Goal: Task Accomplishment & Management: Use online tool/utility

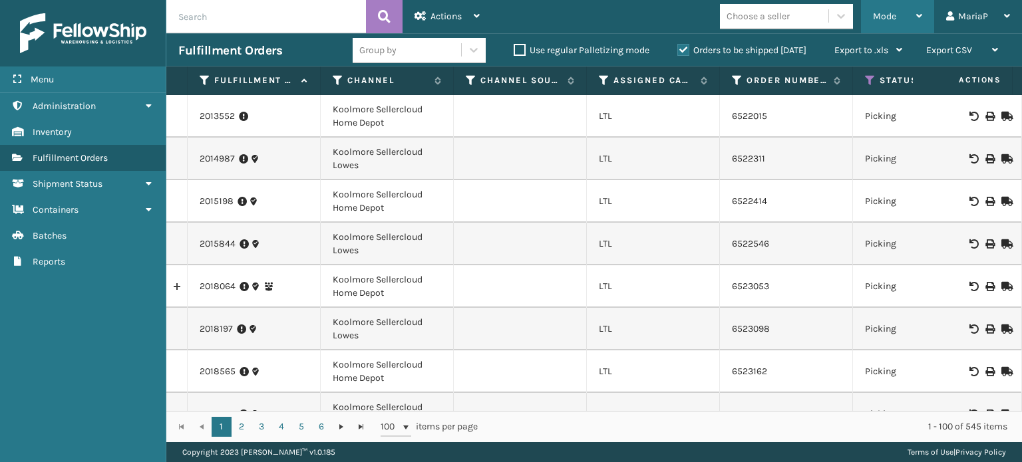
click at [882, 19] on span "Mode" at bounding box center [884, 16] width 23 height 11
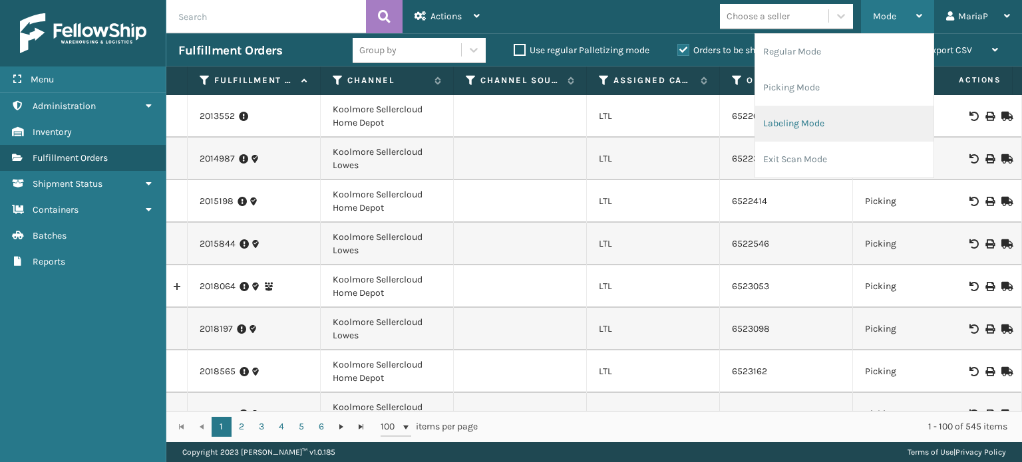
click at [826, 124] on li "Labeling Mode" at bounding box center [844, 124] width 178 height 36
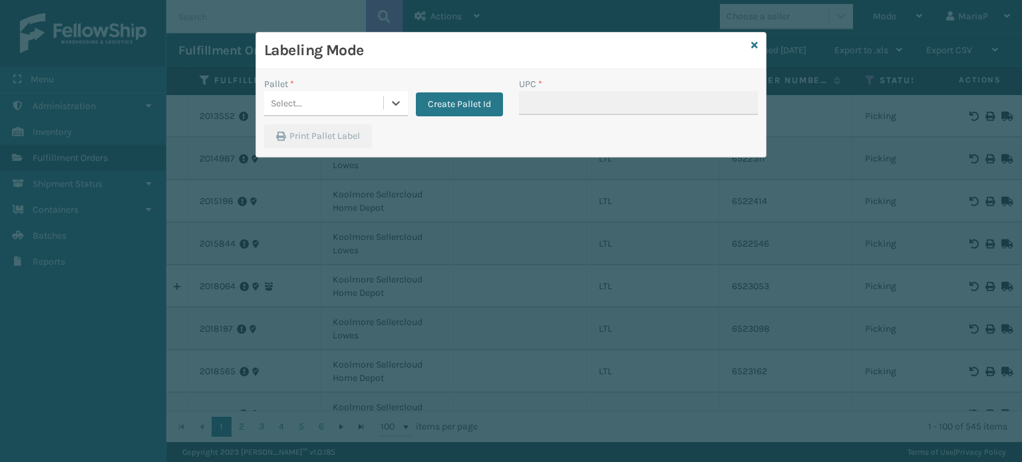
click at [362, 110] on div "Select..." at bounding box center [323, 103] width 119 height 22
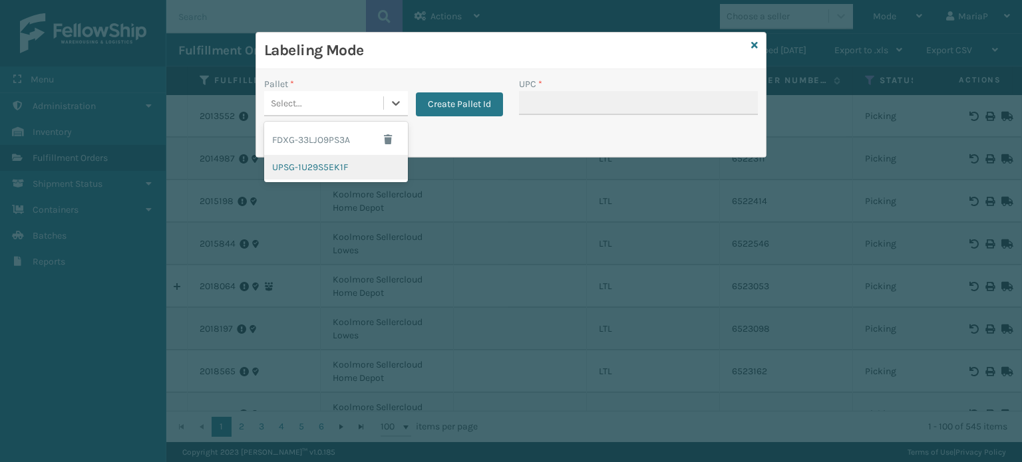
click at [327, 163] on div "UPSG-1U29S5EK1F" at bounding box center [336, 167] width 144 height 25
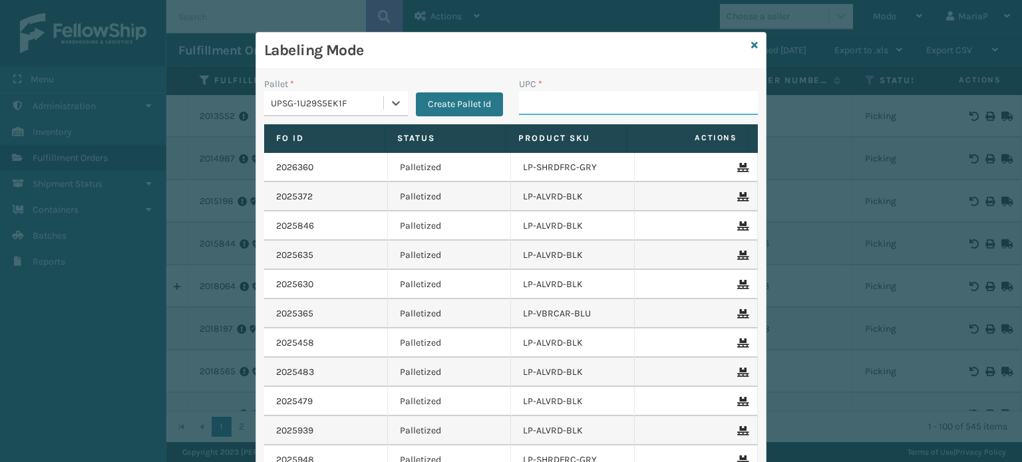
click at [570, 110] on input "UPC *" at bounding box center [638, 103] width 239 height 24
type input "8100909"
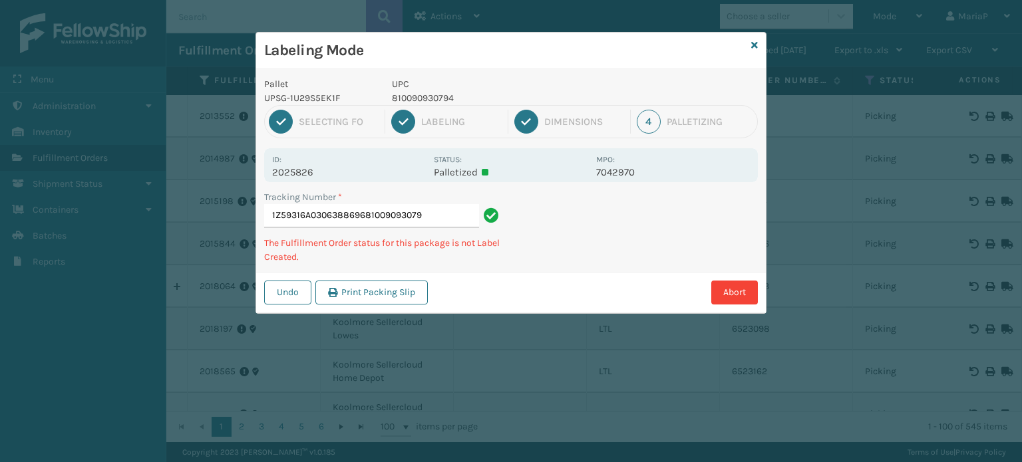
type input "1Z59316A0306388696810090930794"
type input "1Z59316A0319945729l"
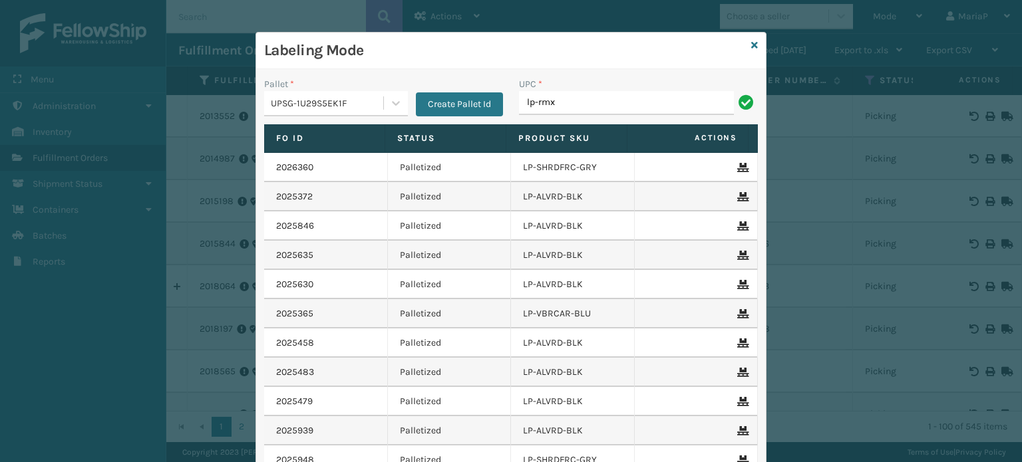
type input "LP-RMXPLS-BLk"
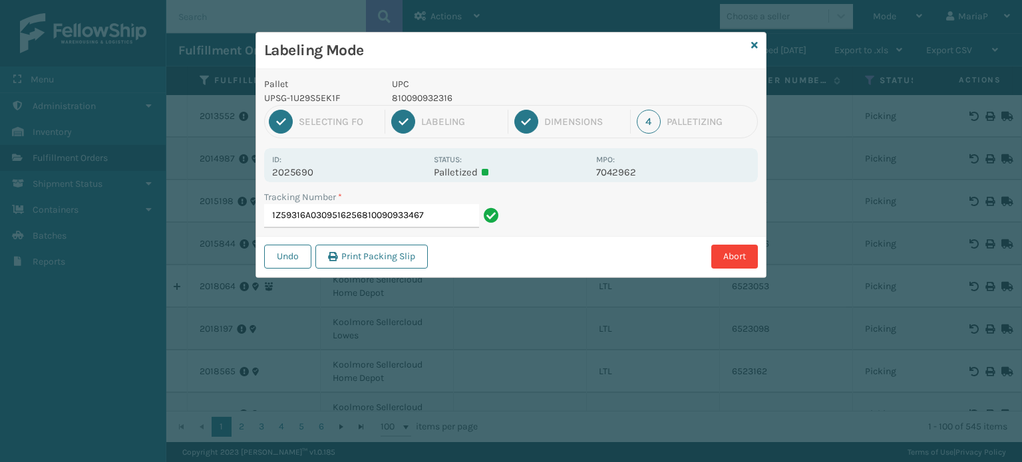
type input "1Z59316A0309516256810090933467"
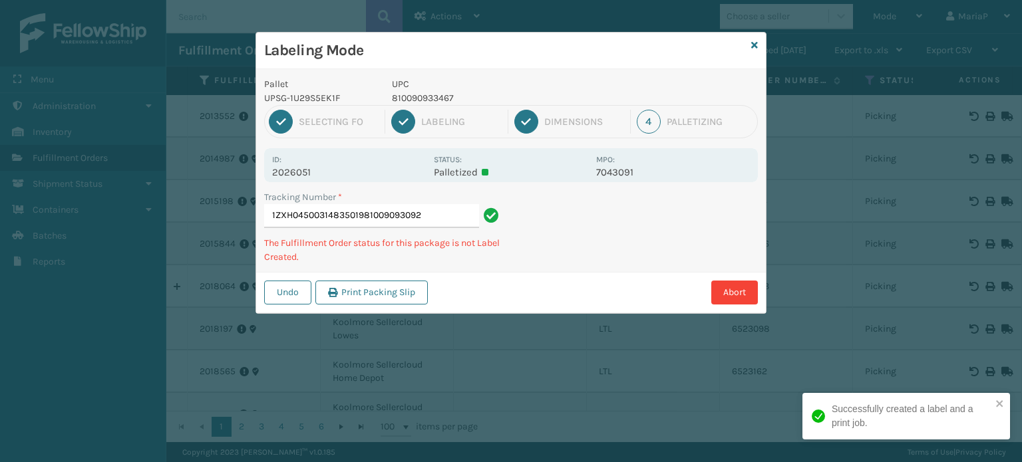
type input "1ZXH04500314835019810090930923"
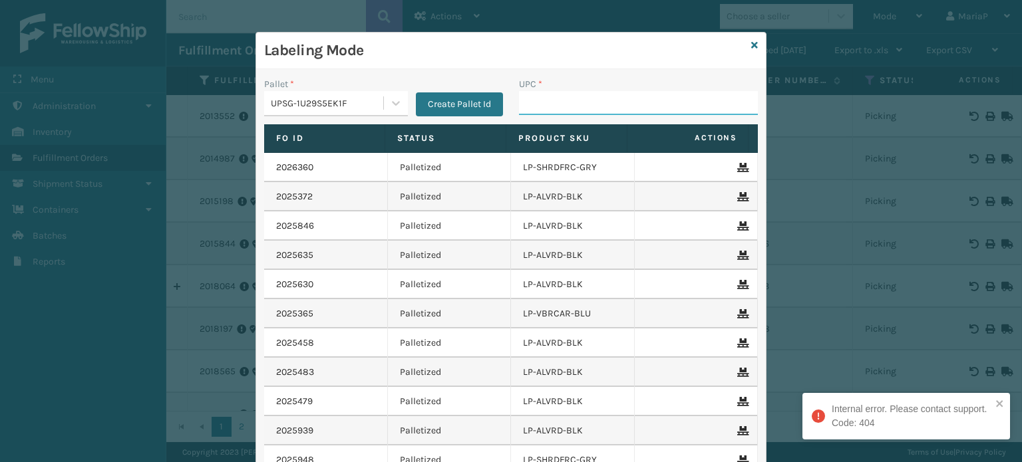
drag, startPoint x: 601, startPoint y: 106, endPoint x: 588, endPoint y: 104, distance: 12.8
click at [601, 106] on input "UPC *" at bounding box center [638, 103] width 239 height 24
type input "8100909"
type input "81009093092"
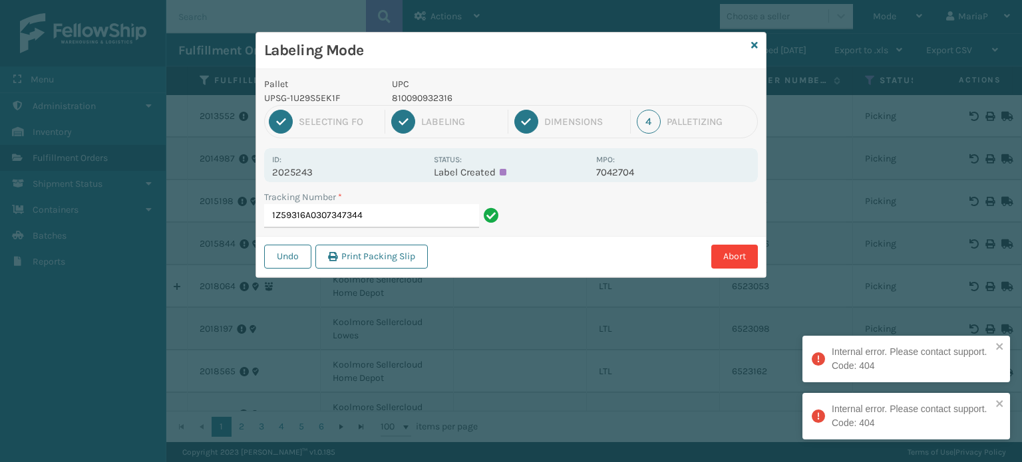
type input "1Z59316A0307347344"
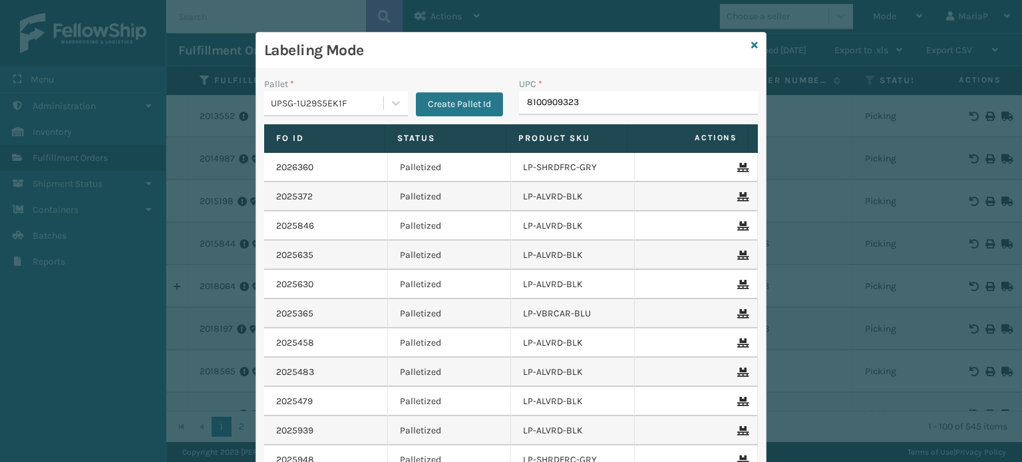
type input "81009093231"
type input "0688880"
click at [753, 43] on icon at bounding box center [754, 45] width 7 height 9
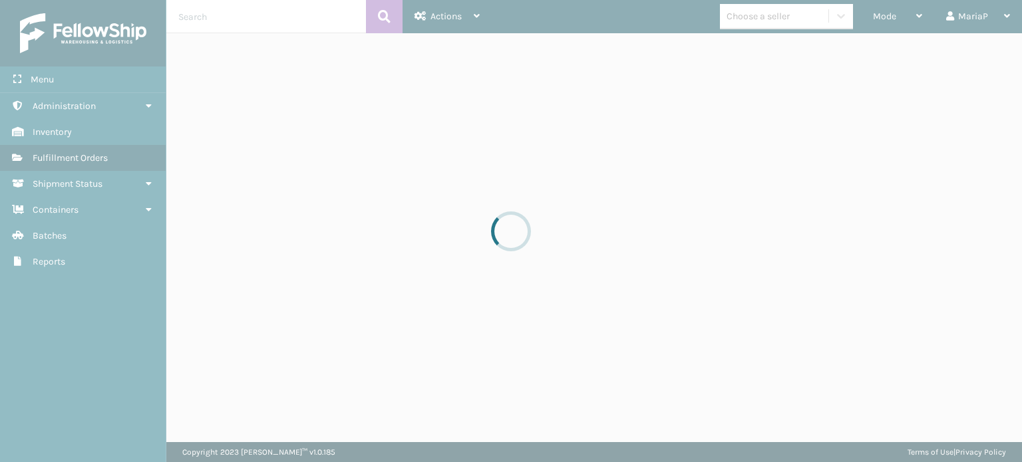
click at [758, 29] on div at bounding box center [511, 231] width 1022 height 462
click at [763, 19] on div "Choose a seller" at bounding box center [758, 16] width 63 height 14
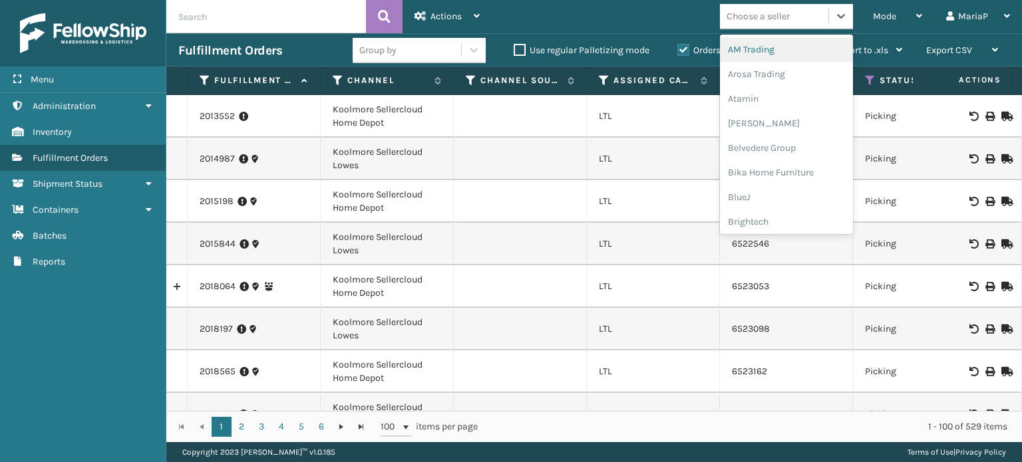
click at [763, 19] on div "Choose a seller" at bounding box center [758, 16] width 63 height 14
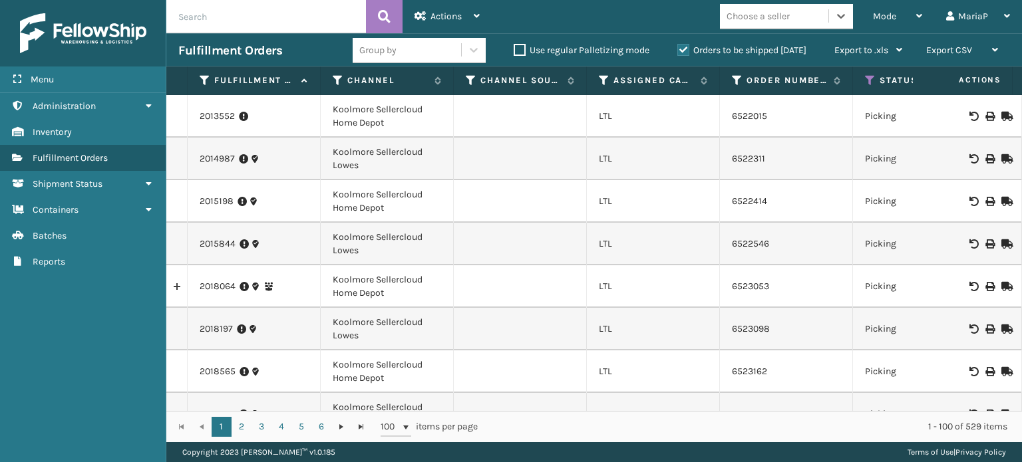
click at [763, 13] on div "Choose a seller" at bounding box center [758, 16] width 63 height 14
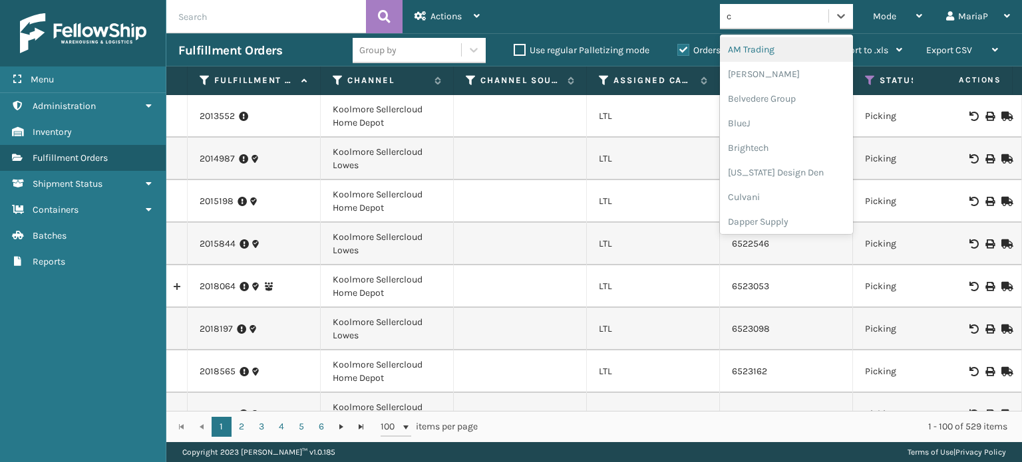
type input "c"
type input "li"
click at [790, 68] on div "LifePro Fitness" at bounding box center [786, 74] width 133 height 25
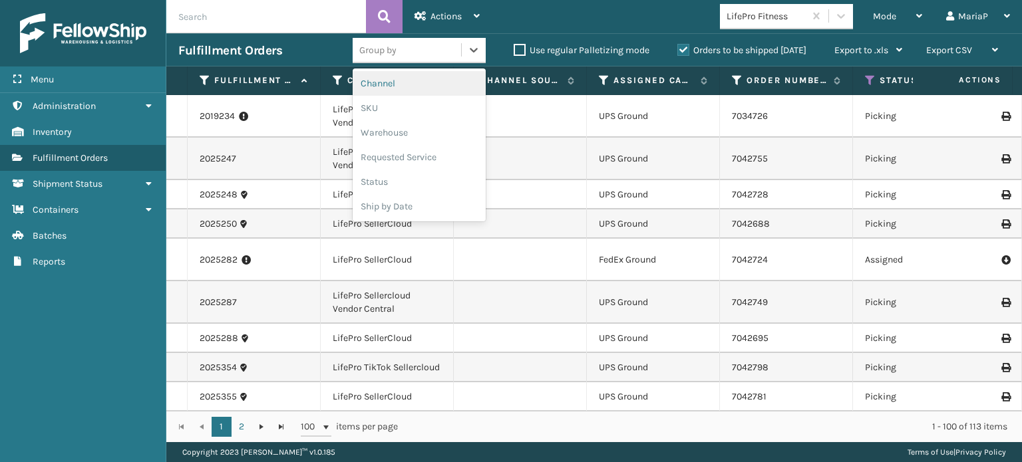
click at [413, 48] on div "Group by" at bounding box center [407, 50] width 108 height 22
click at [404, 104] on div "SKU" at bounding box center [419, 108] width 133 height 25
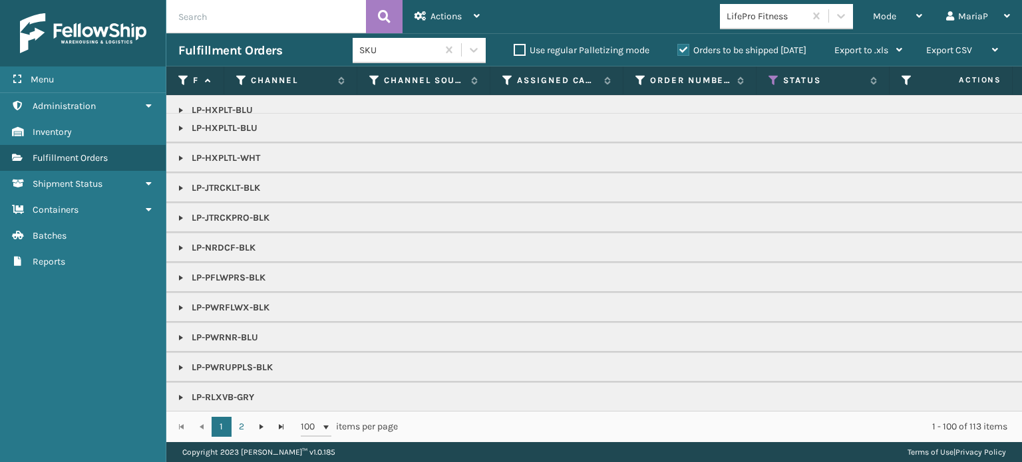
scroll to position [200, 0]
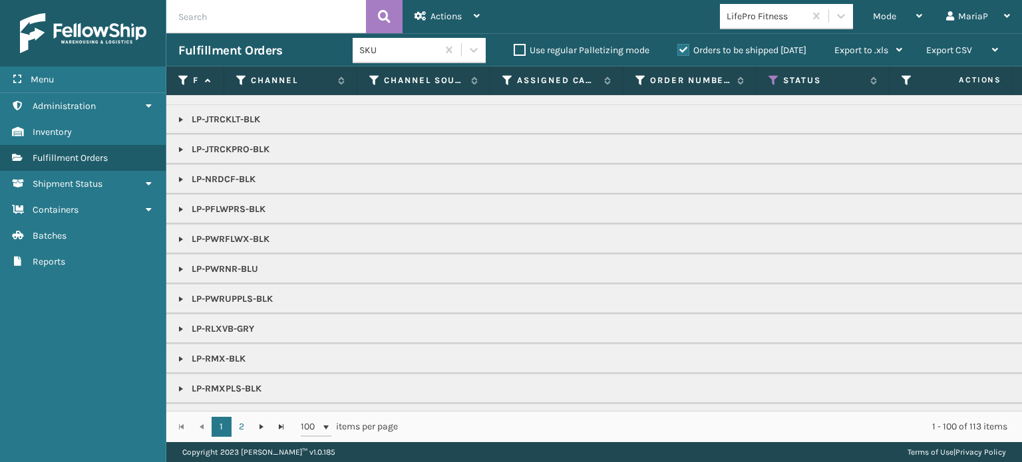
click at [178, 267] on link at bounding box center [181, 269] width 11 height 11
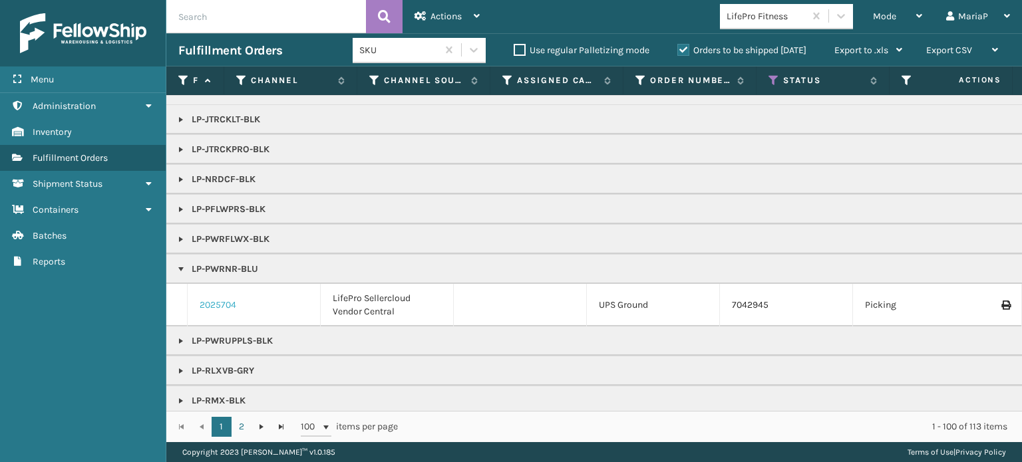
click at [206, 301] on link "2025704" at bounding box center [218, 305] width 37 height 13
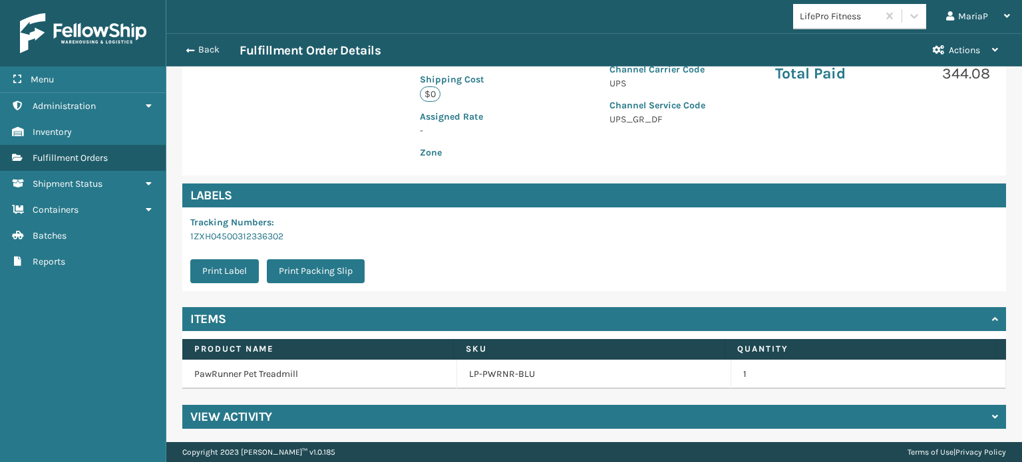
scroll to position [321, 0]
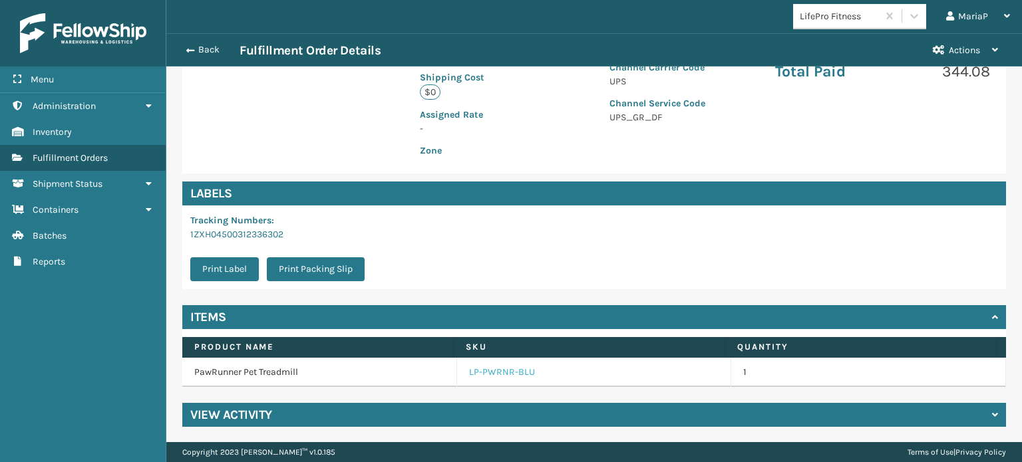
click at [510, 375] on link "LP-PWRNR-BLU" at bounding box center [502, 372] width 66 height 13
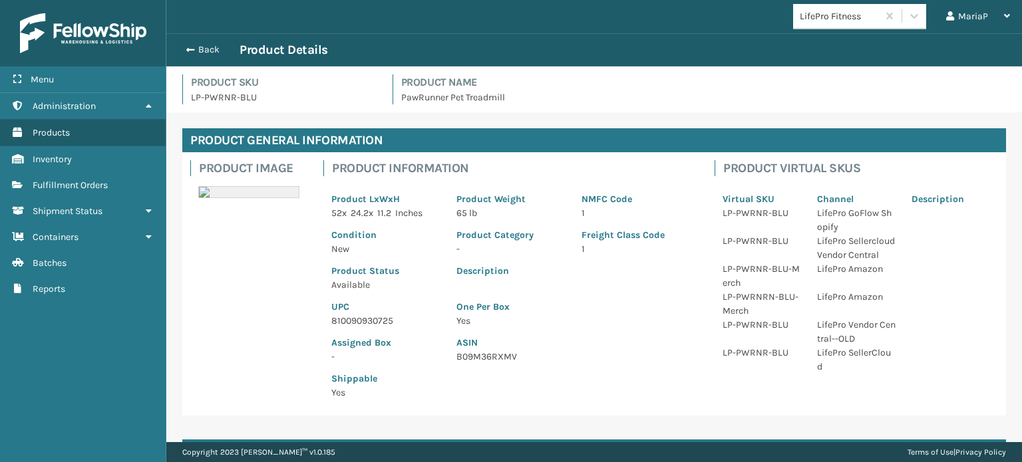
click at [361, 316] on p "810090930725" at bounding box center [385, 321] width 109 height 14
copy p "810090930725"
click at [387, 300] on p "UPC" at bounding box center [385, 307] width 109 height 14
click at [386, 318] on p "810090930725" at bounding box center [385, 321] width 109 height 14
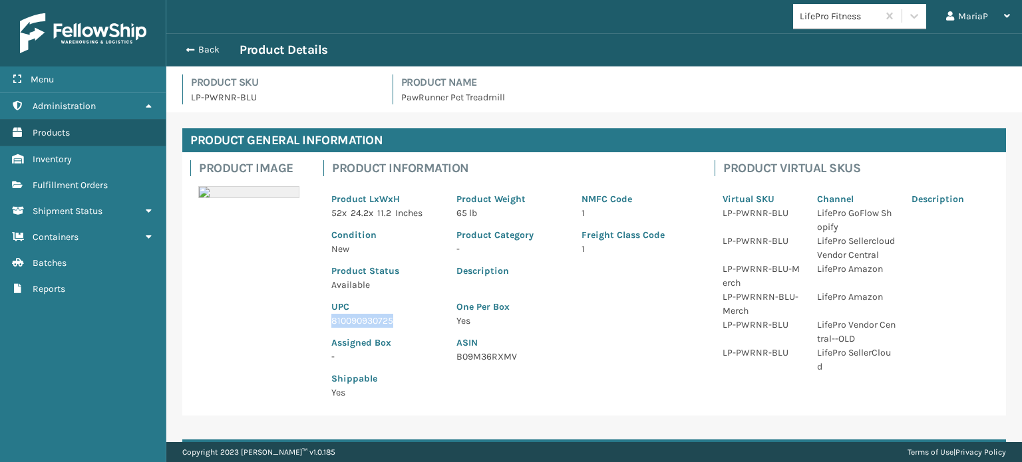
click at [386, 317] on p "810090930725" at bounding box center [385, 321] width 109 height 14
copy p "810090930725"
click at [200, 38] on div "Back Product Details" at bounding box center [594, 49] width 856 height 33
click at [197, 45] on button "Back" at bounding box center [208, 50] width 61 height 12
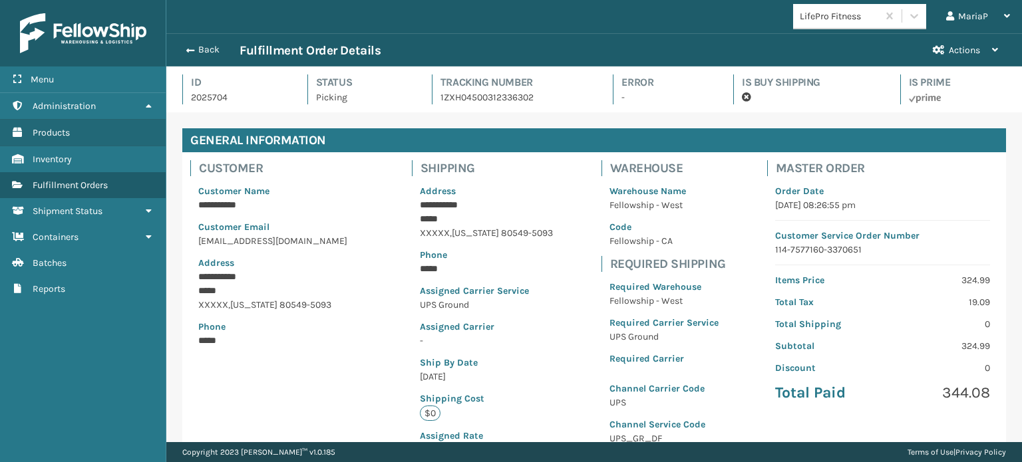
scroll to position [32, 855]
click at [205, 37] on div "Back Fulfillment Order Details Actions" at bounding box center [594, 49] width 856 height 33
click at [218, 53] on button "Back" at bounding box center [208, 50] width 61 height 12
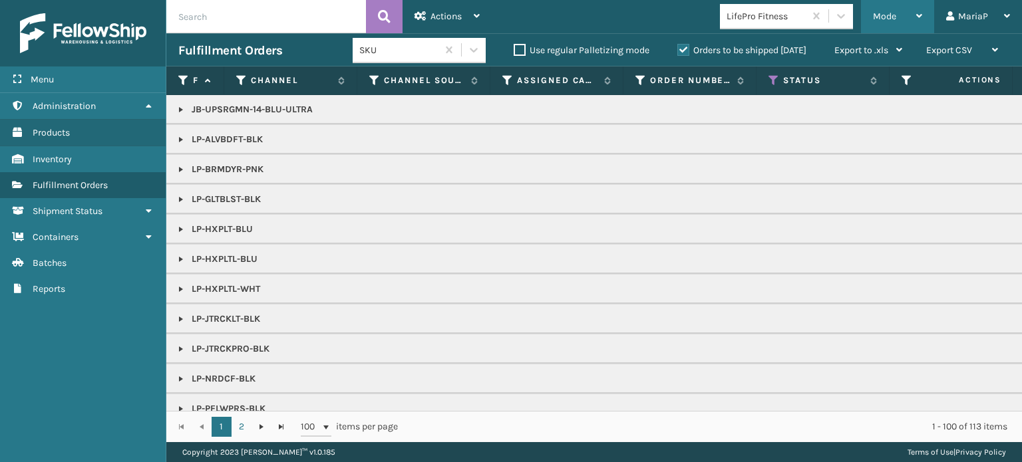
click at [892, 10] on div "Mode" at bounding box center [897, 16] width 49 height 33
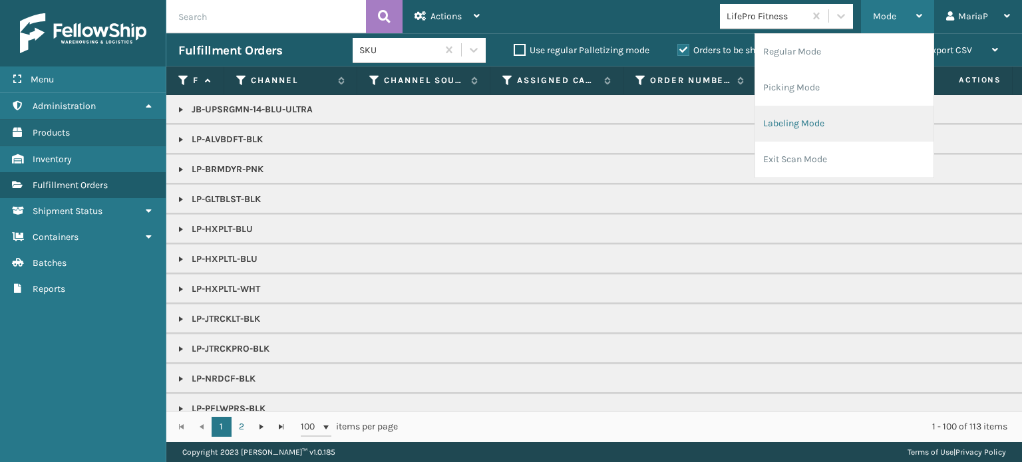
click at [845, 130] on li "Labeling Mode" at bounding box center [844, 124] width 178 height 36
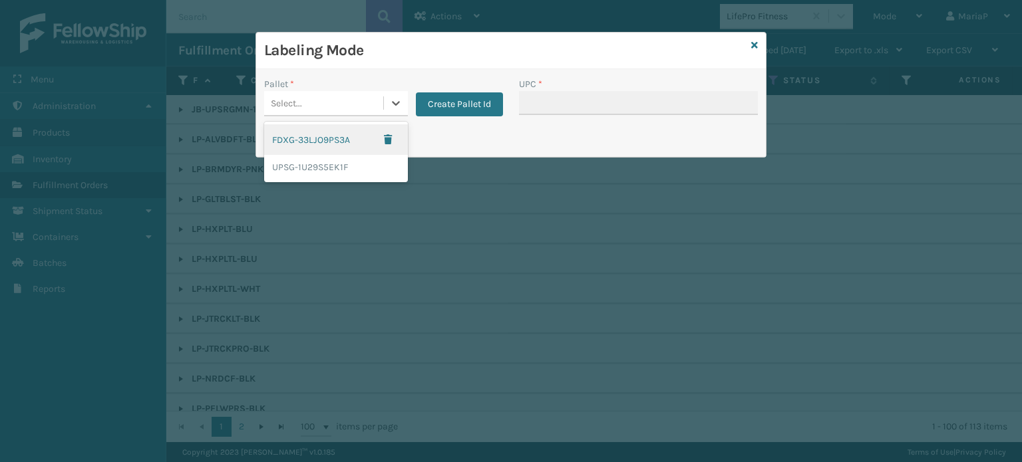
click at [373, 111] on div "Select..." at bounding box center [323, 103] width 119 height 22
click at [333, 166] on div "UPSG-1U29S5EK1F" at bounding box center [336, 167] width 144 height 25
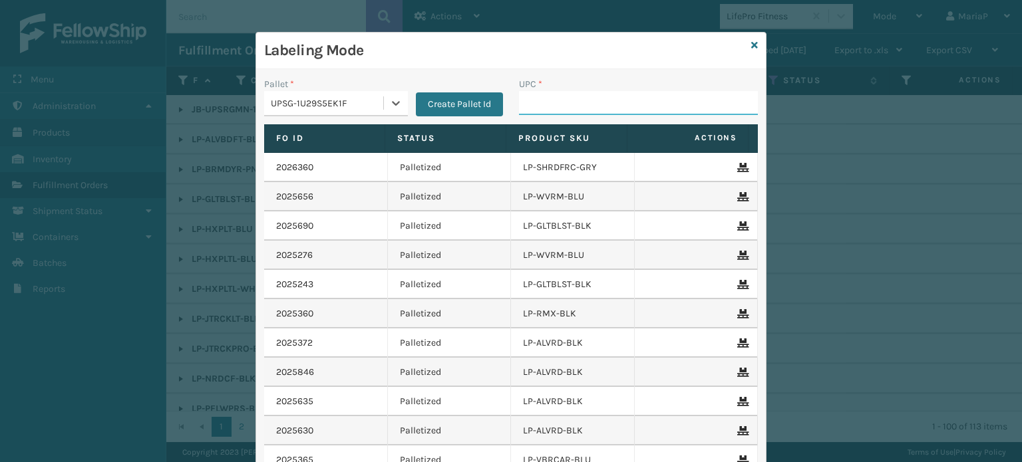
click at [530, 111] on input "UPC *" at bounding box center [638, 103] width 239 height 24
paste input "810090930725"
type input "810090930725"
type input "850040667295"
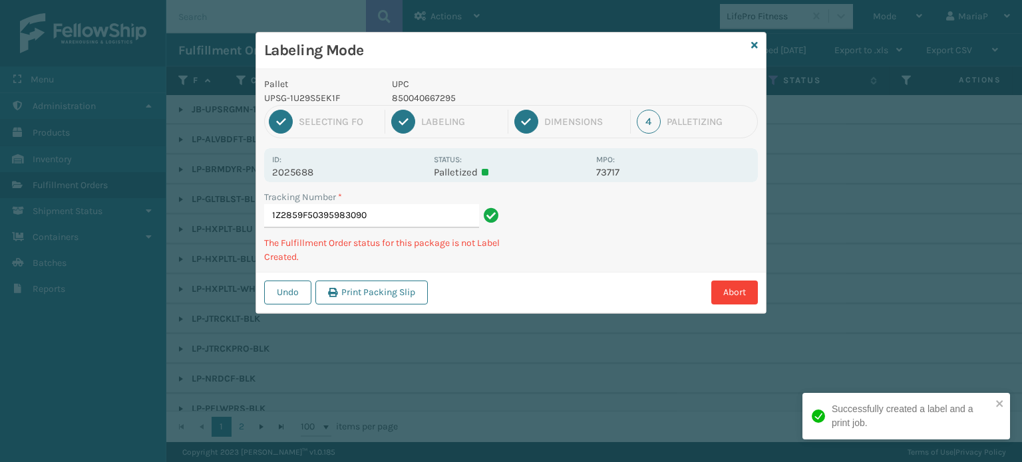
click at [401, 96] on p "850040667295" at bounding box center [490, 98] width 196 height 14
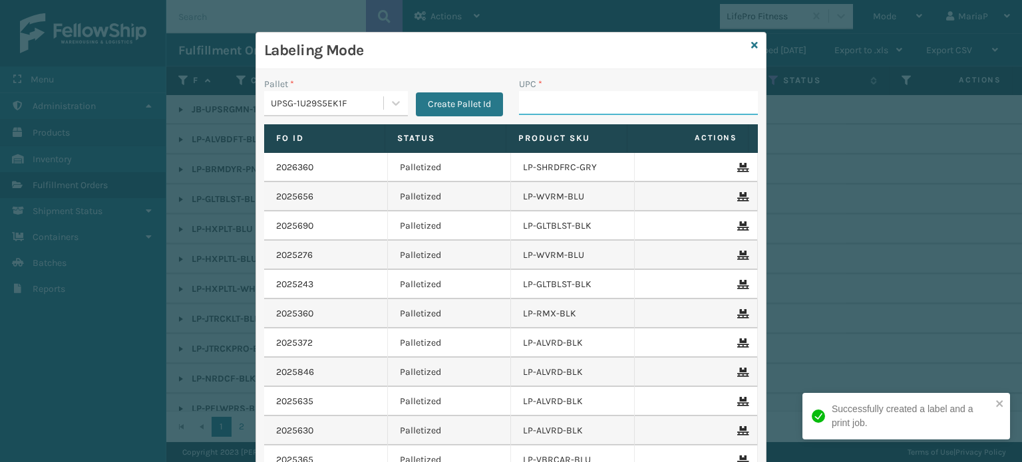
click at [548, 103] on input "UPC *" at bounding box center [638, 103] width 239 height 24
paste input "810090930725"
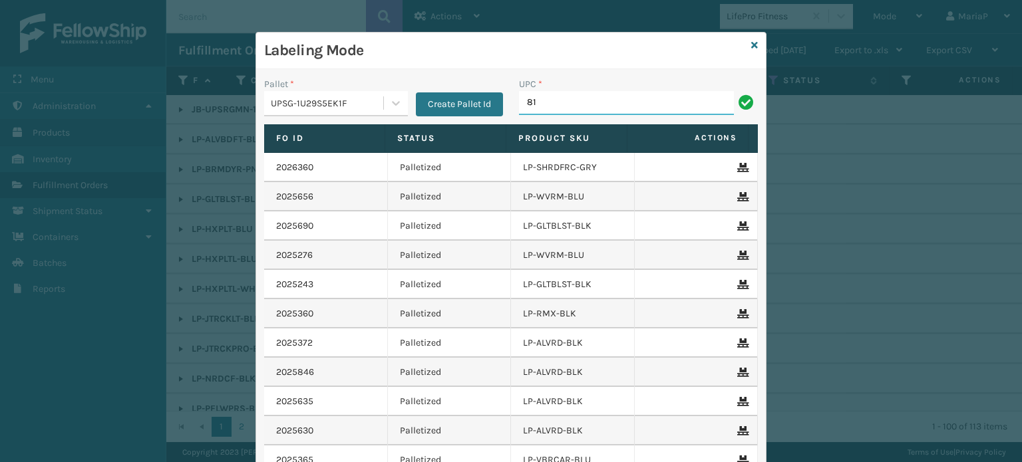
type input "8"
type input "850040667295"
type input "85391"
type input "850012486312"
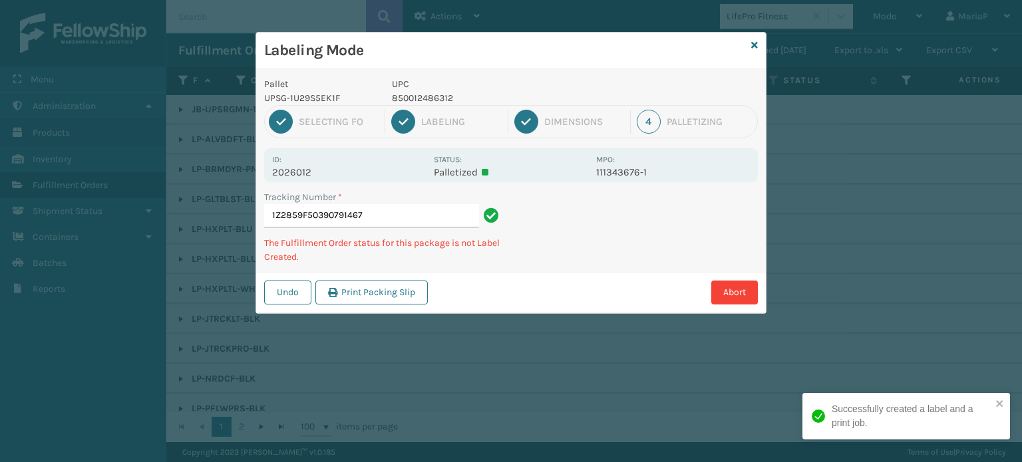
click at [430, 92] on p "850012486312" at bounding box center [490, 98] width 196 height 14
copy p "850012486312"
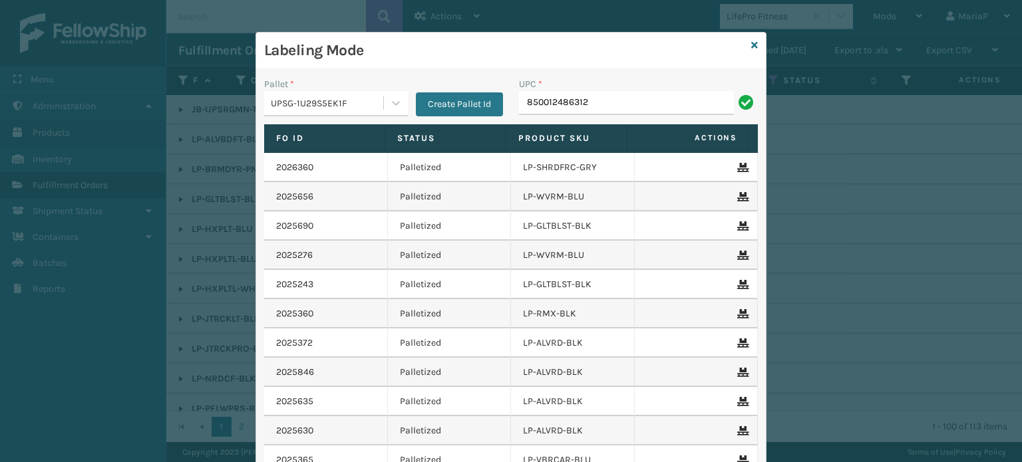
type input "850012486312"
type input "853913008607"
type input "85001248628"
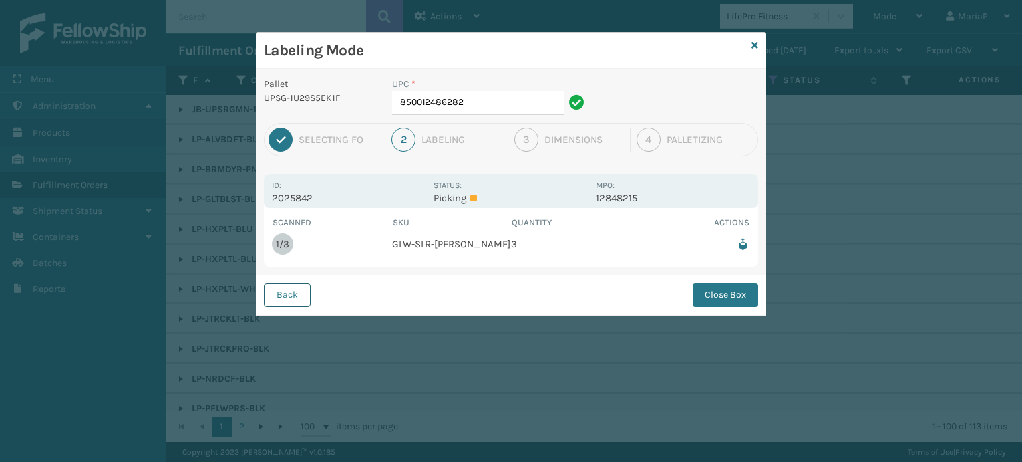
click at [288, 302] on button "Back" at bounding box center [287, 295] width 47 height 24
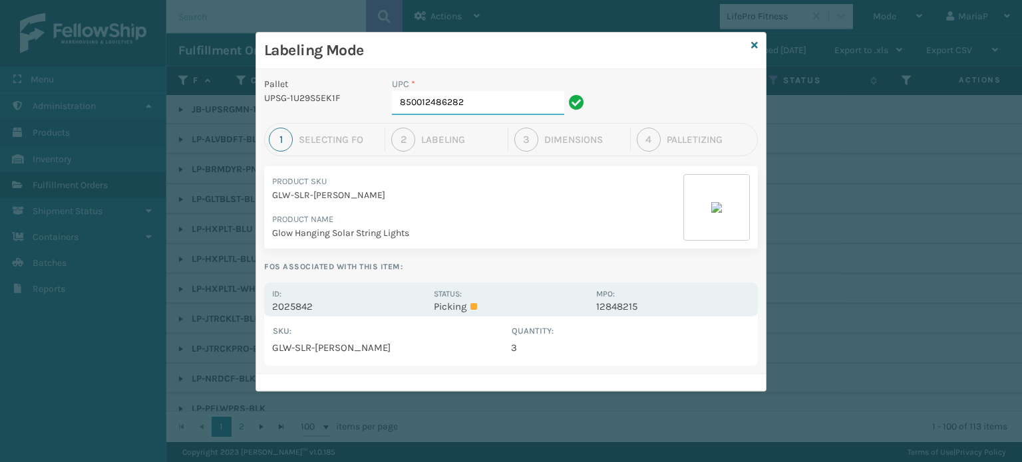
click at [468, 112] on input "850012486282" at bounding box center [478, 103] width 172 height 24
click at [471, 110] on input "850012486282" at bounding box center [478, 103] width 172 height 24
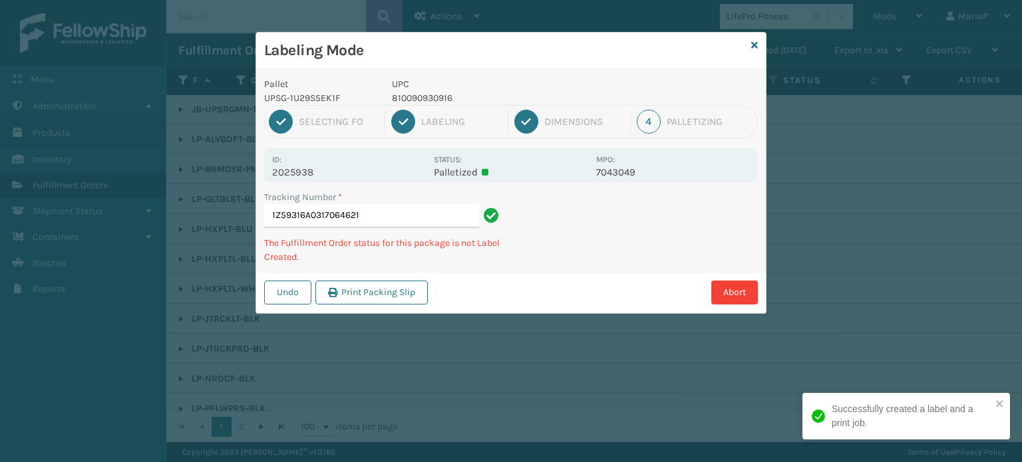
click at [428, 99] on p "810090930916" at bounding box center [490, 98] width 196 height 14
copy p "810090930916"
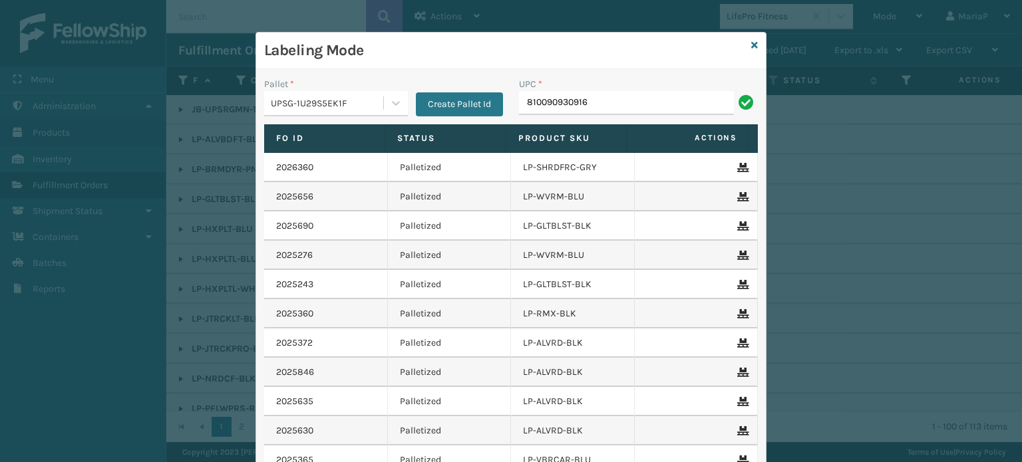
type input "810090930916"
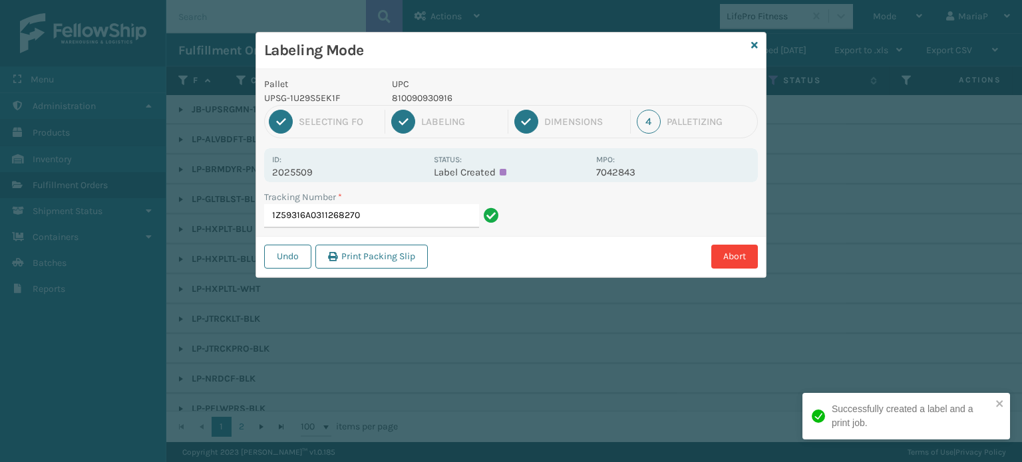
type input "1Z59316A0311268270810090930916"
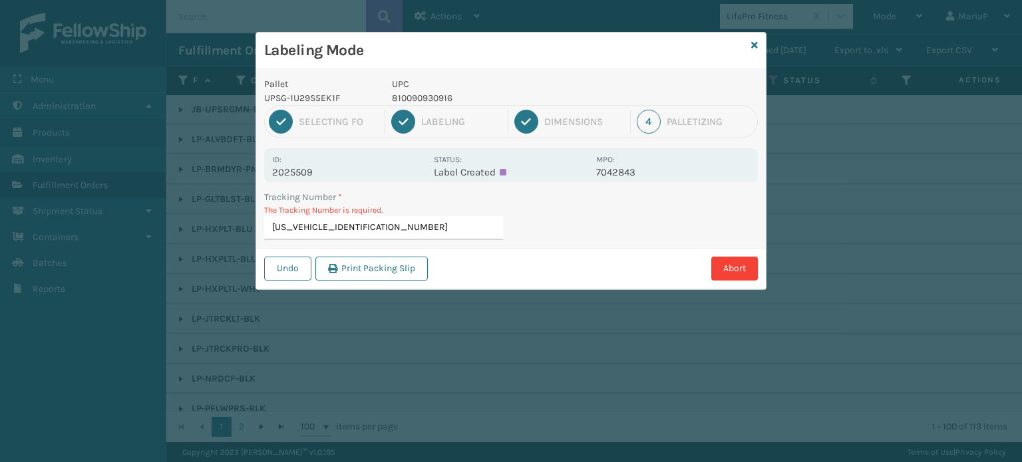
type input "1Z59316A0311268270"
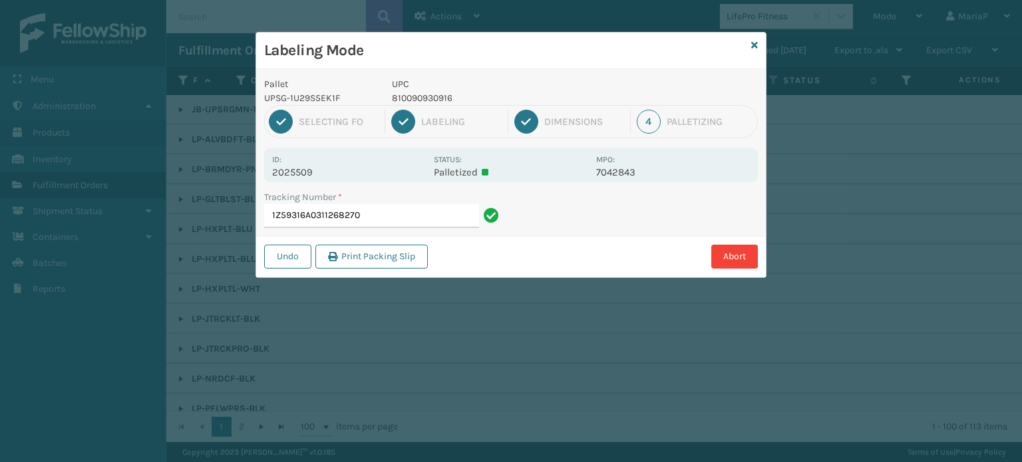
click at [429, 99] on p "810090930916" at bounding box center [490, 98] width 196 height 14
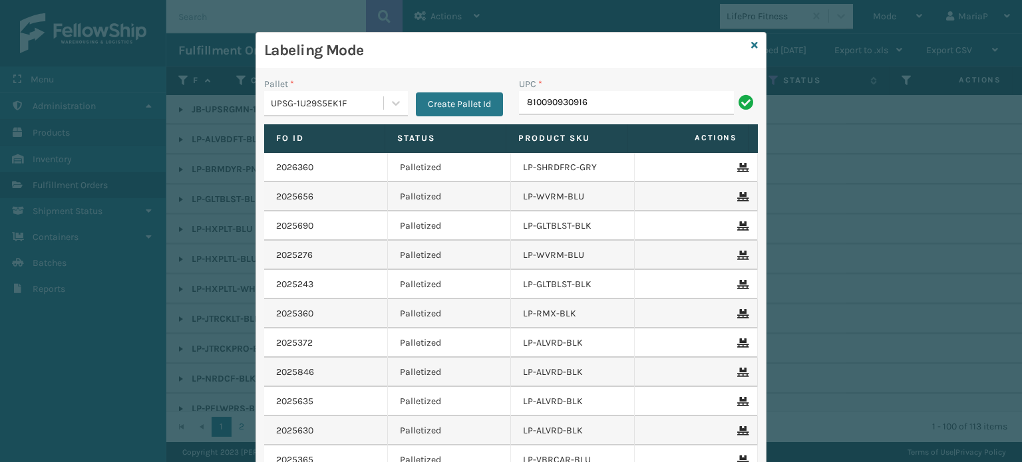
type input "810090930916"
type input "LP-TRB-BLK"
paste input "810090930916"
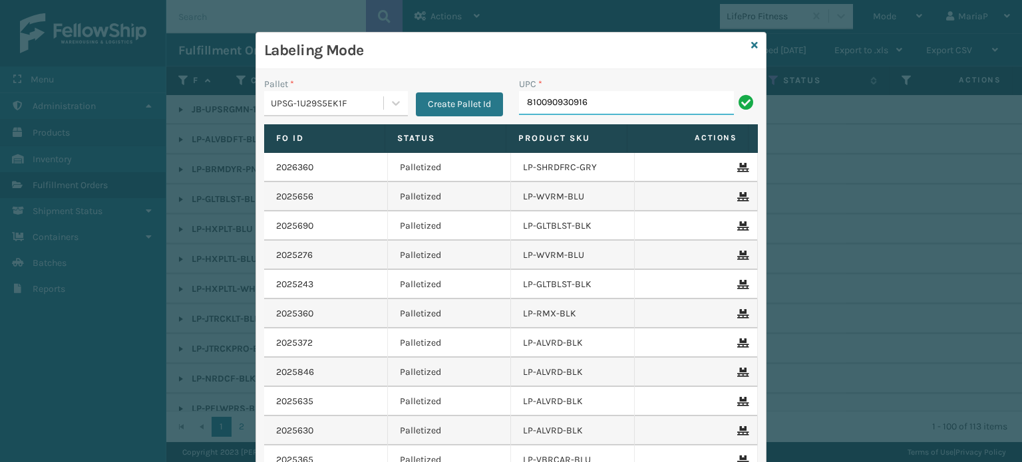
type input "810090930916"
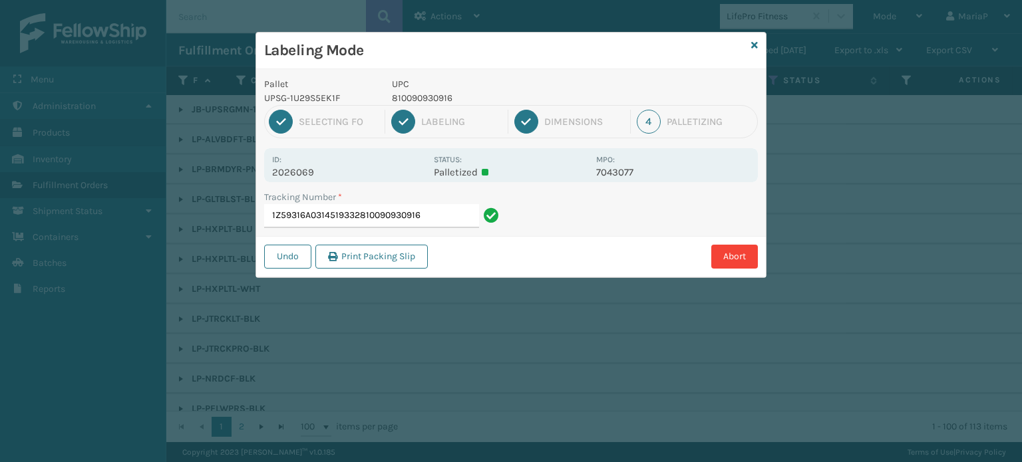
type input "1Z59316A0314519332810090930916810090930916"
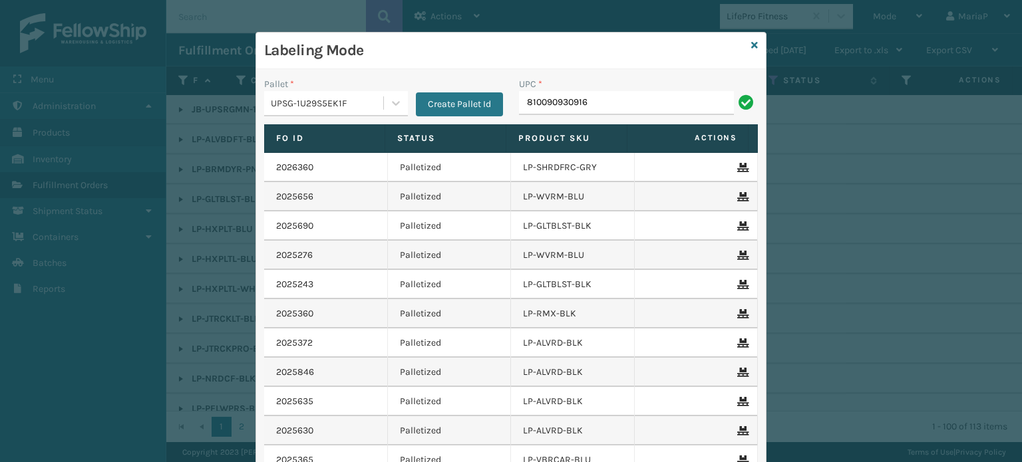
type input "810090930916"
type input "LP-TRB-BLK"
type input "810090930916"
type input "8100909307"
type input "810161331079"
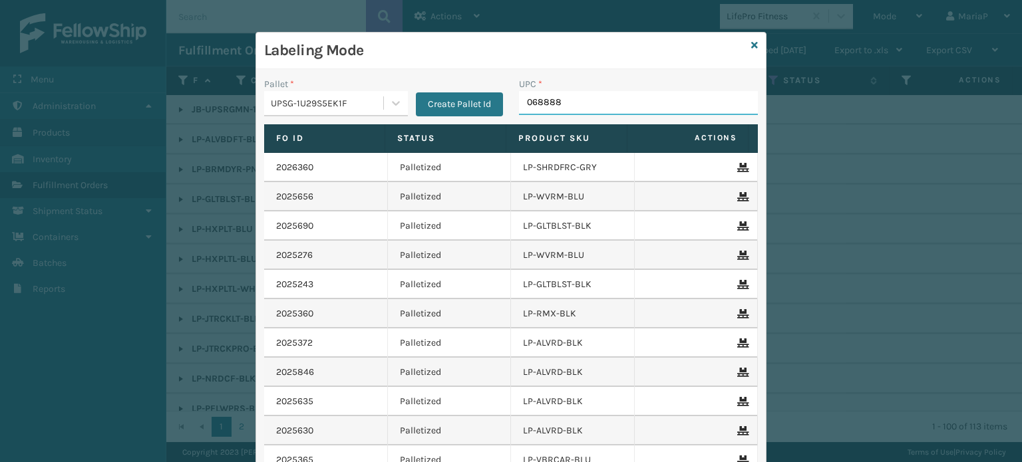
type input "0688887"
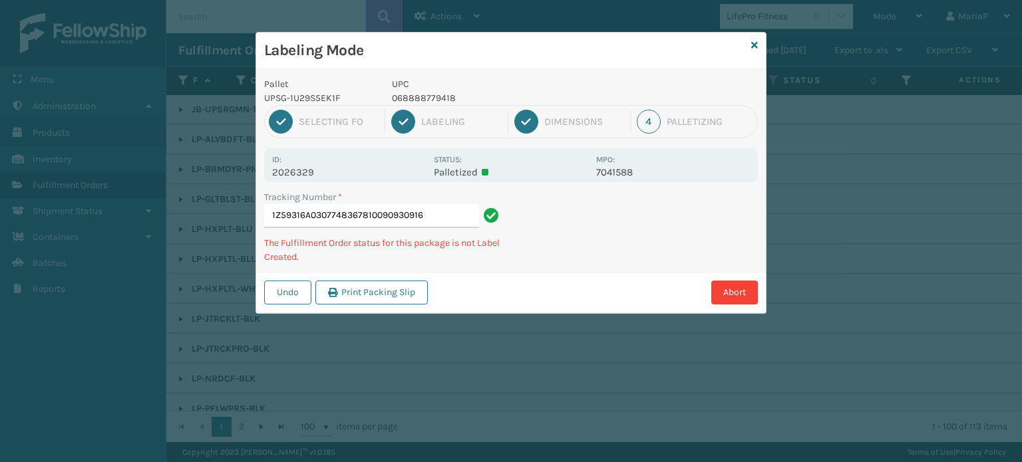
type input "1Z59316A0307748367810090930916"
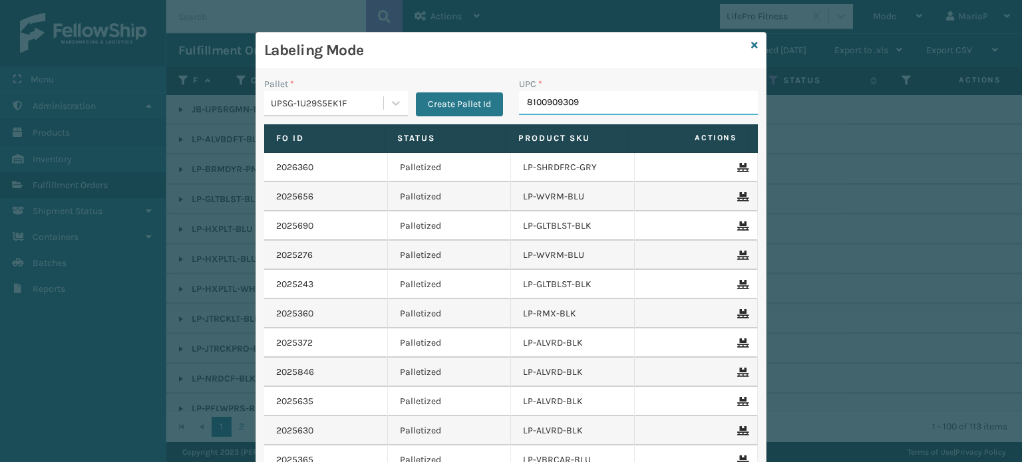
type input "81009093091"
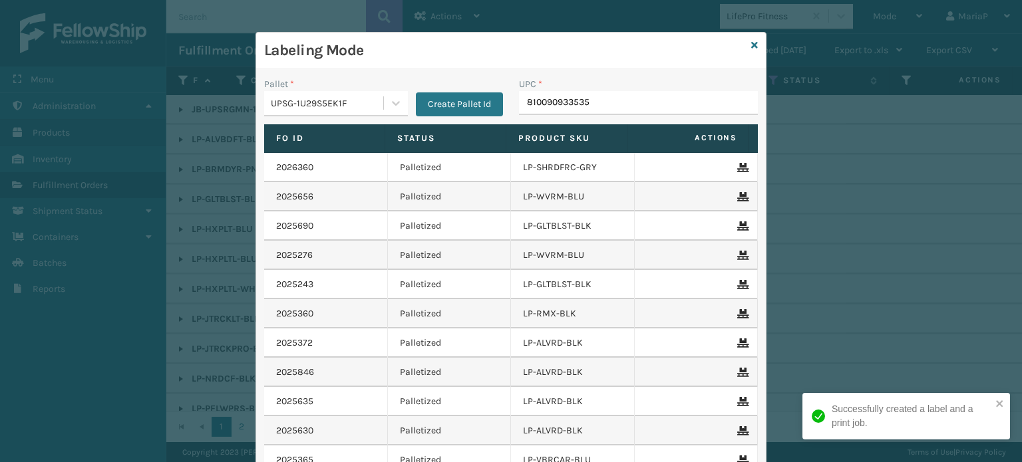
type input "810090933535"
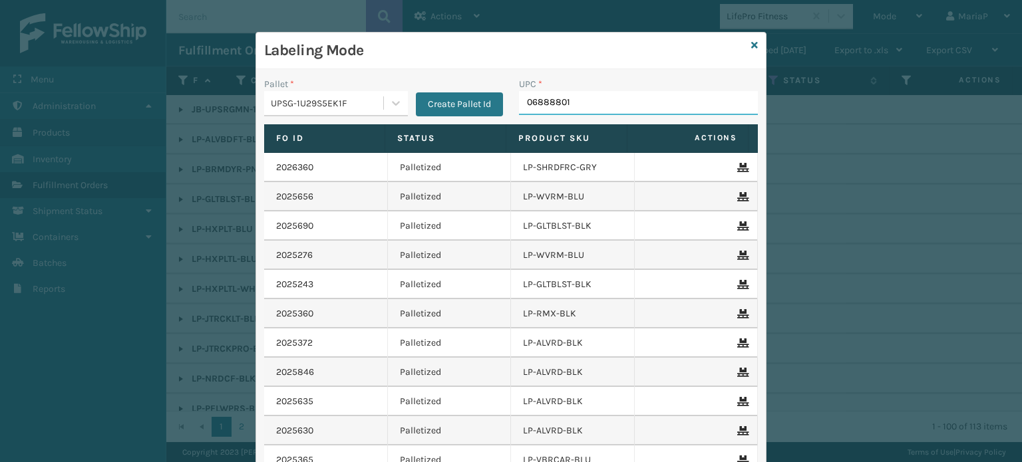
type input "068888011"
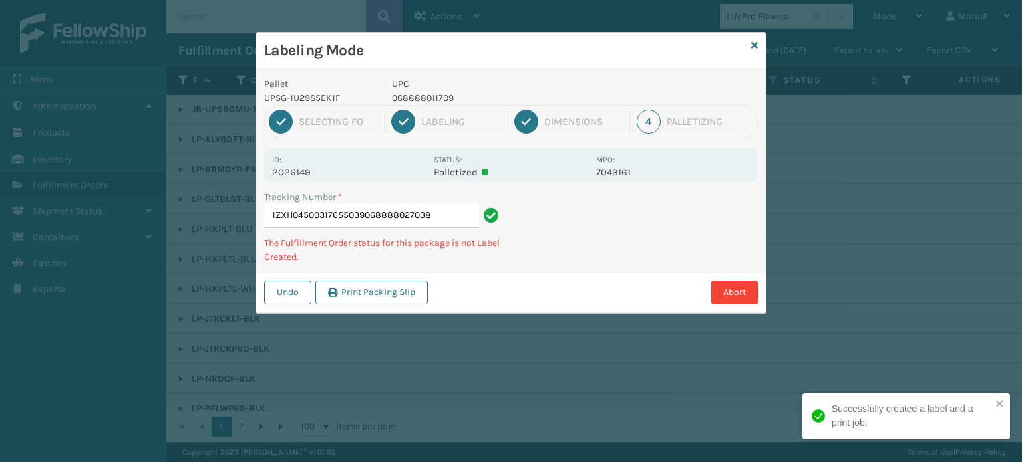
type input "1ZXH04500317655039068888027038"
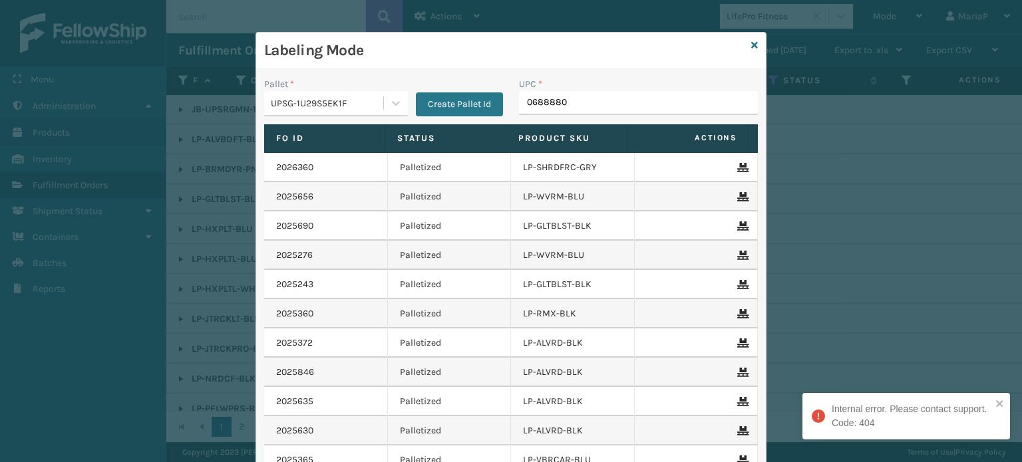
type input "06888802"
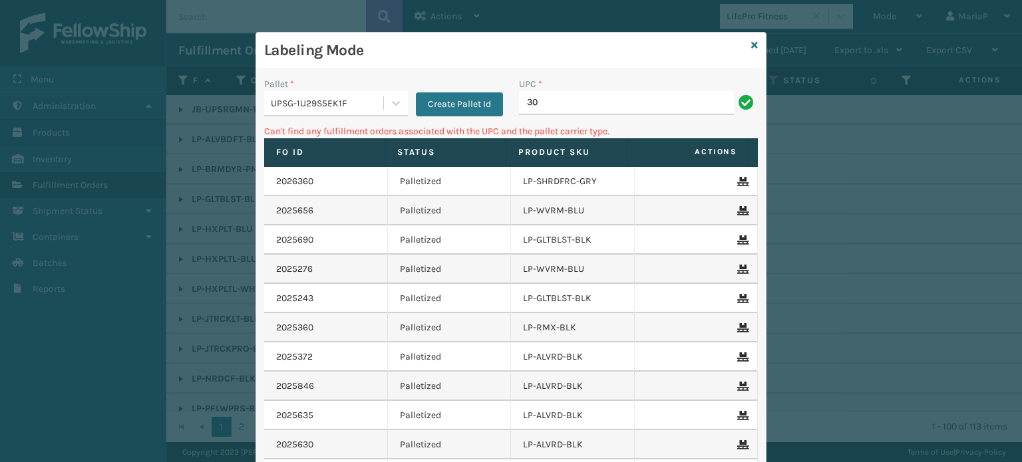
type input "3"
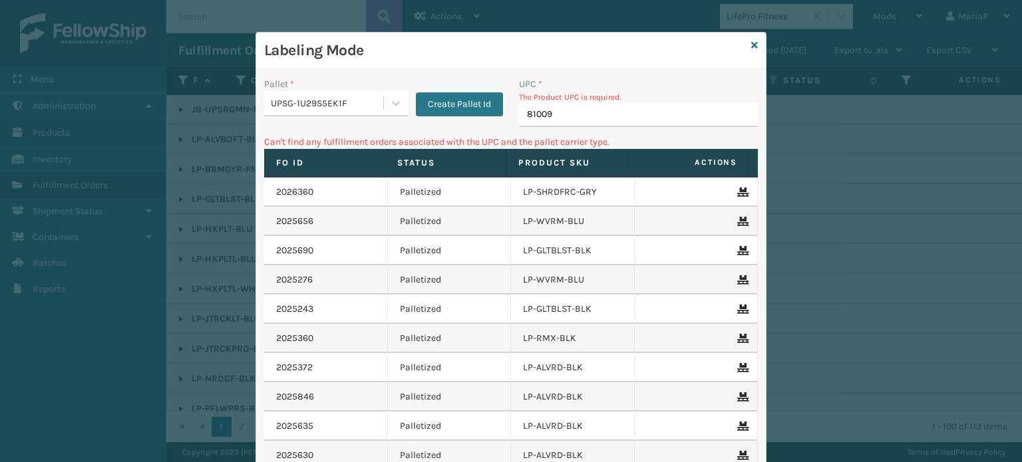
type input "810090"
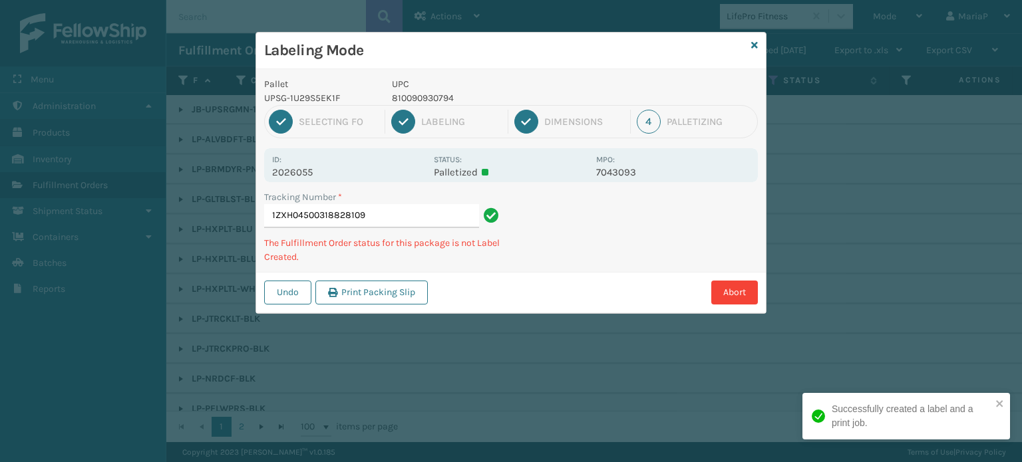
click at [428, 97] on p "810090930794" at bounding box center [490, 98] width 196 height 14
copy p "810090930794"
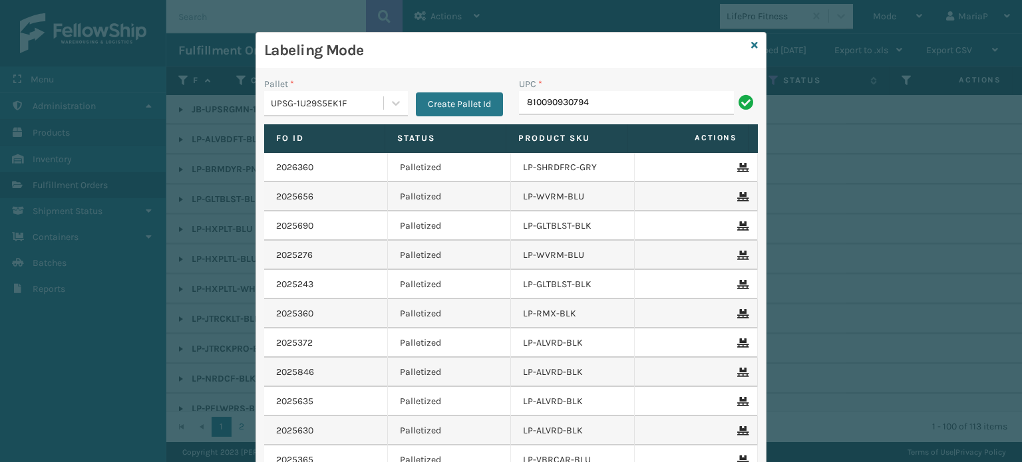
type input "810090930794"
click at [751, 43] on icon at bounding box center [754, 45] width 7 height 9
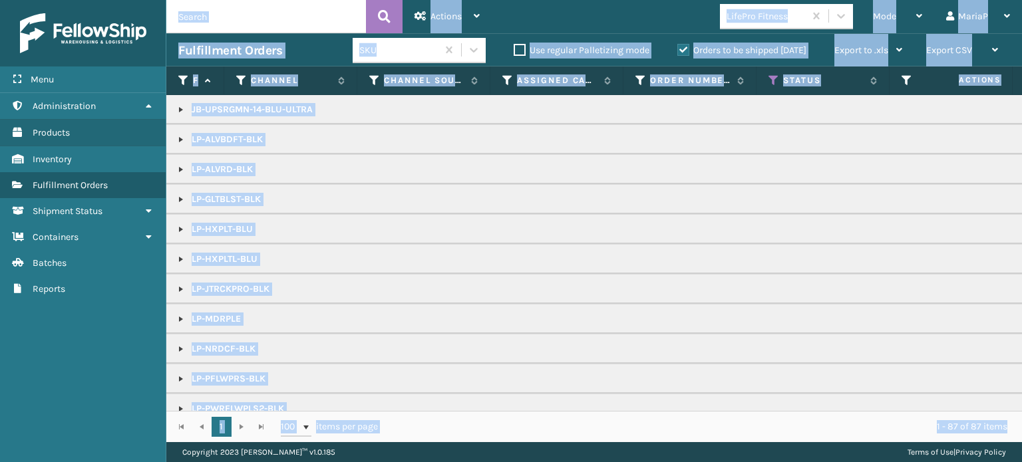
click at [758, 26] on div "LifePro Fitness" at bounding box center [762, 16] width 84 height 22
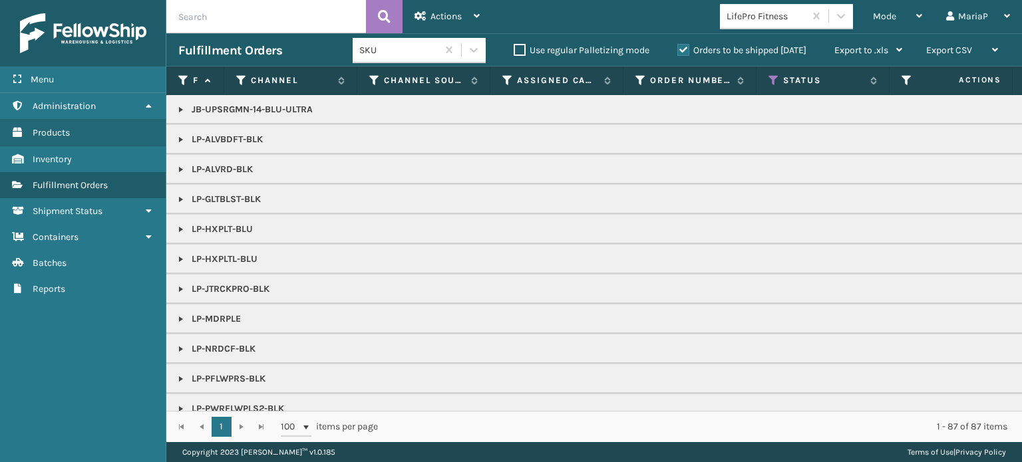
click at [758, 26] on div "LifePro Fitness" at bounding box center [762, 16] width 84 height 22
click at [759, 19] on div "LifePro Fitness" at bounding box center [766, 16] width 79 height 14
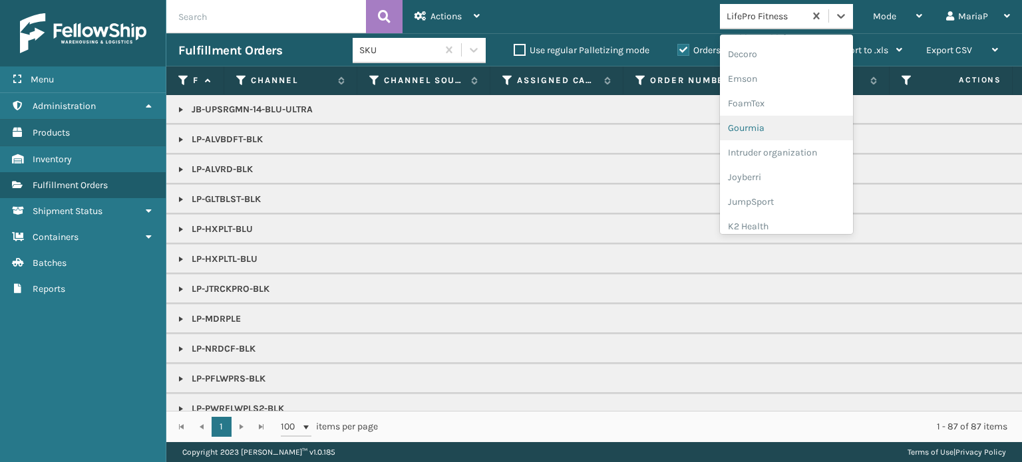
scroll to position [333, 0]
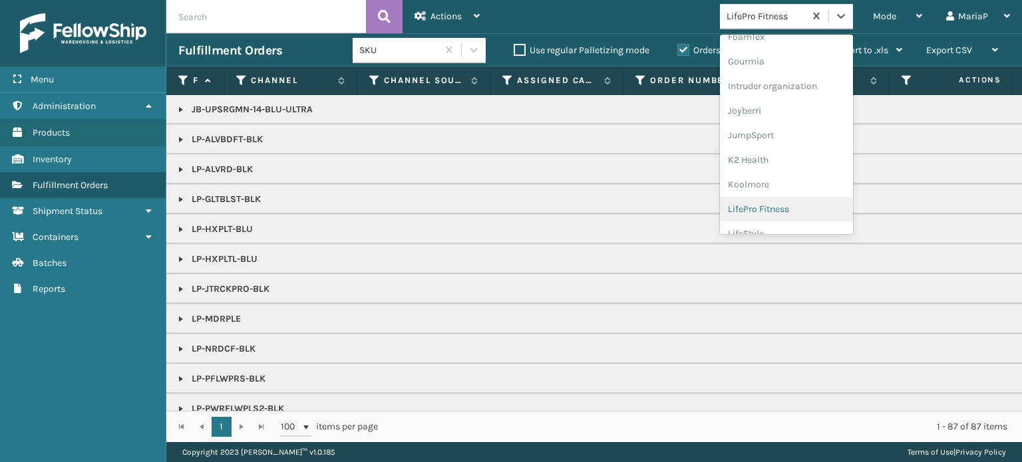
click at [788, 209] on div "LifePro Fitness" at bounding box center [786, 209] width 133 height 25
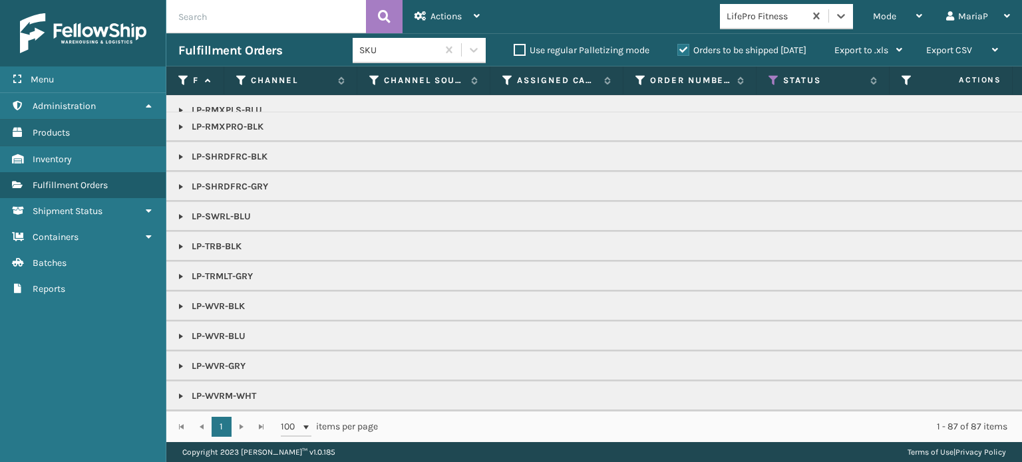
scroll to position [468, 0]
click at [178, 331] on link at bounding box center [181, 336] width 11 height 11
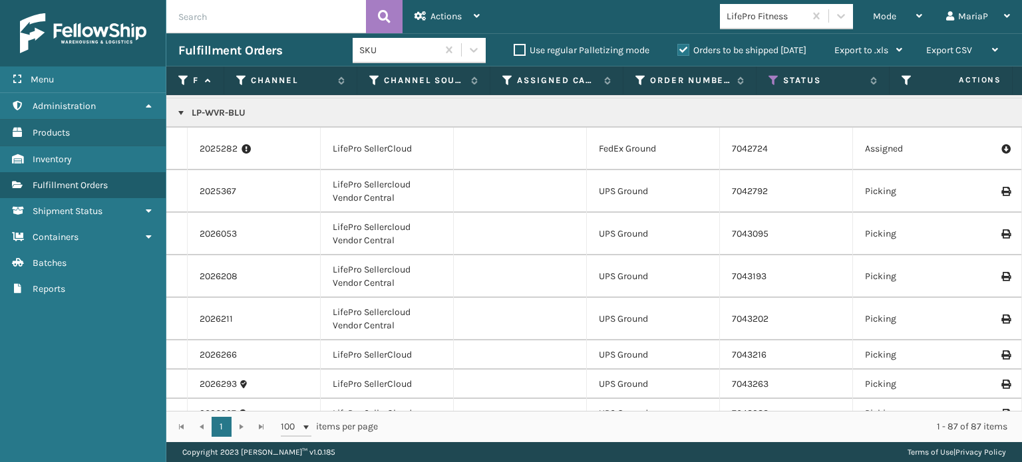
scroll to position [619, 0]
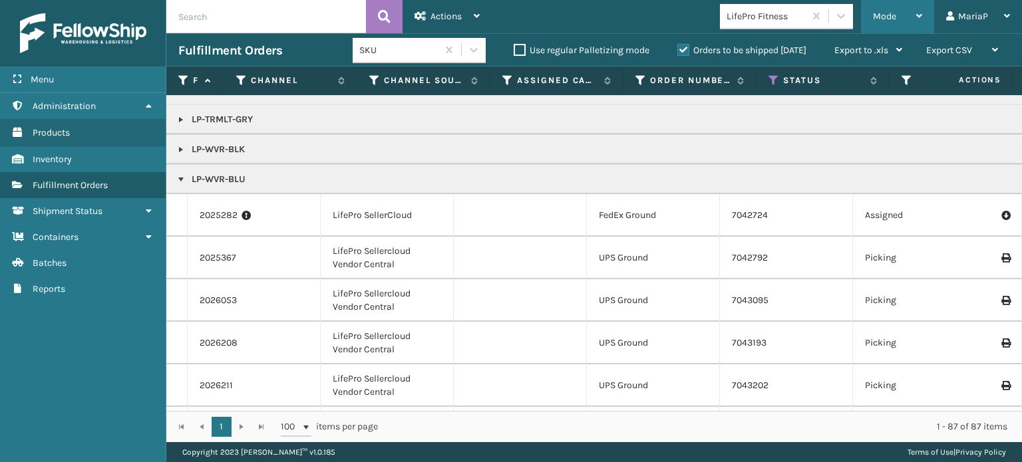
click at [886, 8] on div "Mode" at bounding box center [897, 16] width 49 height 33
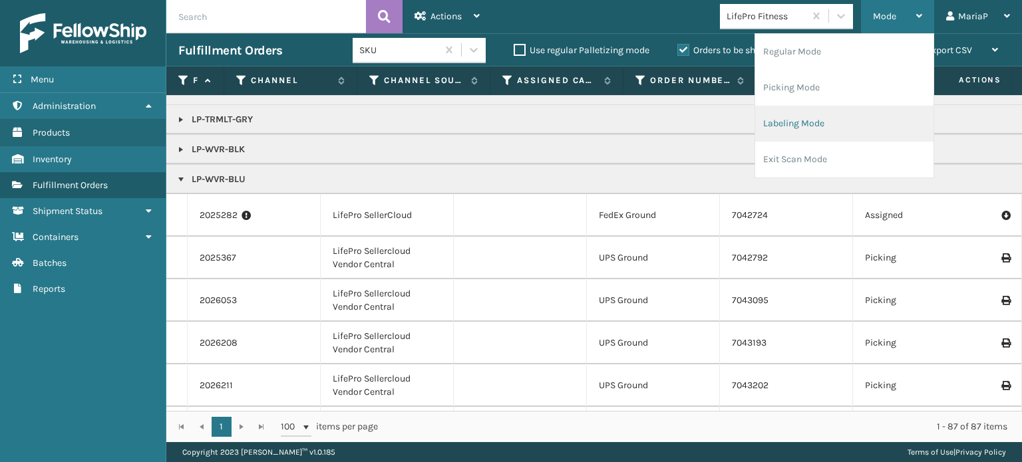
click at [836, 120] on li "Labeling Mode" at bounding box center [844, 124] width 178 height 36
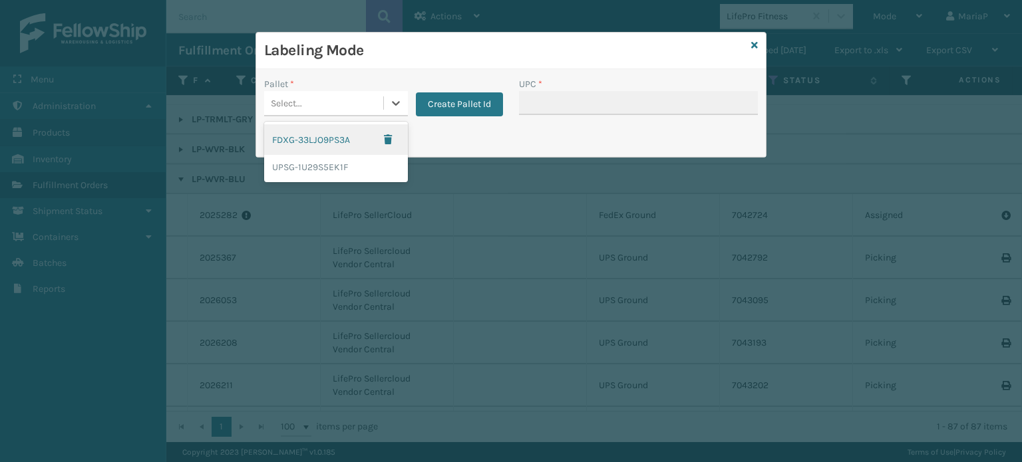
click at [321, 102] on div "Select..." at bounding box center [323, 103] width 119 height 22
click at [340, 167] on div "UPSG-1U29S5EK1F" at bounding box center [336, 167] width 144 height 25
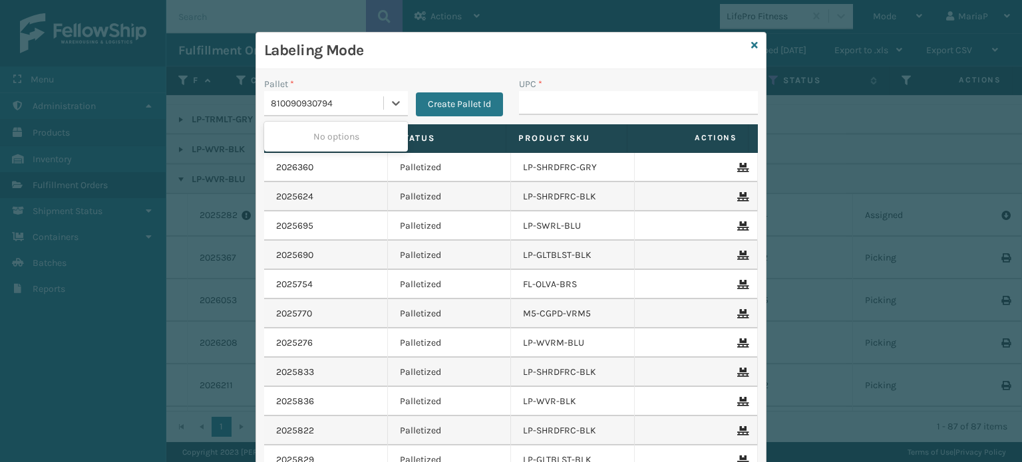
type input "810090930794"
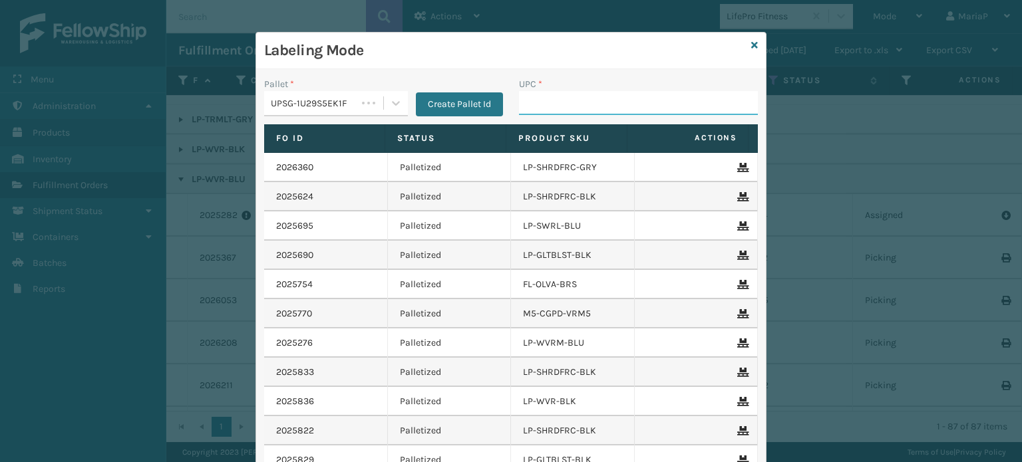
drag, startPoint x: 551, startPoint y: 106, endPoint x: 512, endPoint y: 102, distance: 39.4
click at [551, 106] on input "UPC *" at bounding box center [638, 103] width 239 height 24
paste input "810090930794"
type input "810090930794"
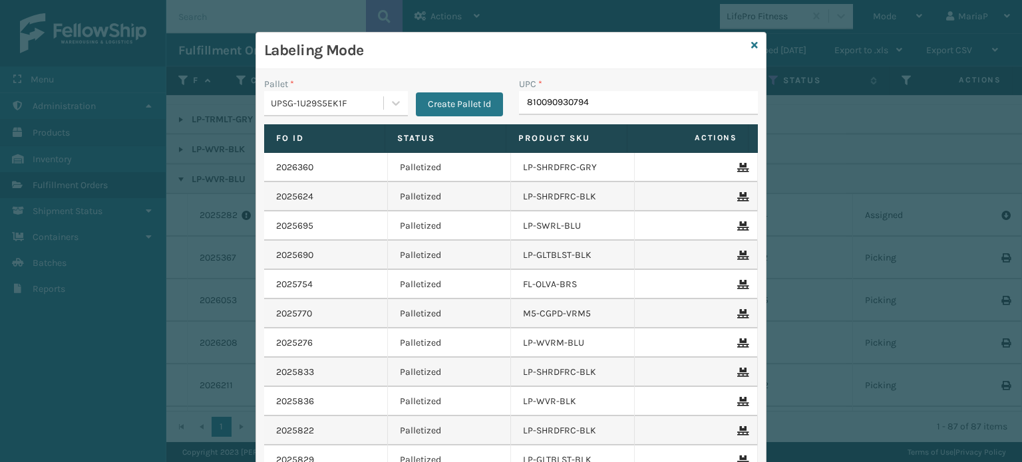
type input "810090930794"
click at [627, 84] on div "UPC *" at bounding box center [638, 84] width 239 height 14
drag, startPoint x: 625, startPoint y: 110, endPoint x: 625, endPoint y: 104, distance: 6.7
click at [625, 108] on input "810090930794" at bounding box center [626, 103] width 215 height 24
click at [549, 100] on input "UPC *" at bounding box center [638, 103] width 239 height 24
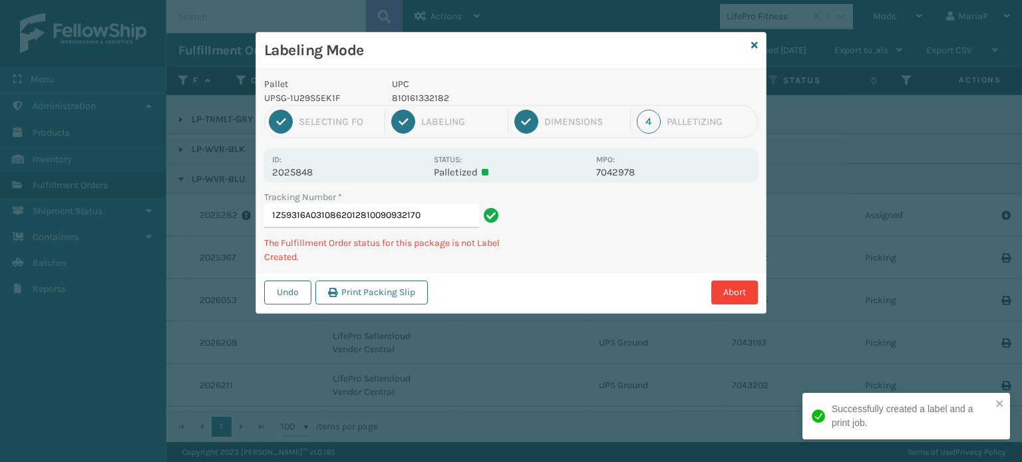
type input "1Z59316A0310862012810090932170"
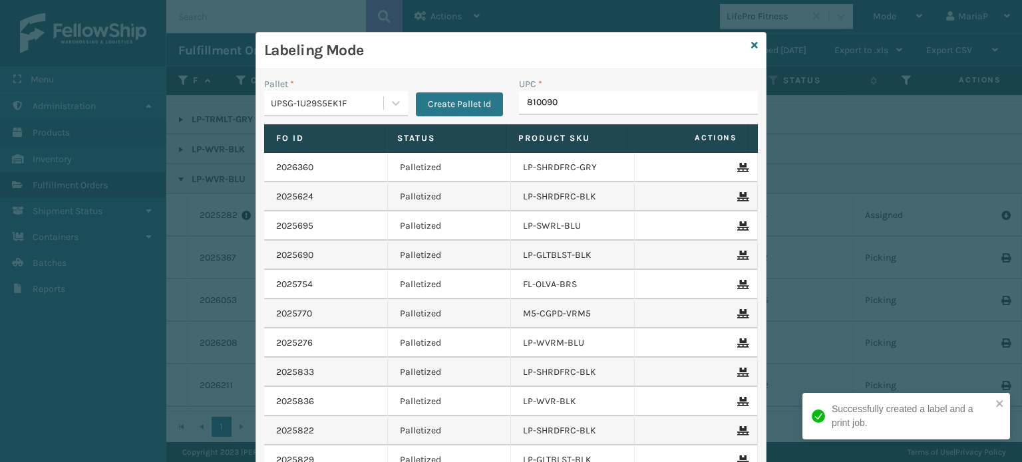
type input "8100909"
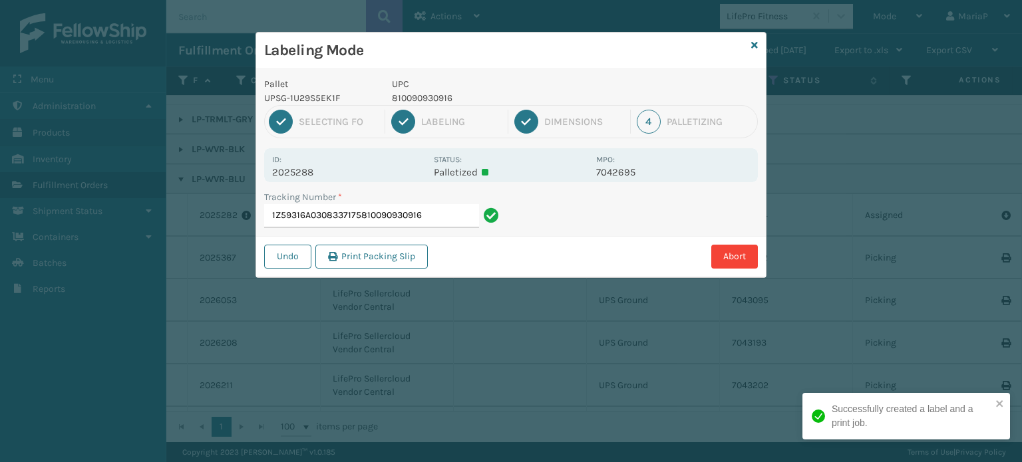
type input "1Z59316A0308337175810090930916"
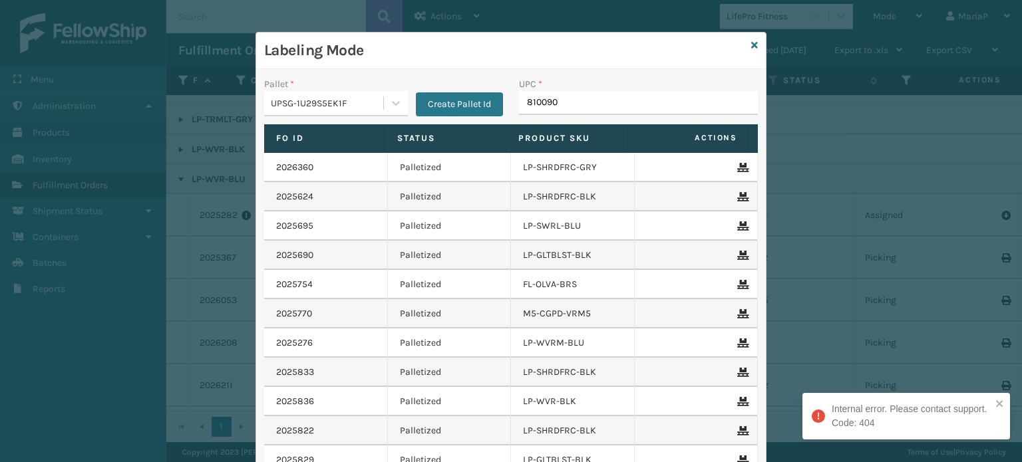
type input "8100909"
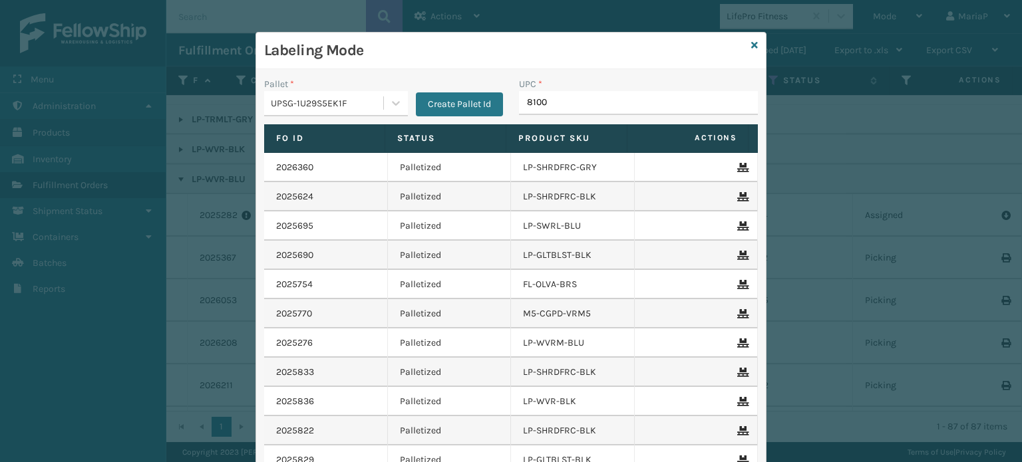
type input "81009"
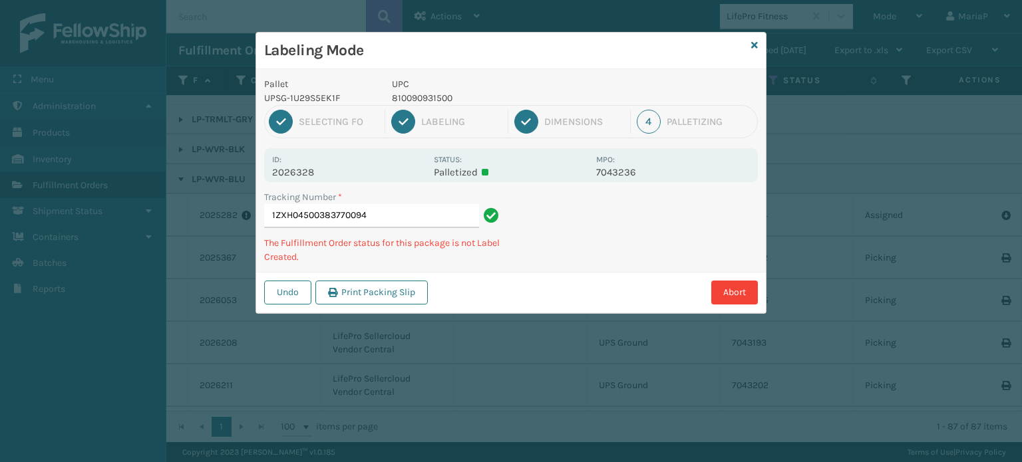
click at [439, 100] on p "810090931500" at bounding box center [490, 98] width 196 height 14
copy p "810090931500"
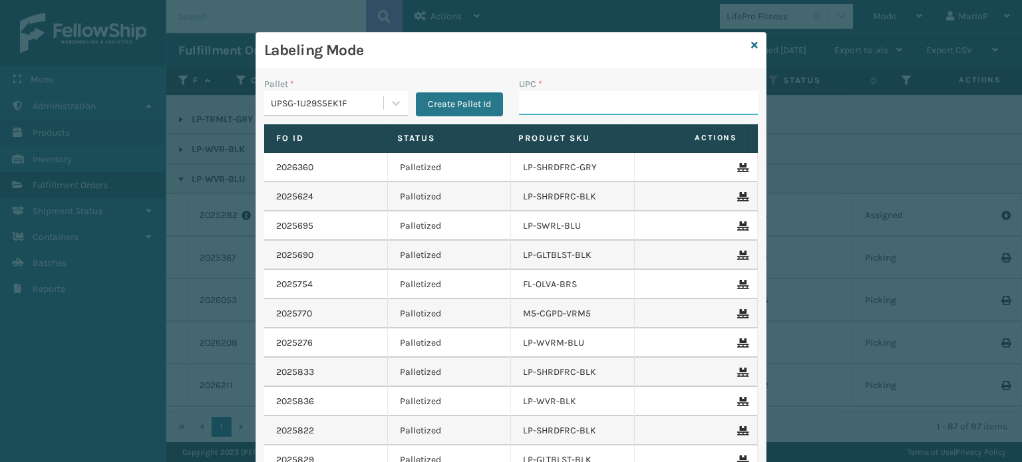
click at [576, 108] on input "UPC *" at bounding box center [638, 103] width 239 height 24
type input "8100909"
type input "8100909323"
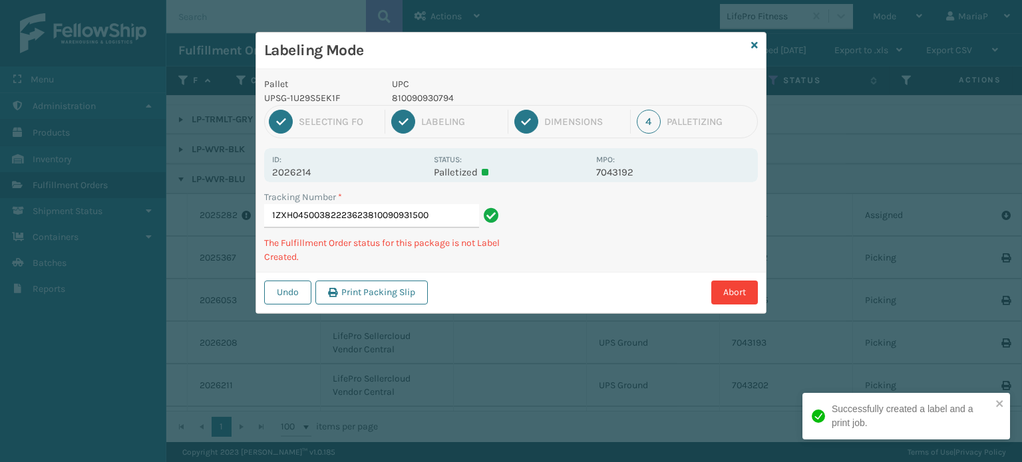
type input "1ZXH04500382223623810090931500"
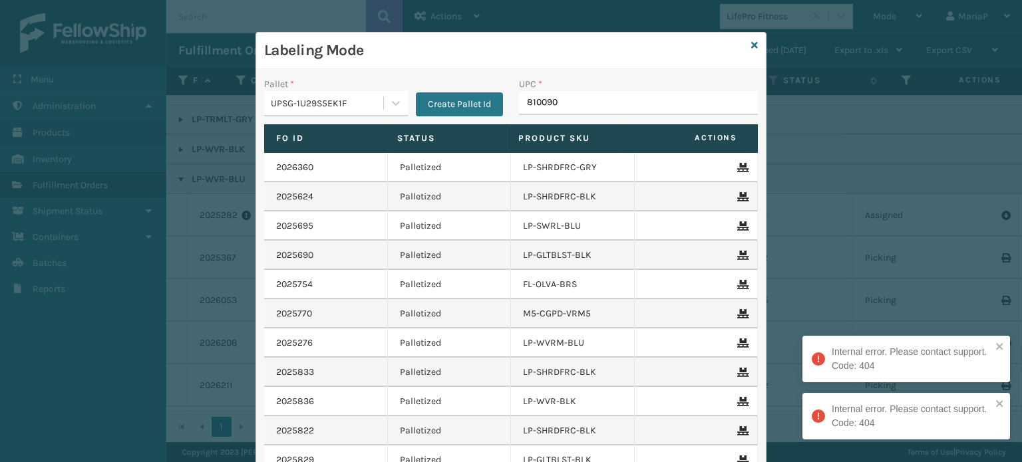
type input "8100909"
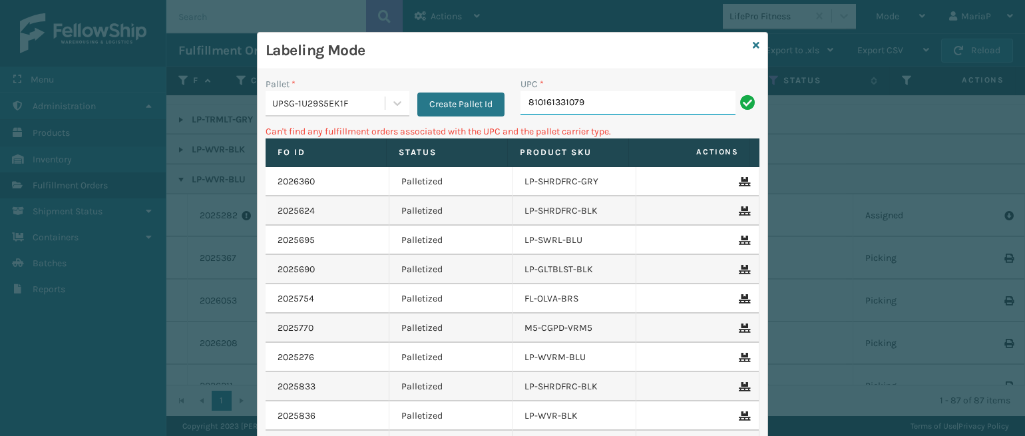
click at [605, 111] on input "810161331079" at bounding box center [627, 103] width 215 height 24
click at [604, 111] on input "810161331079" at bounding box center [627, 103] width 215 height 24
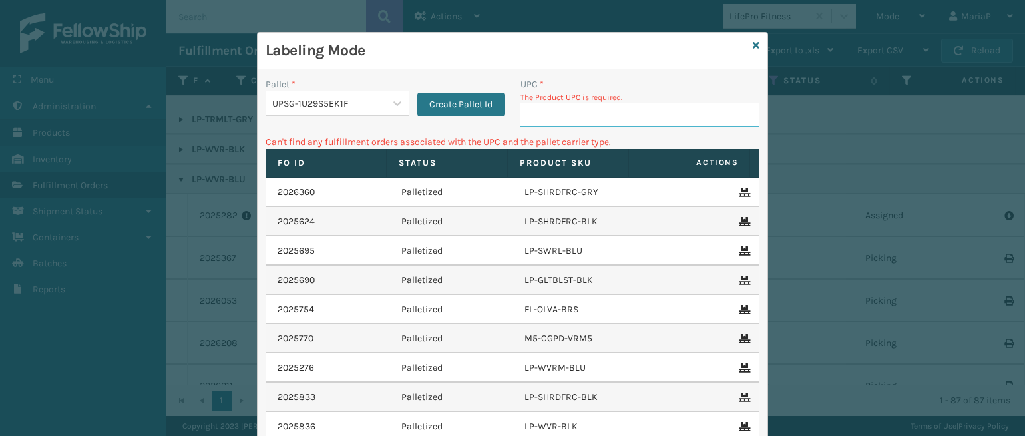
type input "h"
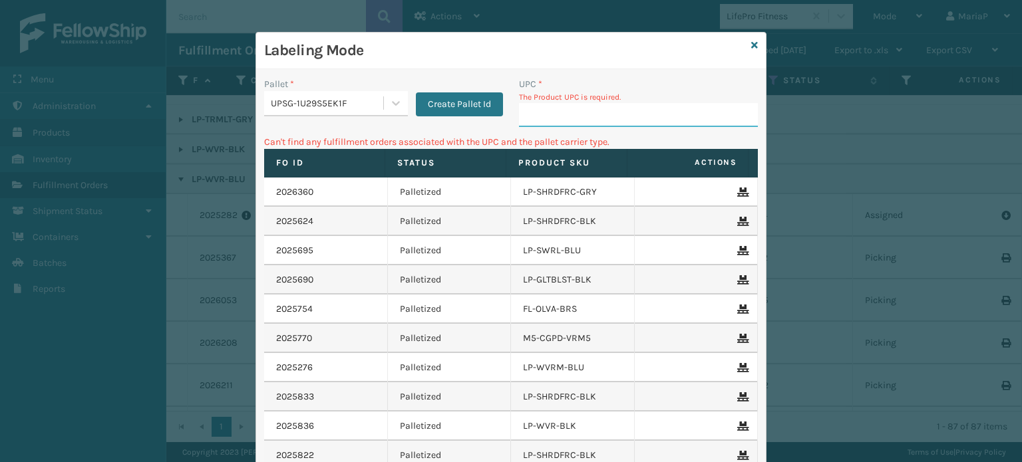
click at [556, 120] on input "UPC *" at bounding box center [638, 115] width 239 height 24
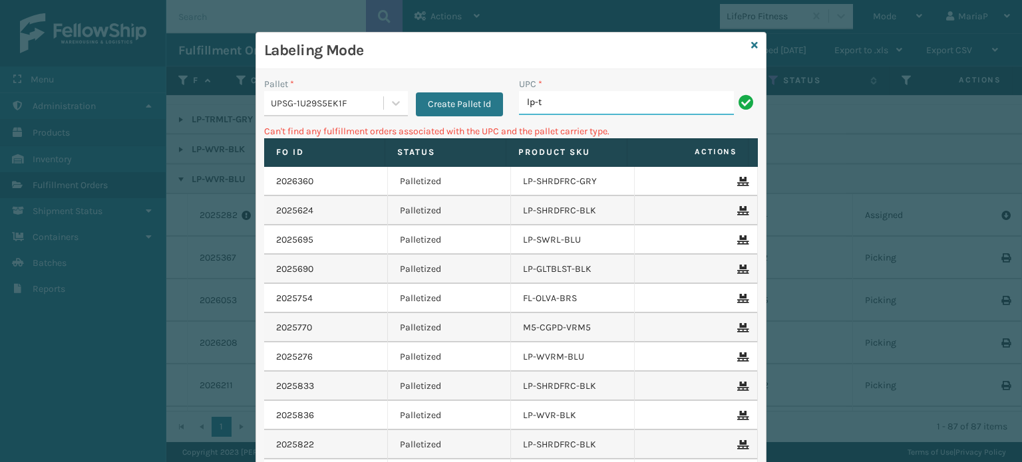
type input "LP-TRB-BLK"
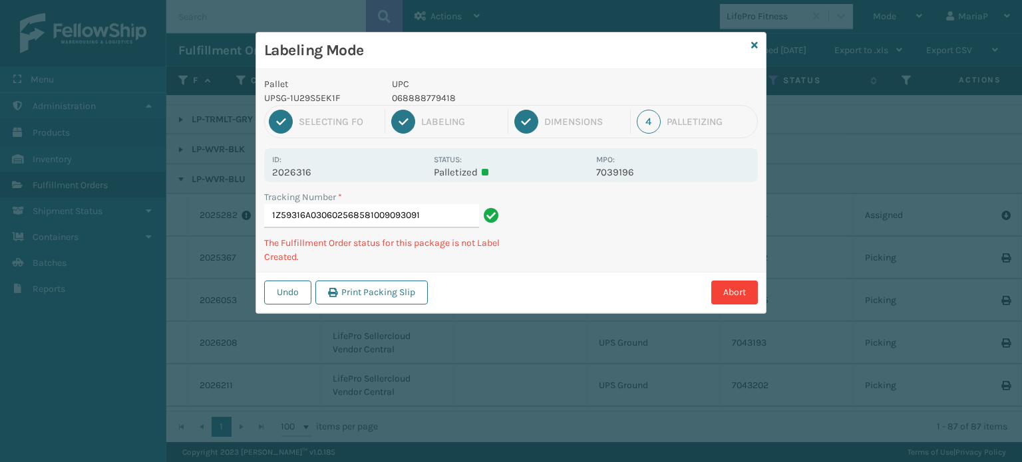
type input "1Z59316A0306025685810090930916"
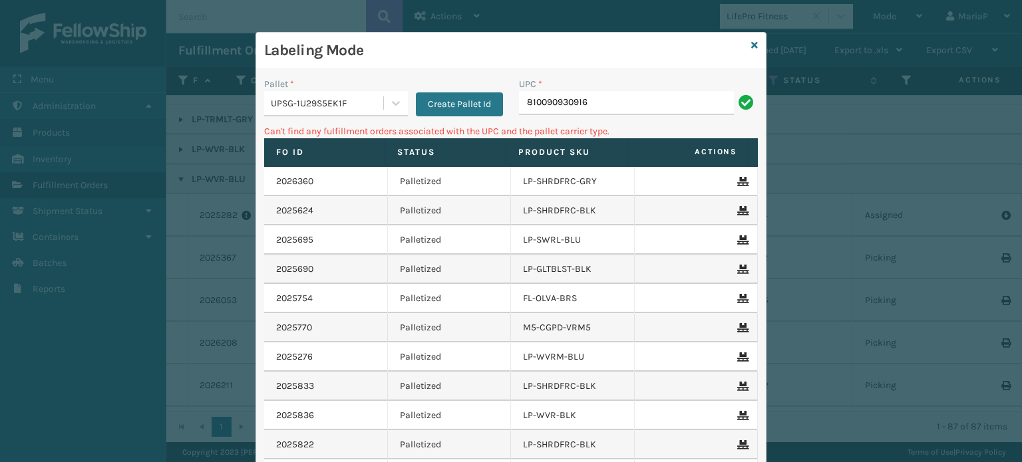
click at [326, 92] on div "UPSG-1U29S5EK1F" at bounding box center [323, 103] width 119 height 22
click at [633, 97] on input "810090930916" at bounding box center [626, 103] width 215 height 24
click at [751, 45] on icon at bounding box center [754, 45] width 7 height 9
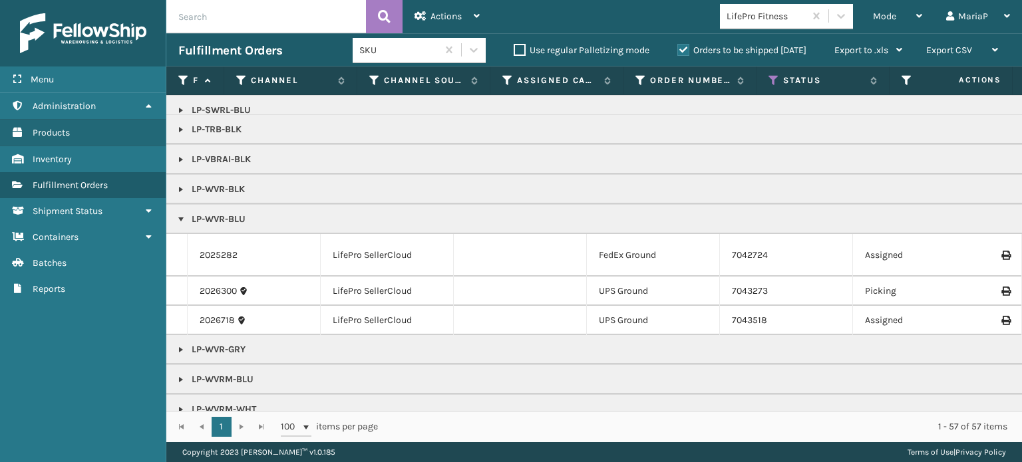
scroll to position [419, 0]
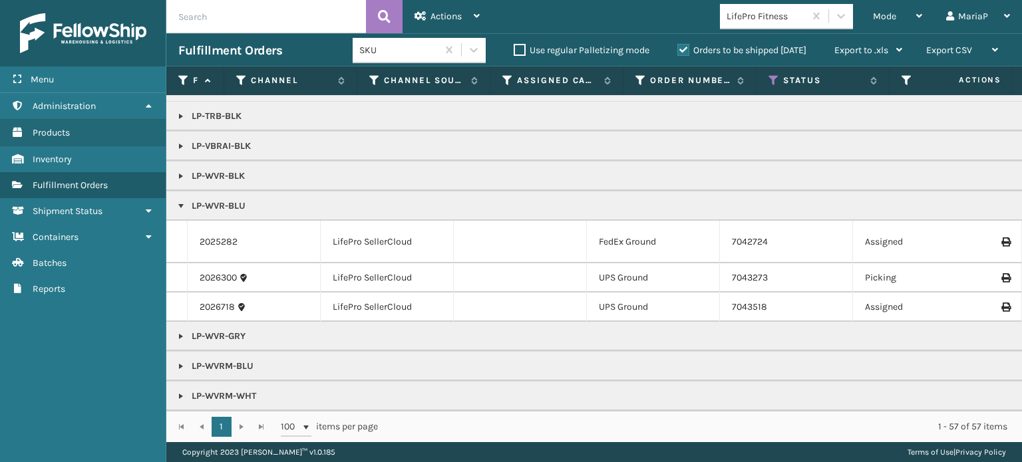
click at [182, 171] on link at bounding box center [181, 176] width 11 height 11
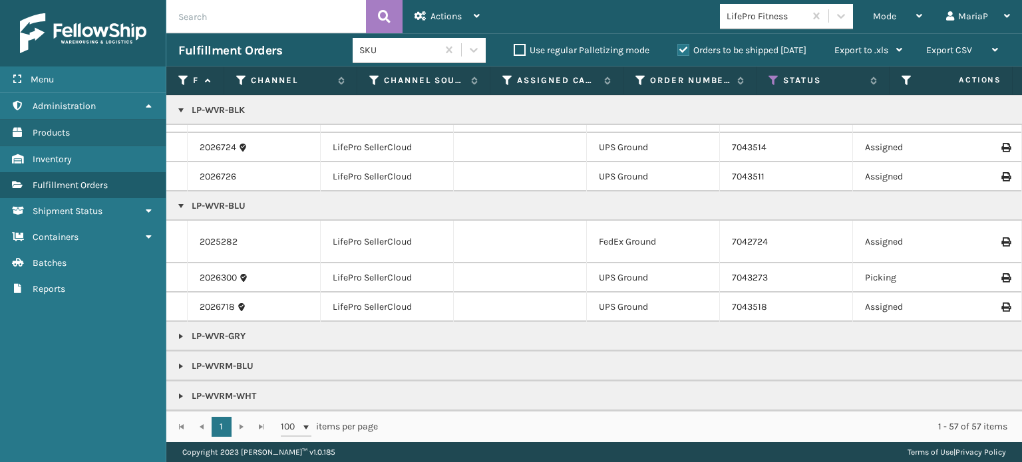
scroll to position [538, 0]
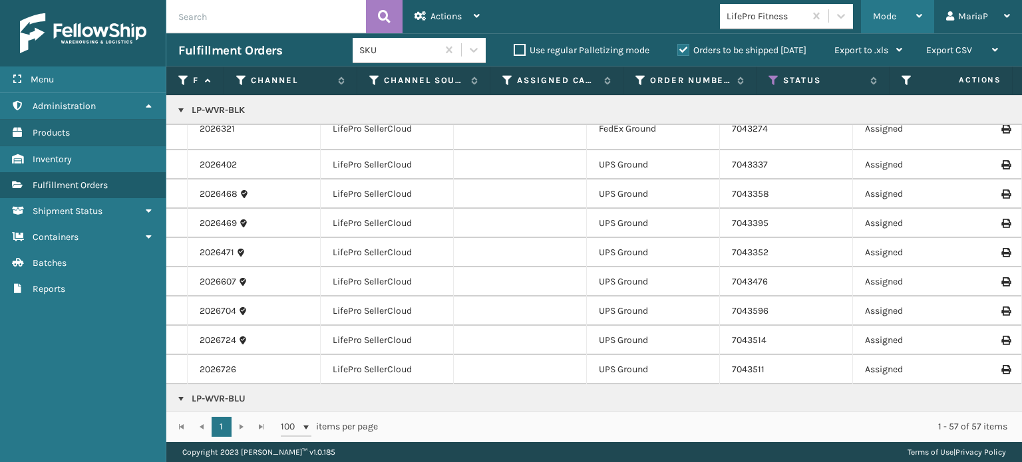
click at [865, 13] on div "Mode Regular Mode Picking Mode Labeling Mode Exit Scan Mode" at bounding box center [897, 16] width 73 height 33
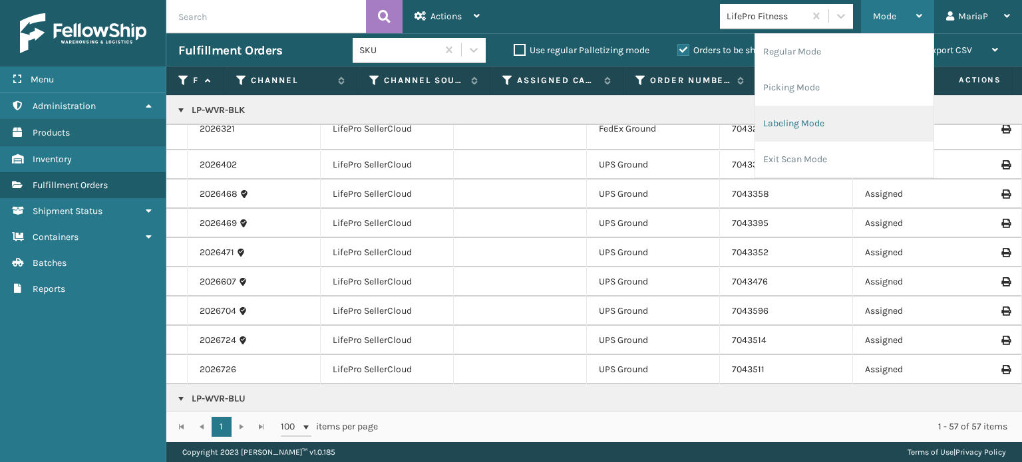
drag, startPoint x: 834, startPoint y: 117, endPoint x: 825, endPoint y: 118, distance: 8.7
click at [825, 118] on li "Labeling Mode" at bounding box center [844, 124] width 178 height 36
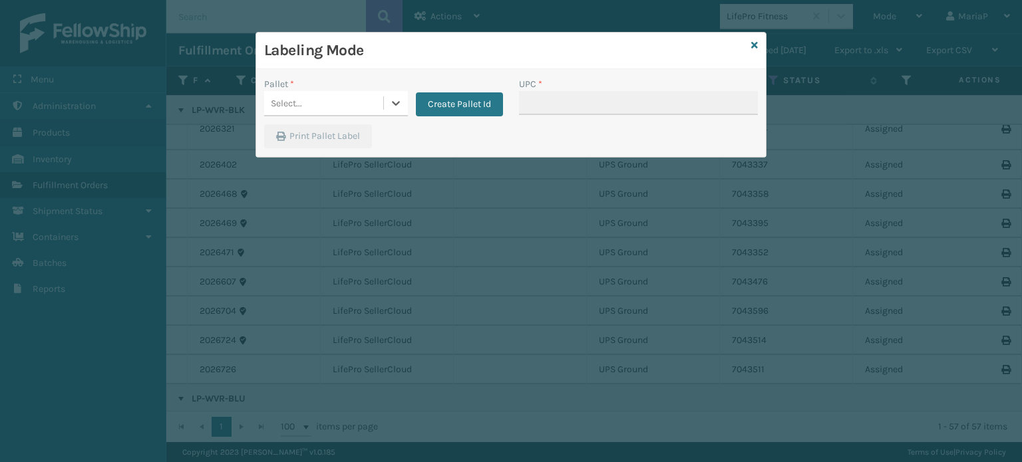
click at [350, 110] on div "Select..." at bounding box center [323, 103] width 119 height 22
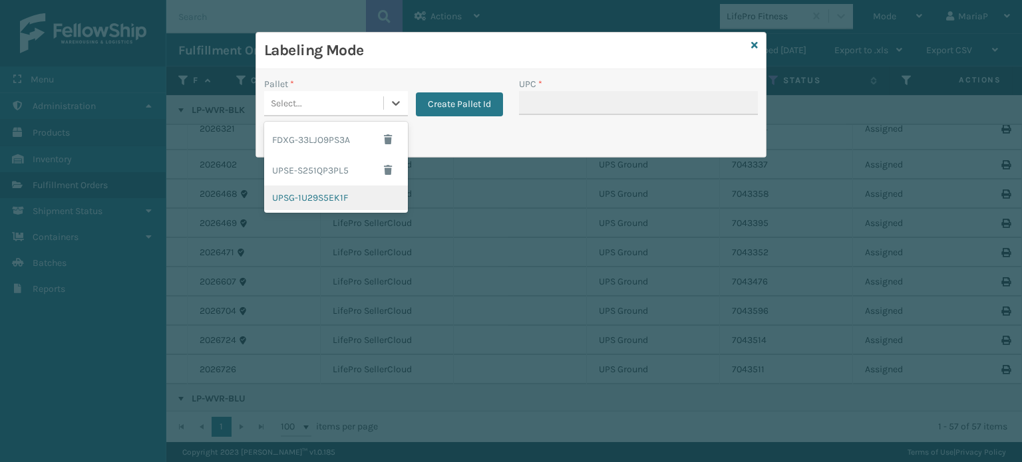
click at [327, 196] on div "UPSG-1U29S5EK1F" at bounding box center [336, 198] width 144 height 25
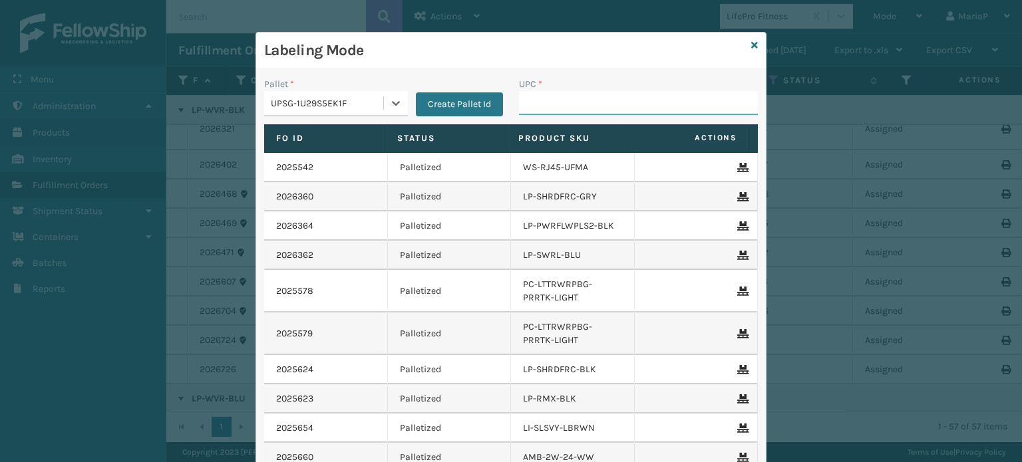
click at [560, 103] on input "UPC *" at bounding box center [638, 103] width 239 height 24
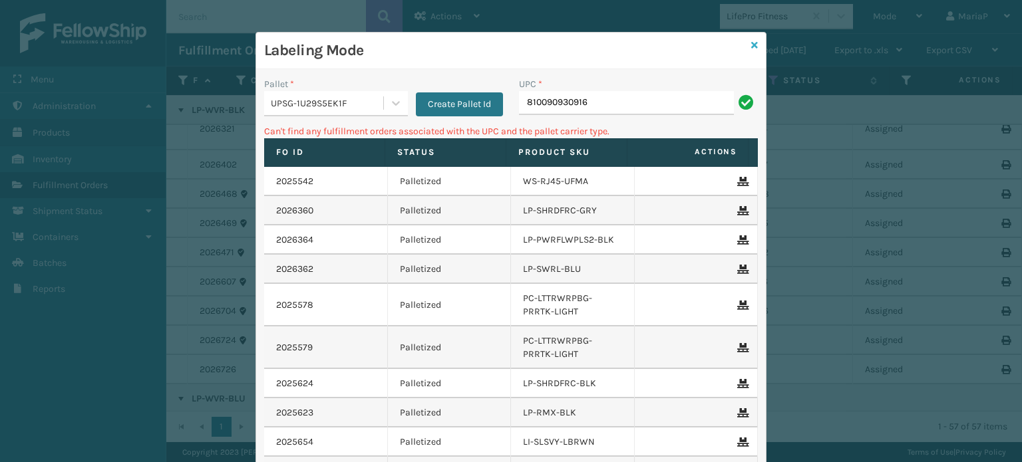
click at [753, 41] on icon at bounding box center [754, 45] width 7 height 9
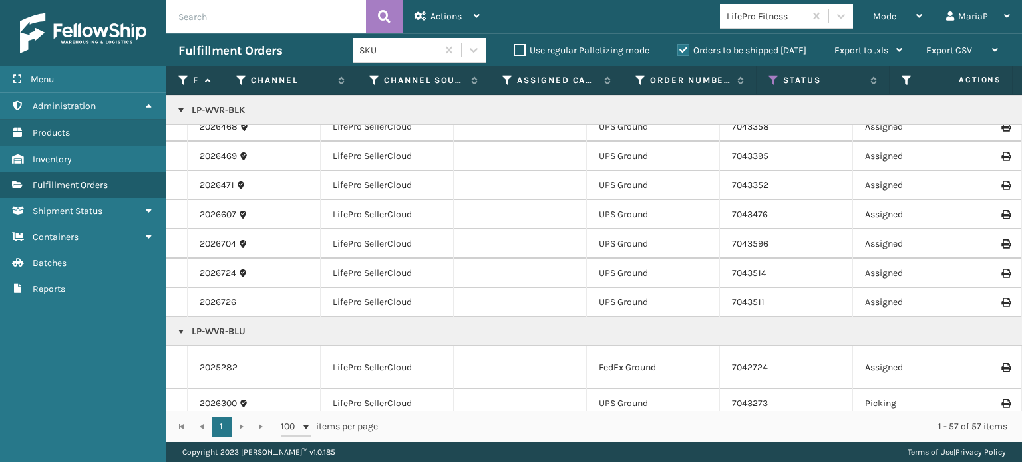
scroll to position [605, 0]
click at [772, 81] on icon at bounding box center [773, 81] width 11 height 12
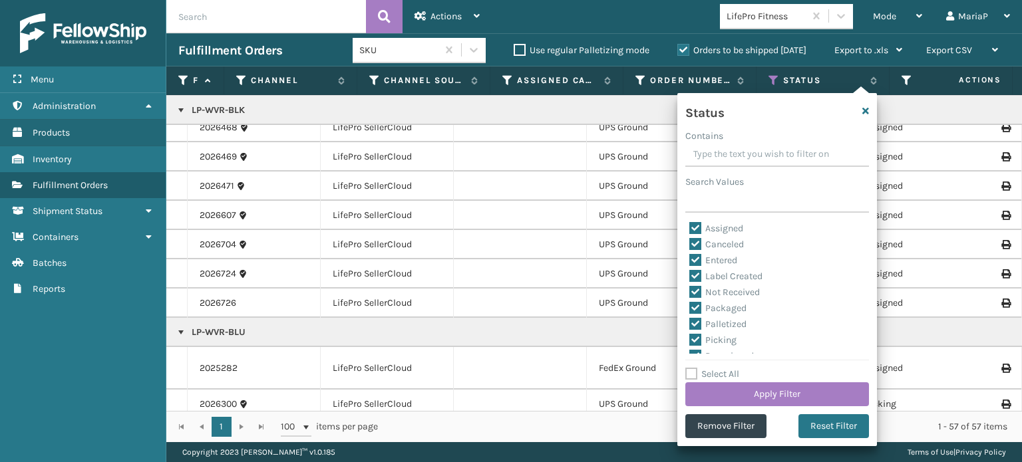
click at [691, 374] on label "Select All" at bounding box center [712, 374] width 54 height 11
click at [691, 368] on input "Select All" at bounding box center [785, 367] width 200 height 1
checkbox input "true"
click at [691, 375] on label "Select All" at bounding box center [712, 374] width 54 height 11
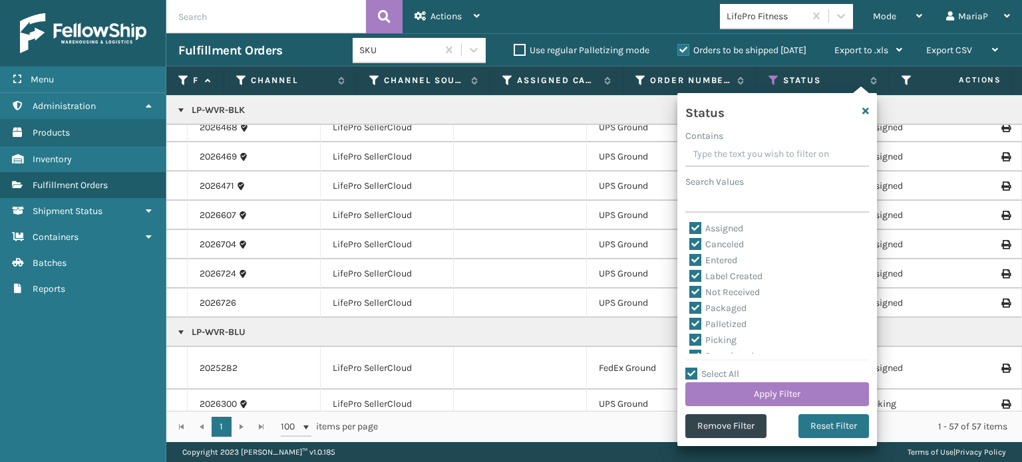
click at [691, 368] on input "Select All" at bounding box center [785, 367] width 200 height 1
checkbox input "false"
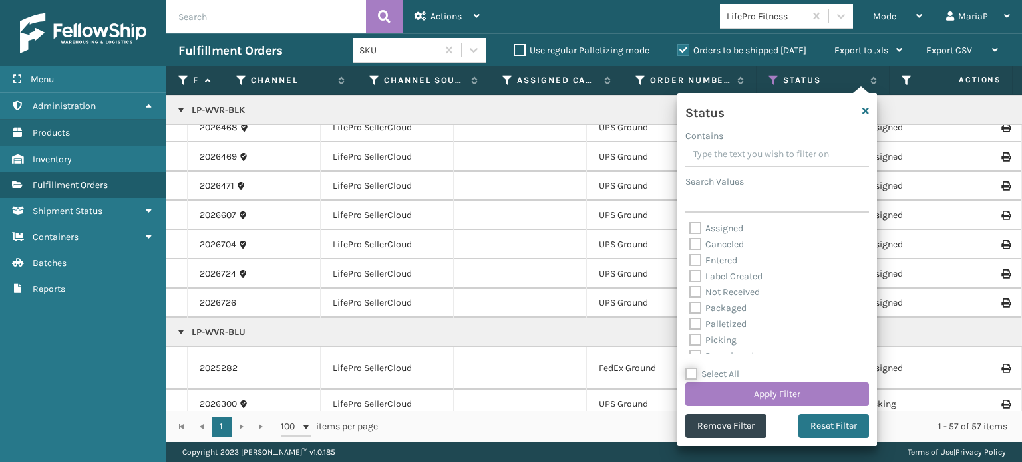
checkbox input "false"
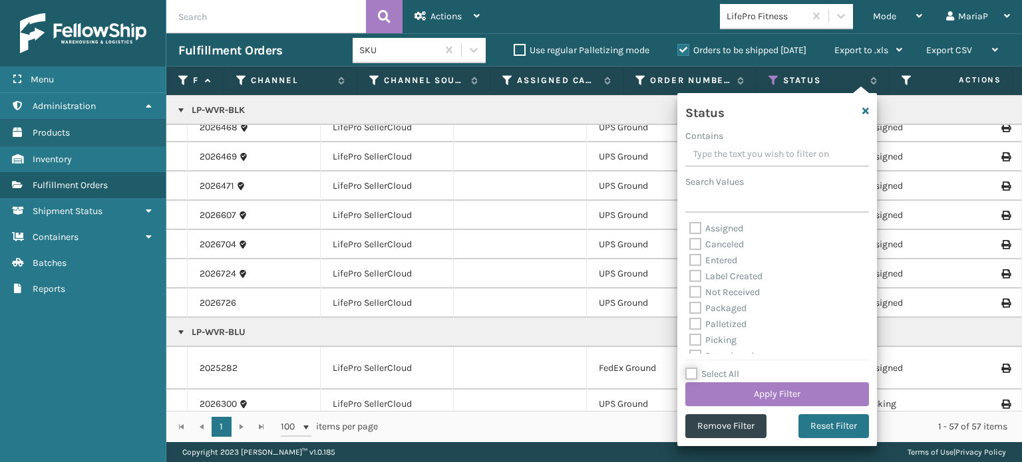
checkbox input "false"
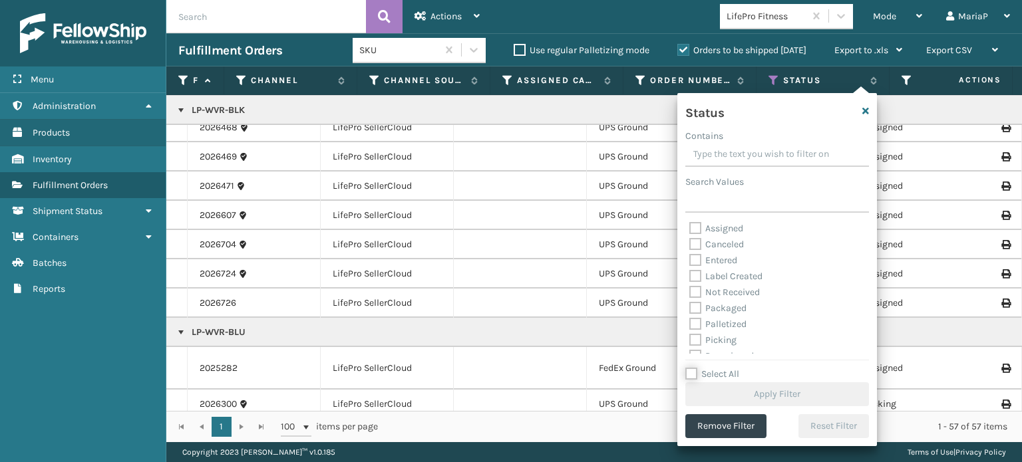
scroll to position [67, 0]
click at [692, 271] on label "Picking" at bounding box center [712, 273] width 47 height 11
click at [690, 271] on input "Picking" at bounding box center [689, 270] width 1 height 9
checkbox input "true"
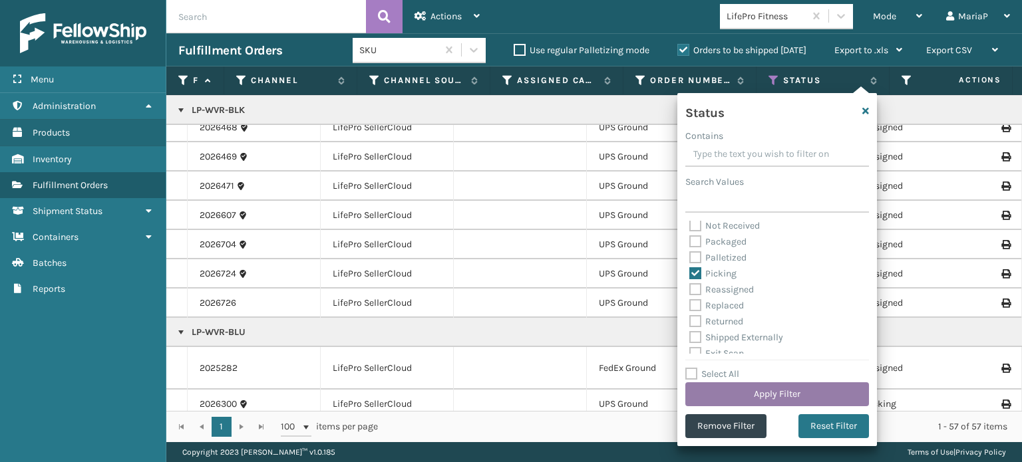
click at [798, 392] on button "Apply Filter" at bounding box center [777, 395] width 184 height 24
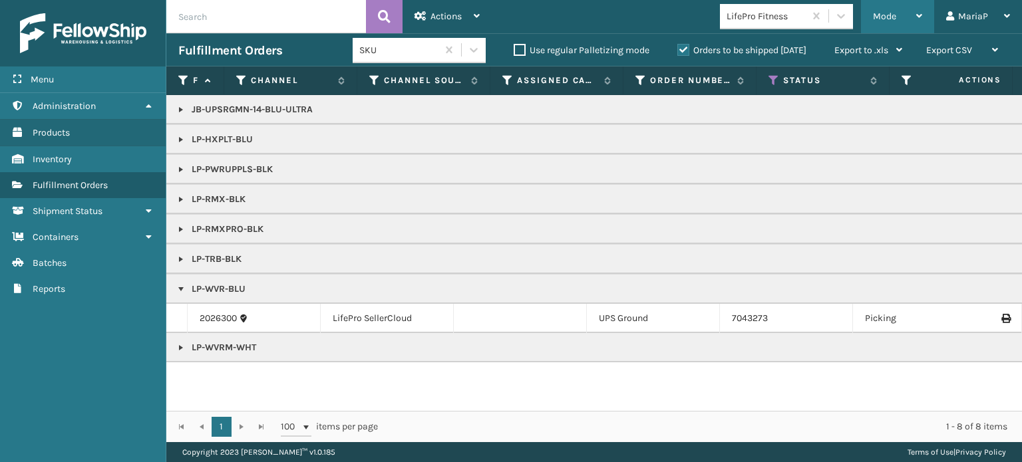
click at [892, 20] on span "Mode" at bounding box center [884, 16] width 23 height 11
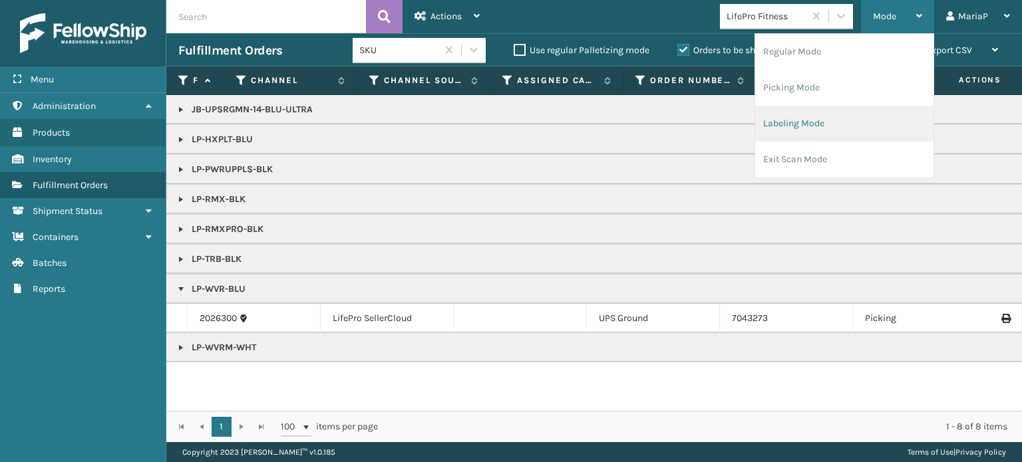
click at [833, 116] on li "Labeling Mode" at bounding box center [844, 124] width 178 height 36
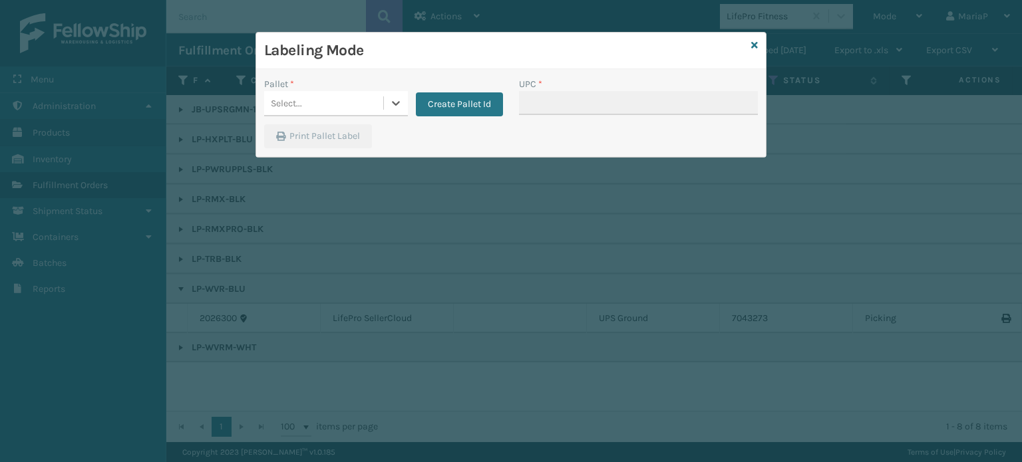
click at [345, 108] on div "Select..." at bounding box center [323, 103] width 119 height 22
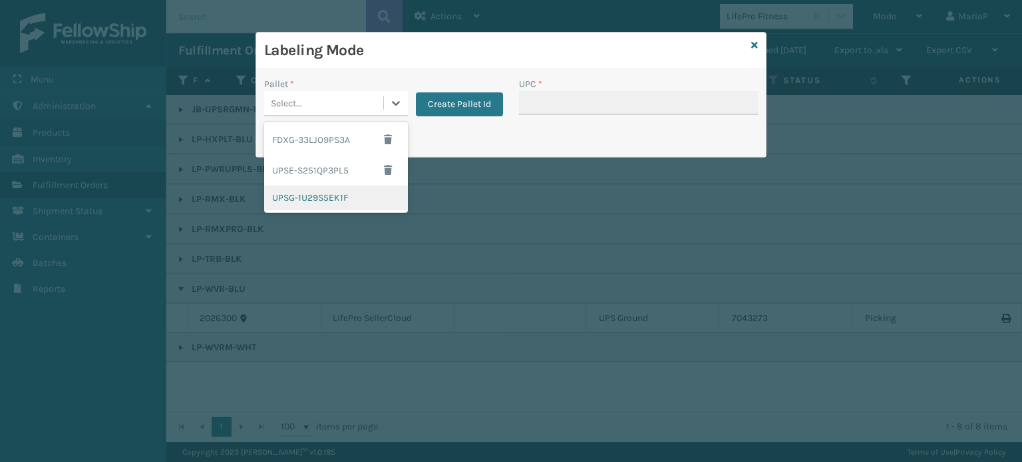
click at [351, 191] on div "UPSG-1U29S5EK1F" at bounding box center [336, 198] width 144 height 25
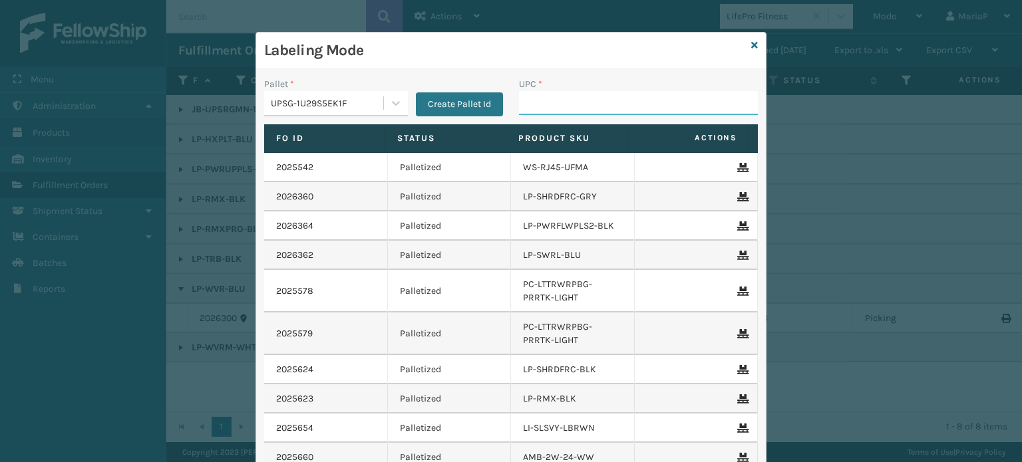
click at [605, 105] on input "UPC *" at bounding box center [638, 103] width 239 height 24
type input "LP-RMXPLS-BLk"
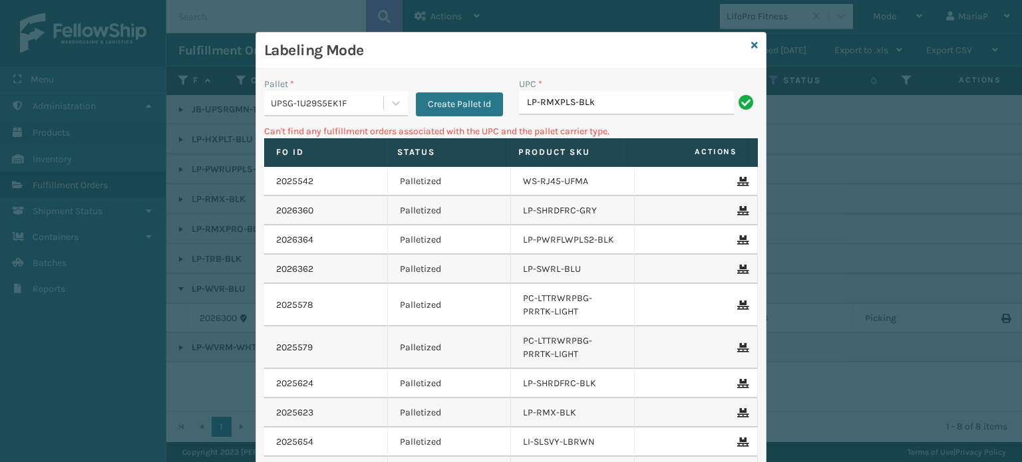
click at [322, 104] on div "UPSG-1U29S5EK1F" at bounding box center [328, 103] width 114 height 14
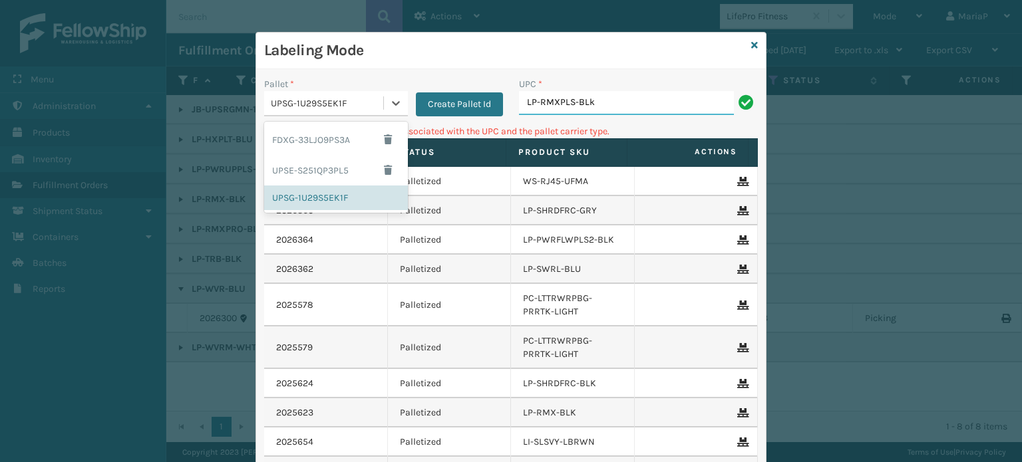
click at [619, 98] on input "LP-RMXPLS-BLk" at bounding box center [626, 103] width 215 height 24
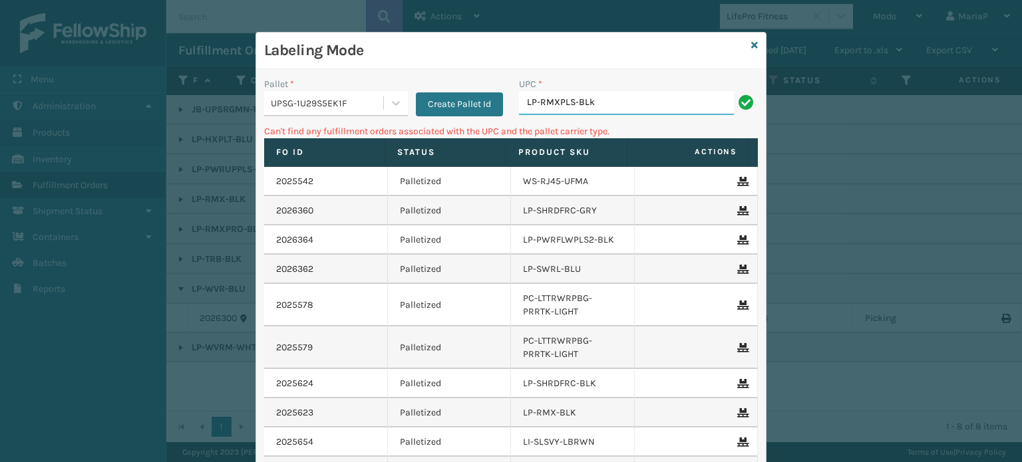
click at [619, 98] on input "LP-RMXPLS-BLk" at bounding box center [626, 103] width 215 height 24
type input "LP-PWRUPPLS-BLK"
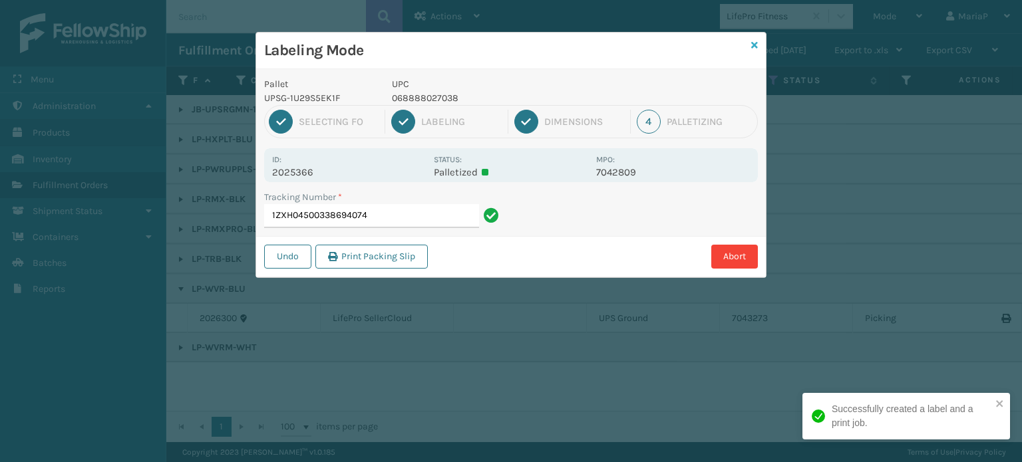
click at [753, 42] on icon at bounding box center [754, 45] width 7 height 9
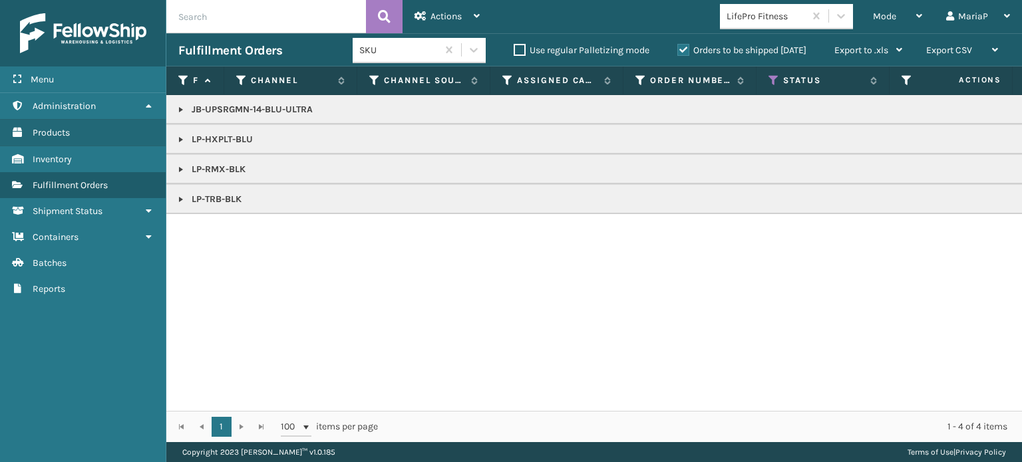
click at [780, 87] on th "Status" at bounding box center [822, 81] width 133 height 29
click at [776, 84] on icon at bounding box center [773, 81] width 11 height 12
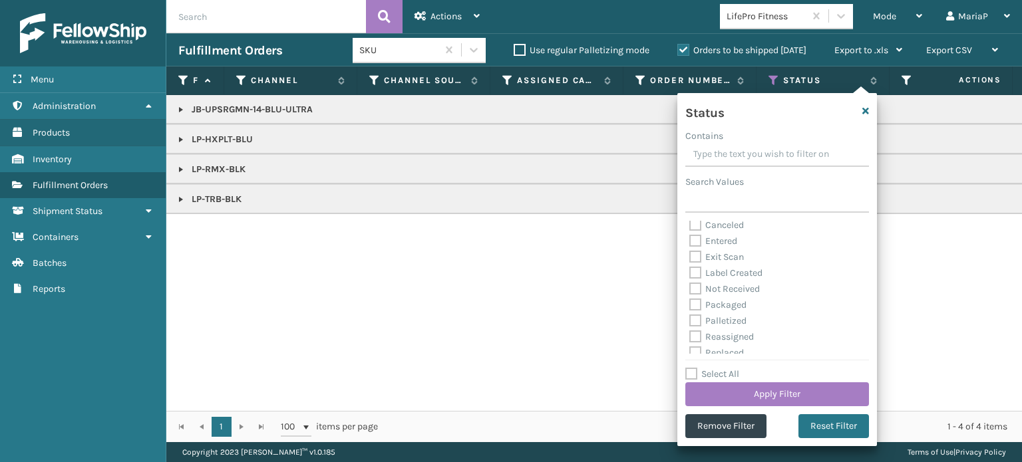
scroll to position [0, 0]
click at [693, 223] on label "Picking" at bounding box center [712, 228] width 47 height 11
click at [690, 223] on input "Picking" at bounding box center [689, 225] width 1 height 9
checkbox input "false"
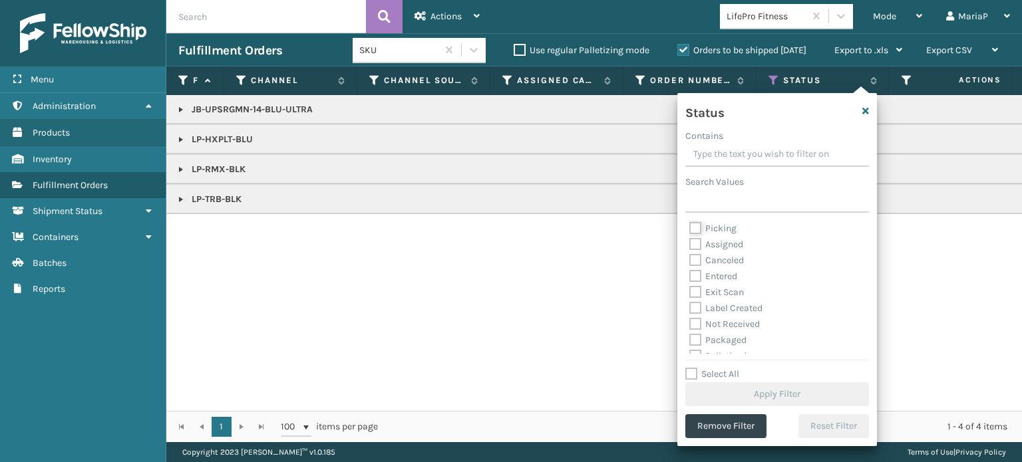
scroll to position [67, 0]
click at [695, 287] on label "Palletized" at bounding box center [717, 289] width 57 height 11
click at [690, 287] on input "Palletized" at bounding box center [689, 286] width 1 height 9
checkbox input "true"
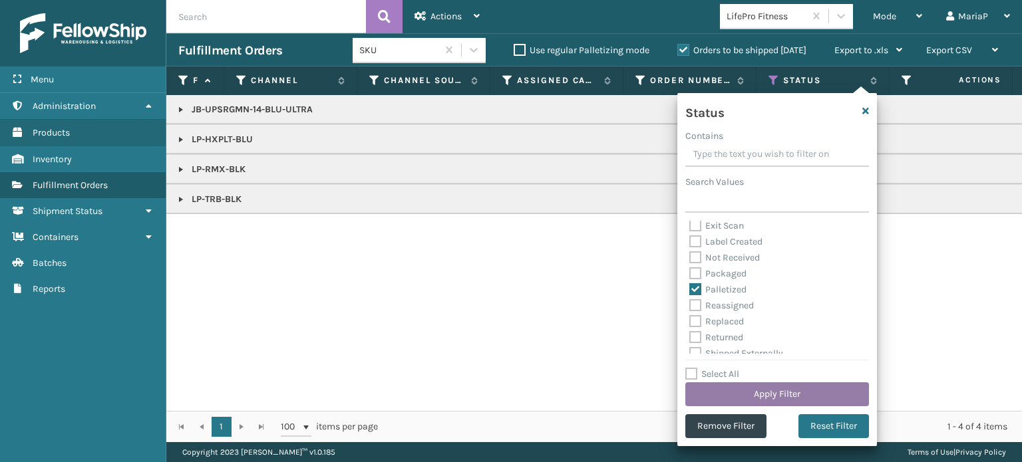
click at [796, 396] on button "Apply Filter" at bounding box center [777, 395] width 184 height 24
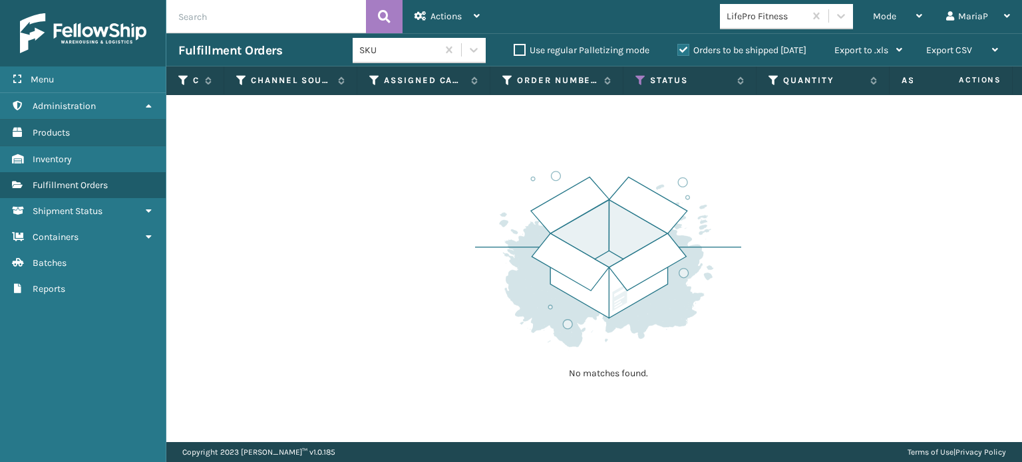
click at [683, 51] on label "Orders to be shipped [DATE]" at bounding box center [741, 50] width 129 height 11
click at [678, 51] on input "Orders to be shipped [DATE]" at bounding box center [677, 47] width 1 height 9
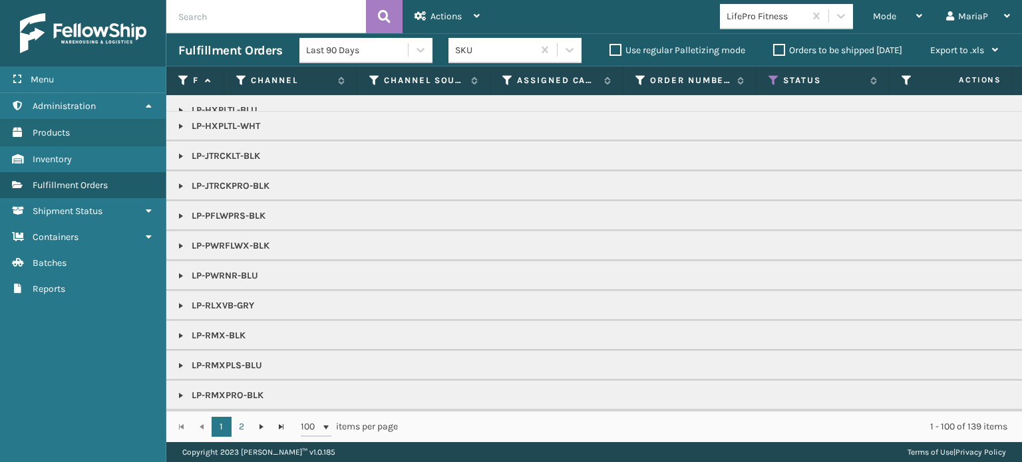
scroll to position [200, 0]
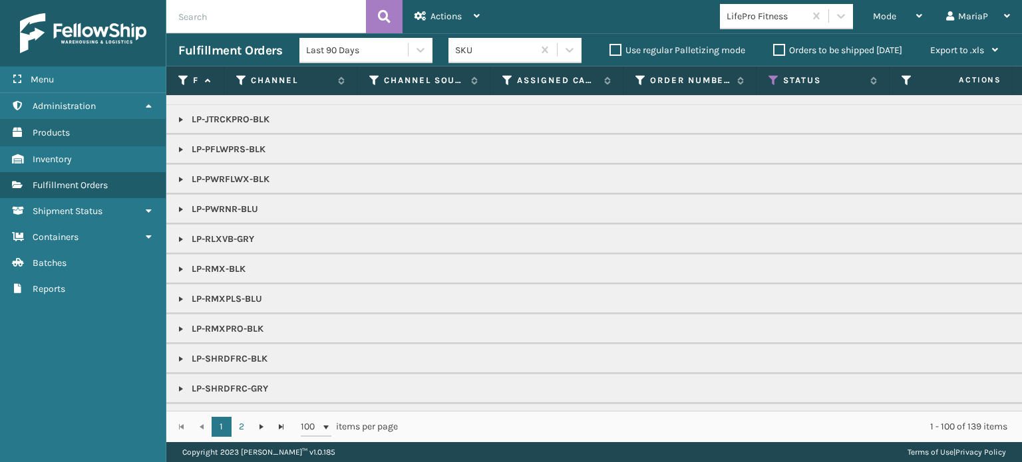
click at [183, 269] on link at bounding box center [181, 269] width 11 height 11
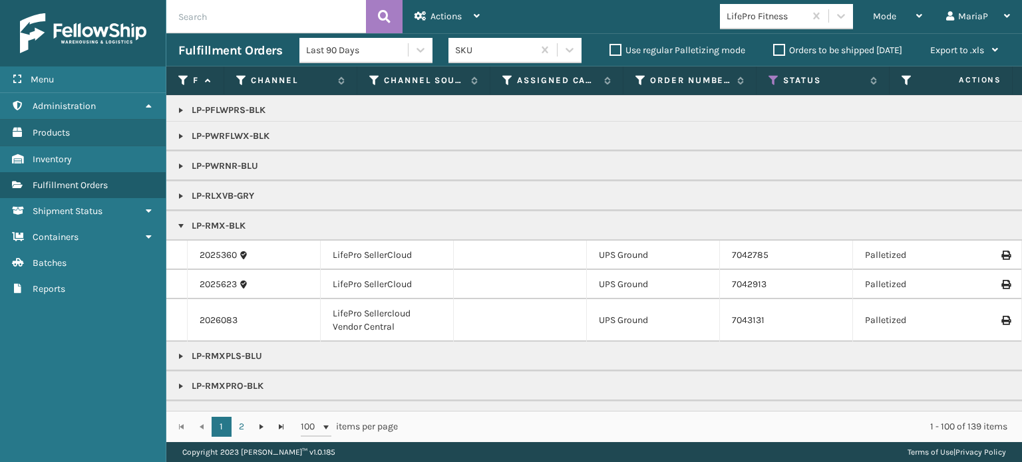
scroll to position [266, 0]
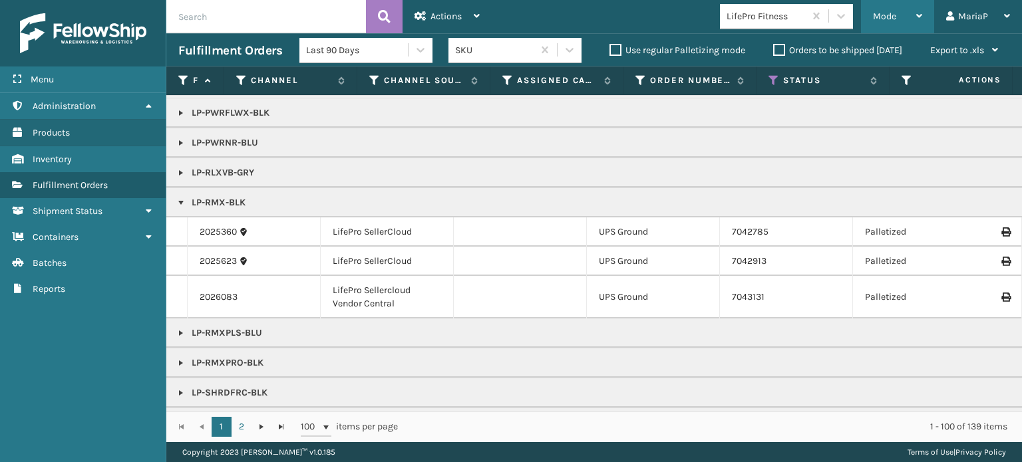
click at [891, 12] on span "Mode" at bounding box center [884, 16] width 23 height 11
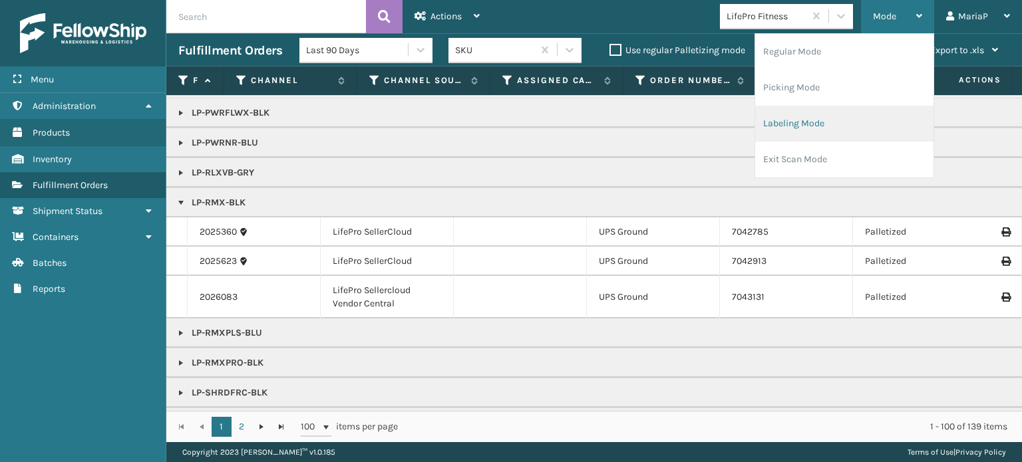
click at [838, 124] on li "Labeling Mode" at bounding box center [844, 124] width 178 height 36
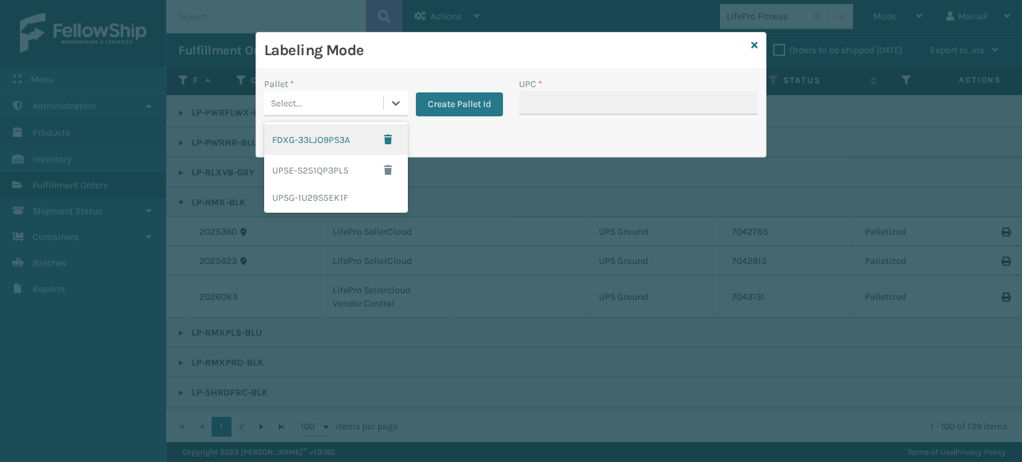
click at [360, 103] on div "Select..." at bounding box center [323, 103] width 119 height 22
click at [342, 196] on div "UPSG-1U29S5EK1F" at bounding box center [336, 198] width 144 height 25
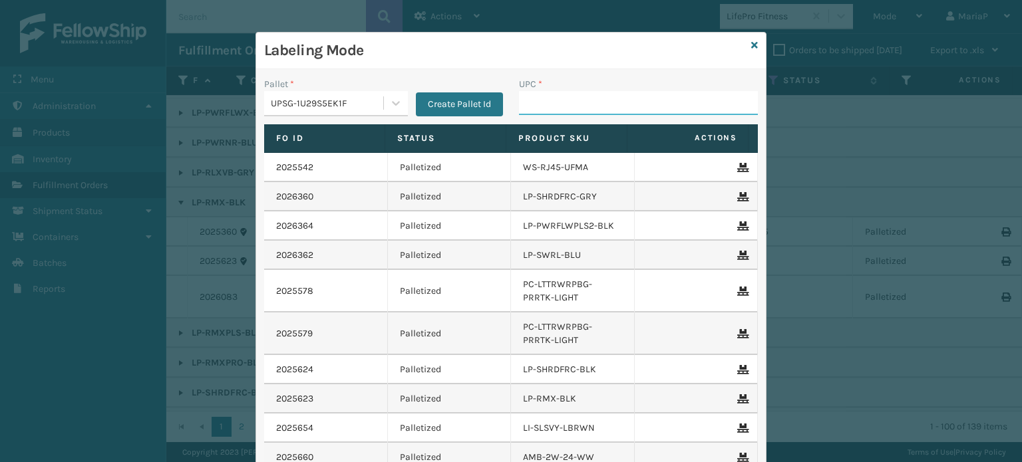
click at [556, 110] on input "UPC *" at bounding box center [638, 103] width 239 height 24
type input "850060"
type input "JB-PZLSTN"
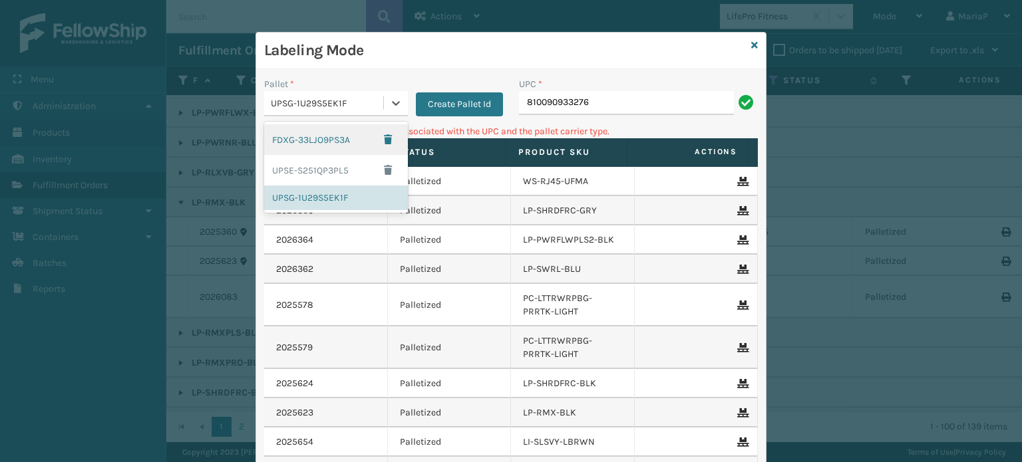
click at [342, 106] on div "UPSG-1U29S5EK1F" at bounding box center [328, 103] width 114 height 14
click at [428, 102] on button "Create Pallet Id" at bounding box center [459, 104] width 87 height 24
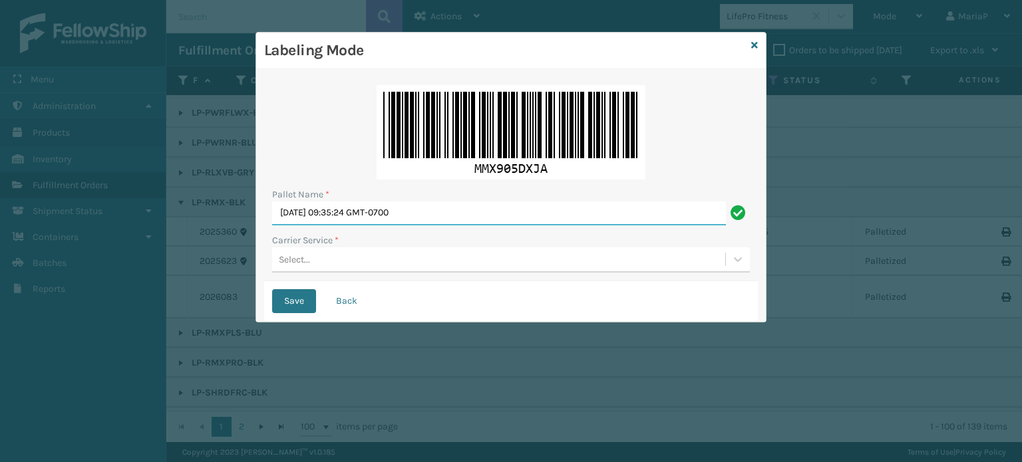
click at [460, 221] on input "Mon Aug 18 2025 09:35:24 GMT-0700" at bounding box center [499, 214] width 454 height 24
click at [459, 221] on input "Mon Aug 18 2025 09:35:24 GMT-0700" at bounding box center [499, 214] width 454 height 24
click at [753, 43] on icon at bounding box center [754, 45] width 7 height 9
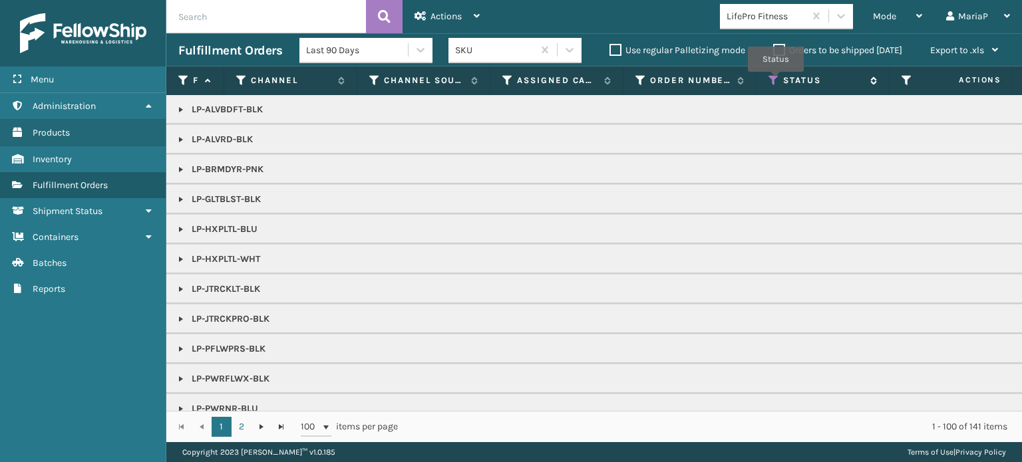
click at [776, 81] on icon at bounding box center [773, 81] width 11 height 12
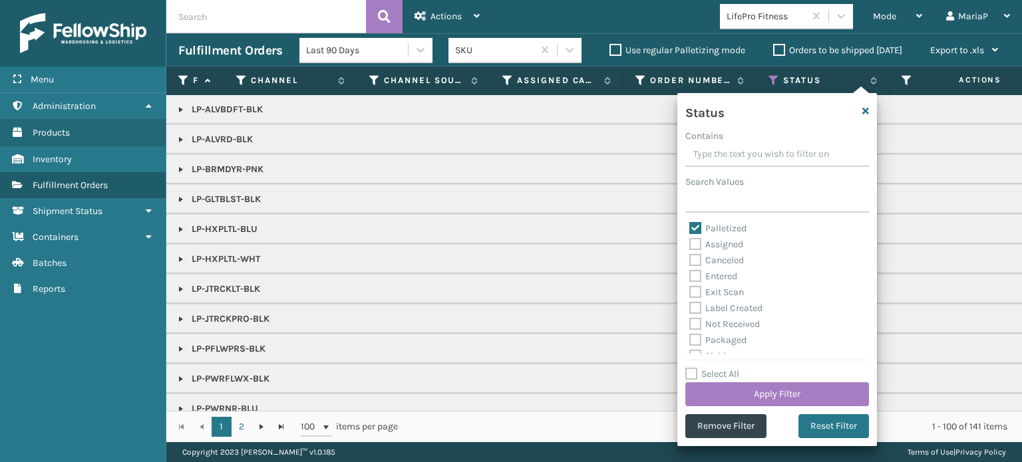
click at [695, 225] on label "Palletized" at bounding box center [717, 228] width 57 height 11
click at [690, 225] on input "Palletized" at bounding box center [689, 225] width 1 height 9
checkbox input "false"
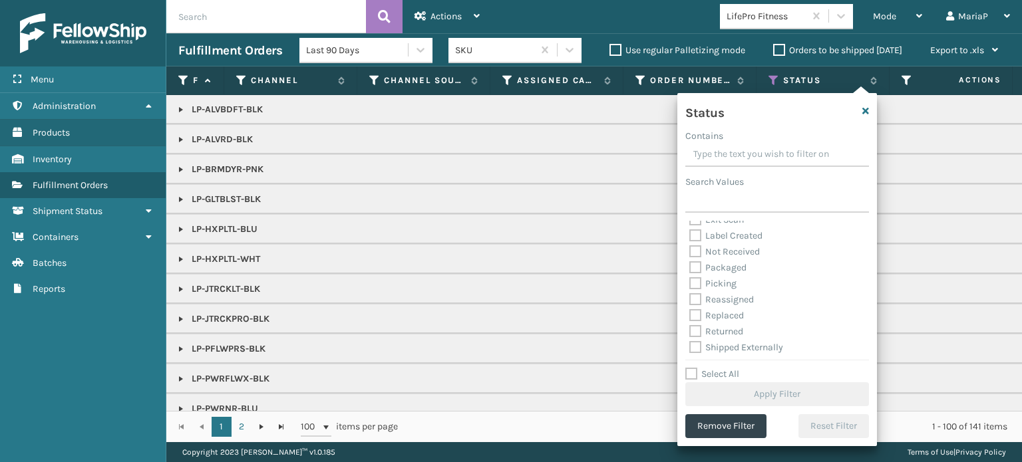
scroll to position [75, 0]
click at [692, 282] on label "Picking" at bounding box center [712, 281] width 47 height 11
click at [690, 282] on input "Picking" at bounding box center [689, 278] width 1 height 9
checkbox input "true"
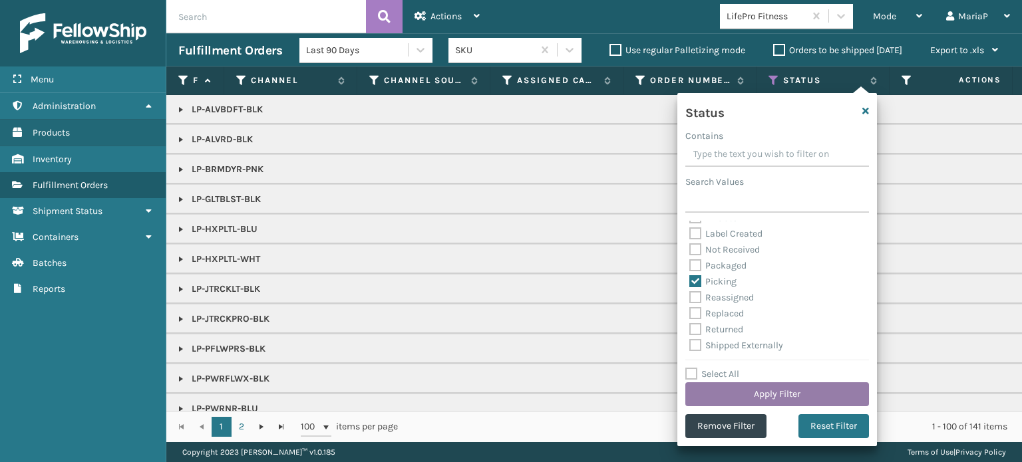
click at [824, 392] on button "Apply Filter" at bounding box center [777, 395] width 184 height 24
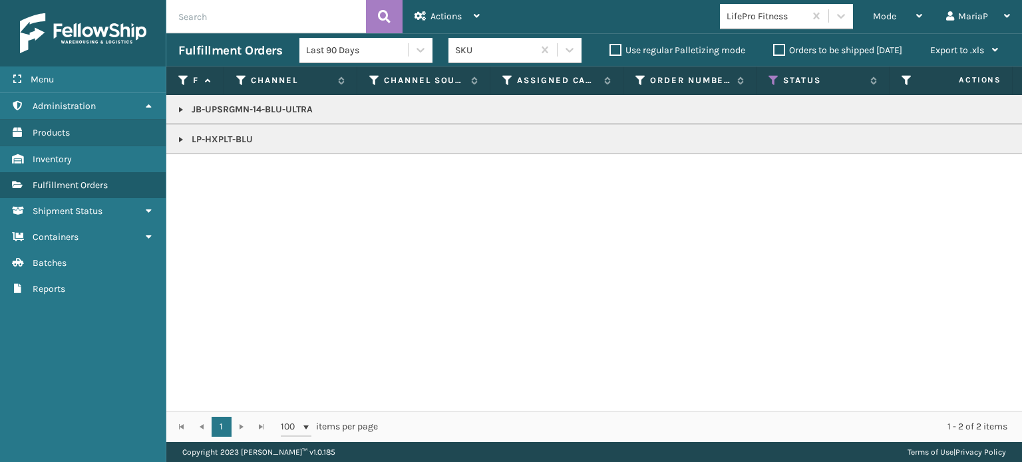
click at [181, 138] on link at bounding box center [181, 139] width 11 height 11
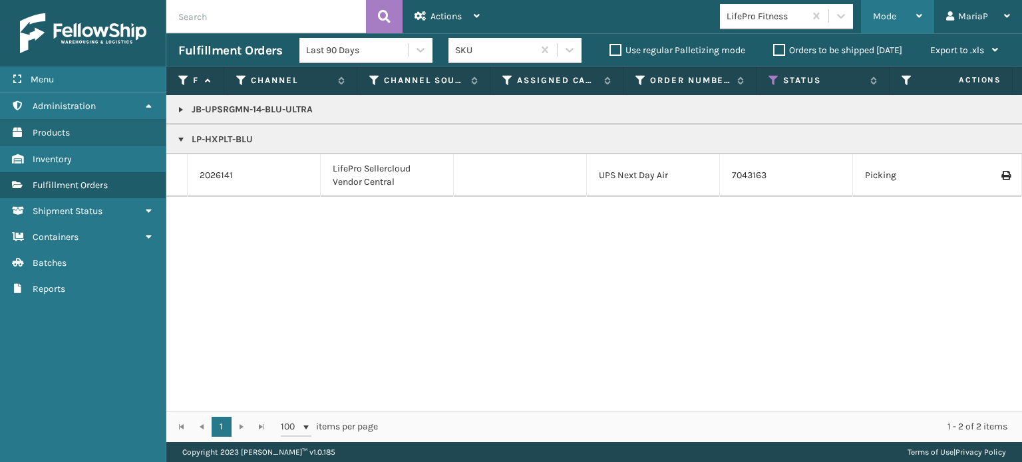
click at [880, 18] on span "Mode" at bounding box center [884, 16] width 23 height 11
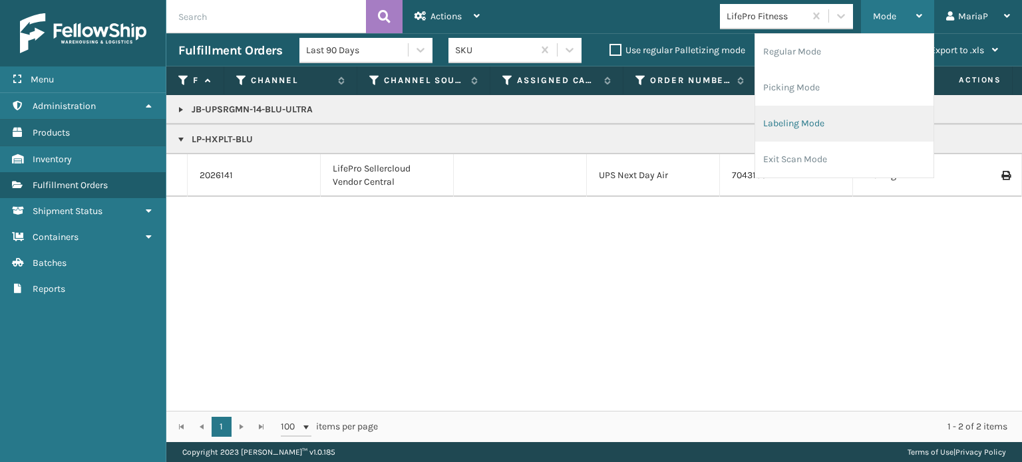
click at [822, 122] on li "Labeling Mode" at bounding box center [844, 124] width 178 height 36
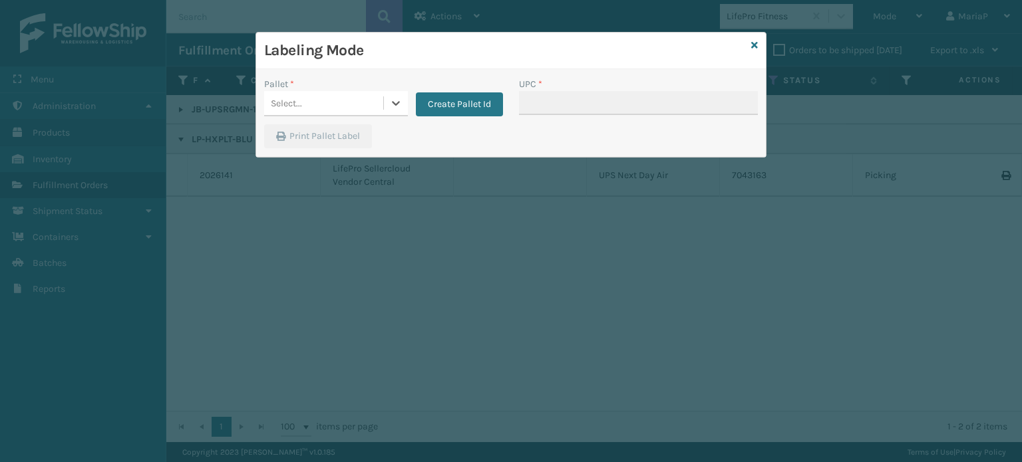
click at [339, 96] on div "Select..." at bounding box center [323, 103] width 119 height 22
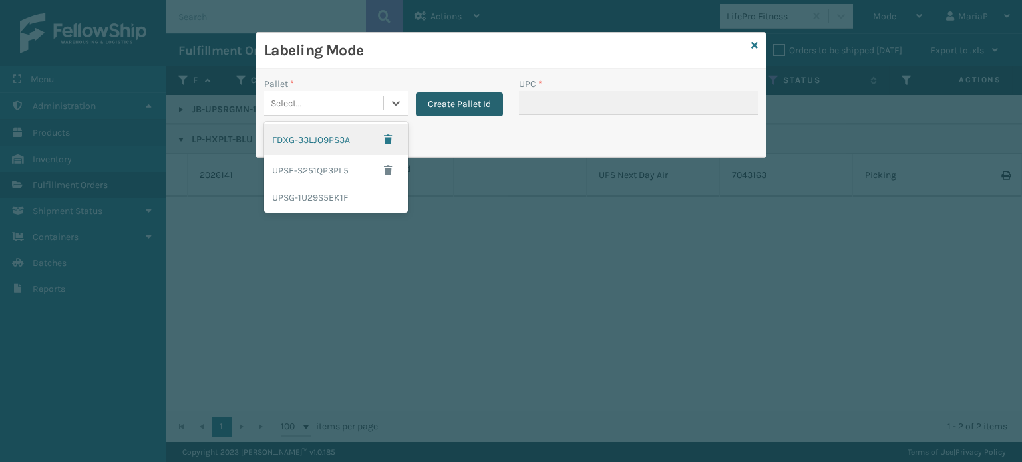
click at [472, 111] on button "Create Pallet Id" at bounding box center [459, 104] width 87 height 24
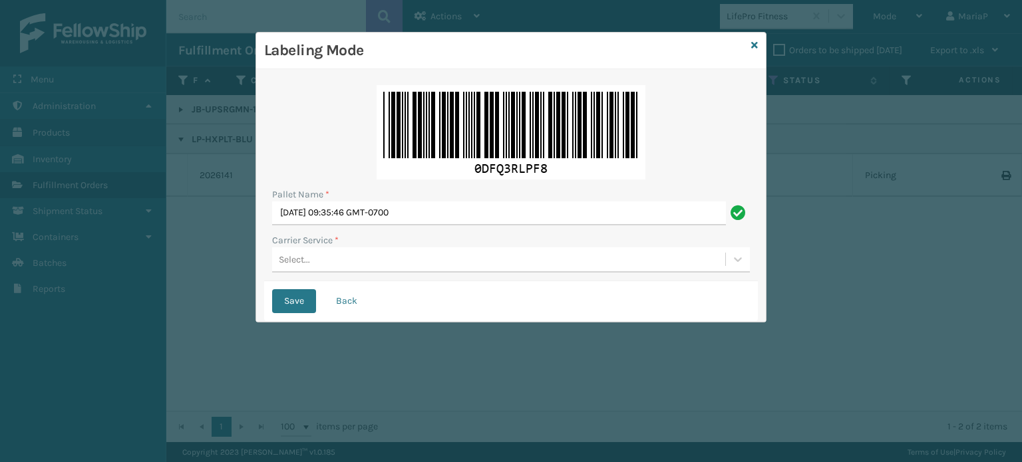
drag, startPoint x: 463, startPoint y: 188, endPoint x: 461, endPoint y: 202, distance: 14.1
click at [463, 191] on div "Pallet Name *" at bounding box center [511, 195] width 478 height 14
click at [456, 210] on input "Mon Aug 18 2025 09:35:46 GMT-0700" at bounding box center [499, 214] width 454 height 24
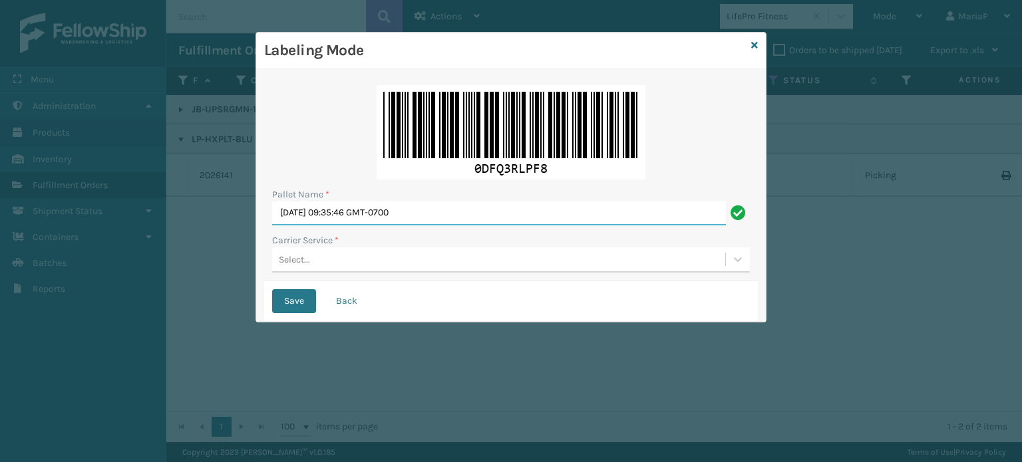
click at [456, 210] on input "Mon Aug 18 2025 09:35:46 GMT-0700" at bounding box center [499, 214] width 454 height 24
type input "BOX TRUCK"
click at [333, 267] on div "Select..." at bounding box center [498, 260] width 453 height 22
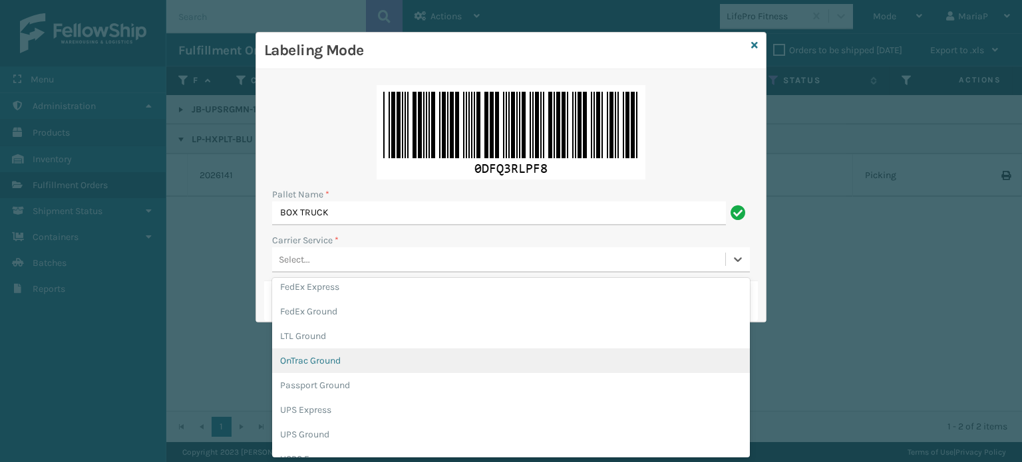
scroll to position [96, 0]
click at [331, 371] on div "UPS Express" at bounding box center [511, 369] width 478 height 25
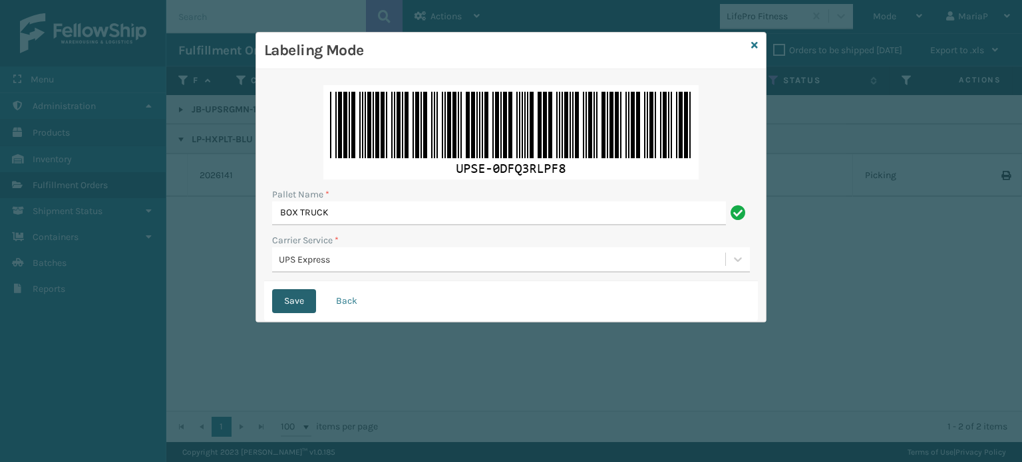
click at [295, 301] on button "Save" at bounding box center [294, 301] width 44 height 24
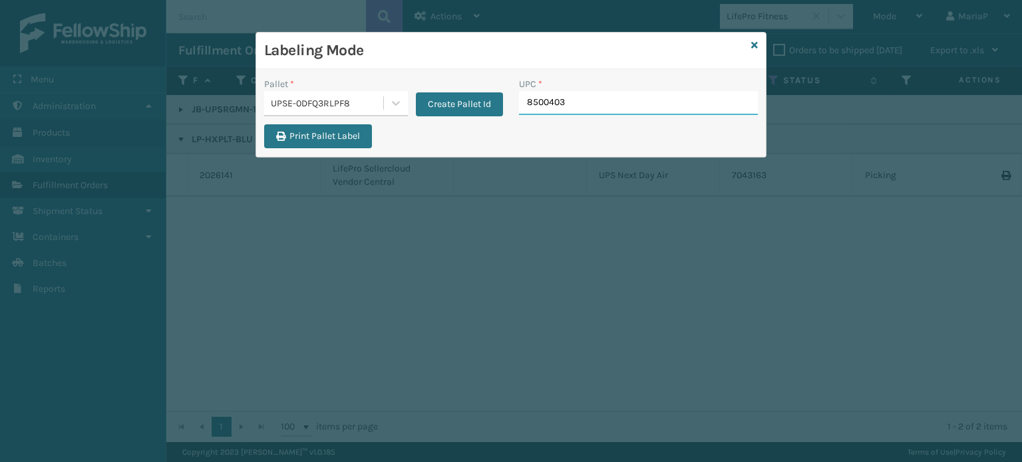
type input "85004038"
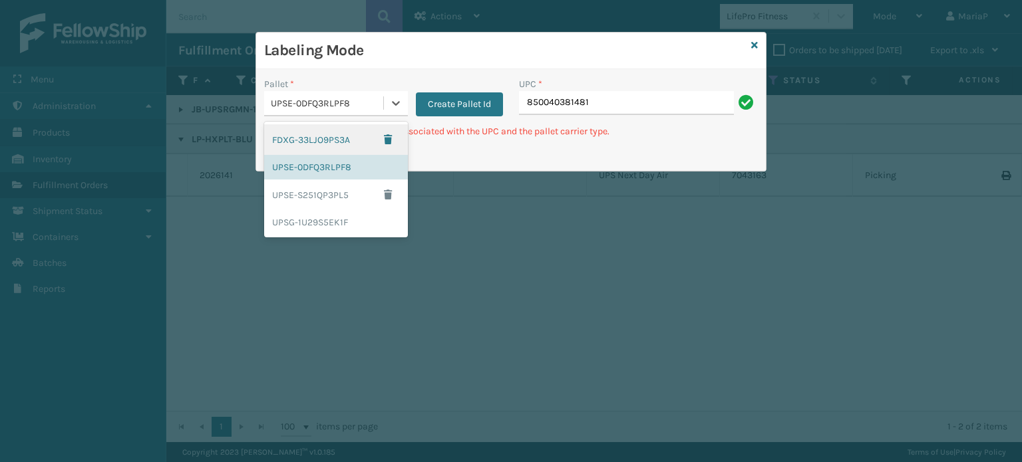
click at [333, 111] on div "UPSE-0DFQ3RLPF8" at bounding box center [323, 103] width 119 height 22
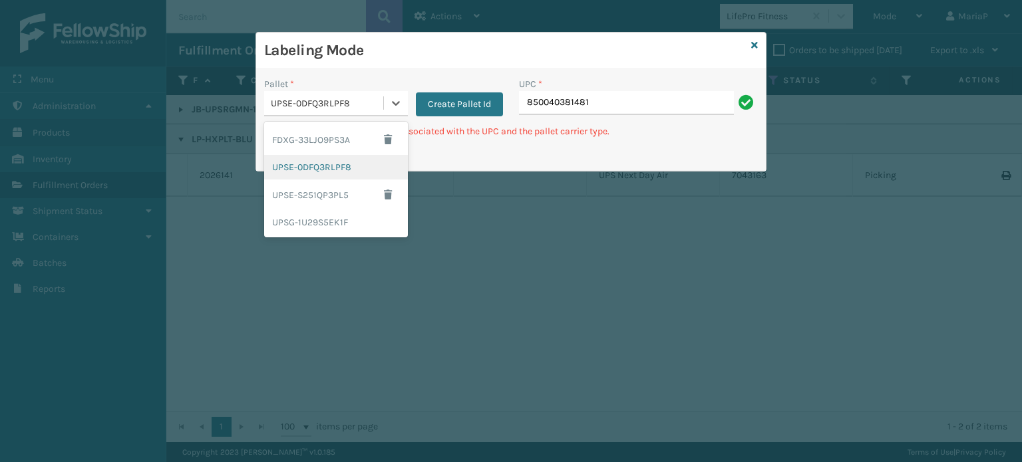
click at [349, 162] on div "UPSE-0DFQ3RLPF8" at bounding box center [336, 167] width 144 height 25
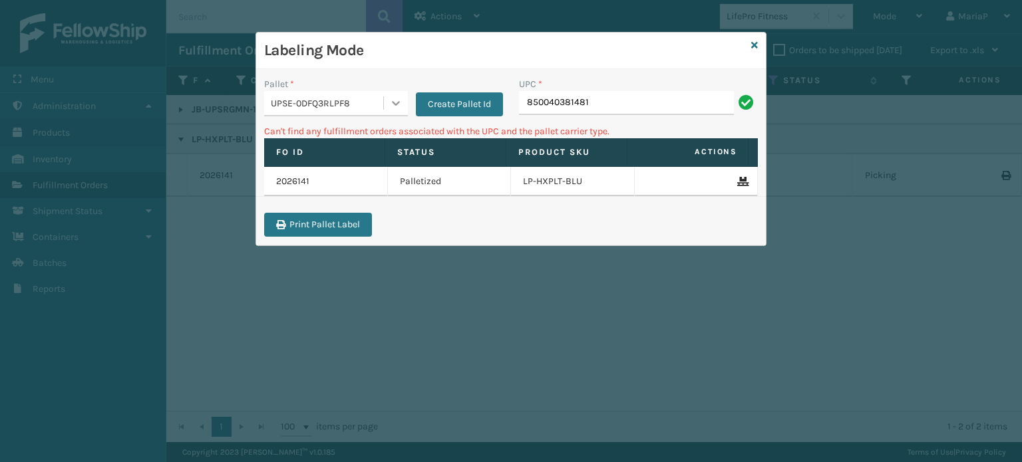
click at [399, 106] on icon at bounding box center [395, 102] width 13 height 13
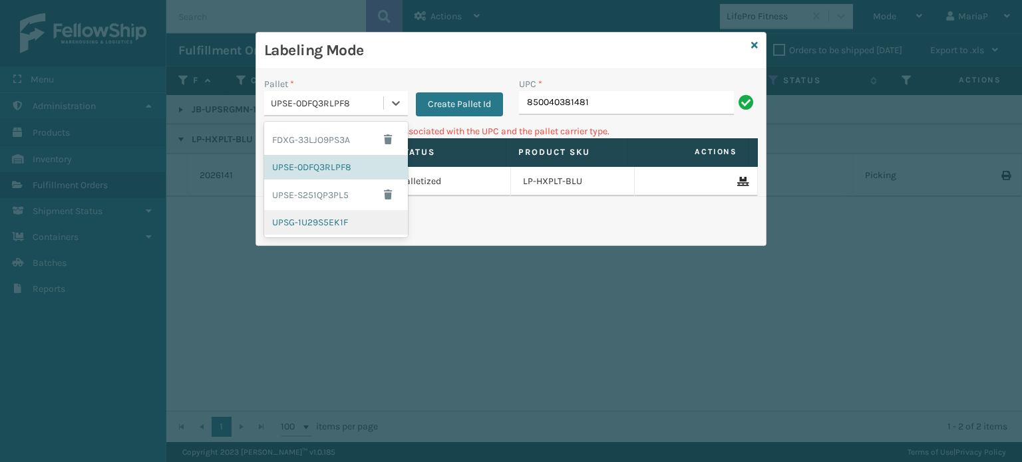
click at [352, 226] on div "UPSG-1U29S5EK1F" at bounding box center [336, 222] width 144 height 25
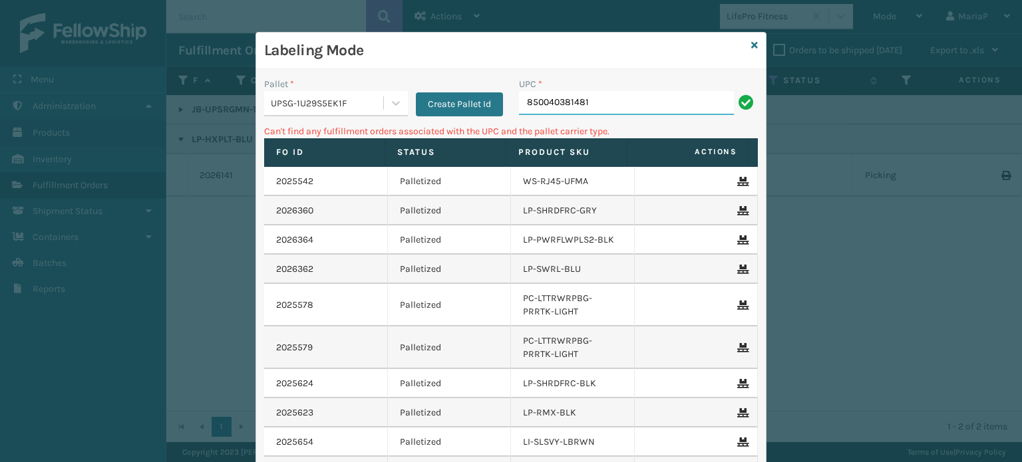
click at [619, 105] on input "850040381481" at bounding box center [626, 103] width 215 height 24
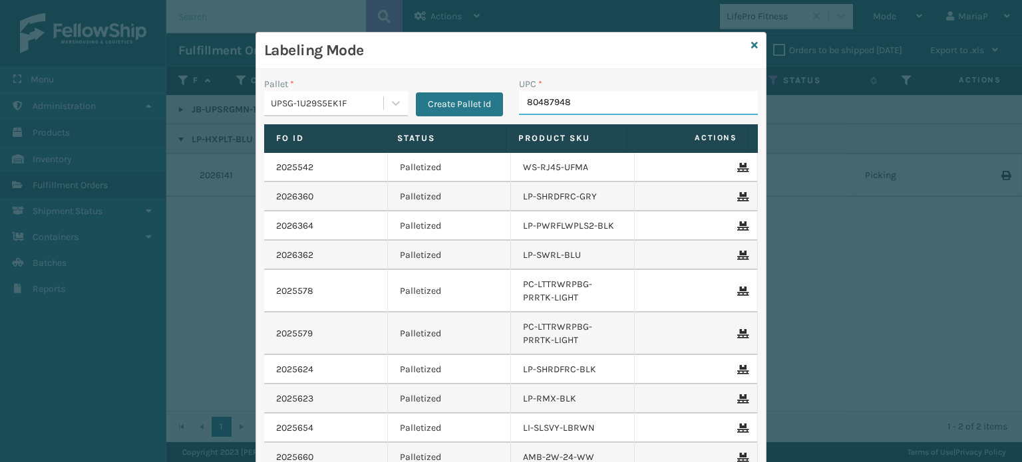
type input "804879482"
type input "8048794"
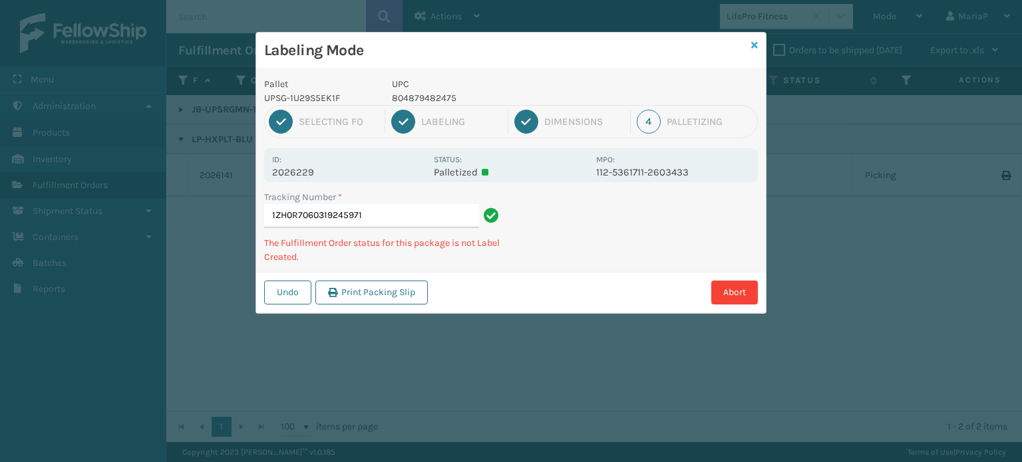
click at [751, 45] on icon at bounding box center [754, 45] width 7 height 9
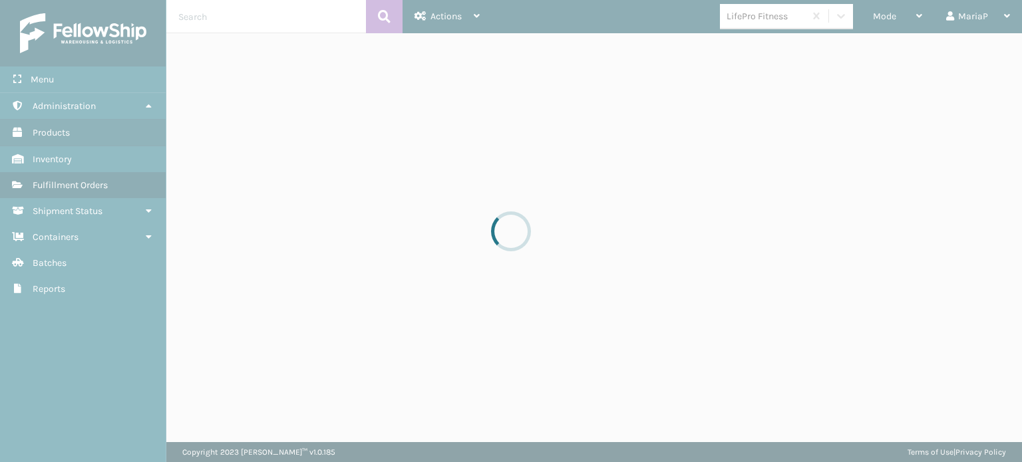
click at [761, 22] on div "LifePro Fitness" at bounding box center [766, 16] width 79 height 14
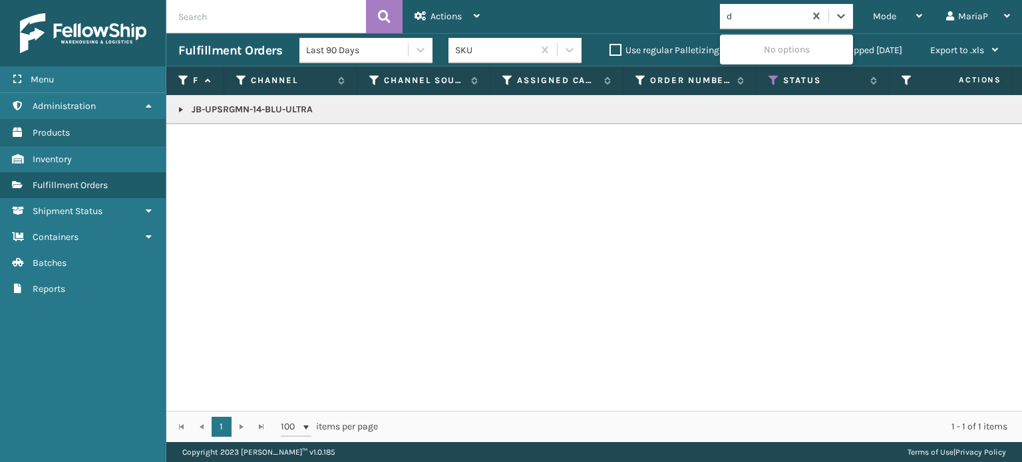
type input "de"
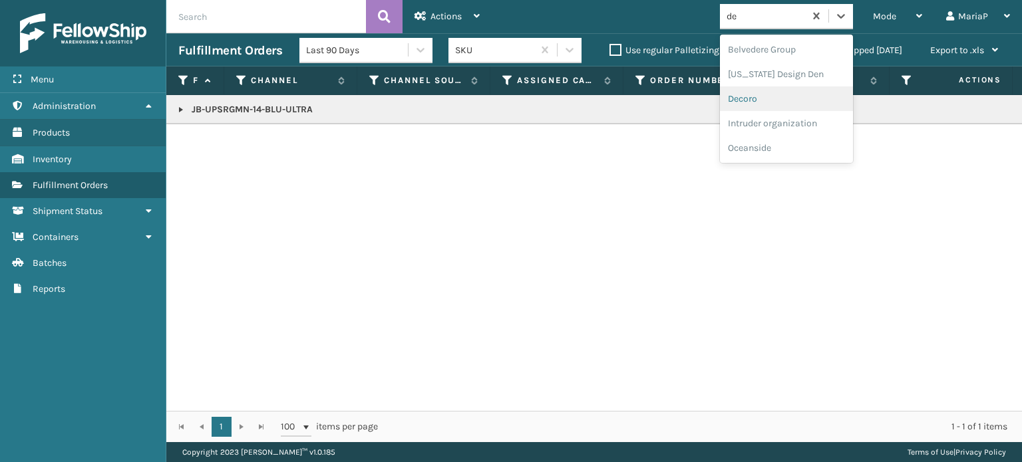
click at [795, 90] on div "Decoro" at bounding box center [786, 98] width 133 height 25
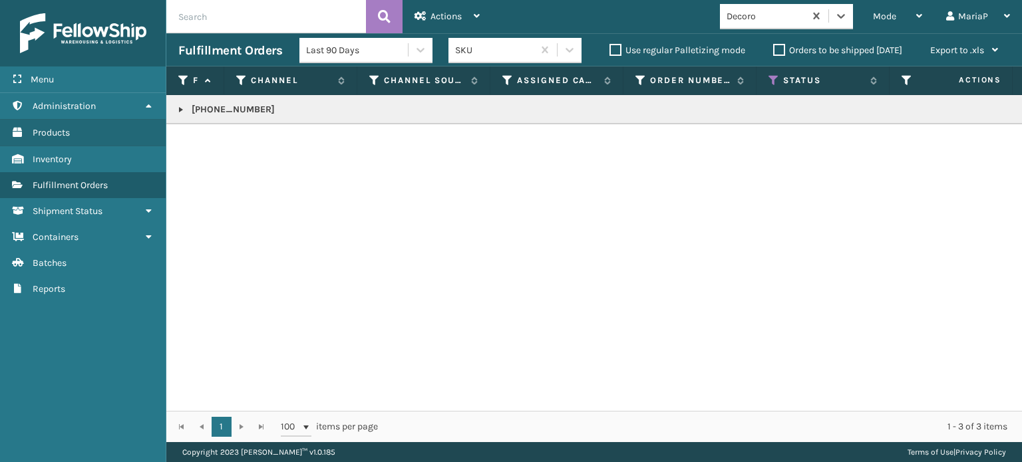
copy p "300-200-1130"
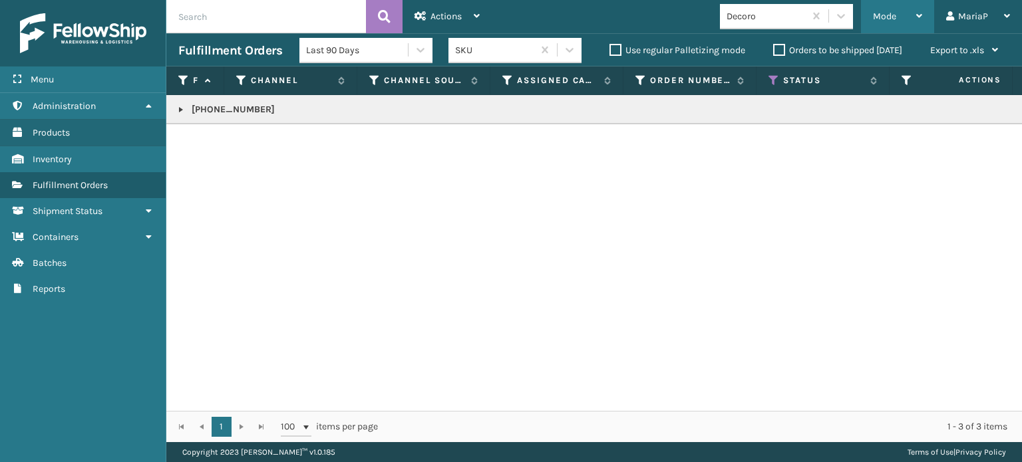
click at [891, 21] on span "Mode" at bounding box center [884, 16] width 23 height 11
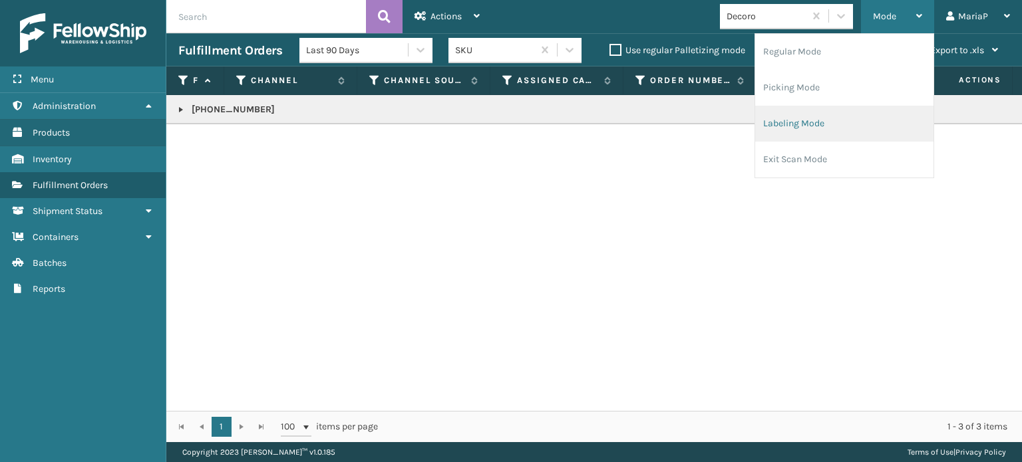
click at [810, 118] on li "Labeling Mode" at bounding box center [844, 124] width 178 height 36
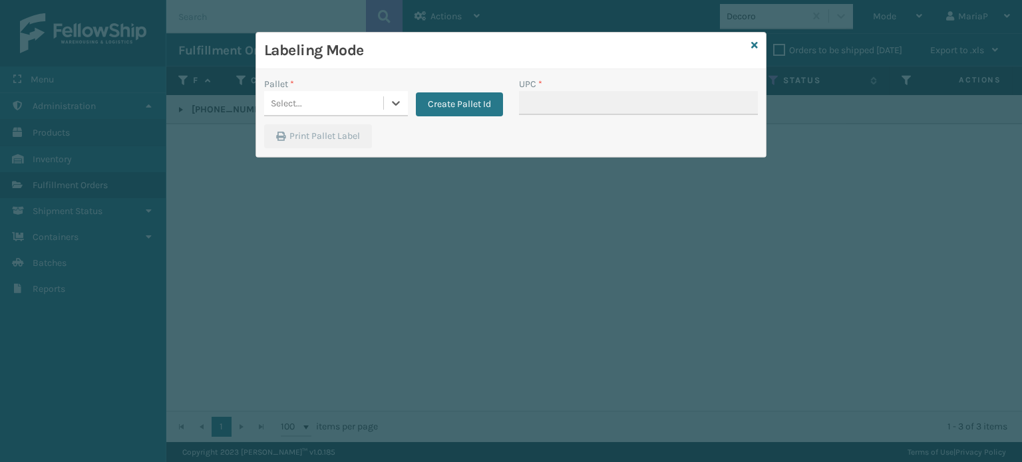
click at [369, 104] on div "Select..." at bounding box center [323, 103] width 119 height 22
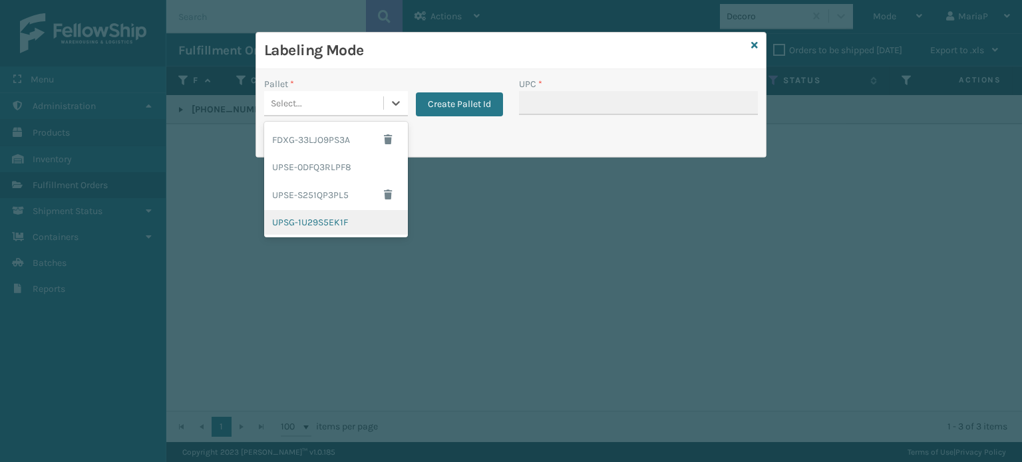
click at [347, 218] on div "UPSG-1U29S5EK1F" at bounding box center [336, 222] width 144 height 25
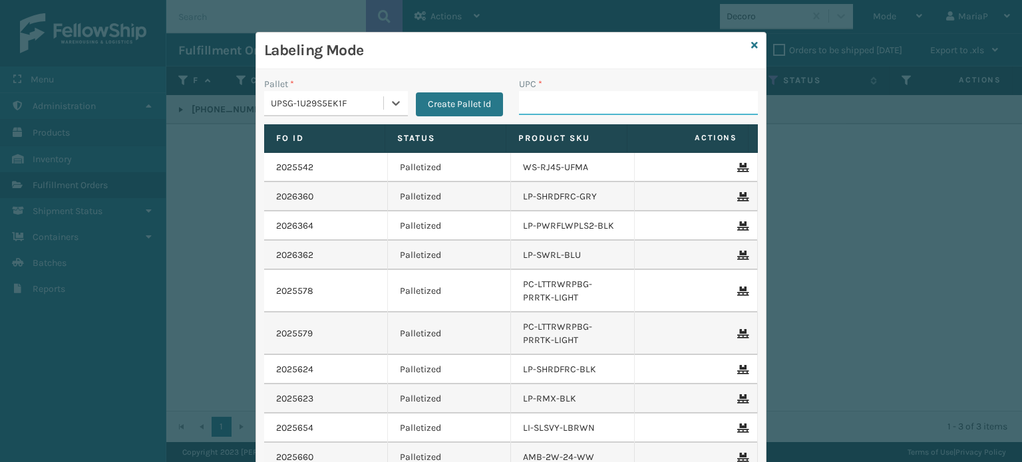
click at [527, 103] on input "UPC *" at bounding box center [638, 103] width 239 height 24
paste input "300-200-1130"
type input "300-200-1130"
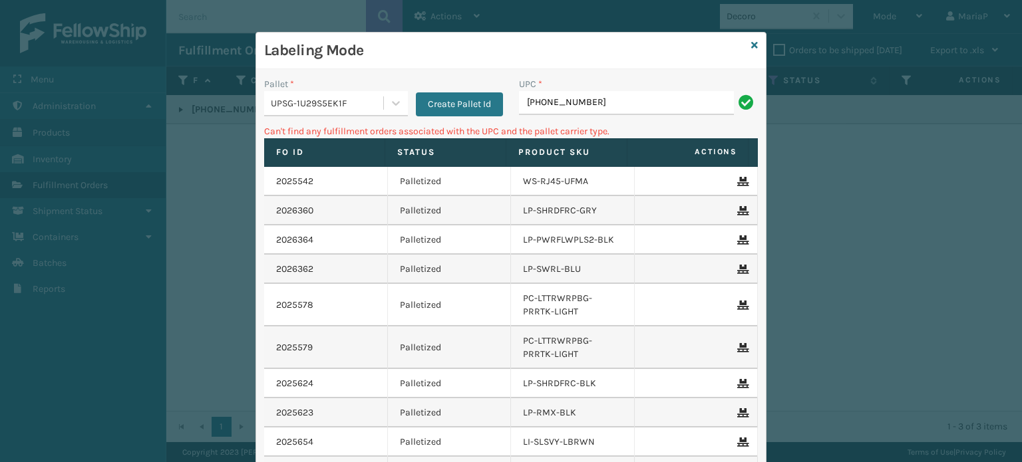
click at [753, 41] on div "Labeling Mode" at bounding box center [511, 51] width 510 height 37
click at [751, 47] on icon at bounding box center [754, 45] width 7 height 9
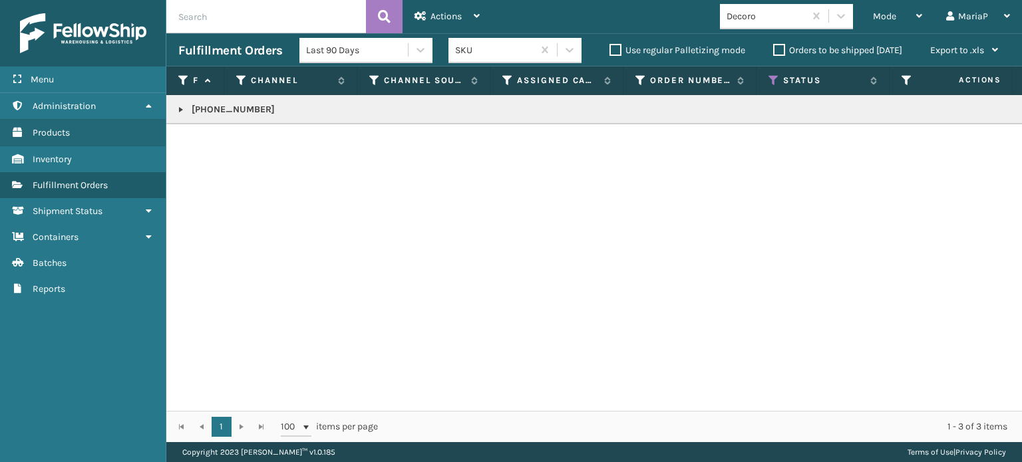
click at [184, 106] on link at bounding box center [181, 109] width 11 height 11
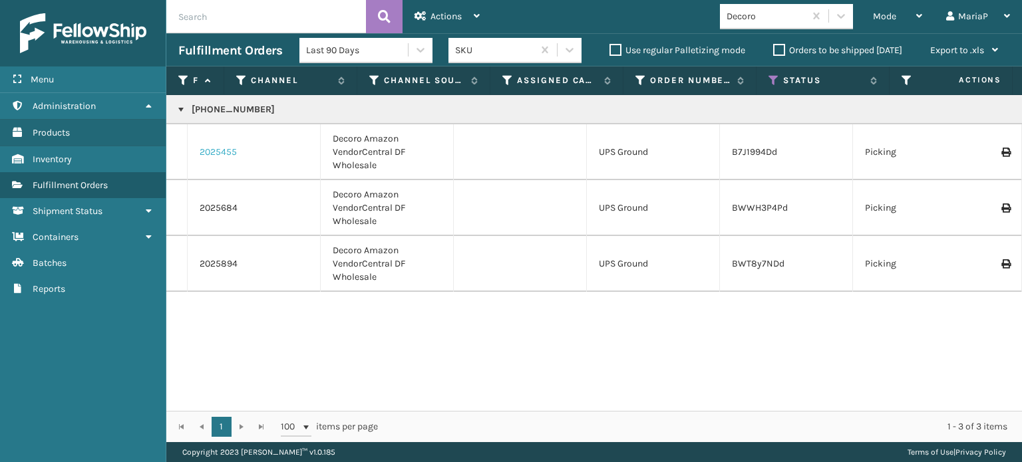
click at [209, 156] on link "2025455" at bounding box center [218, 152] width 37 height 13
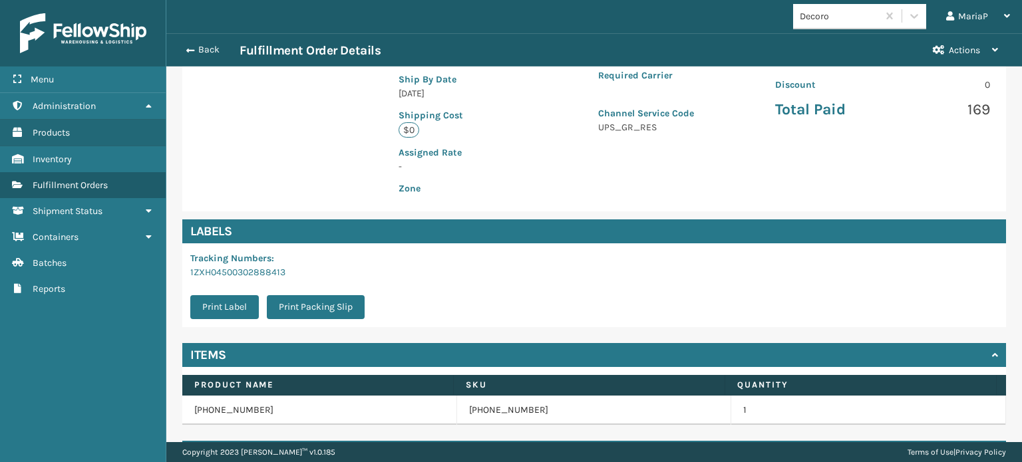
scroll to position [321, 0]
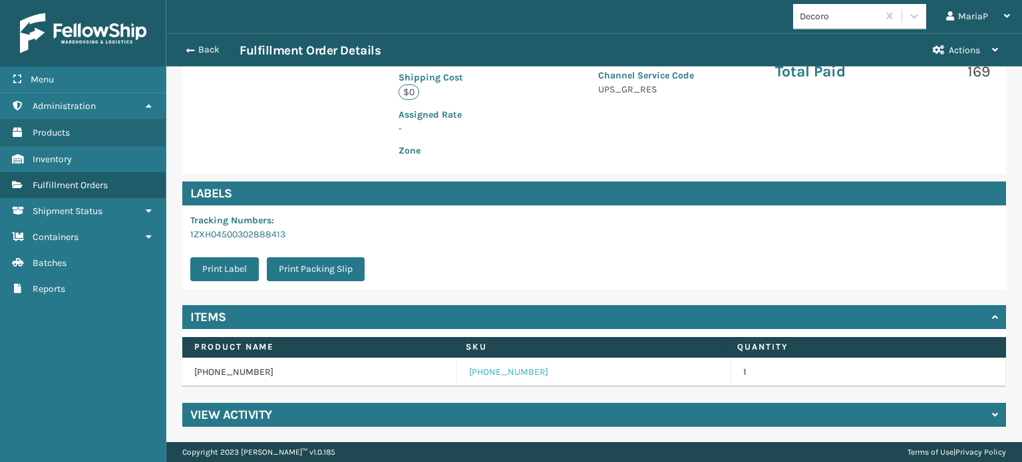
click at [490, 369] on link "300-200-1130" at bounding box center [508, 372] width 79 height 13
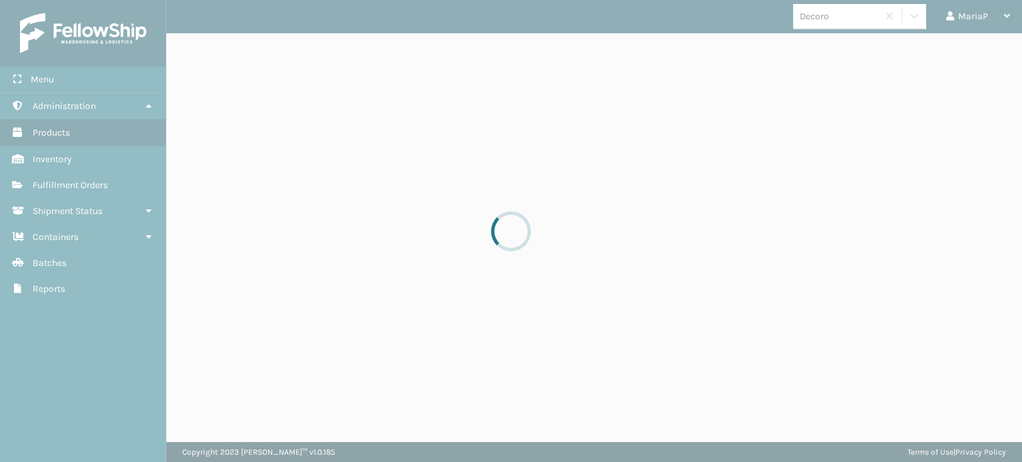
click at [490, 369] on div at bounding box center [511, 231] width 1022 height 462
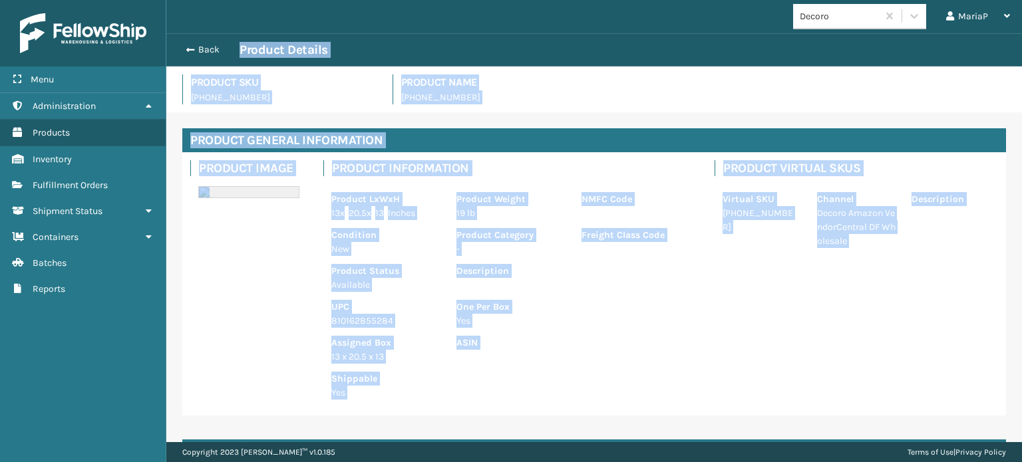
click at [351, 319] on p "810162855284" at bounding box center [385, 321] width 109 height 14
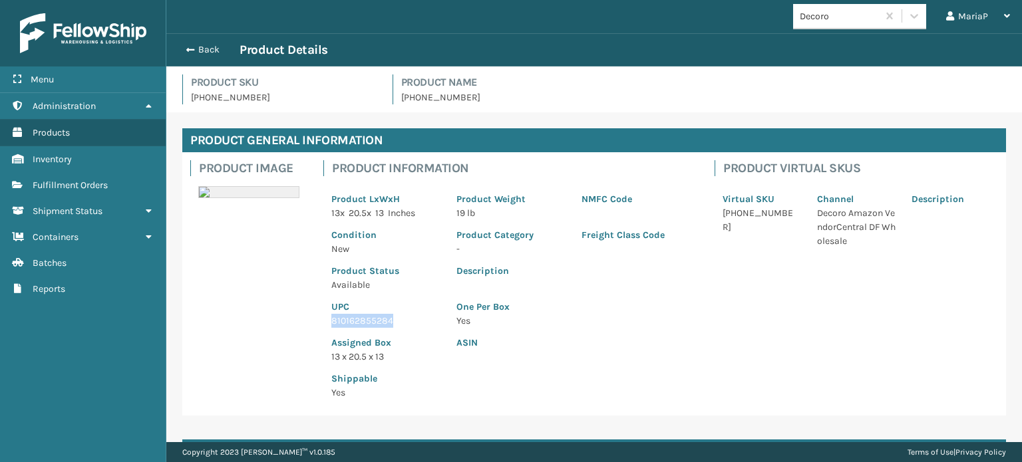
click at [351, 319] on p "810162855284" at bounding box center [385, 321] width 109 height 14
click at [188, 38] on div "Back Product Details" at bounding box center [594, 49] width 856 height 33
click at [189, 45] on span "button" at bounding box center [188, 49] width 8 height 9
click at [190, 45] on span "button" at bounding box center [188, 49] width 8 height 9
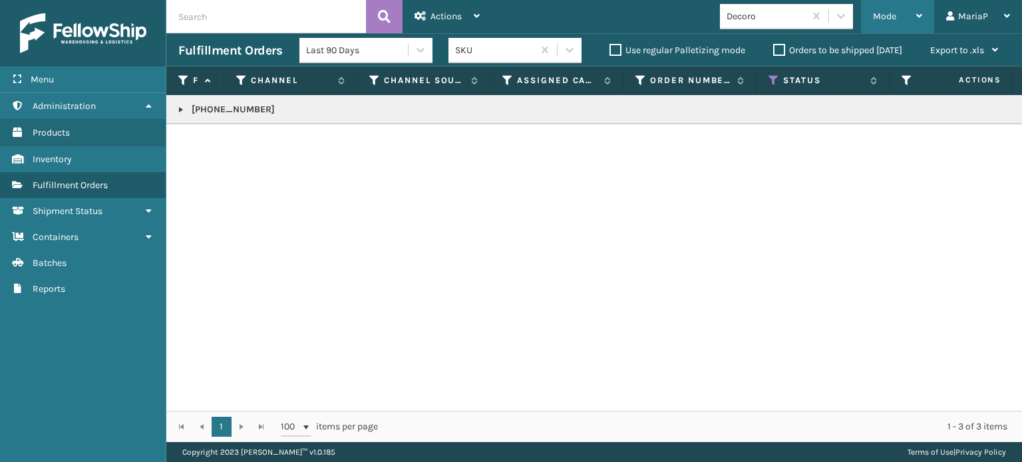
click at [897, 15] on div "Mode" at bounding box center [897, 16] width 49 height 33
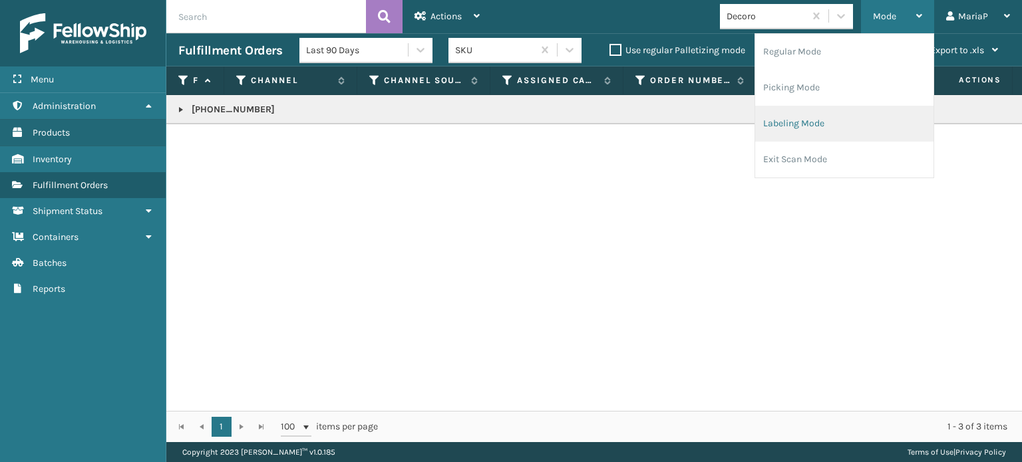
click at [818, 122] on li "Labeling Mode" at bounding box center [844, 124] width 178 height 36
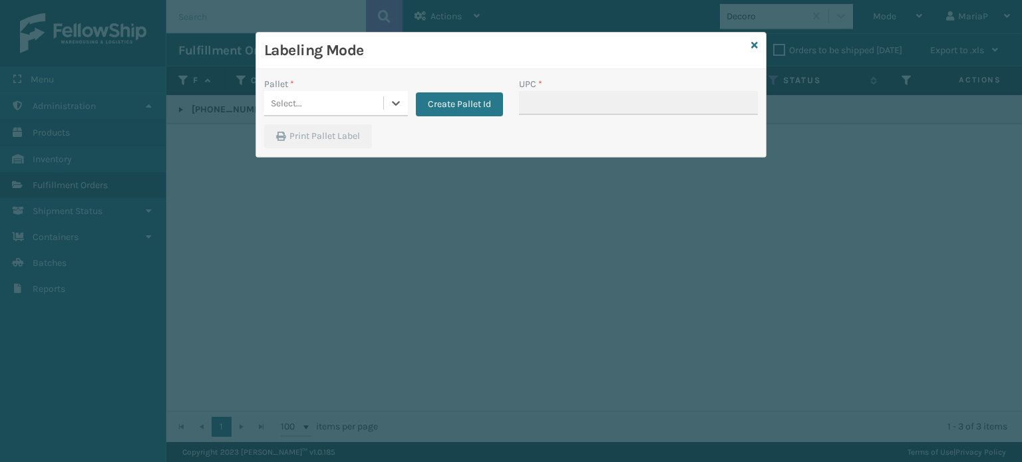
click at [356, 101] on div "Select..." at bounding box center [323, 103] width 119 height 22
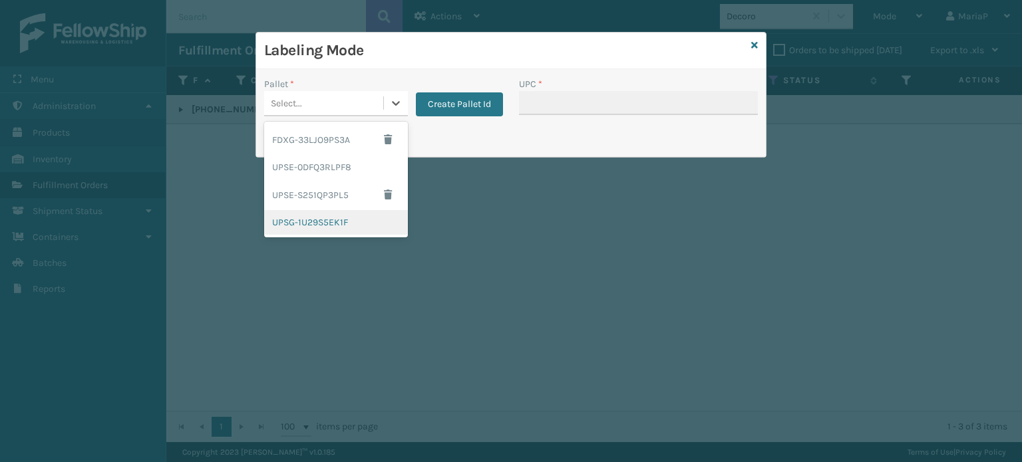
click at [338, 218] on div "UPSG-1U29S5EK1F" at bounding box center [336, 222] width 144 height 25
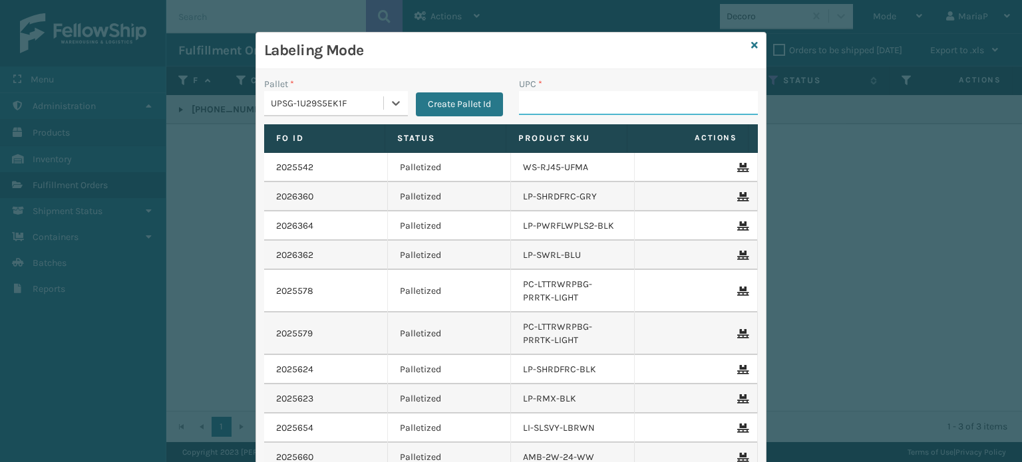
click at [582, 95] on input "UPC *" at bounding box center [638, 103] width 239 height 24
paste input "810162855284"
type input "810162855284"
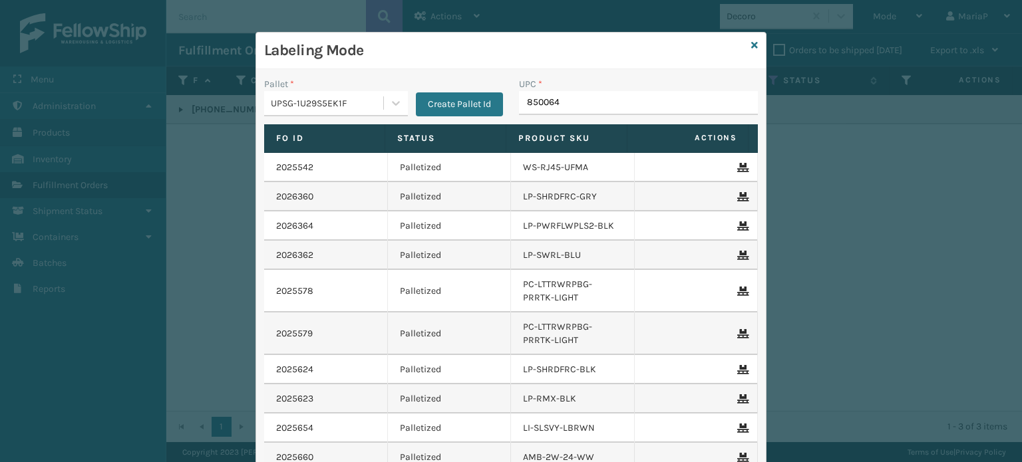
type input "8500645"
type input "00"
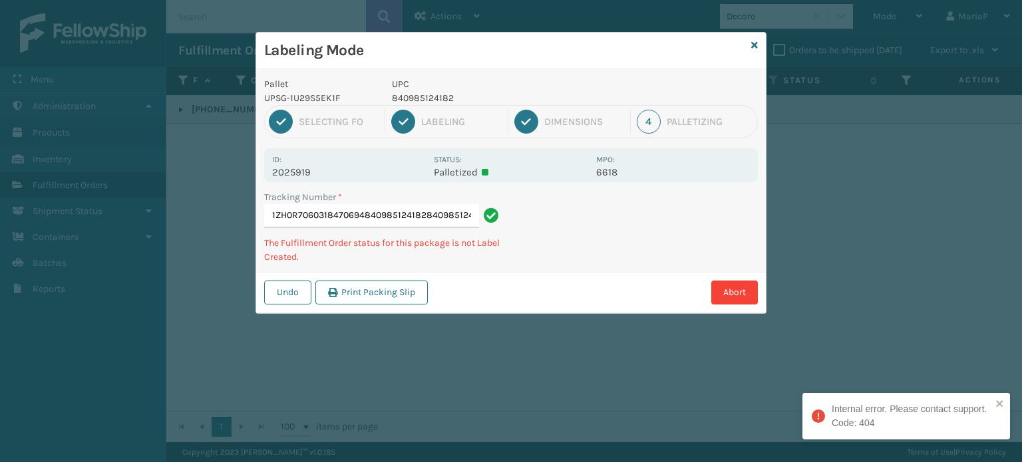
type input "1ZH0R7060318470694840985124182840985124182"
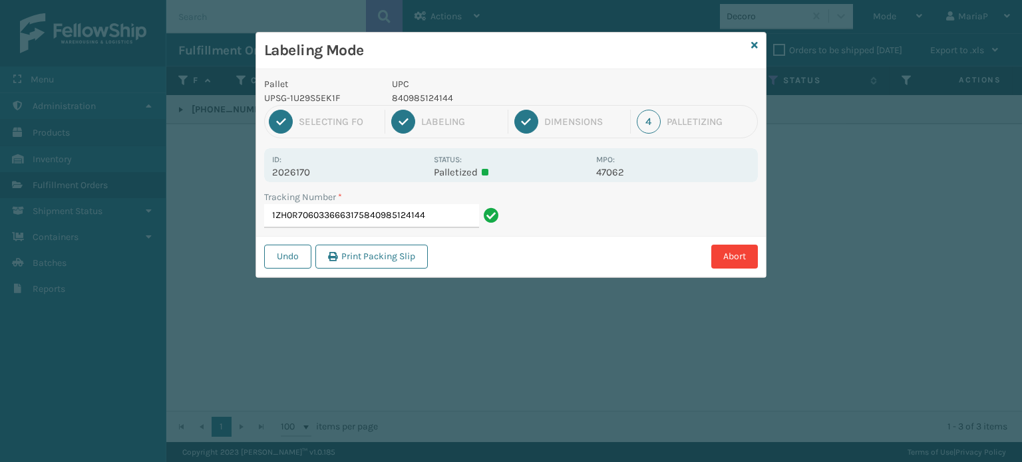
type input "1ZH0R7060336663175840985124144"
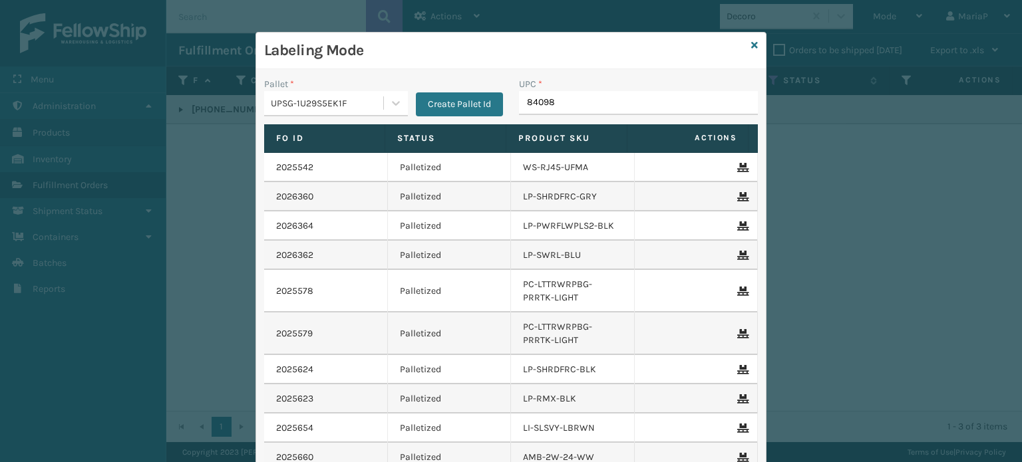
type input "840985"
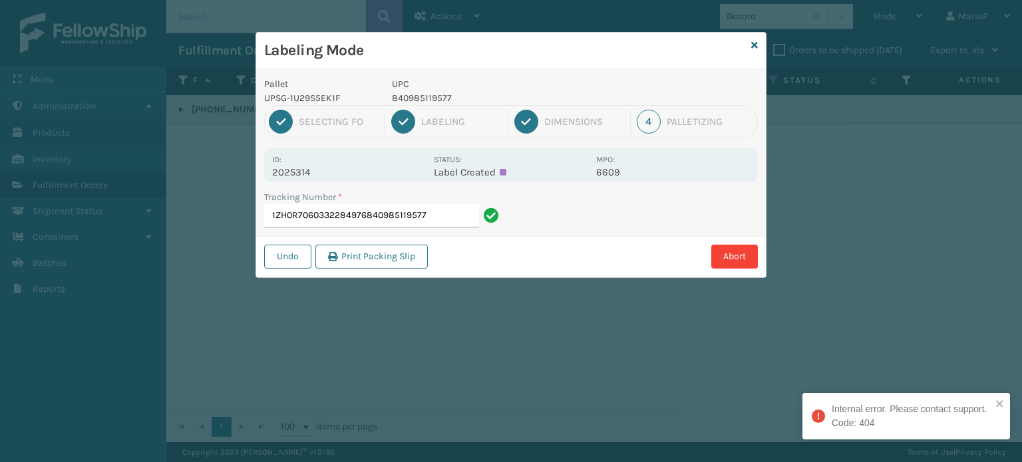
drag, startPoint x: 365, startPoint y: 214, endPoint x: 505, endPoint y: 229, distance: 141.2
click at [505, 229] on div "Tracking Number * 1ZH0R7060332284976840985119577" at bounding box center [383, 213] width 255 height 46
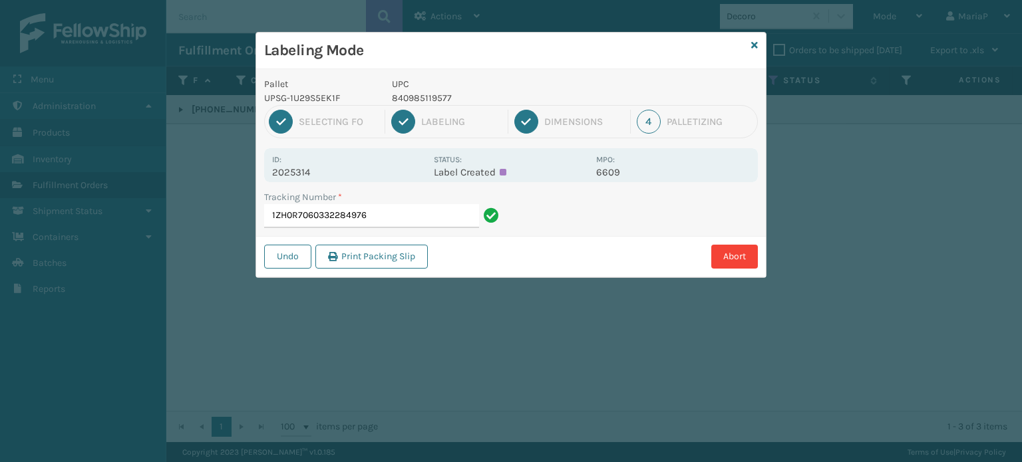
type input "1ZH0R7060332284976"
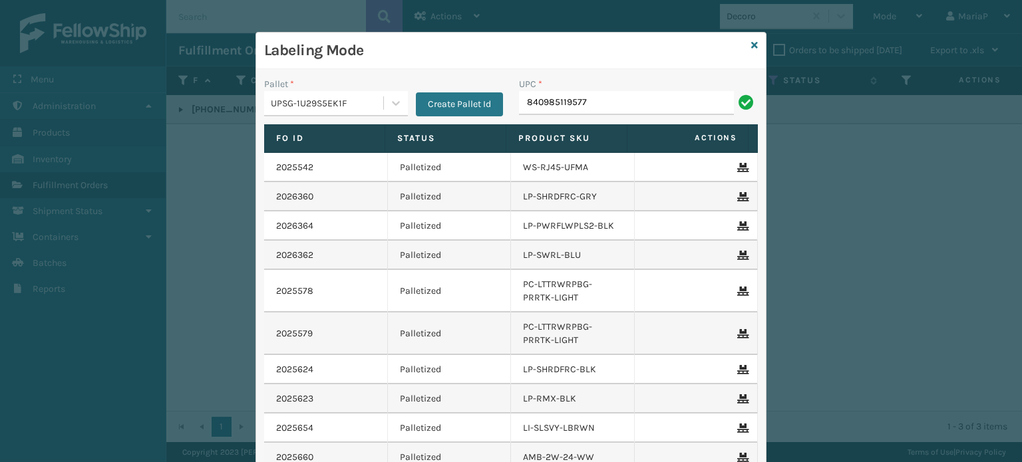
type input "840985119577"
type input "8409851"
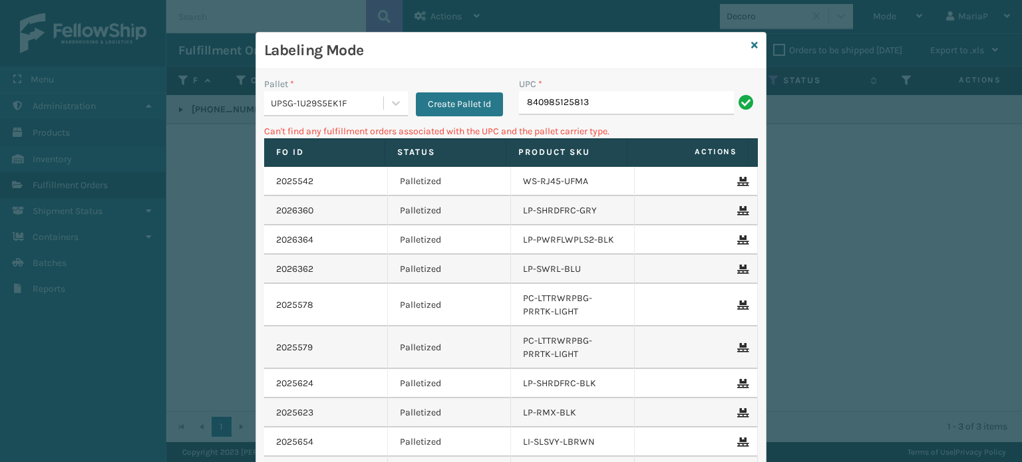
click at [519, 106] on input "840985125813" at bounding box center [626, 103] width 215 height 24
type input "00840985125813"
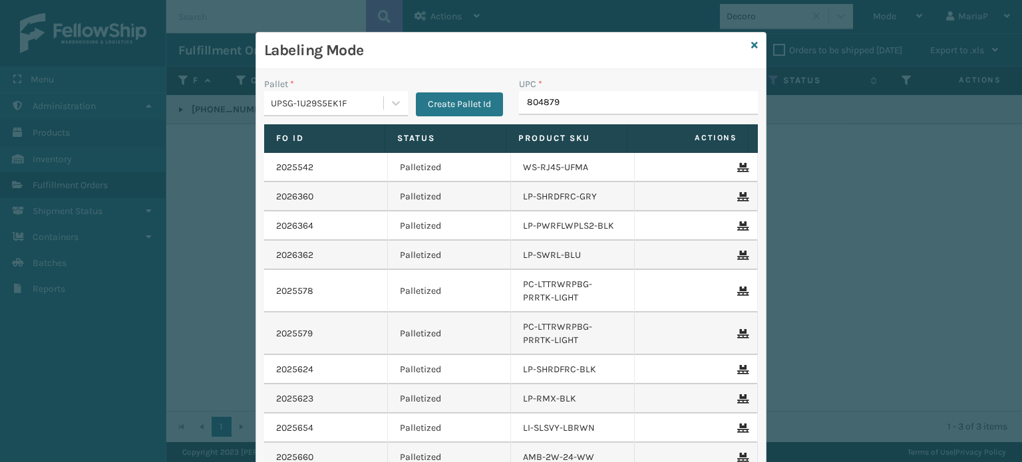
type input "8048794"
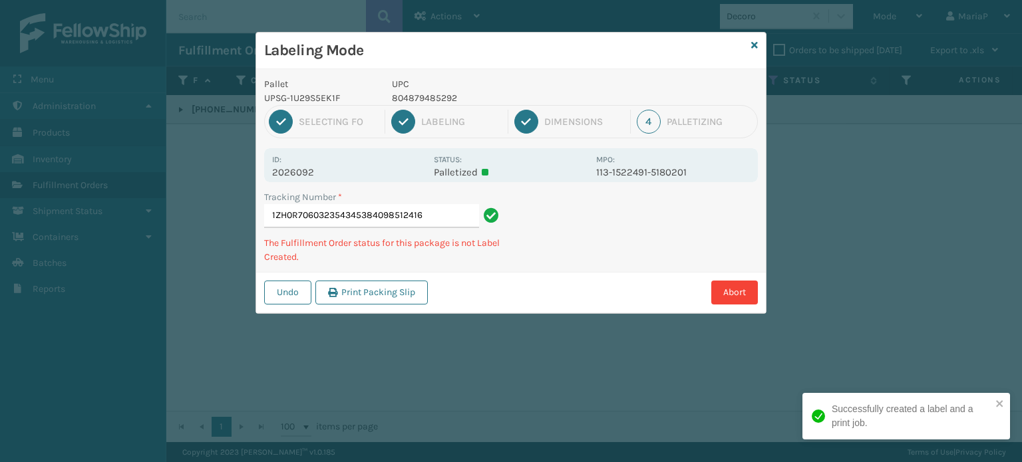
type input "1ZH0R7060323543453840985124168"
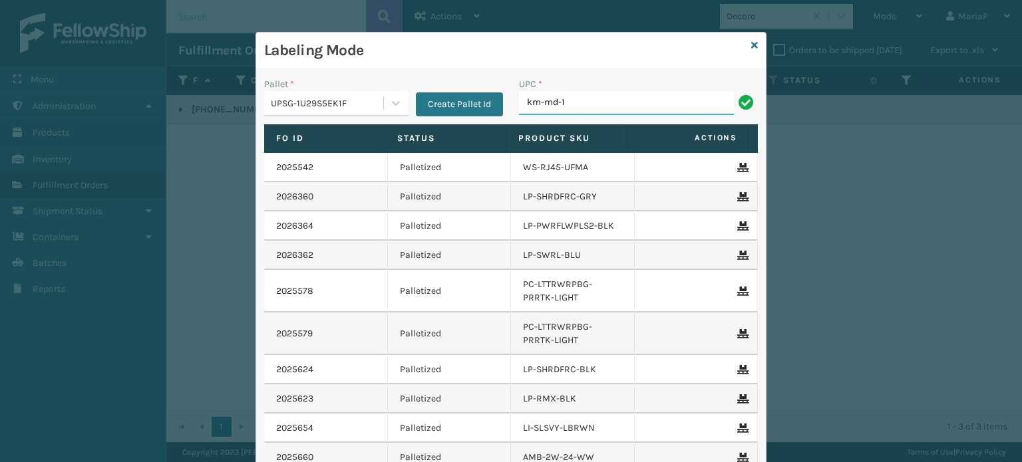
type input "KM-MD-1SS"
type input "n"
type input "k"
type input "KM-RUF-42C"
type input "KM-MOTC-15SS"
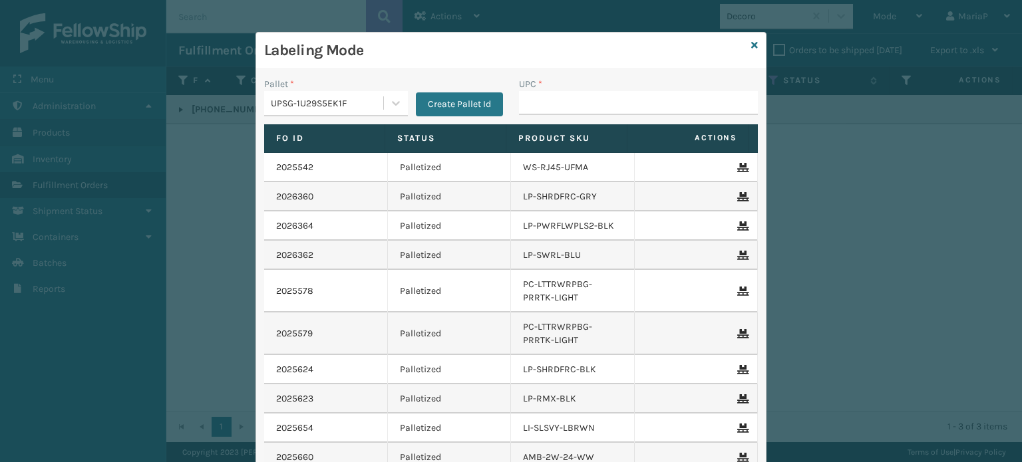
click at [351, 94] on div "UPSG-1U29S5EK1F" at bounding box center [323, 103] width 119 height 22
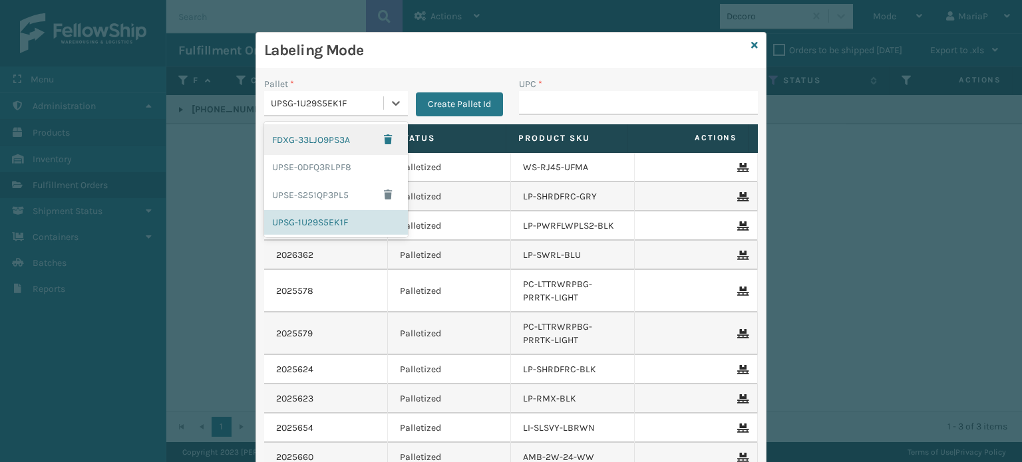
click at [334, 136] on div "FDXG-33LJO9PS3A" at bounding box center [336, 139] width 144 height 31
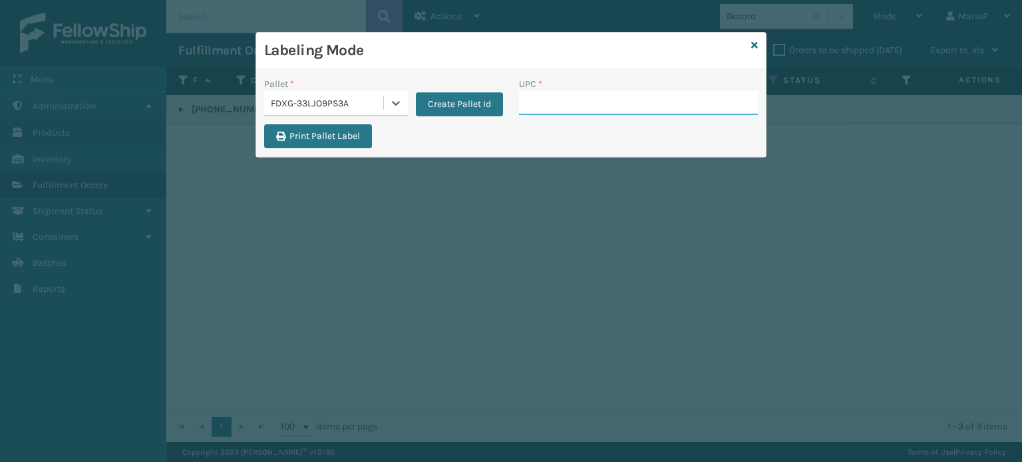
click at [554, 100] on input "UPC *" at bounding box center [638, 103] width 239 height 24
type input "8499860"
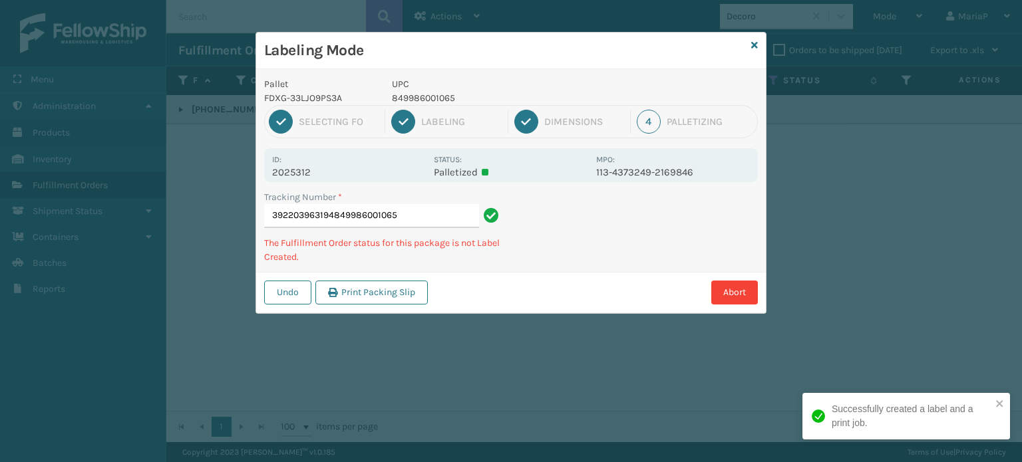
type input "392203963194849986001065"
type input "392205440207849986009405"
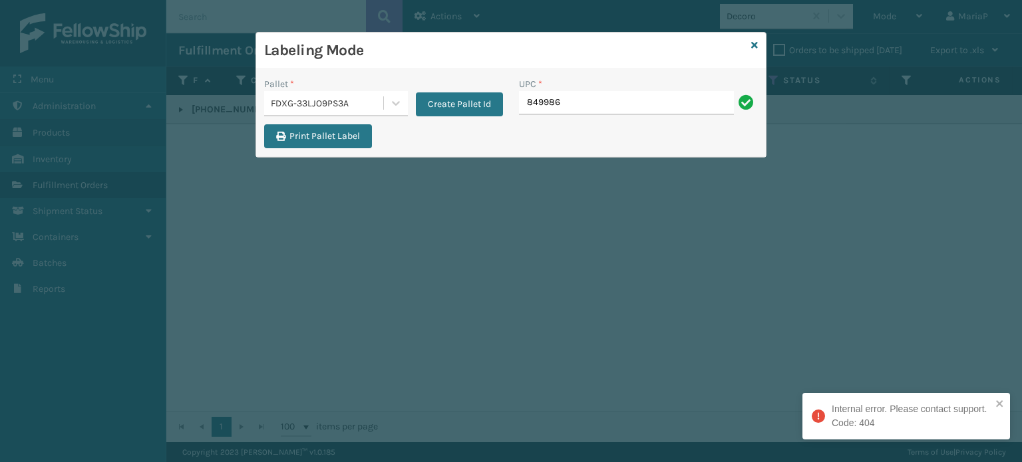
type input "8499860"
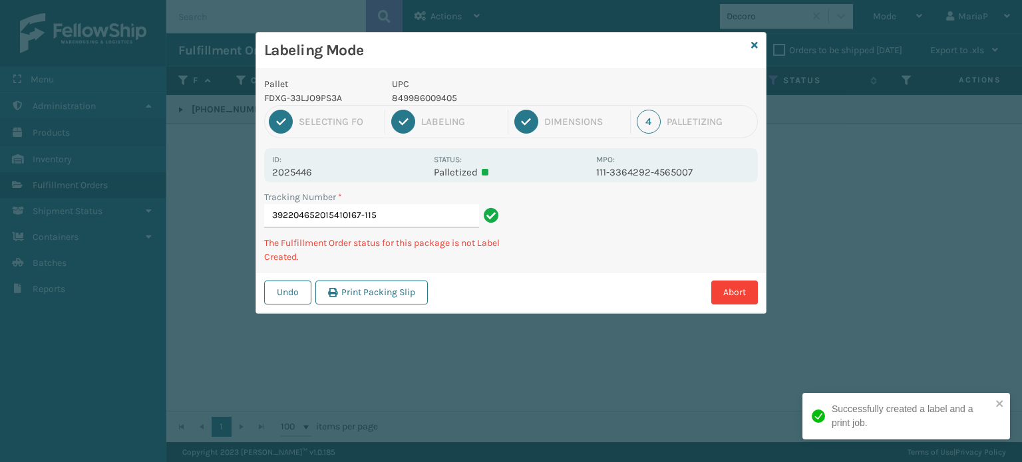
type input "392204652015410167-1150"
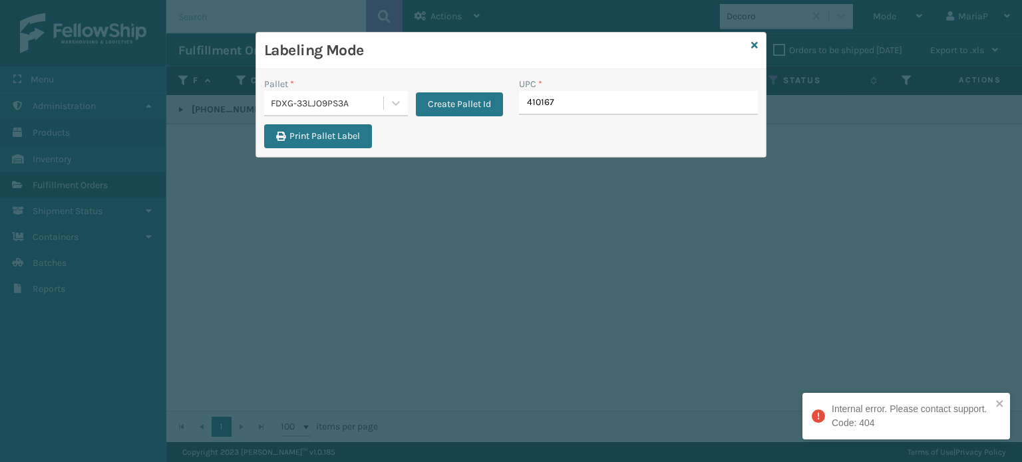
type input "410167-"
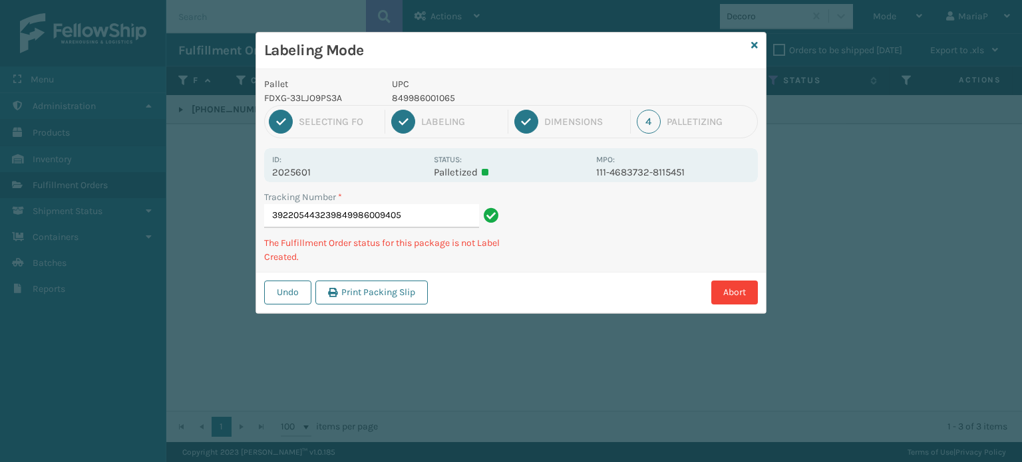
type input "392205443239849986009405"
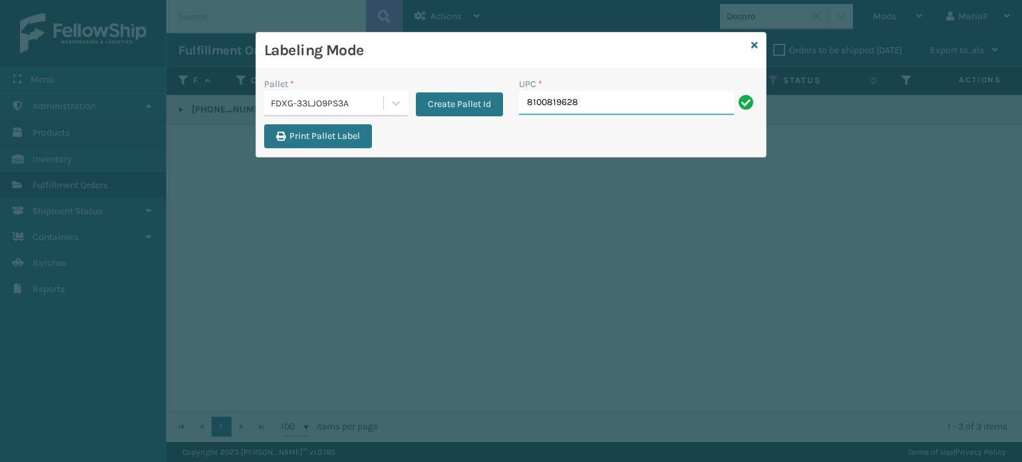
type input "81008196281"
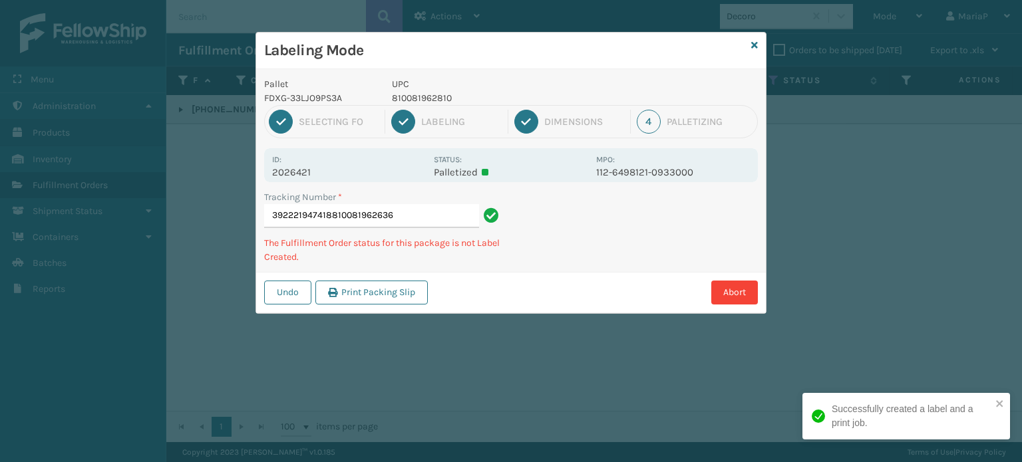
type input "392221947418810081962636"
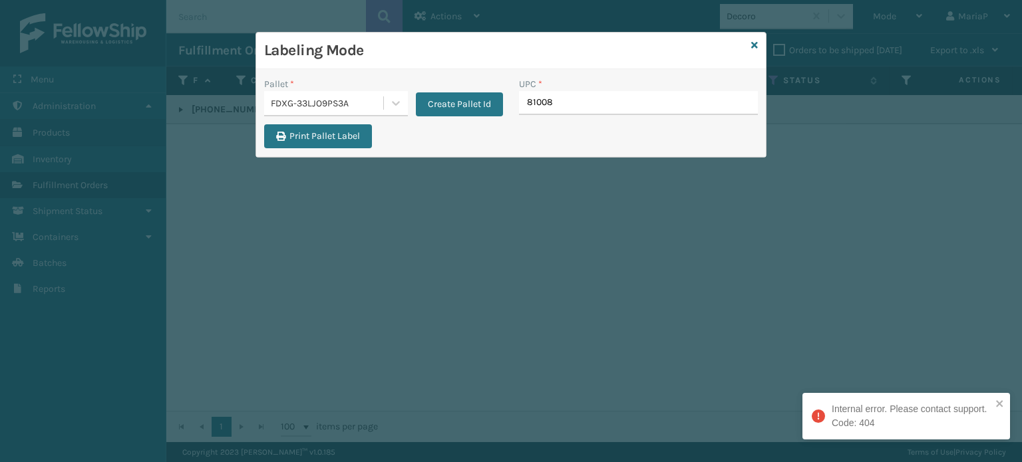
type input "810081"
type input "810081962797"
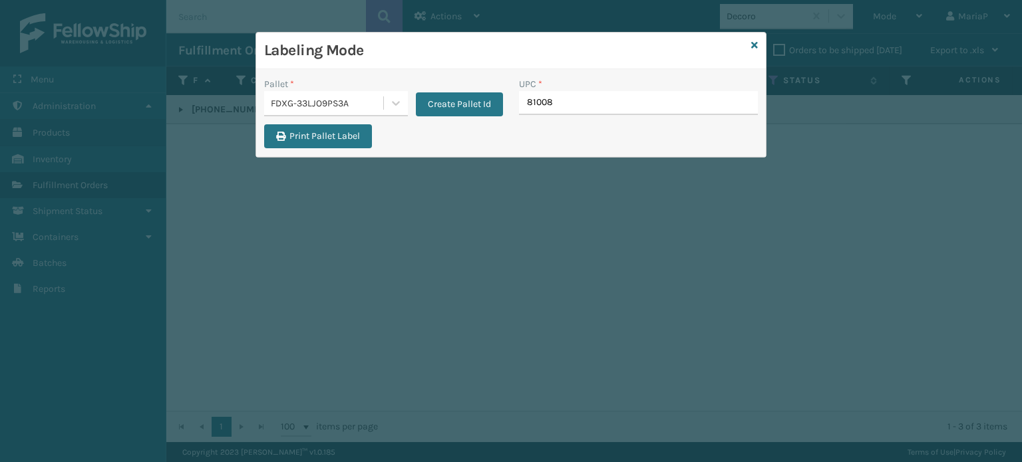
type input "810081"
type input "810081962"
type input "810081"
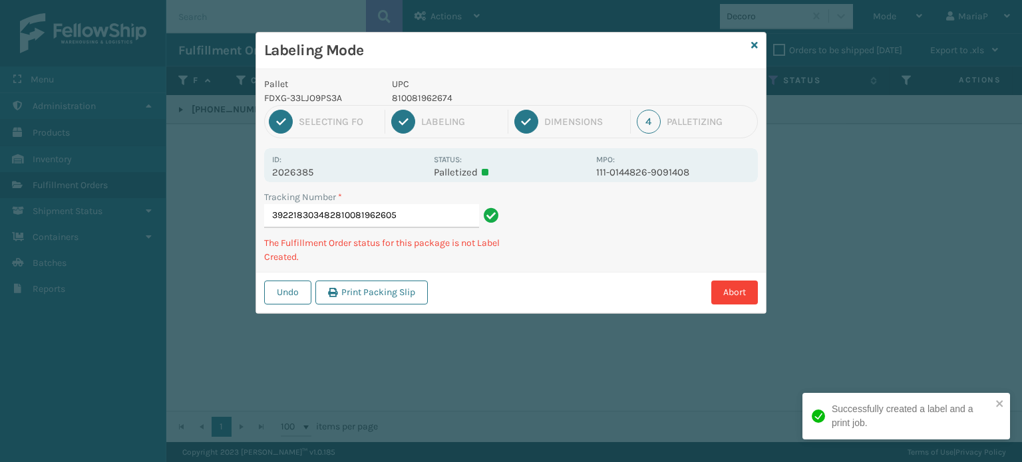
type input "392218303482810081962605"
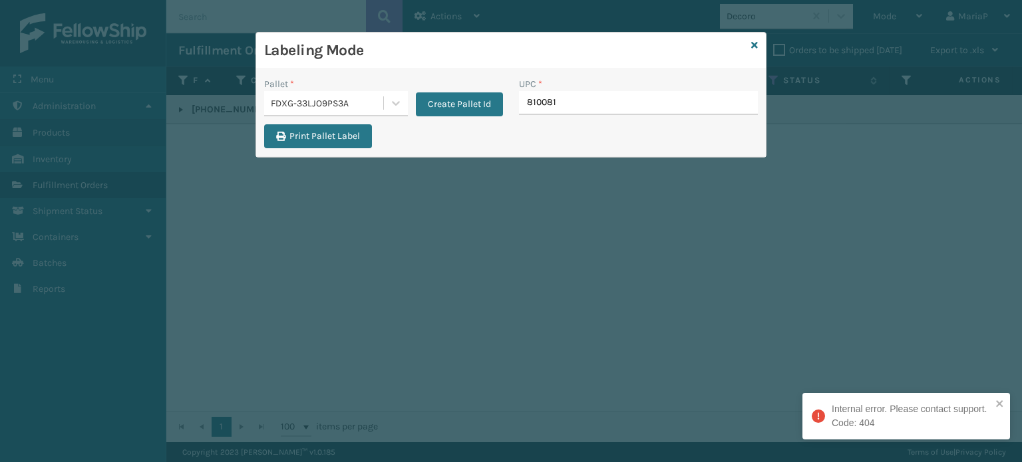
type input "8100819"
type input "810081"
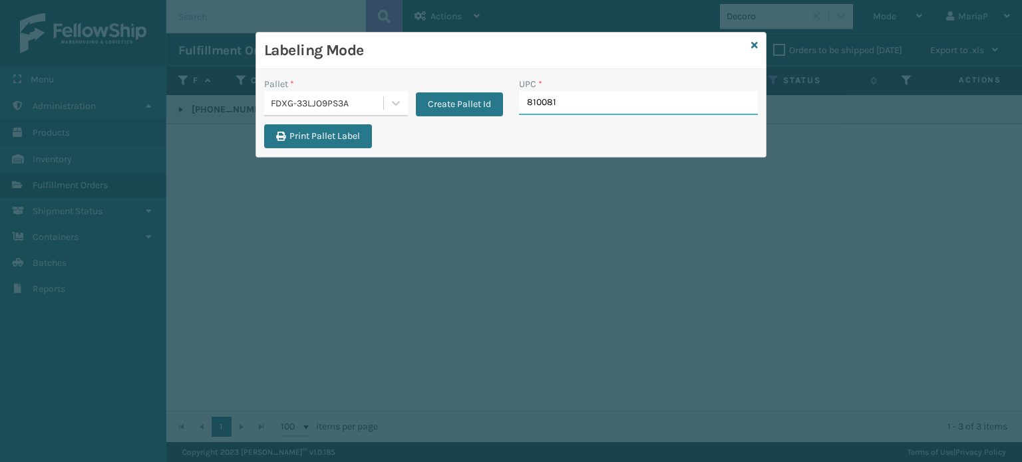
type input "8100819"
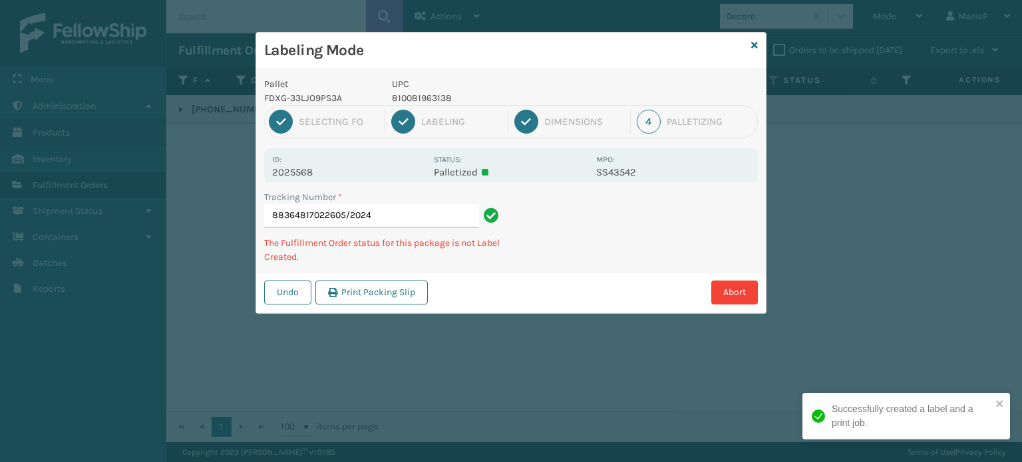
type input "88364817022605/2024"
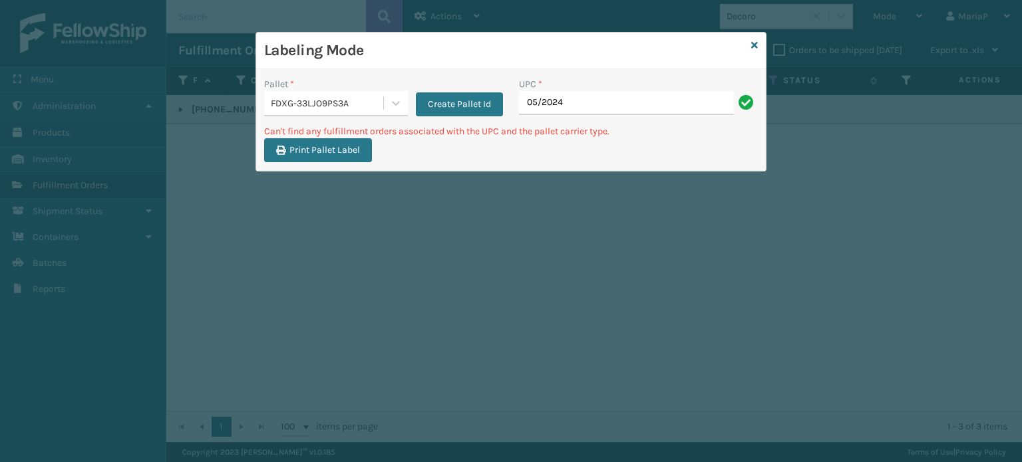
click at [631, 108] on input "05/2024" at bounding box center [626, 103] width 215 height 24
type input "8100"
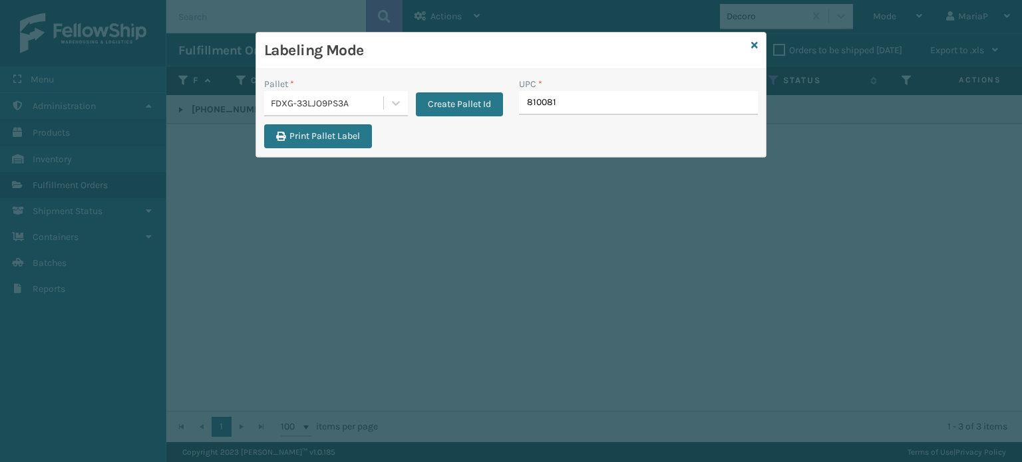
type input "8100819"
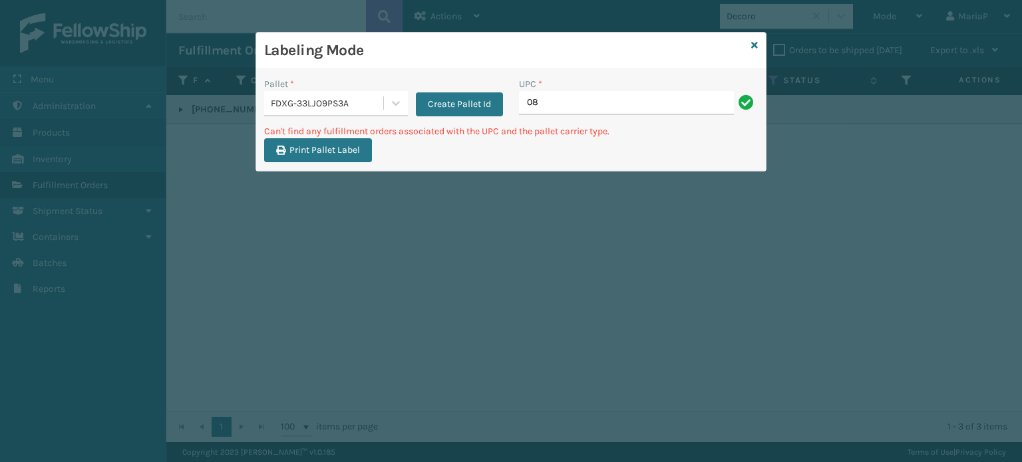
type input "0"
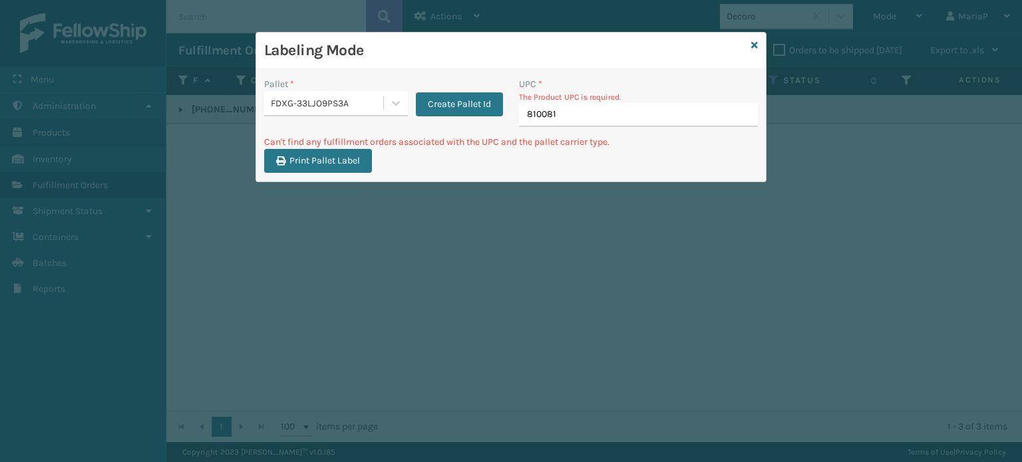
type input "8100819"
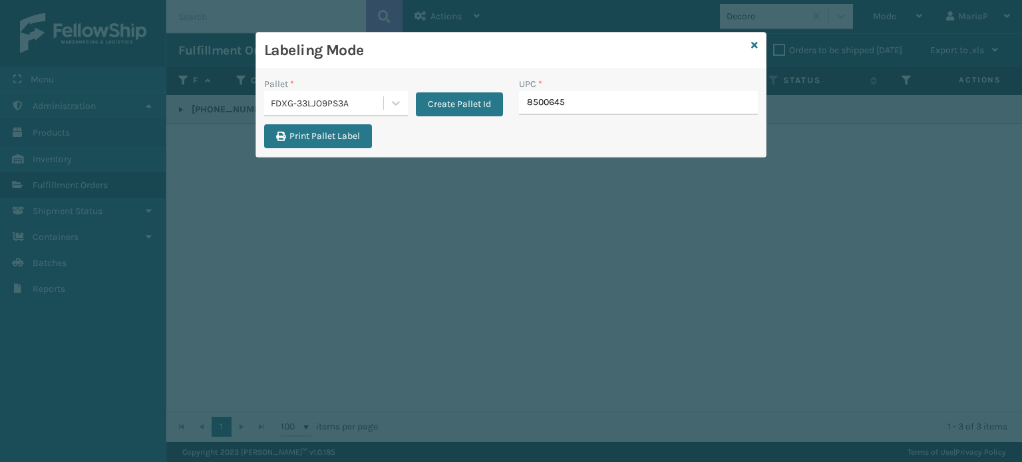
type input "85006452"
type input "8500645"
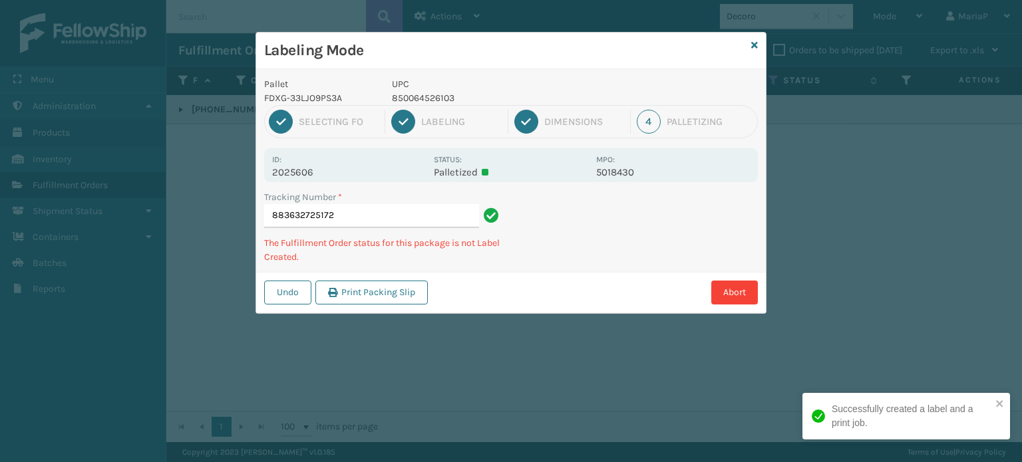
click at [431, 98] on p "850064526103" at bounding box center [490, 98] width 196 height 14
click at [432, 97] on p "850064526103" at bounding box center [490, 98] width 196 height 14
click at [432, 96] on p "850064526103" at bounding box center [490, 98] width 196 height 14
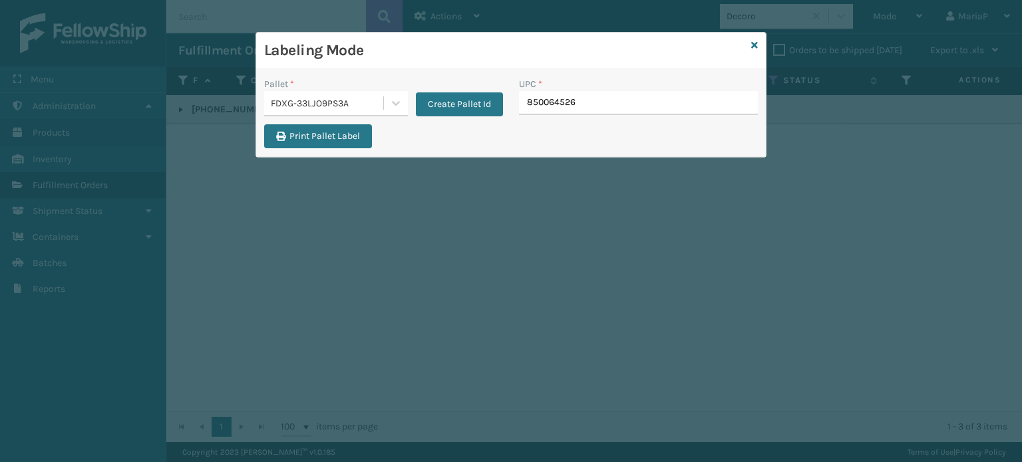
type input "8500645261"
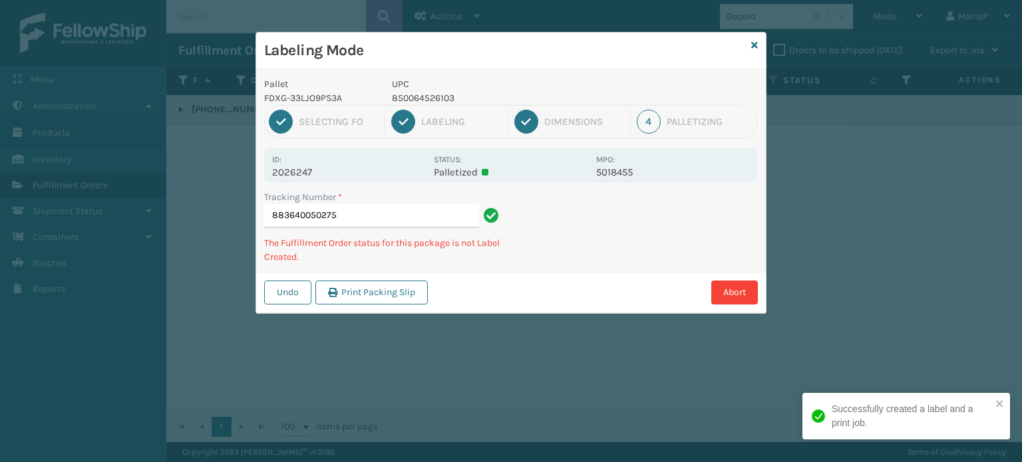
click at [417, 98] on p "850064526103" at bounding box center [490, 98] width 196 height 14
click at [418, 98] on p "850064526103" at bounding box center [490, 98] width 196 height 14
copy p "850064526103"
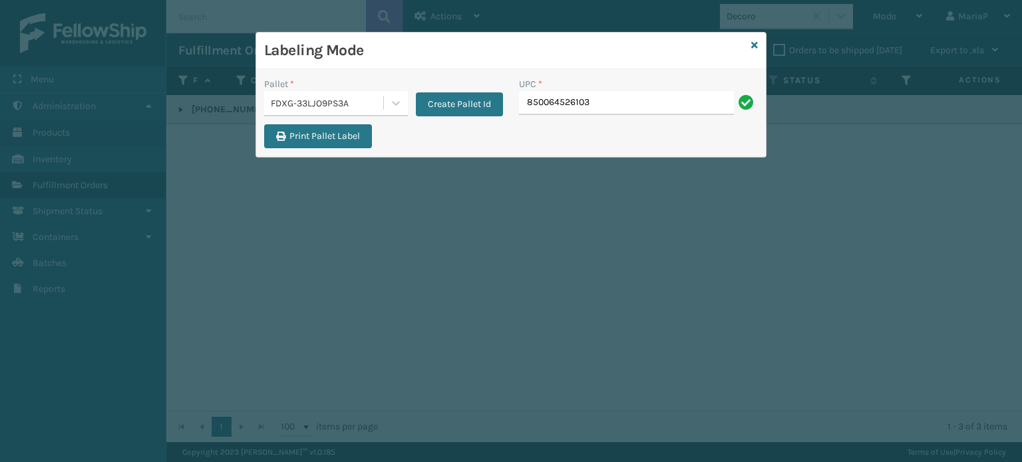
type input "850064526103"
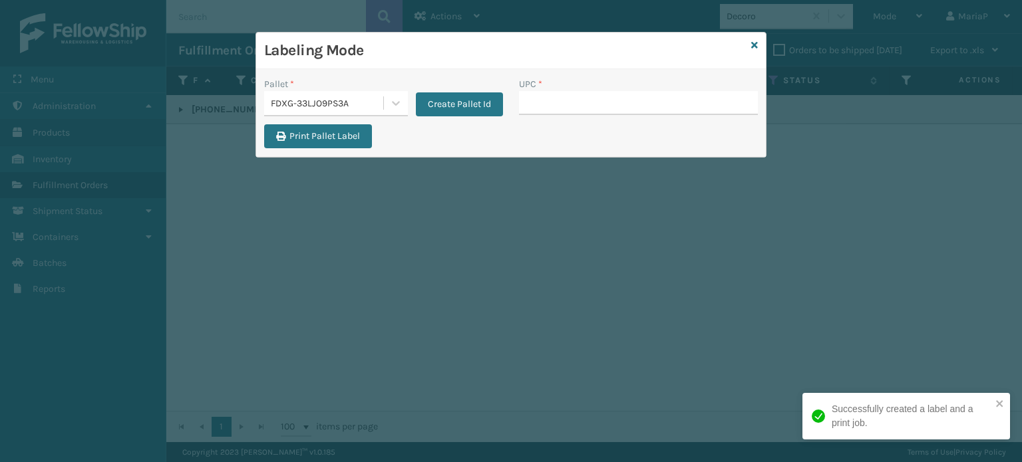
type input "850064526103"
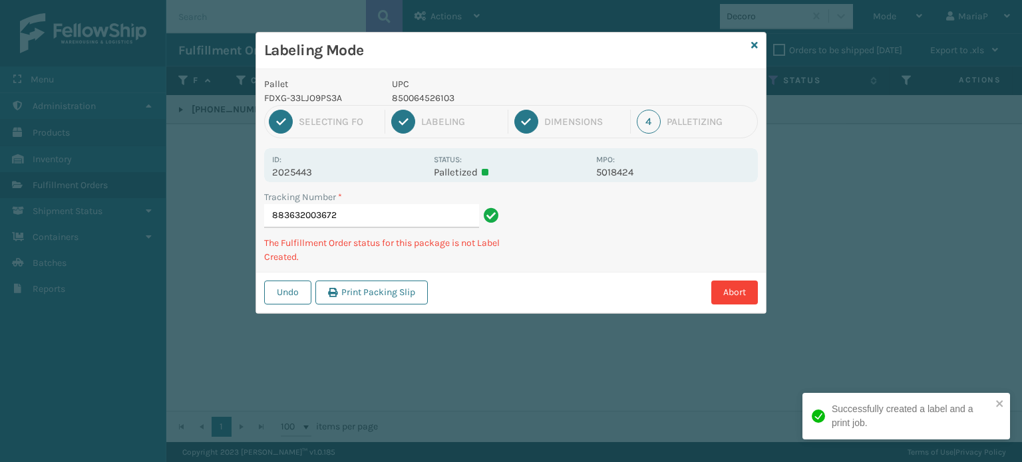
type input "883632003672850064526103"
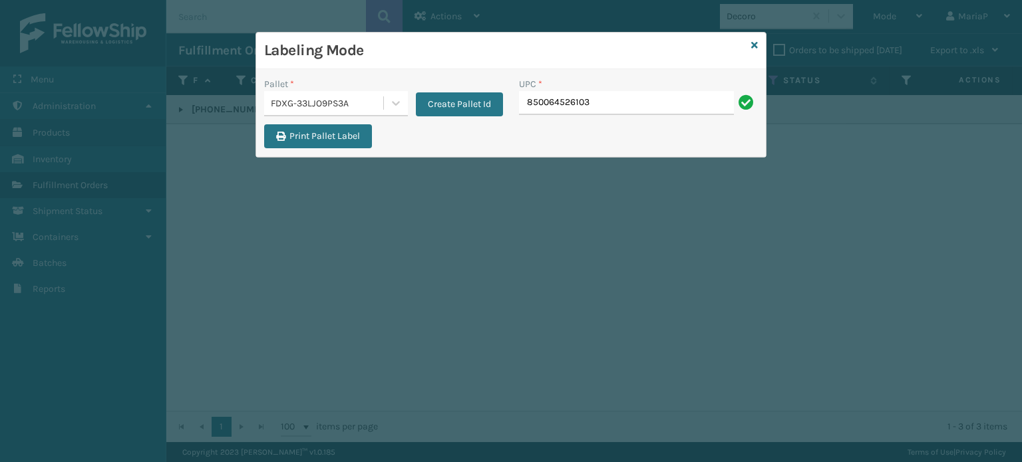
type input "850064526103"
paste input "850064526103"
type input "850064526103"
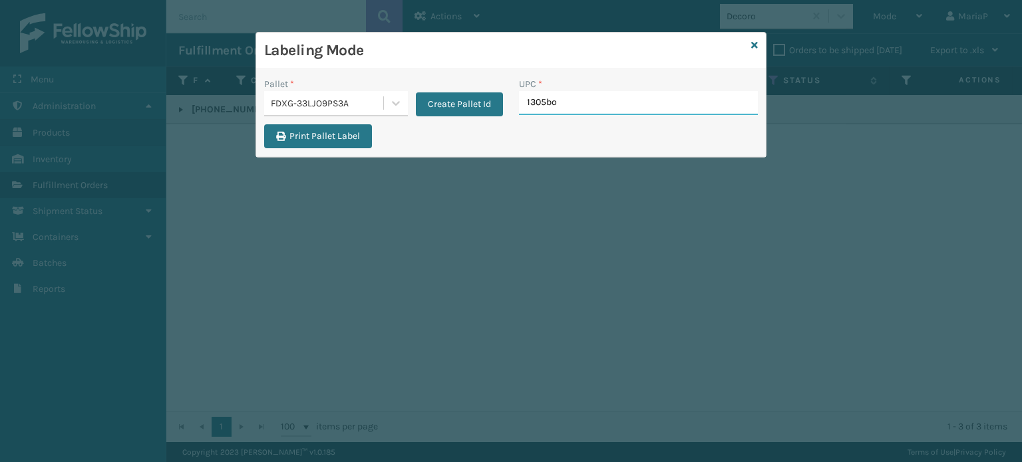
type input "1305box"
type input "860010434659"
type input "8500"
click at [534, 106] on input "UPC *" at bounding box center [638, 103] width 239 height 24
type input "7291FEMBU"
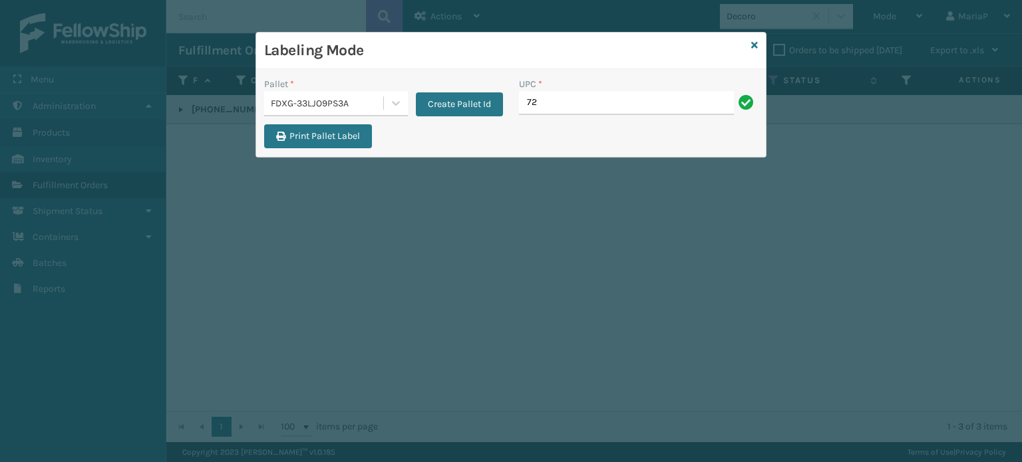
type input "7291FEMBU"
type input "9475"
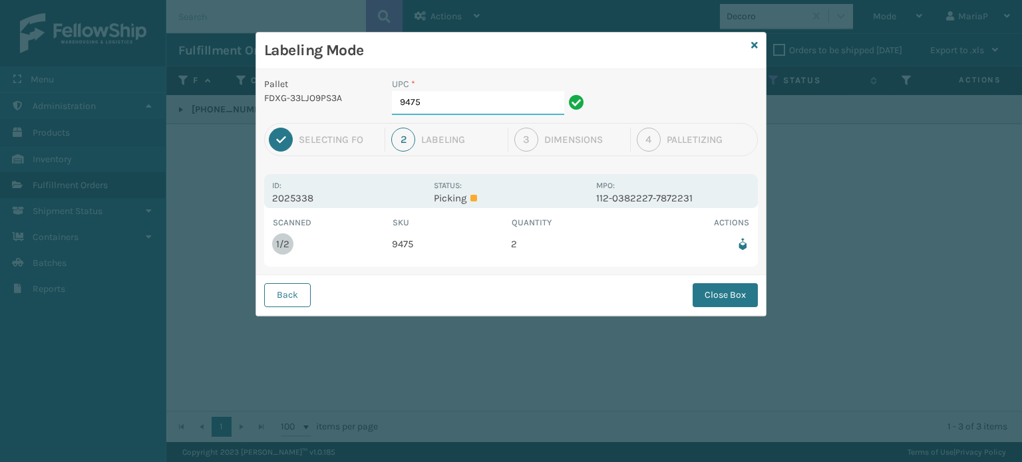
click at [506, 100] on input "9475" at bounding box center [478, 103] width 172 height 24
click at [739, 307] on div "Back Close Box" at bounding box center [511, 295] width 510 height 41
click at [733, 293] on button "Close Box" at bounding box center [725, 295] width 65 height 24
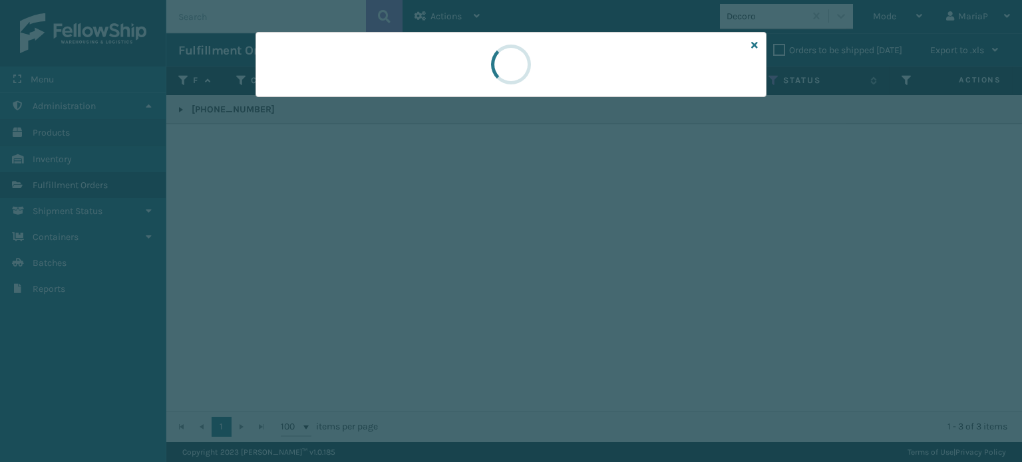
click at [733, 293] on div at bounding box center [511, 231] width 1022 height 462
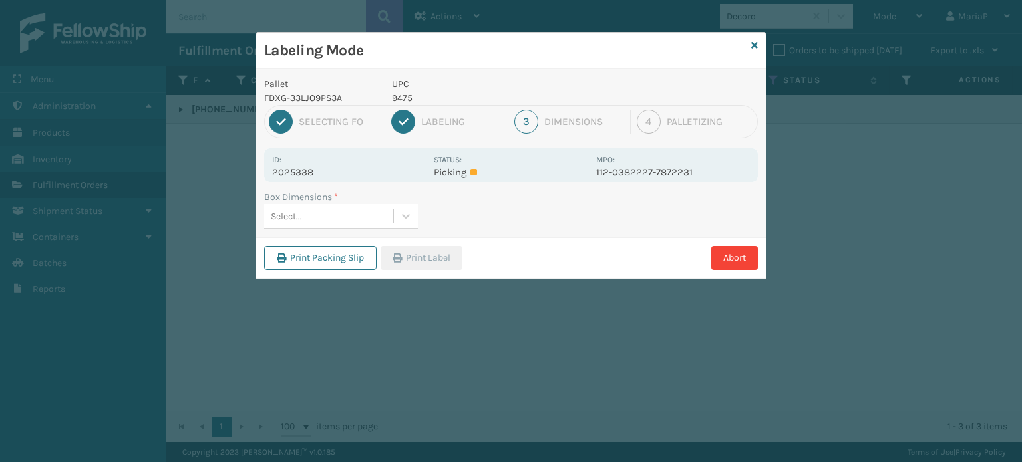
click at [364, 221] on div "Select..." at bounding box center [328, 217] width 129 height 22
type input "med"
click at [359, 240] on div "Med" at bounding box center [341, 250] width 154 height 25
click at [420, 265] on button "Print Label" at bounding box center [422, 258] width 82 height 24
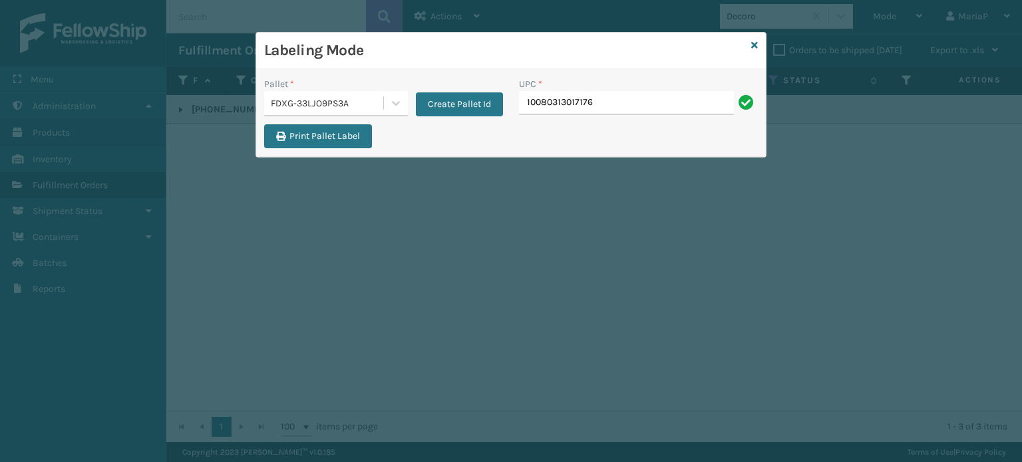
type input "10080313017176"
type input "198715620"
click at [623, 114] on input "100" at bounding box center [626, 103] width 215 height 24
click at [623, 114] on input "1008031307" at bounding box center [626, 103] width 215 height 24
type input "10080313074148"
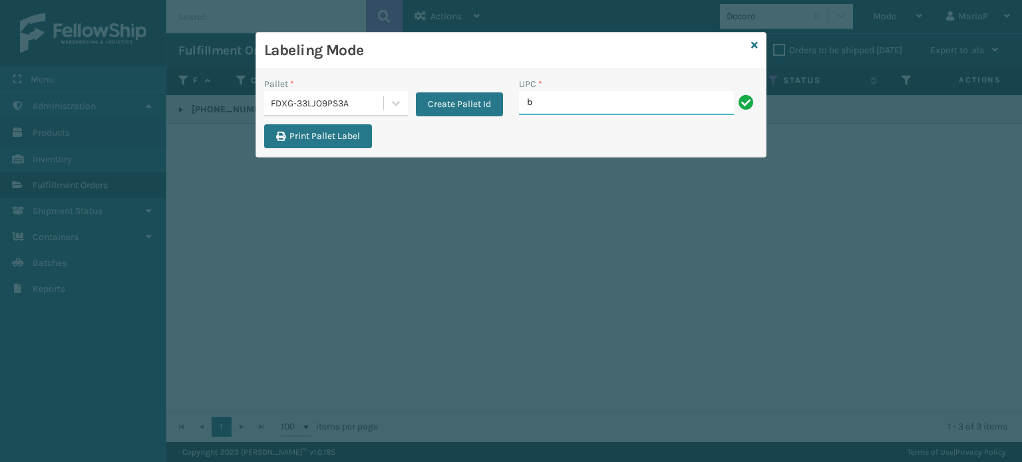
type input "Bbt_60"
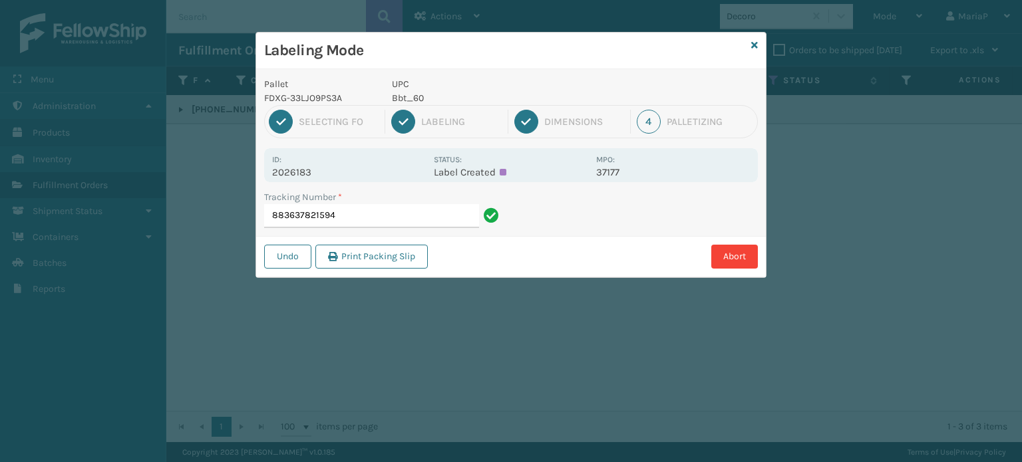
click at [596, 157] on label "MPO:" at bounding box center [605, 159] width 19 height 9
drag, startPoint x: 443, startPoint y: 213, endPoint x: 424, endPoint y: 213, distance: 19.3
click at [442, 213] on input "883637821594" at bounding box center [371, 216] width 215 height 24
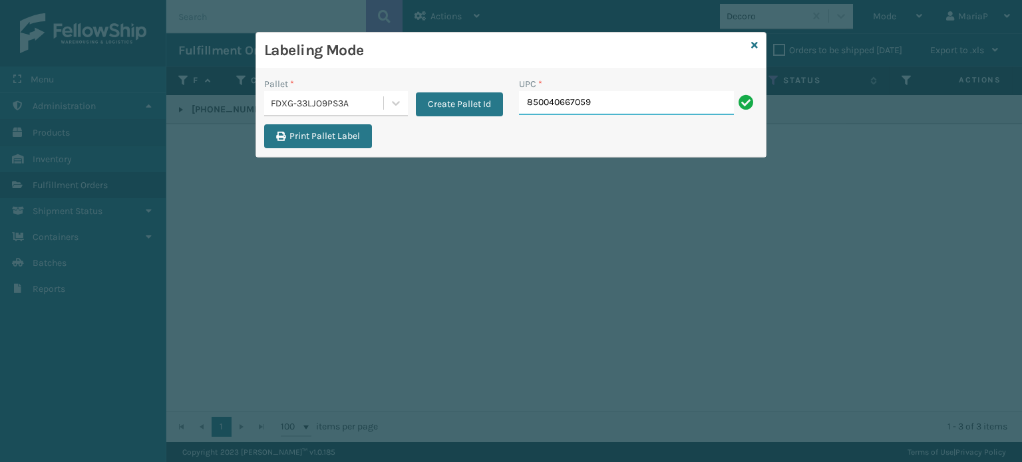
type input "850040667059"
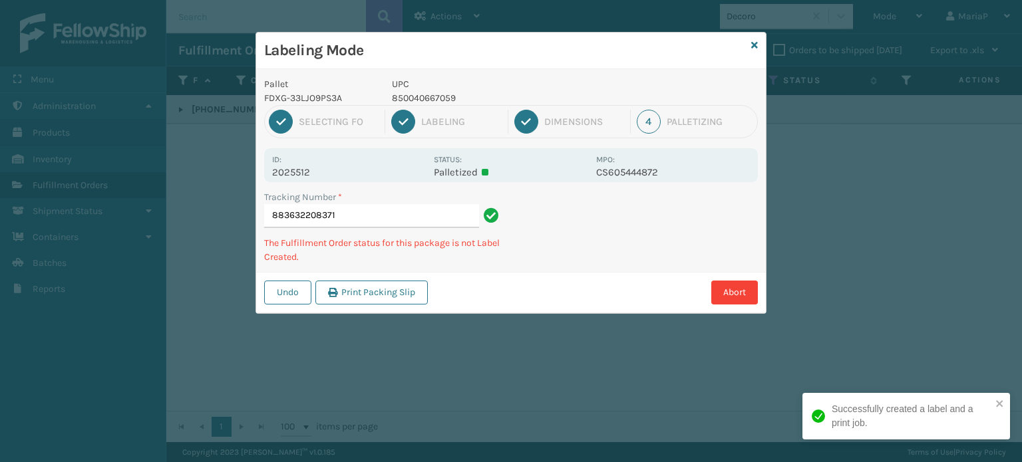
click at [444, 98] on p "850040667059" at bounding box center [490, 98] width 196 height 14
copy p "850040667059"
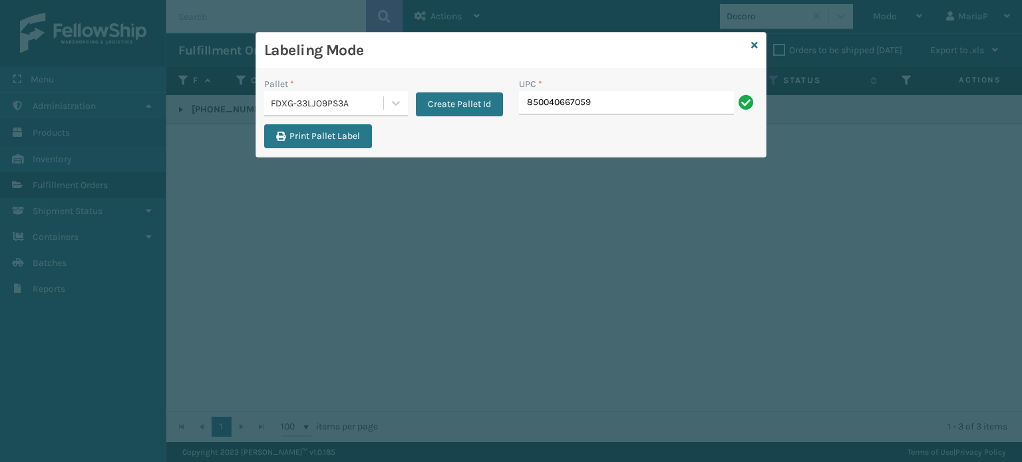
type input "850040667059"
type input "850012486503"
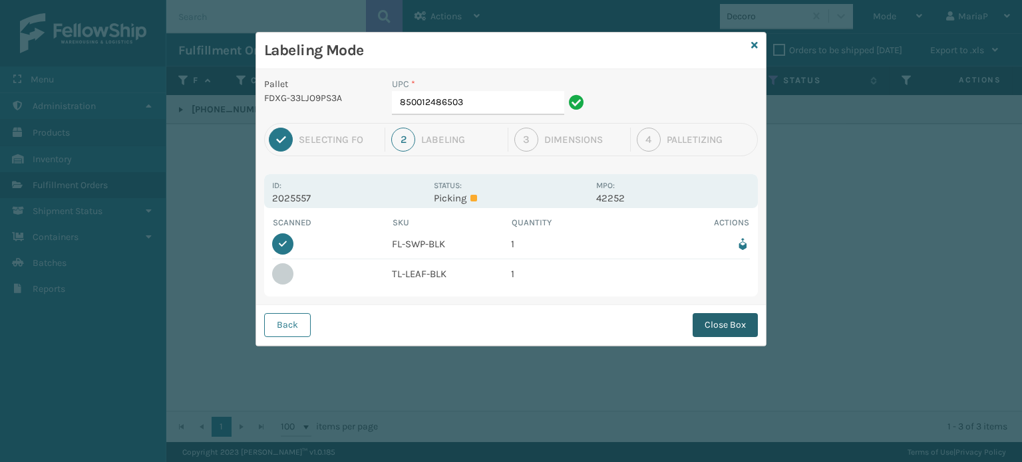
click at [748, 319] on button "Close Box" at bounding box center [725, 325] width 65 height 24
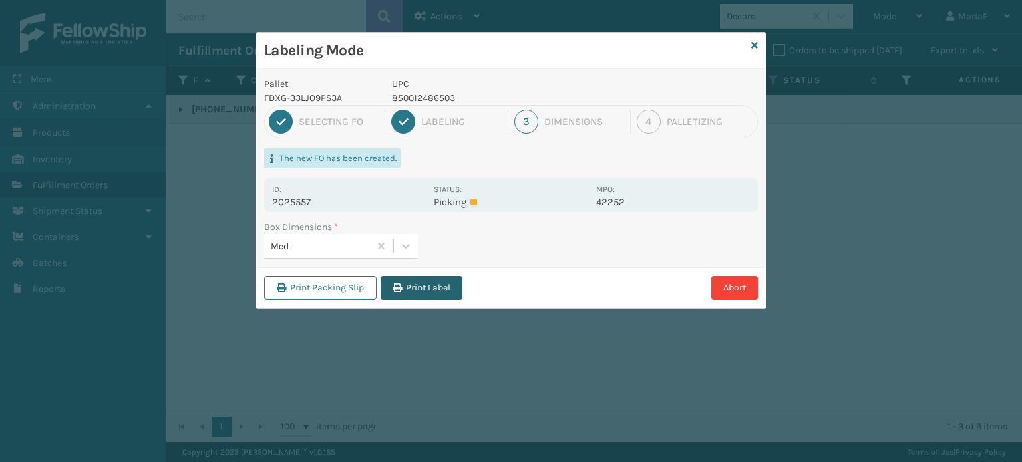
click at [417, 286] on button "Print Label" at bounding box center [422, 288] width 82 height 24
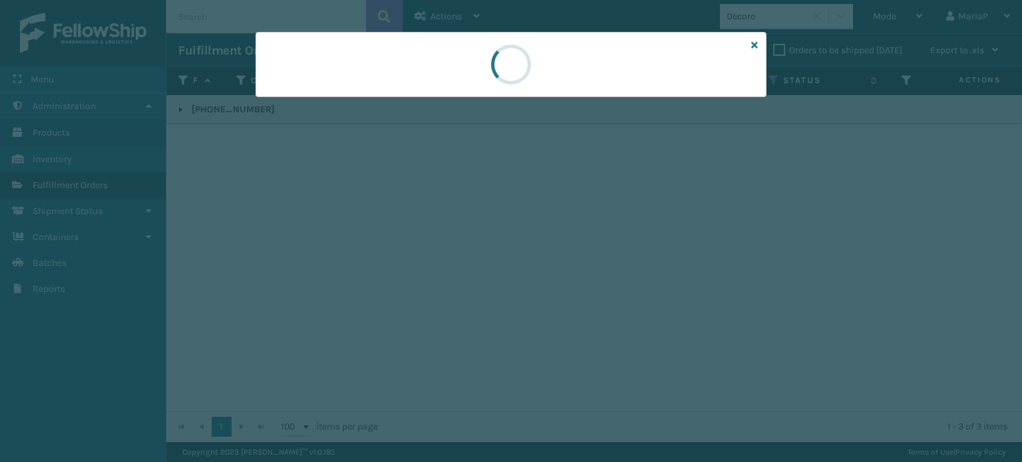
click at [417, 286] on div at bounding box center [511, 231] width 1022 height 462
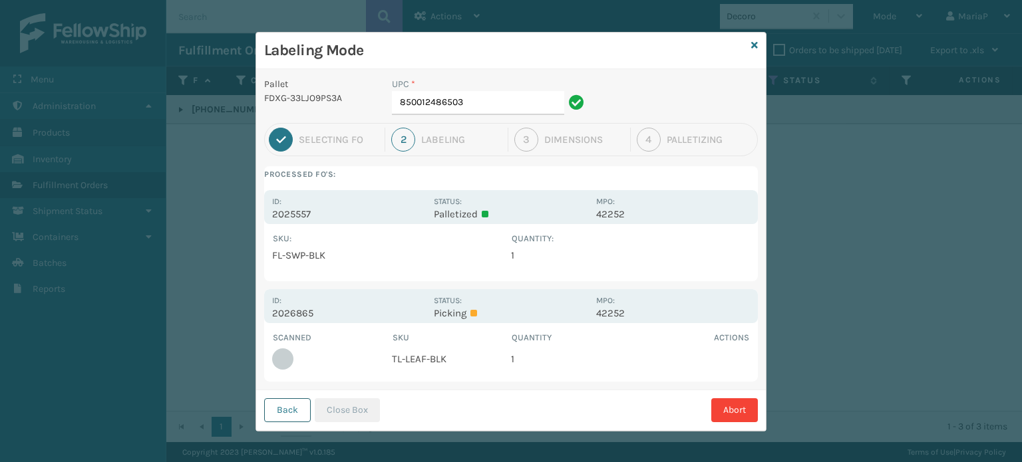
click at [269, 411] on button "Back" at bounding box center [287, 411] width 47 height 24
click at [269, 411] on div "Back Close Box Abort" at bounding box center [511, 410] width 510 height 41
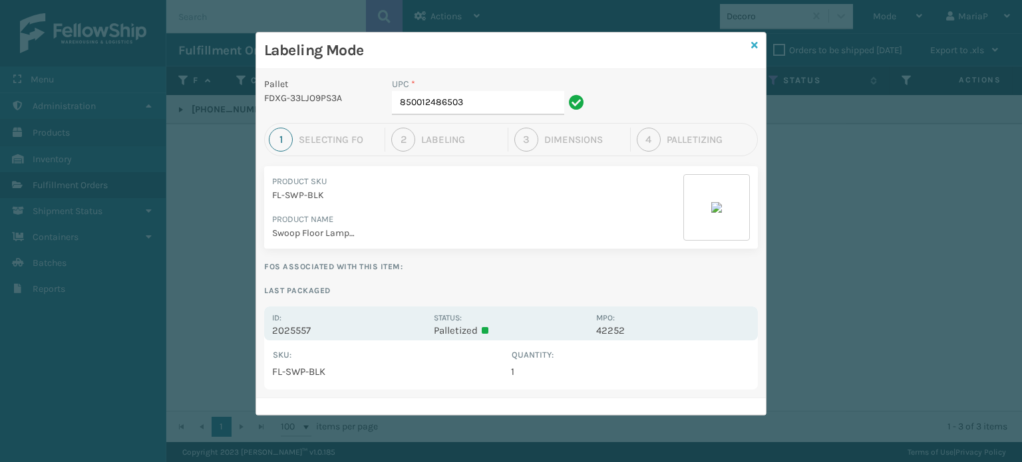
click at [756, 43] on icon at bounding box center [754, 45] width 7 height 9
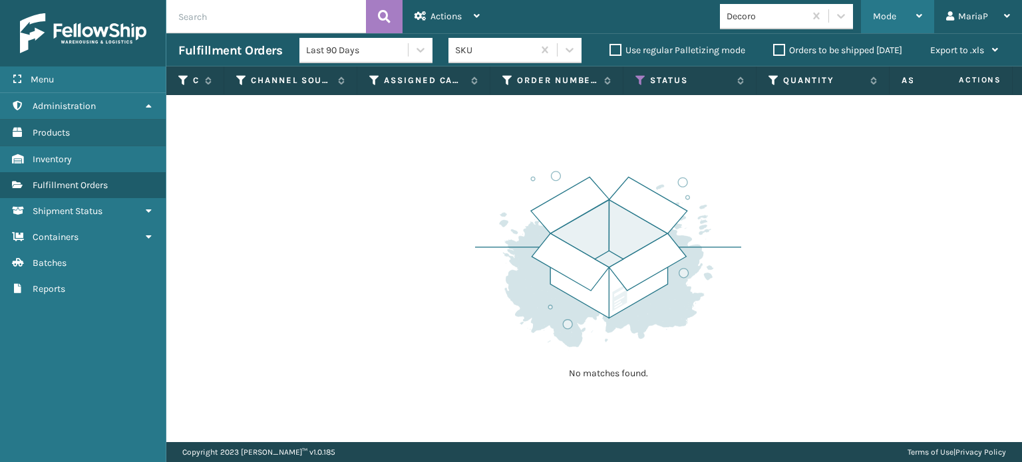
click at [884, 13] on span "Mode" at bounding box center [884, 16] width 23 height 11
click at [885, 13] on span "Mode" at bounding box center [884, 16] width 23 height 11
click at [886, 13] on span "Mode" at bounding box center [884, 16] width 23 height 11
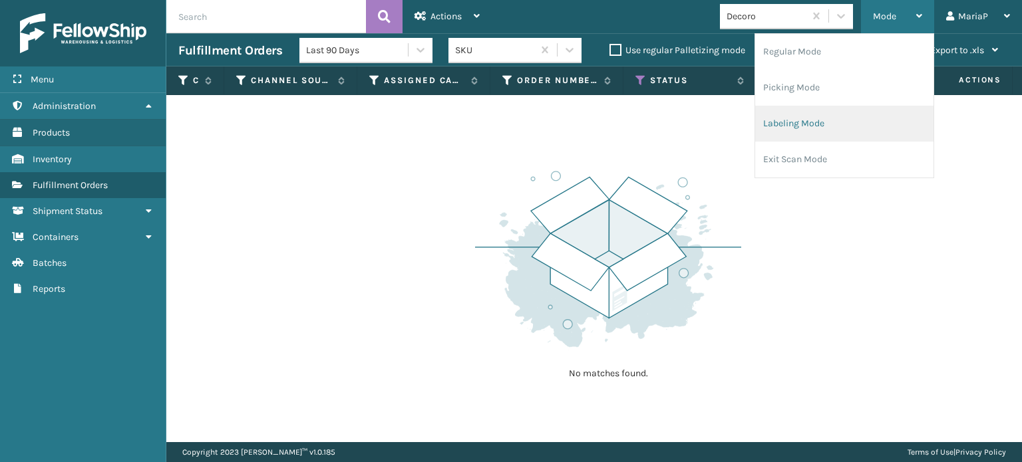
click at [838, 130] on li "Labeling Mode" at bounding box center [844, 124] width 178 height 36
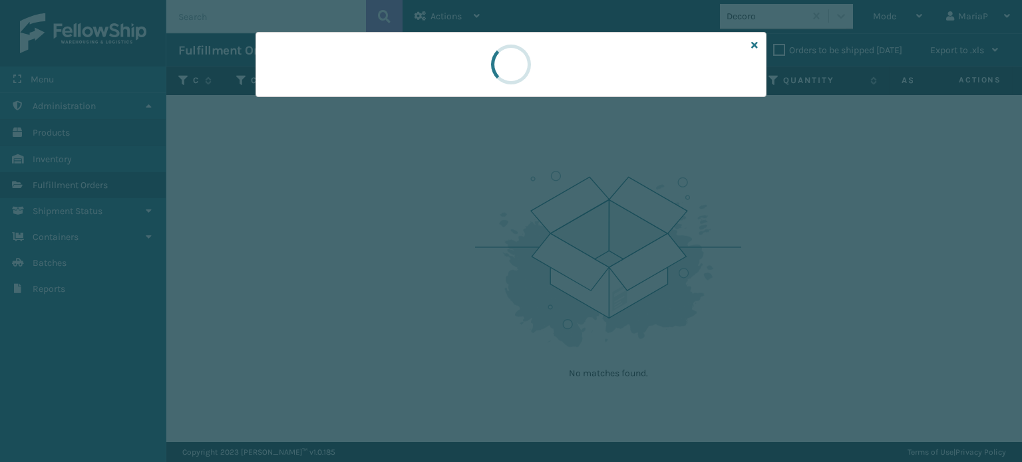
click at [838, 128] on div at bounding box center [511, 231] width 1022 height 462
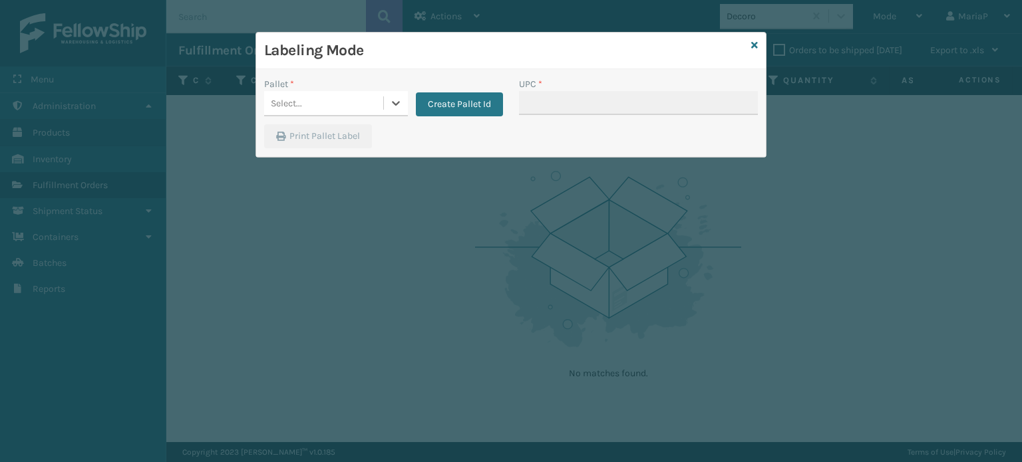
click at [359, 99] on div "Select..." at bounding box center [323, 103] width 119 height 22
click at [368, 100] on div "Select..." at bounding box center [323, 103] width 119 height 22
click at [373, 100] on div "Select..." at bounding box center [323, 103] width 119 height 22
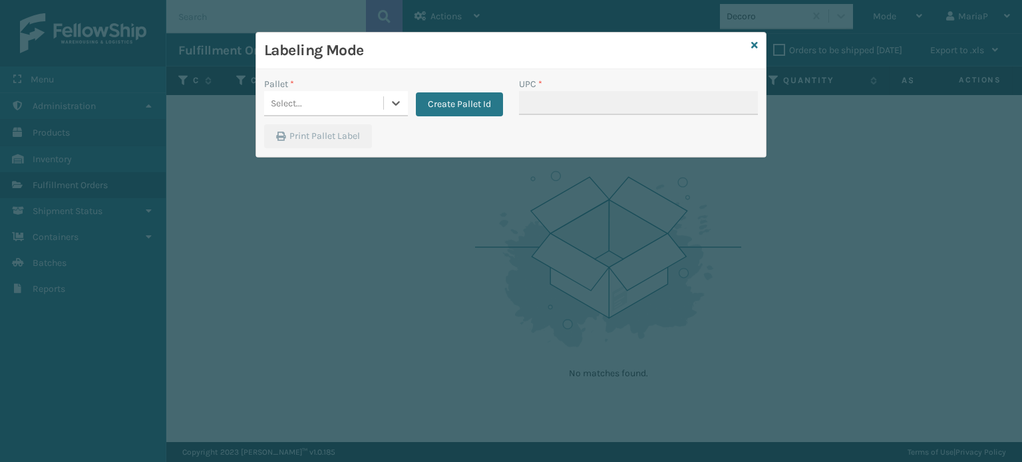
click at [373, 100] on div "Select..." at bounding box center [323, 103] width 119 height 22
click at [375, 103] on div "Select..." at bounding box center [323, 103] width 119 height 22
click at [377, 107] on div "Select..." at bounding box center [323, 103] width 119 height 22
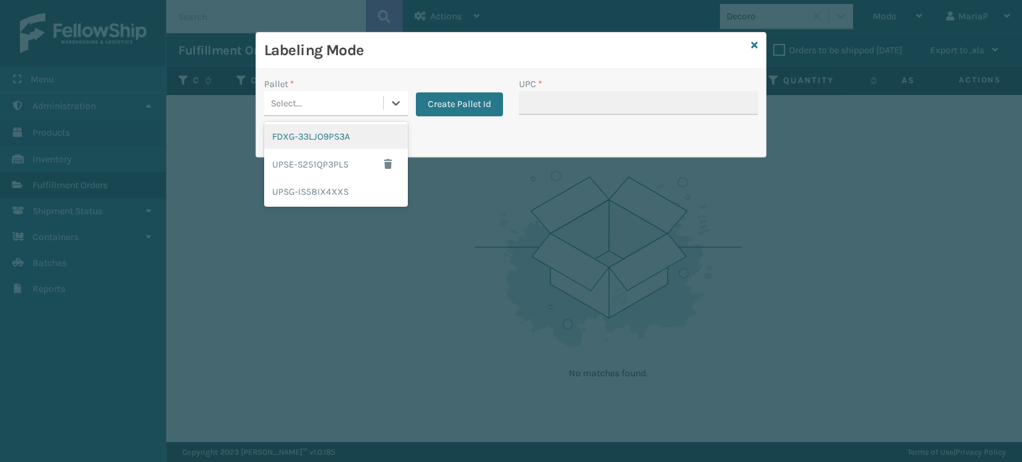
click at [364, 136] on div "FDXG-33LJO9PS3A" at bounding box center [336, 136] width 144 height 25
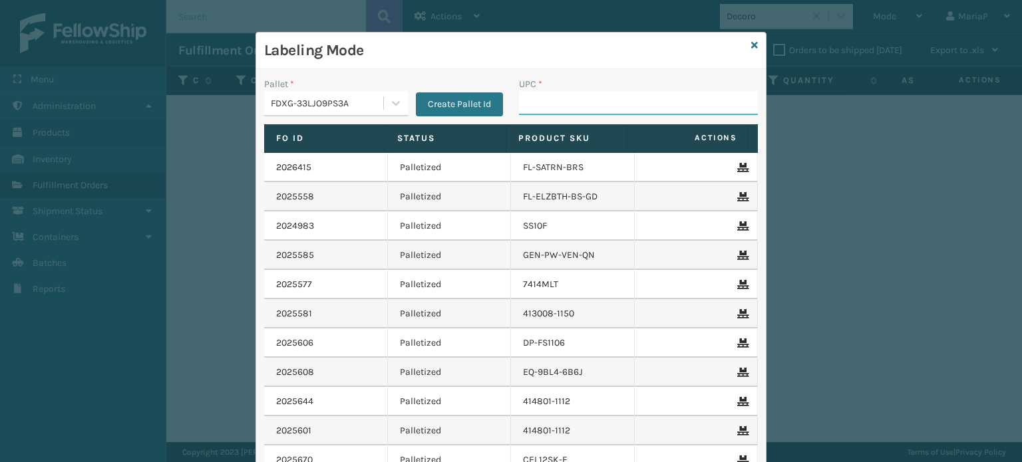
click at [536, 102] on input "UPC *" at bounding box center [638, 103] width 239 height 24
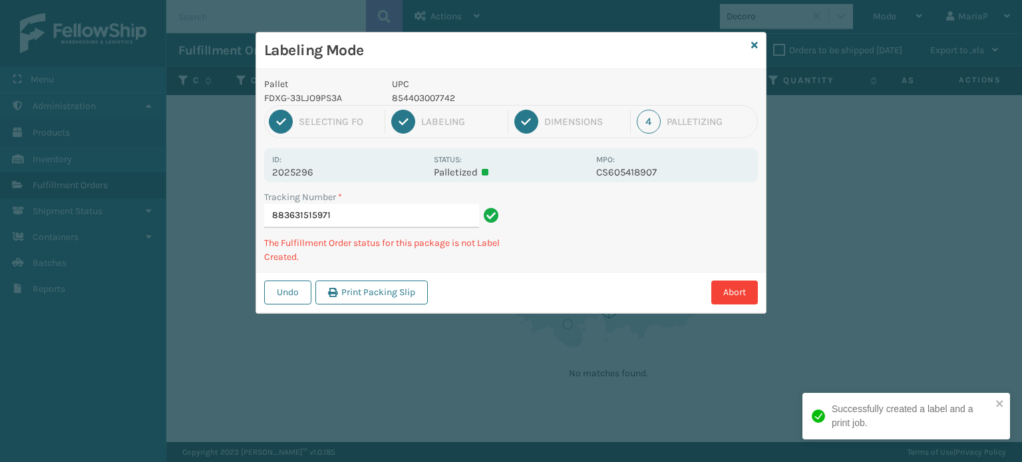
click at [1021, 131] on div "Labeling Mode Pallet FDXG-33LJO9PS3A UPC 854403007742 1 Selecting FO 2 Labeling…" at bounding box center [511, 231] width 1022 height 462
click at [1021, 133] on div "Labeling Mode Pallet FDXG-33LJO9PS3A UPC 854403007742 1 Selecting FO 2 Labeling…" at bounding box center [511, 231] width 1022 height 462
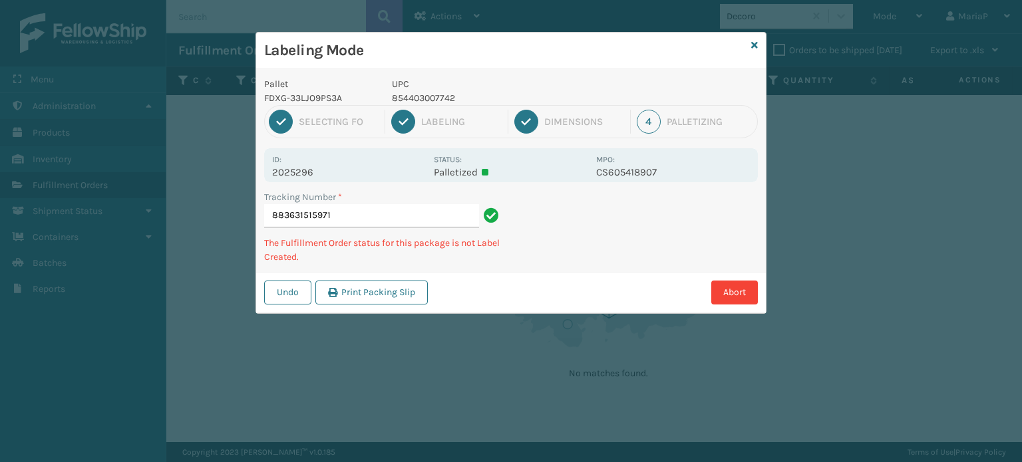
drag, startPoint x: 1021, startPoint y: 133, endPoint x: 1021, endPoint y: 422, distance: 288.8
click at [1015, 159] on div "Labeling Mode Pallet FDXG-33LJO9PS3A UPC 854403007742 1 Selecting FO 2 Labeling…" at bounding box center [511, 231] width 1022 height 462
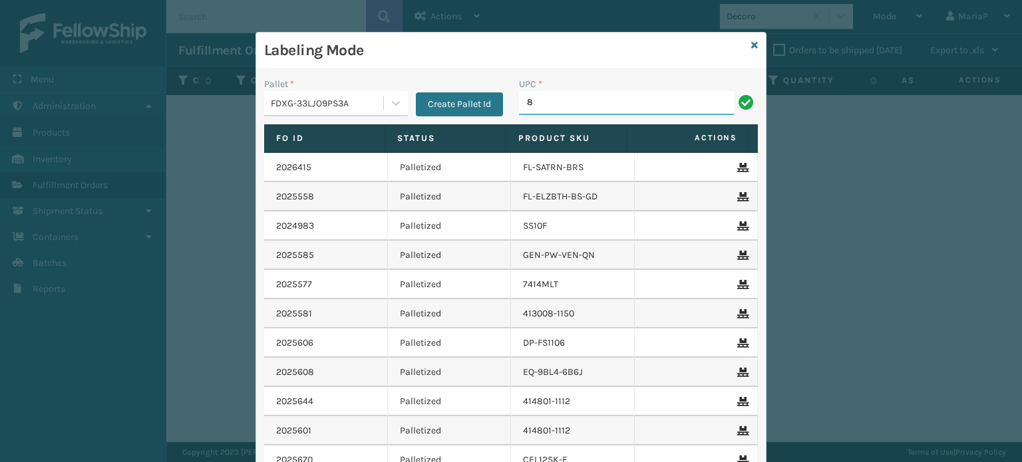
type input "8"
click at [557, 114] on div "UPC * 8" at bounding box center [638, 100] width 255 height 47
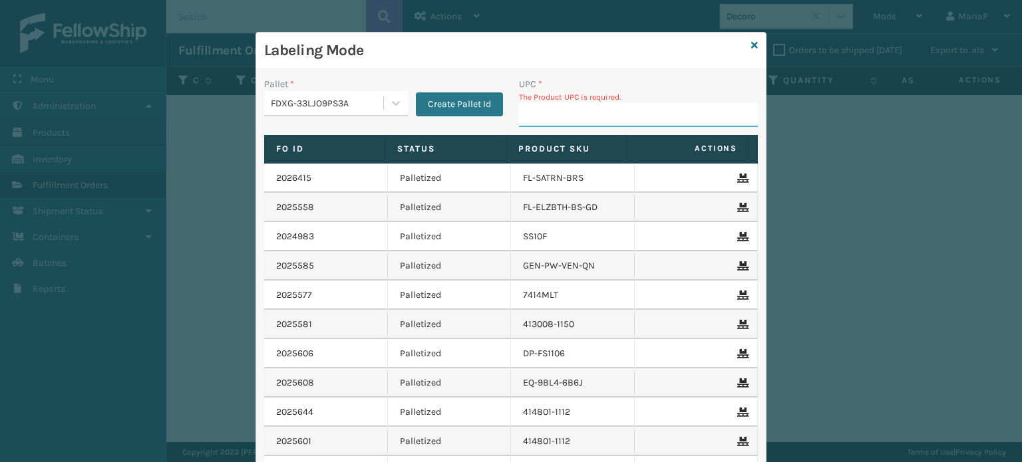
drag, startPoint x: 567, startPoint y: 114, endPoint x: 603, endPoint y: 114, distance: 35.9
click at [578, 114] on input "UPC *" at bounding box center [638, 115] width 239 height 24
click at [618, 114] on input "UPC *" at bounding box center [638, 115] width 239 height 24
click at [619, 114] on input "UPC *" at bounding box center [638, 115] width 239 height 24
click at [620, 114] on input "UPC *" at bounding box center [638, 115] width 239 height 24
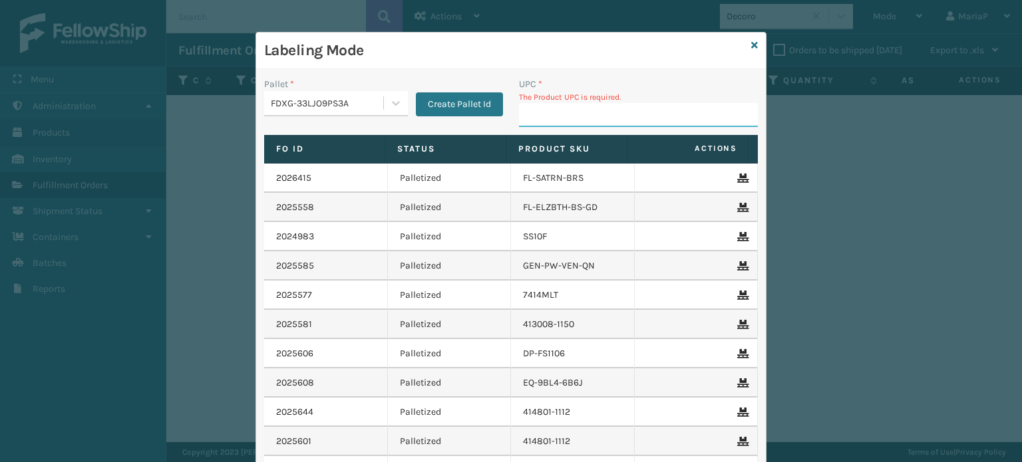
drag, startPoint x: 620, startPoint y: 114, endPoint x: 604, endPoint y: 125, distance: 19.2
click at [620, 115] on input "UPC *" at bounding box center [638, 115] width 239 height 24
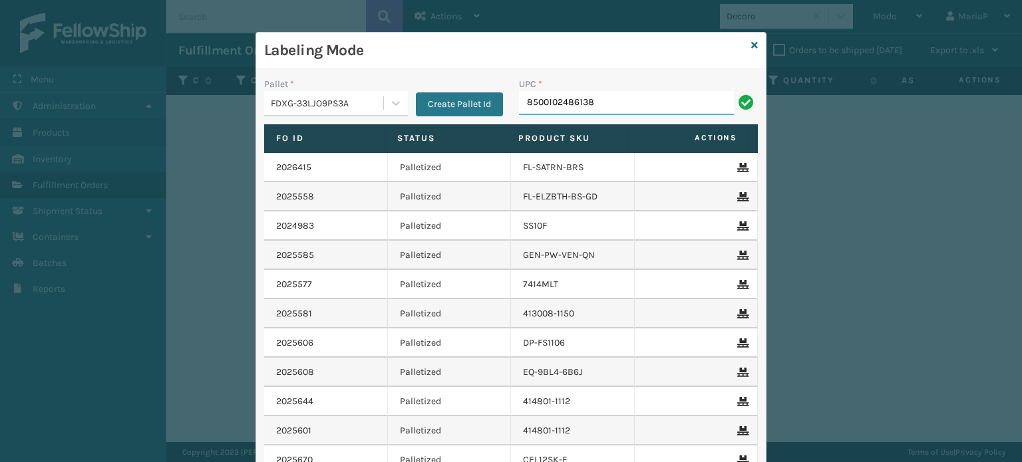
type input "8500102486138"
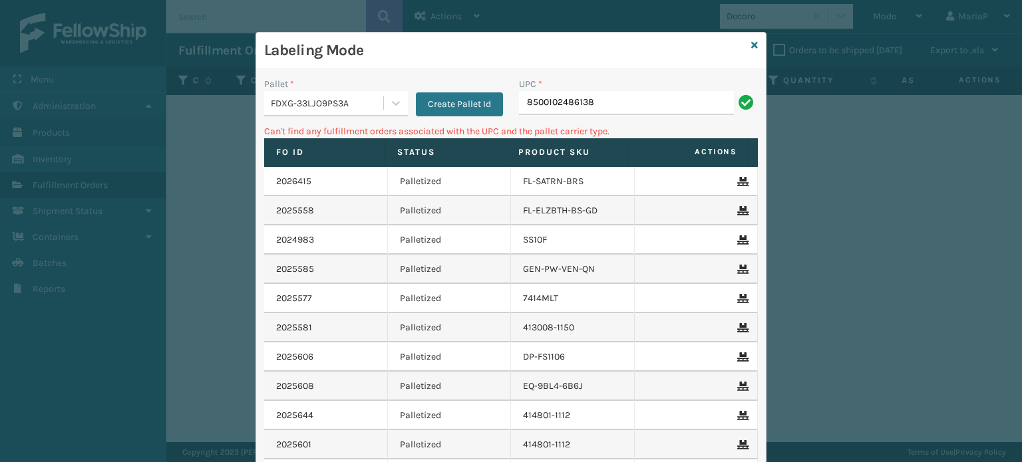
click at [555, 106] on input "8500102486138" at bounding box center [626, 103] width 215 height 24
type input "850012486138"
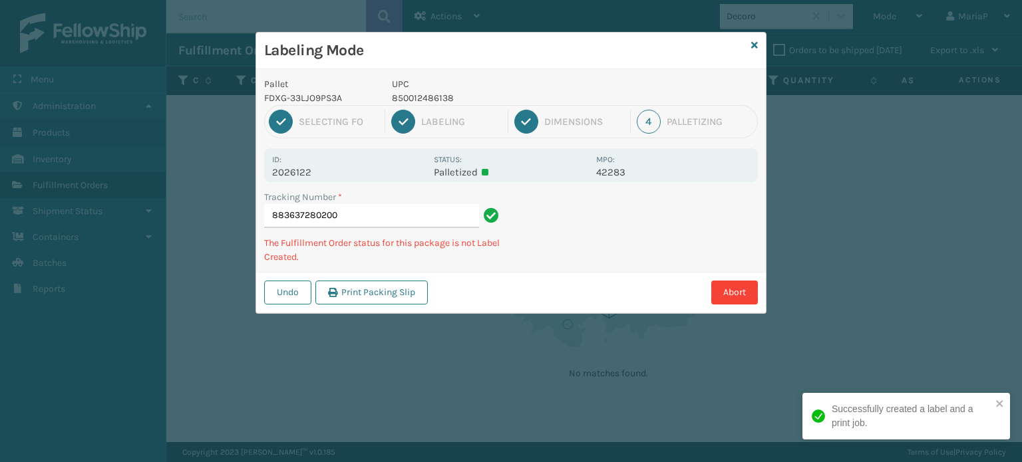
click at [420, 82] on p "UPC" at bounding box center [490, 84] width 196 height 14
click at [424, 96] on p "850012486138" at bounding box center [490, 98] width 196 height 14
click at [425, 95] on p "850012486138" at bounding box center [490, 98] width 196 height 14
click at [420, 95] on p "850012486138" at bounding box center [490, 98] width 196 height 14
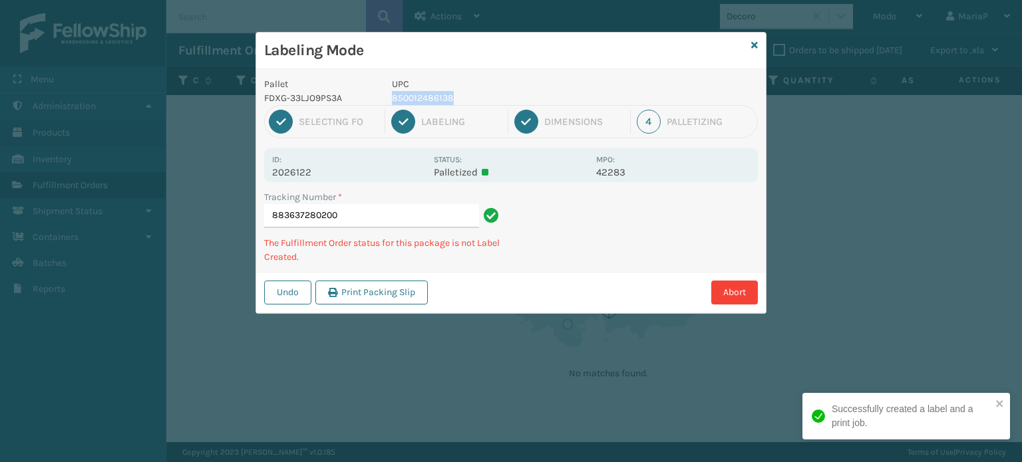
click at [420, 95] on p "850012486138" at bounding box center [490, 98] width 196 height 14
copy p "850012486138"
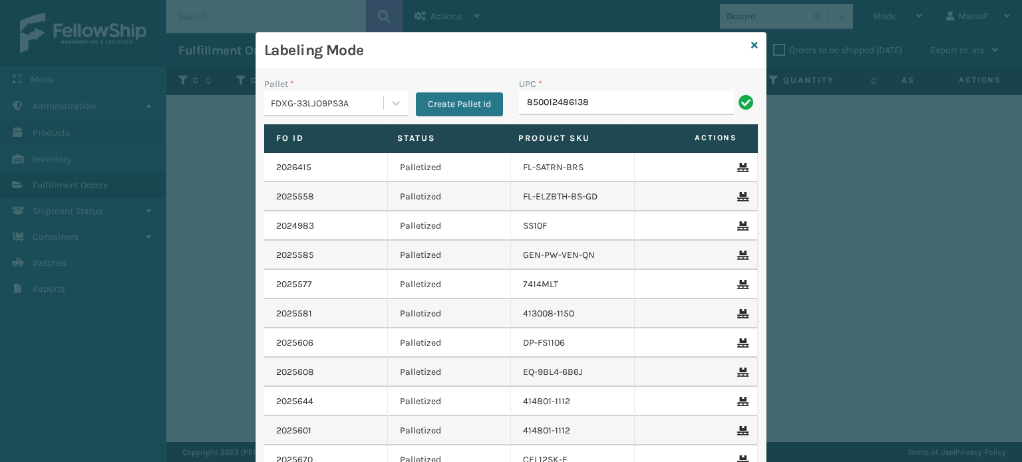
type input "850012486138"
type input "8500406671"
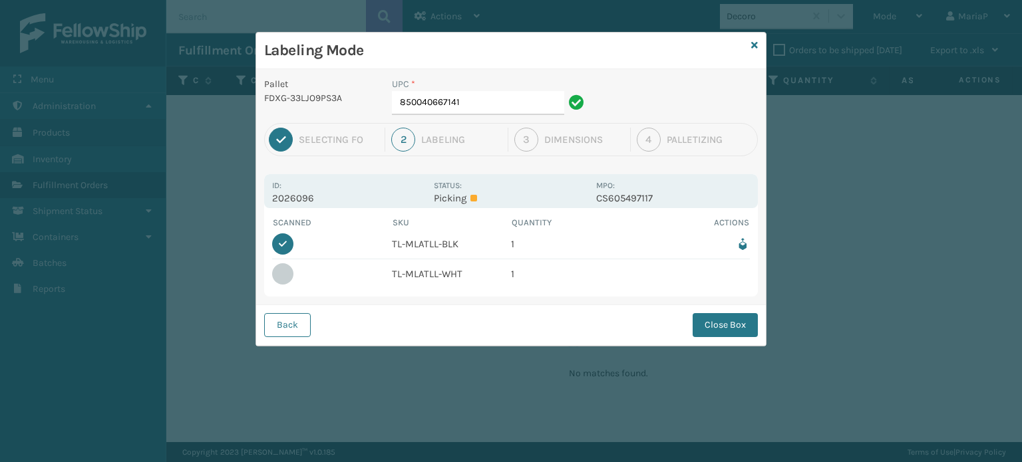
click at [310, 321] on div "Back Close Box" at bounding box center [511, 325] width 510 height 41
click at [279, 332] on button "Back" at bounding box center [287, 325] width 47 height 24
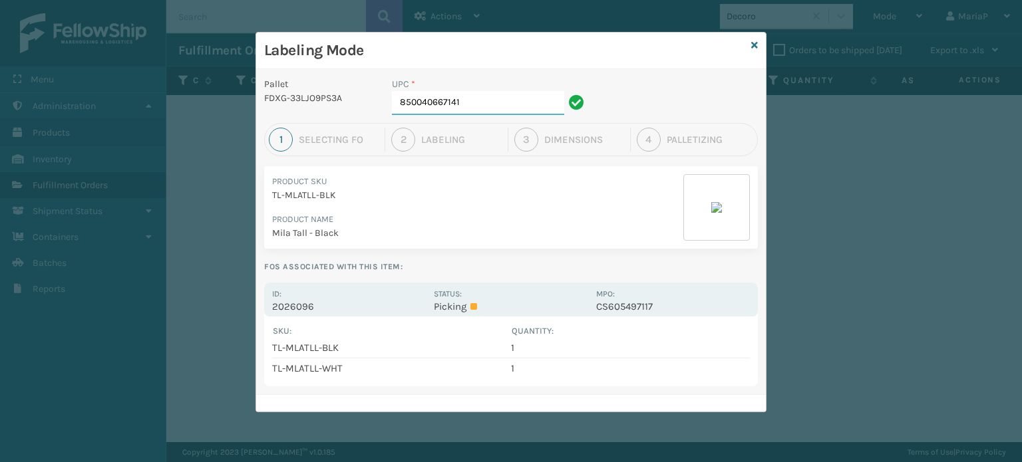
click at [484, 100] on input "850040667141" at bounding box center [478, 103] width 172 height 24
type input "858100007906"
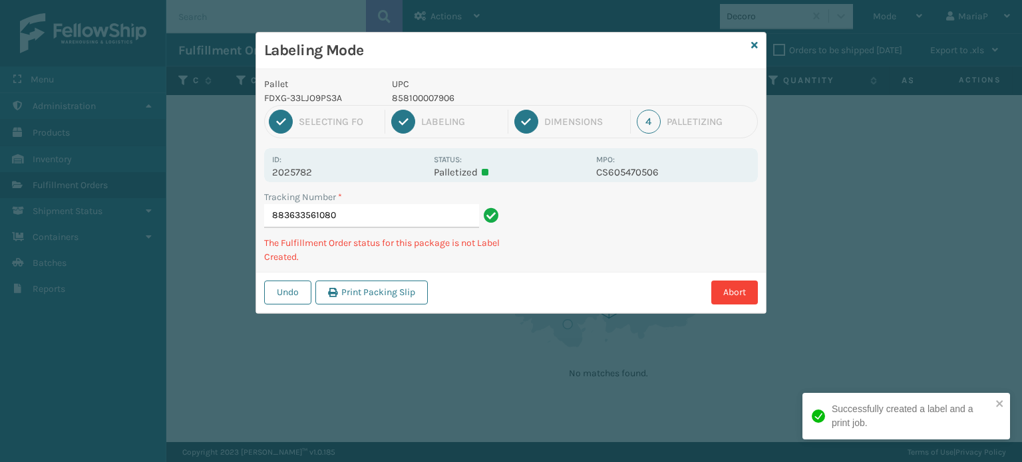
click at [405, 96] on p "858100007906" at bounding box center [490, 98] width 196 height 14
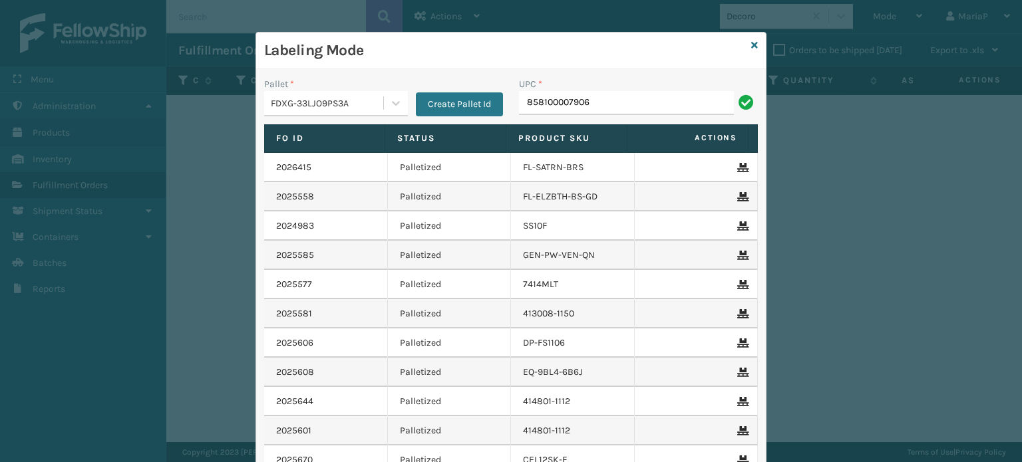
type input "858100007906"
type input "8581000"
type input "854403007780"
click at [599, 113] on input "854403007780" at bounding box center [626, 103] width 215 height 24
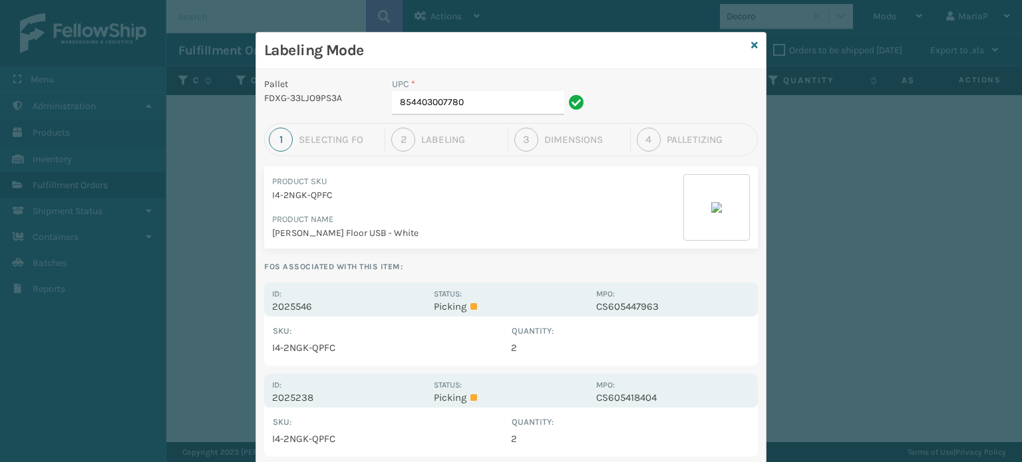
drag, startPoint x: 285, startPoint y: 307, endPoint x: 348, endPoint y: 275, distance: 70.8
click at [285, 307] on p "2025546" at bounding box center [349, 307] width 154 height 12
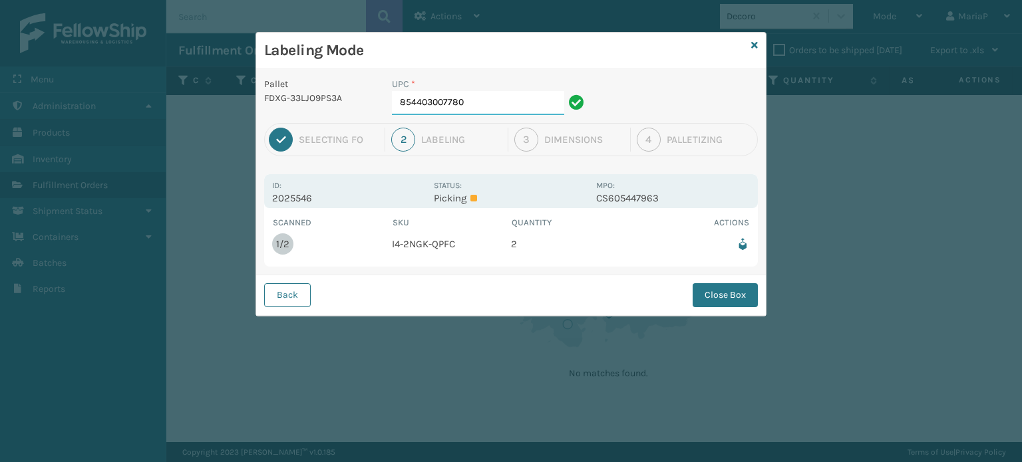
click at [495, 105] on input "854403007780" at bounding box center [478, 103] width 172 height 24
click at [715, 305] on div "Back Close Box" at bounding box center [511, 295] width 510 height 41
click at [715, 297] on button "Close Box" at bounding box center [725, 295] width 65 height 24
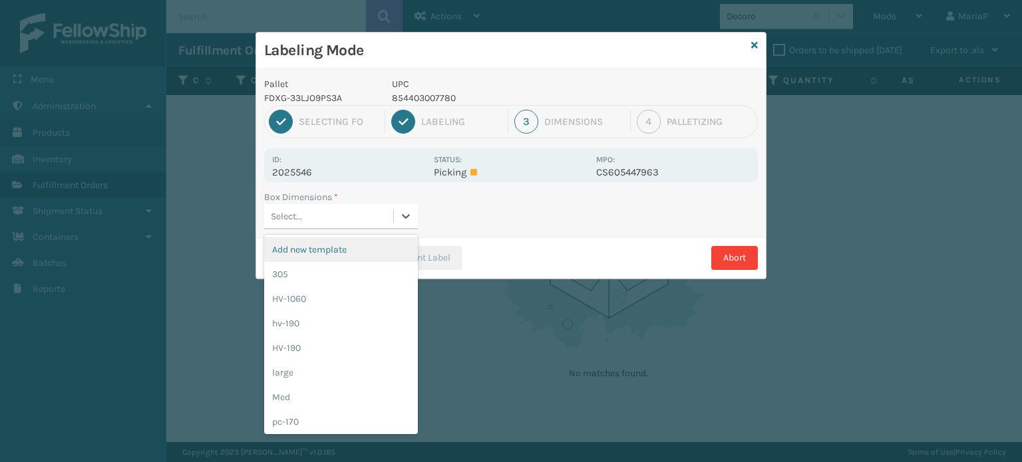
click at [311, 206] on div "Select..." at bounding box center [328, 217] width 129 height 22
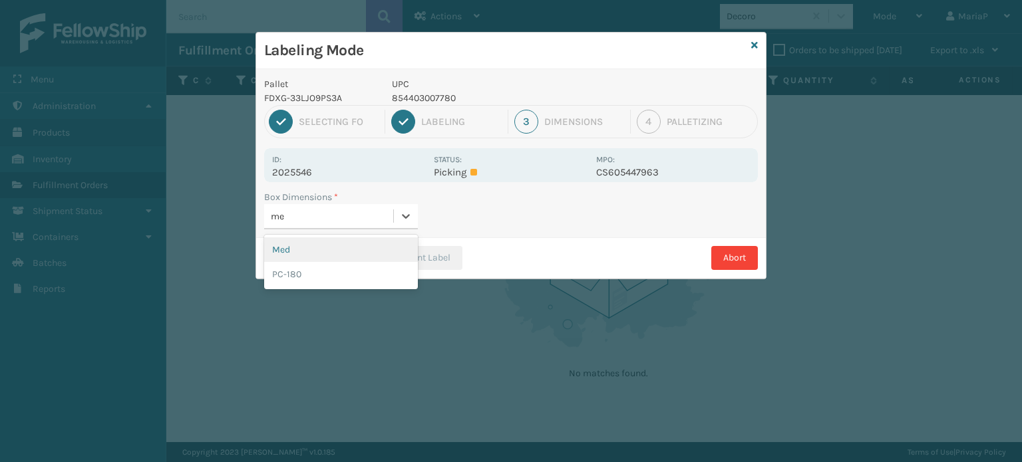
type input "med"
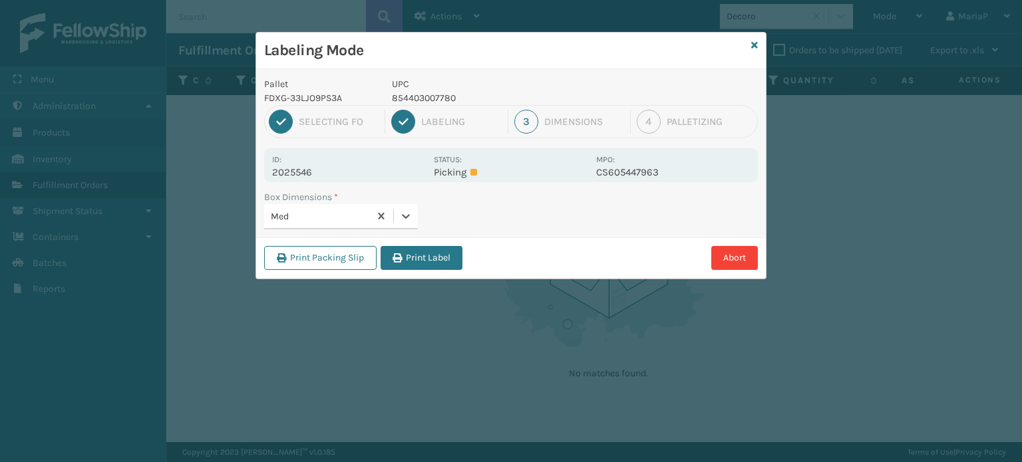
click at [397, 258] on icon "button" at bounding box center [397, 257] width 9 height 9
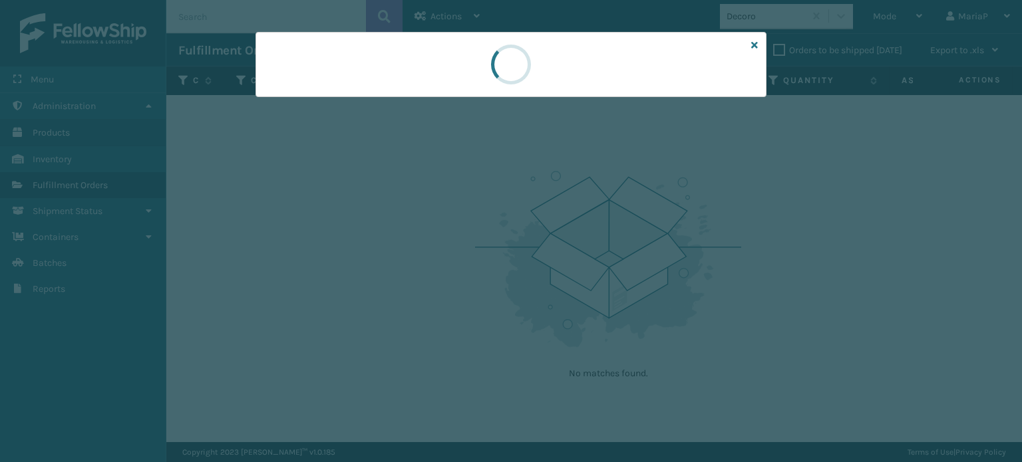
click at [397, 258] on div at bounding box center [511, 231] width 1022 height 462
click at [402, 257] on div at bounding box center [511, 231] width 1022 height 462
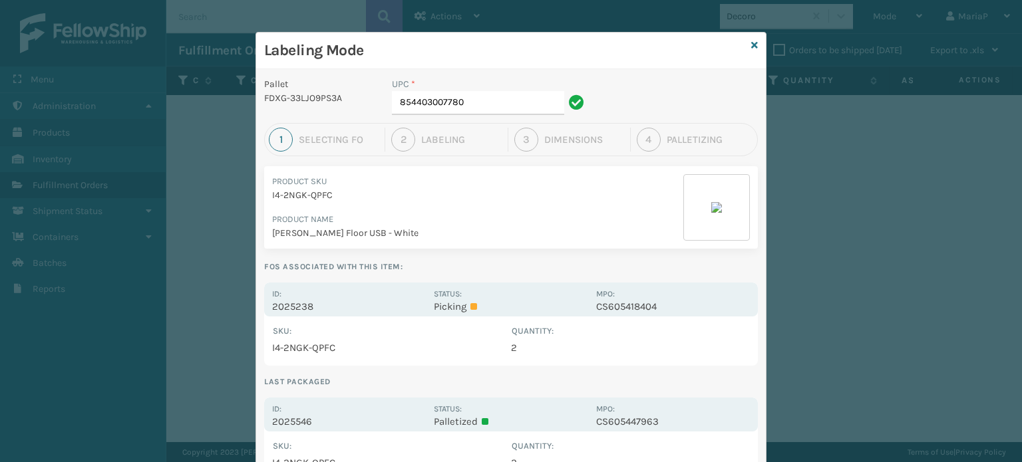
drag, startPoint x: 294, startPoint y: 301, endPoint x: 305, endPoint y: 279, distance: 25.0
click at [295, 301] on p "2025238" at bounding box center [349, 307] width 154 height 12
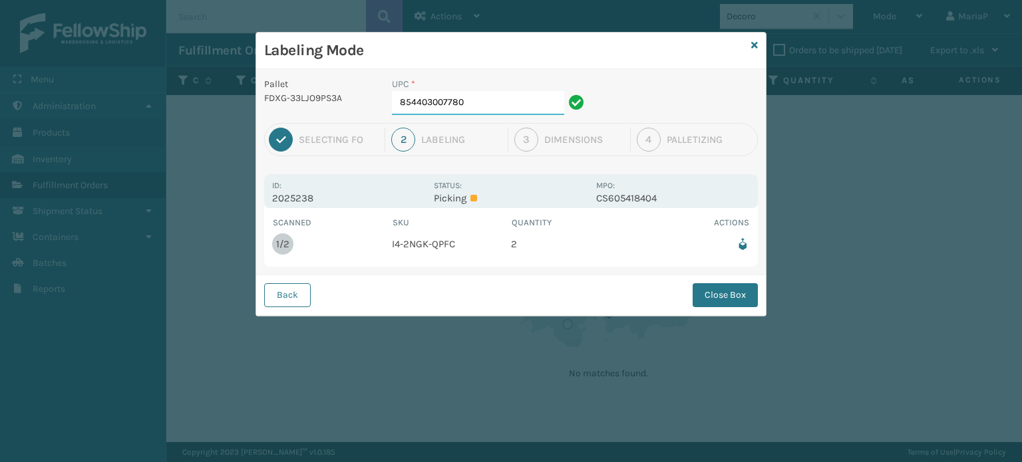
click at [464, 107] on input "854403007780" at bounding box center [478, 103] width 172 height 24
click at [754, 291] on button "Close Box" at bounding box center [725, 295] width 65 height 24
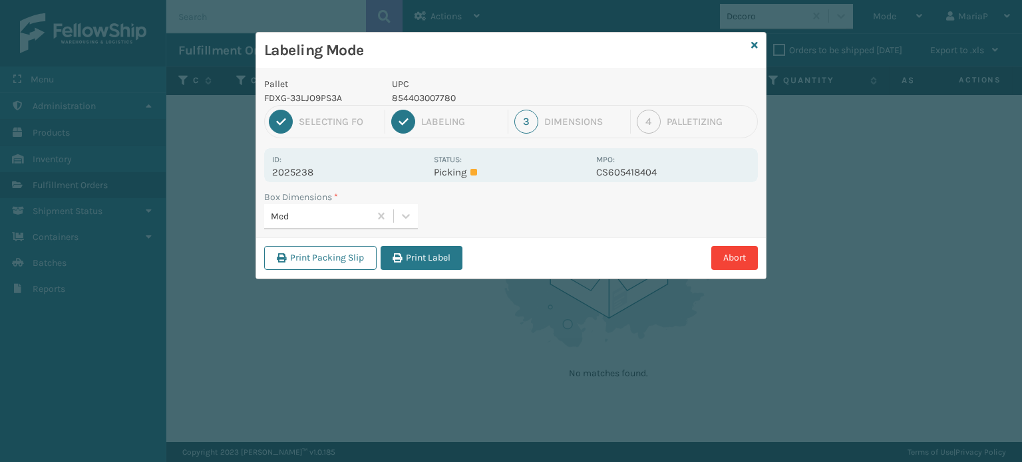
click at [407, 260] on button "Print Label" at bounding box center [422, 258] width 82 height 24
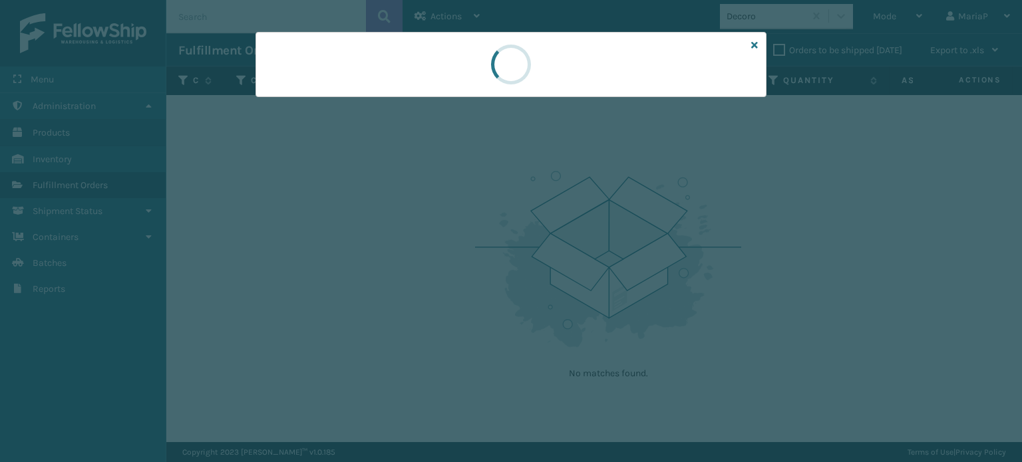
click at [407, 256] on div at bounding box center [511, 231] width 1022 height 462
click at [407, 255] on div at bounding box center [511, 231] width 1022 height 462
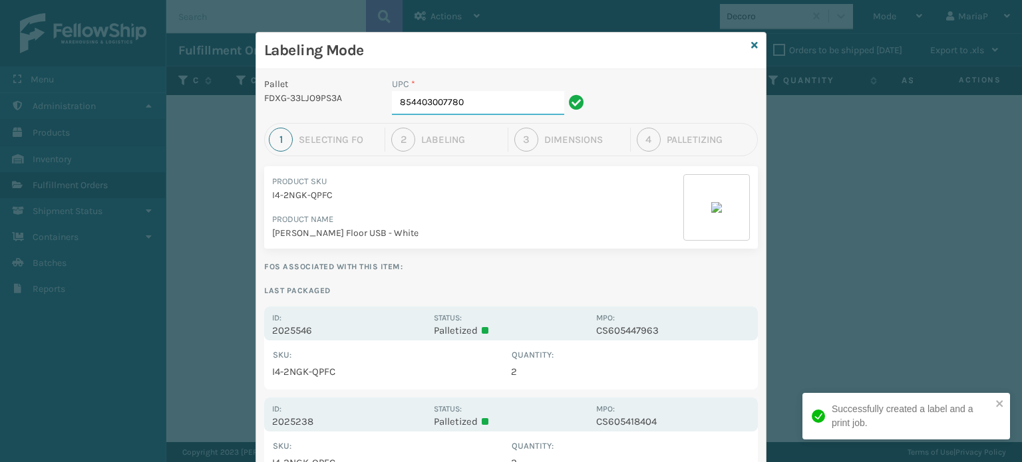
click at [518, 96] on input "854403007780" at bounding box center [478, 103] width 172 height 24
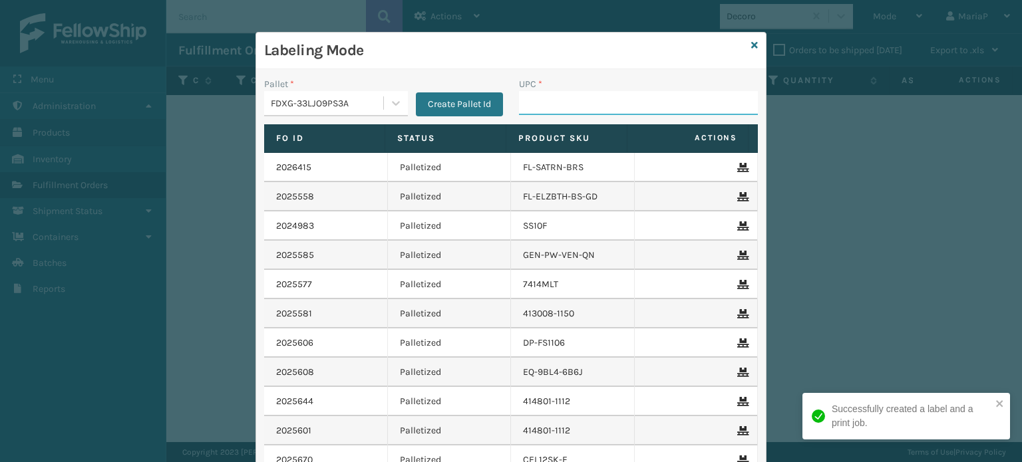
click at [578, 111] on input "UPC *" at bounding box center [638, 103] width 239 height 24
type input "8500044"
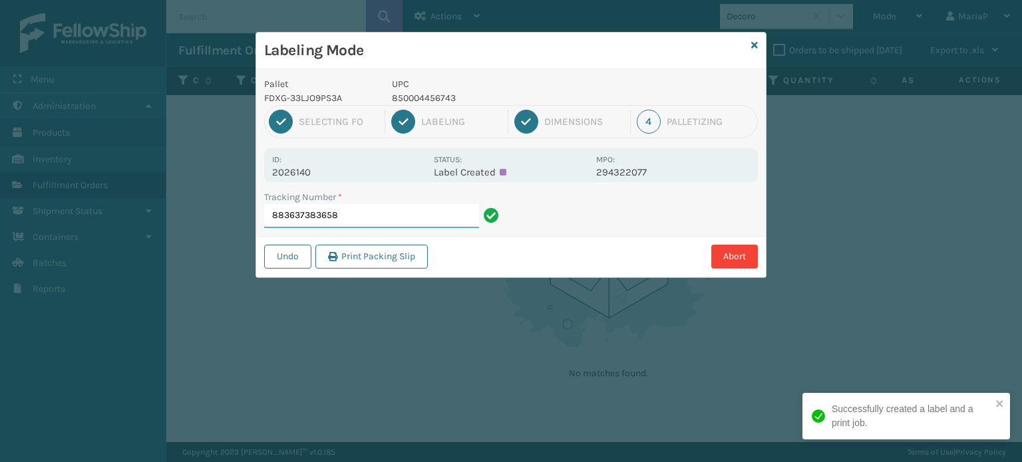
drag, startPoint x: 370, startPoint y: 204, endPoint x: 371, endPoint y: 214, distance: 10.7
click at [371, 212] on input "883637383658" at bounding box center [371, 216] width 215 height 24
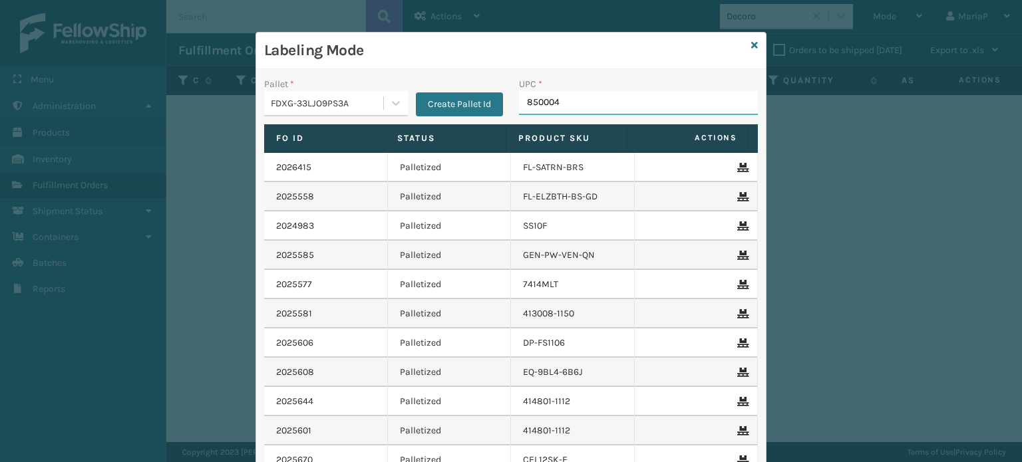
type input "8500044"
type input "850012486640"
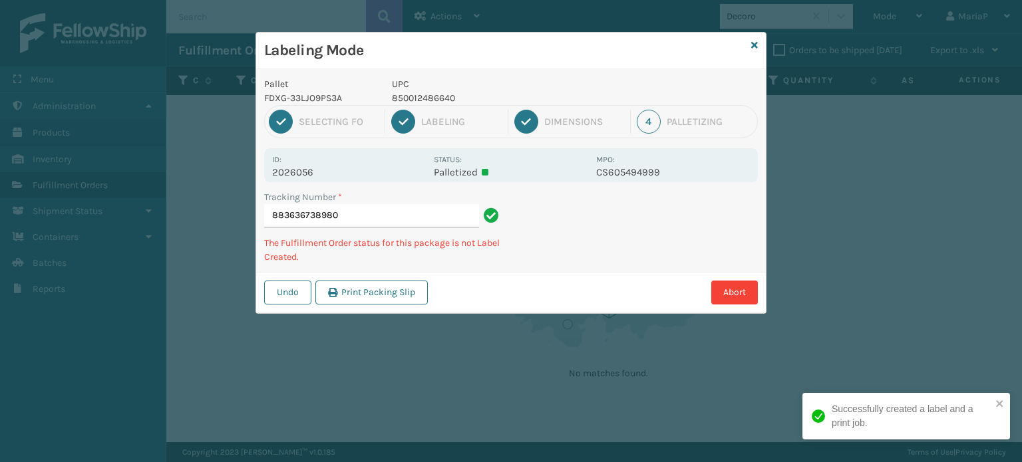
click at [424, 100] on p "850012486640" at bounding box center [490, 98] width 196 height 14
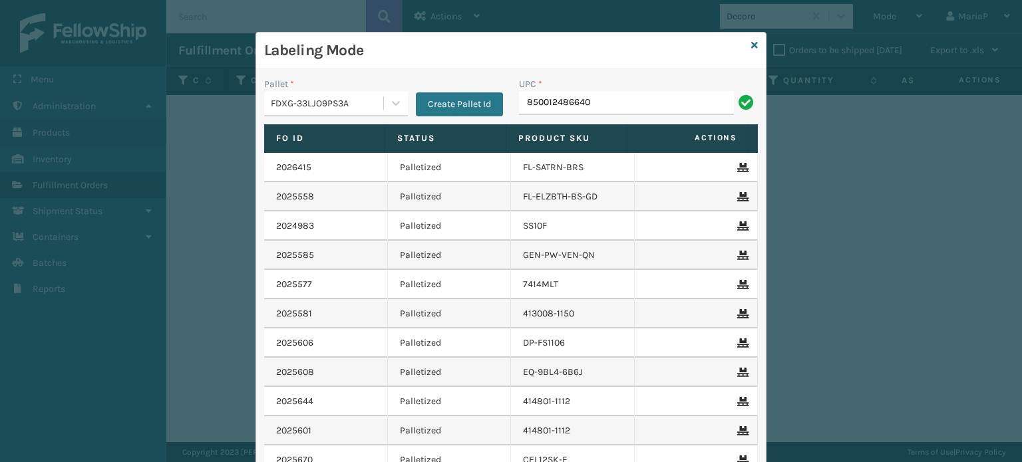
type input "850012486640"
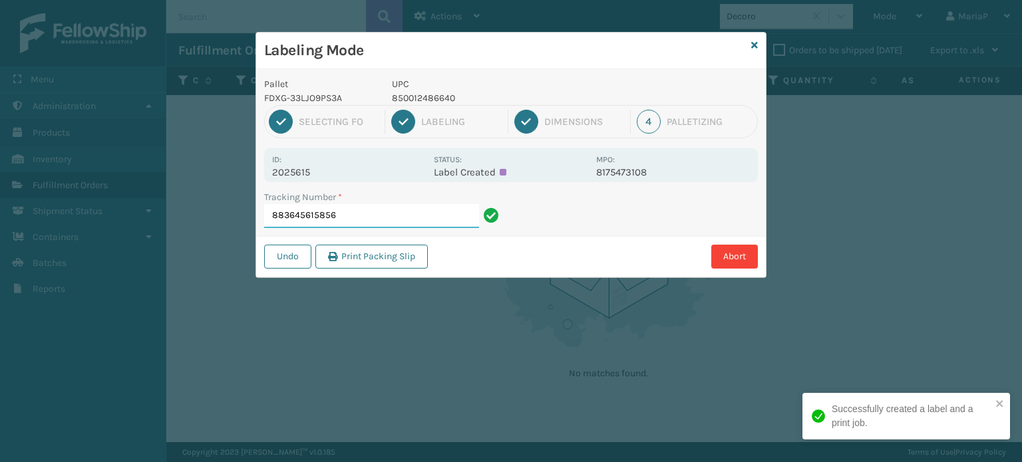
click at [414, 220] on input "883645615856" at bounding box center [371, 216] width 215 height 24
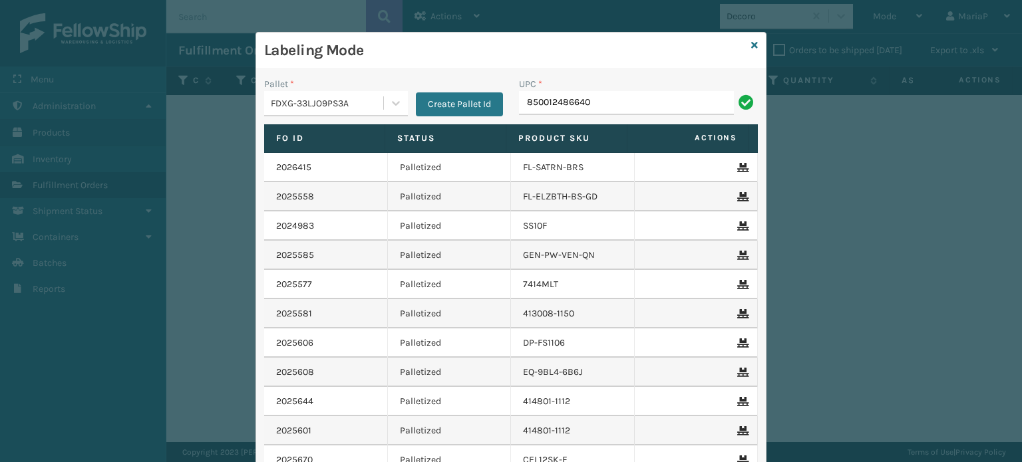
type input "850012486640"
type input "8500124862"
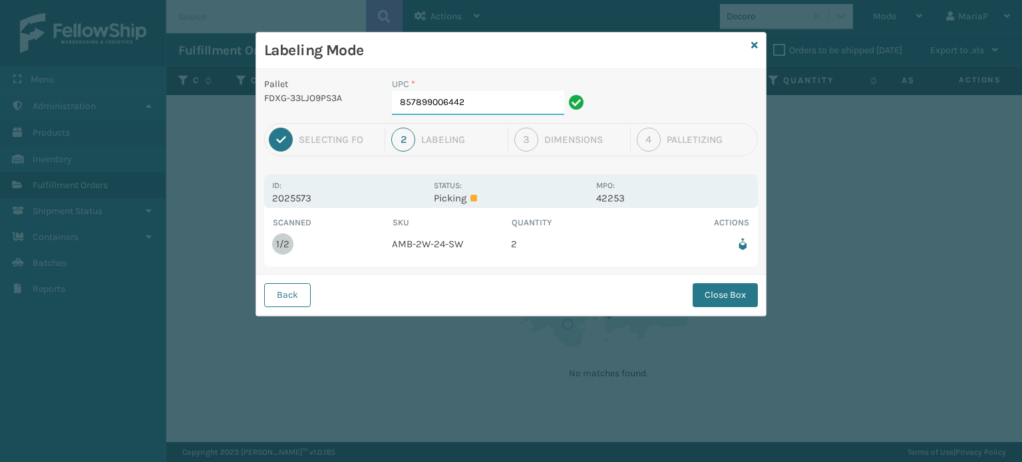
click at [495, 108] on input "857899006442" at bounding box center [478, 103] width 172 height 24
drag, startPoint x: 749, startPoint y: 299, endPoint x: 741, endPoint y: 299, distance: 7.3
click at [741, 299] on button "Close Box" at bounding box center [725, 295] width 65 height 24
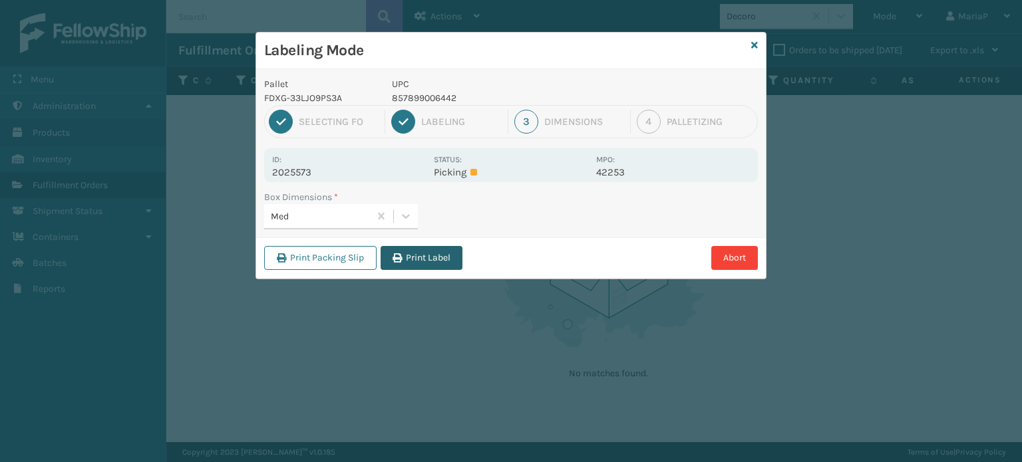
click at [417, 257] on button "Print Label" at bounding box center [422, 258] width 82 height 24
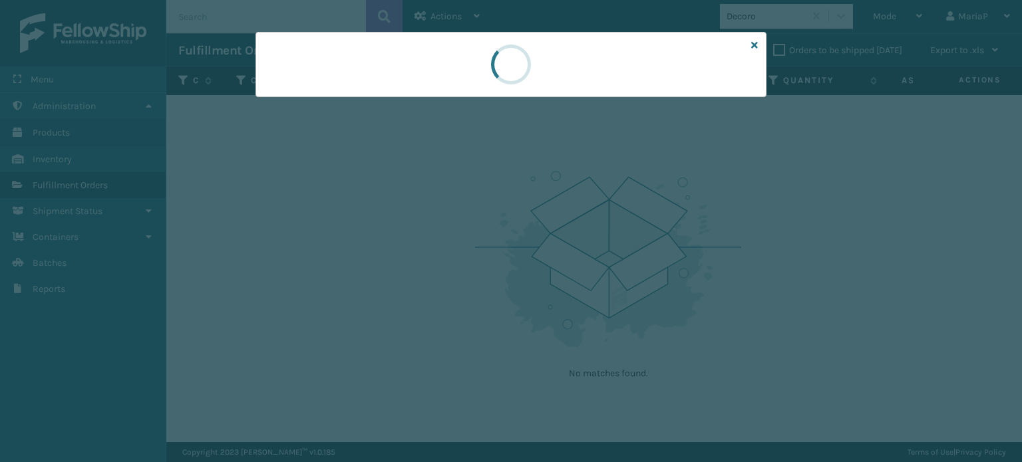
click at [416, 257] on div at bounding box center [511, 231] width 1022 height 462
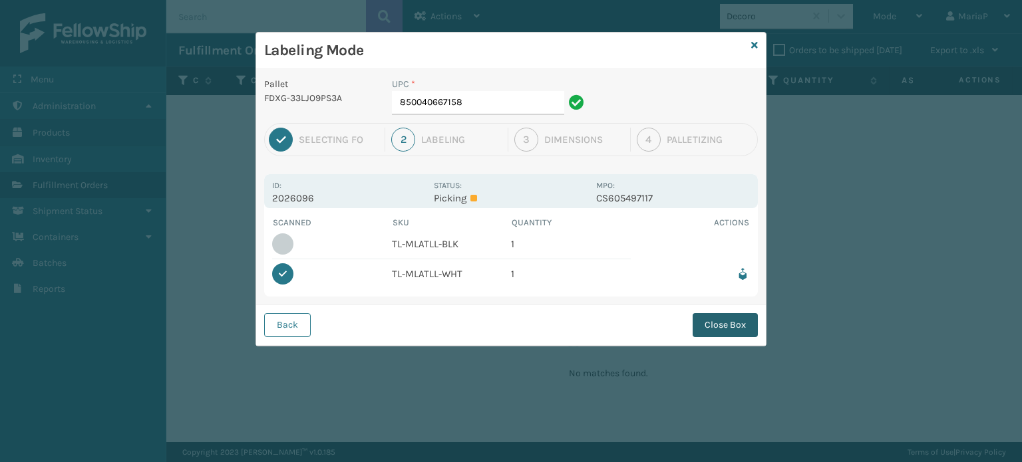
click at [717, 329] on button "Close Box" at bounding box center [725, 325] width 65 height 24
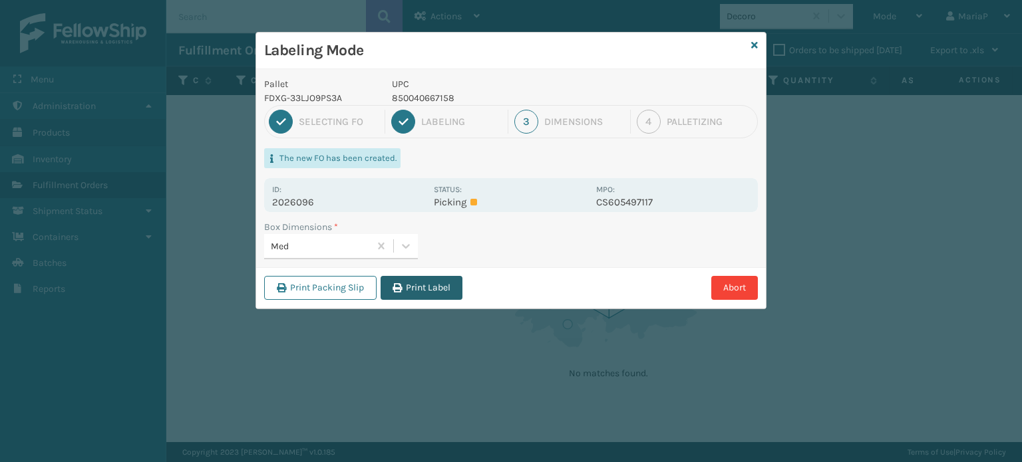
click at [442, 289] on button "Print Label" at bounding box center [422, 288] width 82 height 24
drag, startPoint x: 442, startPoint y: 289, endPoint x: 507, endPoint y: 263, distance: 69.8
click at [446, 287] on div "Labeling Mode Pallet FDXG-33LJO9PS3A UPC 850040667158 1 Selecting FO 2 Labeling…" at bounding box center [511, 231] width 1022 height 462
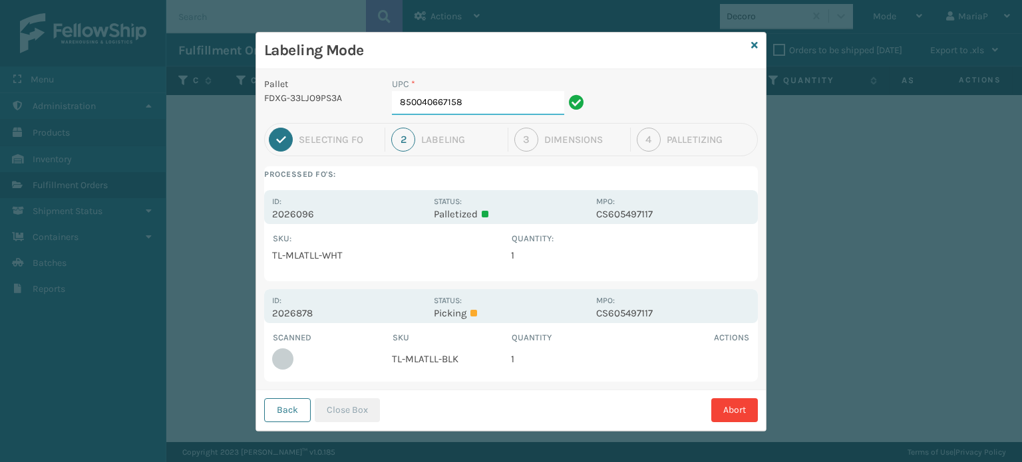
click at [496, 108] on input "850040667158" at bounding box center [478, 103] width 172 height 24
type input "850040667141"
click at [331, 407] on button "Close Box" at bounding box center [347, 411] width 65 height 24
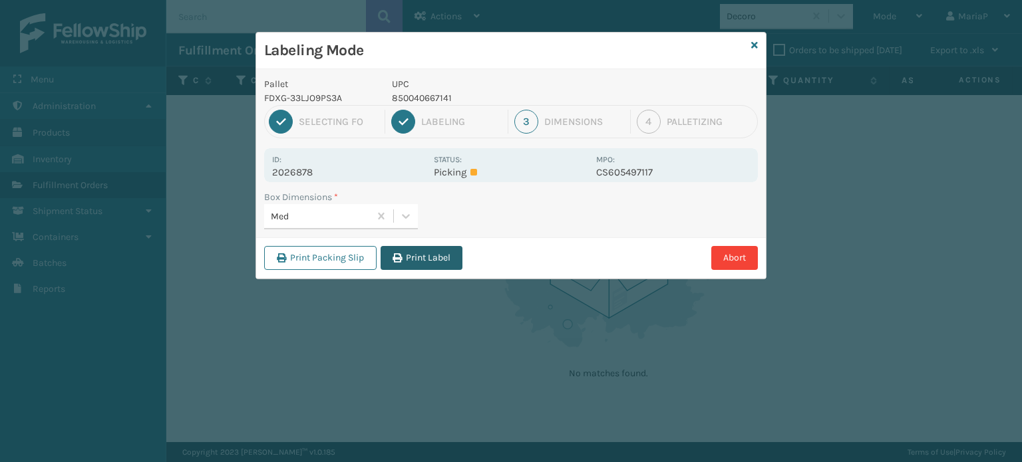
click at [420, 250] on button "Print Label" at bounding box center [422, 258] width 82 height 24
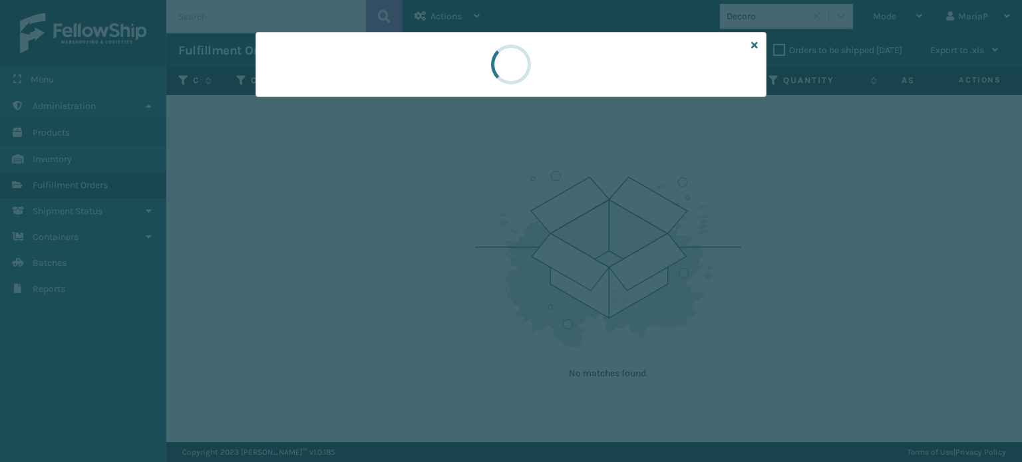
click at [420, 250] on div at bounding box center [511, 231] width 1022 height 462
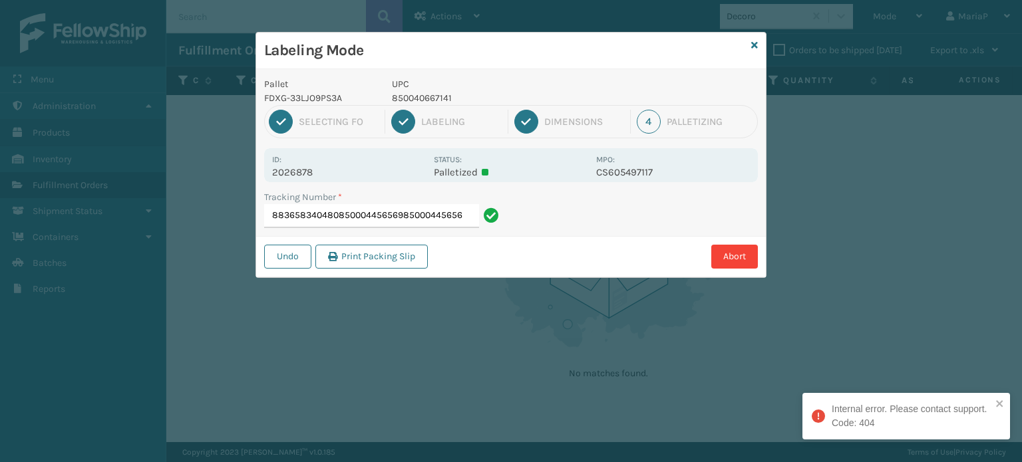
type input "883658340480850004456569850004456569"
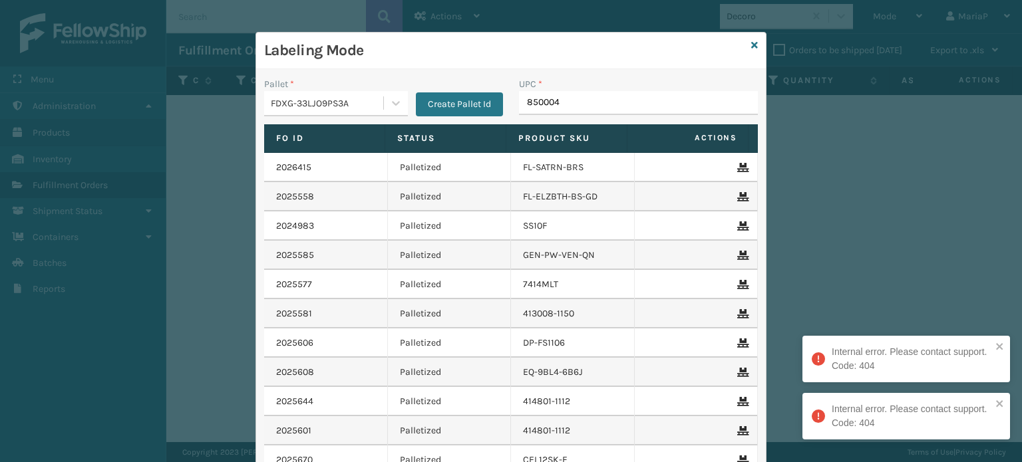
type input "8500044"
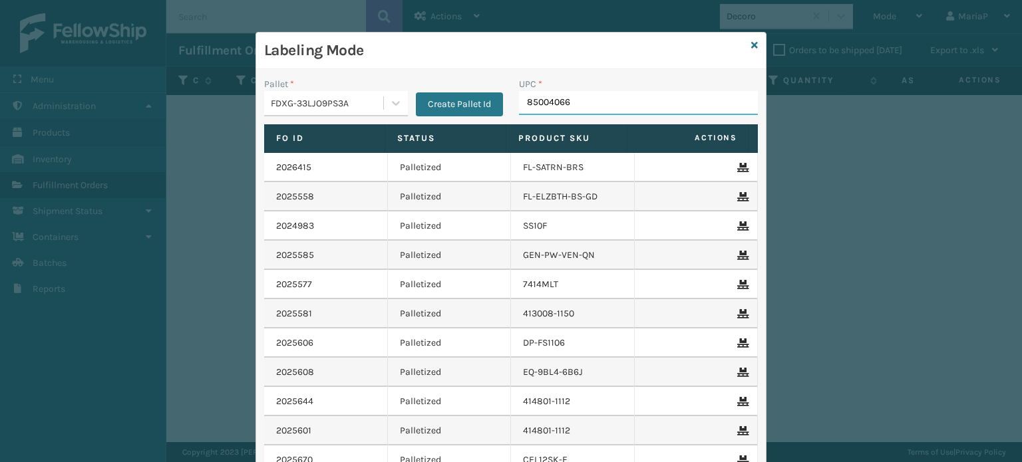
type input "850040667"
type input "858100007821"
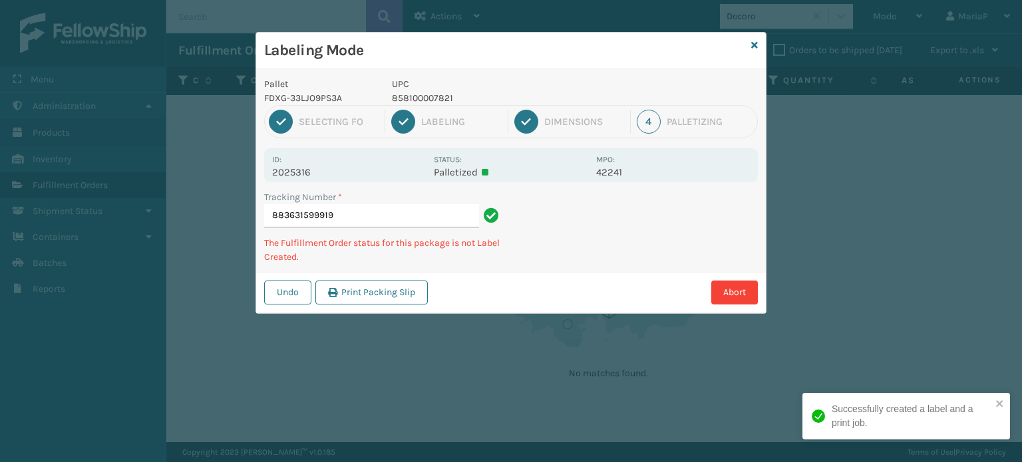
click at [402, 111] on div "2" at bounding box center [403, 122] width 24 height 24
click at [408, 100] on p "858100007821" at bounding box center [490, 98] width 196 height 14
click at [407, 100] on p "858100007821" at bounding box center [490, 98] width 196 height 14
click at [410, 95] on p "858100007821" at bounding box center [490, 98] width 196 height 14
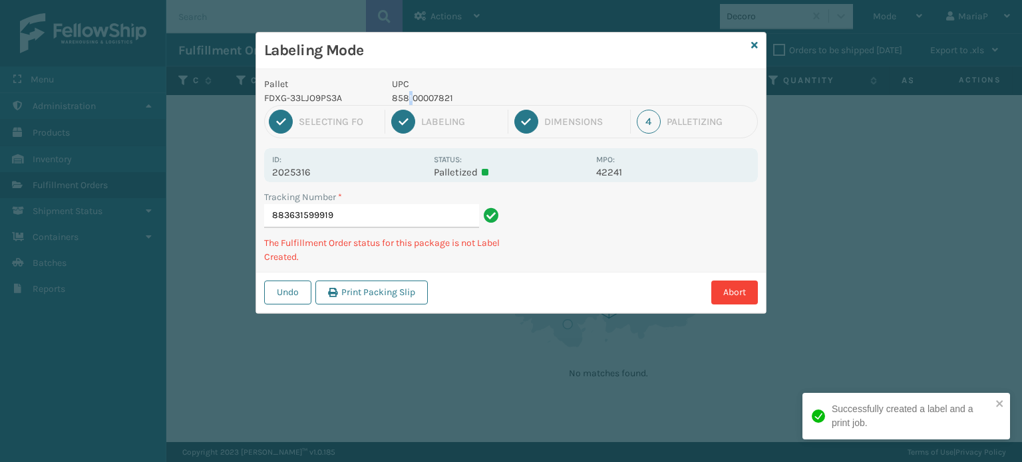
click at [410, 95] on p "858100007821" at bounding box center [490, 98] width 196 height 14
click at [411, 95] on p "858100007821" at bounding box center [490, 98] width 196 height 14
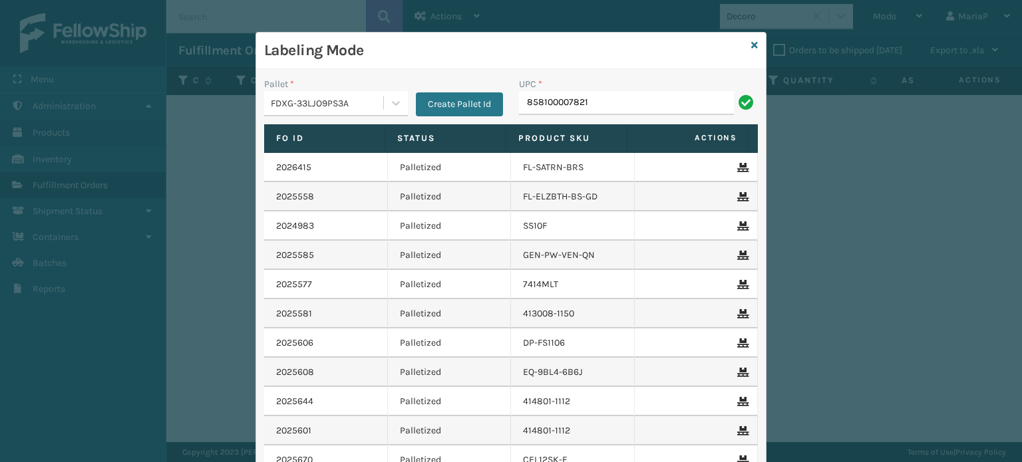
type input "858100007821"
drag, startPoint x: 648, startPoint y: 114, endPoint x: 638, endPoint y: 111, distance: 10.3
click at [648, 114] on input "858100007821" at bounding box center [626, 103] width 215 height 24
type input "858100007920"
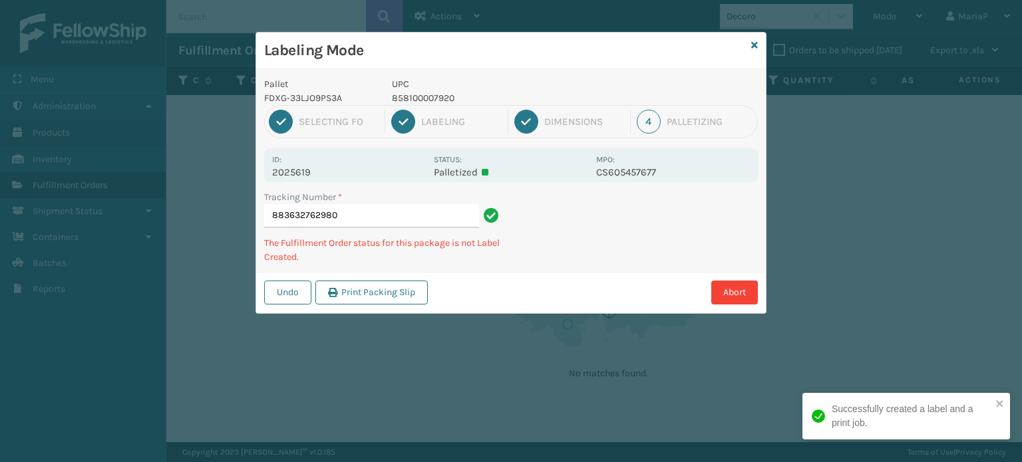
click at [419, 101] on p "858100007920" at bounding box center [490, 98] width 196 height 14
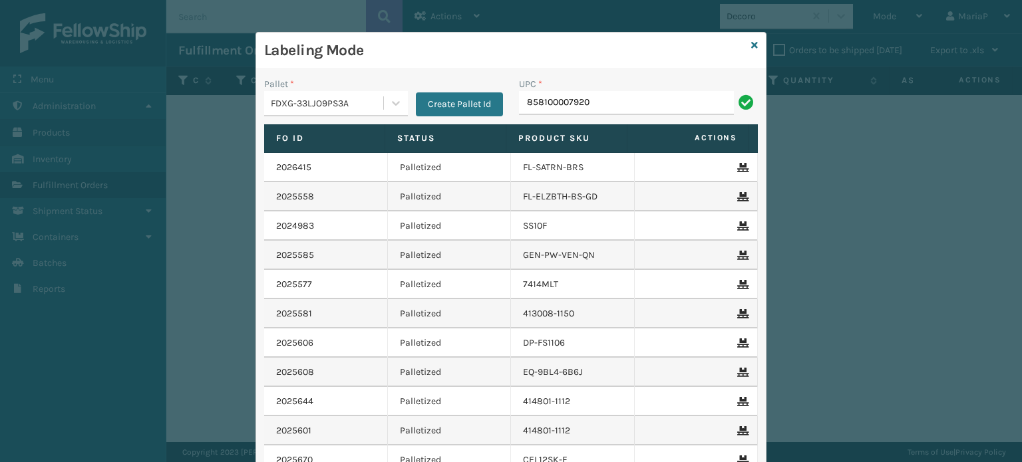
type input "858100007920"
type input "8539130008119"
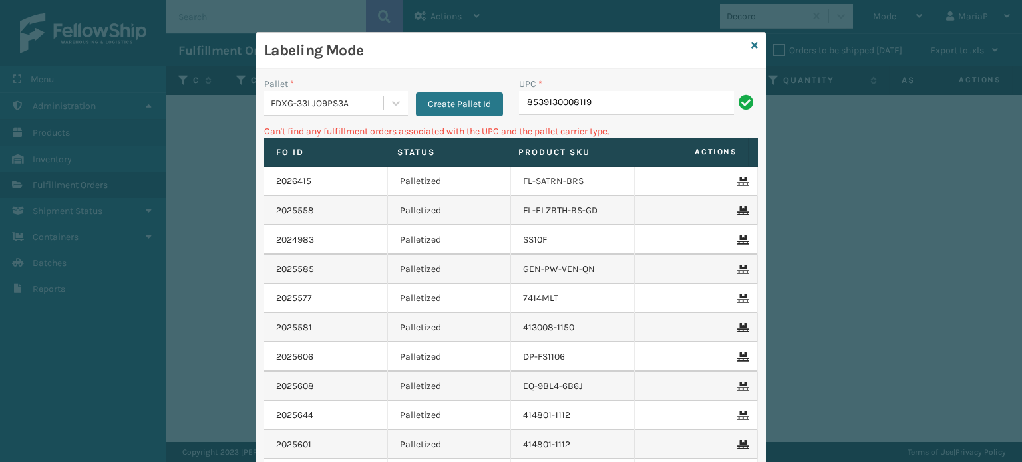
click at [543, 103] on input "8539130008119" at bounding box center [626, 103] width 215 height 24
type input "853130008119"
click at [534, 99] on input "853130008119" at bounding box center [626, 103] width 215 height 24
click at [540, 98] on input "853130008119" at bounding box center [626, 103] width 215 height 24
type input "8539130008119"
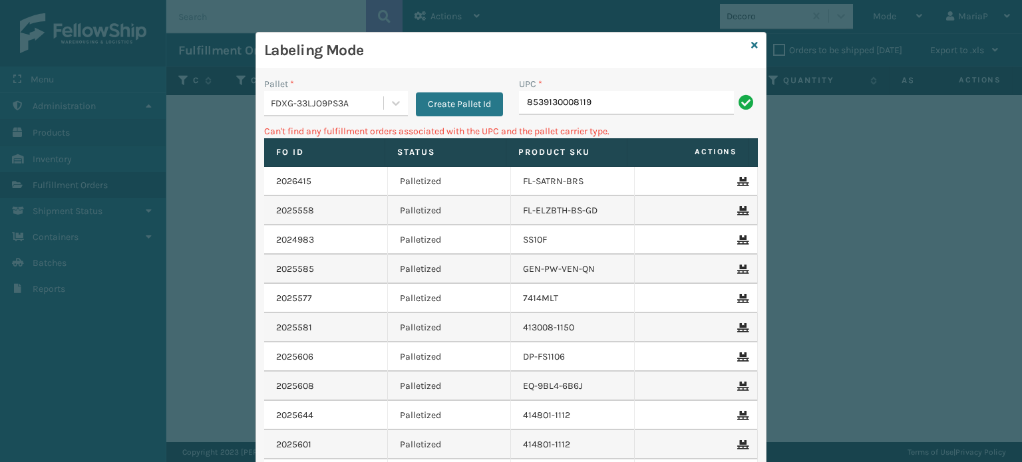
click at [566, 100] on input "8539130008119" at bounding box center [626, 103] width 215 height 24
type input "853913008119"
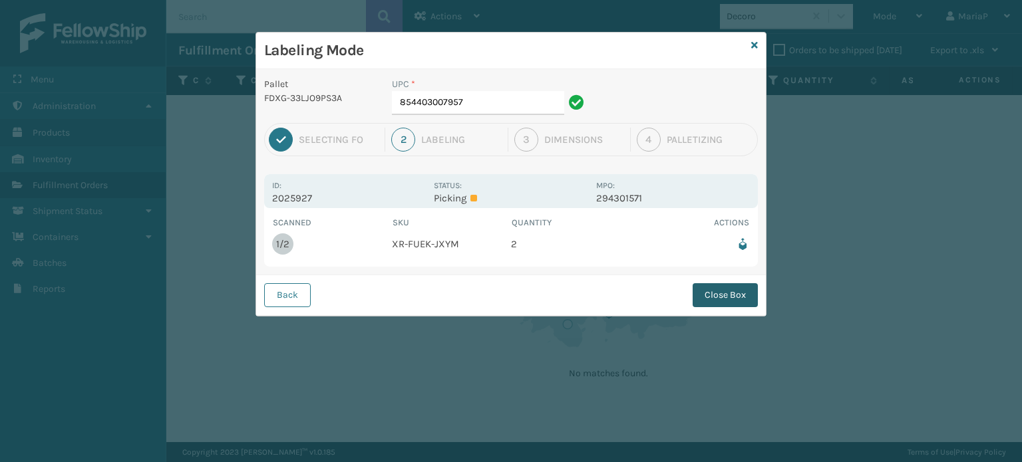
click at [737, 291] on button "Close Box" at bounding box center [725, 295] width 65 height 24
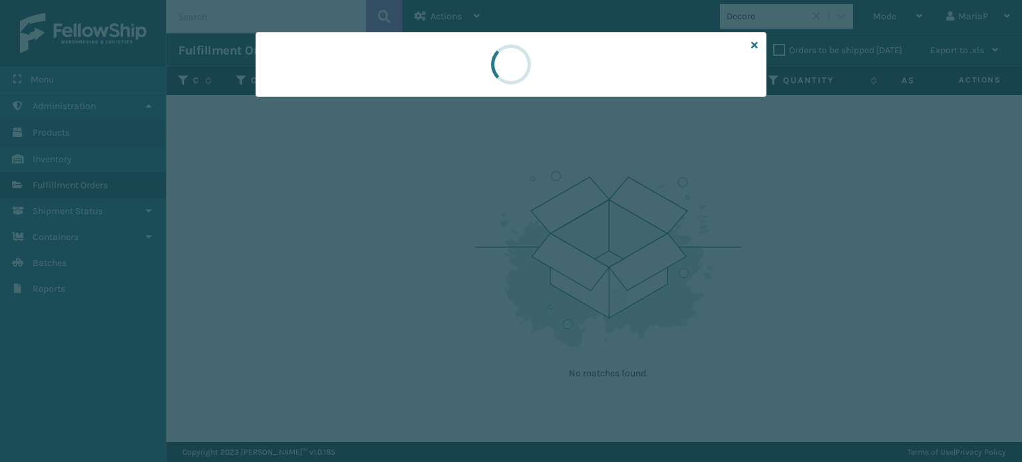
click at [739, 291] on div at bounding box center [511, 231] width 1022 height 462
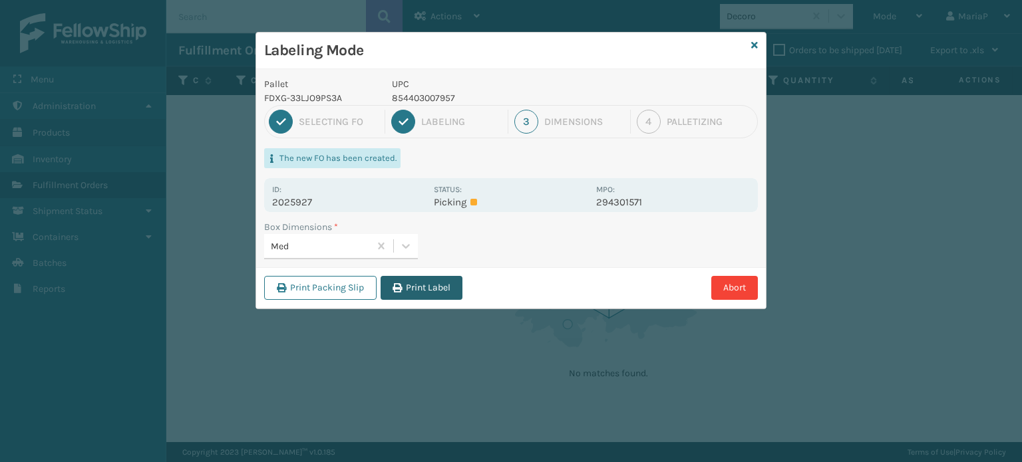
click at [415, 289] on button "Print Label" at bounding box center [422, 288] width 82 height 24
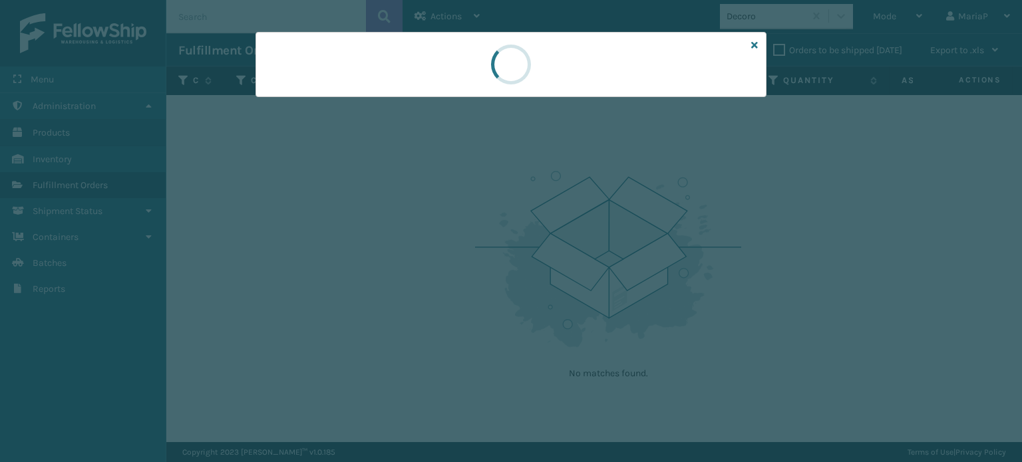
click at [416, 289] on div at bounding box center [511, 231] width 1022 height 462
click at [417, 289] on div at bounding box center [511, 231] width 1022 height 462
click at [418, 289] on div at bounding box center [511, 231] width 1022 height 462
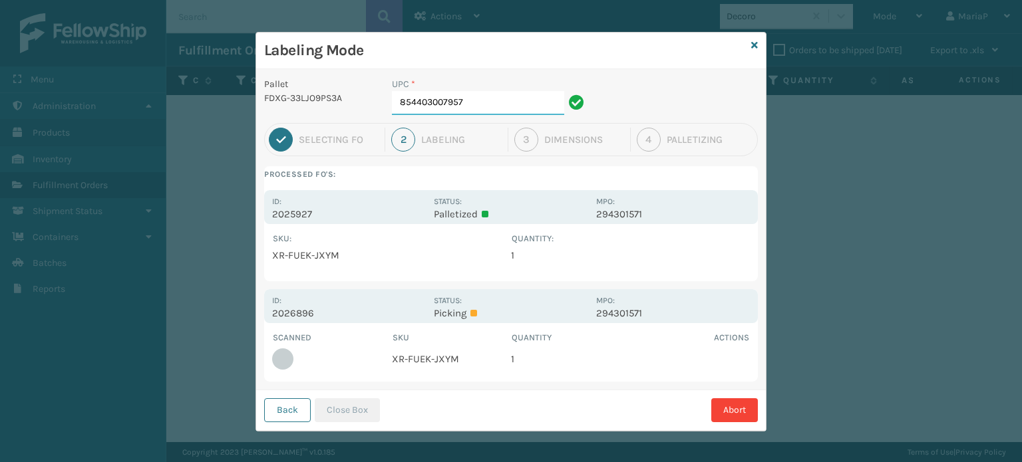
click at [479, 92] on input "854403007957" at bounding box center [478, 103] width 172 height 24
drag, startPoint x: 330, startPoint y: 421, endPoint x: 332, endPoint y: 412, distance: 9.5
click at [330, 420] on button "Close Box" at bounding box center [347, 411] width 65 height 24
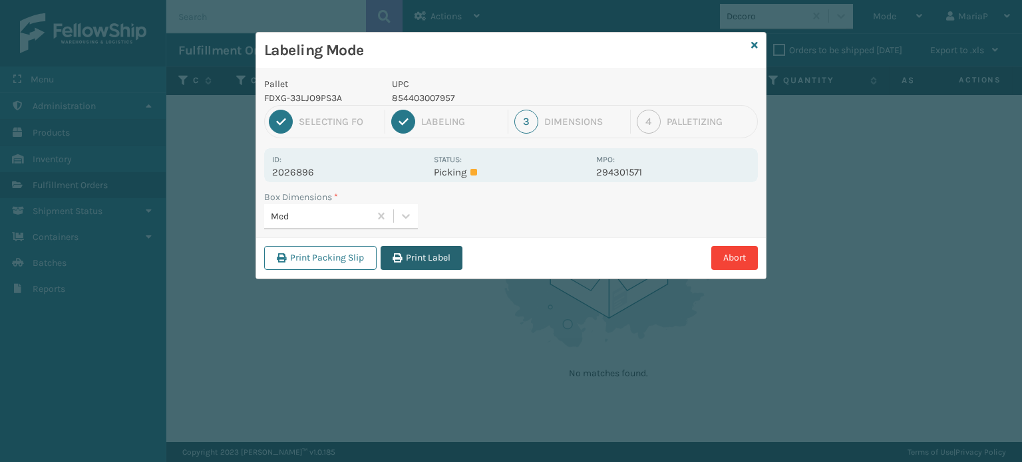
click at [401, 257] on icon "button" at bounding box center [397, 257] width 9 height 9
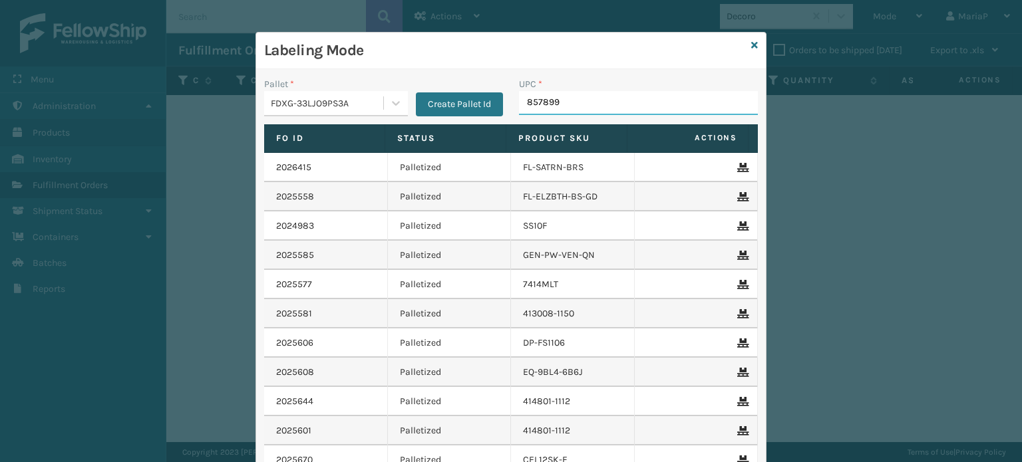
type input "8578990"
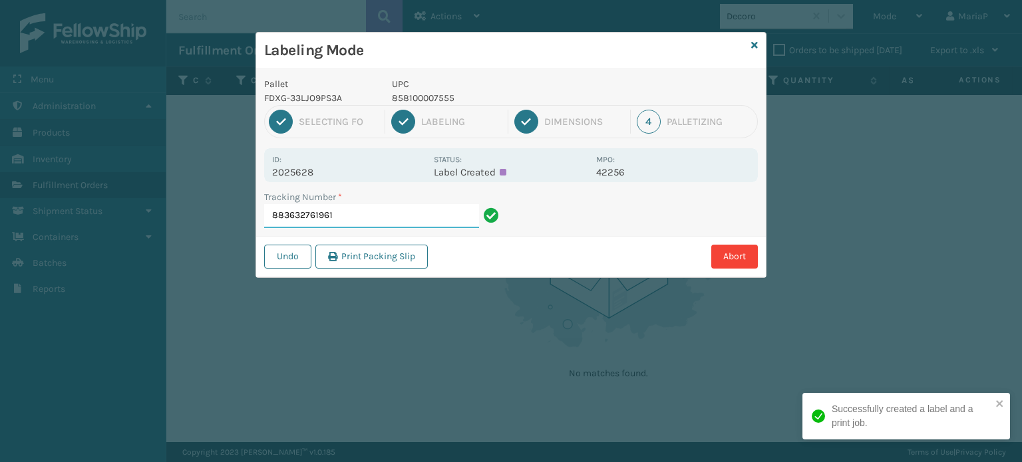
drag, startPoint x: 359, startPoint y: 212, endPoint x: 367, endPoint y: 214, distance: 8.2
click at [359, 213] on input "883632761961" at bounding box center [371, 216] width 215 height 24
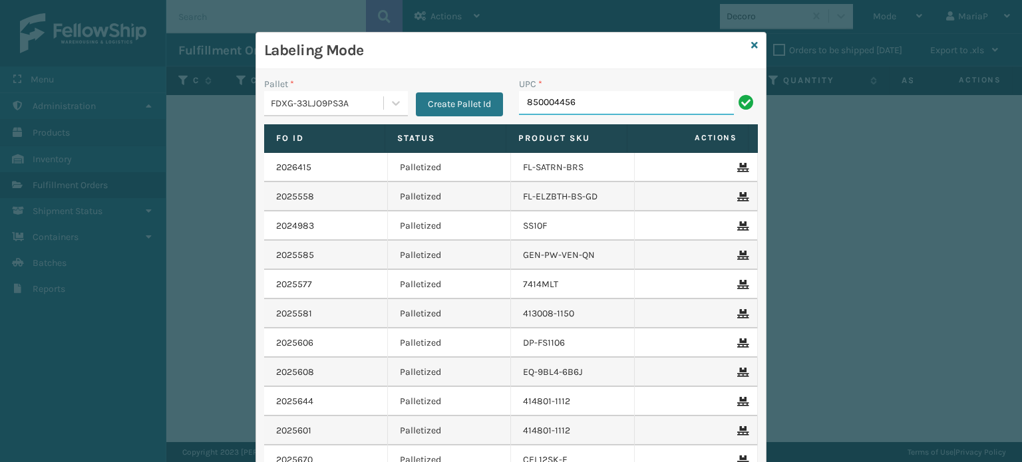
click at [647, 106] on input "850004456" at bounding box center [626, 103] width 215 height 24
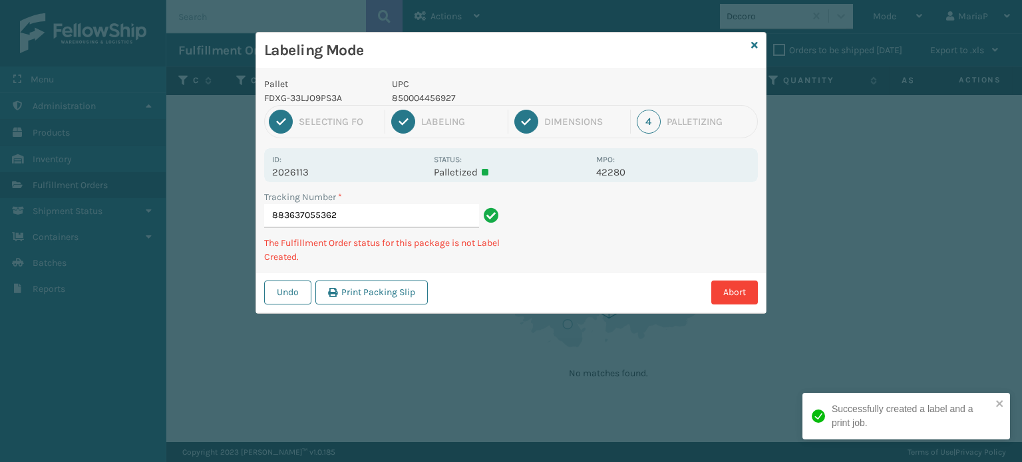
click at [401, 95] on p "850004456927" at bounding box center [490, 98] width 196 height 14
click at [409, 106] on div "1 Selecting FO 2 Labeling 3 Dimensions 4 Palletizing" at bounding box center [511, 121] width 494 height 33
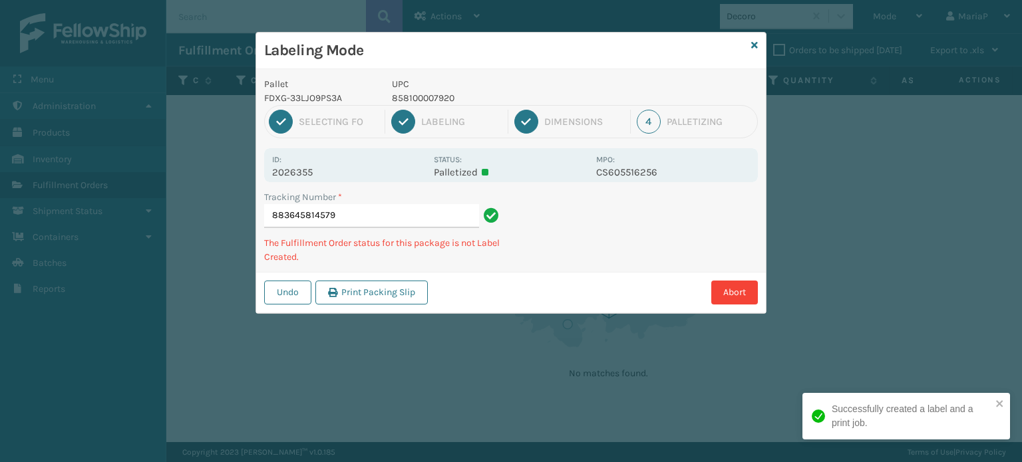
click at [410, 104] on p "858100007920" at bounding box center [490, 98] width 196 height 14
click at [410, 102] on p "858100007920" at bounding box center [490, 98] width 196 height 14
click at [410, 101] on p "858100007920" at bounding box center [490, 98] width 196 height 14
click at [428, 97] on p "858100007913" at bounding box center [490, 98] width 196 height 14
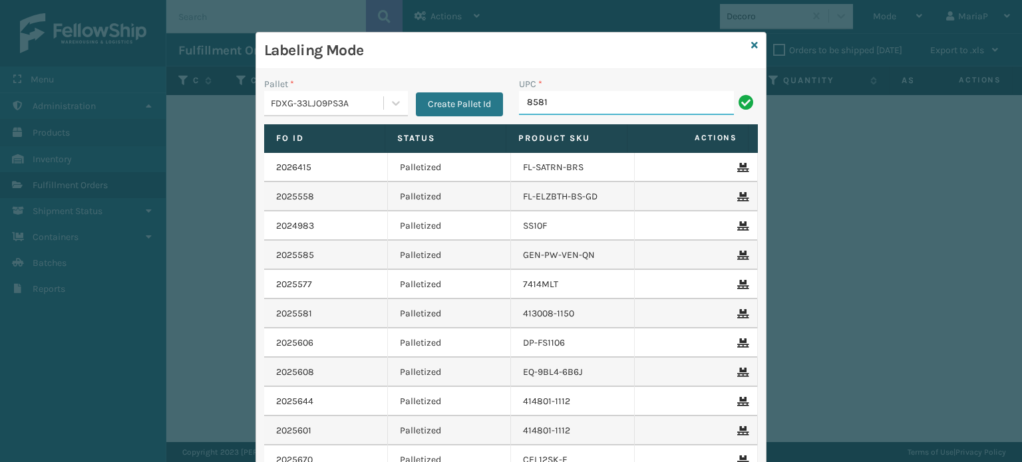
click at [570, 100] on input "8581" at bounding box center [626, 103] width 215 height 24
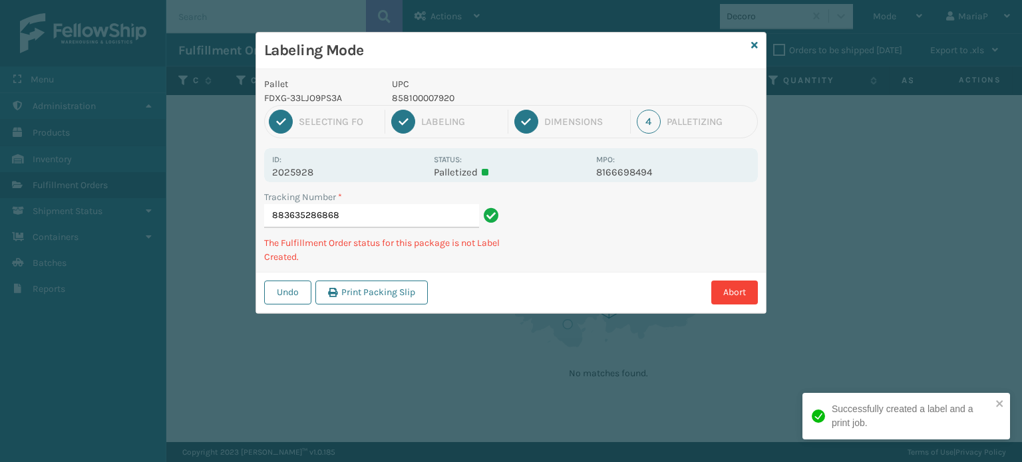
click at [409, 92] on p "858100007920" at bounding box center [490, 98] width 196 height 14
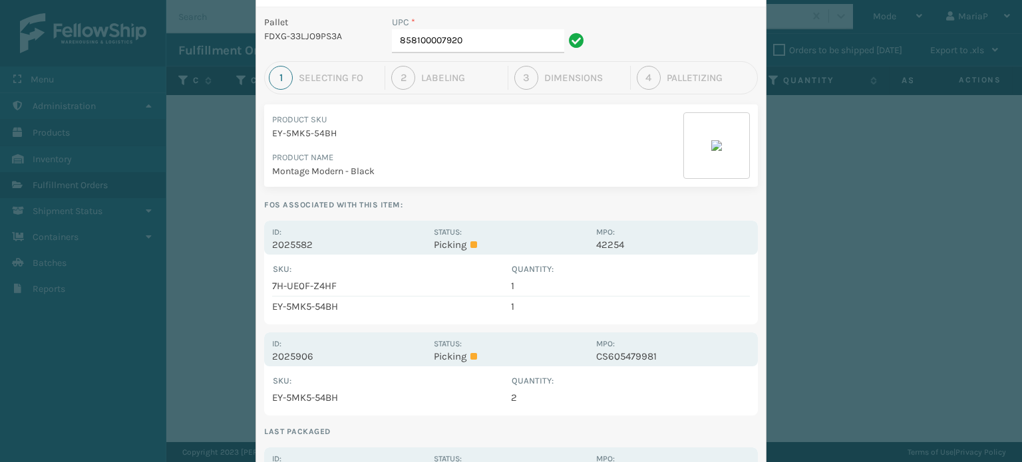
scroll to position [200, 0]
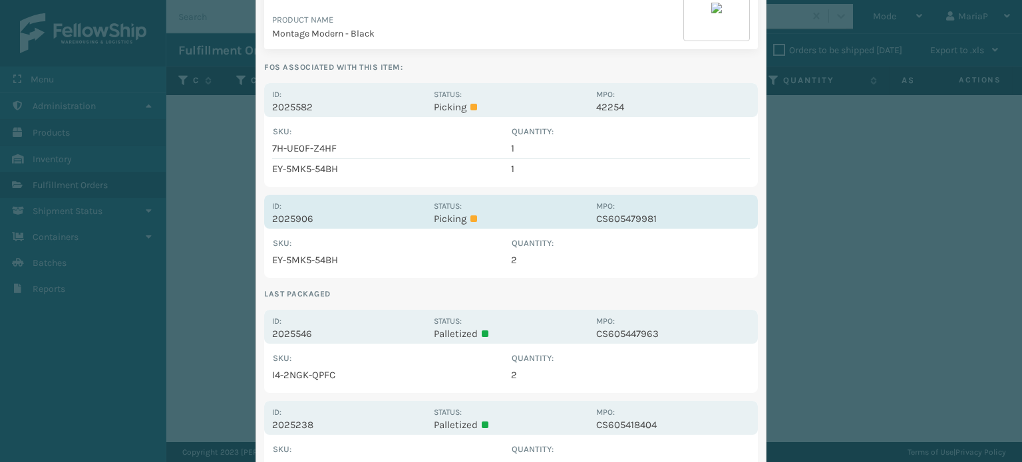
click at [307, 218] on p "2025906" at bounding box center [349, 219] width 154 height 12
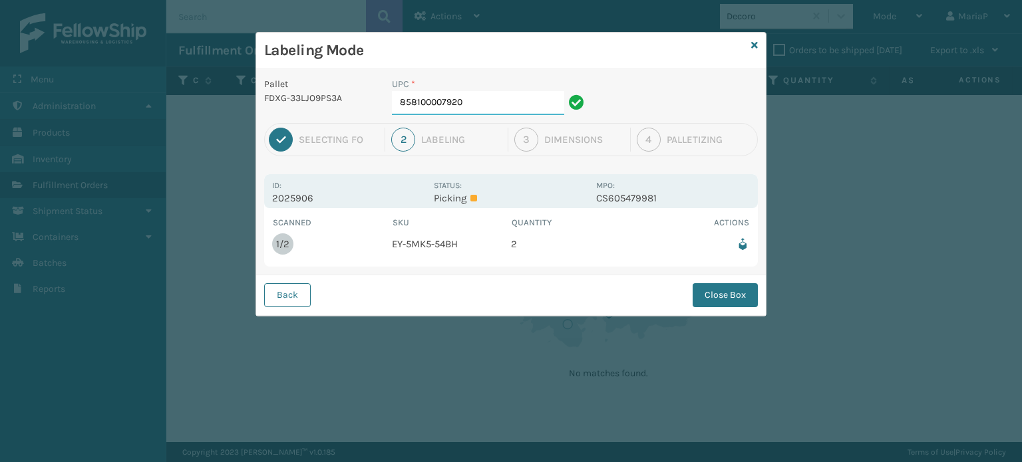
click at [489, 105] on input "858100007920" at bounding box center [478, 103] width 172 height 24
click at [745, 295] on button "Close Box" at bounding box center [725, 295] width 65 height 24
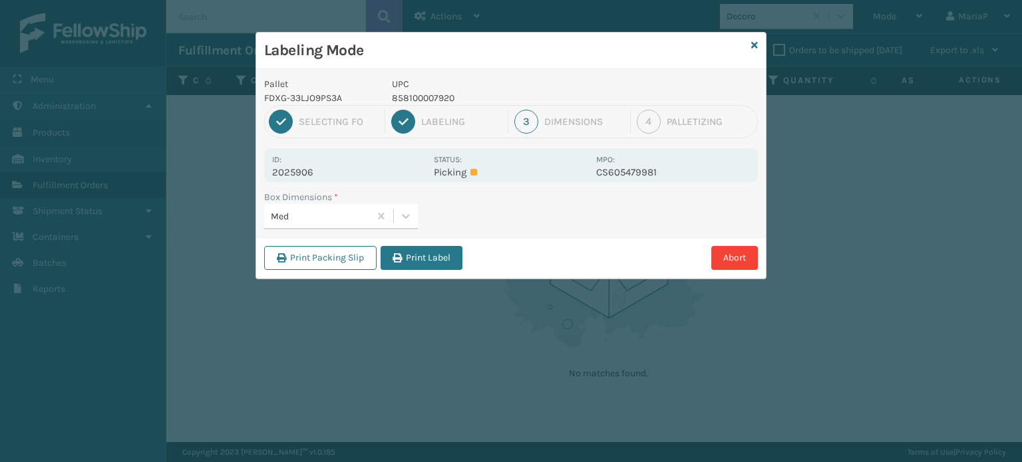
click at [387, 259] on button "Print Label" at bounding box center [422, 258] width 82 height 24
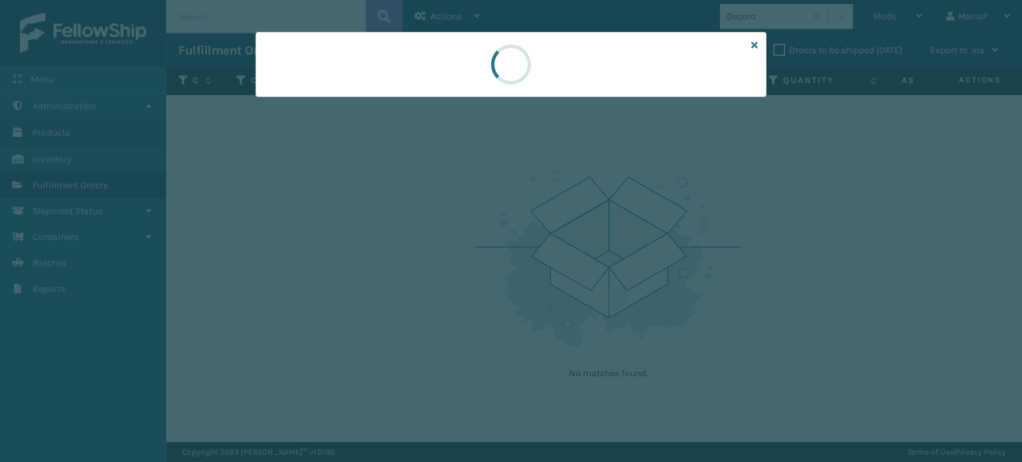
click at [389, 257] on div at bounding box center [511, 231] width 1022 height 462
click at [391, 257] on div at bounding box center [511, 231] width 1022 height 462
click at [391, 256] on div at bounding box center [511, 231] width 1022 height 462
click at [386, 250] on div at bounding box center [511, 231] width 1022 height 462
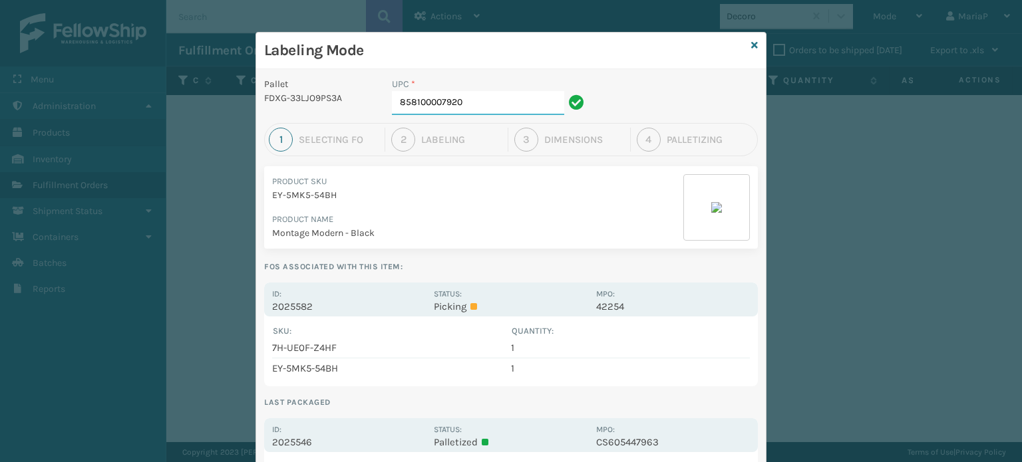
click at [492, 98] on input "858100007920" at bounding box center [478, 103] width 172 height 24
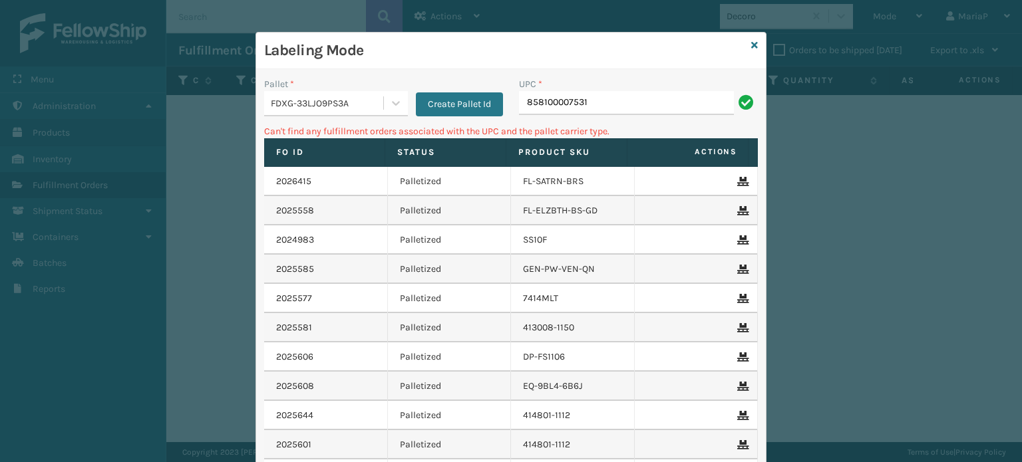
drag, startPoint x: 564, startPoint y: 111, endPoint x: 621, endPoint y: 112, distance: 56.6
click at [621, 112] on input "858100007531" at bounding box center [626, 103] width 215 height 24
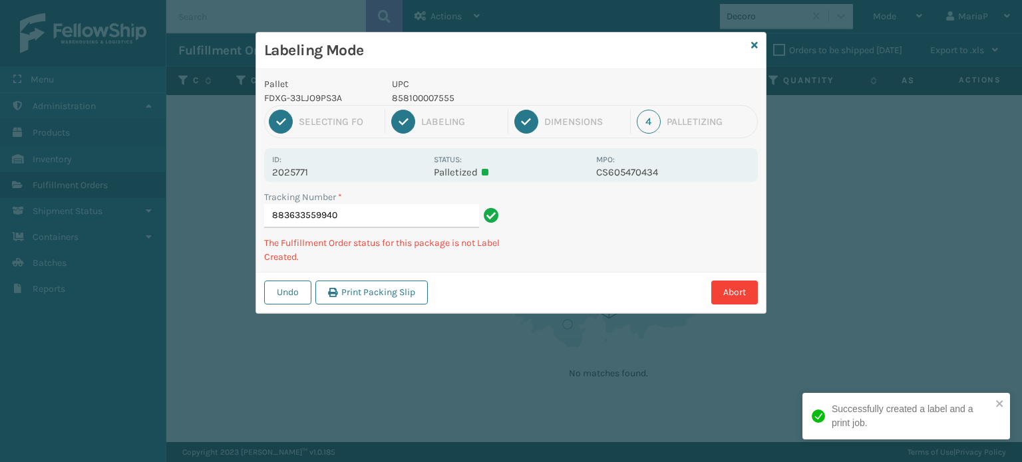
click at [435, 100] on p "858100007555" at bounding box center [490, 98] width 196 height 14
click at [405, 100] on p "850040667011" at bounding box center [490, 98] width 196 height 14
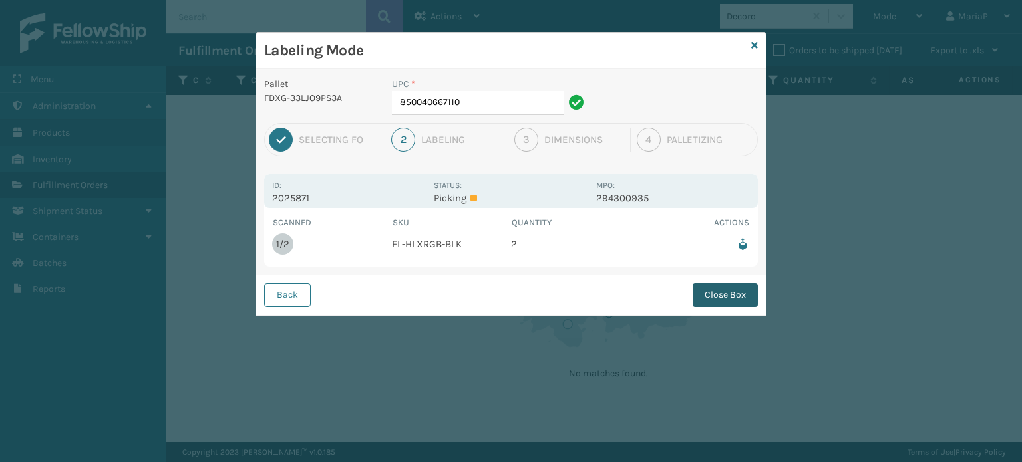
click at [722, 287] on button "Close Box" at bounding box center [725, 295] width 65 height 24
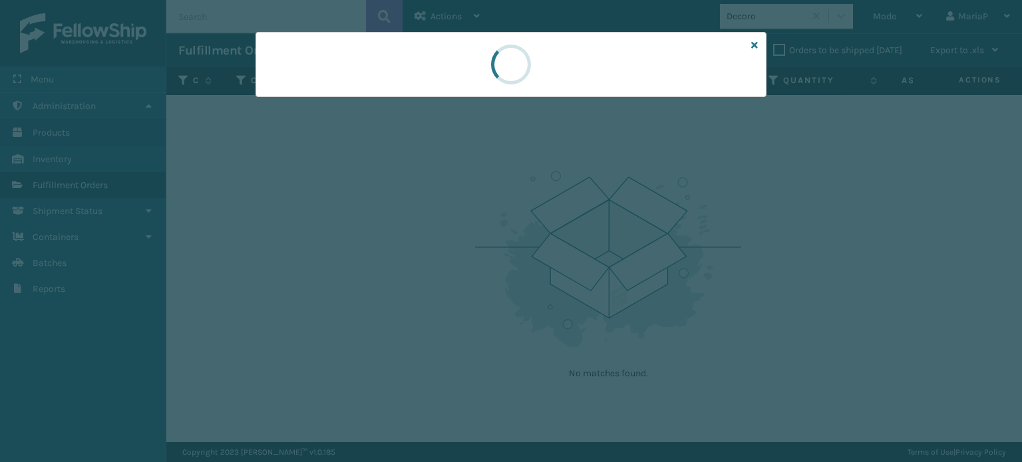
click at [722, 287] on div at bounding box center [511, 231] width 1022 height 462
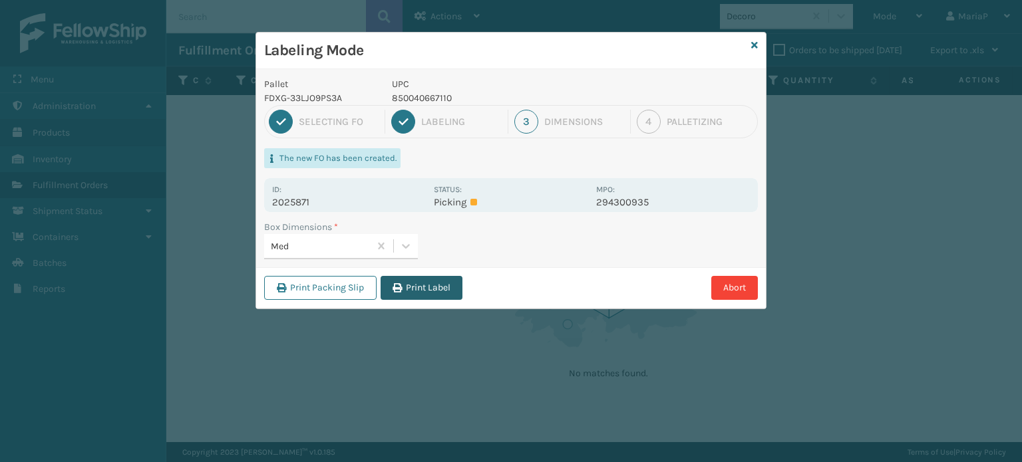
click at [413, 289] on button "Print Label" at bounding box center [422, 288] width 82 height 24
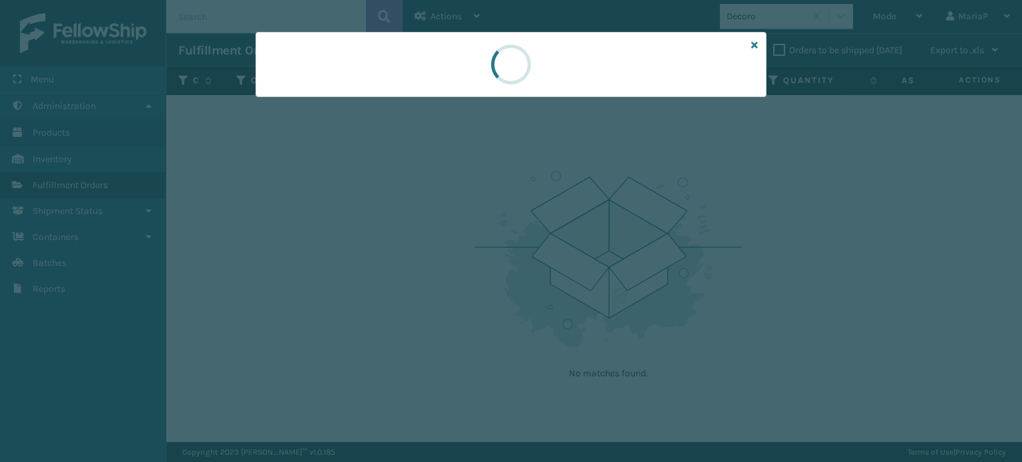
click at [413, 289] on div at bounding box center [511, 231] width 1022 height 462
click at [415, 289] on div at bounding box center [511, 231] width 1022 height 462
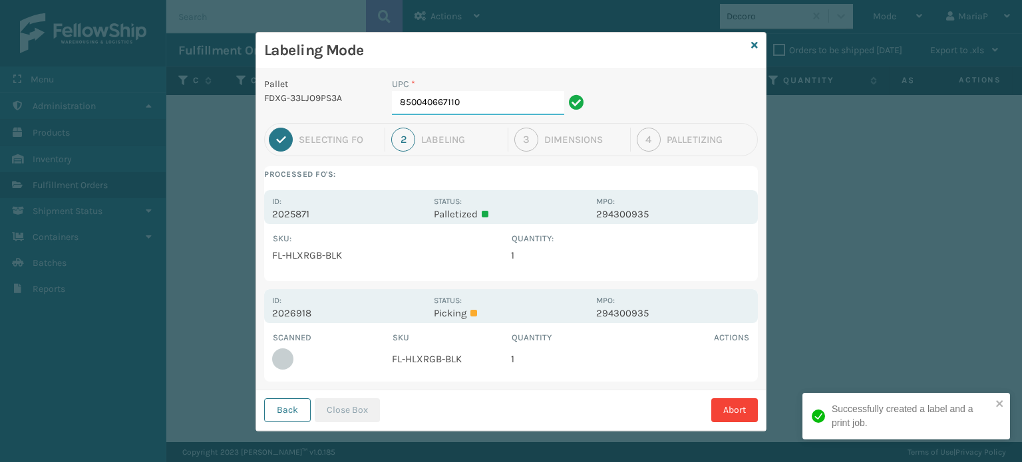
click at [488, 106] on input "850040667110" at bounding box center [478, 103] width 172 height 24
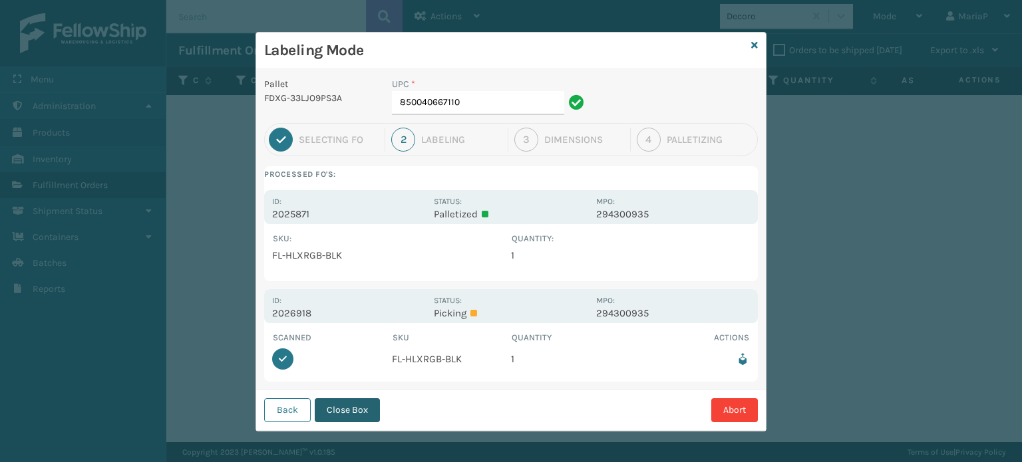
click at [341, 403] on button "Close Box" at bounding box center [347, 411] width 65 height 24
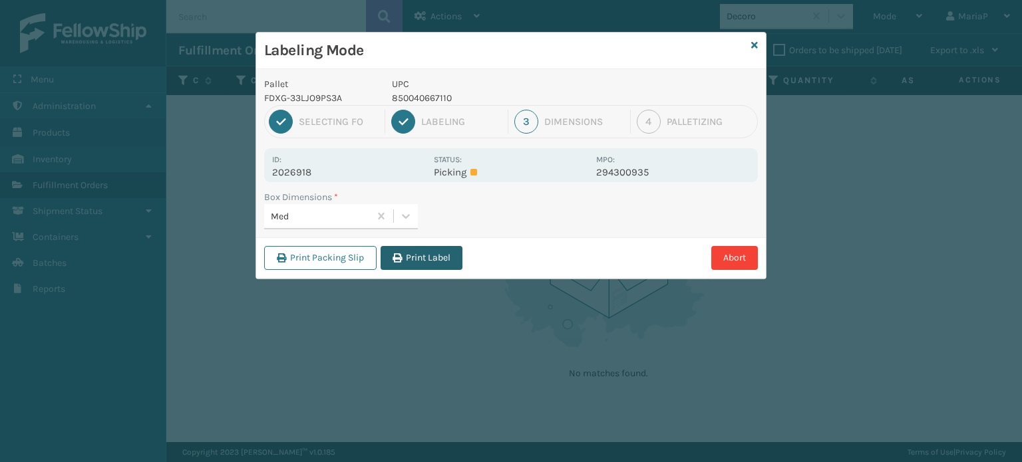
click at [426, 252] on button "Print Label" at bounding box center [422, 258] width 82 height 24
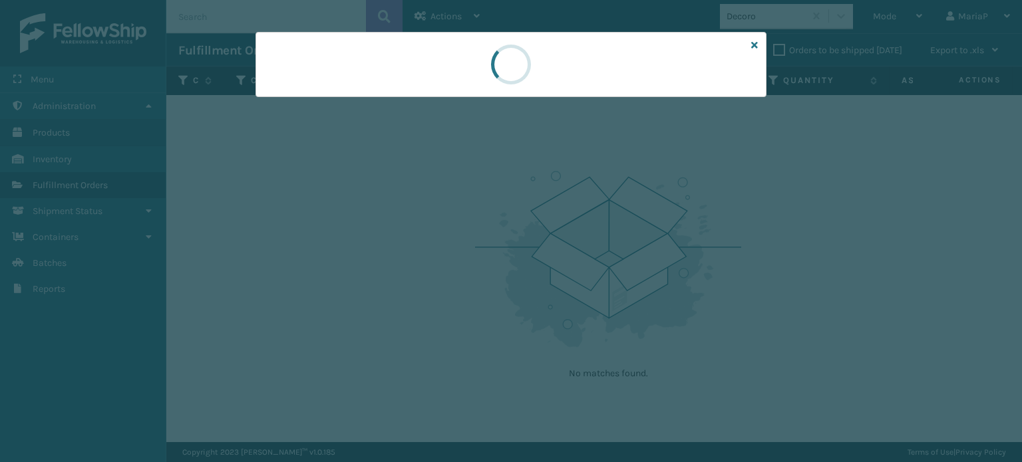
click at [426, 252] on div at bounding box center [511, 231] width 1022 height 462
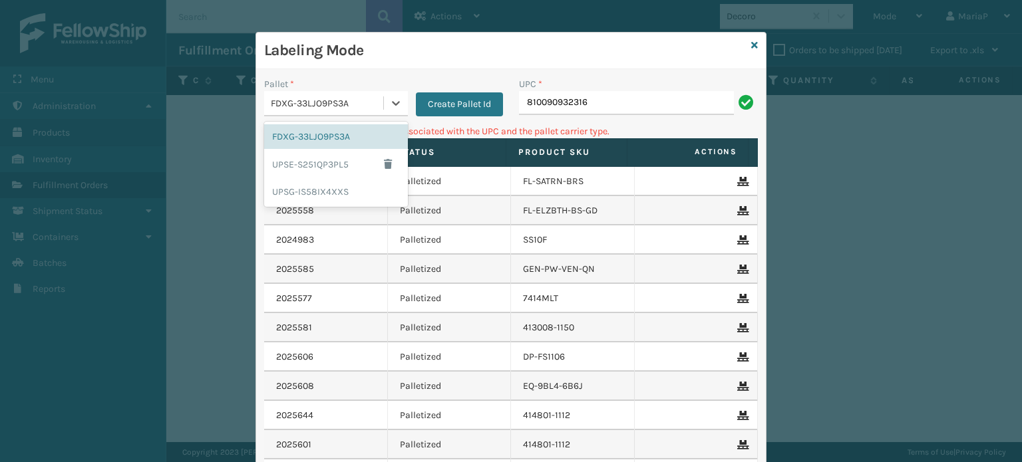
click at [363, 104] on div "FDXG-33LJO9PS3A" at bounding box center [328, 103] width 114 height 14
click at [320, 184] on div "UPSG-IS58IX4XXS" at bounding box center [336, 192] width 144 height 25
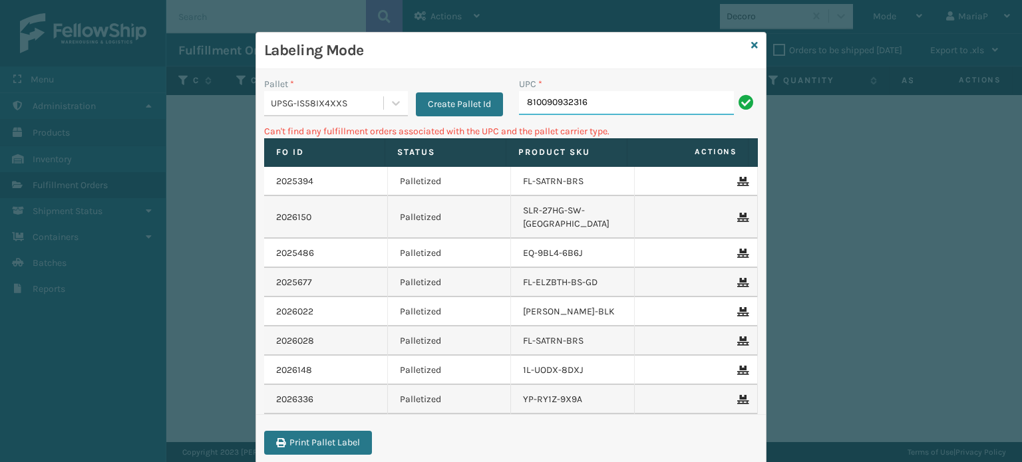
click at [572, 108] on input "810090932316" at bounding box center [626, 103] width 215 height 24
click at [549, 99] on input "lp-wvem-blu" at bounding box center [626, 103] width 215 height 24
click at [745, 48] on div "Labeling Mode" at bounding box center [511, 51] width 510 height 37
click at [753, 40] on div "Labeling Mode" at bounding box center [511, 51] width 510 height 37
click at [753, 42] on div "Labeling Mode" at bounding box center [511, 51] width 510 height 37
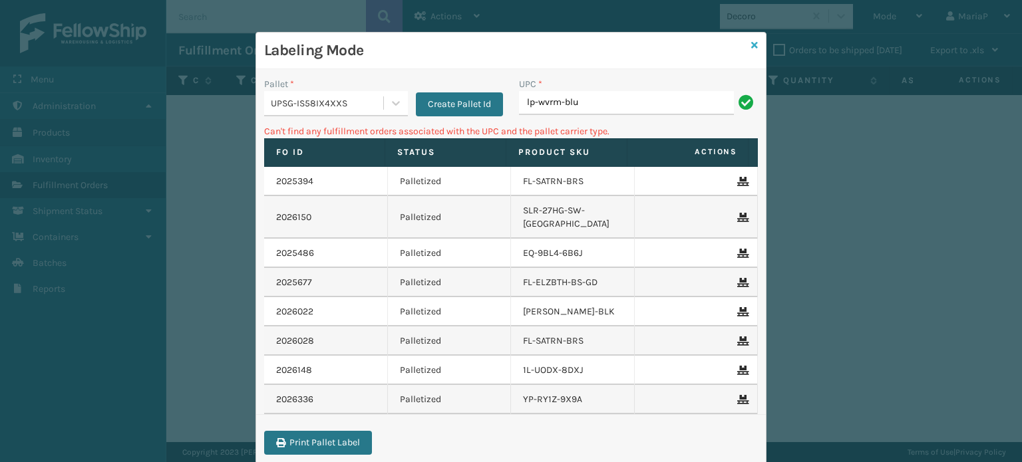
click at [753, 42] on div "Labeling Mode" at bounding box center [511, 51] width 510 height 37
click at [744, 51] on div "Labeling Mode" at bounding box center [511, 51] width 510 height 37
click at [751, 41] on icon at bounding box center [754, 45] width 7 height 9
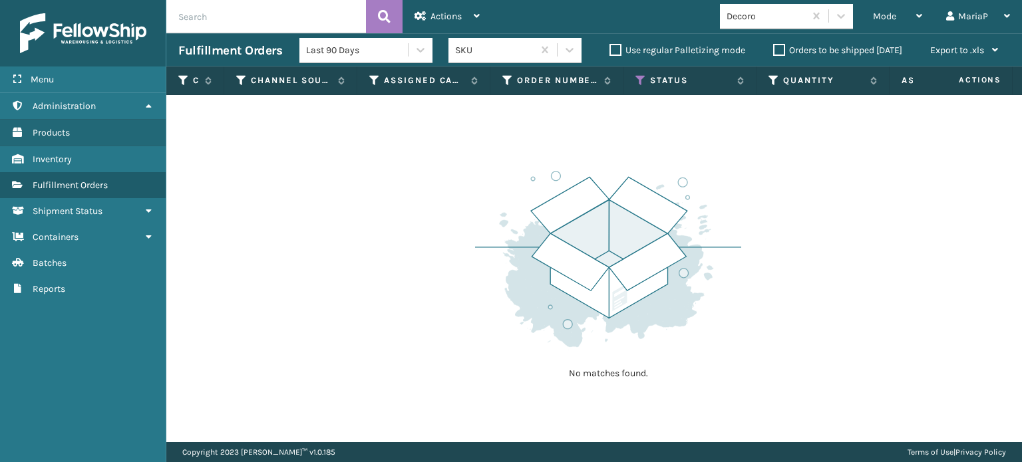
click at [763, 18] on div "Decoro" at bounding box center [766, 16] width 79 height 14
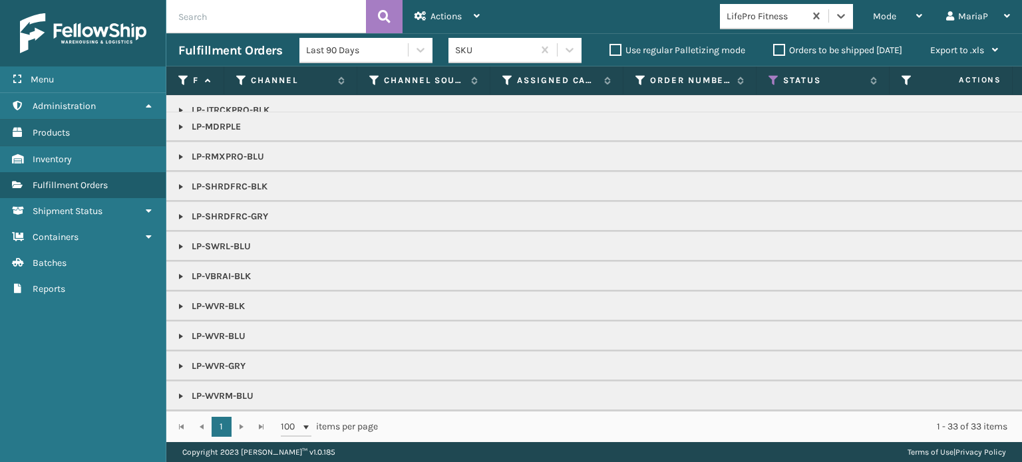
scroll to position [80, 0]
click at [184, 391] on link at bounding box center [181, 396] width 11 height 11
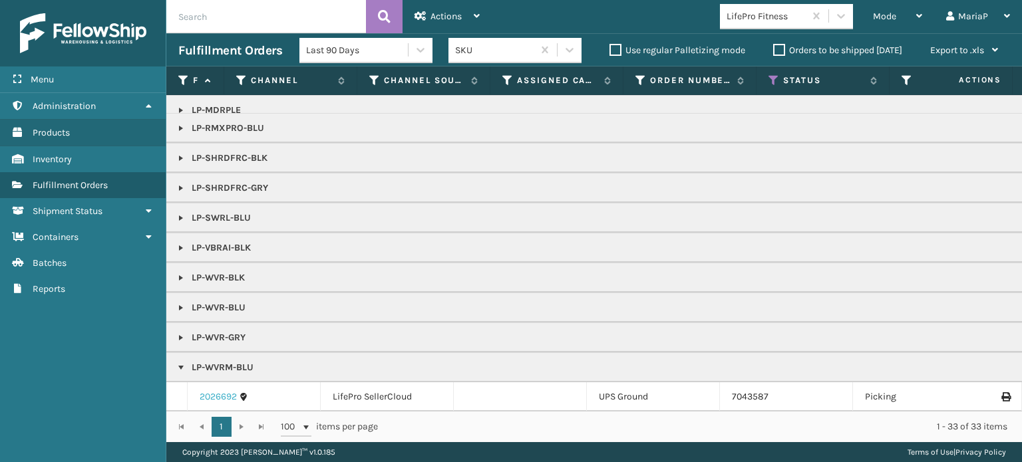
scroll to position [109, 0]
click at [226, 390] on link "2026692" at bounding box center [218, 396] width 37 height 13
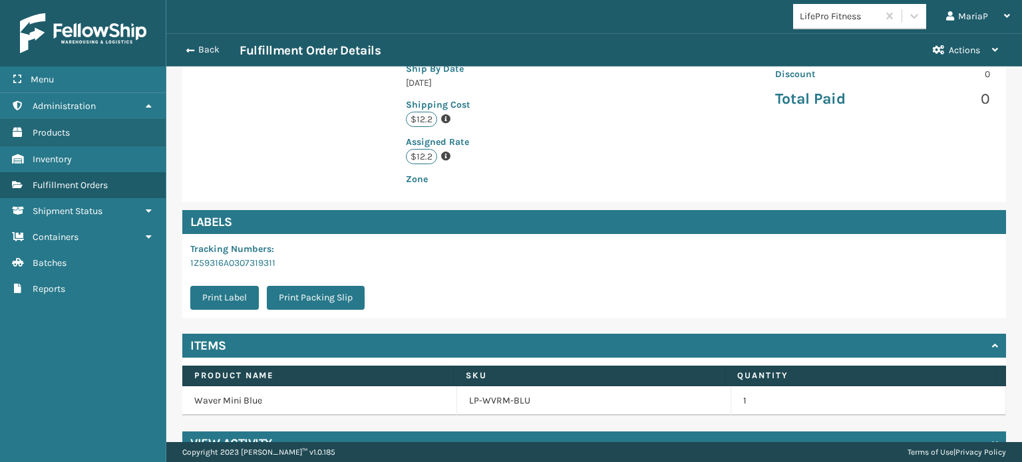
scroll to position [322, 0]
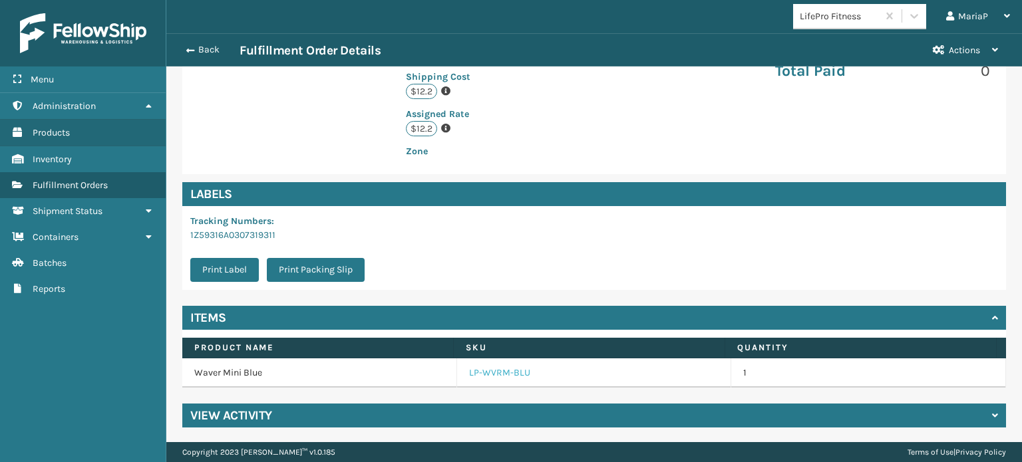
click at [482, 367] on link "LP-WVRM-BLU" at bounding box center [499, 373] width 61 height 13
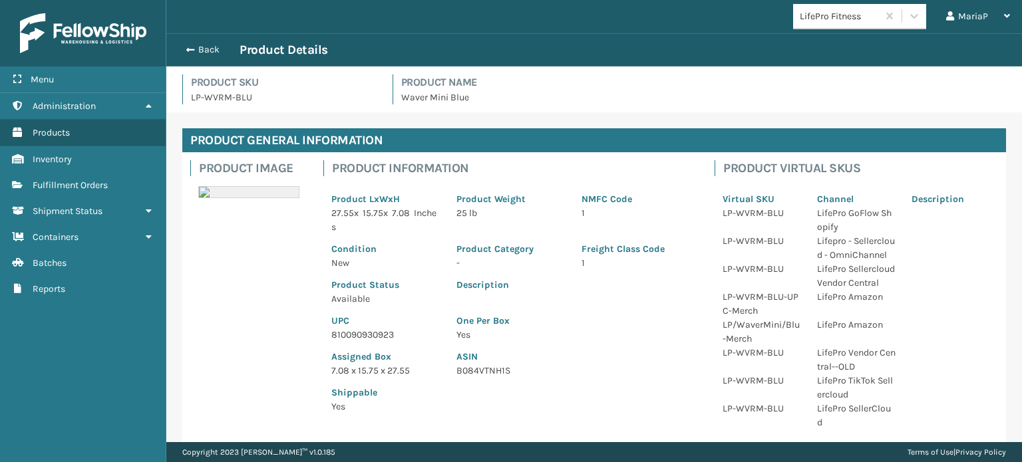
click at [373, 333] on p "810090930923" at bounding box center [385, 335] width 109 height 14
click at [391, 344] on div "Assigned Box 7.08 x 15.75 x 27.55" at bounding box center [385, 360] width 125 height 36
click at [384, 337] on p "810090930923" at bounding box center [385, 335] width 109 height 14
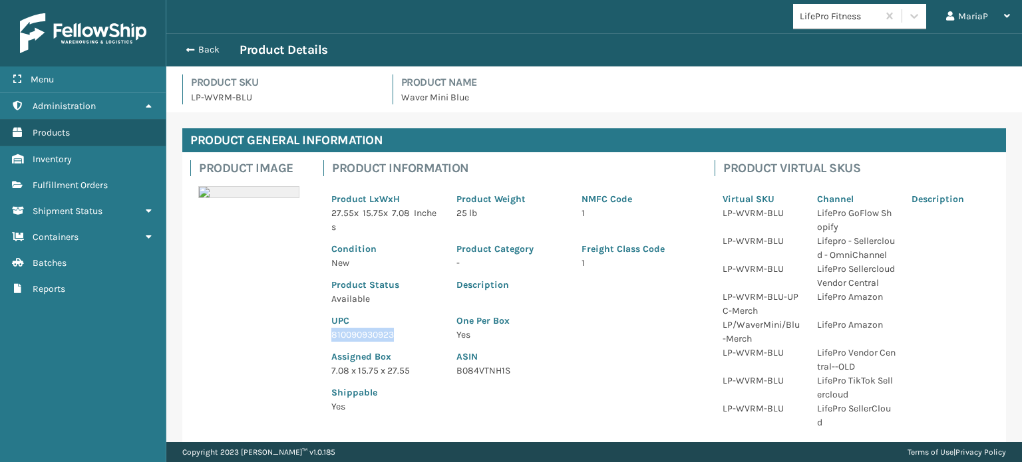
click at [384, 337] on p "810090930923" at bounding box center [385, 335] width 109 height 14
click at [182, 40] on div "Back Product Details" at bounding box center [594, 49] width 856 height 33
click at [189, 51] on span "button" at bounding box center [188, 49] width 8 height 9
click at [190, 50] on span "button" at bounding box center [188, 49] width 8 height 9
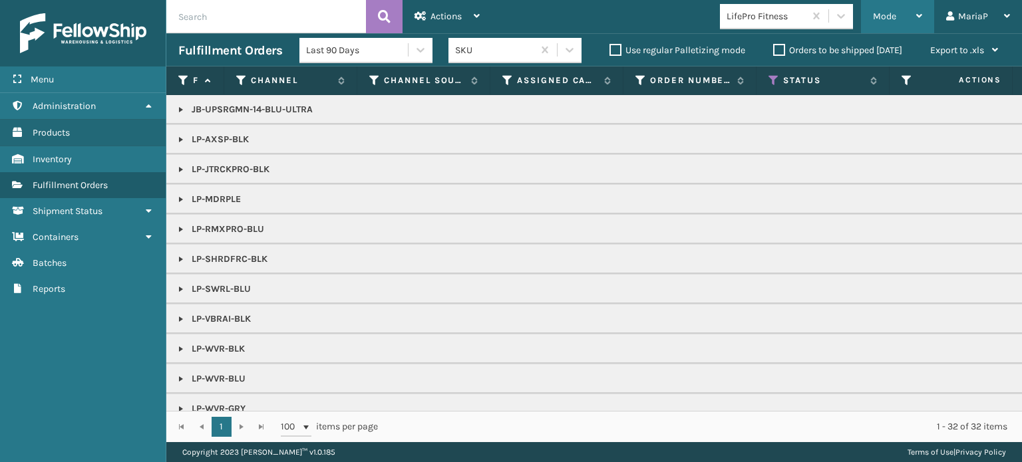
click at [892, 13] on span "Mode" at bounding box center [884, 16] width 23 height 11
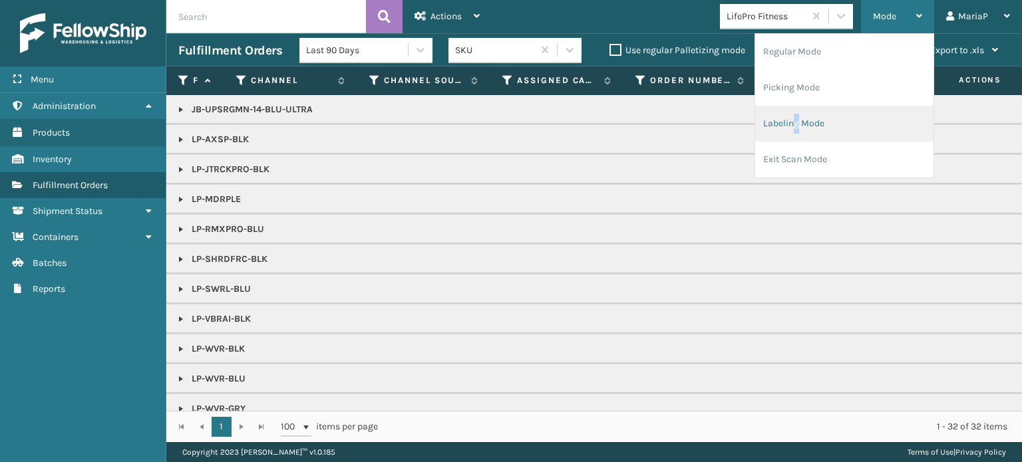
click at [796, 120] on li "Labeling Mode" at bounding box center [844, 124] width 178 height 36
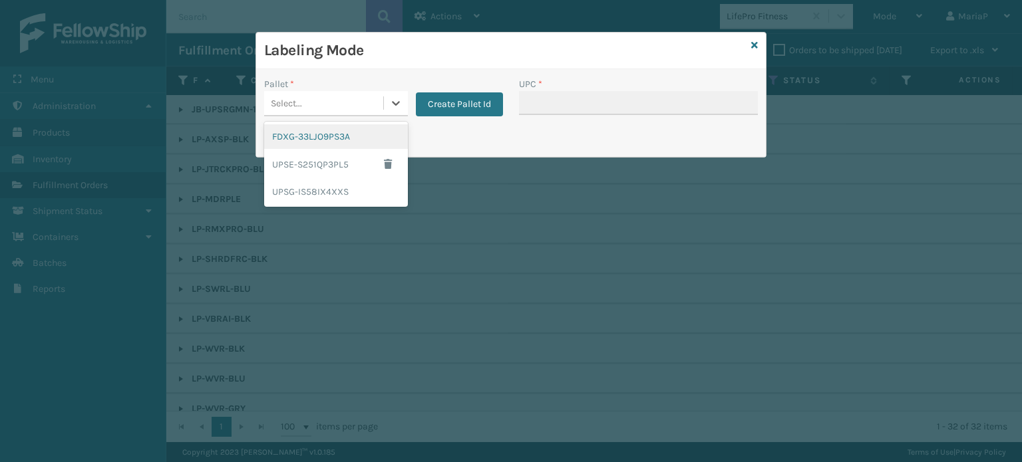
click at [379, 97] on div "Select..." at bounding box center [323, 103] width 119 height 22
click at [329, 186] on div "UPSG-IS58IX4XXS" at bounding box center [336, 192] width 144 height 25
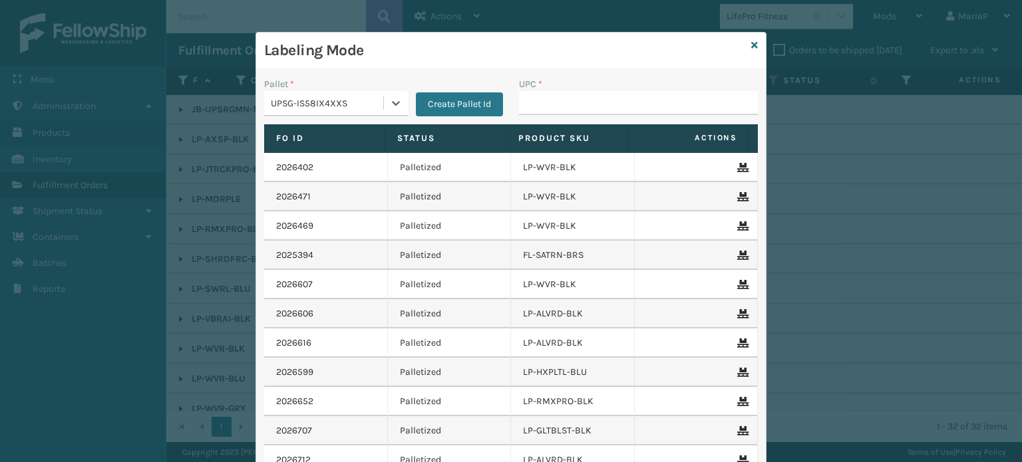
click at [558, 118] on div "UPC *" at bounding box center [638, 100] width 255 height 47
click at [558, 106] on input "UPC *" at bounding box center [638, 103] width 239 height 24
paste input "810090930923"
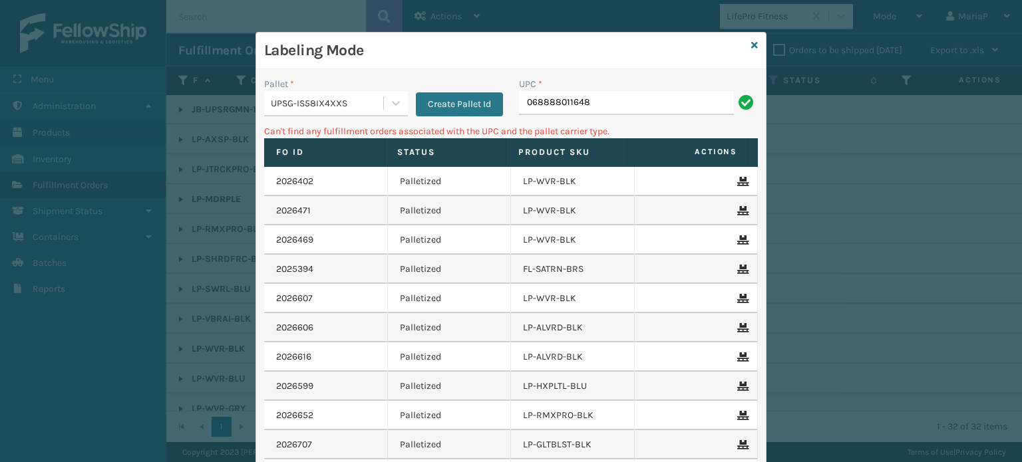
click at [527, 104] on input "068888011648" at bounding box center [626, 103] width 215 height 24
click at [591, 94] on input "068888011648" at bounding box center [626, 103] width 215 height 24
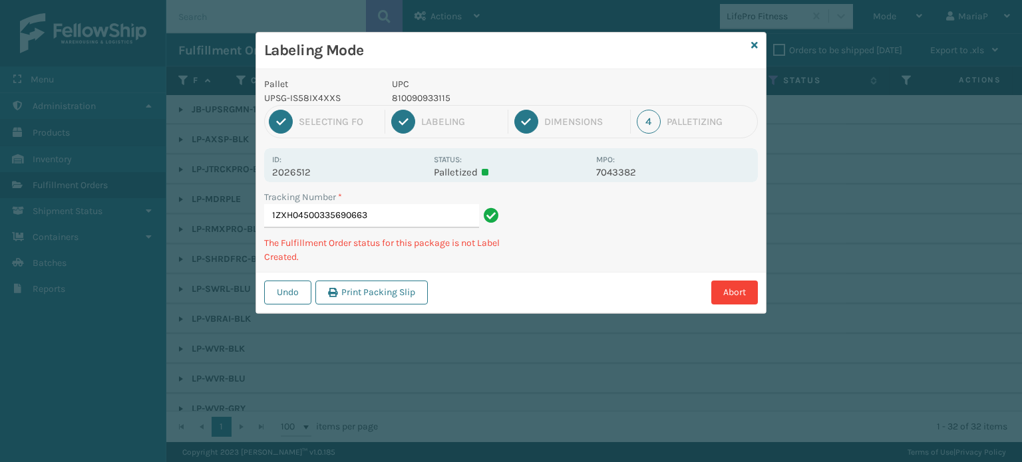
click at [408, 97] on p "810090933115" at bounding box center [490, 98] width 196 height 14
click at [407, 97] on p "810090933115" at bounding box center [490, 98] width 196 height 14
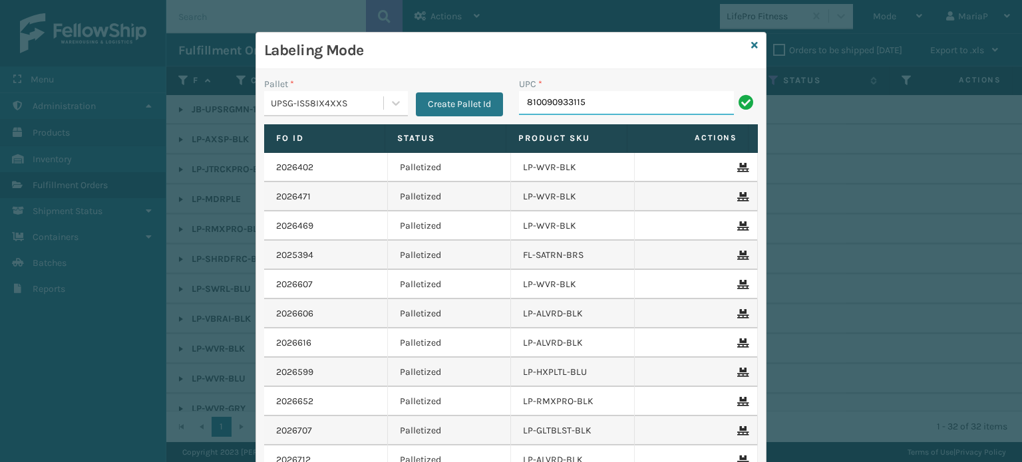
click at [663, 112] on input "810090933115" at bounding box center [626, 103] width 215 height 24
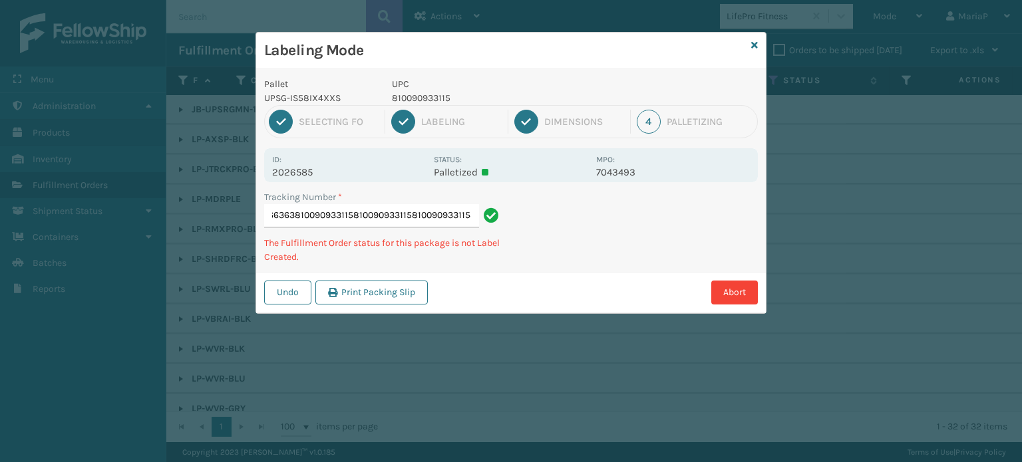
scroll to position [0, 131]
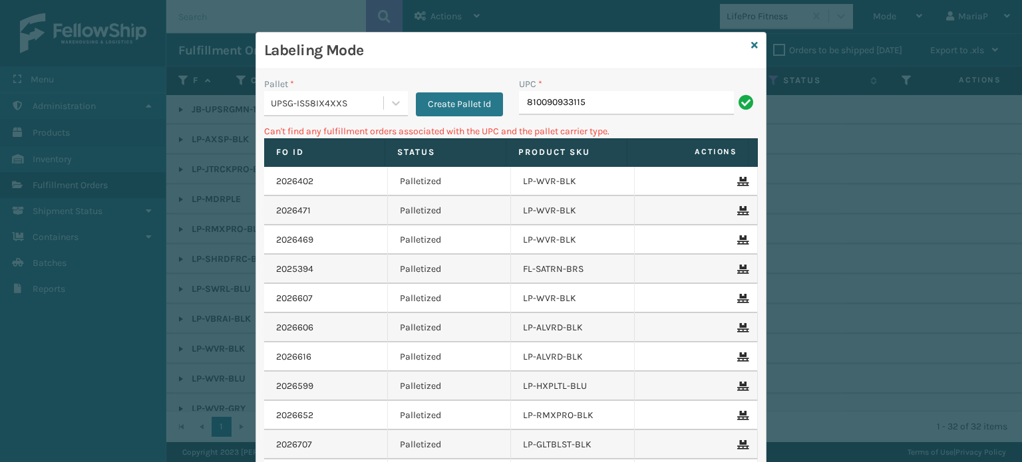
click at [760, 37] on div "Labeling Mode" at bounding box center [511, 51] width 510 height 37
drag, startPoint x: 735, startPoint y: 45, endPoint x: 772, endPoint y: 41, distance: 37.5
click at [737, 45] on h3 "Labeling Mode" at bounding box center [505, 51] width 482 height 20
click at [751, 47] on icon at bounding box center [754, 45] width 7 height 9
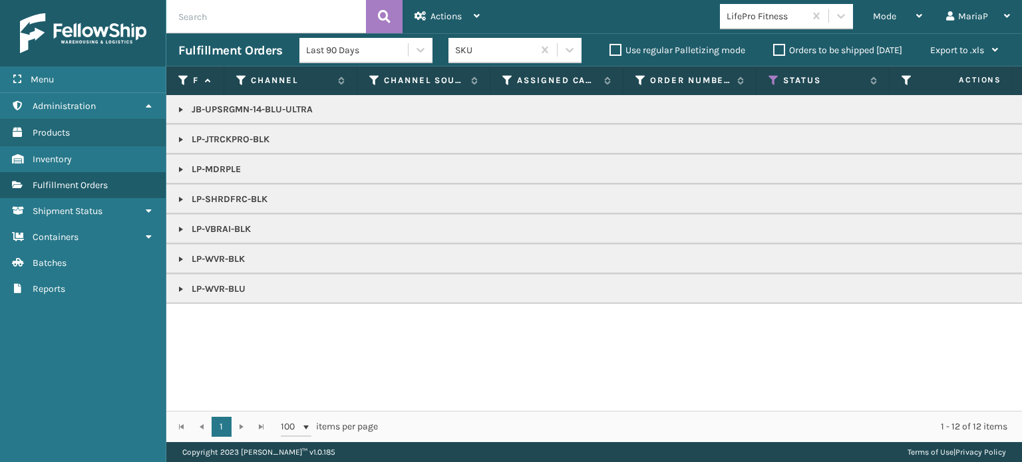
click at [182, 201] on link at bounding box center [181, 199] width 11 height 11
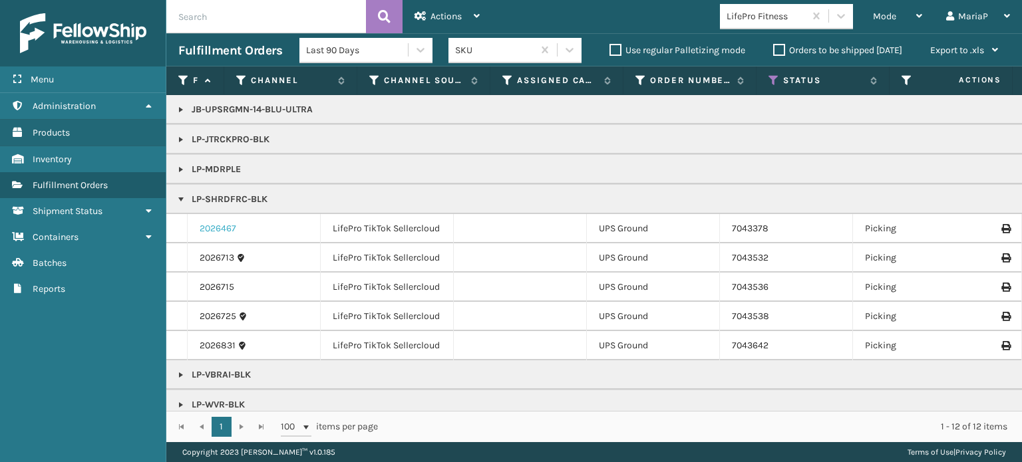
click at [222, 231] on link "2026467" at bounding box center [218, 228] width 37 height 13
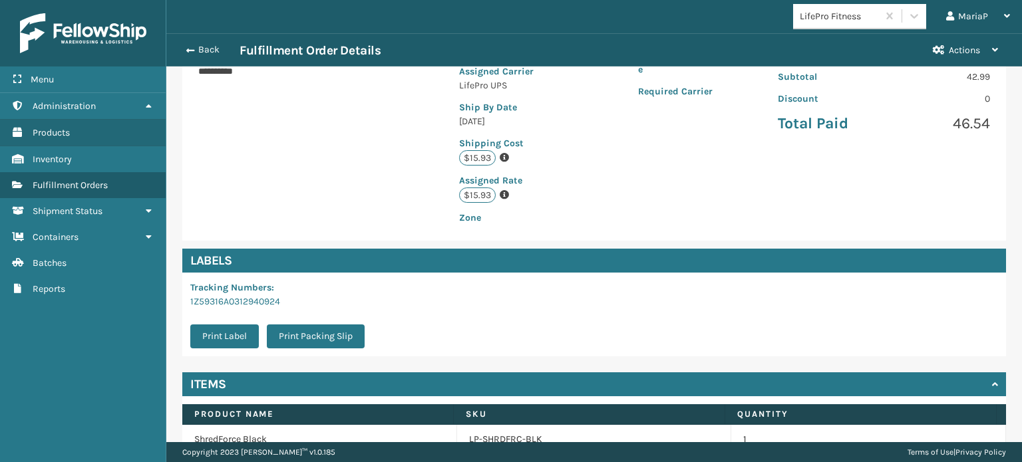
scroll to position [322, 0]
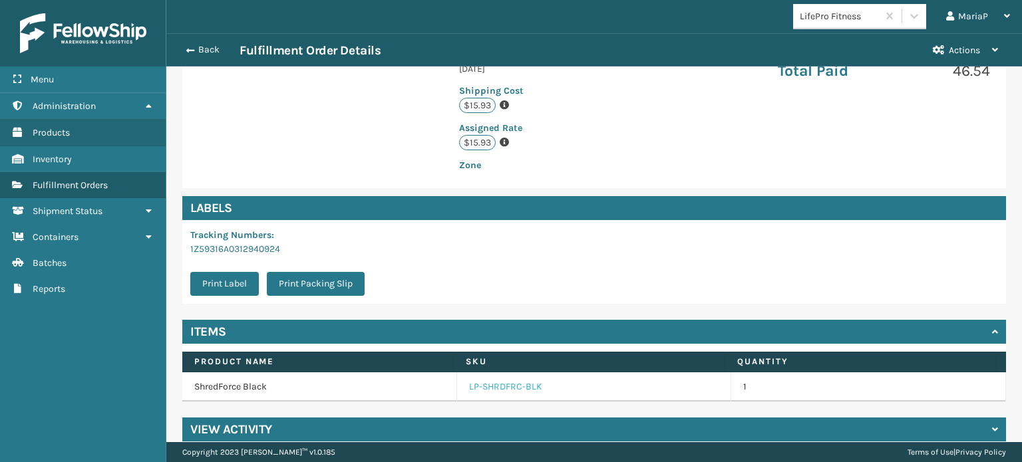
drag, startPoint x: 504, startPoint y: 370, endPoint x: 489, endPoint y: 371, distance: 14.7
click at [505, 381] on link "LP-SHRDFRC-BLK" at bounding box center [505, 387] width 73 height 13
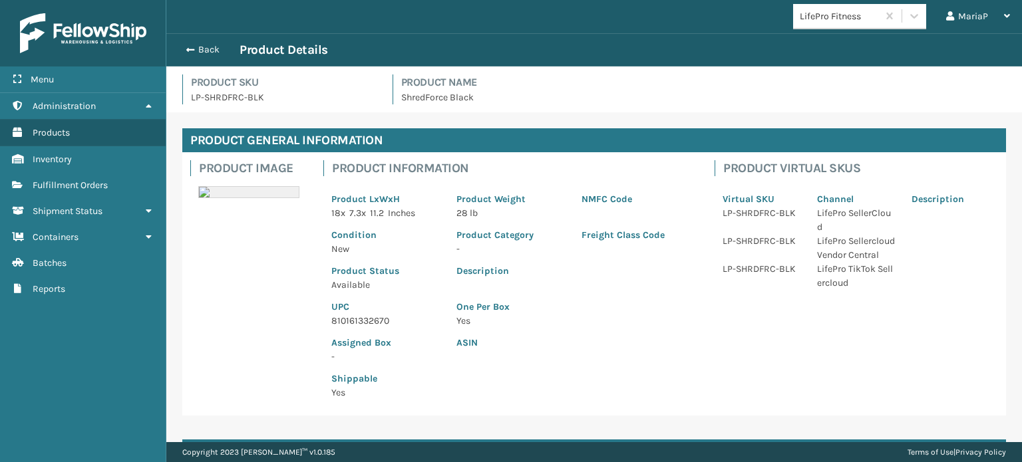
click at [338, 333] on div "Assigned Box -" at bounding box center [385, 346] width 125 height 36
click at [349, 316] on p "810161332670" at bounding box center [385, 321] width 109 height 14
click at [350, 316] on p "810161332670" at bounding box center [385, 321] width 109 height 14
click at [410, 321] on p "810161332670" at bounding box center [385, 321] width 109 height 14
click at [205, 42] on div "Back Product Details" at bounding box center [594, 50] width 832 height 16
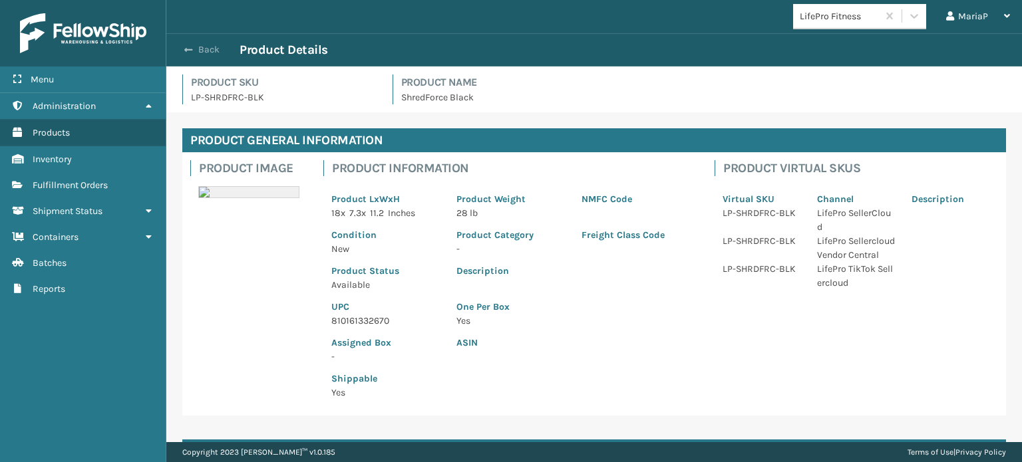
click at [203, 48] on button "Back" at bounding box center [208, 50] width 61 height 12
click at [204, 49] on button "Back" at bounding box center [208, 50] width 61 height 12
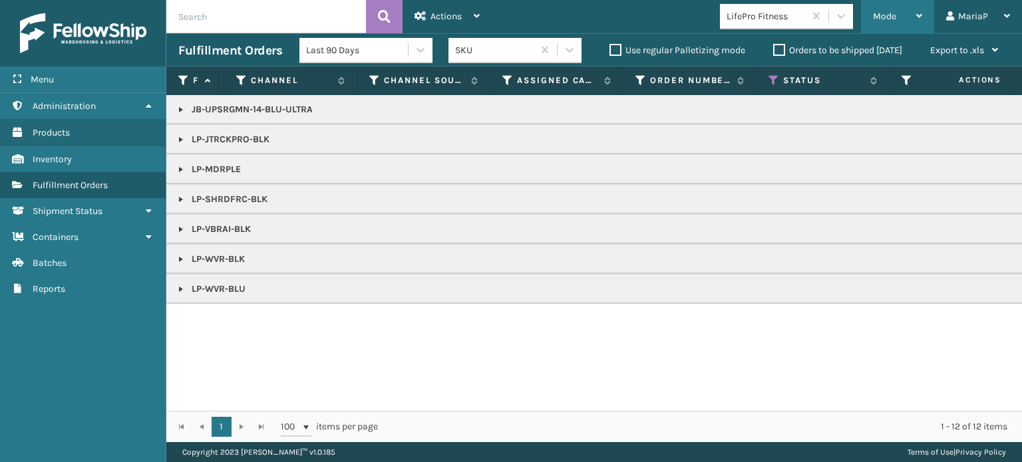
click at [897, 19] on div "Mode" at bounding box center [897, 16] width 49 height 33
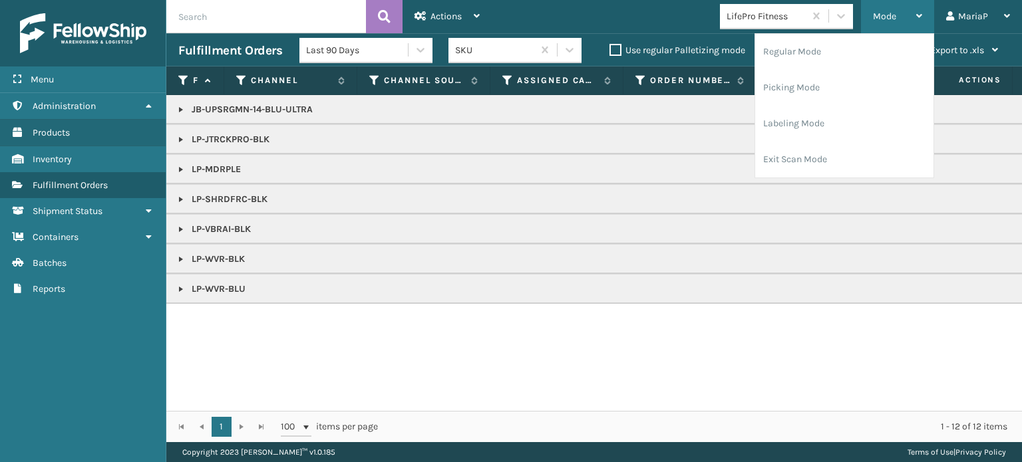
click at [897, 19] on div "Mode" at bounding box center [897, 16] width 49 height 33
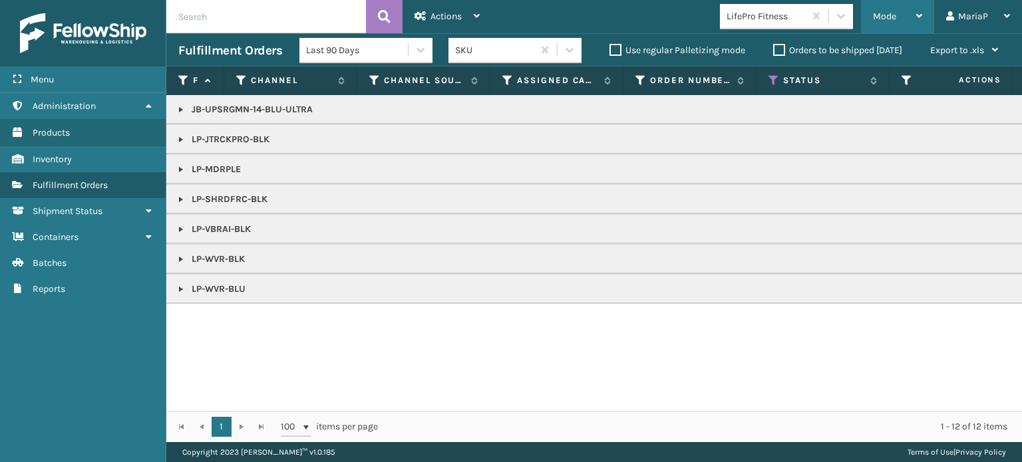
click at [893, 14] on span "Mode" at bounding box center [884, 16] width 23 height 11
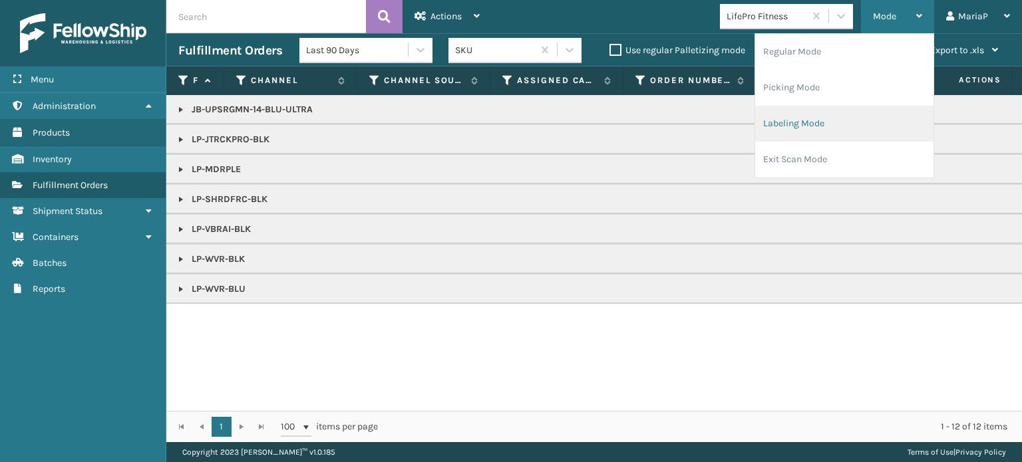
click at [841, 127] on li "Labeling Mode" at bounding box center [844, 124] width 178 height 36
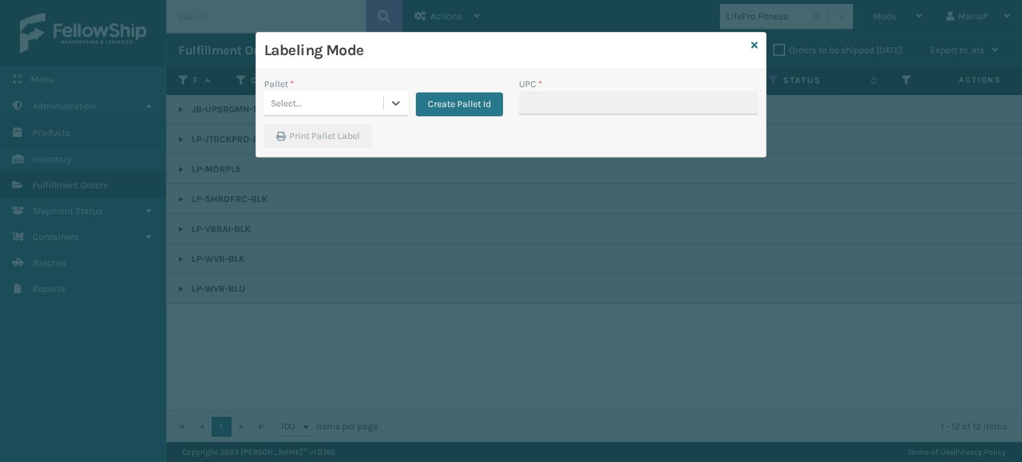
click at [338, 112] on div "Select..." at bounding box center [323, 103] width 119 height 22
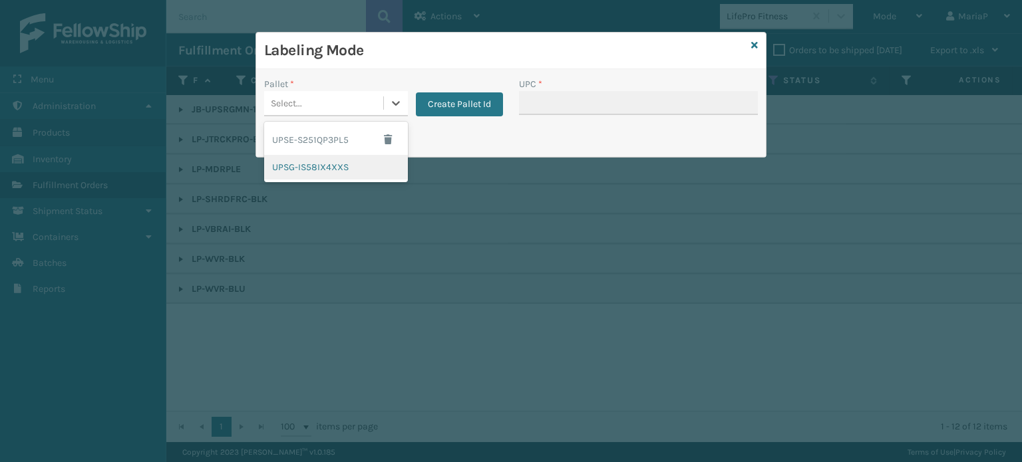
click at [338, 168] on div "UPSG-IS58IX4XXS" at bounding box center [336, 167] width 144 height 25
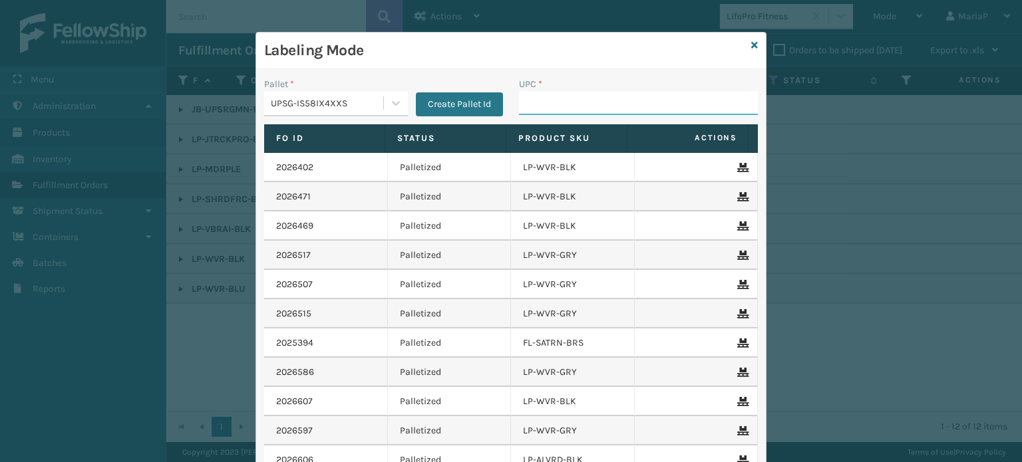
drag, startPoint x: 586, startPoint y: 111, endPoint x: 572, endPoint y: 118, distance: 15.5
click at [586, 111] on input "UPC *" at bounding box center [638, 103] width 239 height 24
paste input "810161332670"
click at [583, 112] on input "UPC *" at bounding box center [638, 103] width 239 height 24
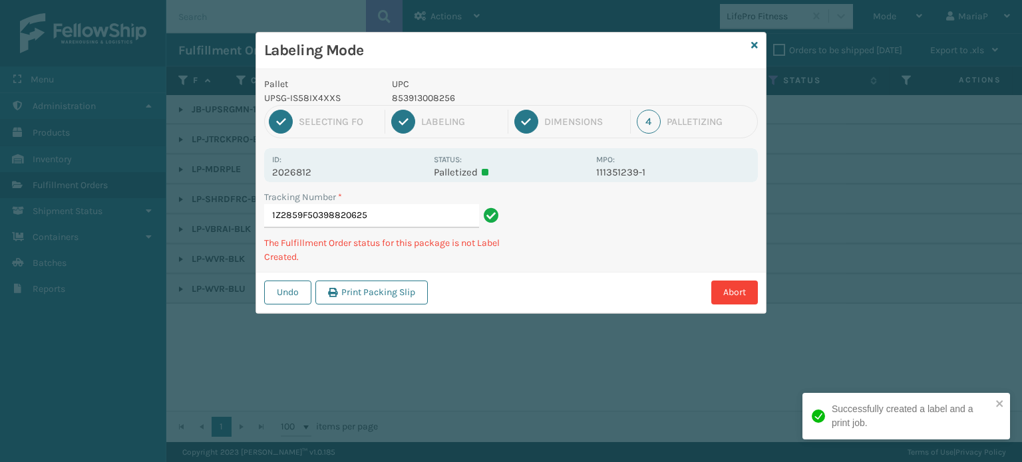
click at [439, 101] on p "853913008256" at bounding box center [490, 98] width 196 height 14
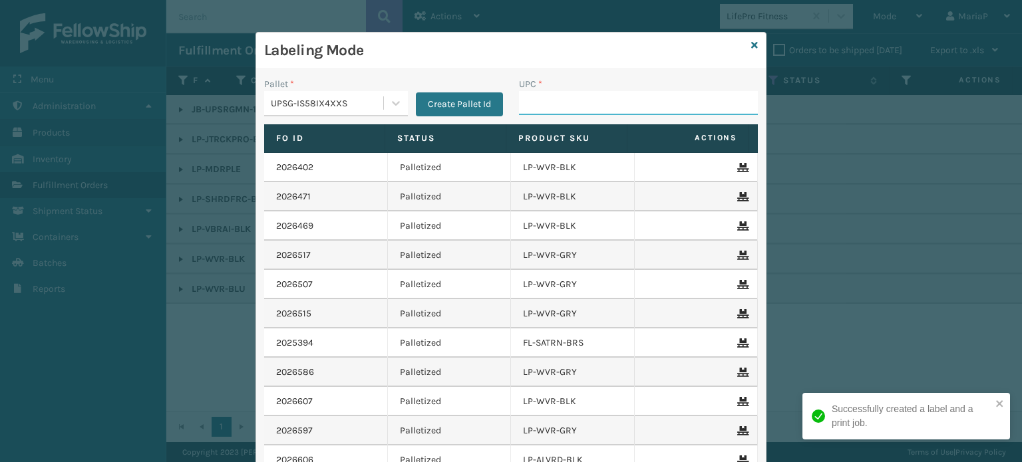
click at [532, 97] on input "UPC *" at bounding box center [638, 103] width 239 height 24
paste input "853913008256"
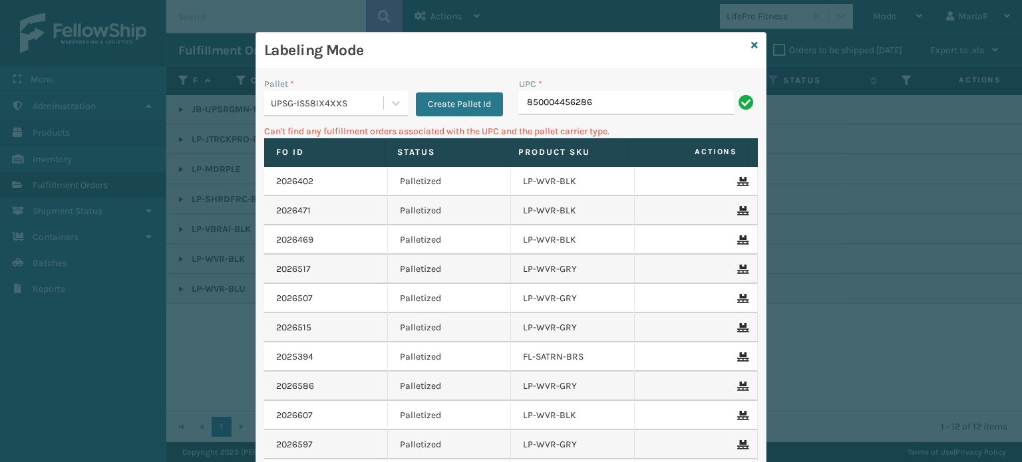
click at [348, 100] on div "UPSG-IS58IX4XXS" at bounding box center [328, 103] width 114 height 14
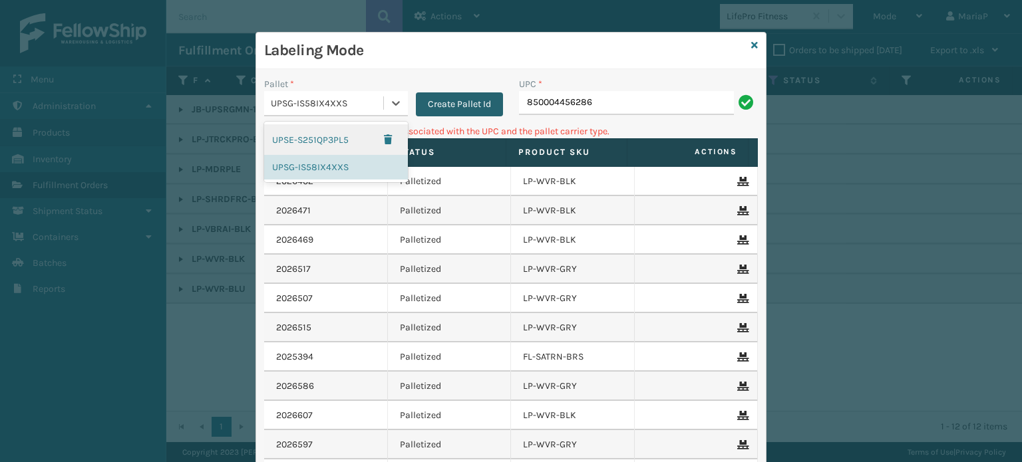
click at [456, 113] on button "Create Pallet Id" at bounding box center [459, 104] width 87 height 24
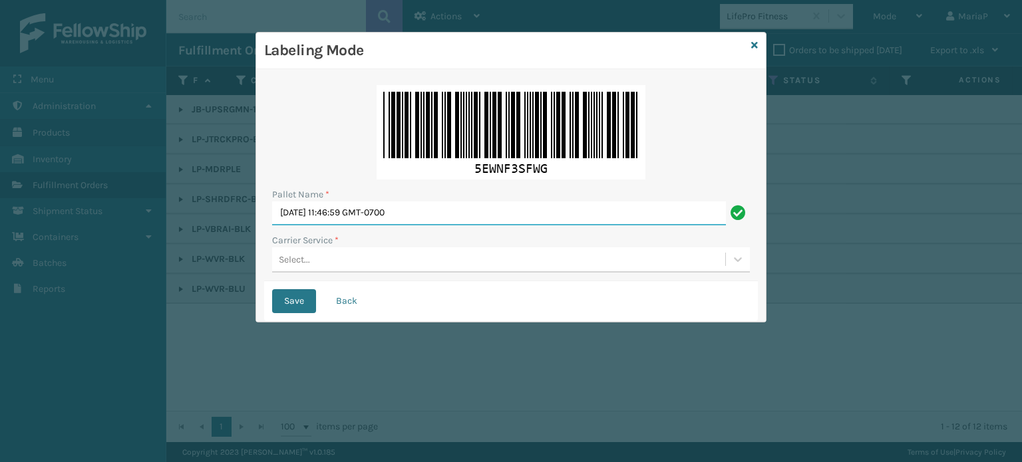
click at [444, 218] on input "Mon Aug 18 2025 11:46:59 GMT-0700" at bounding box center [499, 214] width 454 height 24
click at [342, 256] on div "Select..." at bounding box center [498, 260] width 453 height 22
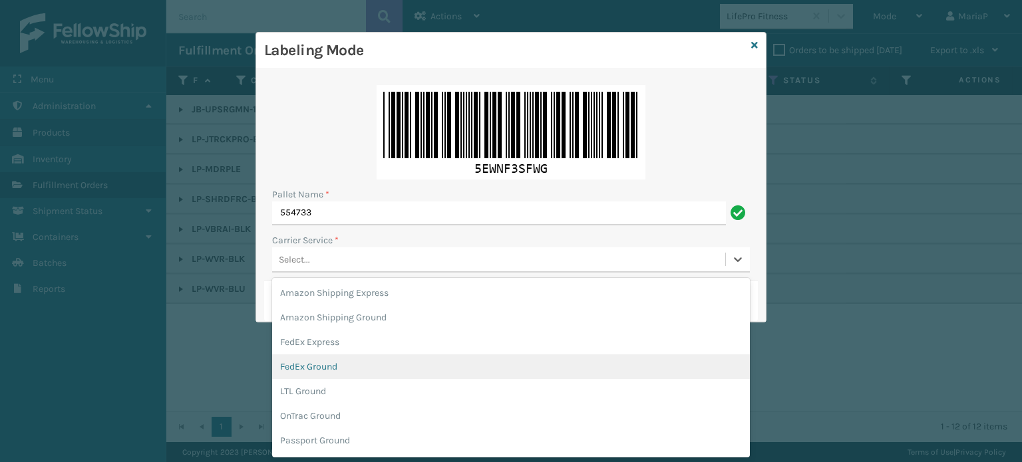
click at [335, 374] on div "FedEx Ground" at bounding box center [511, 367] width 478 height 25
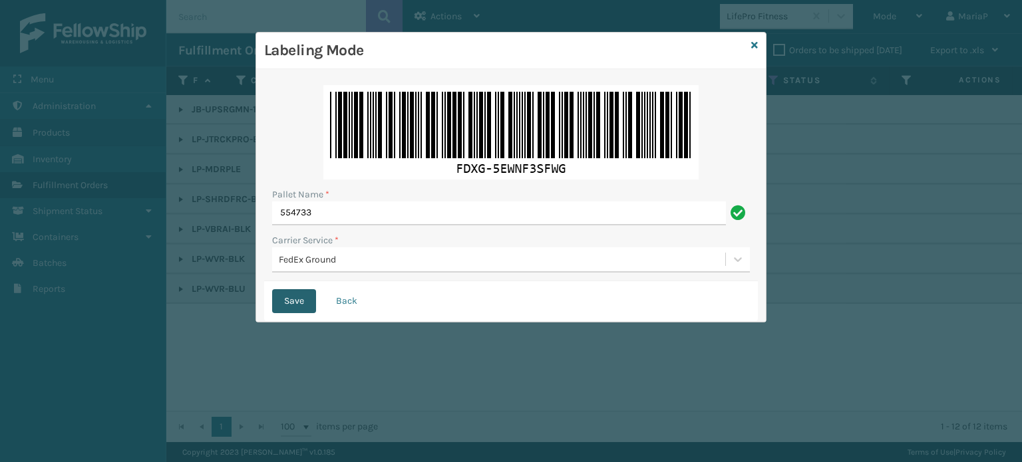
click at [307, 301] on button "Save" at bounding box center [294, 301] width 44 height 24
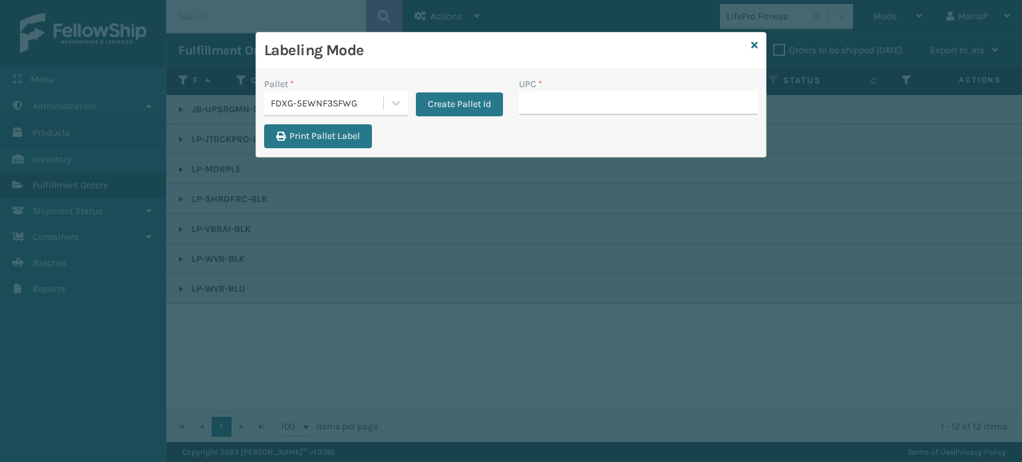
click at [334, 108] on div "FDXG-5EWNF3SFWG" at bounding box center [328, 103] width 114 height 14
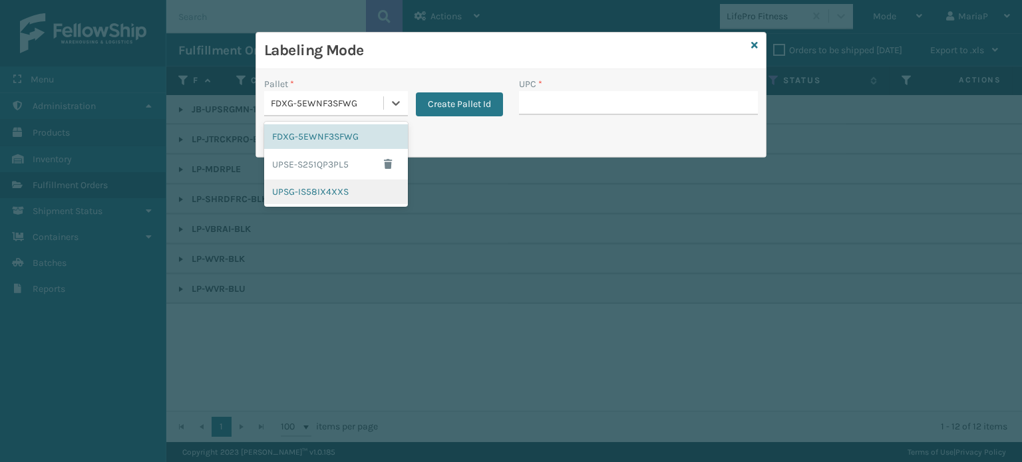
click at [328, 194] on div "UPSG-IS58IX4XXS" at bounding box center [336, 192] width 144 height 25
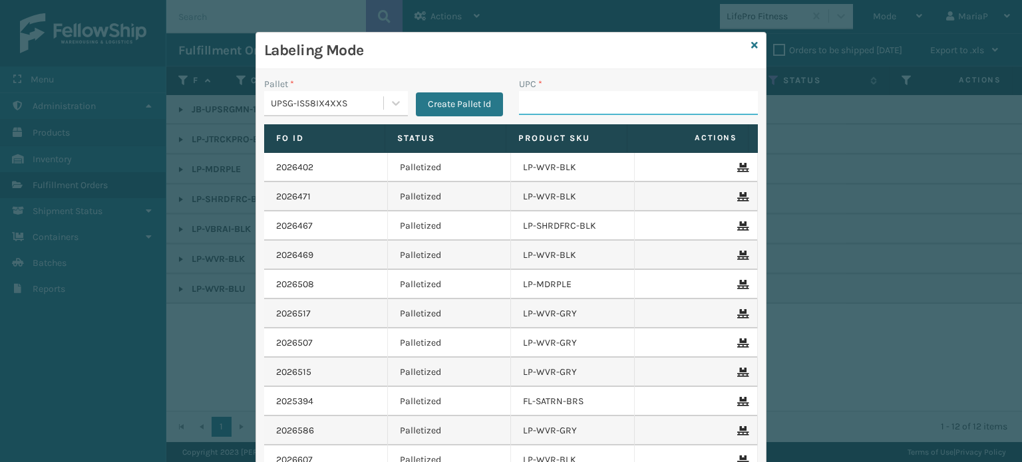
drag, startPoint x: 534, startPoint y: 106, endPoint x: 543, endPoint y: 103, distance: 9.0
click at [534, 106] on input "UPC *" at bounding box center [638, 103] width 239 height 24
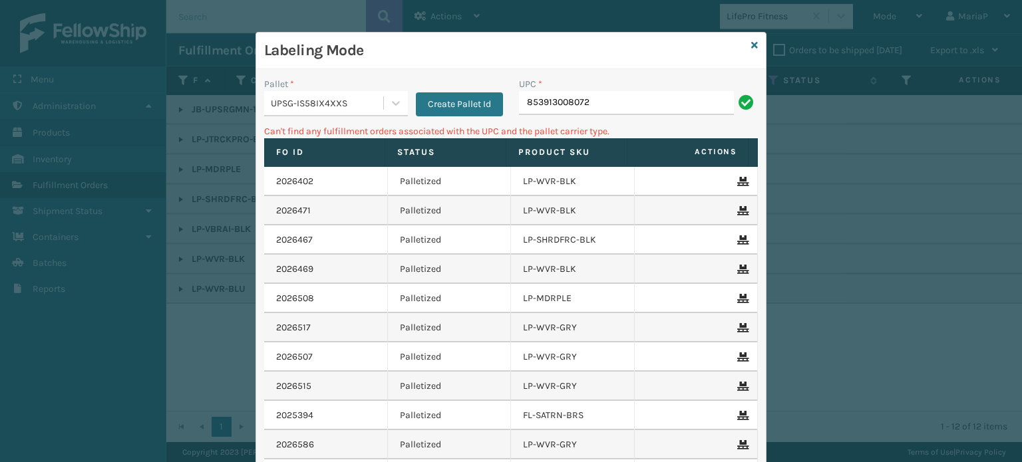
click at [365, 108] on div "UPSG-IS58IX4XXS" at bounding box center [328, 103] width 114 height 14
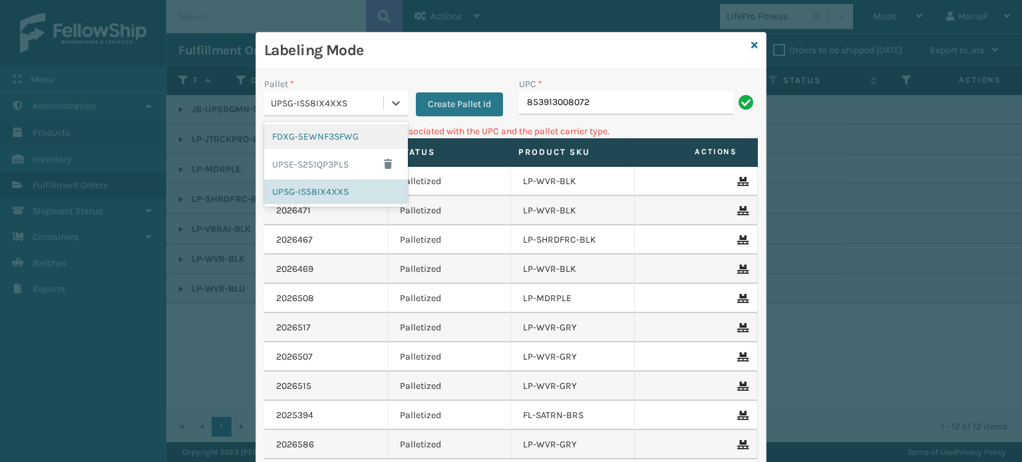
drag, startPoint x: 333, startPoint y: 133, endPoint x: 346, endPoint y: 132, distance: 12.7
click at [334, 132] on div "FDXG-5EWNF3SFWG" at bounding box center [336, 136] width 144 height 25
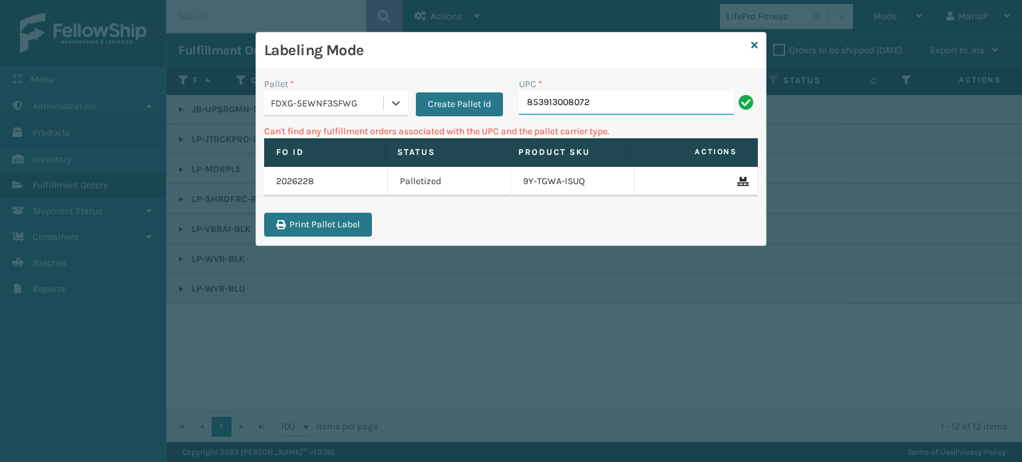
click at [601, 108] on input "853913008072" at bounding box center [626, 103] width 215 height 24
click at [307, 100] on div "FDXG-5EWNF3SFWG" at bounding box center [328, 103] width 114 height 14
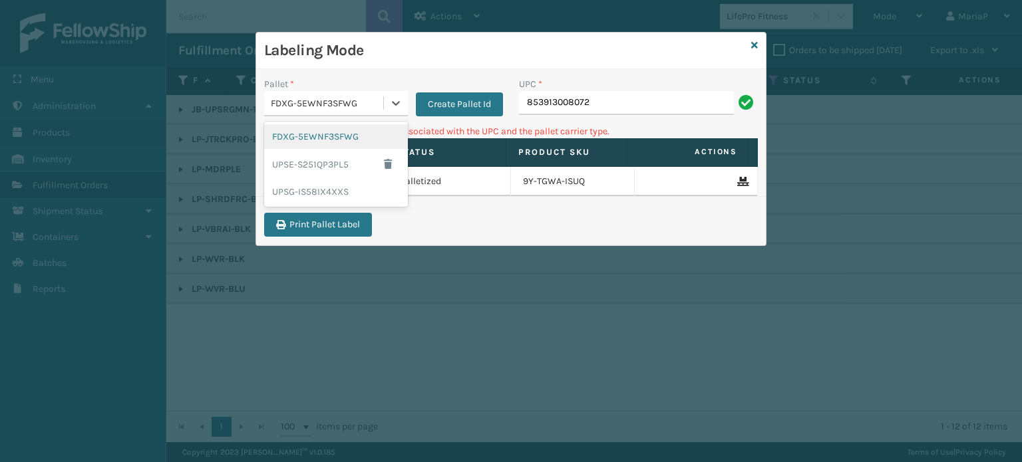
click at [351, 138] on div "FDXG-5EWNF3SFWG" at bounding box center [336, 136] width 144 height 25
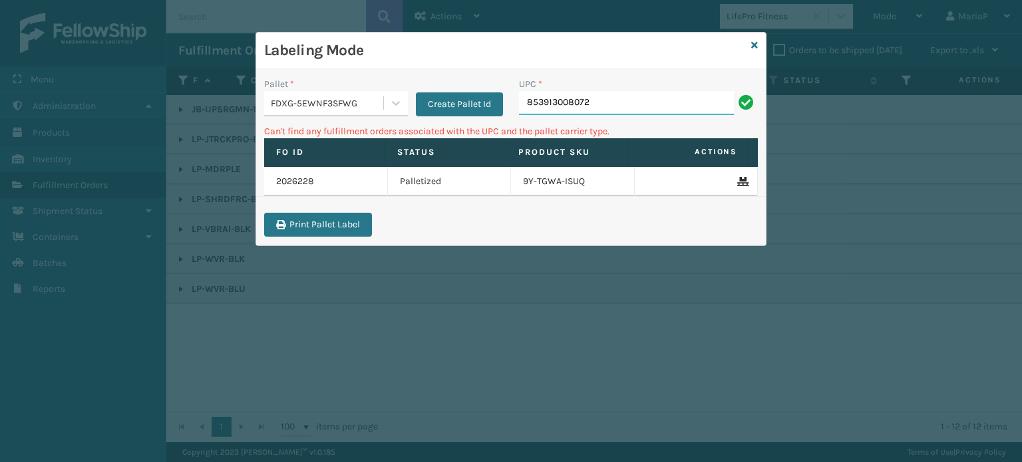
click at [593, 100] on input "853913008072" at bounding box center [626, 103] width 215 height 24
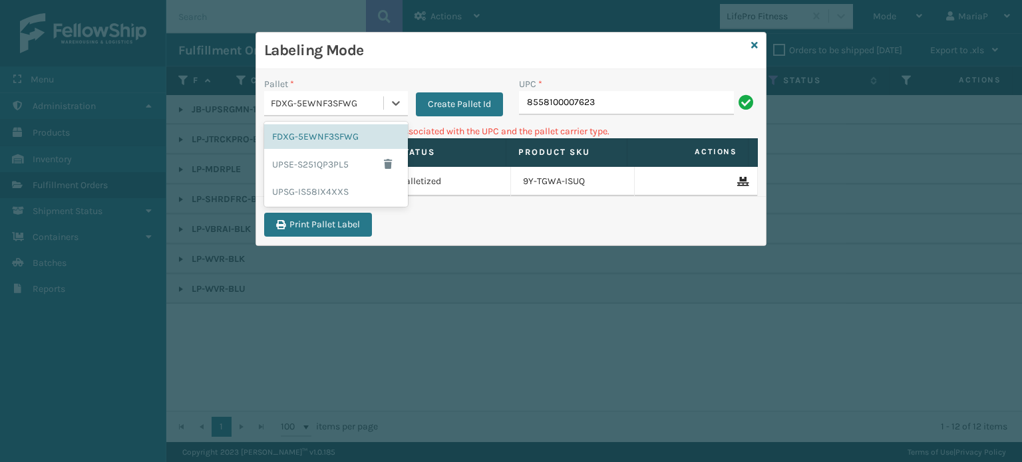
click at [327, 96] on div "FDXG-5EWNF3SFWG" at bounding box center [328, 103] width 114 height 14
click at [328, 98] on div "FDXG-5EWNF3SFWG" at bounding box center [328, 103] width 114 height 14
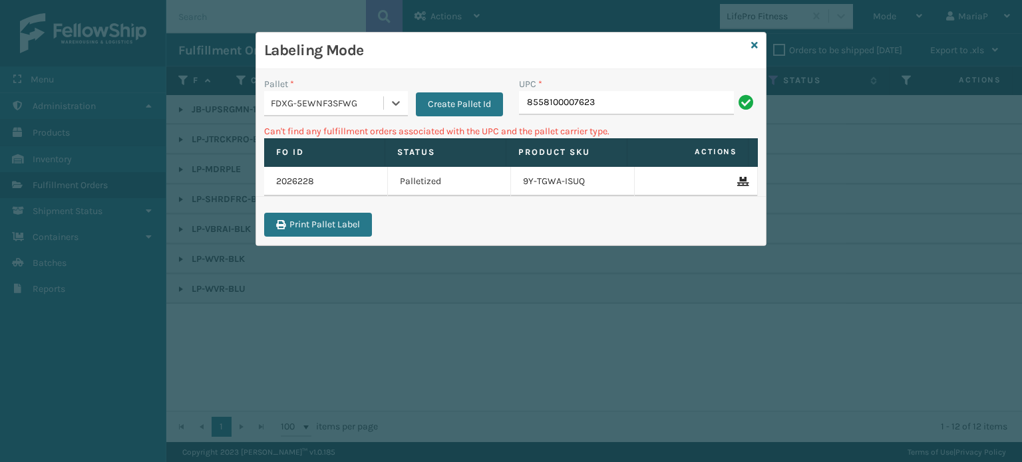
click at [354, 112] on div "FDXG-5EWNF3SFWG" at bounding box center [323, 103] width 119 height 22
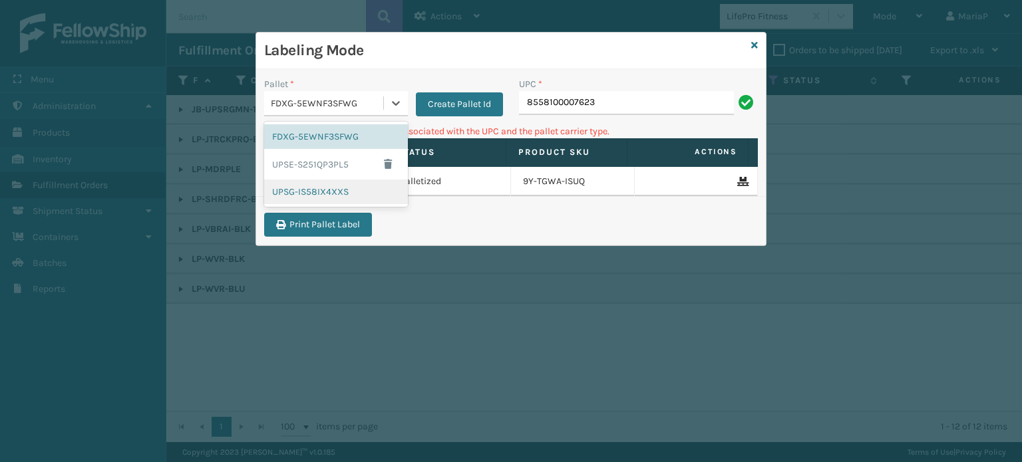
click at [330, 189] on div "UPSG-IS58IX4XXS" at bounding box center [336, 192] width 144 height 25
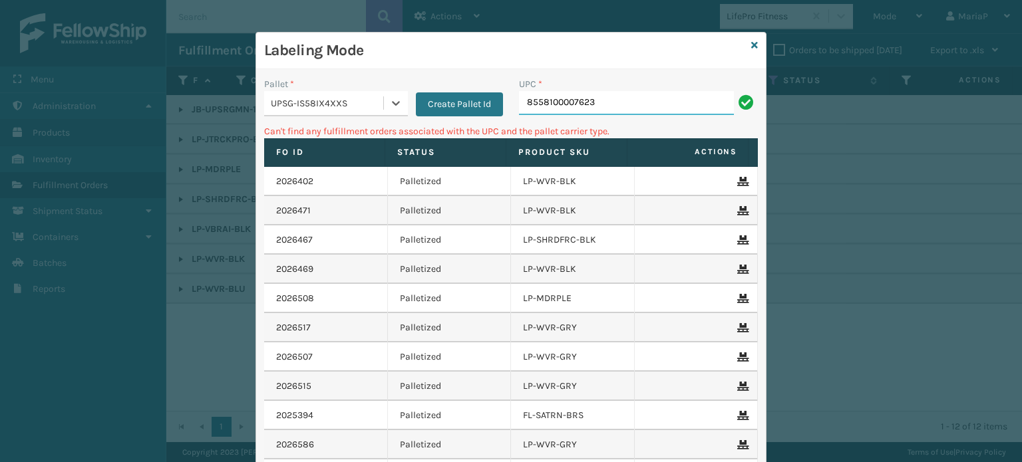
click at [567, 108] on input "8558100007623" at bounding box center [626, 103] width 215 height 24
click at [530, 106] on input "8558100007623" at bounding box center [626, 103] width 215 height 24
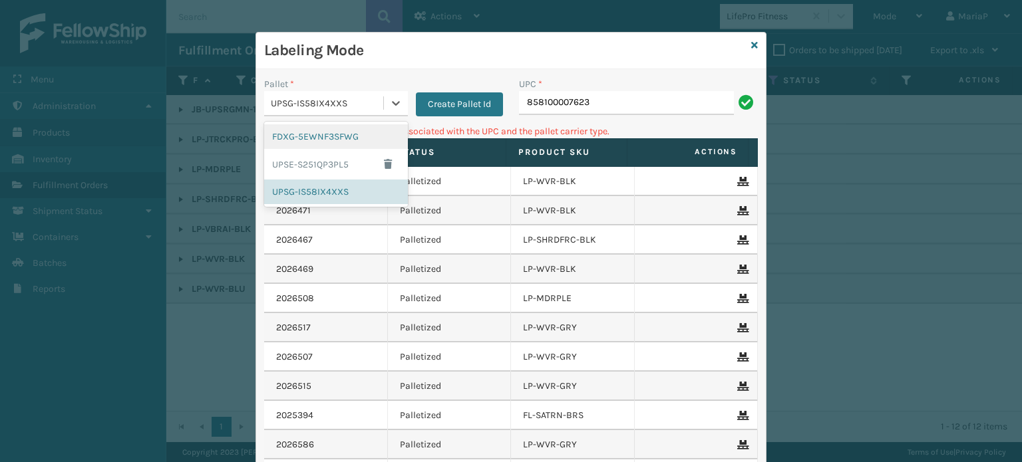
drag, startPoint x: 356, startPoint y: 107, endPoint x: 343, endPoint y: 127, distance: 23.6
click at [356, 106] on div "UPSG-IS58IX4XXS" at bounding box center [328, 103] width 114 height 14
click at [329, 138] on div "FDXG-5EWNF3SFWG" at bounding box center [336, 136] width 144 height 25
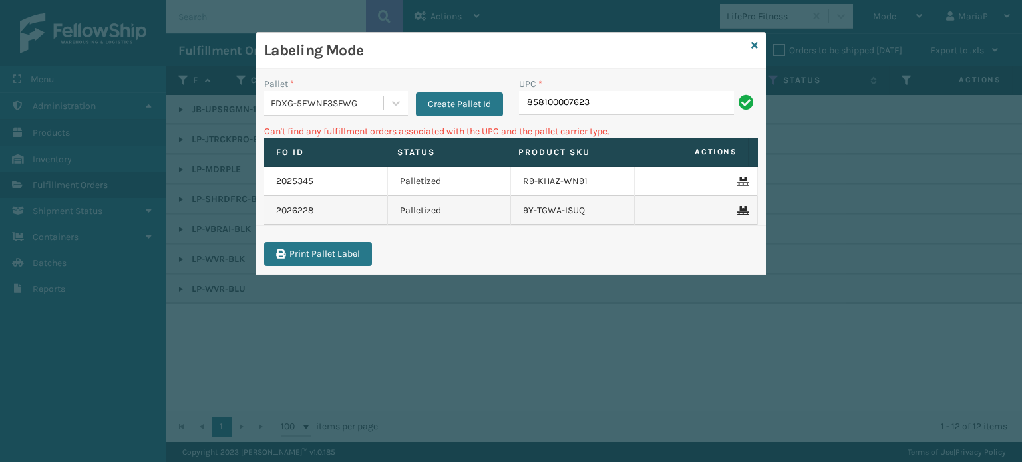
click at [625, 88] on div "UPC *" at bounding box center [638, 84] width 239 height 14
click at [592, 96] on input "858100007623" at bounding box center [626, 103] width 215 height 24
click at [564, 102] on input "8581000007630" at bounding box center [626, 103] width 215 height 24
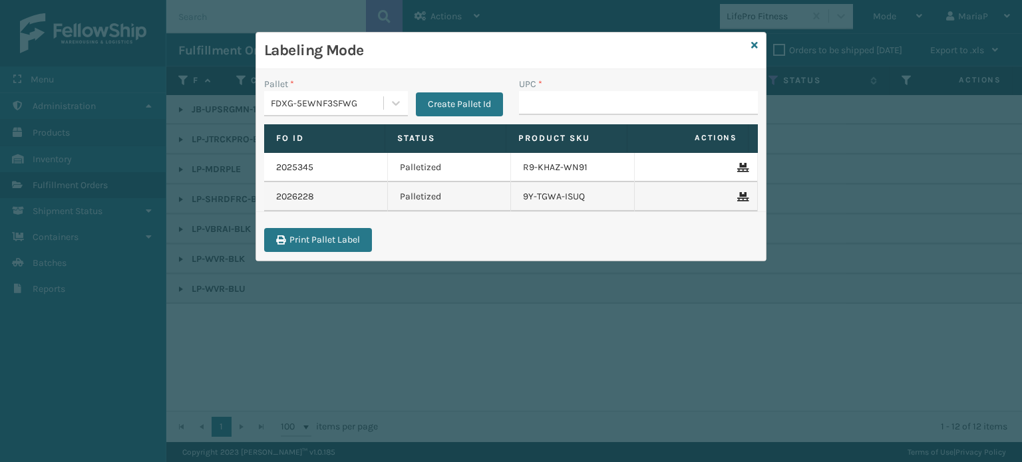
click at [758, 42] on div "Labeling Mode" at bounding box center [511, 51] width 510 height 37
click at [756, 42] on icon at bounding box center [754, 45] width 7 height 9
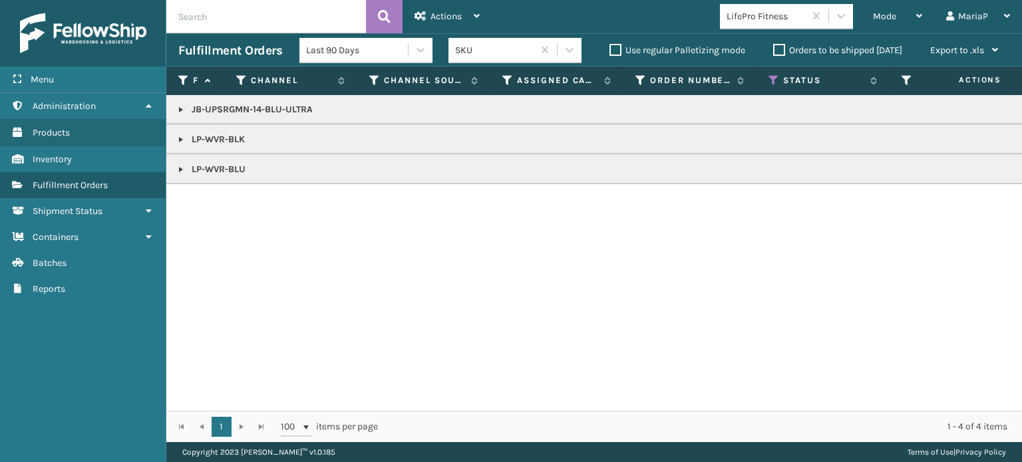
click at [248, 15] on input "text" at bounding box center [266, 16] width 200 height 33
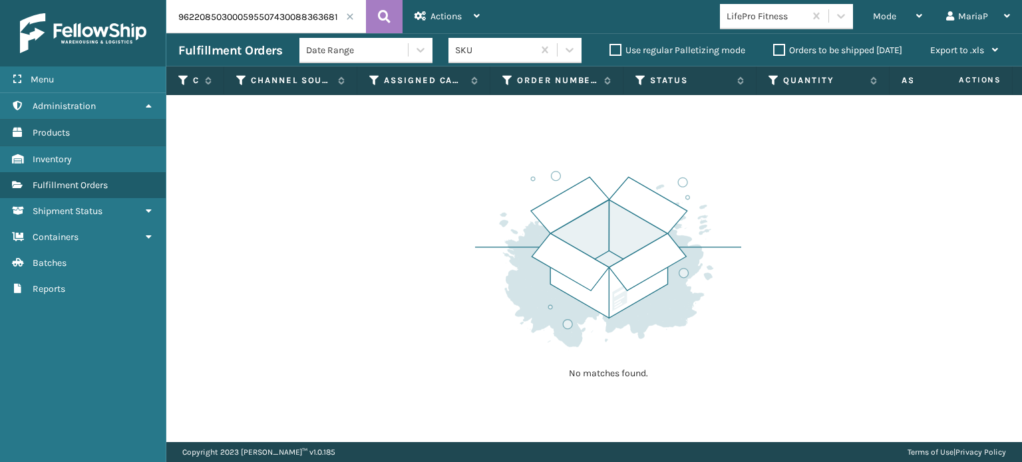
drag, startPoint x: 274, startPoint y: 17, endPoint x: 64, endPoint y: 40, distance: 211.5
click at [64, 0] on div "Menu Administration Products Inventory Fulfillment Orders Shipment Status Conta…" at bounding box center [511, 0] width 1022 height 0
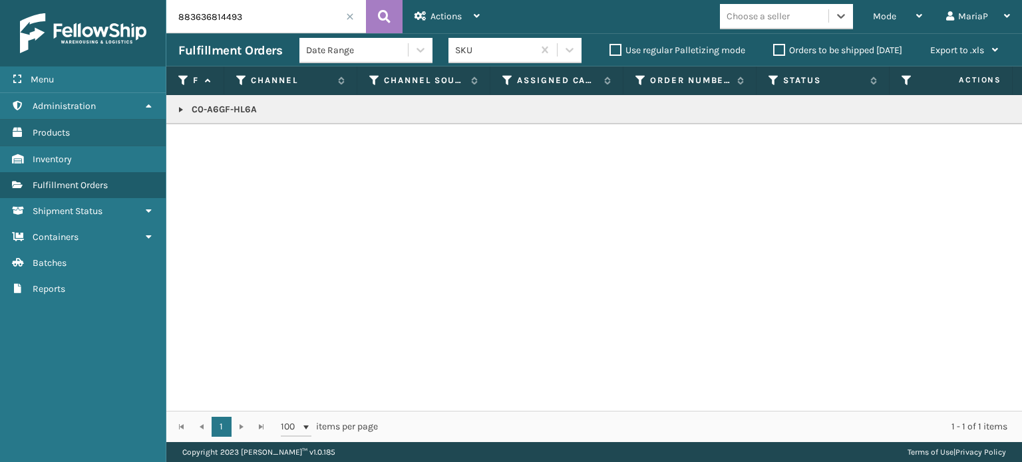
click at [349, 15] on span at bounding box center [350, 17] width 8 height 8
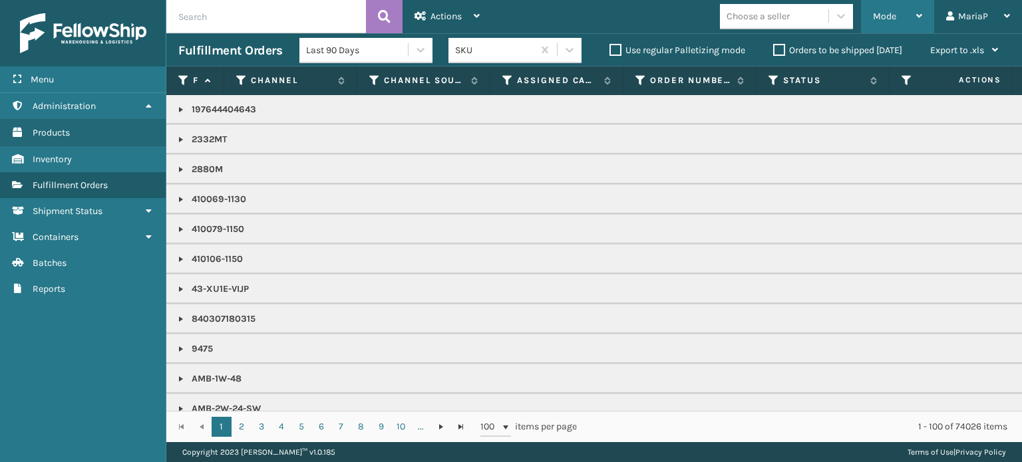
click at [886, 12] on span "Mode" at bounding box center [884, 16] width 23 height 11
click at [647, 21] on div "Mode Regular Mode Picking Mode Labeling Mode Exit Scan Mode Choose a seller Mar…" at bounding box center [757, 16] width 530 height 33
click at [777, 81] on icon at bounding box center [773, 81] width 11 height 12
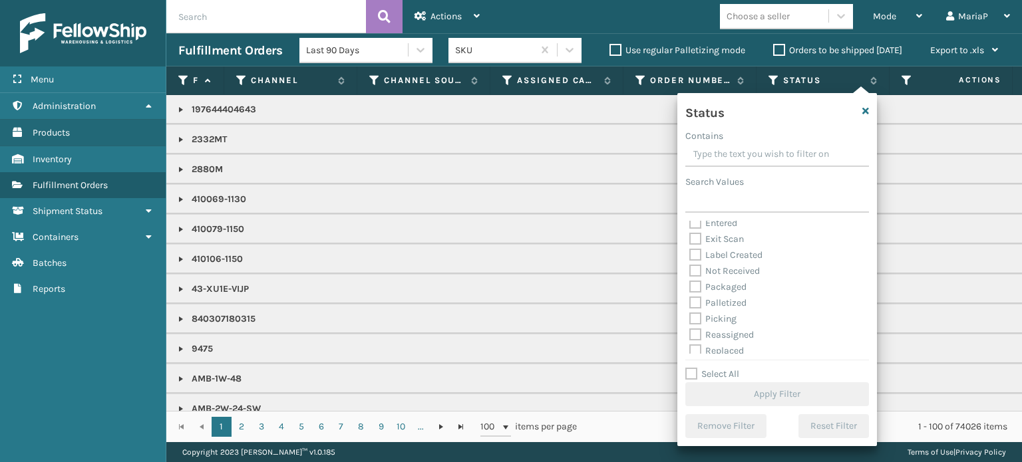
scroll to position [75, 0]
click at [696, 280] on label "Picking" at bounding box center [712, 281] width 47 height 11
click at [690, 280] on input "Picking" at bounding box center [689, 278] width 1 height 9
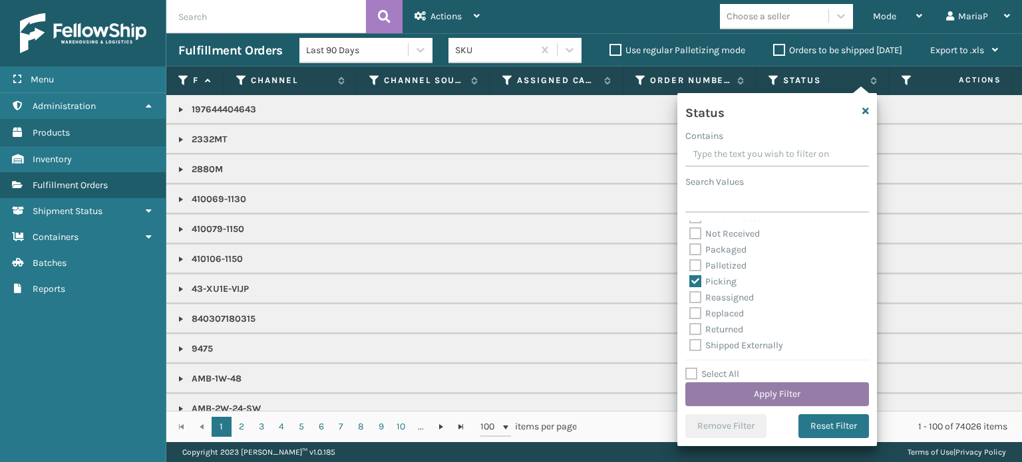
click at [822, 393] on button "Apply Filter" at bounding box center [777, 395] width 184 height 24
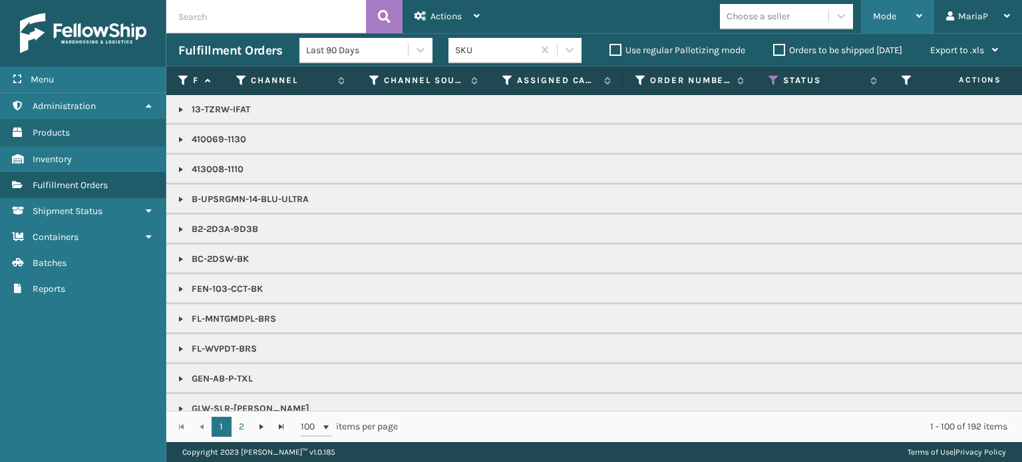
click at [901, 24] on div "Mode" at bounding box center [897, 16] width 49 height 33
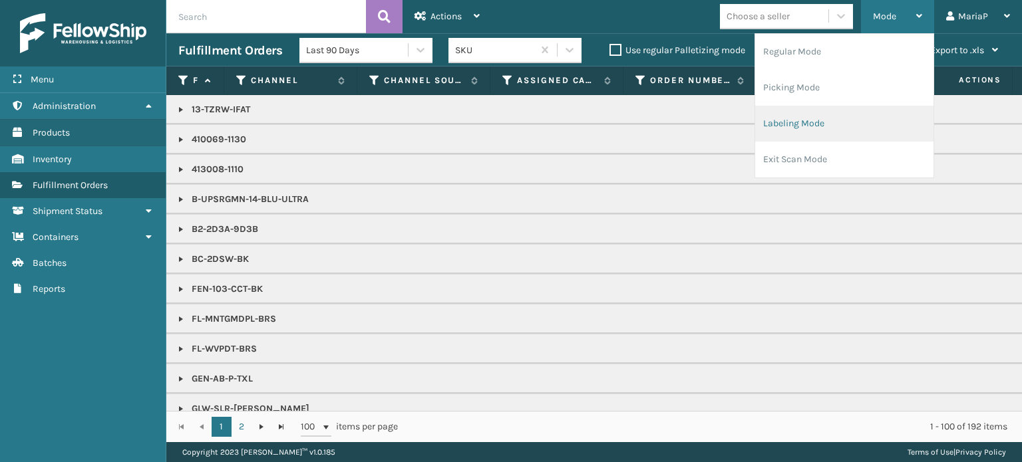
click at [806, 140] on li "Labeling Mode" at bounding box center [844, 124] width 178 height 36
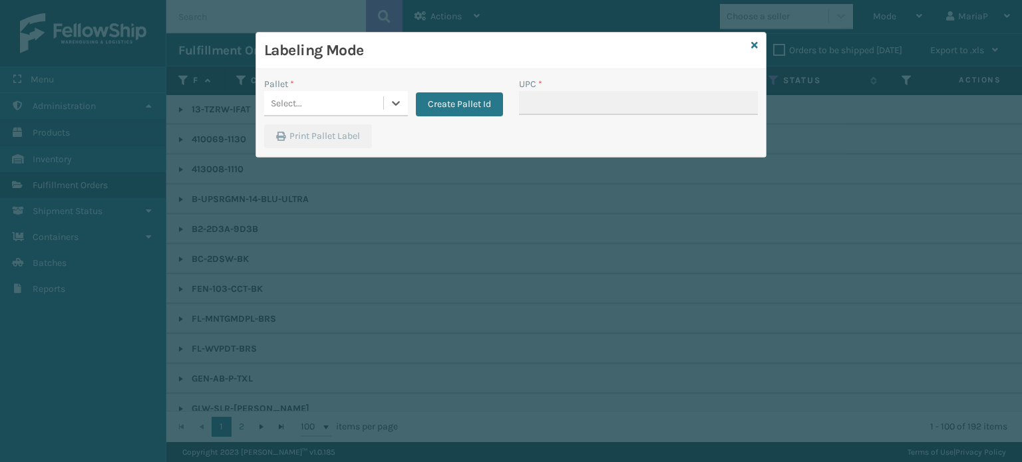
click at [362, 110] on div "Select..." at bounding box center [323, 103] width 119 height 22
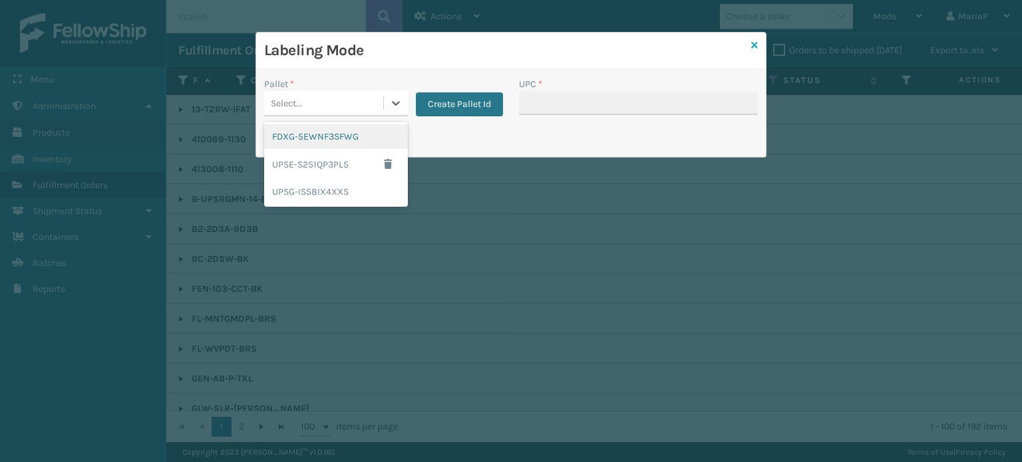
click at [754, 45] on icon at bounding box center [754, 45] width 7 height 9
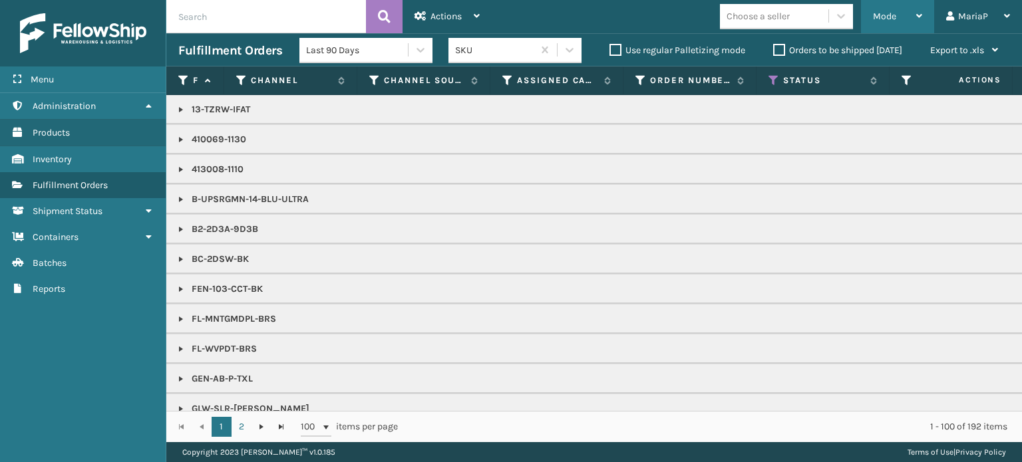
click at [900, 18] on div "Mode" at bounding box center [897, 16] width 49 height 33
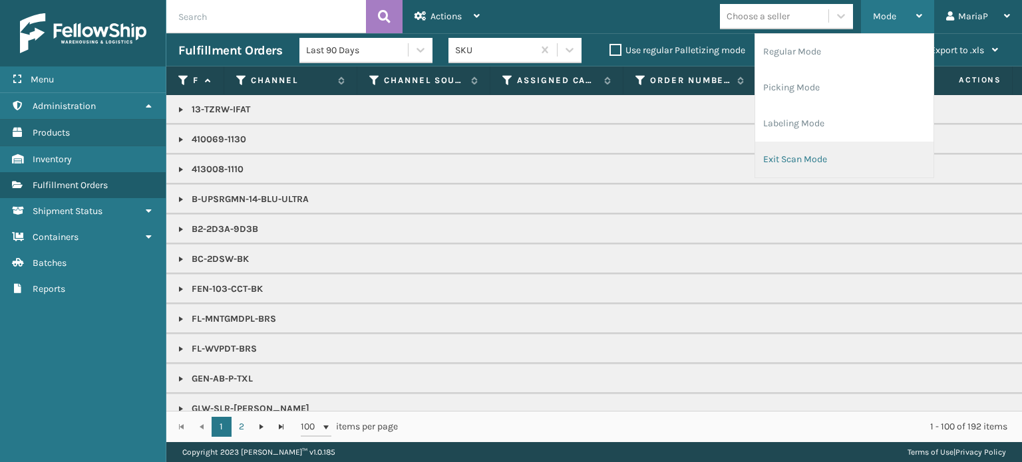
click at [824, 170] on li "Exit Scan Mode" at bounding box center [844, 160] width 178 height 36
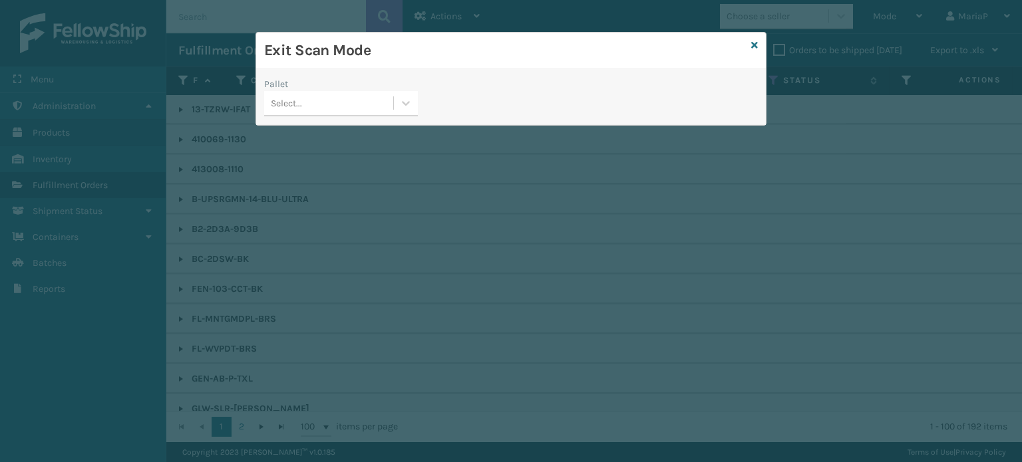
click at [344, 92] on div "Select..." at bounding box center [328, 103] width 129 height 22
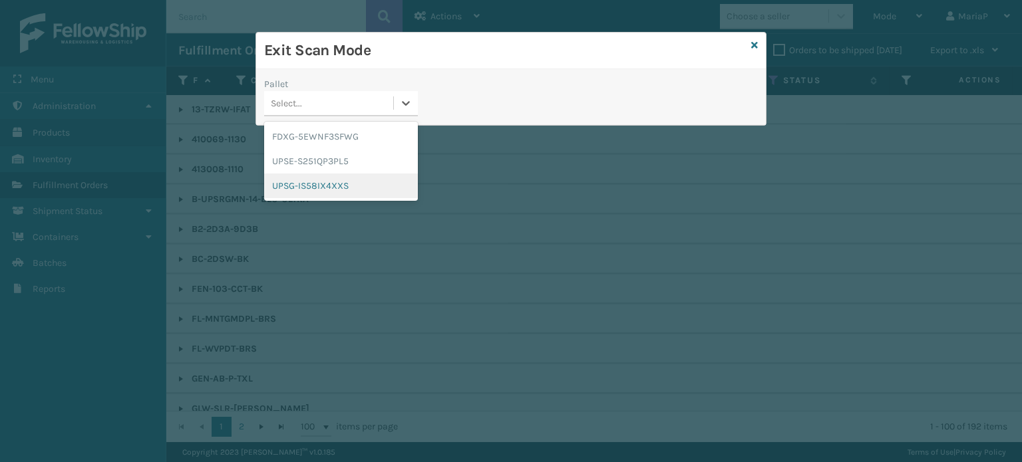
click at [345, 186] on div "UPSG-IS58IX4XXS" at bounding box center [341, 186] width 154 height 25
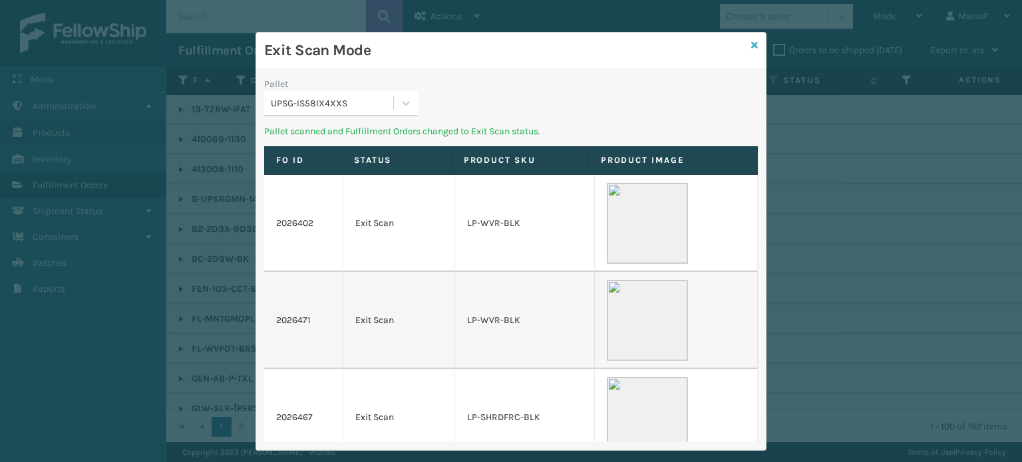
click at [754, 45] on div "Exit Scan Mode" at bounding box center [511, 51] width 510 height 37
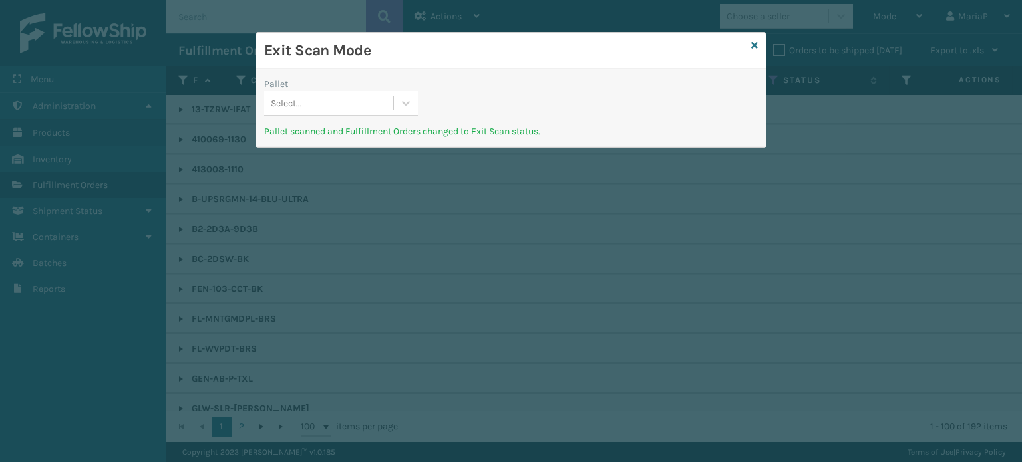
click at [743, 42] on h3 "Exit Scan Mode" at bounding box center [505, 51] width 482 height 20
click at [751, 42] on div "Exit Scan Mode Pallet Select... Pallet scanned and Fulfillment Orders changed t…" at bounding box center [510, 90] width 511 height 116
click at [755, 42] on icon at bounding box center [754, 45] width 7 height 9
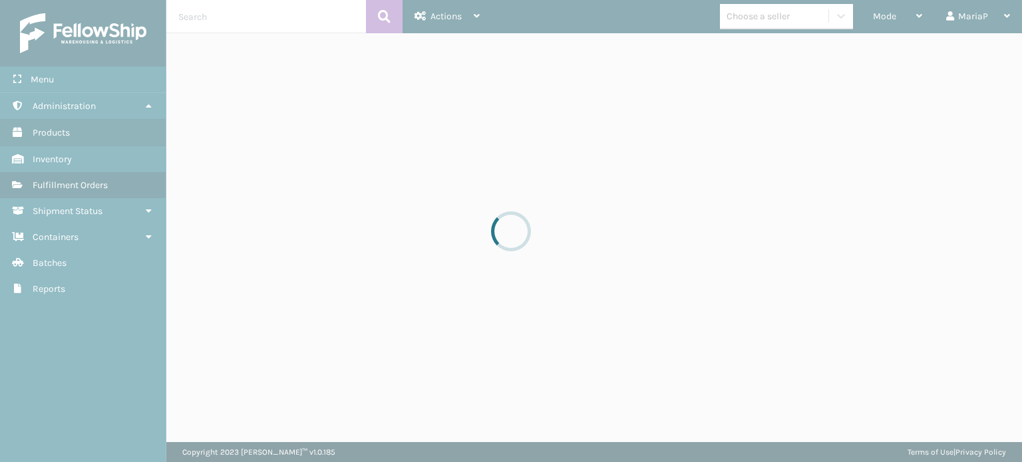
click at [887, 14] on div at bounding box center [511, 231] width 1022 height 462
click at [890, 18] on div at bounding box center [511, 231] width 1022 height 462
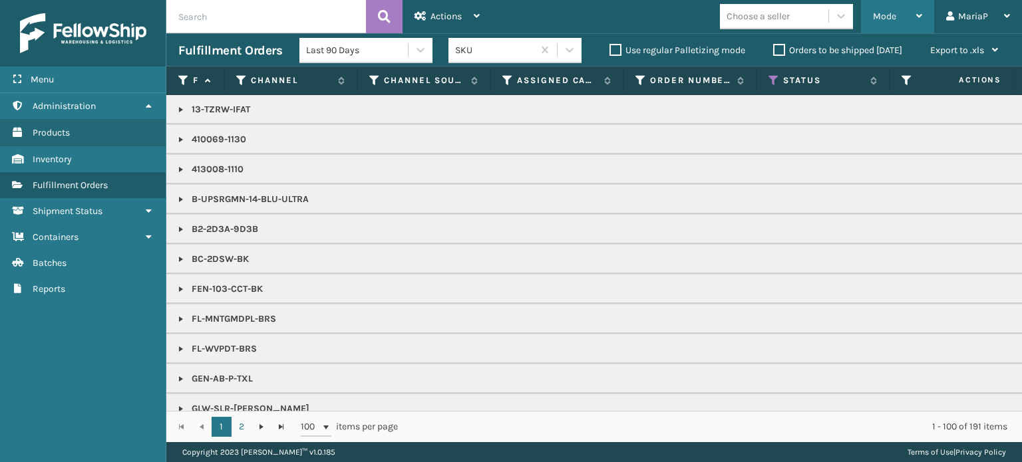
click at [889, 17] on span "Mode" at bounding box center [884, 16] width 23 height 11
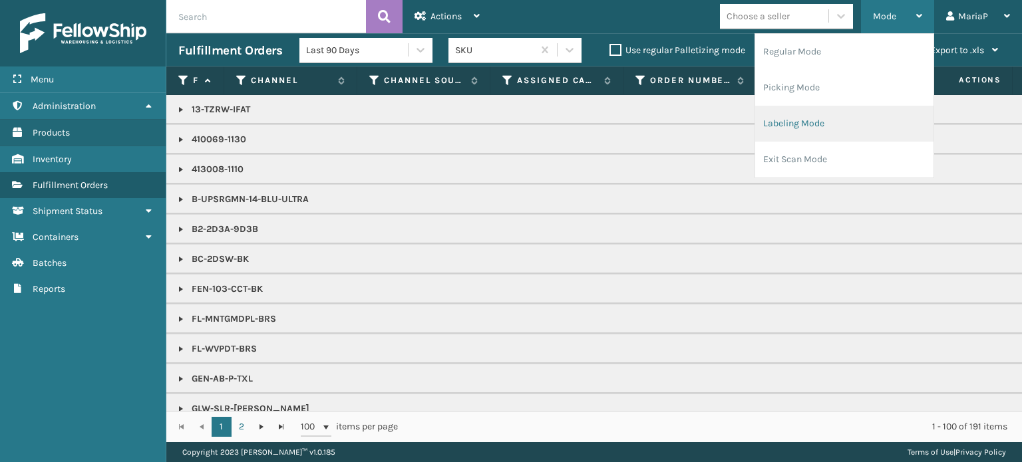
click at [825, 108] on li "Labeling Mode" at bounding box center [844, 124] width 178 height 36
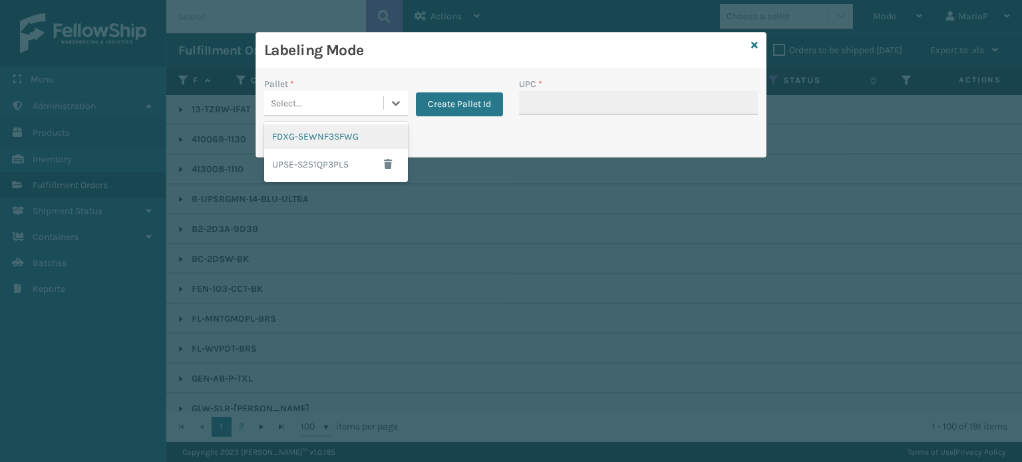
drag, startPoint x: 381, startPoint y: 102, endPoint x: 323, endPoint y: 138, distance: 67.8
click at [380, 102] on div "Select..." at bounding box center [323, 103] width 119 height 22
click at [495, 109] on button "Create Pallet Id" at bounding box center [459, 104] width 87 height 24
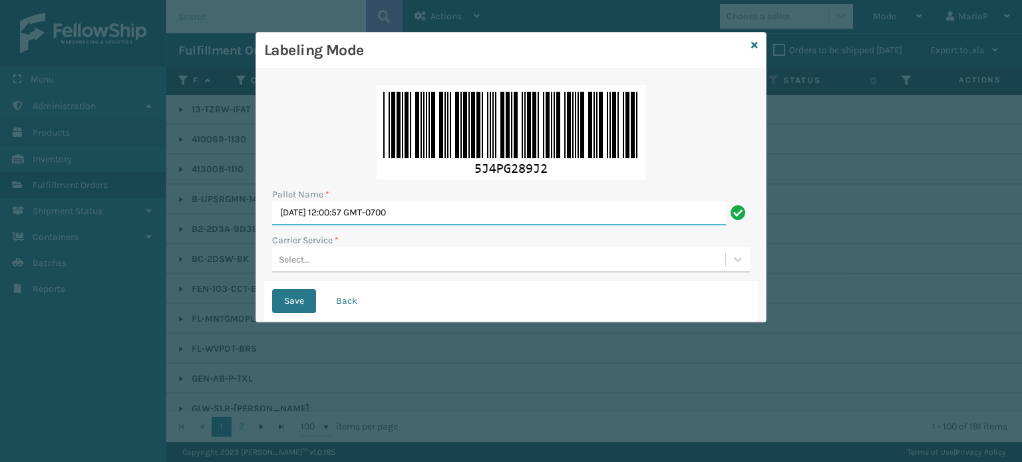
click at [476, 216] on input "Mon Aug 18 2025 12:00:57 GMT-0700" at bounding box center [499, 214] width 454 height 24
paste input "UPSP001752791"
click at [337, 260] on div "Select..." at bounding box center [498, 260] width 453 height 22
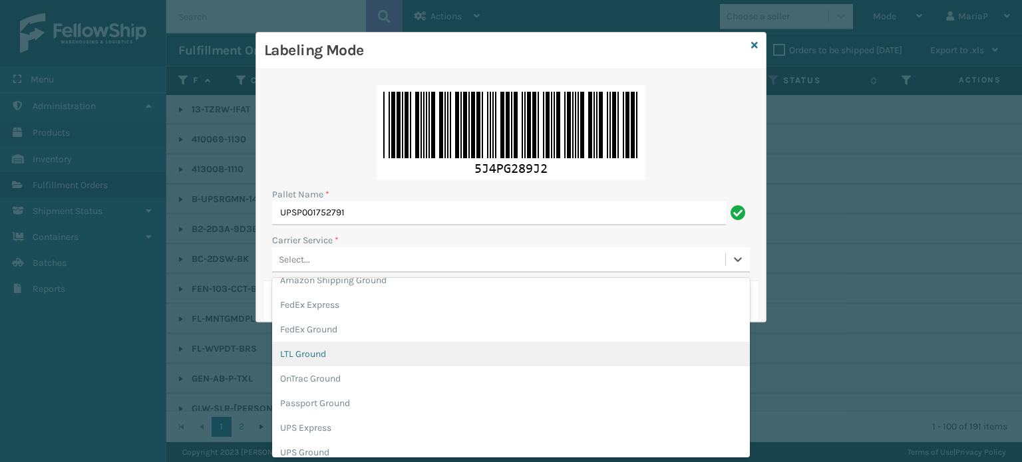
scroll to position [67, 0]
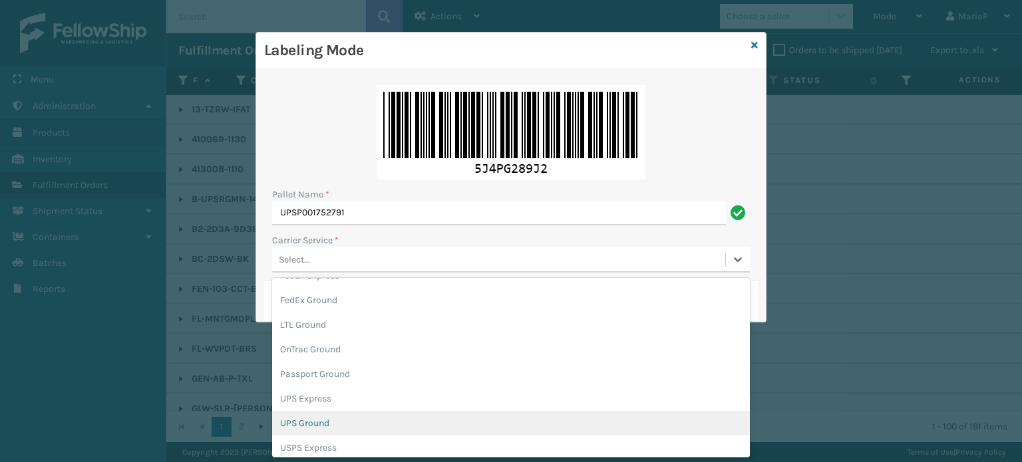
click at [322, 424] on div "UPS Ground" at bounding box center [511, 423] width 478 height 25
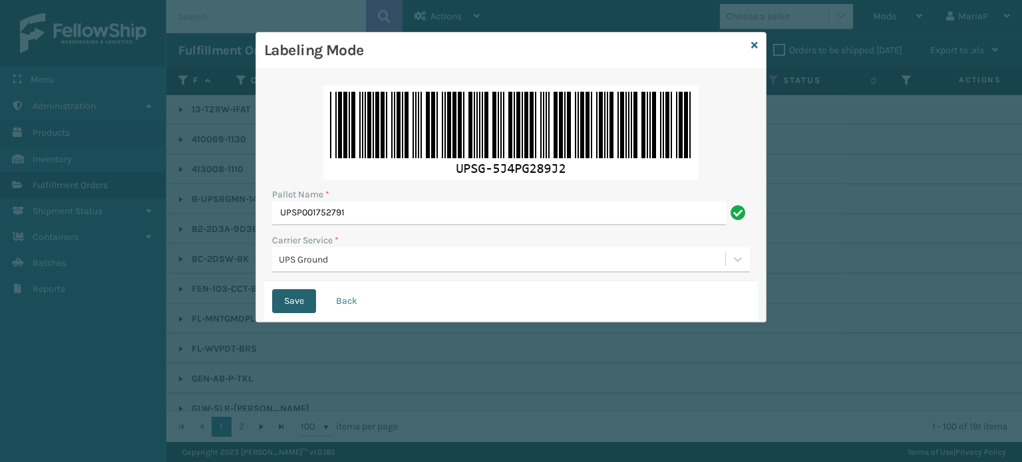
click at [309, 303] on button "Save" at bounding box center [294, 301] width 44 height 24
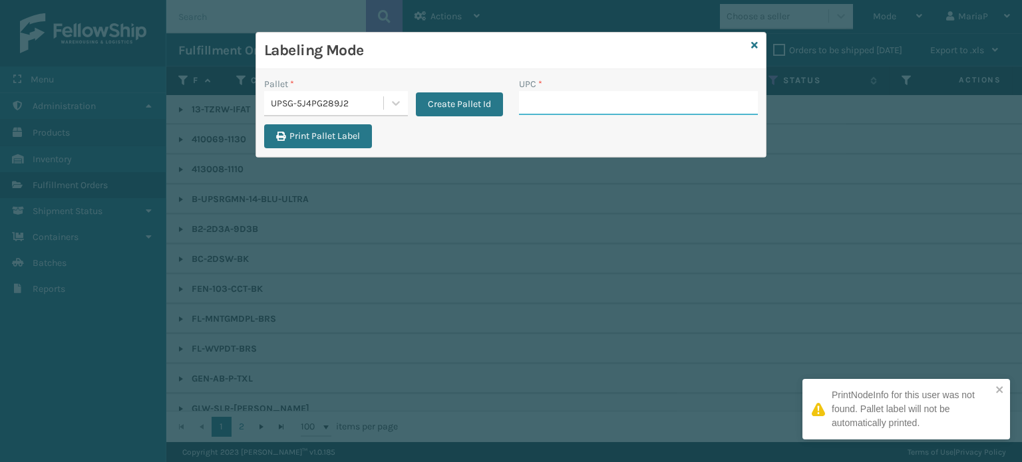
click at [566, 104] on input "UPC *" at bounding box center [638, 103] width 239 height 24
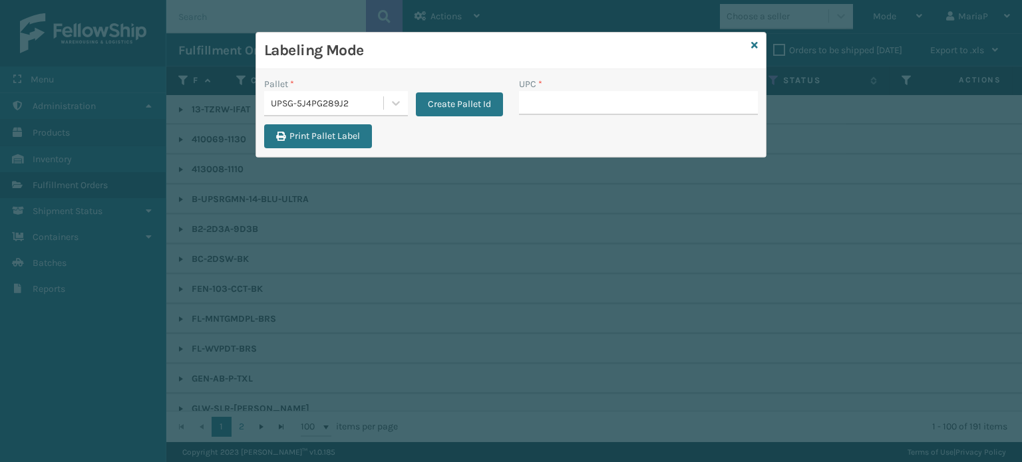
click at [306, 108] on div "UPSG-5J4PG289J2" at bounding box center [328, 103] width 114 height 14
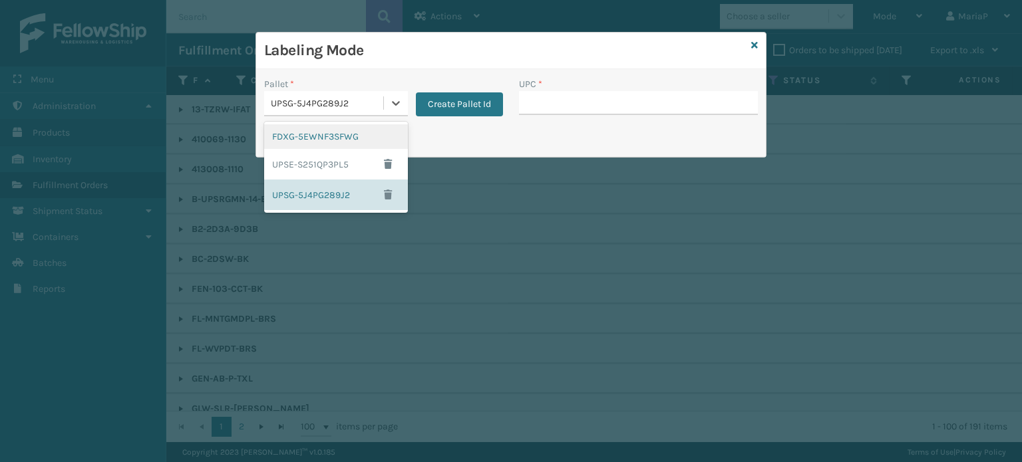
click at [322, 140] on div "FDXG-5EWNF3SFWG" at bounding box center [336, 136] width 144 height 25
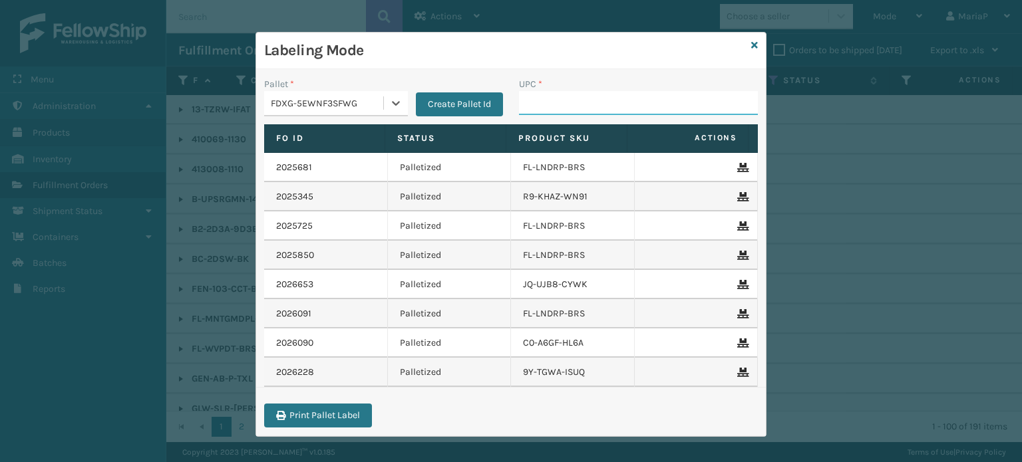
click at [524, 106] on input "UPC *" at bounding box center [638, 103] width 239 height 24
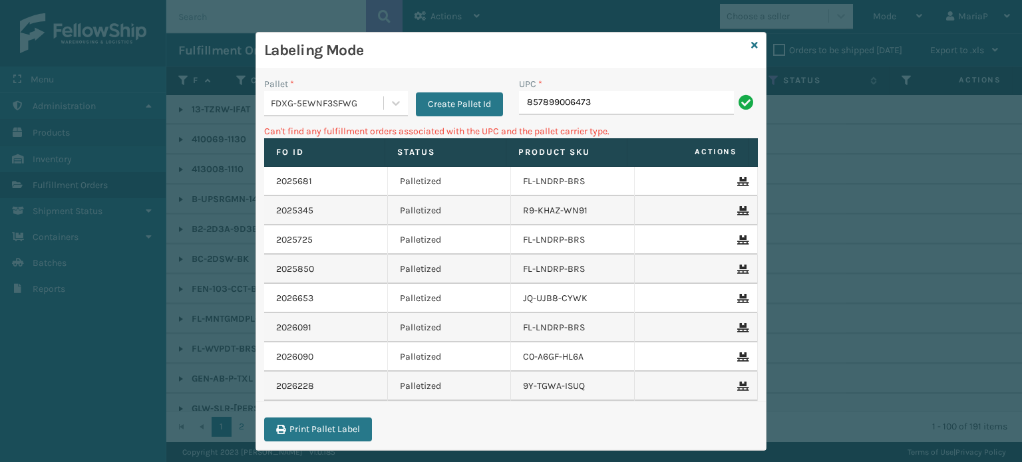
click at [347, 106] on div "FDXG-5EWNF3SFWG" at bounding box center [328, 103] width 114 height 14
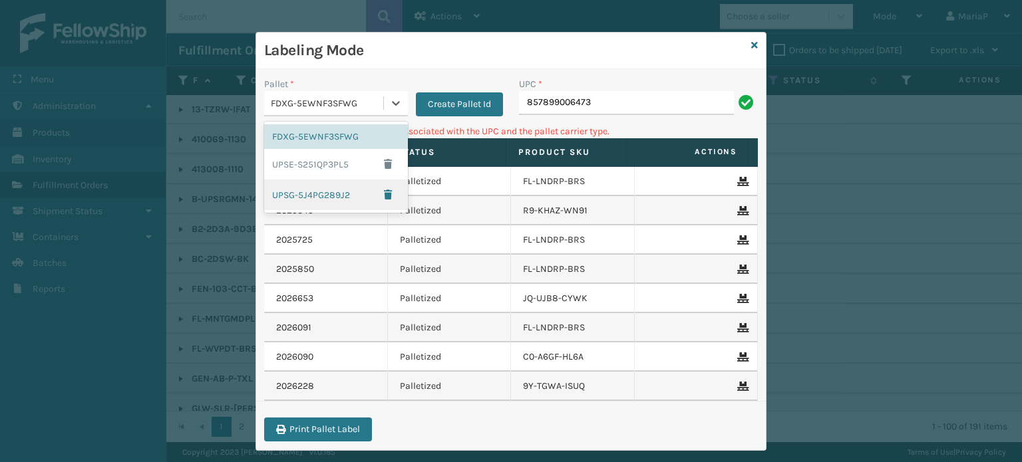
click at [325, 194] on div "UPSG-5J4PG289J2" at bounding box center [336, 195] width 144 height 31
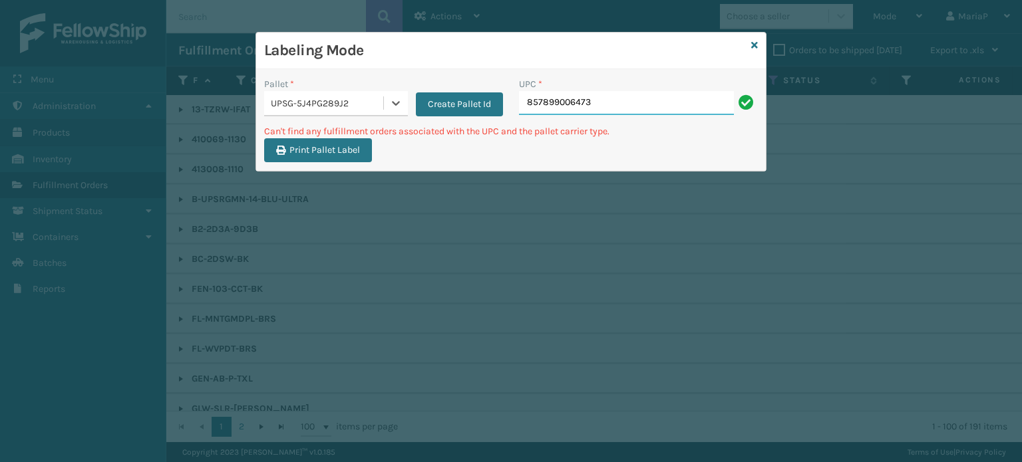
click at [611, 108] on input "857899006473" at bounding box center [626, 103] width 215 height 24
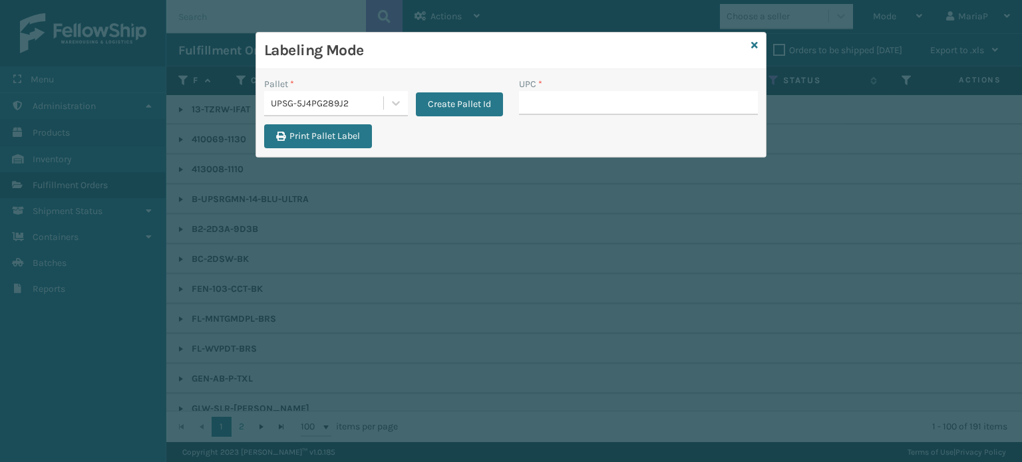
click at [279, 91] on div "UPSG-5J4PG289J2" at bounding box center [336, 103] width 144 height 25
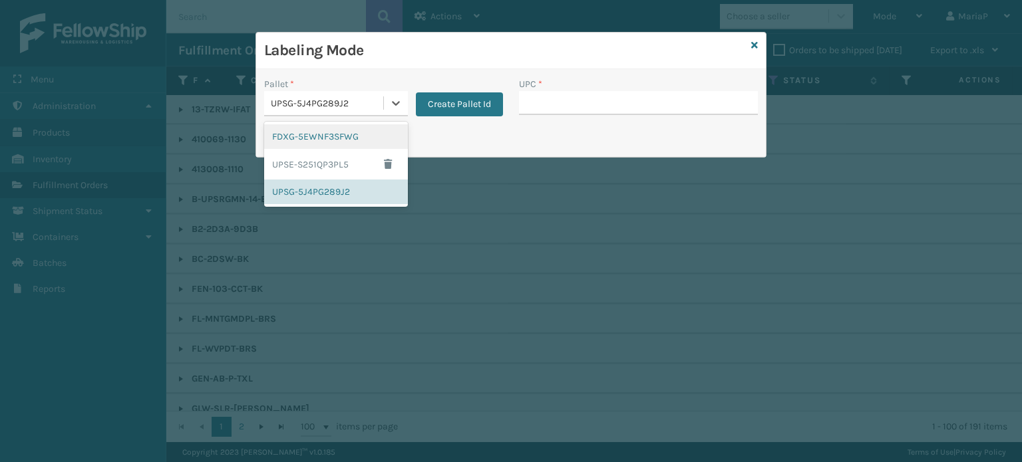
click at [322, 142] on div "FDXG-5EWNF3SFWG" at bounding box center [336, 136] width 144 height 25
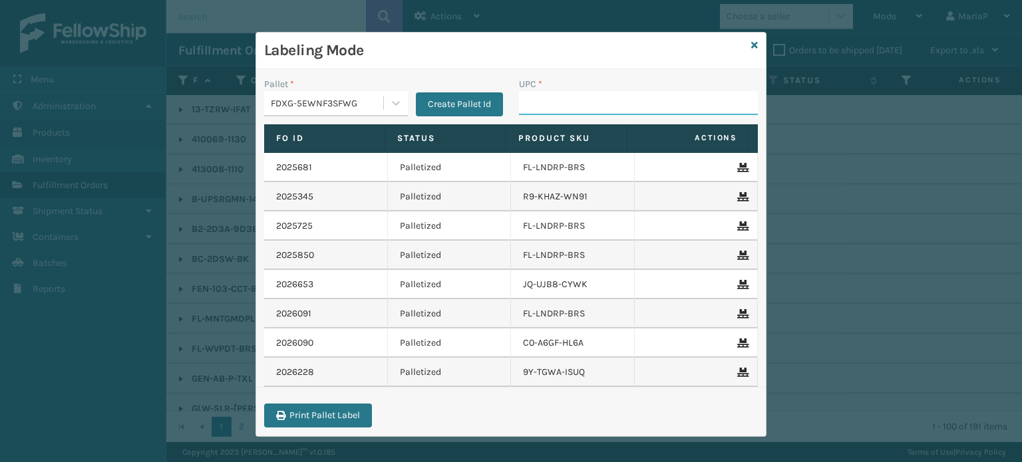
click at [584, 114] on input "UPC *" at bounding box center [638, 103] width 239 height 24
click at [570, 108] on input "8581" at bounding box center [626, 103] width 215 height 24
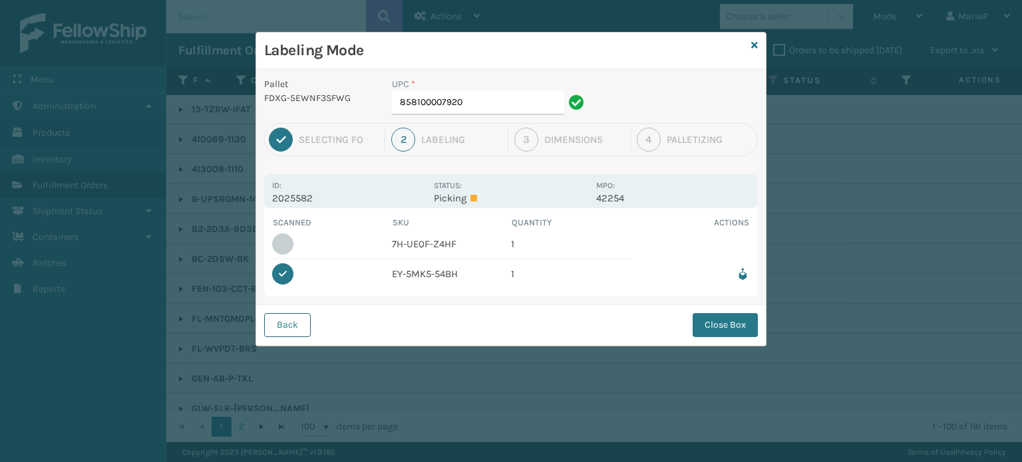
click at [298, 316] on button "Back" at bounding box center [287, 325] width 47 height 24
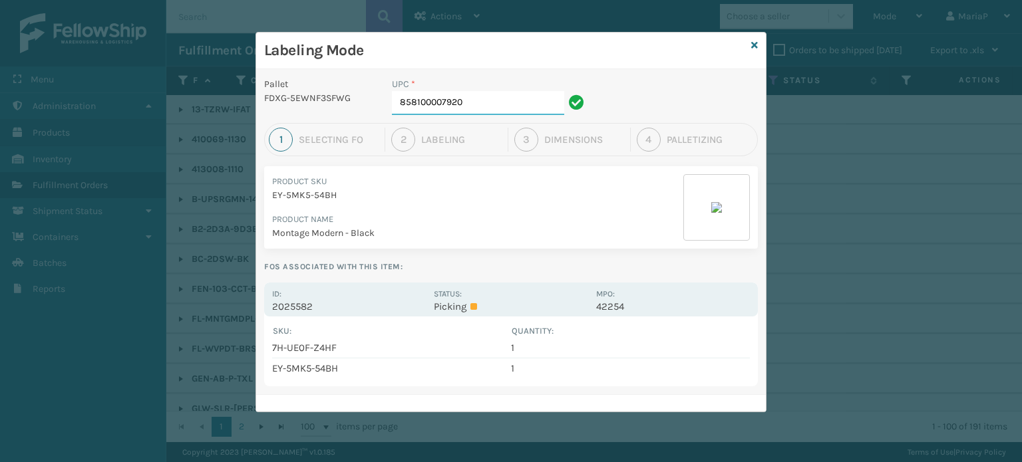
click at [507, 100] on input "858100007920" at bounding box center [478, 103] width 172 height 24
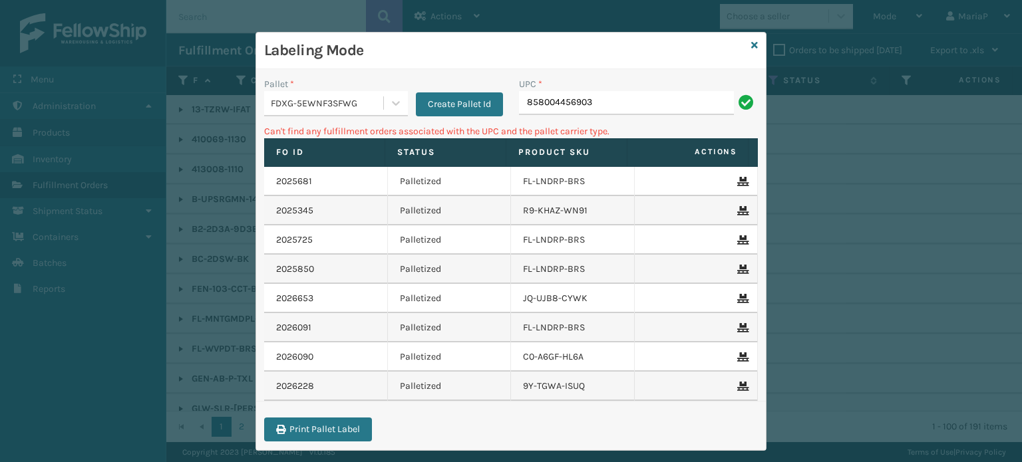
click at [539, 105] on input "858004456903" at bounding box center [626, 103] width 215 height 24
click at [310, 96] on div "FDXG-5EWNF3SFWG" at bounding box center [328, 103] width 114 height 14
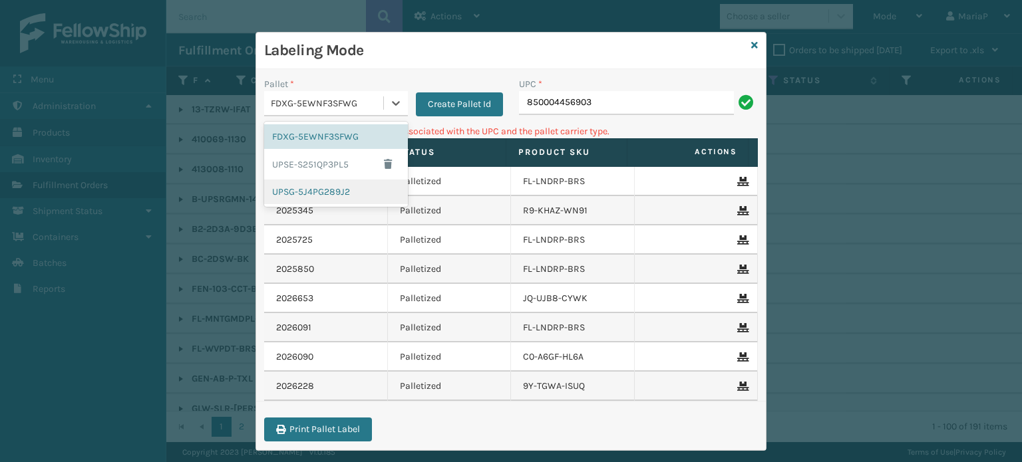
click at [315, 200] on div "UPSG-5J4PG289J2" at bounding box center [336, 192] width 144 height 25
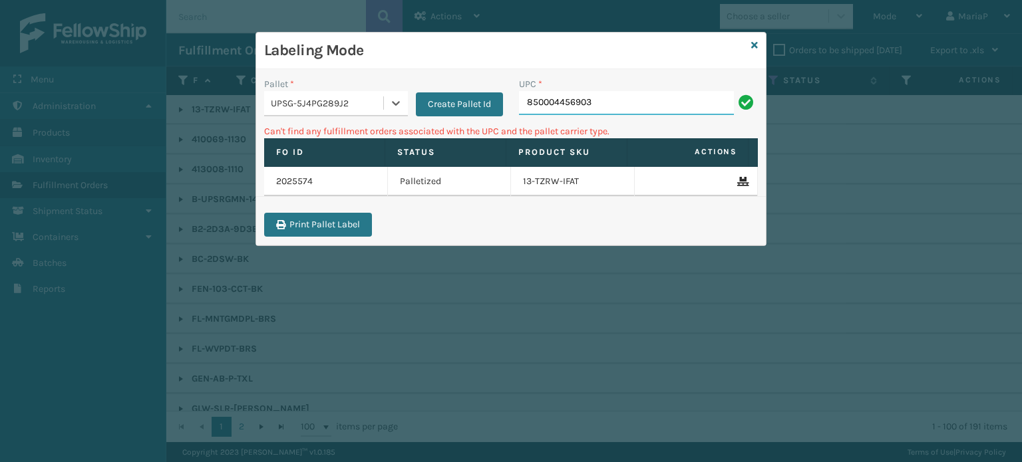
click at [629, 104] on input "850004456903" at bounding box center [626, 103] width 215 height 24
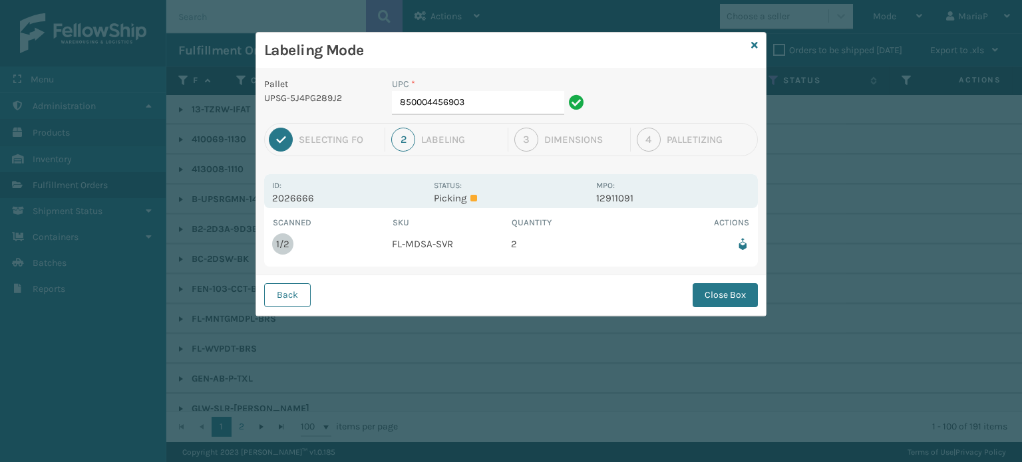
click at [527, 115] on div "UPC * 850004456903" at bounding box center [490, 100] width 212 height 46
click at [521, 111] on input "850004456903" at bounding box center [478, 103] width 172 height 24
click at [728, 299] on button "Close Box" at bounding box center [725, 295] width 65 height 24
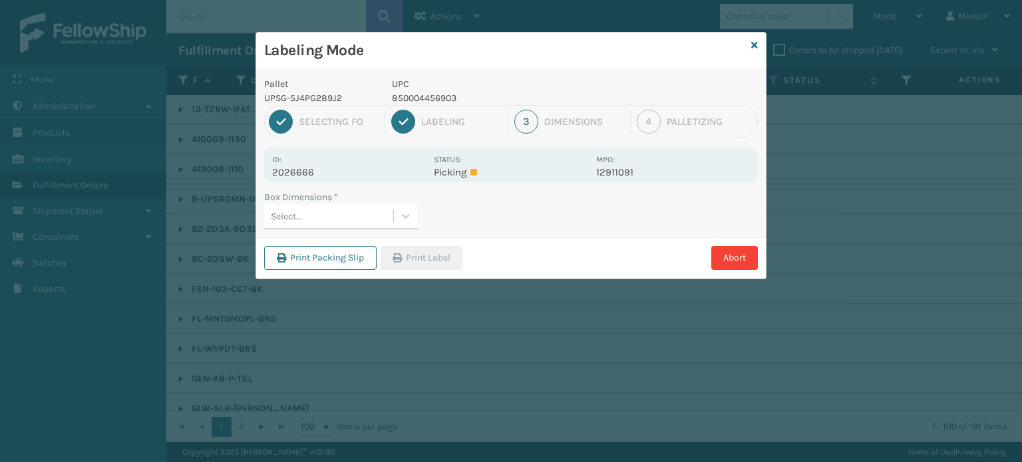
click at [333, 211] on div "Select..." at bounding box center [328, 217] width 129 height 22
click at [330, 255] on div "Med" at bounding box center [341, 250] width 154 height 25
click at [436, 248] on button "Print Label" at bounding box center [422, 258] width 82 height 24
click at [436, 248] on div "Labeling Mode Pallet UPSG-5J4PG289J2 UPC 850004456903 1 Selecting FO 2 Labeling…" at bounding box center [511, 231] width 1022 height 462
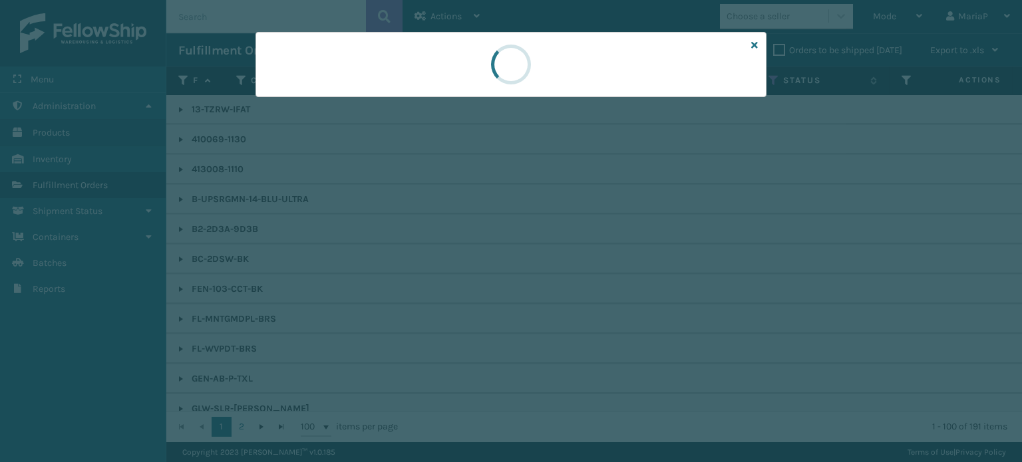
click at [438, 250] on div at bounding box center [511, 231] width 1022 height 462
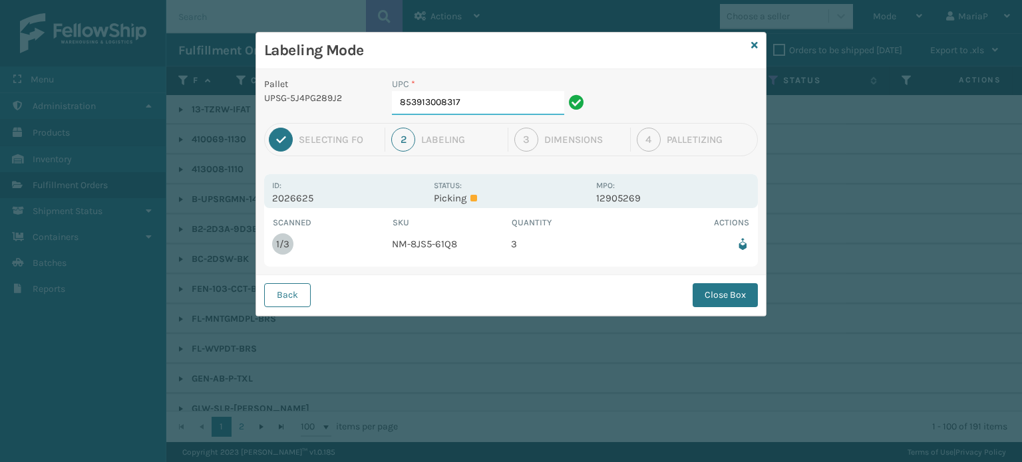
click at [499, 103] on input "853913008317" at bounding box center [478, 103] width 172 height 24
drag, startPoint x: 713, startPoint y: 273, endPoint x: 713, endPoint y: 293, distance: 20.0
click at [713, 275] on div "Back Close Box" at bounding box center [511, 295] width 510 height 41
click at [713, 293] on button "Close Box" at bounding box center [725, 295] width 65 height 24
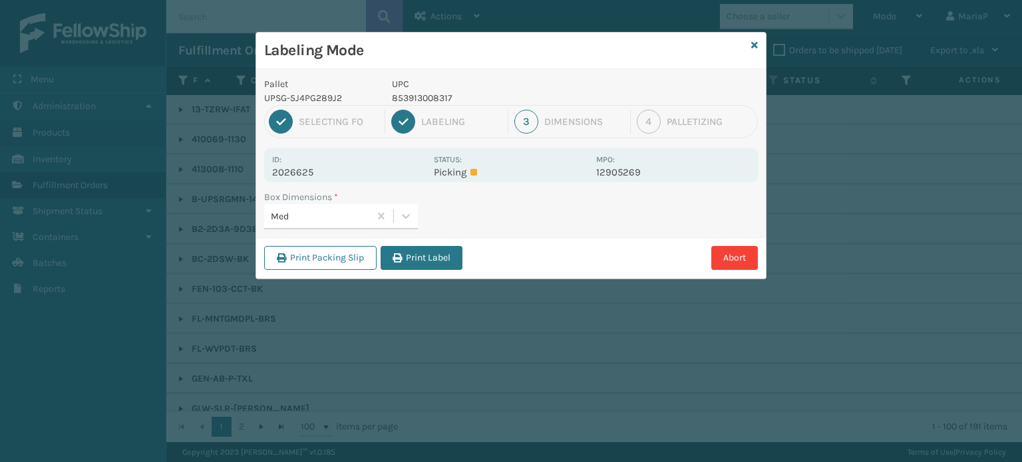
click at [436, 258] on button "Print Label" at bounding box center [422, 258] width 82 height 24
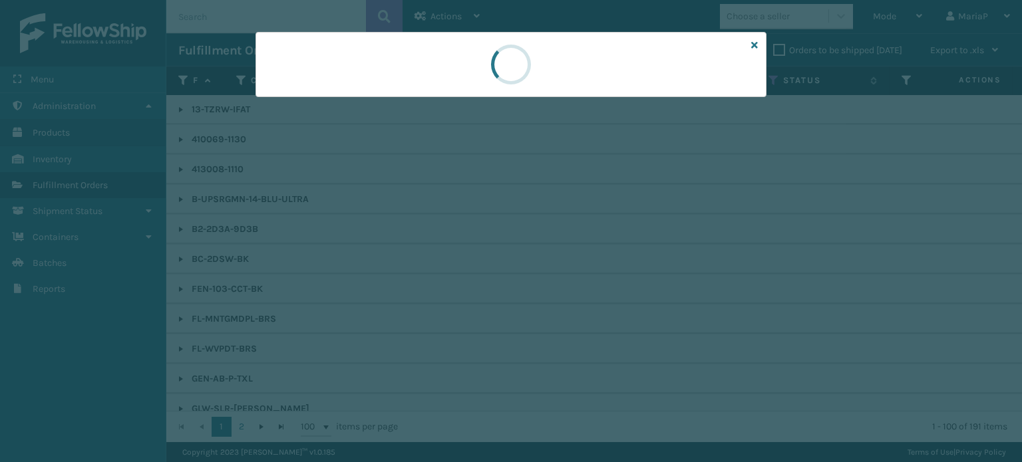
click at [443, 255] on div at bounding box center [511, 231] width 1022 height 462
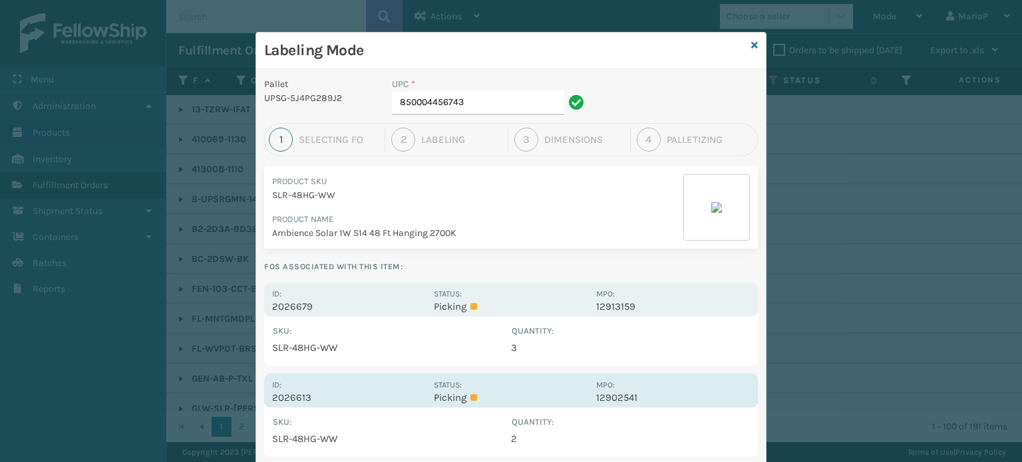
click at [314, 392] on p "2026613" at bounding box center [349, 398] width 154 height 12
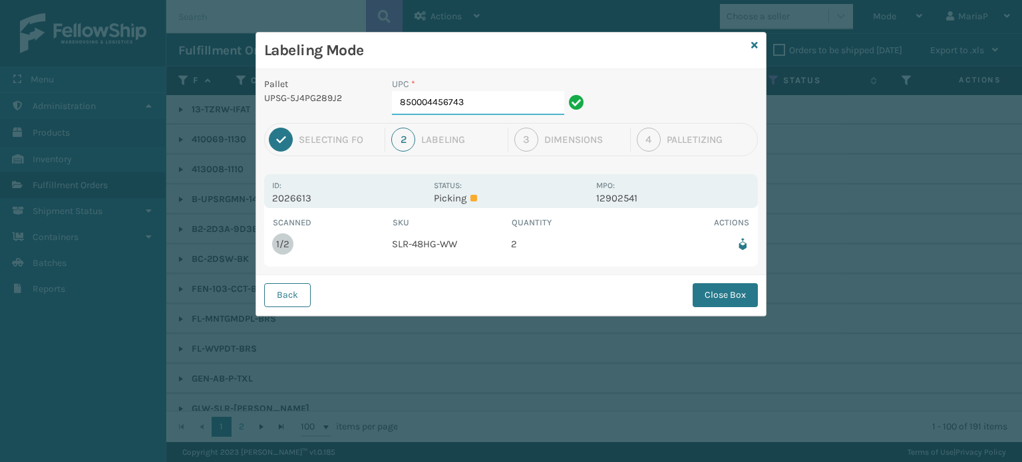
click at [474, 112] on input "850004456743" at bounding box center [478, 103] width 172 height 24
click at [721, 280] on div "Back Close Box" at bounding box center [511, 295] width 510 height 41
click at [747, 292] on button "Close Box" at bounding box center [725, 295] width 65 height 24
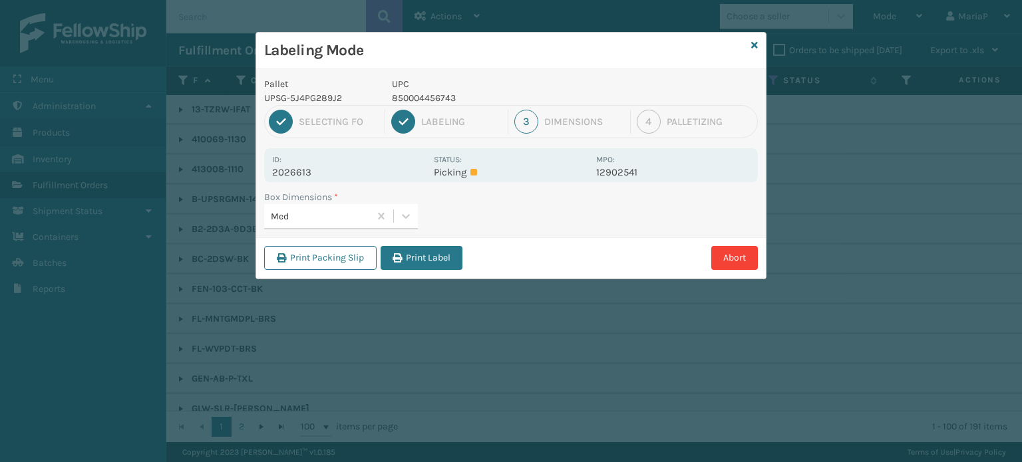
click at [417, 240] on div "Print Packing Slip Print Label Abort" at bounding box center [511, 258] width 510 height 41
click at [418, 255] on button "Print Label" at bounding box center [422, 258] width 82 height 24
click at [419, 255] on div "Labeling Mode Pallet UPSG-5J4PG289J2 UPC 850004456743 1 Selecting FO 2 Labeling…" at bounding box center [511, 231] width 1022 height 462
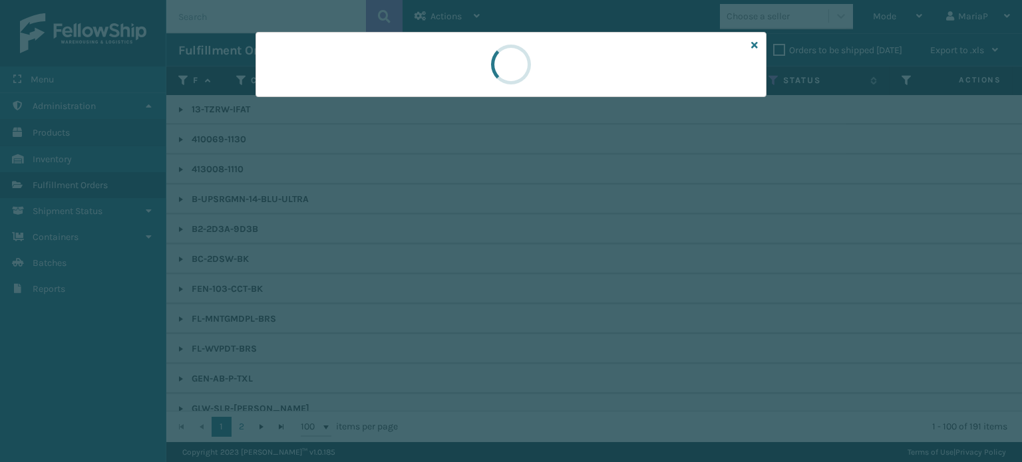
click at [420, 255] on div at bounding box center [511, 231] width 1022 height 462
click at [422, 255] on div at bounding box center [511, 231] width 1022 height 462
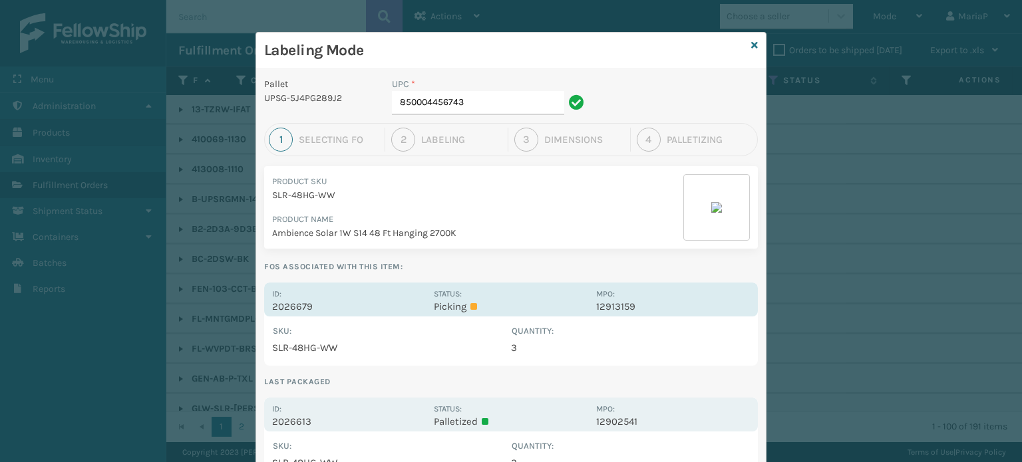
click at [272, 306] on p "2026679" at bounding box center [349, 307] width 154 height 12
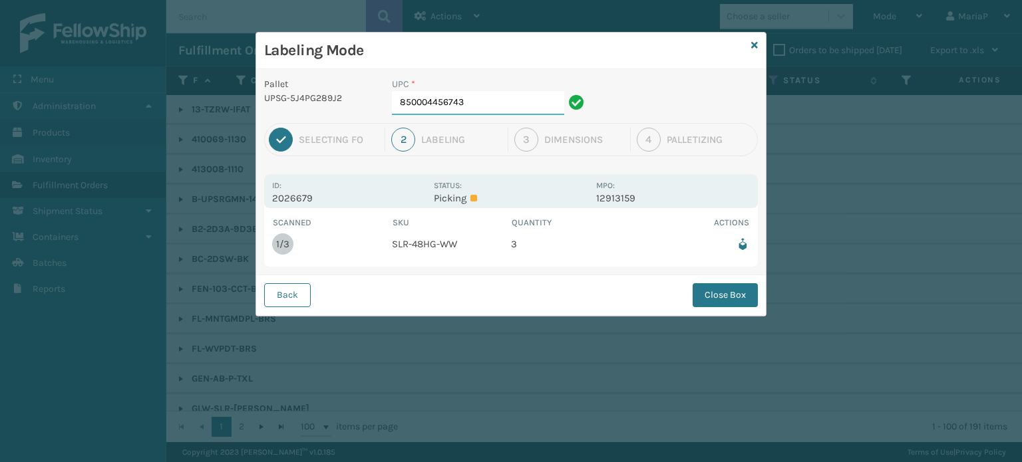
click at [484, 106] on input "850004456743" at bounding box center [478, 103] width 172 height 24
click at [697, 297] on button "Close Box" at bounding box center [725, 295] width 65 height 24
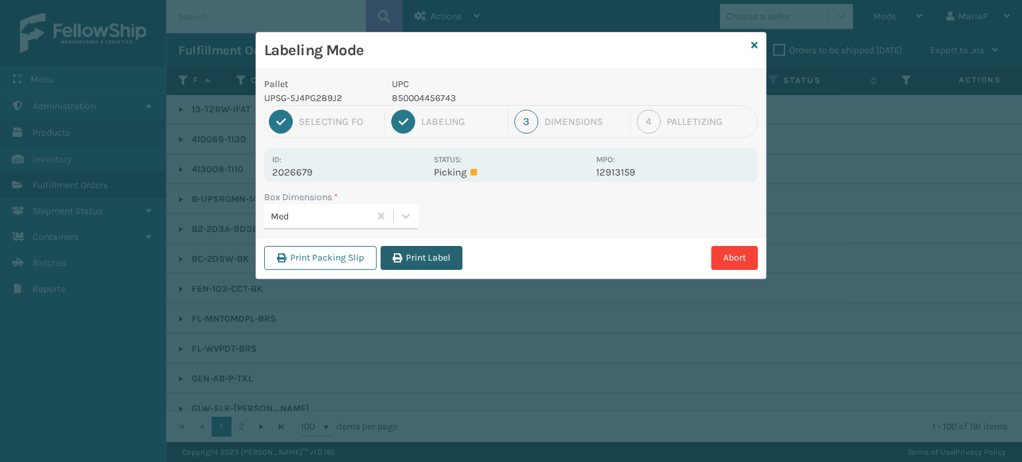
click at [436, 257] on button "Print Label" at bounding box center [422, 258] width 82 height 24
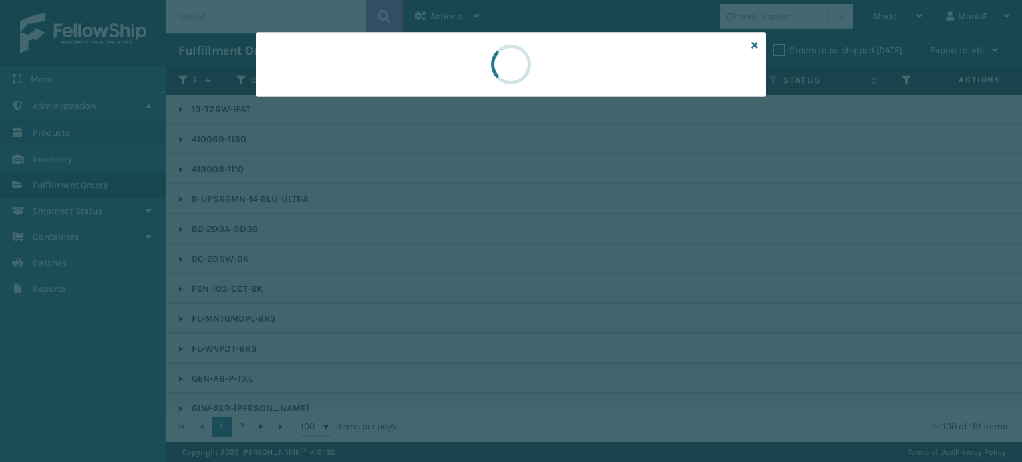
click at [436, 256] on div at bounding box center [511, 231] width 1022 height 462
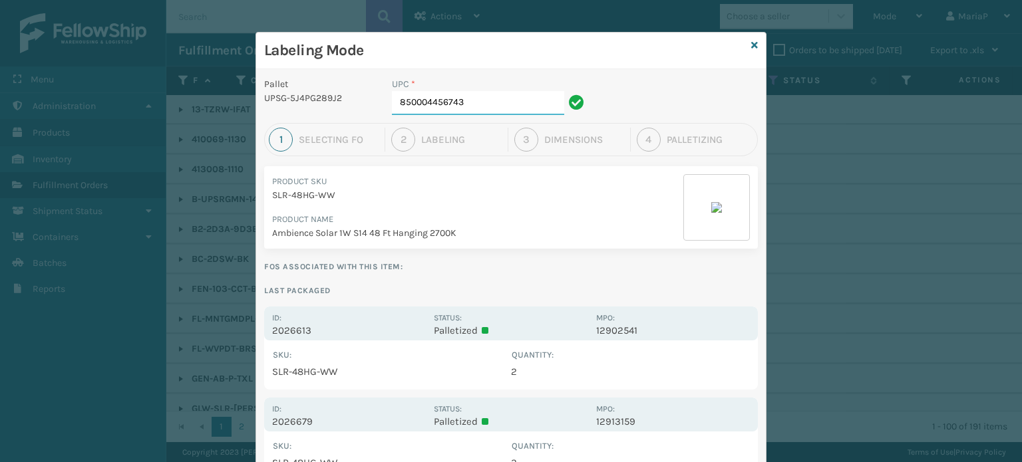
click at [487, 111] on input "850004456743" at bounding box center [478, 103] width 172 height 24
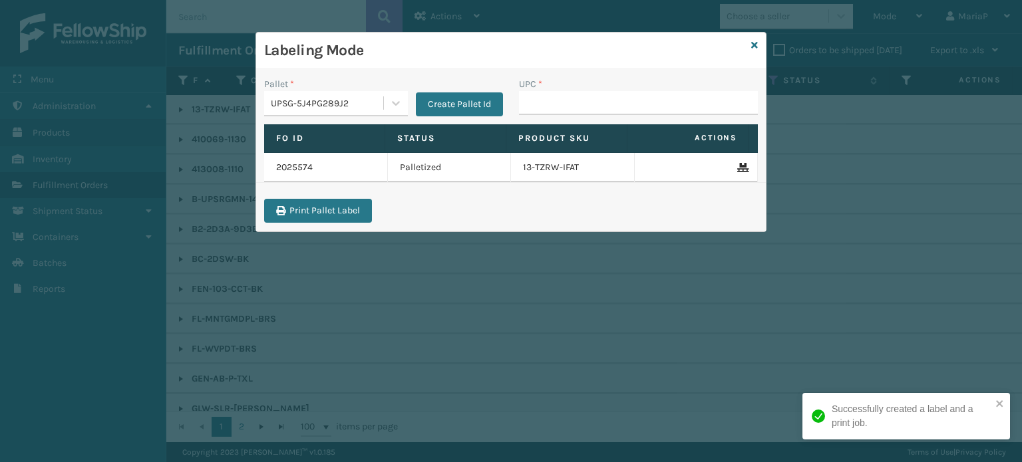
click at [381, 112] on div "UPSG-5J4PG289J2" at bounding box center [323, 103] width 119 height 22
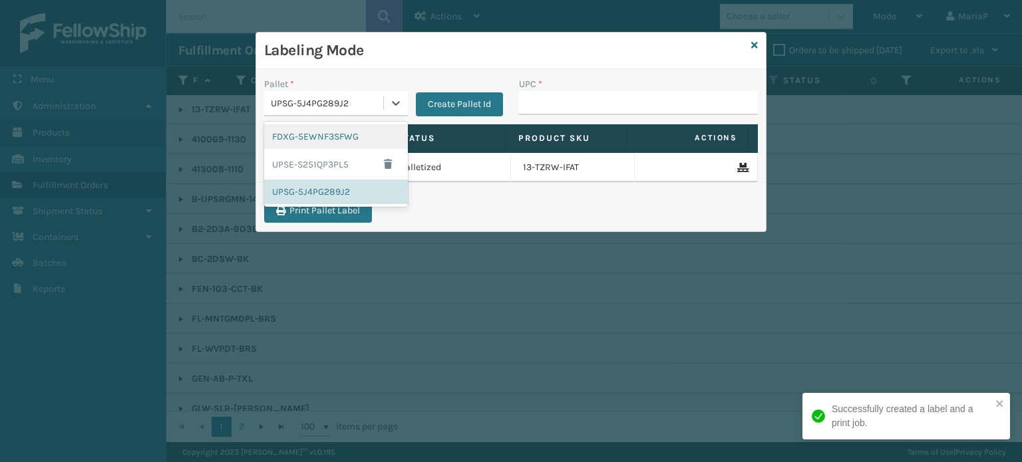
click at [357, 132] on div "FDXG-5EWNF3SFWG" at bounding box center [336, 136] width 144 height 25
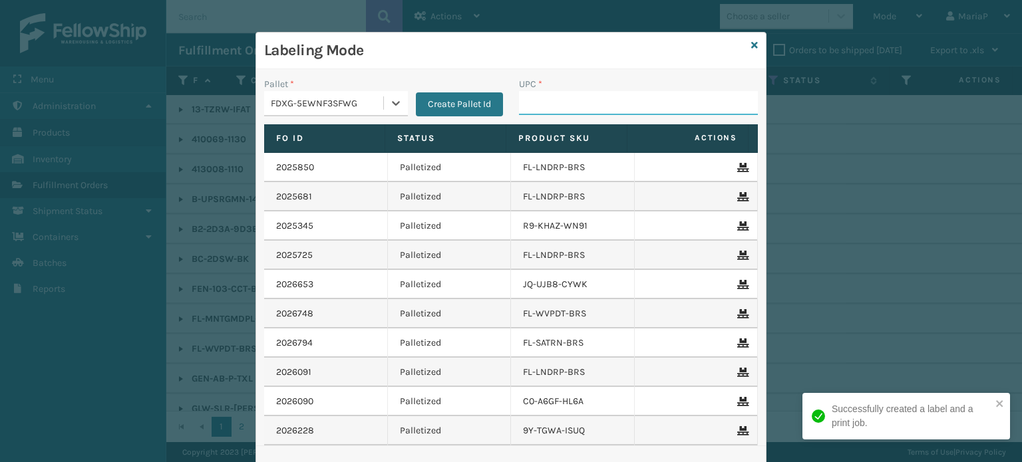
click at [567, 110] on input "UPC *" at bounding box center [638, 103] width 239 height 24
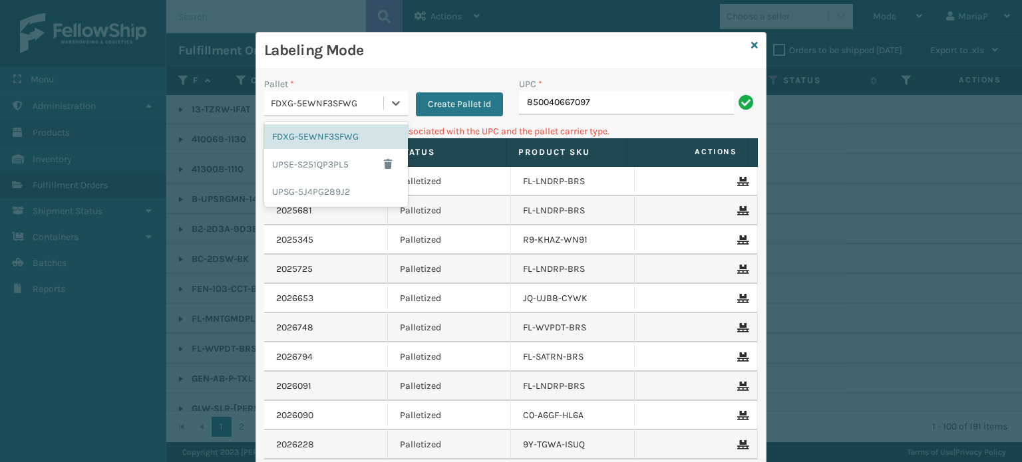
click at [346, 95] on div "FDXG-5EWNF3SFWG" at bounding box center [323, 103] width 119 height 22
click at [319, 194] on div "UPSG-5J4PG289J2" at bounding box center [336, 192] width 144 height 25
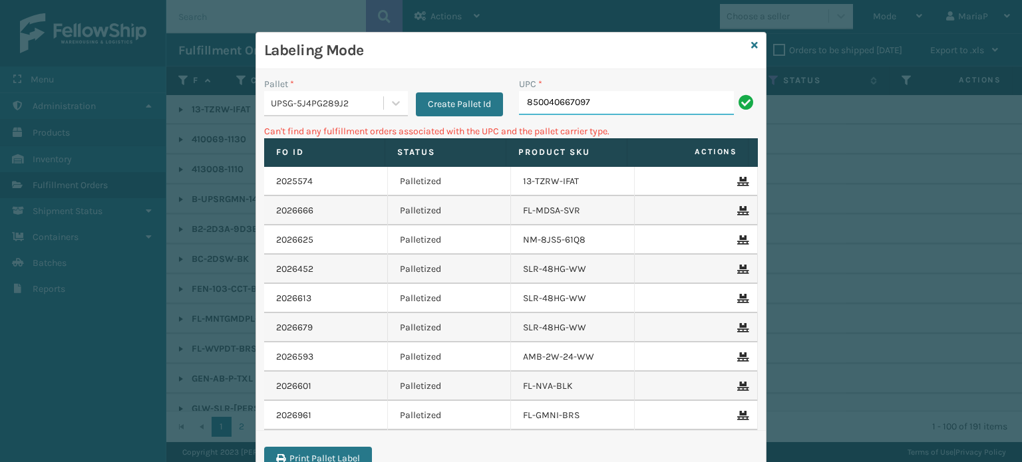
click at [620, 101] on input "850040667097" at bounding box center [626, 103] width 215 height 24
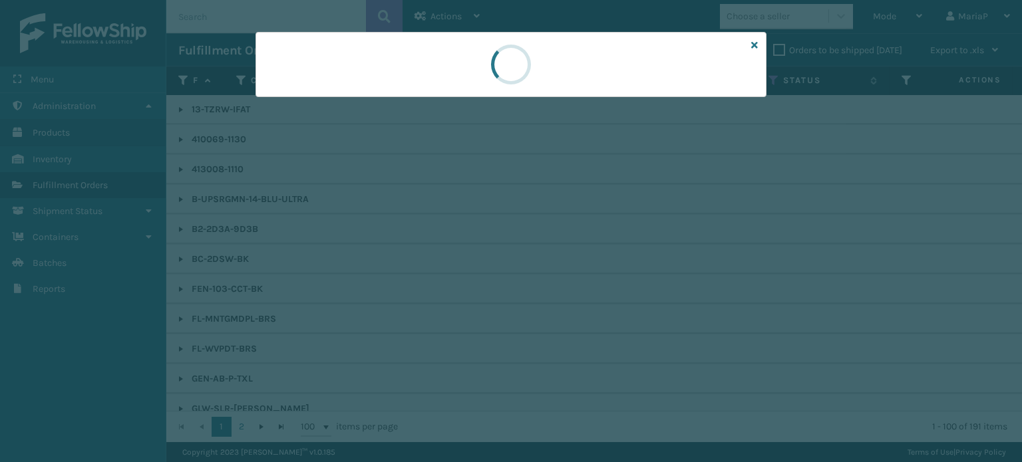
click at [620, 101] on div at bounding box center [511, 231] width 1022 height 462
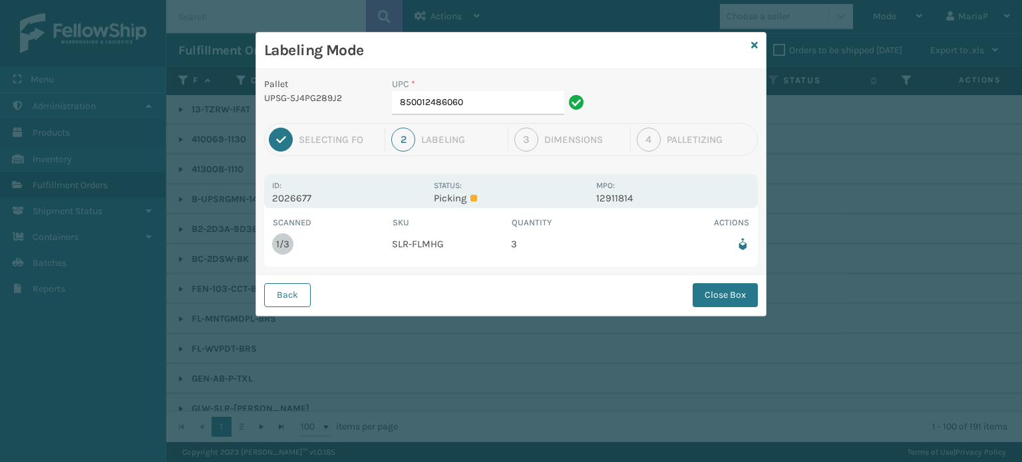
click at [490, 115] on div "UPC * 850012486060" at bounding box center [490, 100] width 212 height 46
click at [482, 106] on input "850012486060" at bounding box center [478, 103] width 172 height 24
click at [700, 300] on button "Close Box" at bounding box center [725, 295] width 65 height 24
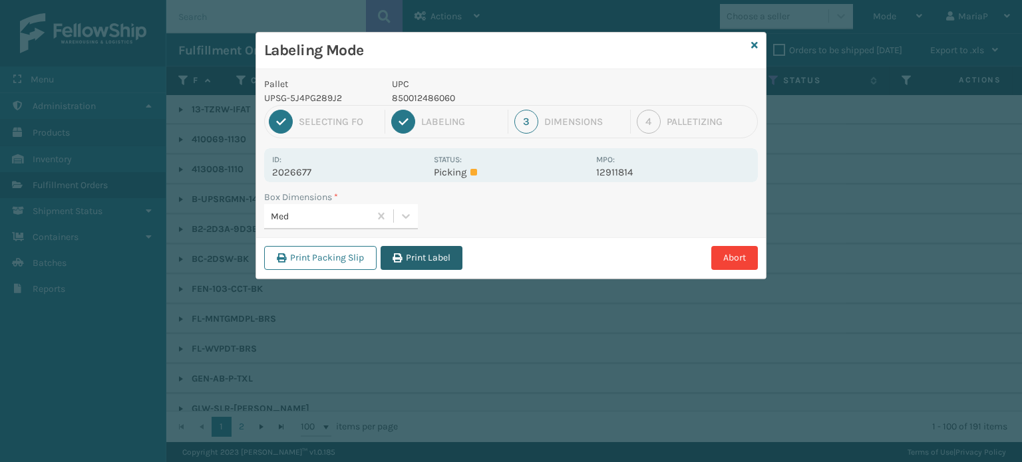
click at [417, 247] on button "Print Label" at bounding box center [422, 258] width 82 height 24
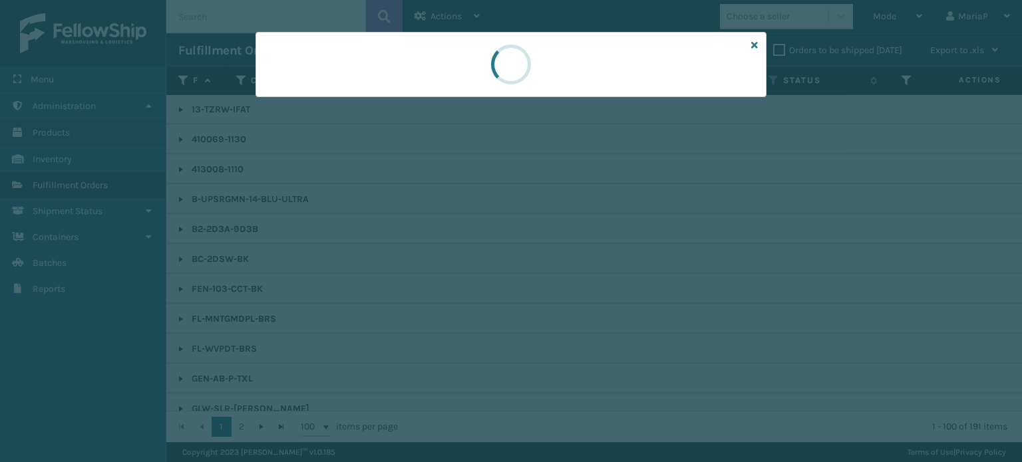
click at [417, 247] on div at bounding box center [511, 231] width 1022 height 462
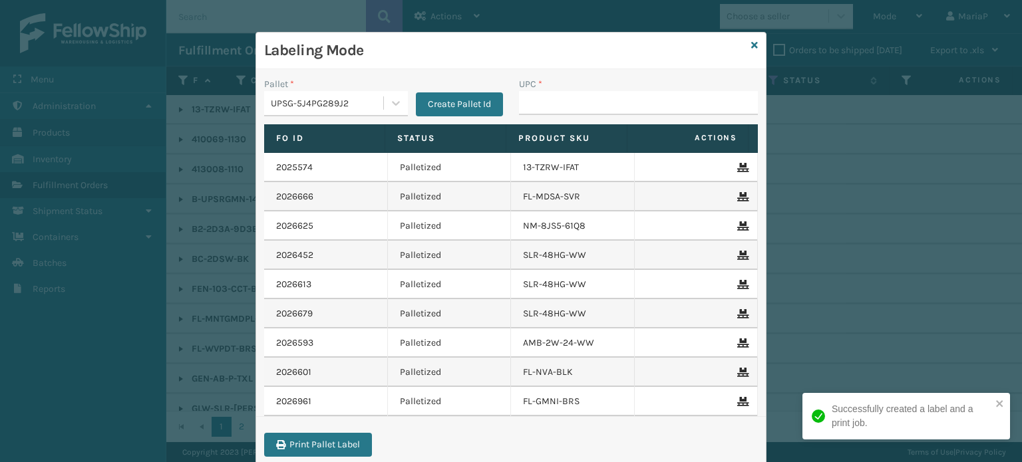
click at [745, 41] on div "Labeling Mode" at bounding box center [511, 51] width 510 height 37
click at [751, 47] on icon at bounding box center [754, 45] width 7 height 9
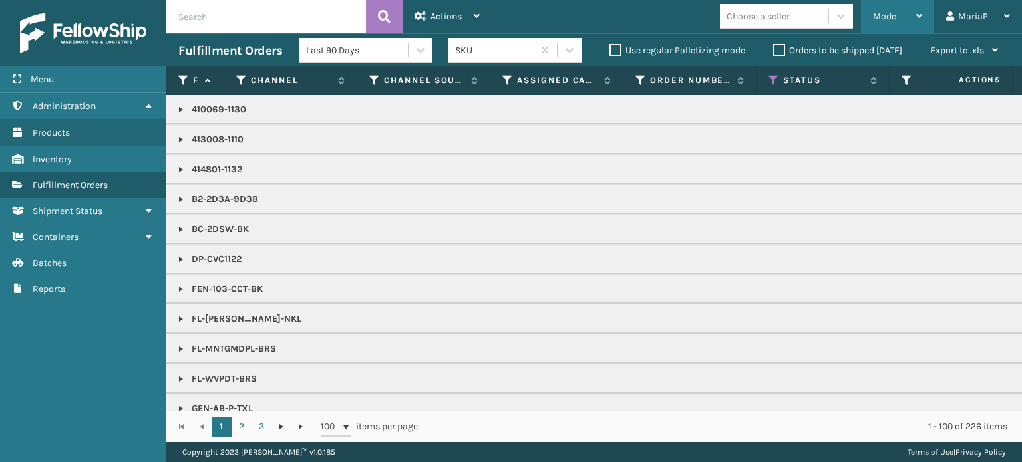
click at [897, 13] on div "Mode" at bounding box center [897, 16] width 49 height 33
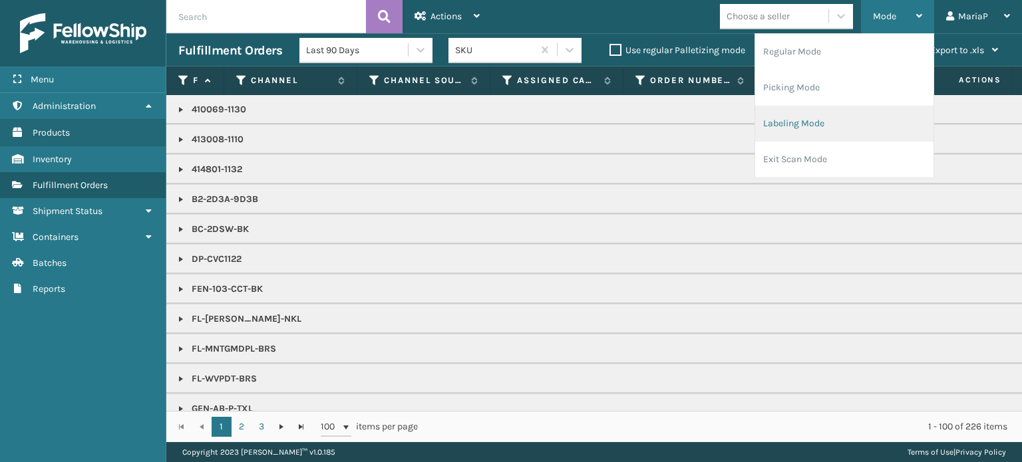
click at [840, 124] on li "Labeling Mode" at bounding box center [844, 124] width 178 height 36
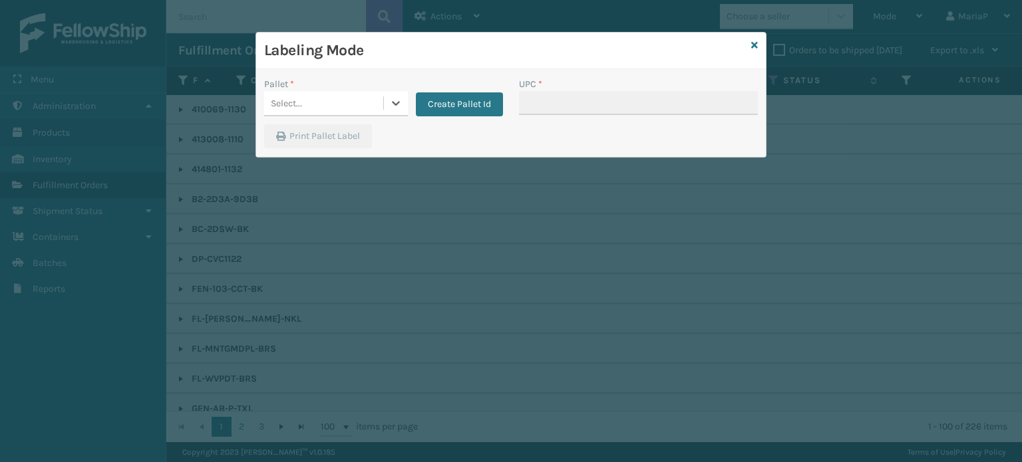
click at [321, 114] on div "Select..." at bounding box center [336, 103] width 144 height 25
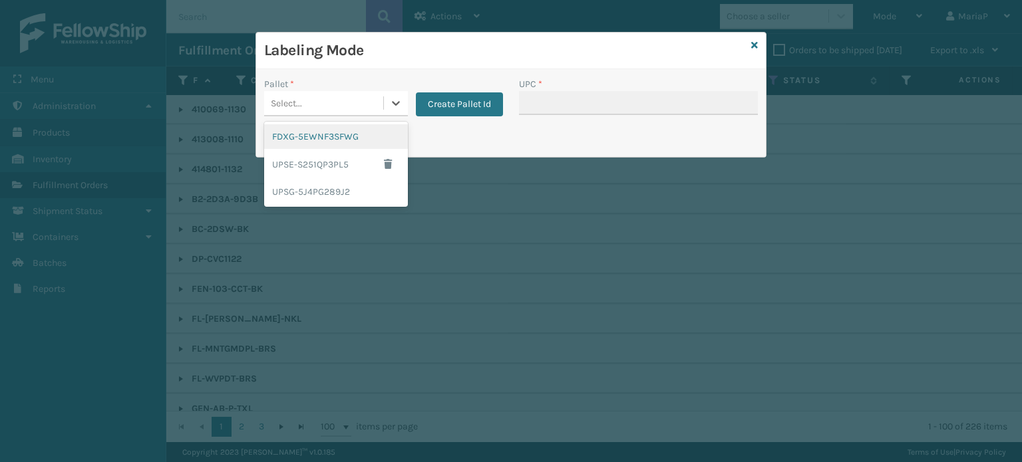
click at [341, 128] on div "FDXG-5EWNF3SFWG" at bounding box center [336, 136] width 144 height 25
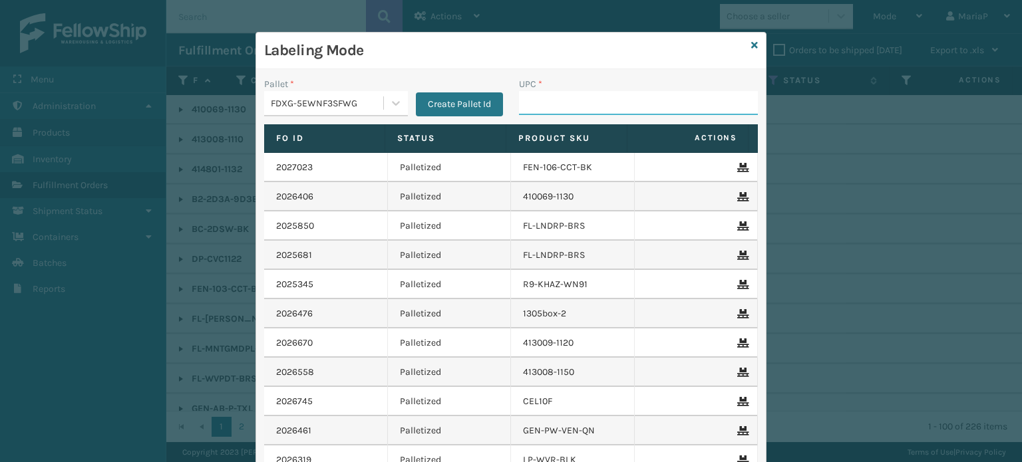
click at [584, 106] on input "UPC *" at bounding box center [638, 103] width 239 height 24
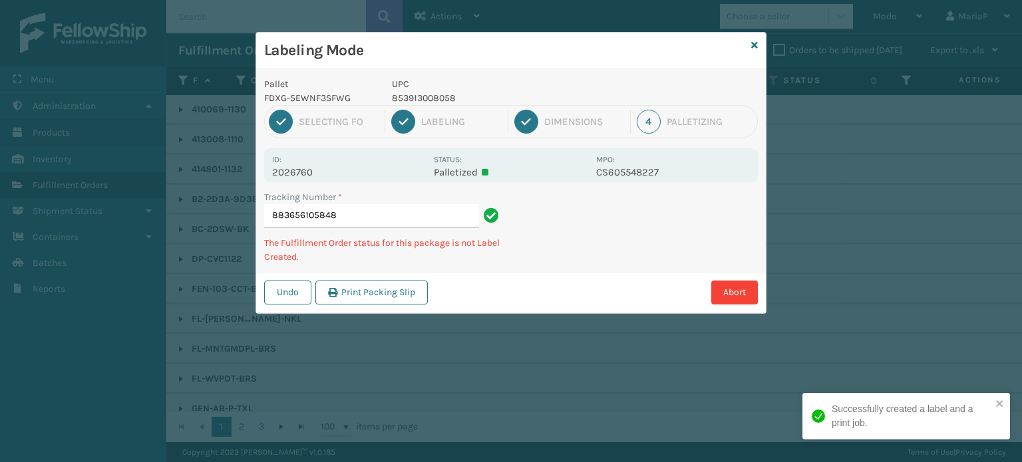
click at [432, 101] on p "853913008058" at bounding box center [490, 98] width 196 height 14
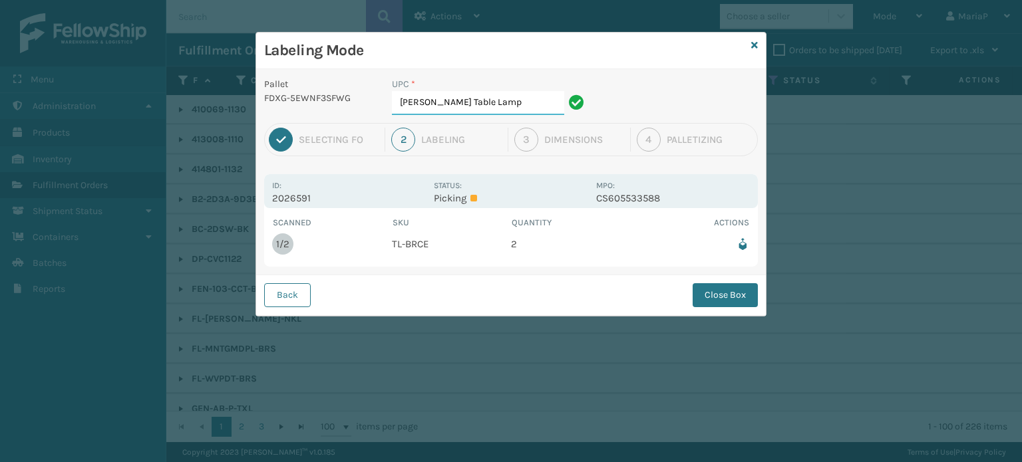
click at [495, 104] on input "Bruce Table Lamp" at bounding box center [478, 103] width 172 height 24
click at [727, 281] on div "Back Close Box" at bounding box center [511, 295] width 510 height 41
click at [728, 287] on button "Close Box" at bounding box center [725, 295] width 65 height 24
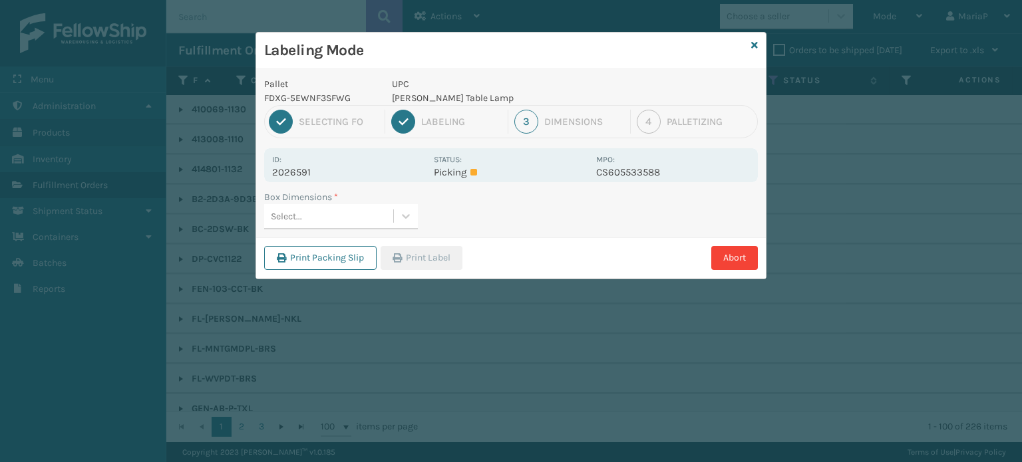
click at [371, 217] on div "Select..." at bounding box center [328, 217] width 129 height 22
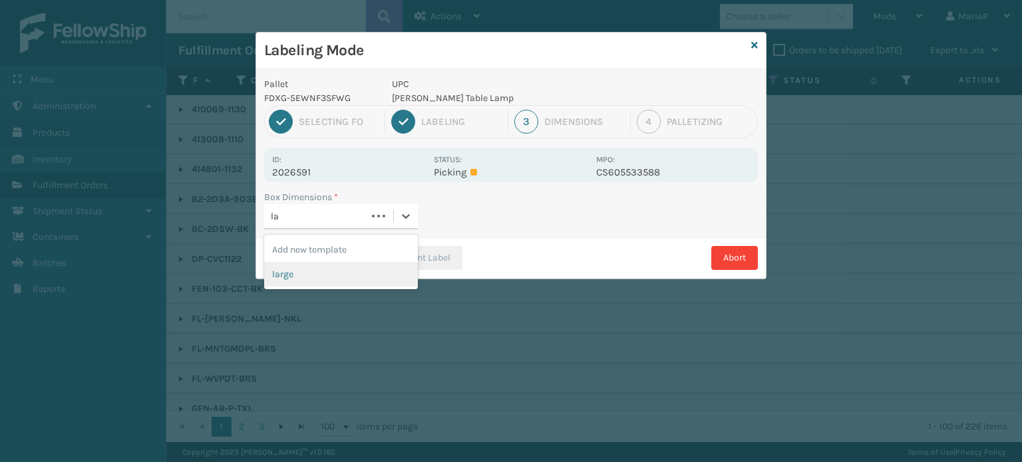
drag, startPoint x: 349, startPoint y: 273, endPoint x: 378, endPoint y: 265, distance: 29.5
click at [350, 273] on div "large" at bounding box center [341, 274] width 154 height 25
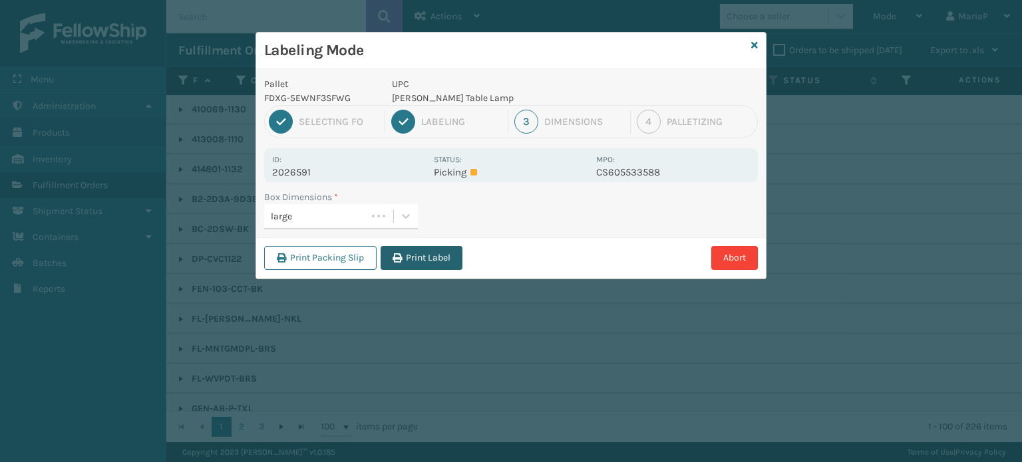
click at [441, 246] on button "Print Label" at bounding box center [422, 258] width 82 height 24
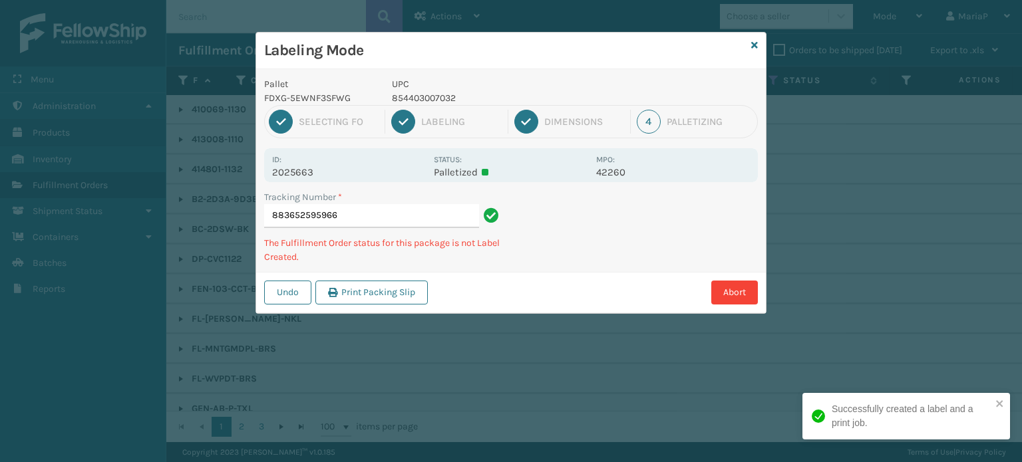
click at [418, 91] on p "854403007032" at bounding box center [490, 98] width 196 height 14
click at [418, 92] on p "854403007032" at bounding box center [490, 98] width 196 height 14
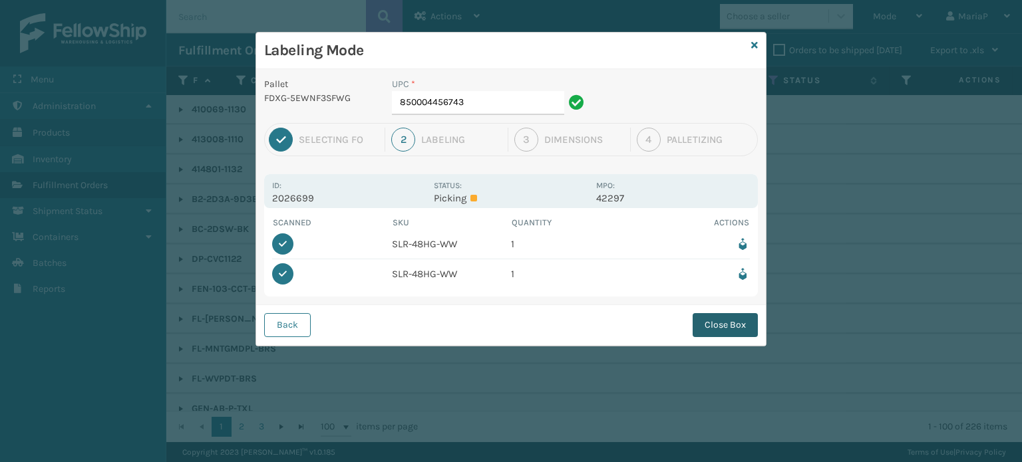
click at [713, 323] on button "Close Box" at bounding box center [725, 325] width 65 height 24
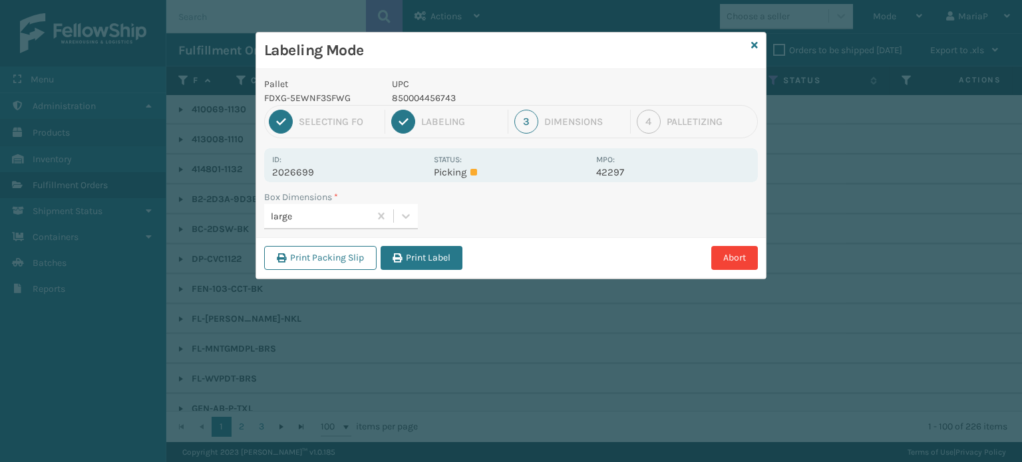
click at [349, 214] on div "large" at bounding box center [321, 217] width 100 height 14
click at [357, 250] on div "Med" at bounding box center [341, 250] width 154 height 25
click at [430, 257] on button "Print Label" at bounding box center [422, 258] width 82 height 24
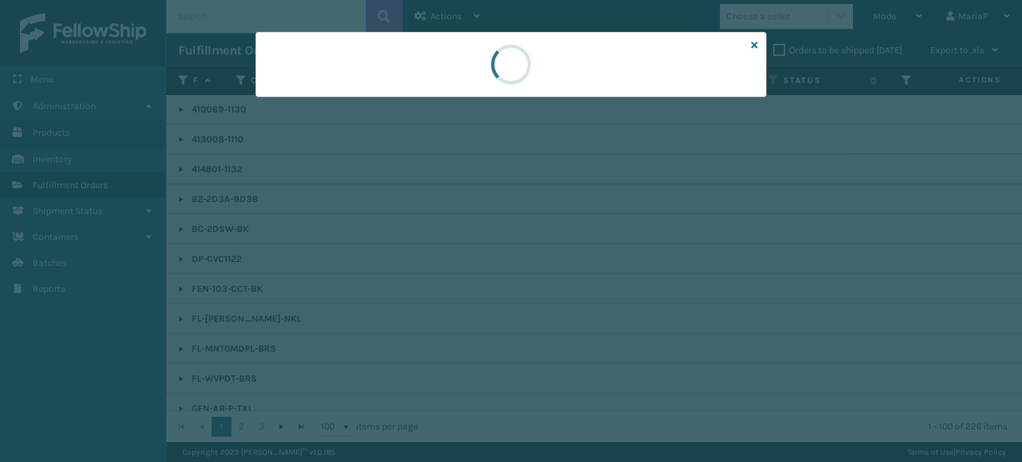
click at [430, 257] on div at bounding box center [511, 231] width 1022 height 462
drag, startPoint x: 430, startPoint y: 257, endPoint x: 422, endPoint y: 257, distance: 8.0
click at [428, 257] on div at bounding box center [511, 231] width 1022 height 462
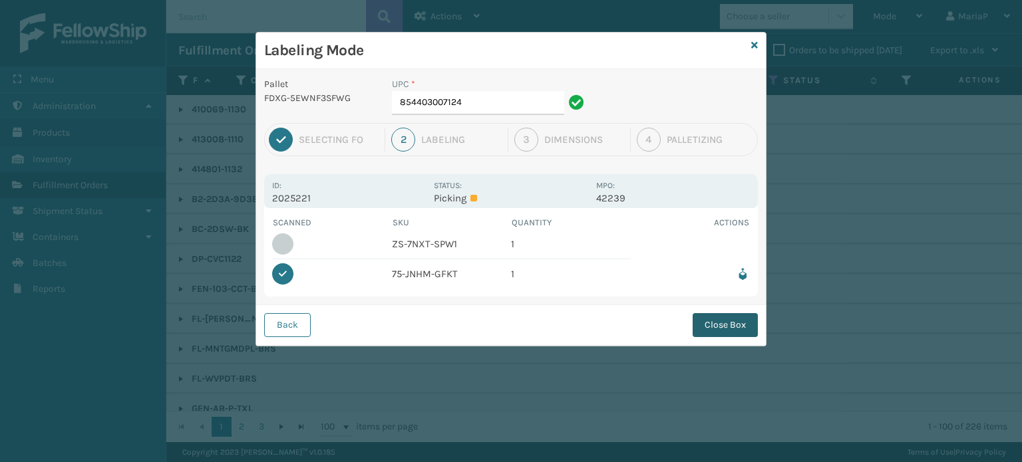
click at [753, 324] on button "Close Box" at bounding box center [725, 325] width 65 height 24
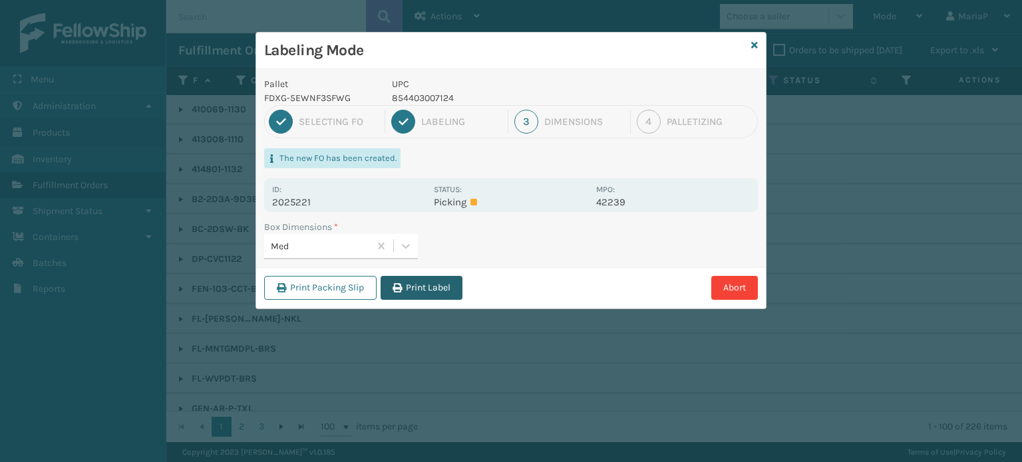
click at [438, 284] on button "Print Label" at bounding box center [422, 288] width 82 height 24
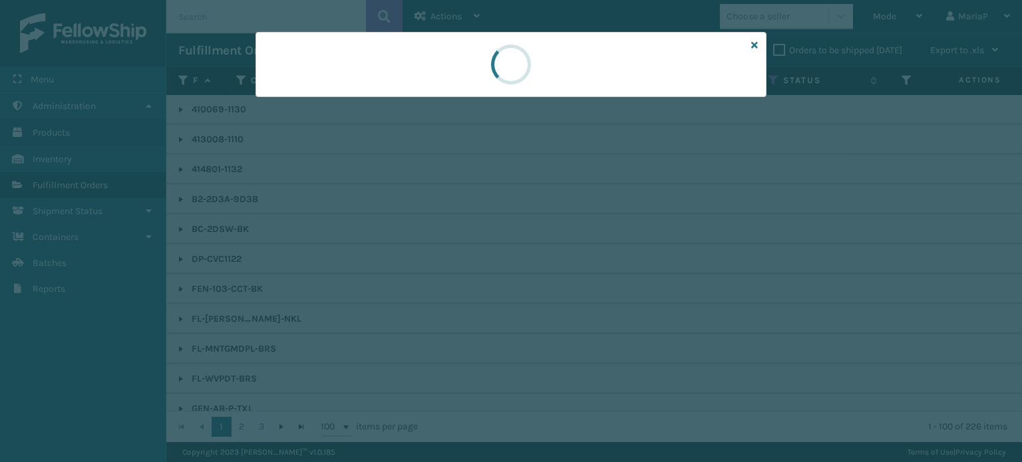
click at [442, 284] on div at bounding box center [511, 231] width 1022 height 462
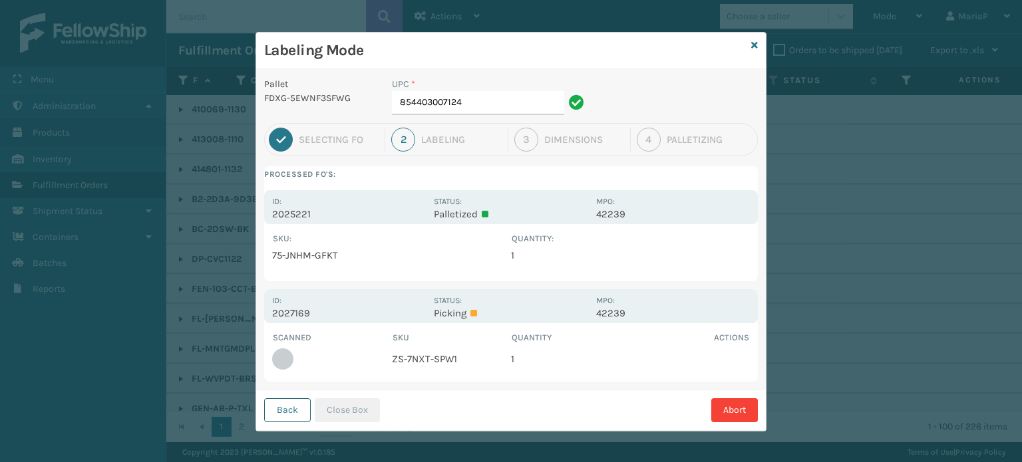
click at [285, 417] on button "Back" at bounding box center [287, 411] width 47 height 24
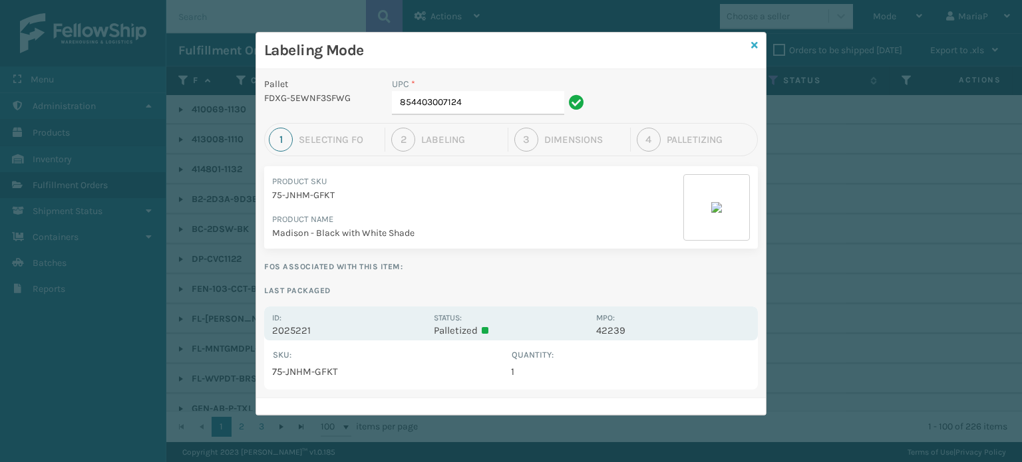
click at [756, 47] on icon at bounding box center [754, 45] width 7 height 9
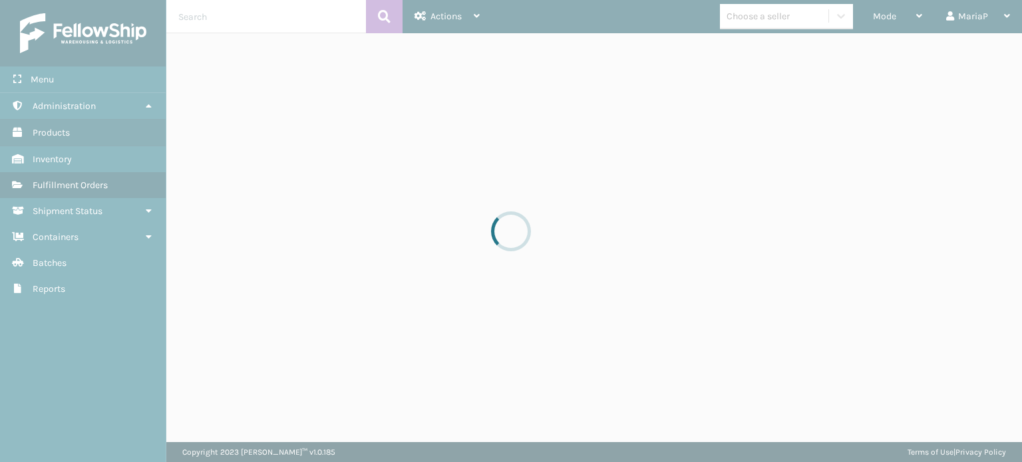
click at [890, 11] on div at bounding box center [511, 231] width 1022 height 462
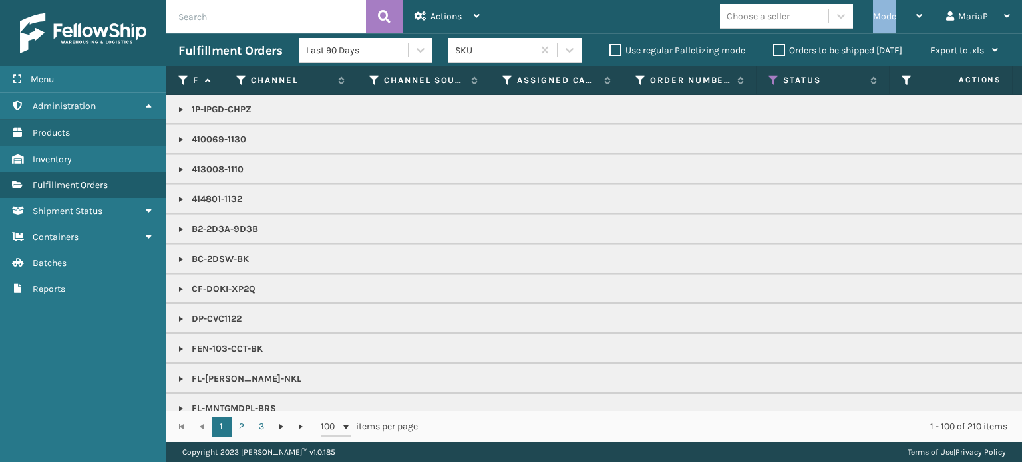
click at [885, 13] on span "Mode" at bounding box center [884, 16] width 23 height 11
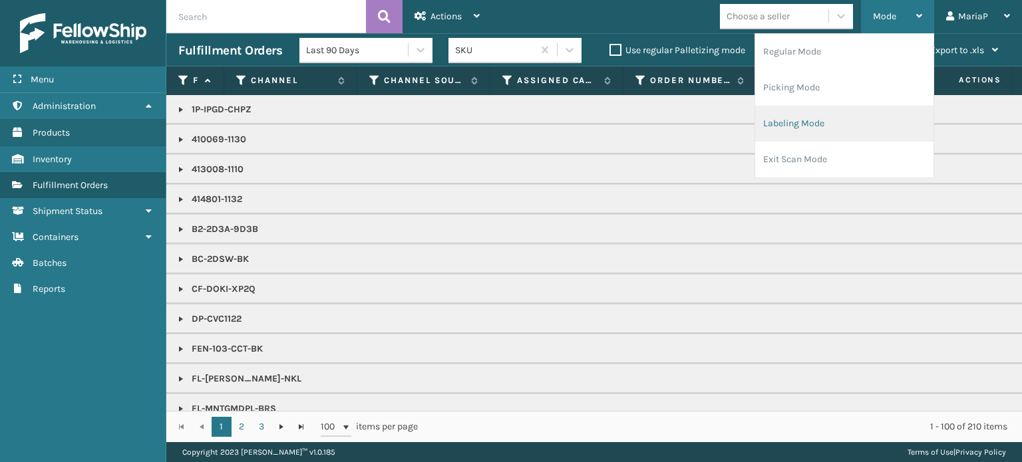
click at [843, 115] on li "Labeling Mode" at bounding box center [844, 124] width 178 height 36
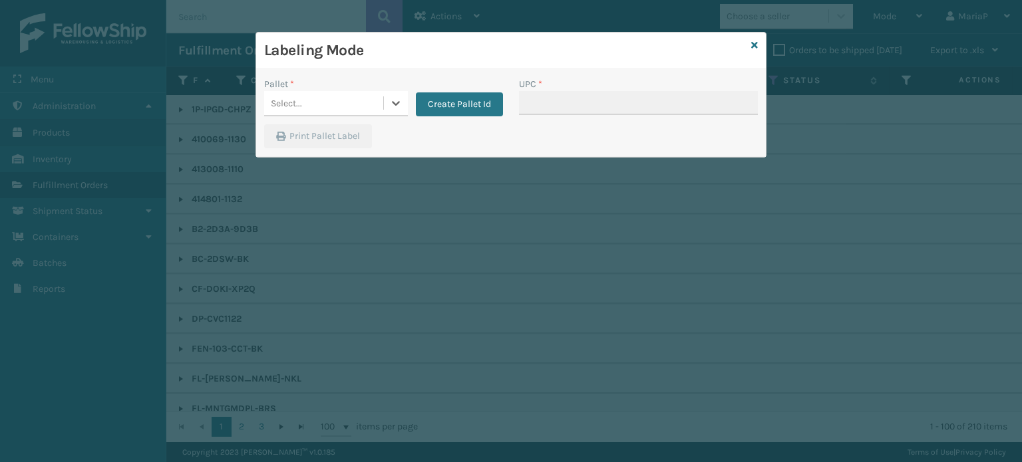
click at [348, 105] on div "Select..." at bounding box center [323, 103] width 119 height 22
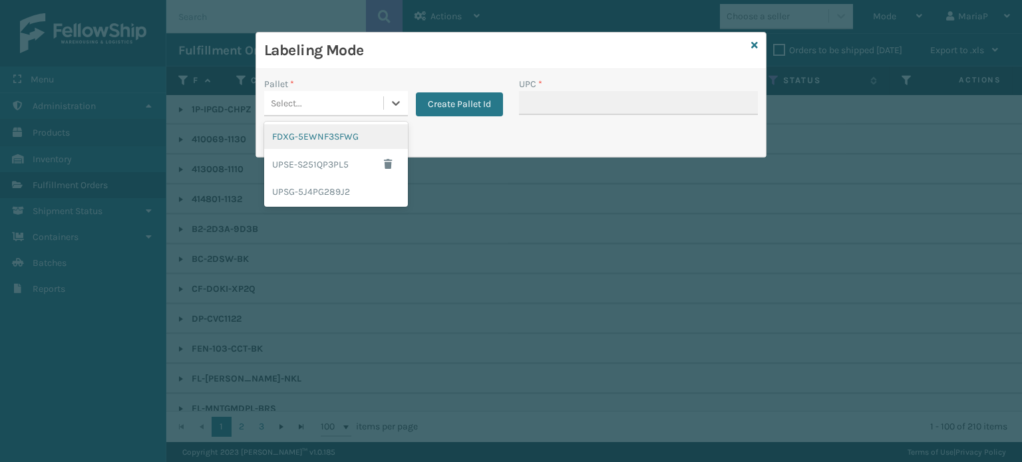
drag, startPoint x: 375, startPoint y: 120, endPoint x: 383, endPoint y: 124, distance: 8.9
click at [375, 119] on div "Pallet * option FDXG-5EWNF3SFWG focused, 1 of 3. 3 results available. Use Up an…" at bounding box center [383, 100] width 255 height 47
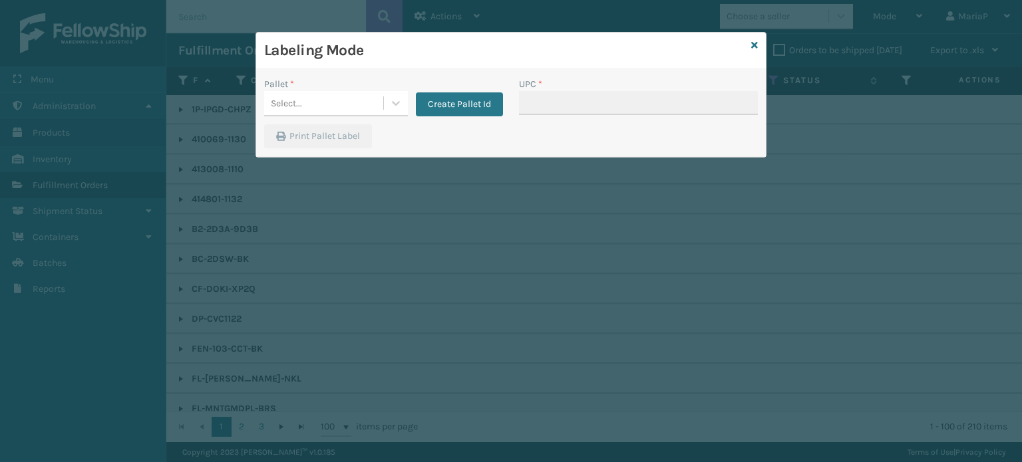
click at [325, 104] on div "Select..." at bounding box center [323, 103] width 119 height 22
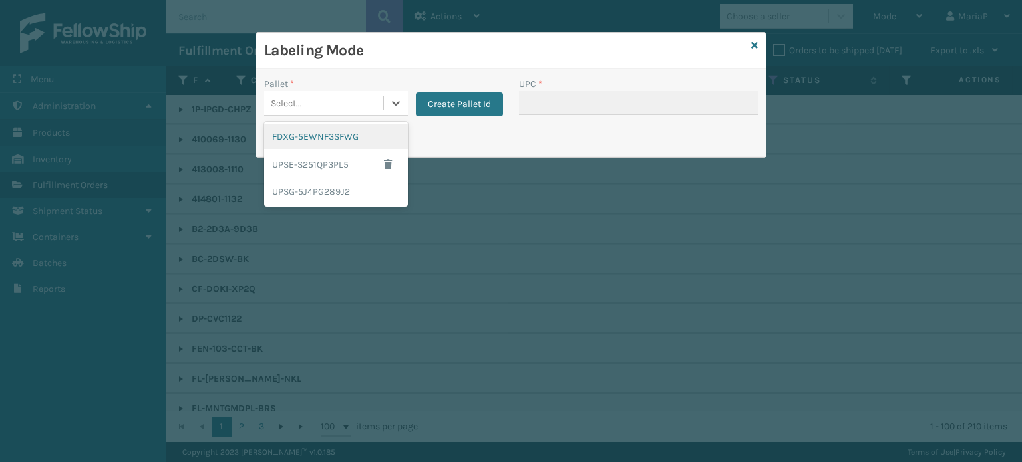
click at [309, 141] on div "FDXG-5EWNF3SFWG" at bounding box center [336, 136] width 144 height 25
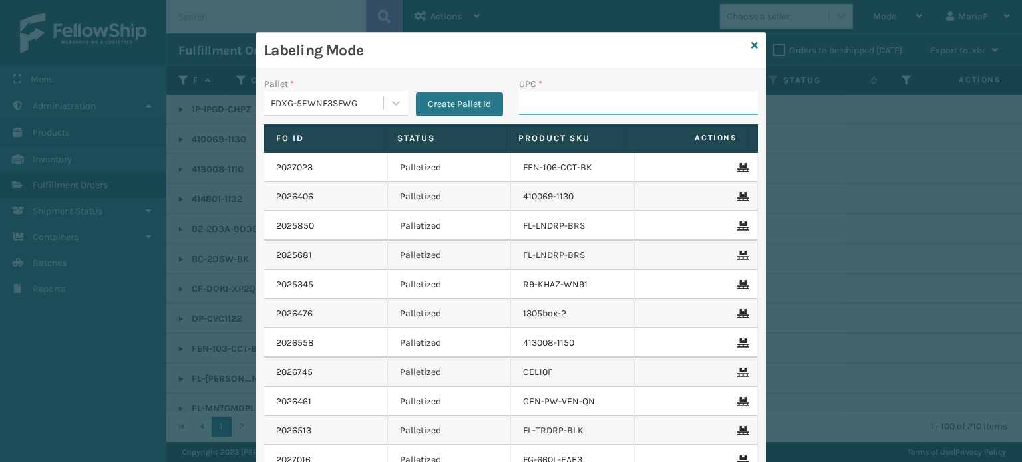
click at [556, 106] on input "UPC *" at bounding box center [638, 103] width 239 height 24
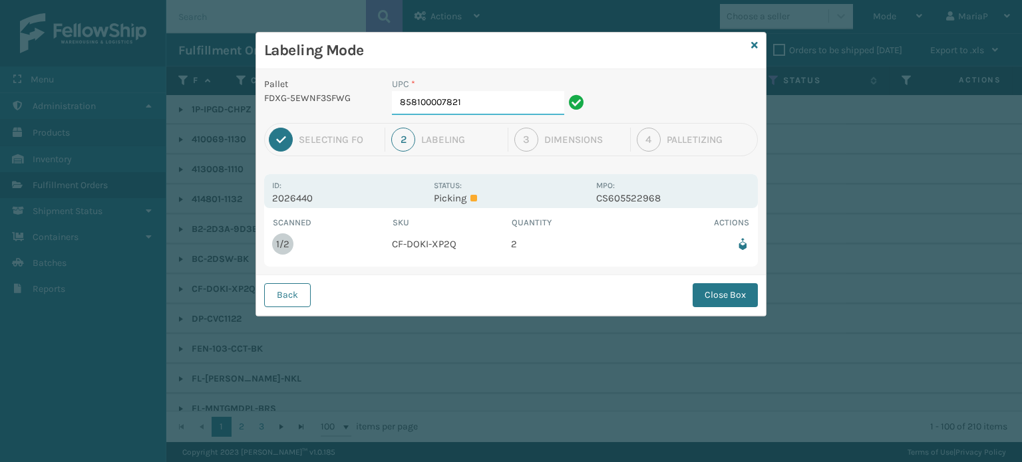
click at [556, 106] on input "858100007821" at bounding box center [478, 103] width 172 height 24
click at [697, 297] on button "Close Box" at bounding box center [725, 295] width 65 height 24
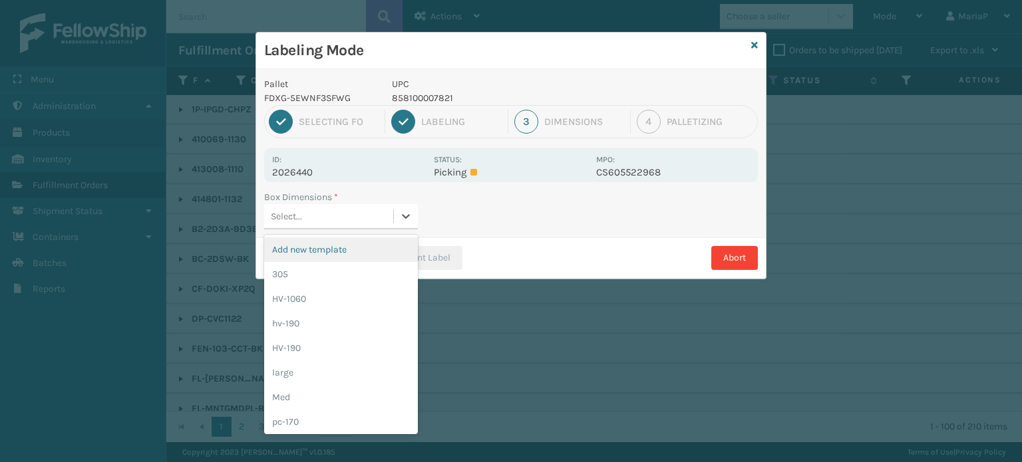
click at [311, 209] on div "Select..." at bounding box center [328, 217] width 129 height 22
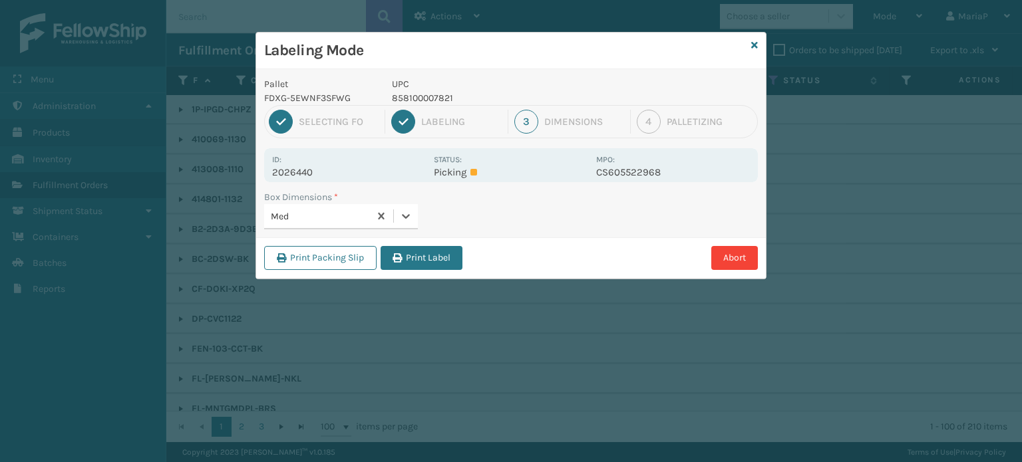
click at [475, 240] on div "Print Packing Slip Print Label Abort" at bounding box center [511, 258] width 510 height 41
click at [476, 240] on div "Print Packing Slip Print Label Abort" at bounding box center [511, 258] width 510 height 41
drag, startPoint x: 408, startPoint y: 269, endPoint x: 417, endPoint y: 263, distance: 11.4
click at [408, 269] on div "Print Packing Slip Print Label Abort" at bounding box center [511, 258] width 510 height 41
click at [417, 263] on button "Print Label" at bounding box center [422, 258] width 82 height 24
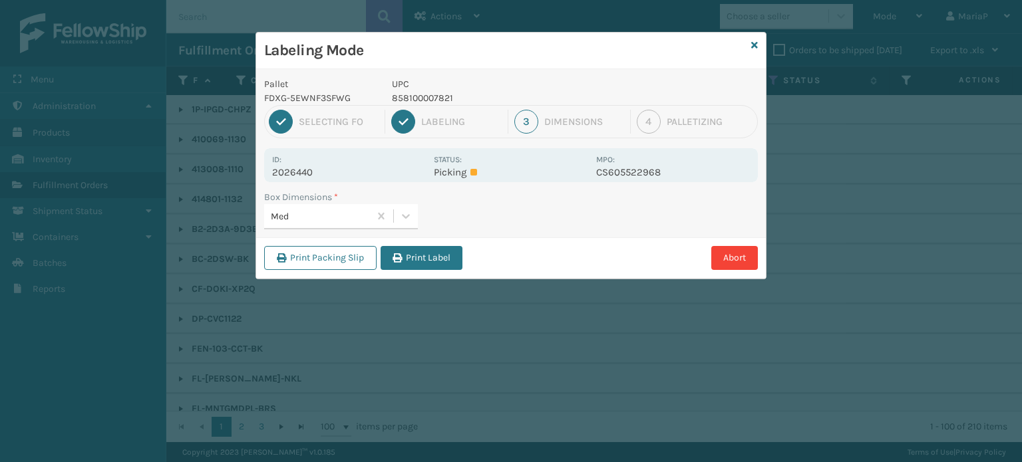
click at [417, 262] on div "Labeling Mode Pallet FDXG-5EWNF3SFWG UPC 858100007821 1 Selecting FO 2 Labeling…" at bounding box center [511, 231] width 1022 height 462
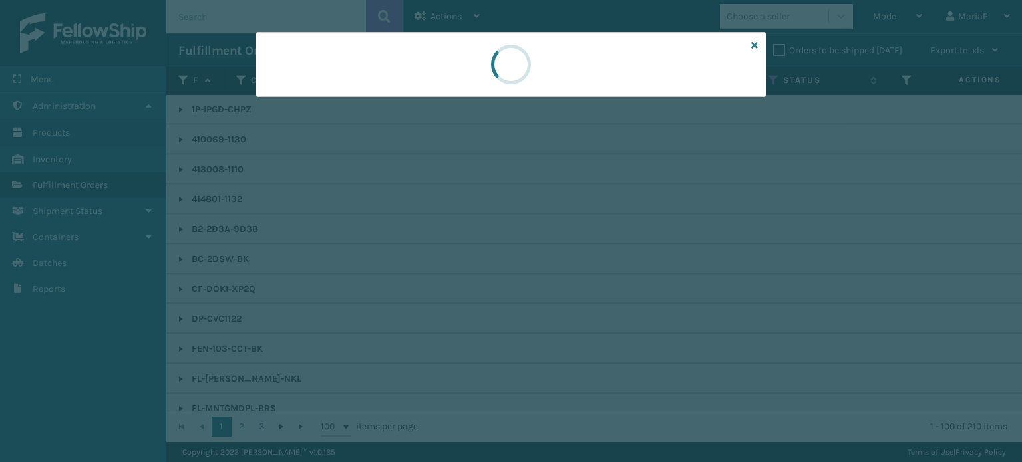
click at [411, 263] on div at bounding box center [511, 231] width 1022 height 462
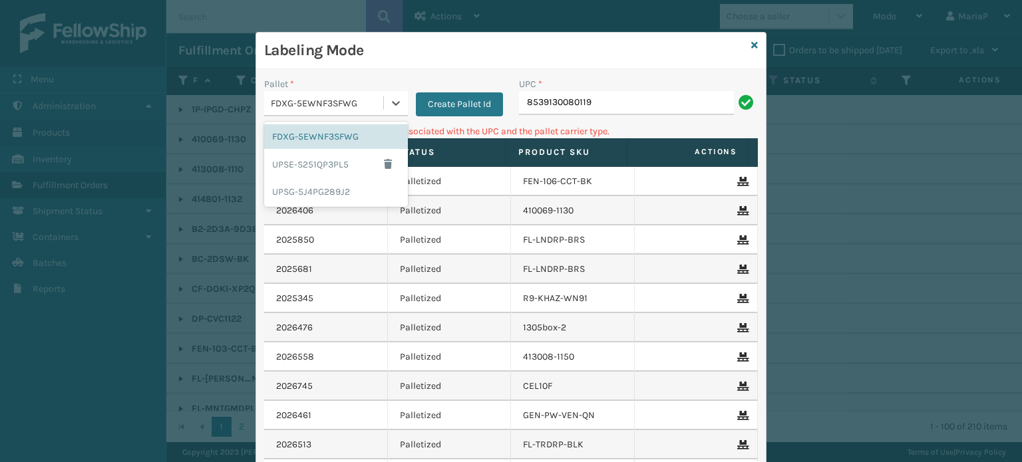
click at [333, 103] on div "FDXG-5EWNF3SFWG" at bounding box center [328, 103] width 114 height 14
click at [310, 188] on div "UPSG-5J4PG289J2" at bounding box center [336, 192] width 144 height 25
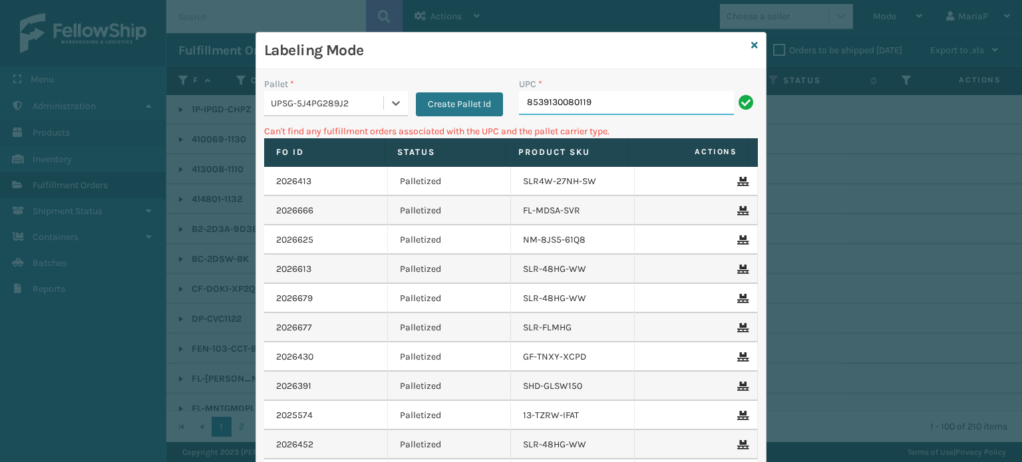
click at [700, 105] on input "8539130080119" at bounding box center [626, 103] width 215 height 24
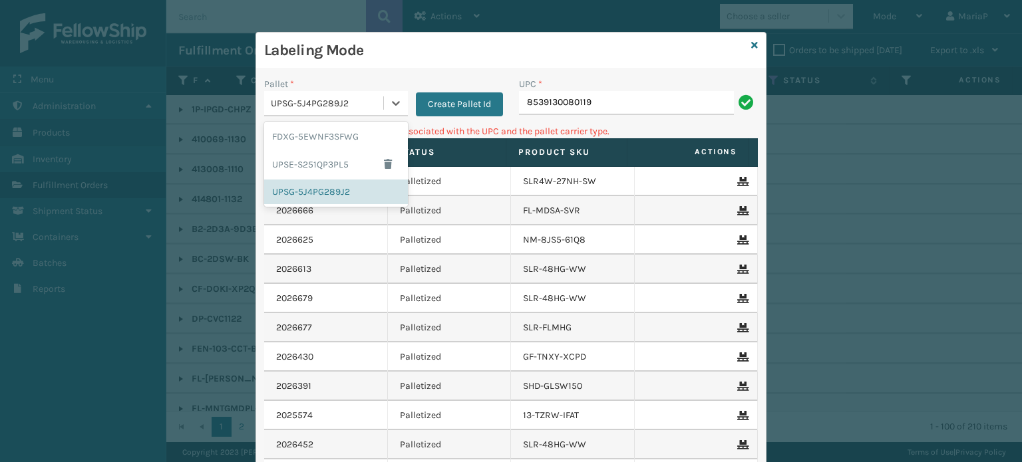
click at [343, 96] on div "UPSG-5J4PG289J2" at bounding box center [328, 103] width 114 height 14
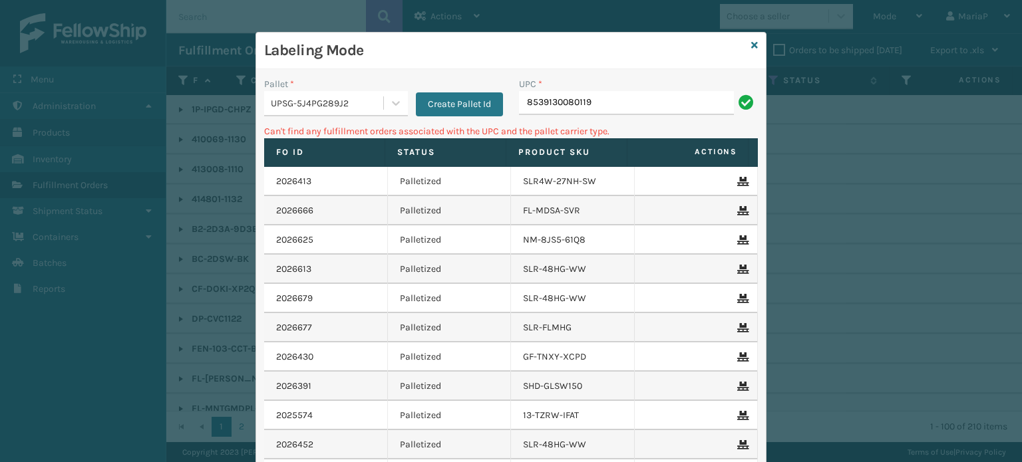
click at [661, 88] on div "UPC *" at bounding box center [638, 84] width 239 height 14
click at [647, 97] on input "8539130080119" at bounding box center [626, 103] width 215 height 24
click at [647, 98] on input "8539130080119" at bounding box center [626, 103] width 215 height 24
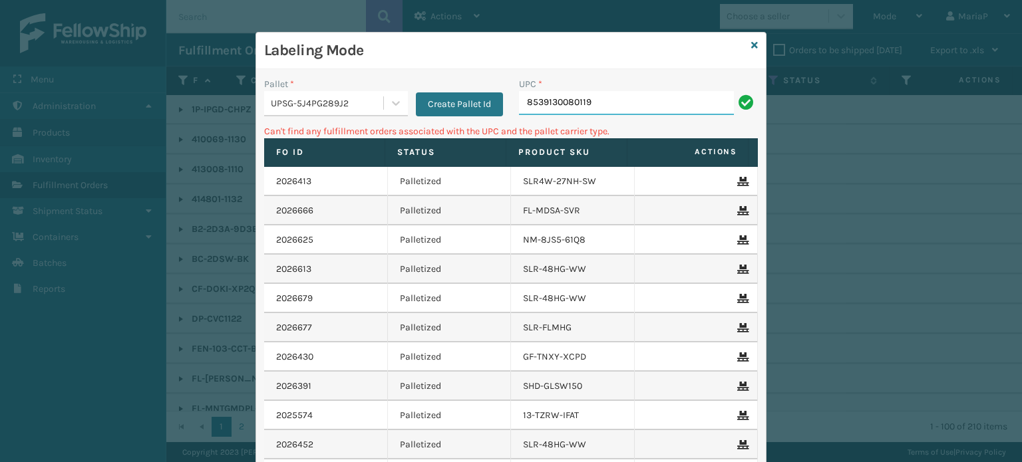
click at [647, 98] on input "8539130080119" at bounding box center [626, 103] width 215 height 24
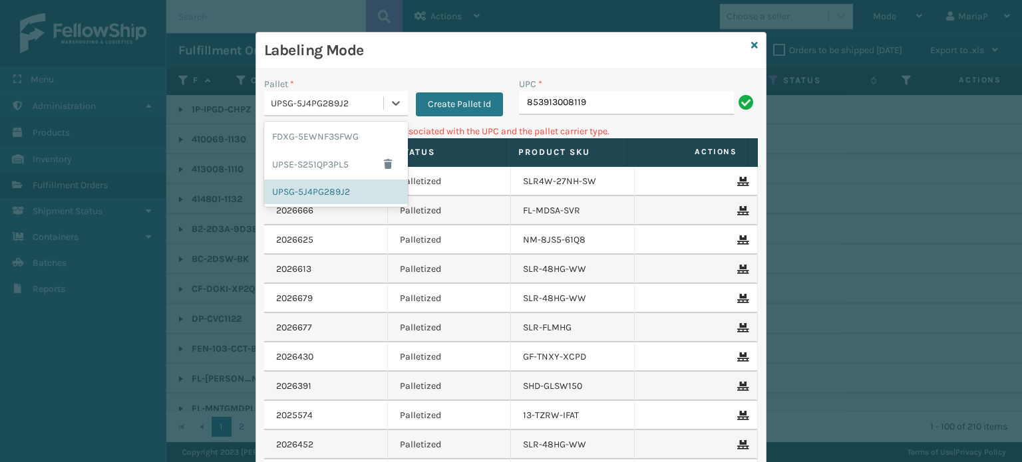
click at [307, 108] on div "UPSG-5J4PG289J2" at bounding box center [328, 103] width 114 height 14
click at [307, 135] on div "FDXG-5EWNF3SFWG" at bounding box center [336, 136] width 144 height 25
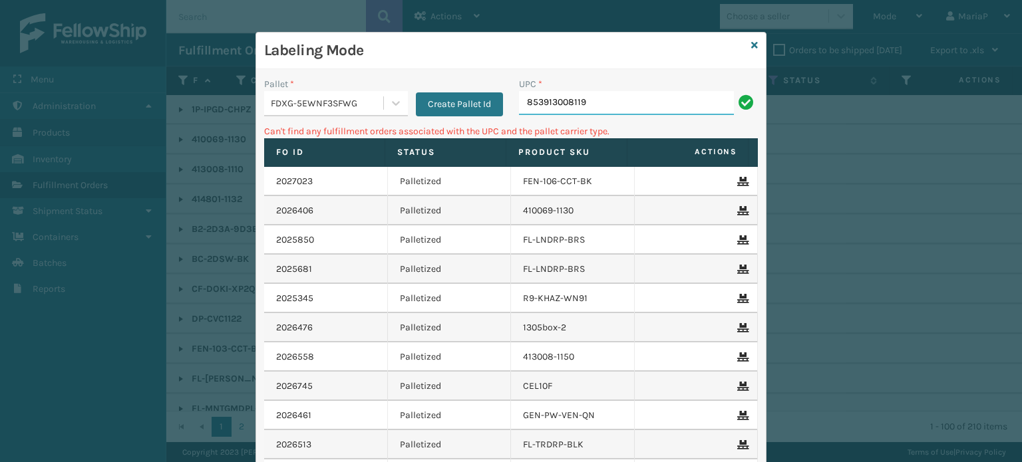
click at [628, 110] on input "853913008119" at bounding box center [626, 103] width 215 height 24
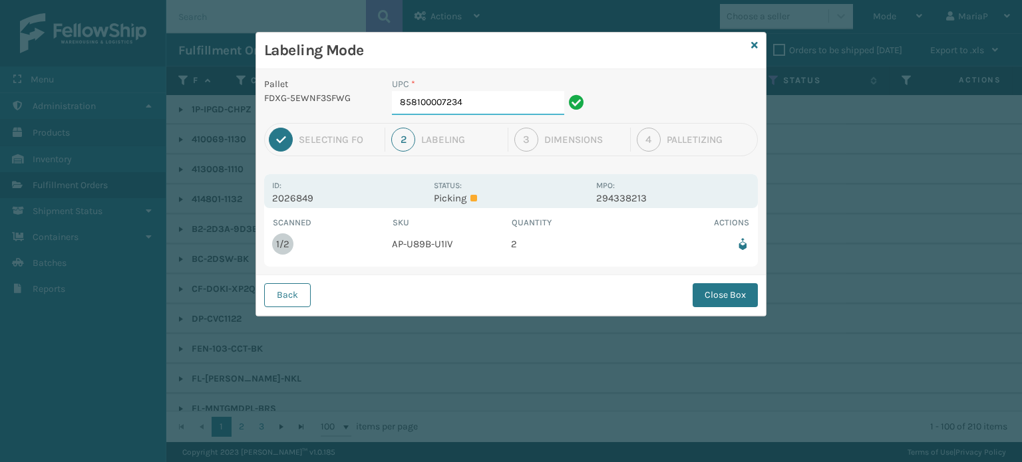
click at [503, 110] on input "858100007234" at bounding box center [478, 103] width 172 height 24
click at [707, 291] on button "Close Box" at bounding box center [725, 295] width 65 height 24
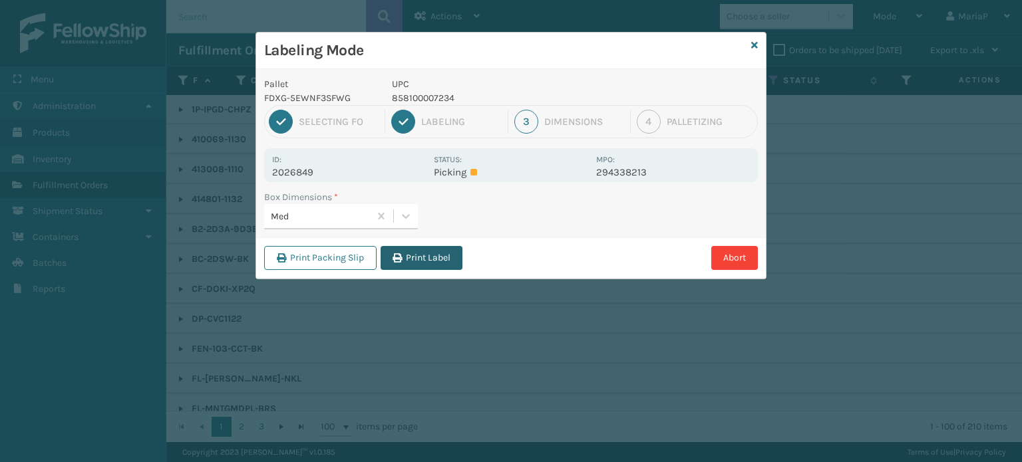
click at [442, 259] on button "Print Label" at bounding box center [422, 258] width 82 height 24
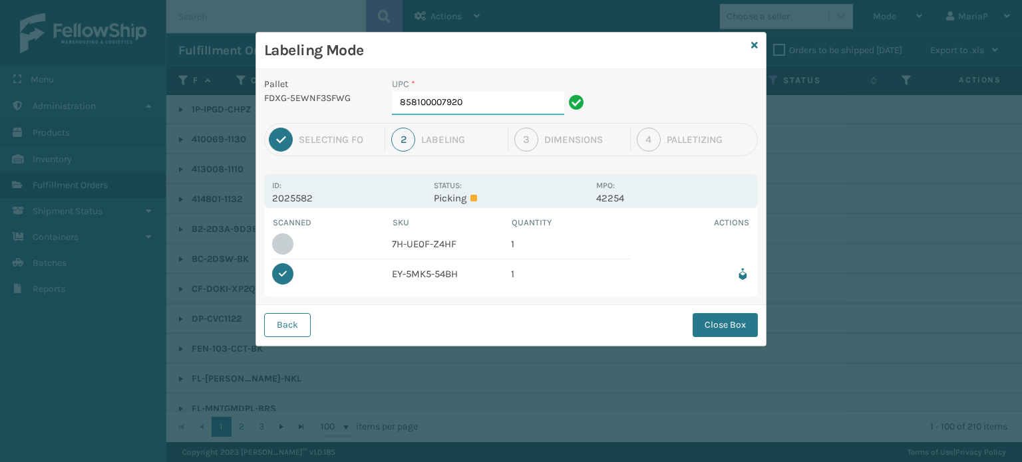
drag, startPoint x: 441, startPoint y: 101, endPoint x: 462, endPoint y: 105, distance: 21.0
click at [462, 105] on input "858100007920" at bounding box center [478, 103] width 172 height 24
click at [486, 92] on input "858100007920" at bounding box center [478, 103] width 172 height 24
click at [750, 323] on button "Close Box" at bounding box center [725, 325] width 65 height 24
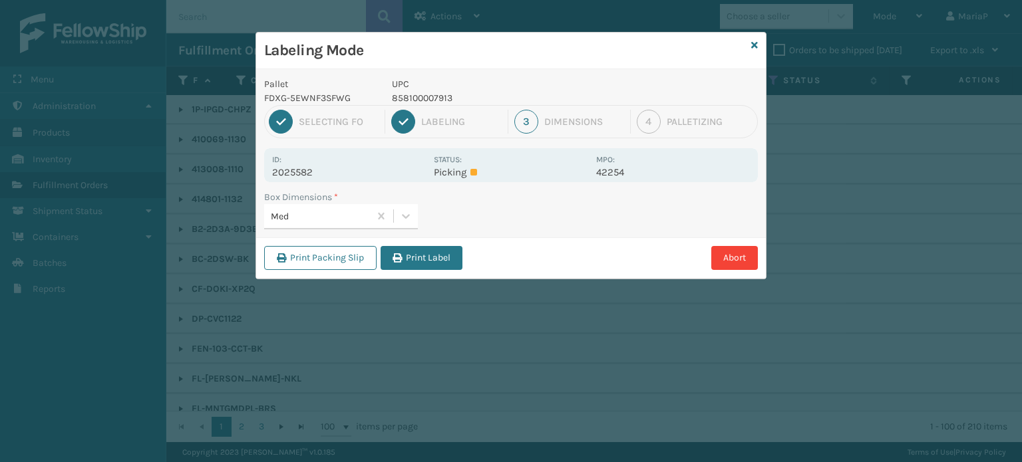
click at [428, 254] on button "Print Label" at bounding box center [422, 258] width 82 height 24
click at [429, 253] on div "Labeling Mode Pallet FDXG-5EWNF3SFWG UPC 858100007913 1 Selecting FO 2 Labeling…" at bounding box center [511, 231] width 1022 height 462
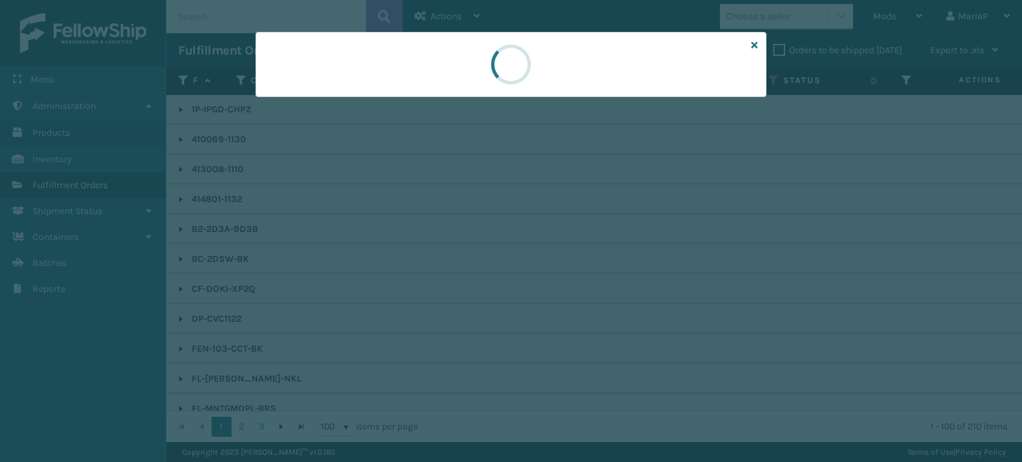
click at [429, 253] on div at bounding box center [511, 231] width 1022 height 462
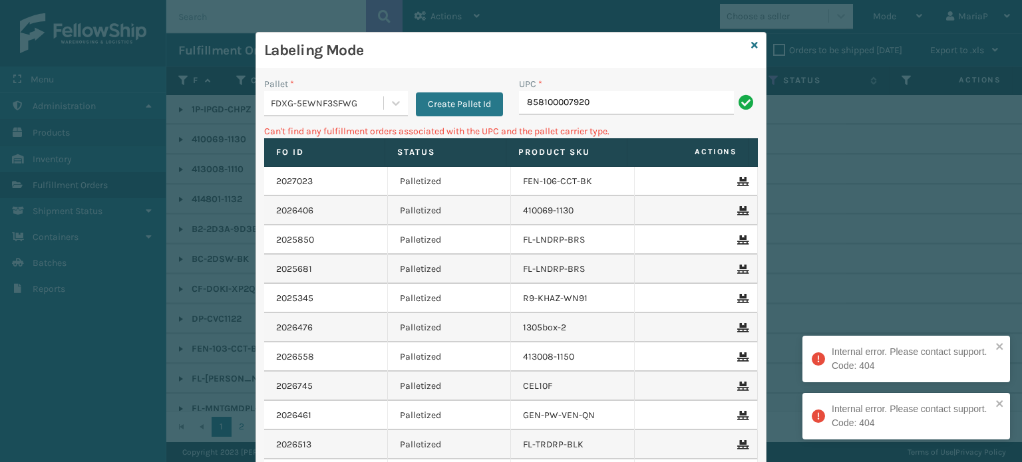
click at [313, 100] on div "FDXG-5EWNF3SFWG" at bounding box center [328, 103] width 114 height 14
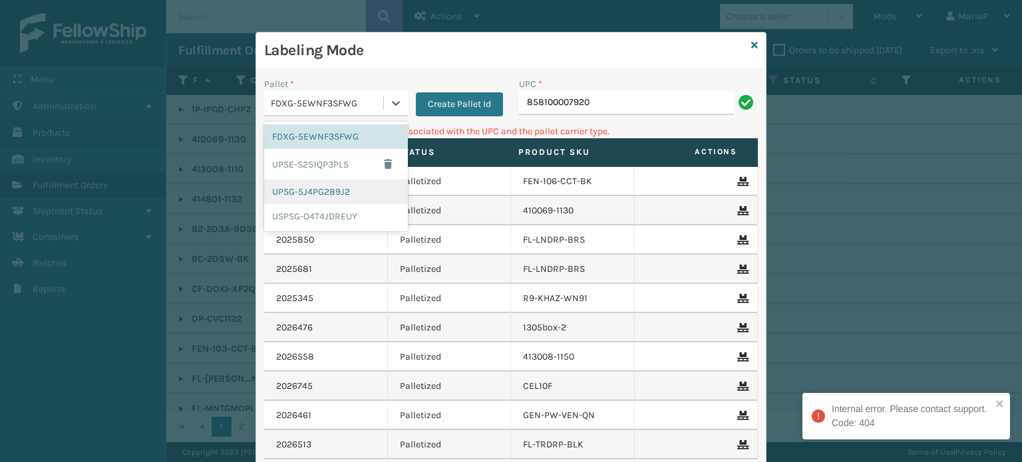
drag, startPoint x: 309, startPoint y: 197, endPoint x: 357, endPoint y: 162, distance: 59.1
click at [310, 197] on div "UPSG-5J4PG289J2" at bounding box center [336, 192] width 144 height 25
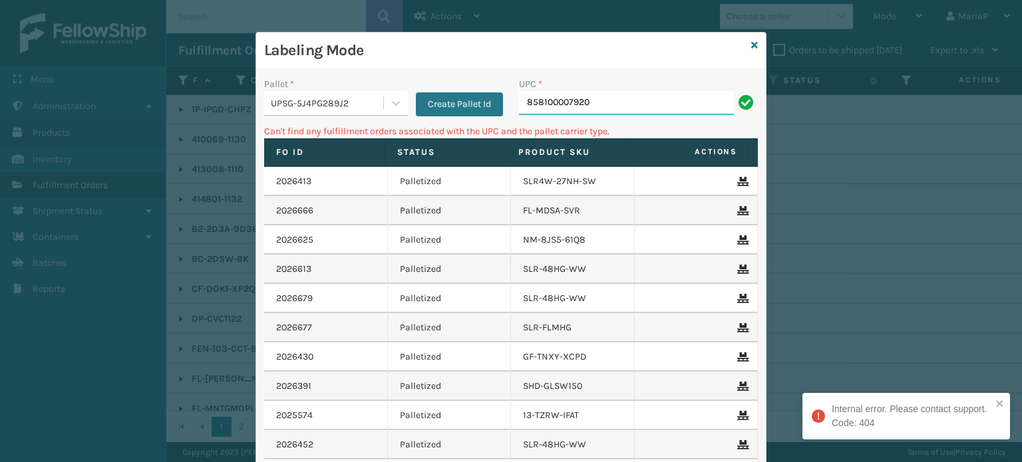
click at [633, 95] on input "858100007920" at bounding box center [626, 103] width 215 height 24
click at [633, 98] on input "858100007920" at bounding box center [626, 103] width 215 height 24
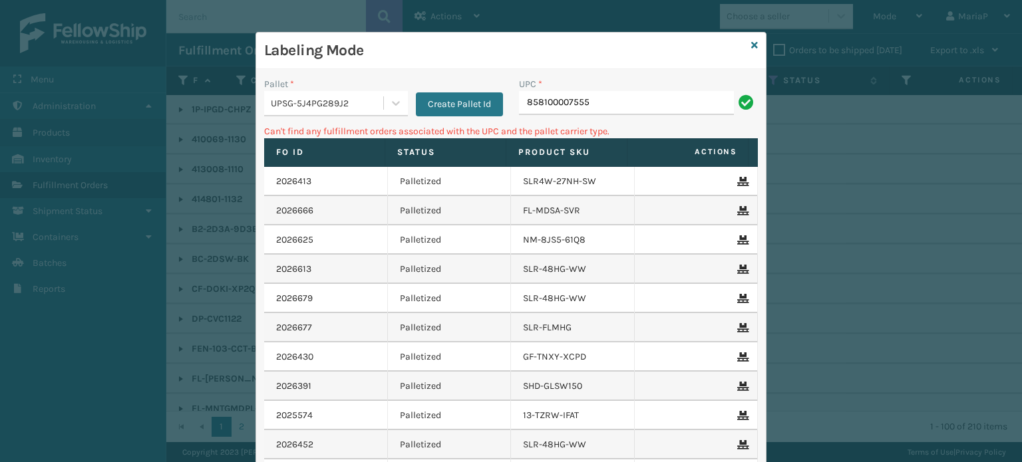
click at [362, 101] on div "UPSG-5J4PG289J2" at bounding box center [328, 103] width 114 height 14
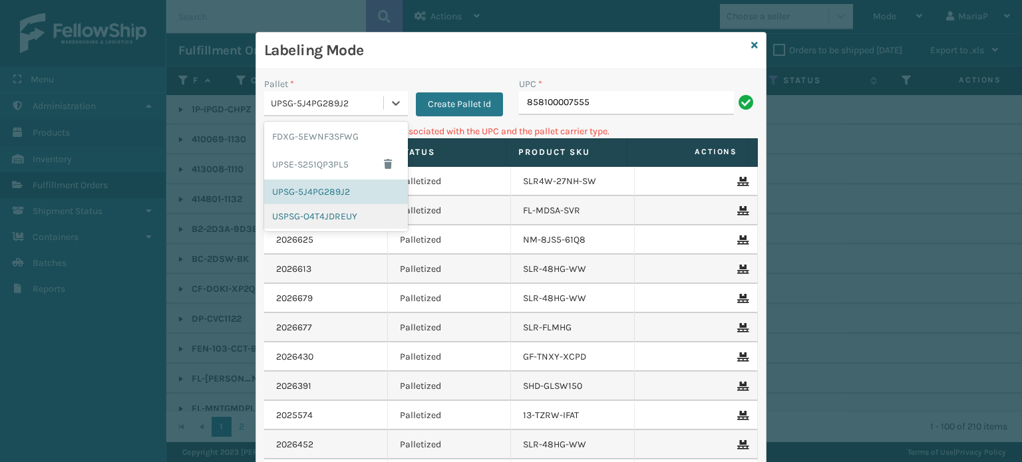
click at [335, 214] on div "USPSG-O4T4JDREUY" at bounding box center [336, 216] width 144 height 25
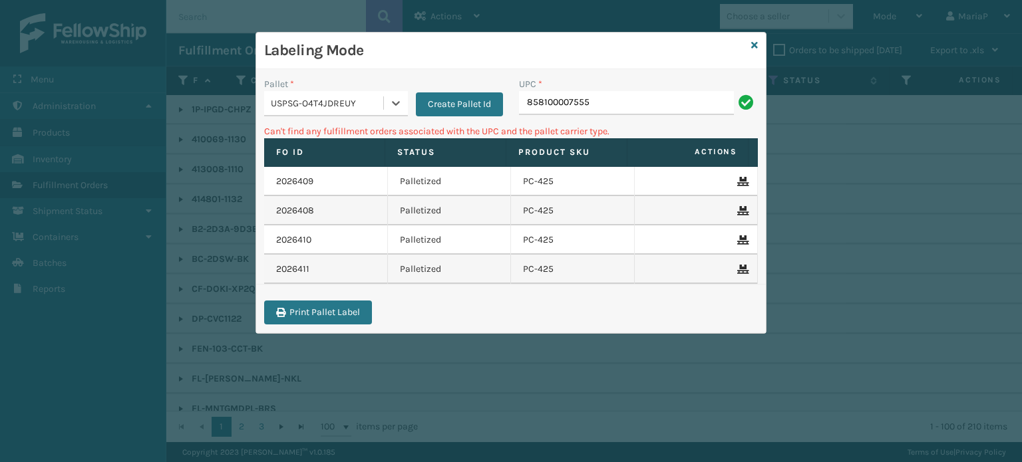
click at [322, 103] on div "USPSG-O4T4JDREUY" at bounding box center [328, 103] width 114 height 14
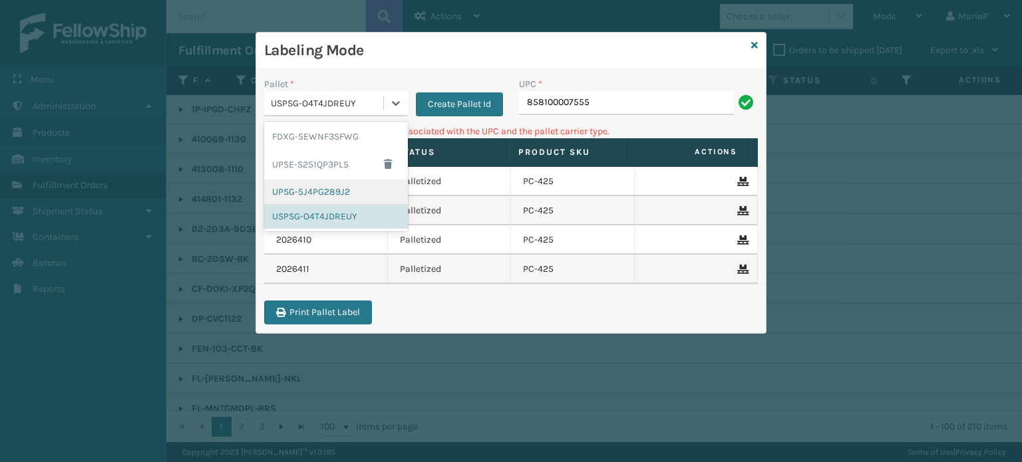
click at [328, 188] on div "UPSG-5J4PG289J2" at bounding box center [336, 192] width 144 height 25
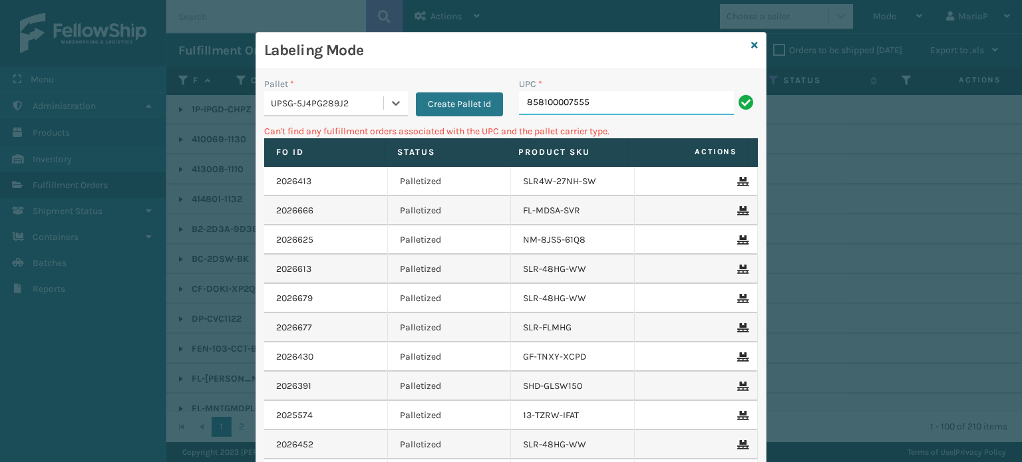
click at [550, 102] on input "858100007555" at bounding box center [626, 103] width 215 height 24
click at [300, 106] on div "UPSG-5J4PG289J2" at bounding box center [328, 103] width 114 height 14
click at [751, 43] on icon at bounding box center [754, 45] width 7 height 9
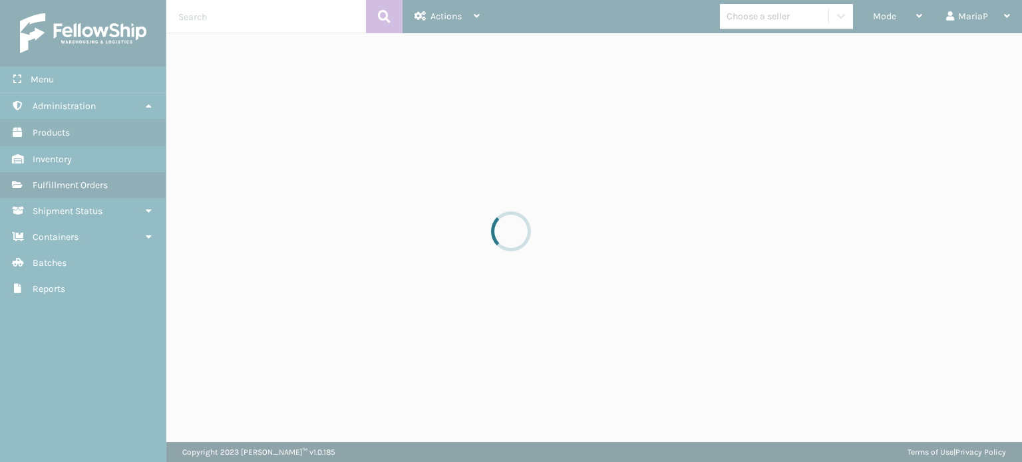
click at [774, 125] on div at bounding box center [511, 231] width 1022 height 462
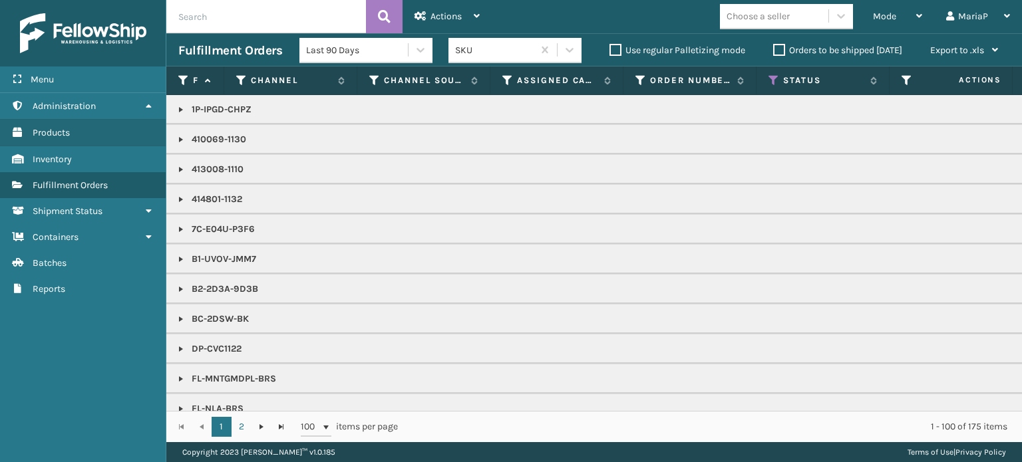
click at [796, 22] on div "Choose a seller" at bounding box center [774, 16] width 108 height 22
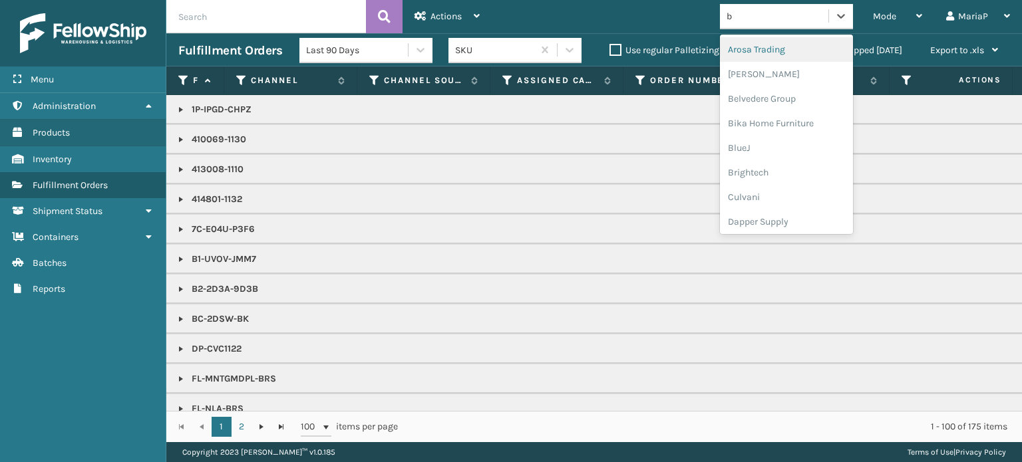
type input "br"
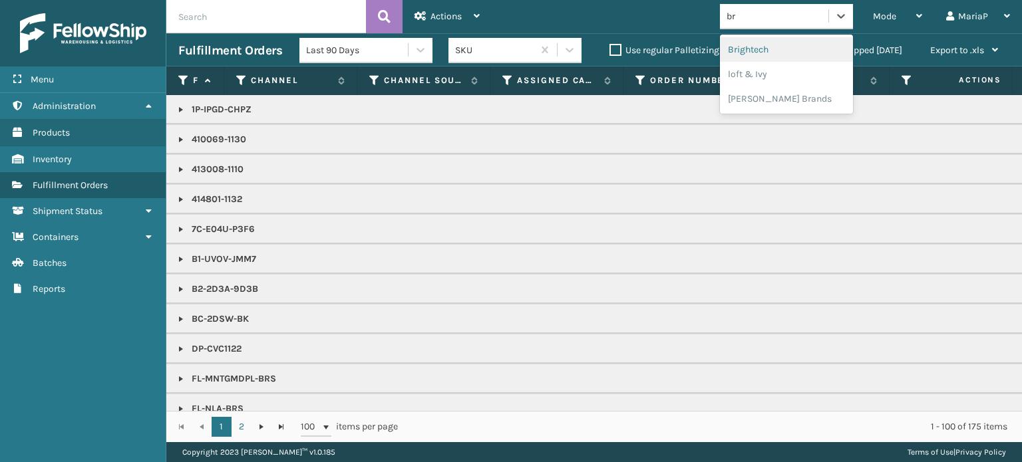
click at [785, 50] on div "Brightech" at bounding box center [786, 49] width 133 height 25
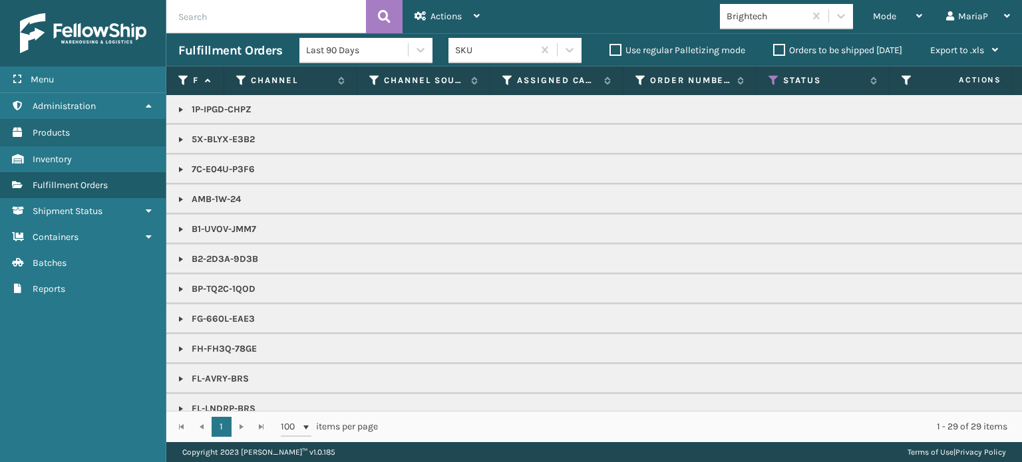
click at [180, 260] on link at bounding box center [181, 259] width 11 height 11
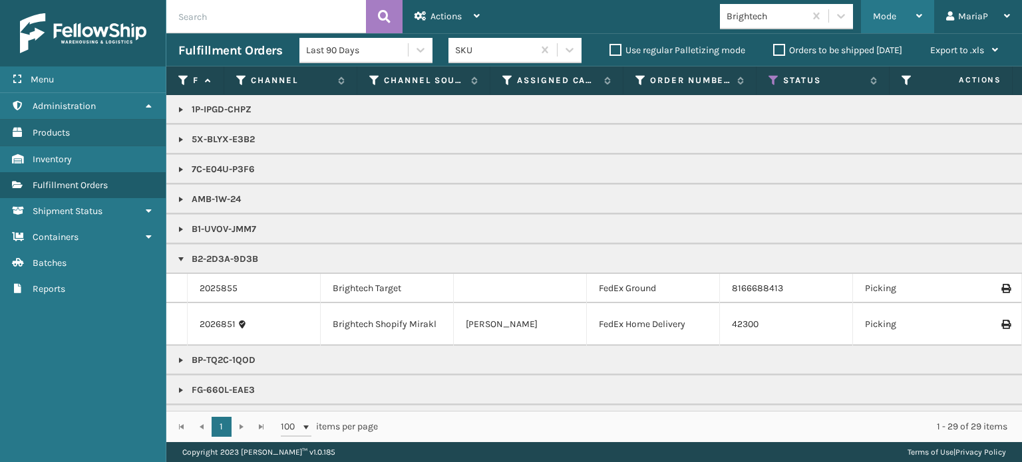
click at [894, 15] on span "Mode" at bounding box center [884, 16] width 23 height 11
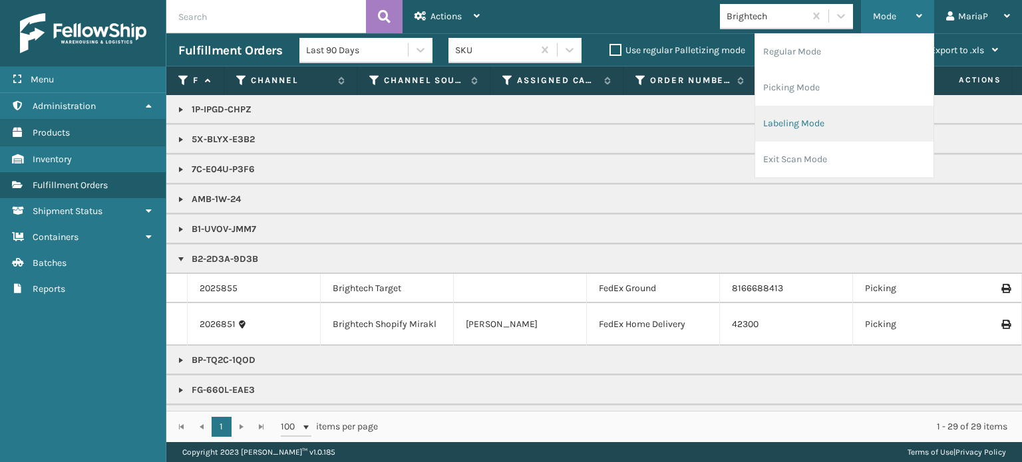
drag, startPoint x: 830, startPoint y: 134, endPoint x: 813, endPoint y: 132, distance: 17.4
click at [813, 132] on li "Labeling Mode" at bounding box center [844, 124] width 178 height 36
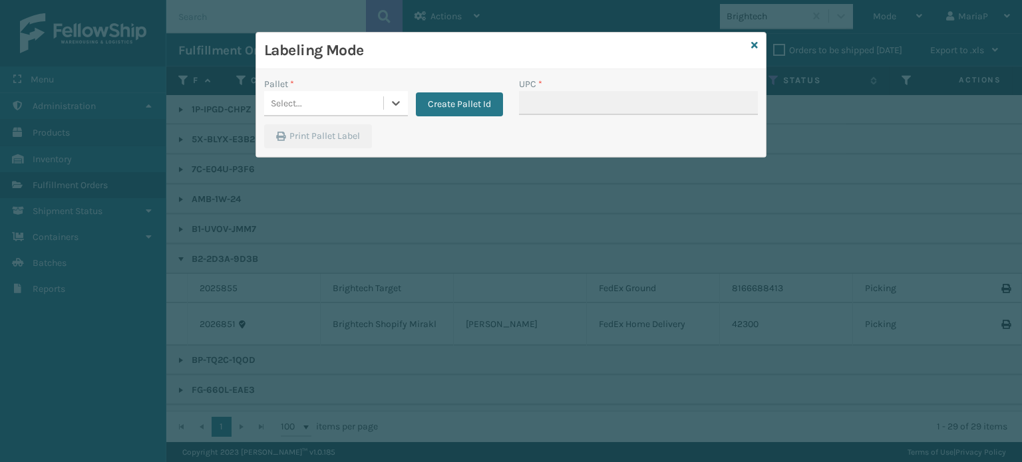
click at [309, 105] on div "Select..." at bounding box center [323, 103] width 119 height 22
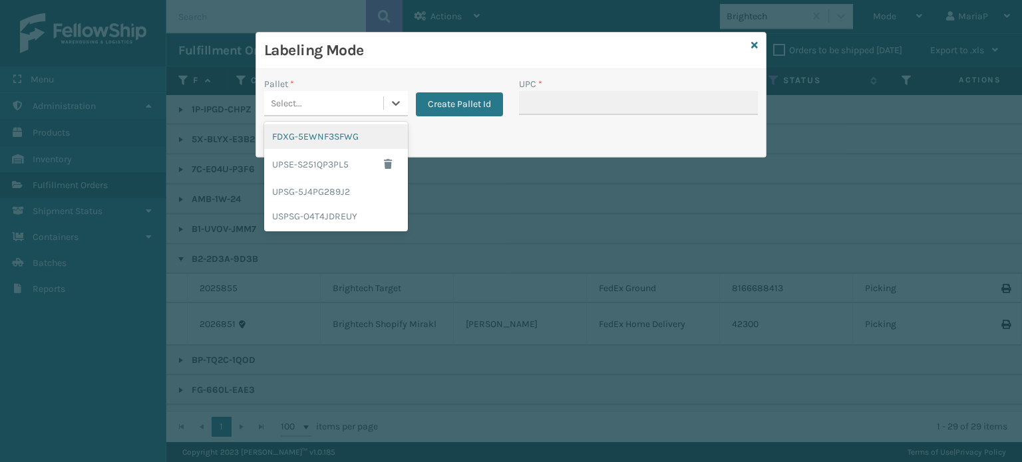
click at [338, 126] on div "FDXG-5EWNF3SFWG" at bounding box center [336, 136] width 144 height 25
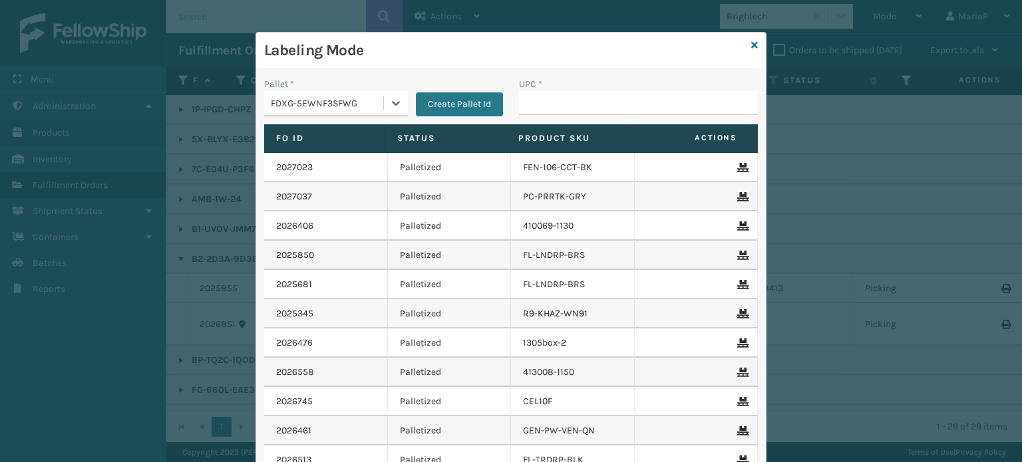
click at [571, 84] on div "UPC *" at bounding box center [638, 84] width 239 height 14
click at [572, 96] on input "UPC *" at bounding box center [638, 103] width 239 height 24
type input "8581000"
type input "85810"
type input "8581000"
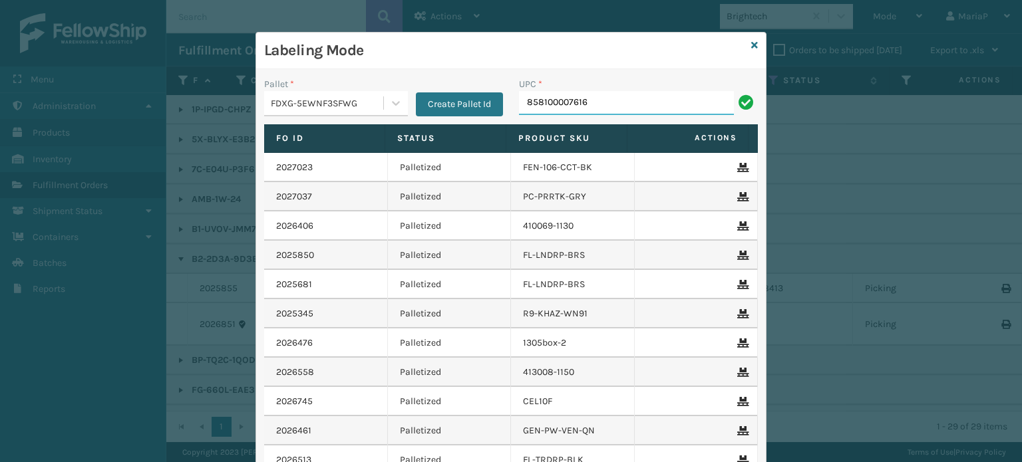
type input "858100007616"
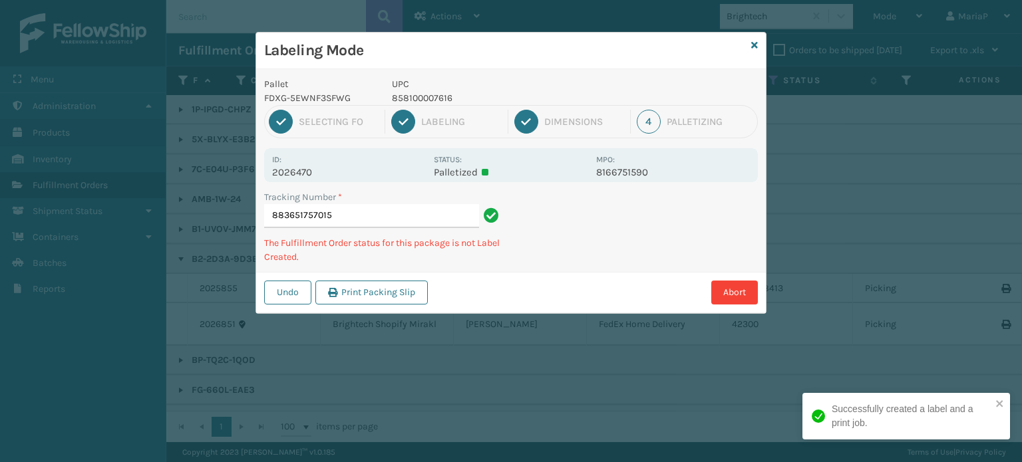
click at [424, 92] on p "858100007616" at bounding box center [490, 98] width 196 height 14
click at [426, 93] on p "858100007616" at bounding box center [490, 98] width 196 height 14
copy p "858100007616"
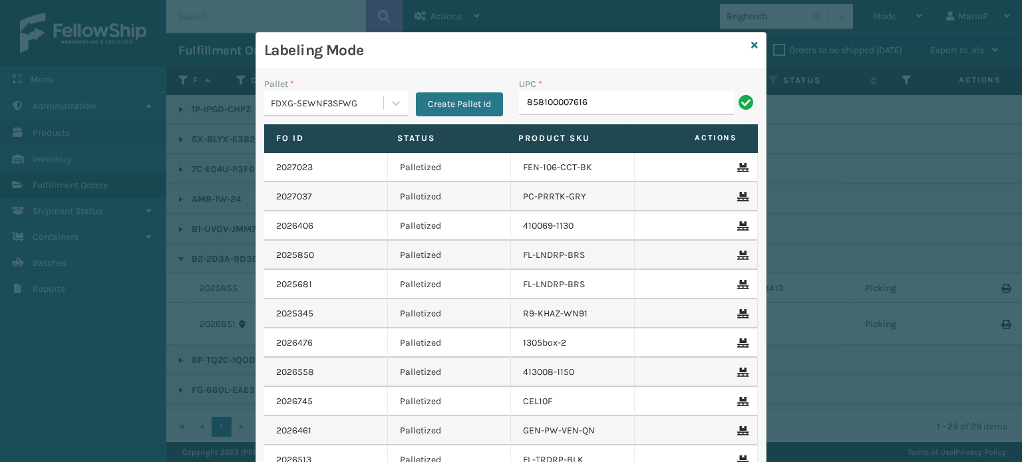
type input "858100007616"
type input "85440300"
type input "850012486763"
type input "85391300"
click at [561, 106] on input "UPC *" at bounding box center [638, 103] width 239 height 24
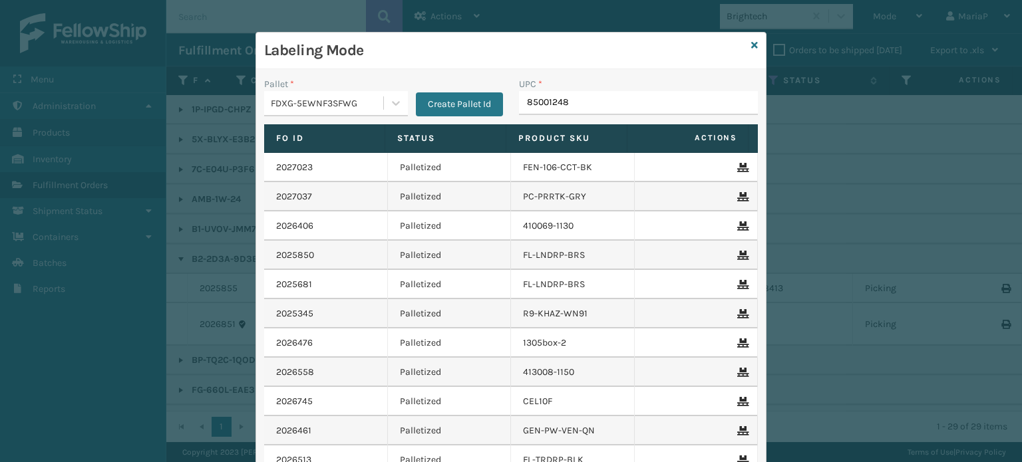
type input "850012486"
type input "858100"
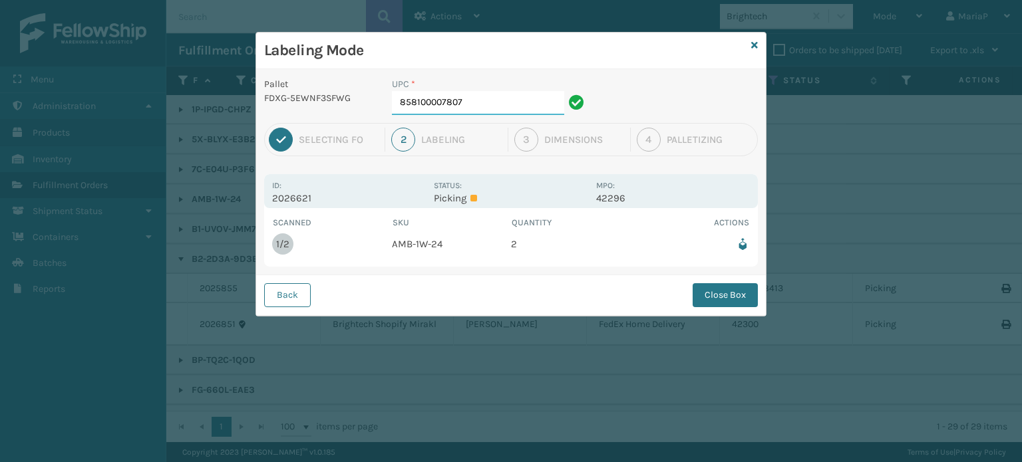
click at [512, 98] on input "858100007807" at bounding box center [478, 103] width 172 height 24
click at [728, 297] on button "Close Box" at bounding box center [725, 295] width 65 height 24
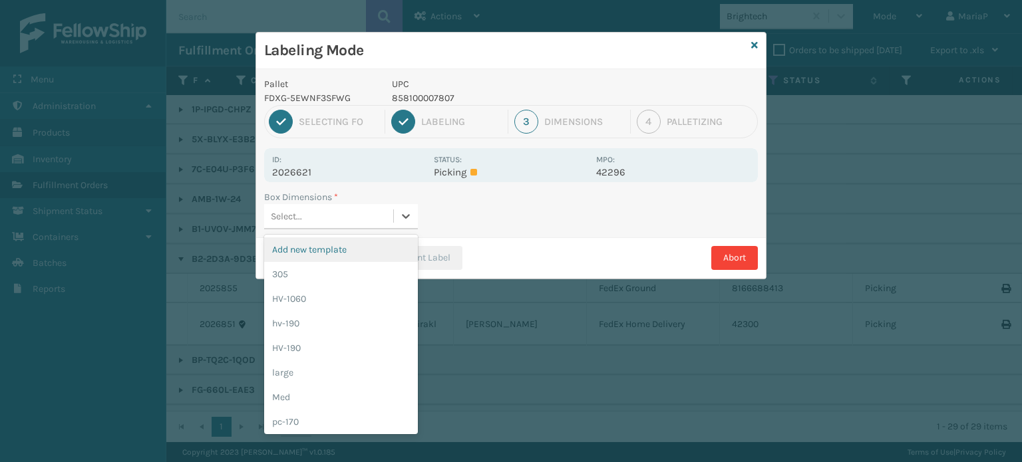
click at [361, 216] on div "Select..." at bounding box center [328, 217] width 129 height 22
type input "med"
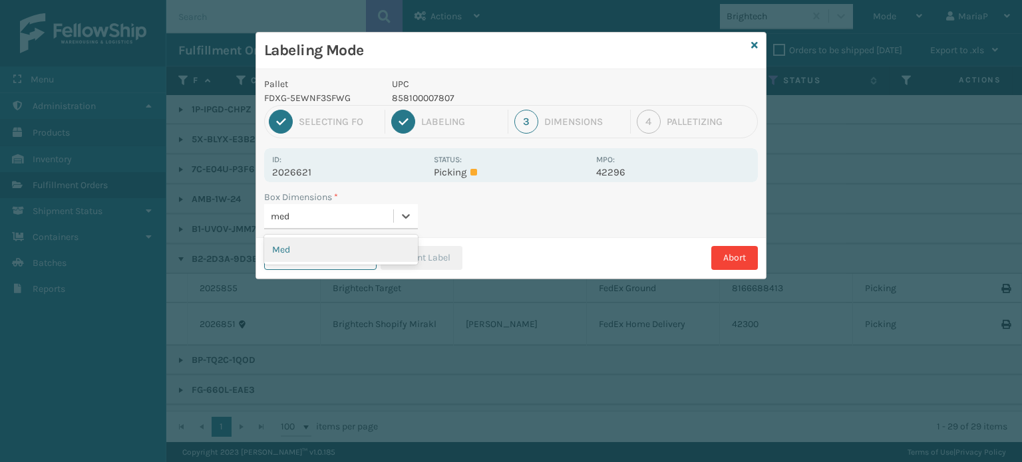
click at [391, 238] on div "Med" at bounding box center [341, 250] width 154 height 25
click at [444, 269] on button "Print Label" at bounding box center [422, 258] width 82 height 24
click at [441, 267] on div "Labeling Mode Pallet FDXG-5EWNF3SFWG UPC 858100007807 1 Selecting FO 2 Labeling…" at bounding box center [511, 231] width 1022 height 462
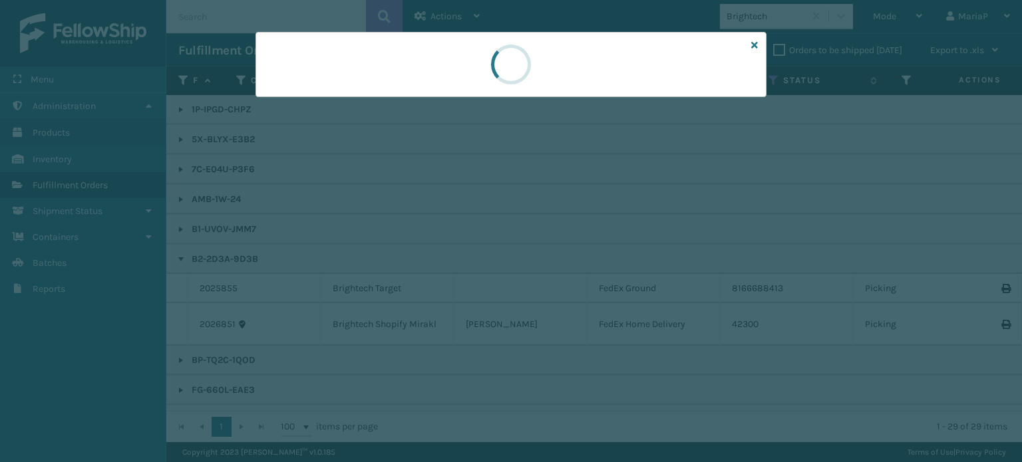
click at [440, 266] on div at bounding box center [511, 231] width 1022 height 462
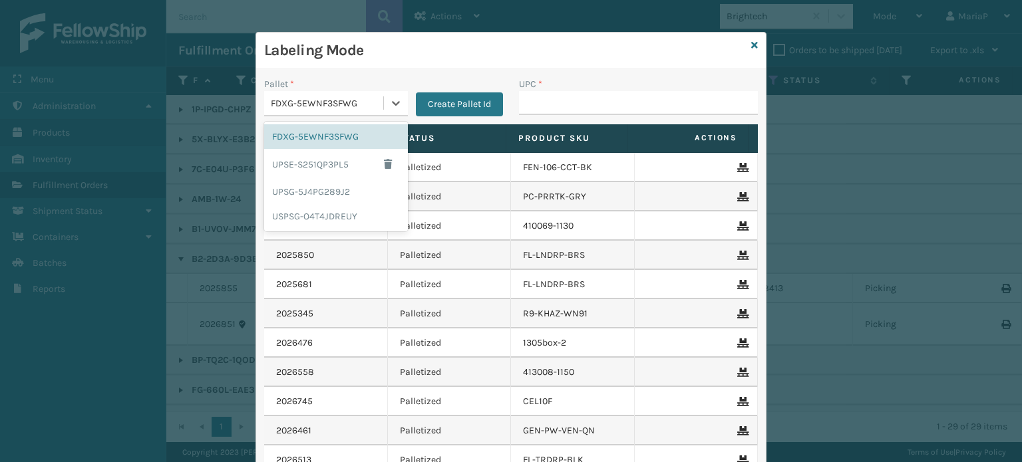
click at [342, 106] on div "FDXG-5EWNF3SFWG" at bounding box center [328, 103] width 114 height 14
click at [321, 185] on div "UPSG-5J4PG289J2" at bounding box center [336, 192] width 144 height 25
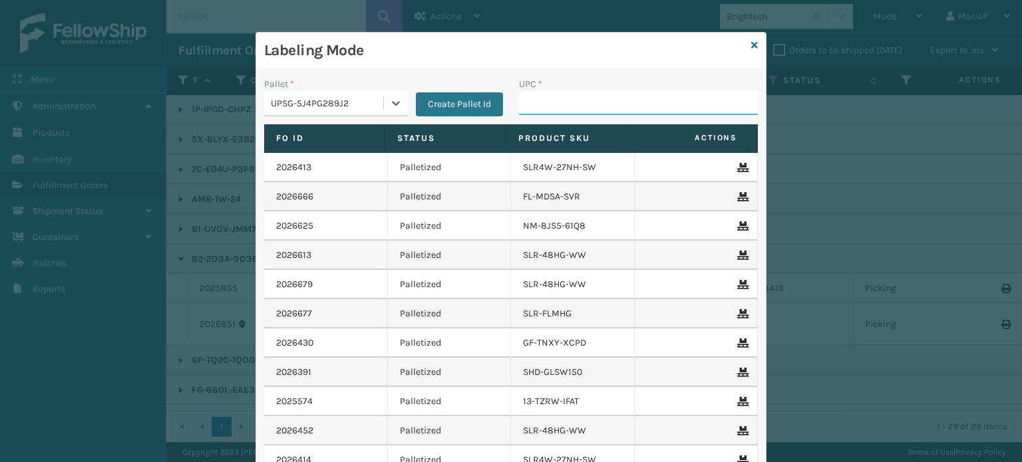
click at [530, 98] on input "UPC *" at bounding box center [638, 103] width 239 height 24
click at [566, 108] on input "UPC *" at bounding box center [638, 103] width 239 height 24
type input "k"
type input "j"
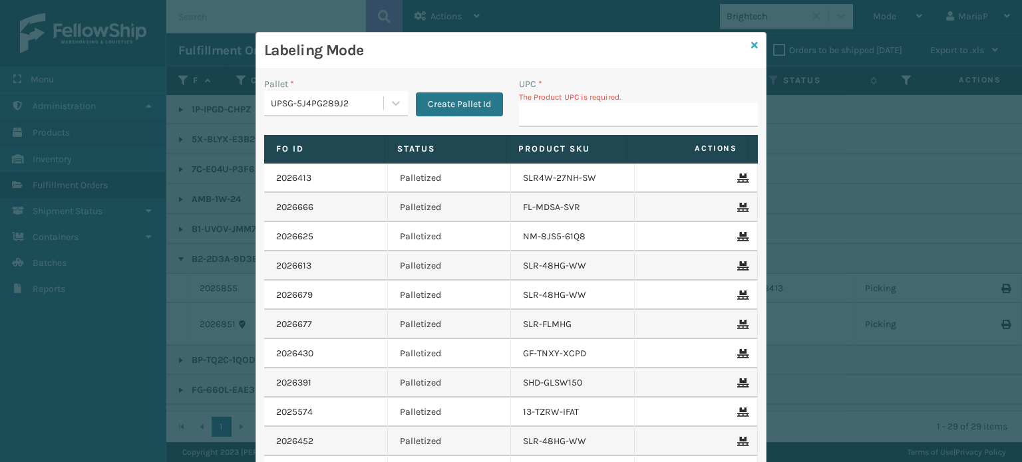
click at [751, 48] on icon at bounding box center [754, 45] width 7 height 9
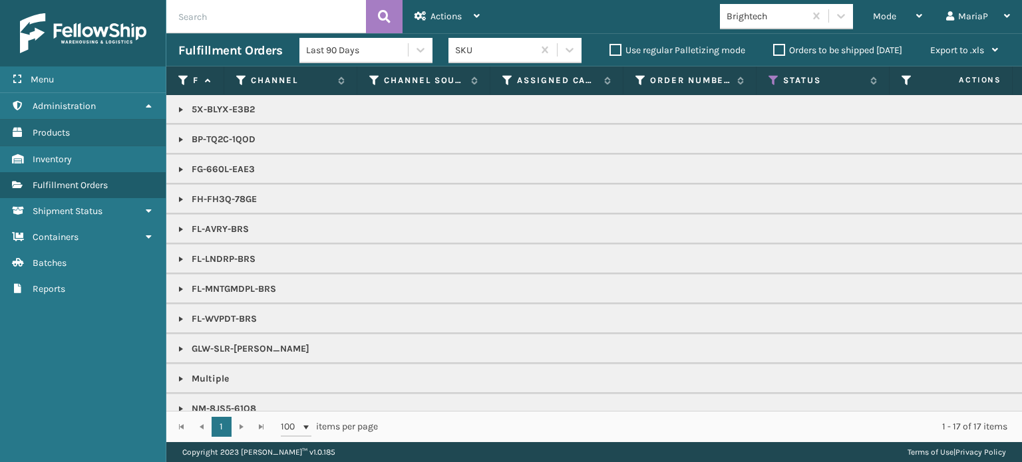
click at [767, 19] on div "Brightech" at bounding box center [766, 16] width 79 height 14
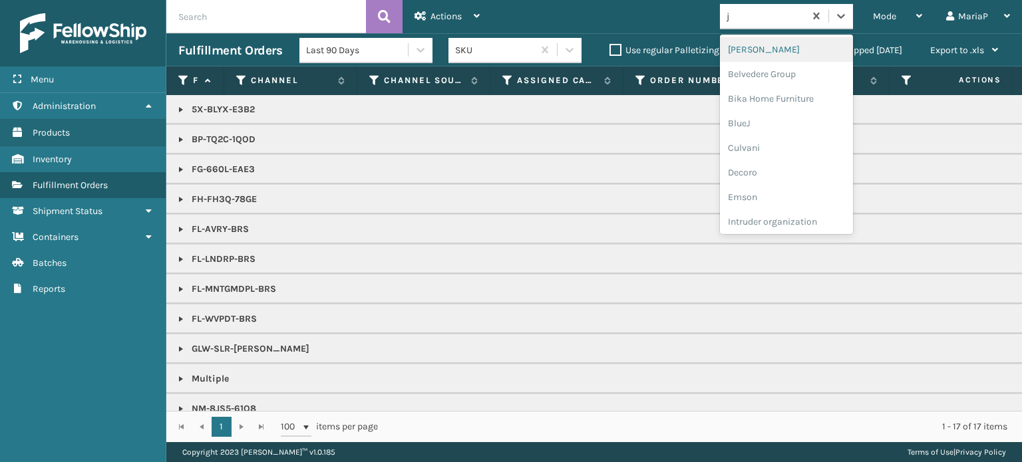
type input "jo"
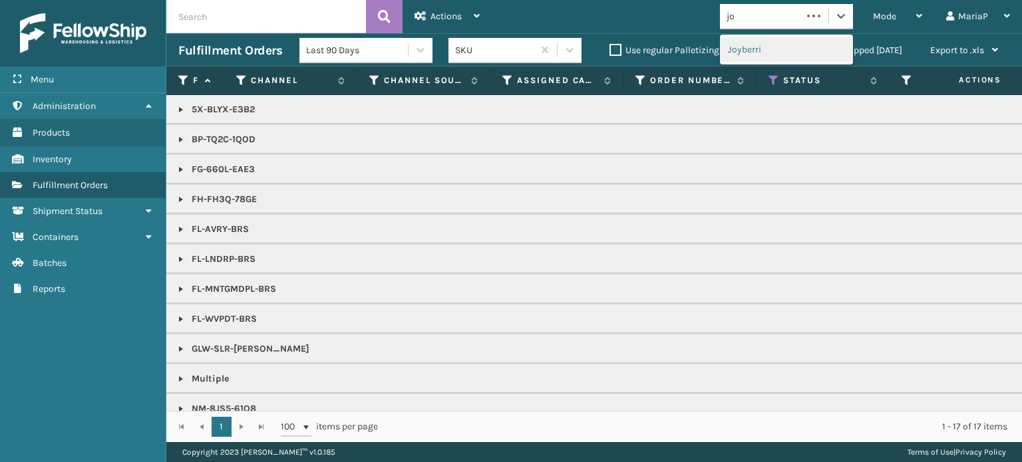
click at [758, 49] on div "Joyberri" at bounding box center [786, 49] width 133 height 25
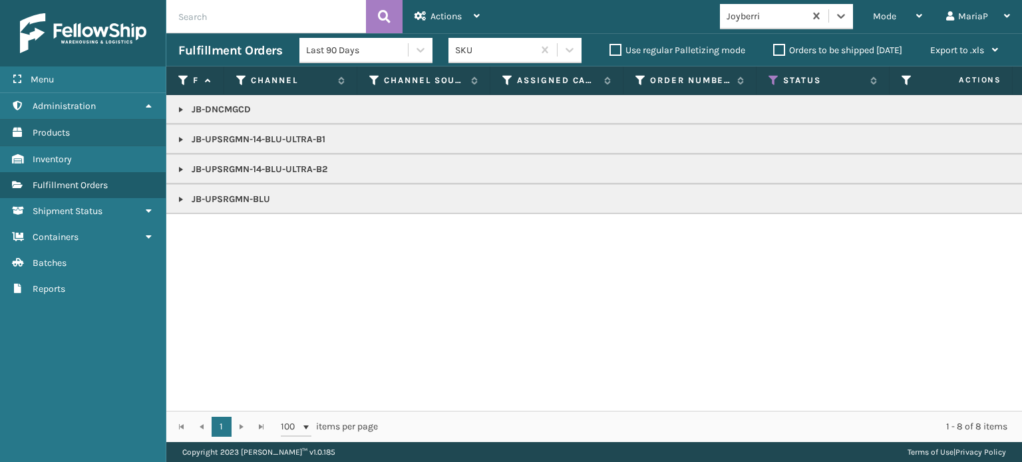
copy p "JB-UPSRGMN-14-BLU-ULTRA-B1"
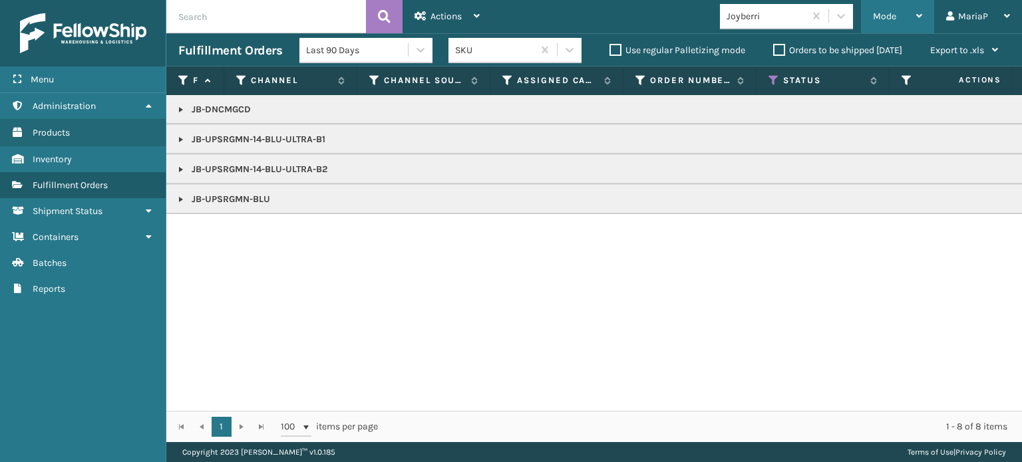
click at [894, 23] on div "Mode" at bounding box center [897, 16] width 49 height 33
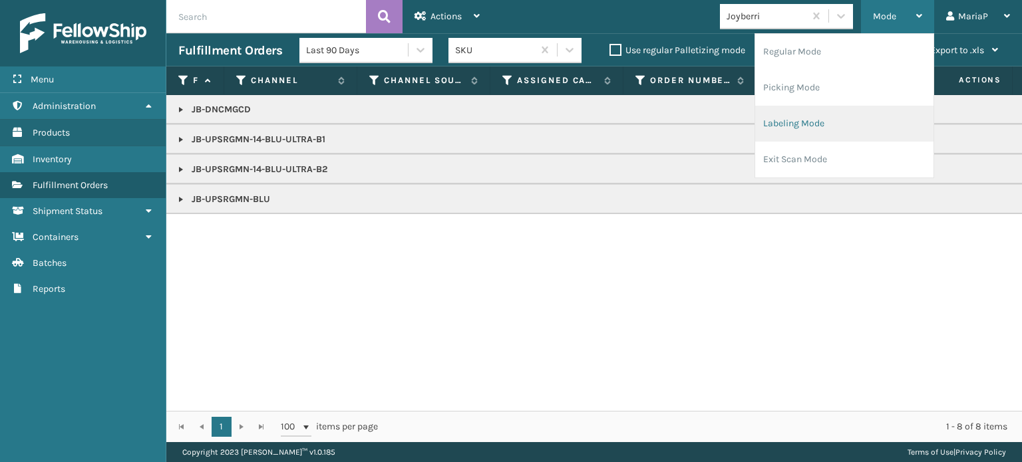
click at [816, 128] on li "Labeling Mode" at bounding box center [844, 124] width 178 height 36
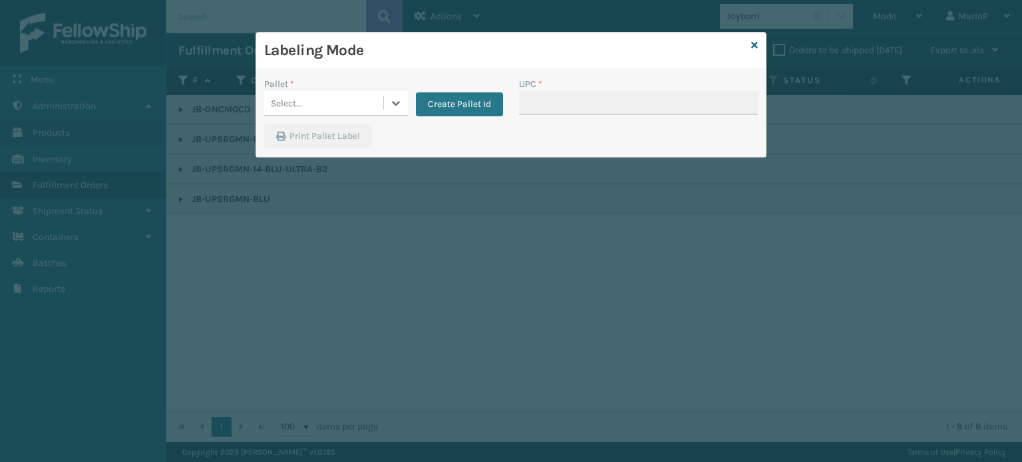
click at [351, 99] on div "Select..." at bounding box center [323, 103] width 119 height 22
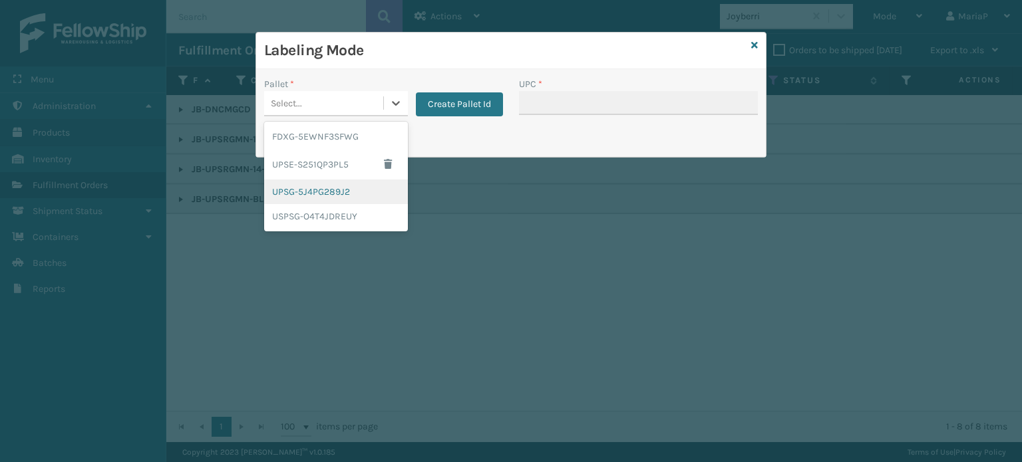
click at [349, 192] on div "UPSG-5J4PG289J2" at bounding box center [336, 192] width 144 height 25
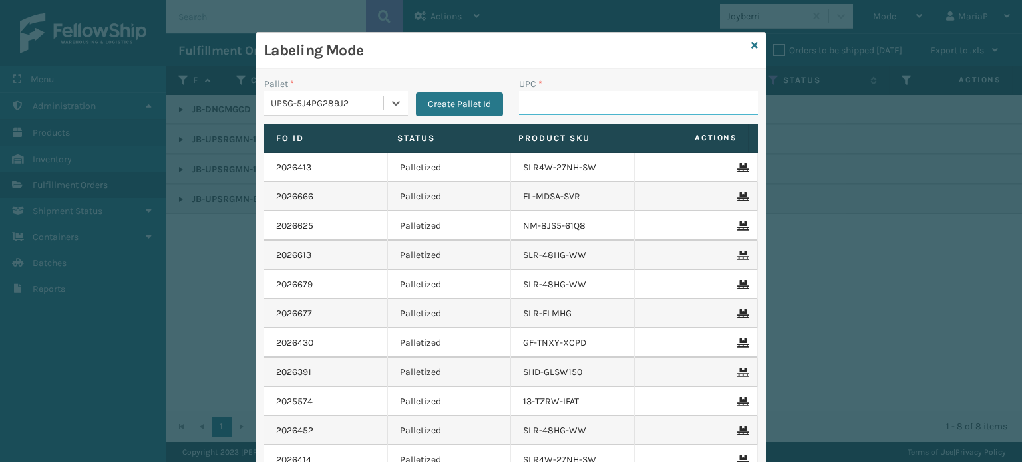
click at [591, 106] on input "UPC *" at bounding box center [638, 103] width 239 height 24
paste input "JB-UPSRGMN-14-BLU-ULTRA-B1"
type input "JB-UPSRGMN-14-BLU-ULTRA-B1"
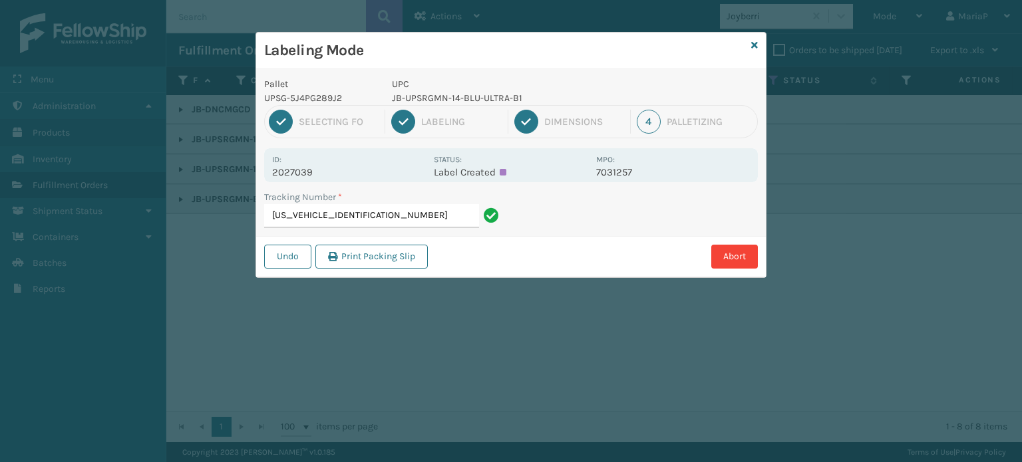
type input "1ZXH04500380620895"
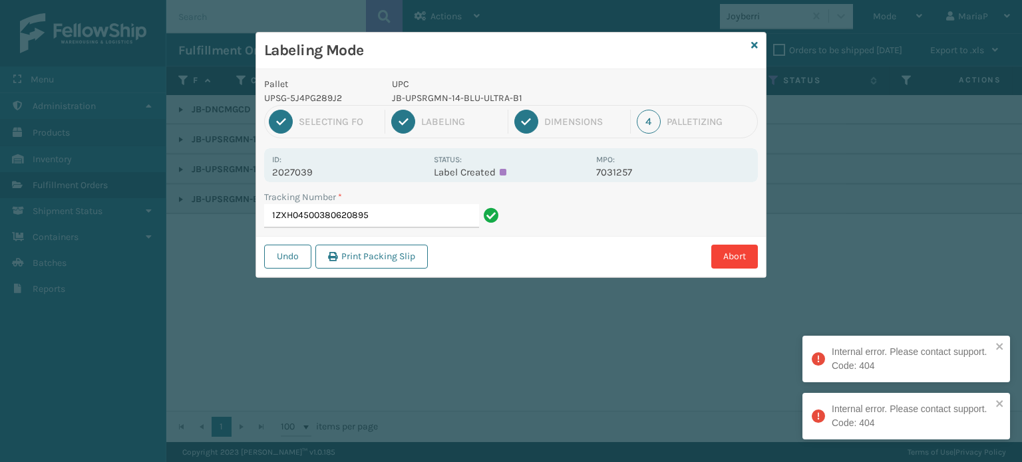
drag, startPoint x: 739, startPoint y: 269, endPoint x: 711, endPoint y: 261, distance: 29.9
click at [739, 269] on div "Undo Print Packing Slip Abort" at bounding box center [511, 256] width 510 height 41
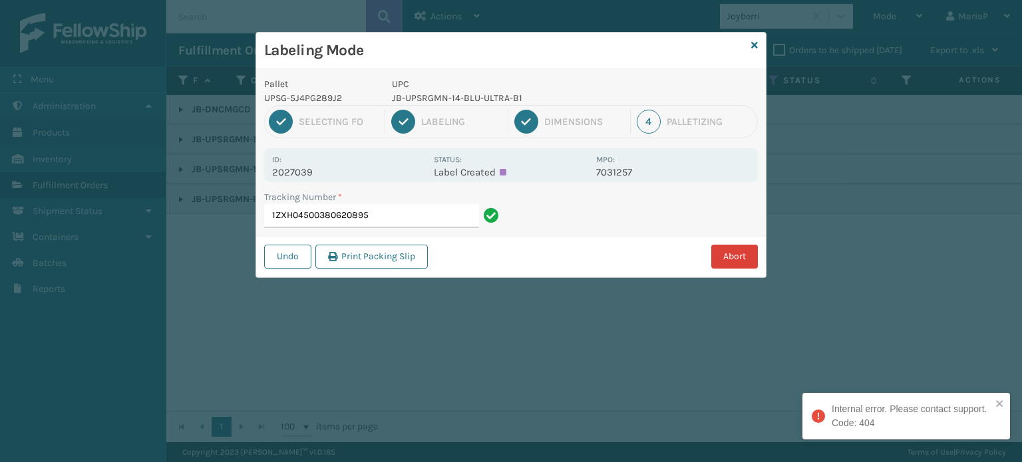
click at [727, 257] on button "Abort" at bounding box center [734, 257] width 47 height 24
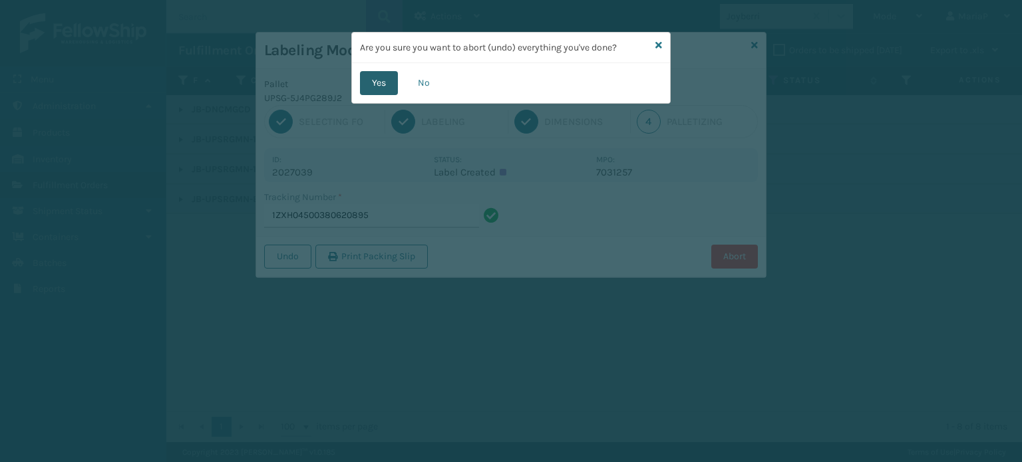
click at [366, 82] on button "Yes" at bounding box center [379, 83] width 38 height 24
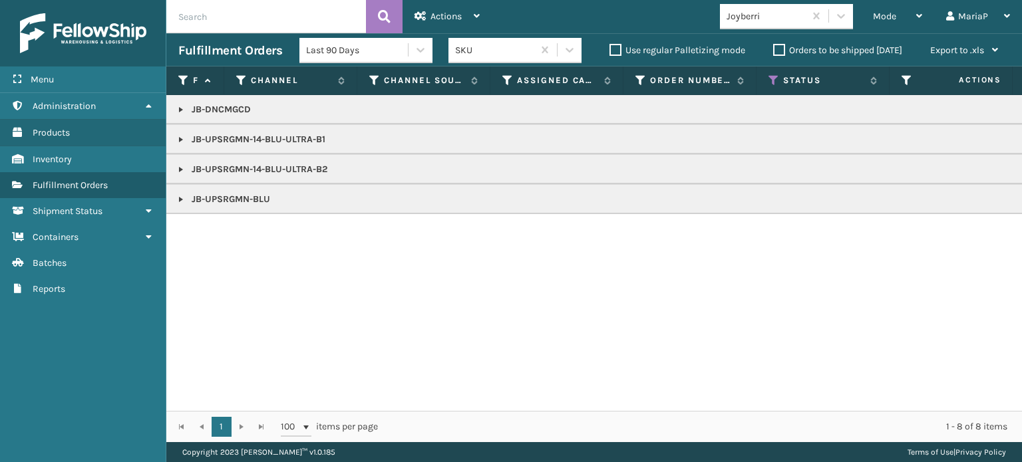
click at [183, 104] on link at bounding box center [181, 109] width 11 height 11
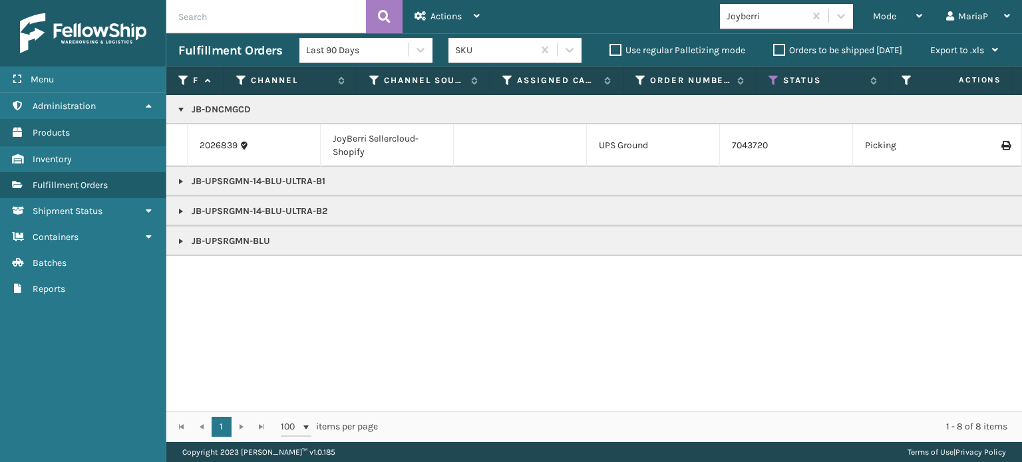
click at [204, 138] on td "2026839" at bounding box center [254, 145] width 133 height 43
click at [216, 148] on link "2026839" at bounding box center [219, 145] width 38 height 13
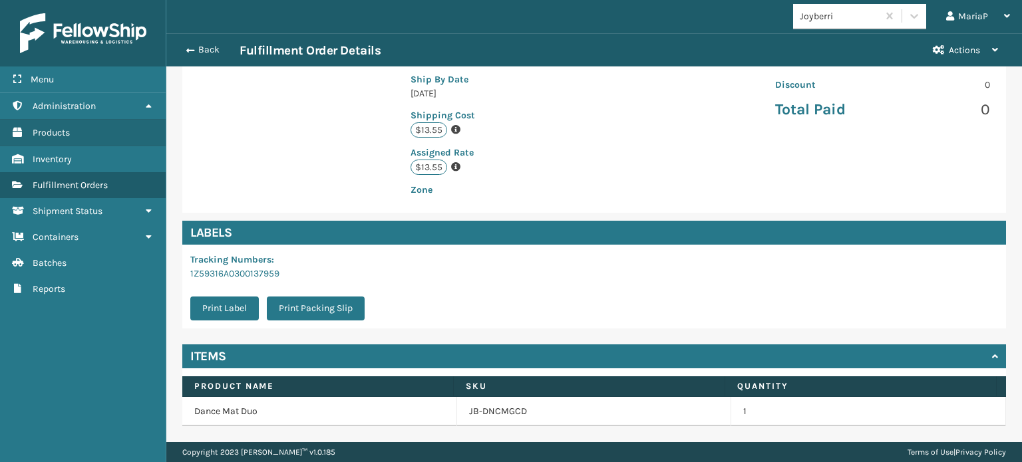
scroll to position [322, 0]
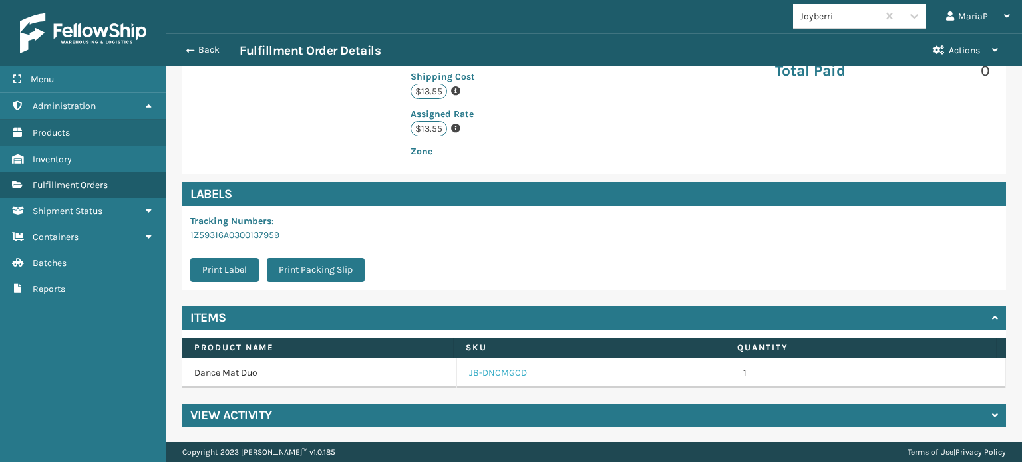
click at [512, 369] on link "JB-DNCMGCD" at bounding box center [498, 373] width 58 height 13
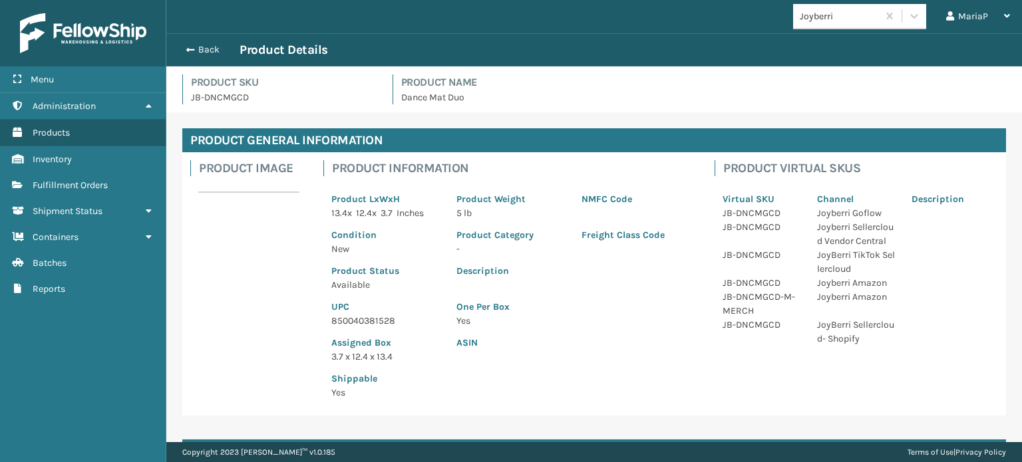
click at [381, 320] on p "850040381528" at bounding box center [385, 321] width 109 height 14
copy p "850040381528"
click at [391, 319] on p "850040381528" at bounding box center [385, 321] width 109 height 14
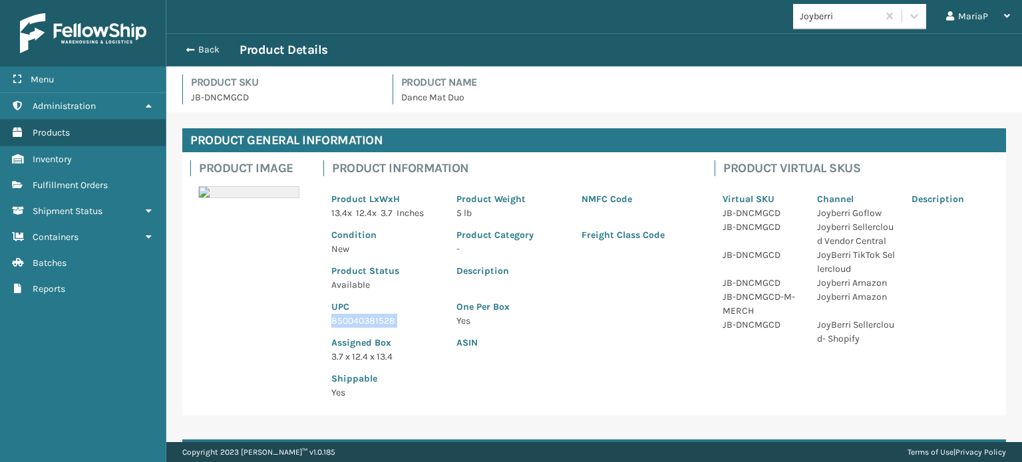
click at [391, 319] on p "850040381528" at bounding box center [385, 321] width 109 height 14
click at [184, 46] on span "button" at bounding box center [188, 49] width 8 height 9
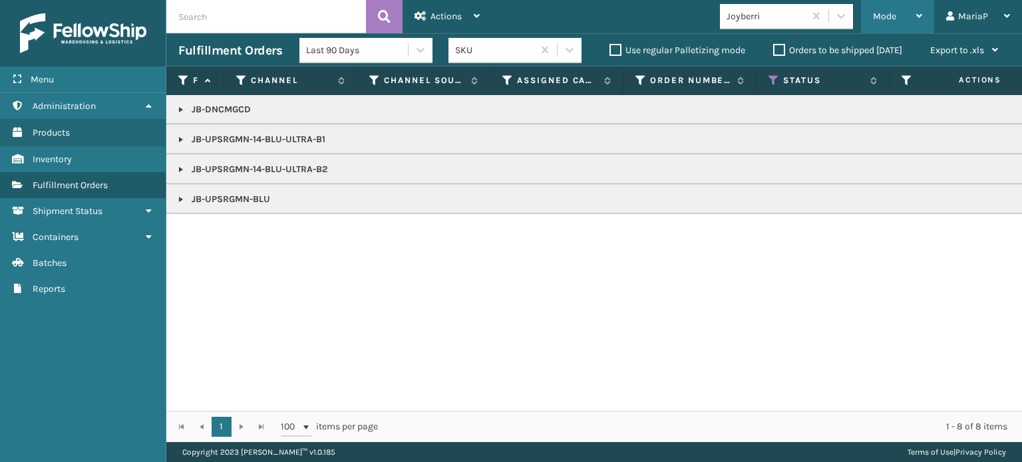
click at [892, 15] on span "Mode" at bounding box center [884, 16] width 23 height 11
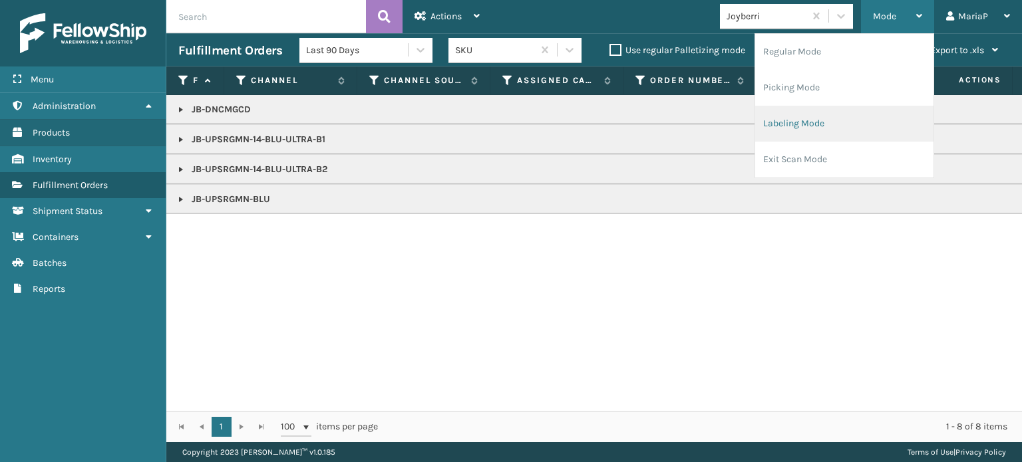
drag, startPoint x: 869, startPoint y: 122, endPoint x: 862, endPoint y: 119, distance: 7.2
click at [862, 119] on li "Labeling Mode" at bounding box center [844, 124] width 178 height 36
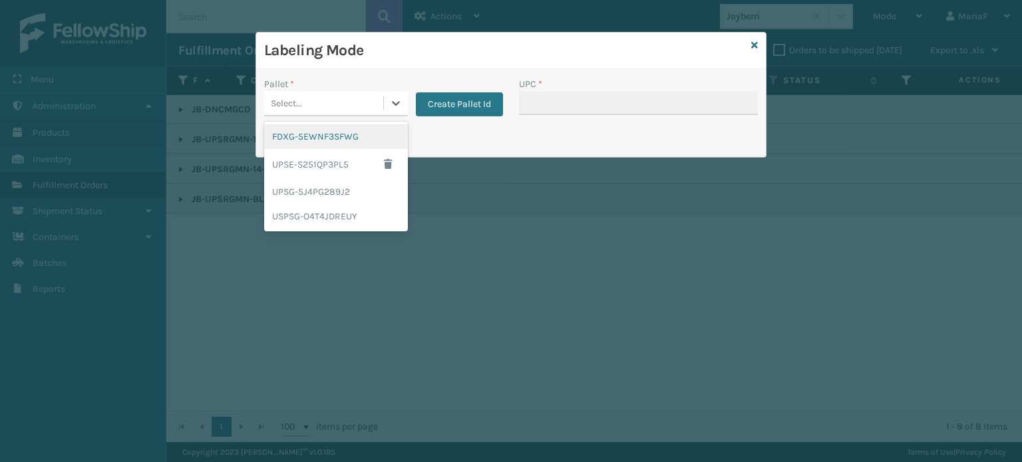
click at [365, 114] on div "Select..." at bounding box center [323, 103] width 119 height 22
click at [327, 191] on div "UPSG-5J4PG289J2" at bounding box center [336, 192] width 144 height 25
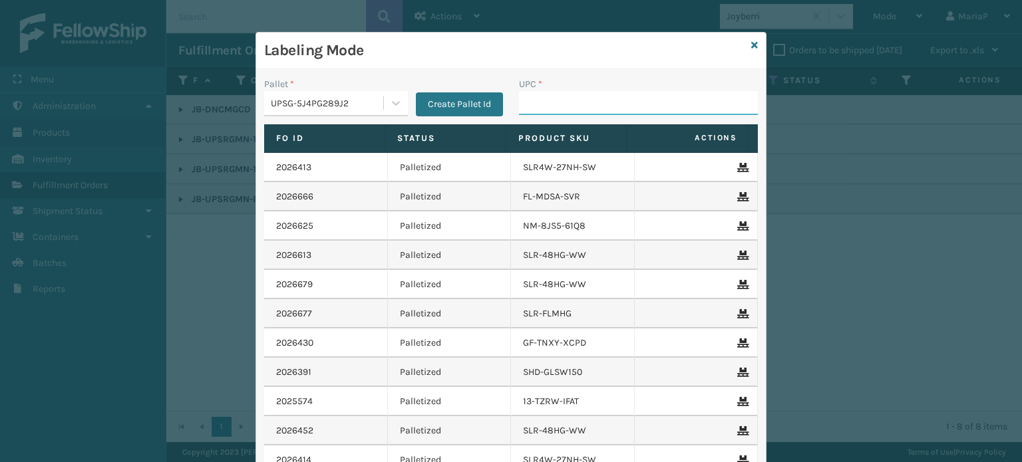
click at [542, 104] on input "UPC *" at bounding box center [638, 103] width 239 height 24
paste input "850040381528"
type input "850040381528"
type input "84998600107"
click at [751, 39] on link at bounding box center [754, 46] width 7 height 14
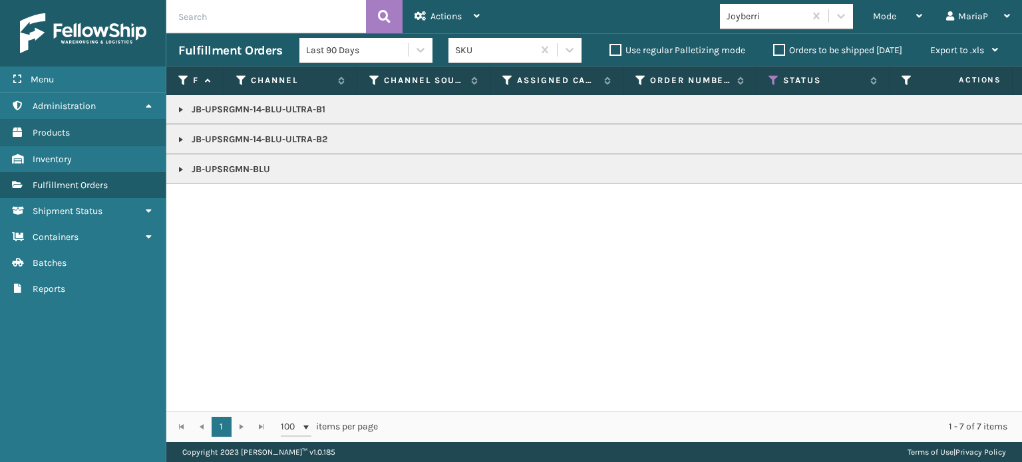
click at [180, 139] on link at bounding box center [181, 139] width 11 height 11
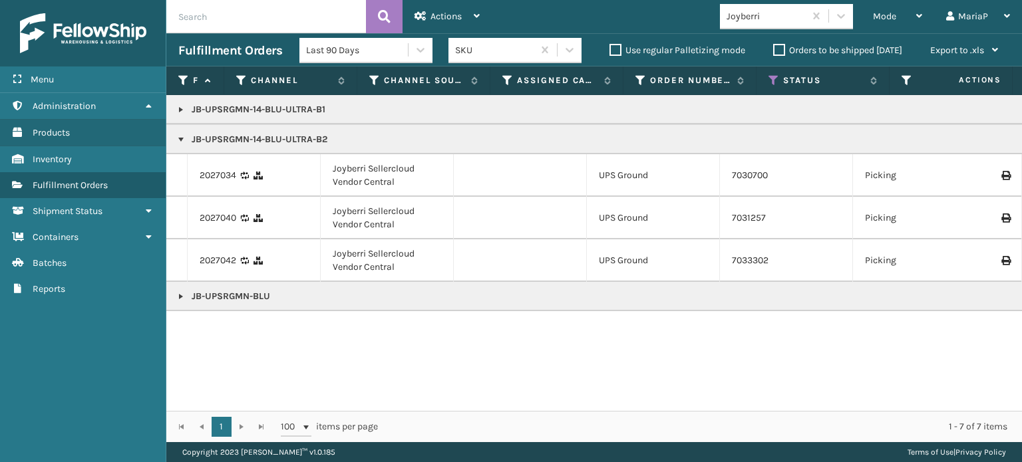
click at [183, 108] on link at bounding box center [181, 109] width 11 height 11
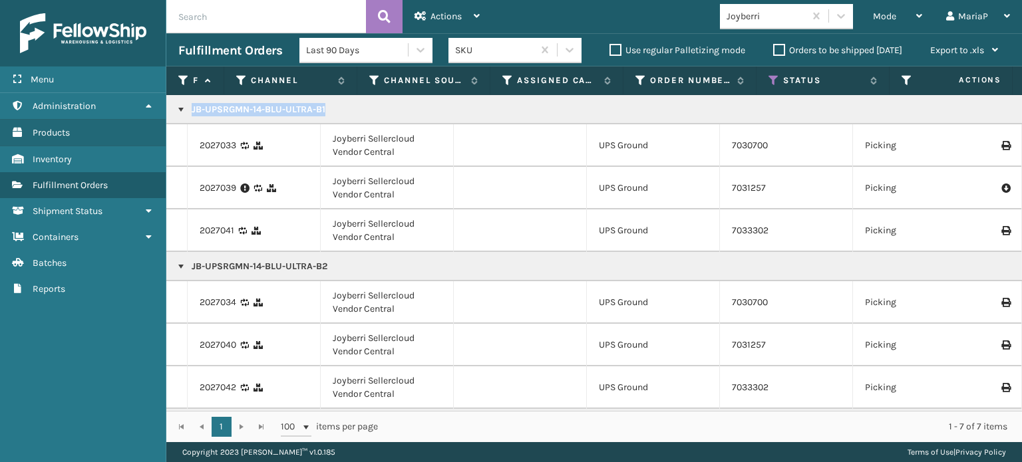
copy p "JB-UPSRGMN-14-BLU-ULTRA-B1"
click at [881, 17] on span "Mode" at bounding box center [884, 16] width 23 height 11
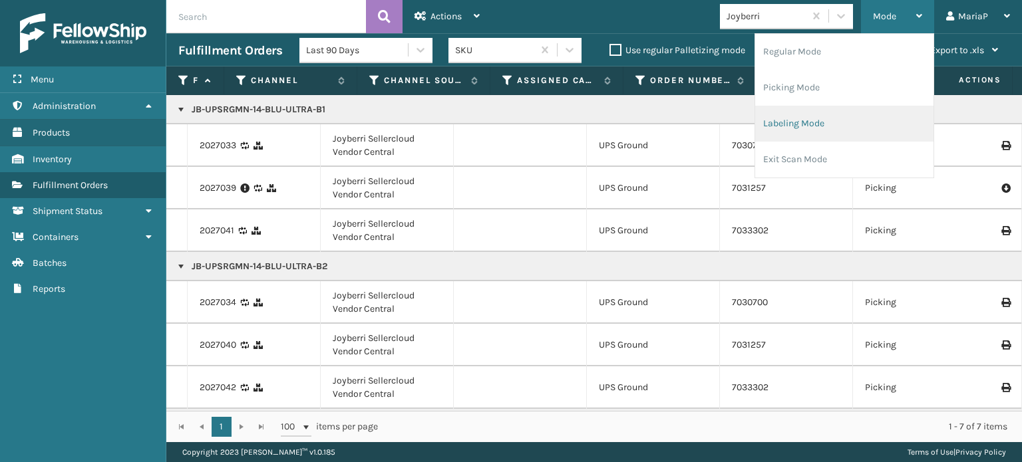
click at [817, 124] on li "Labeling Mode" at bounding box center [844, 124] width 178 height 36
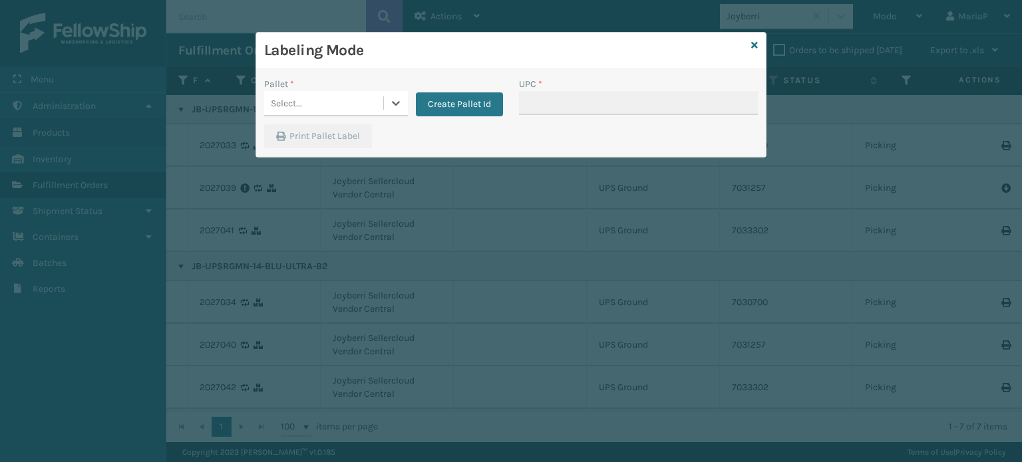
click at [367, 98] on div "Select..." at bounding box center [323, 103] width 119 height 22
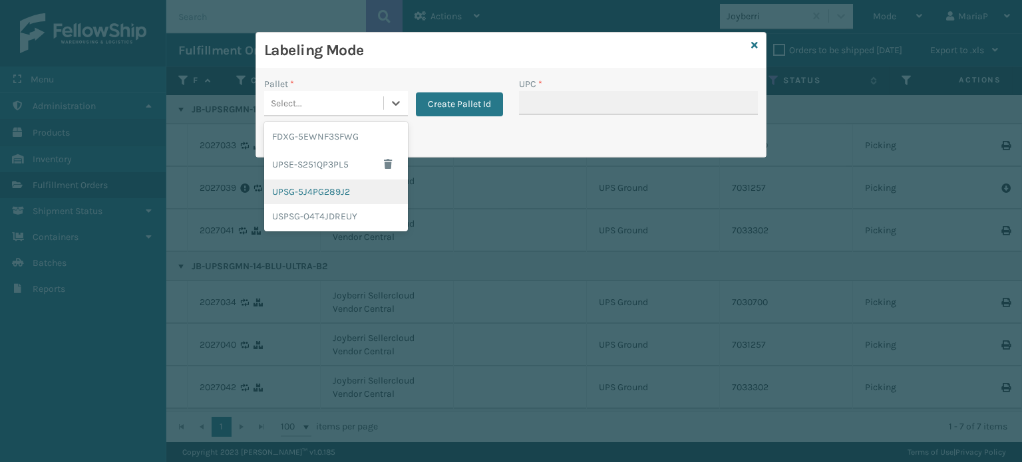
click at [358, 193] on div "UPSG-5J4PG289J2" at bounding box center [336, 192] width 144 height 25
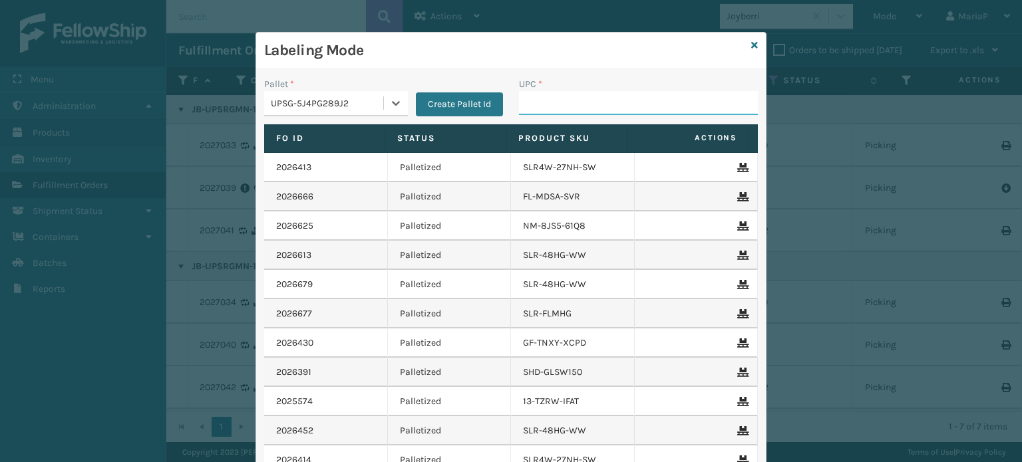
click at [536, 106] on input "UPC *" at bounding box center [638, 103] width 239 height 24
paste input "JB-UPSRGMN-14-BLU-ULTRA-B1"
type input "JB-UPSRGMN-14-BLU-ULTRA-B1"
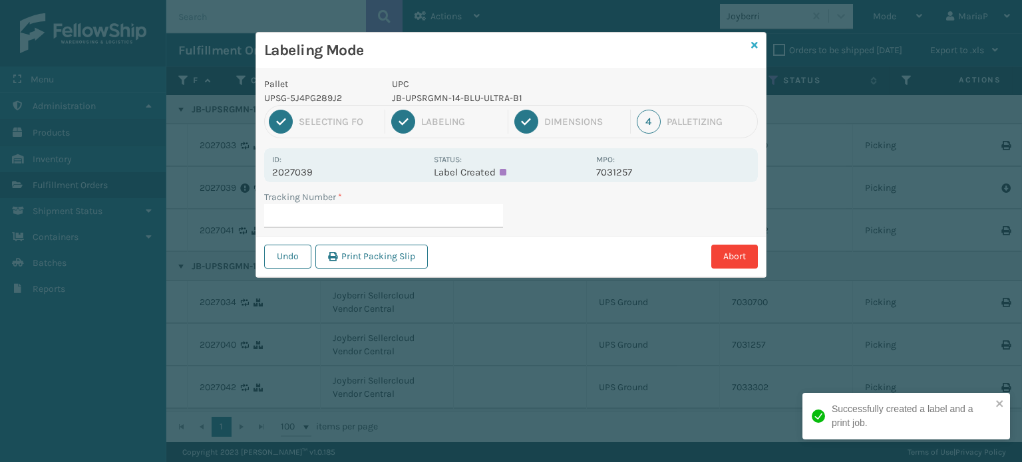
click at [754, 45] on icon at bounding box center [754, 45] width 7 height 9
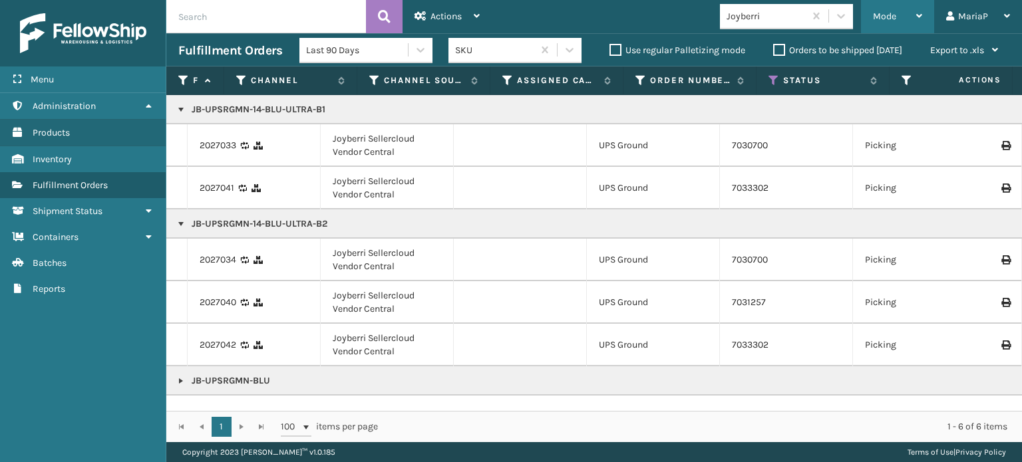
click at [889, 23] on div "Mode" at bounding box center [897, 16] width 49 height 33
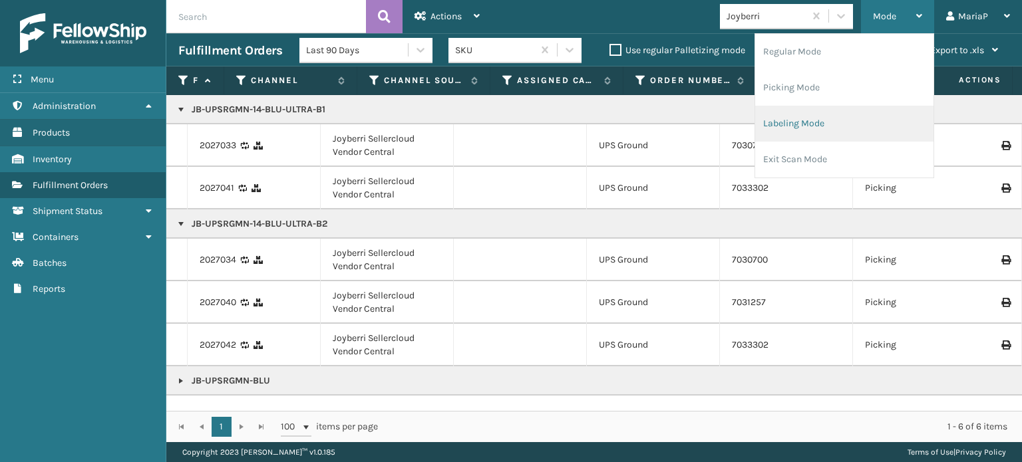
click at [812, 126] on li "Labeling Mode" at bounding box center [844, 124] width 178 height 36
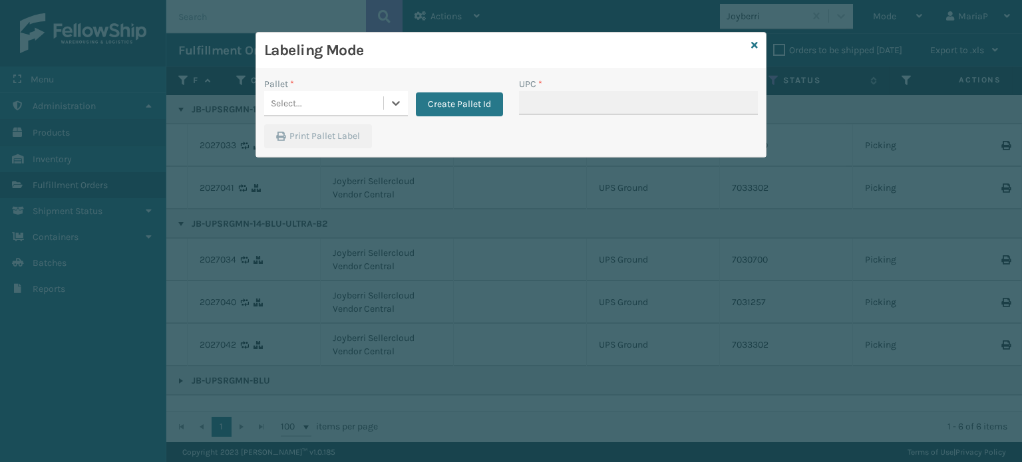
click at [372, 100] on div "Select..." at bounding box center [323, 103] width 119 height 22
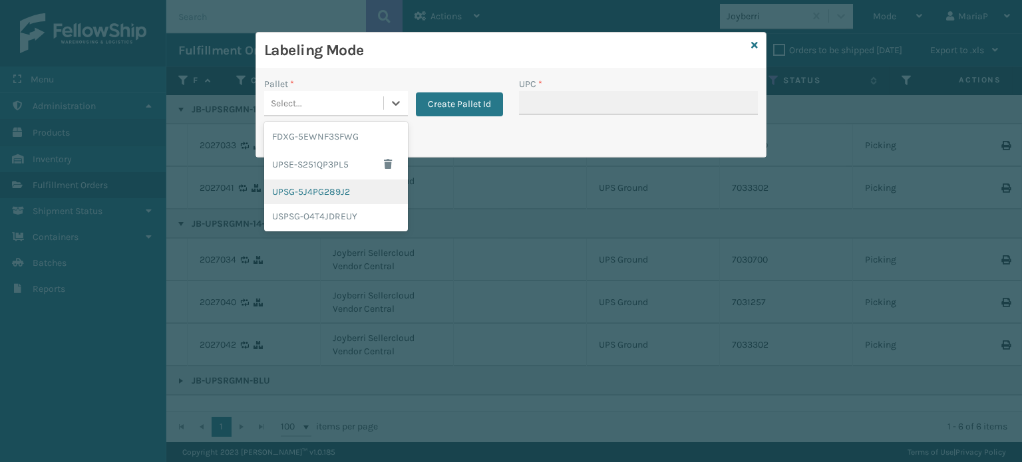
click at [338, 192] on div "UPSG-5J4PG289J2" at bounding box center [336, 192] width 144 height 25
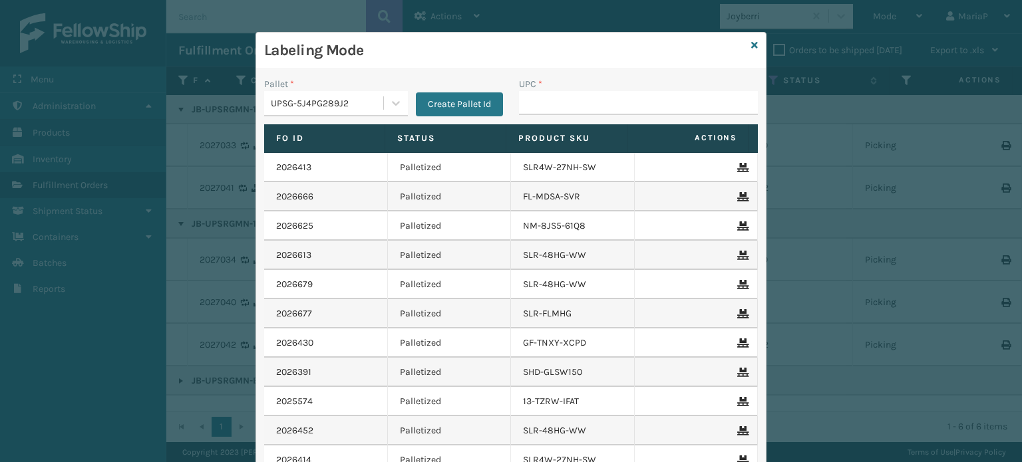
click at [583, 124] on th "Product SKU" at bounding box center [566, 138] width 121 height 29
click at [584, 114] on div "UPC *" at bounding box center [638, 100] width 255 height 47
click at [595, 91] on input "UPC *" at bounding box center [638, 103] width 239 height 24
paste input "JB-UPSRGMN-14-BLU-ULTRA-B1"
type input "JB-UPSRGMN-14-BLU-ULTRA-B1"
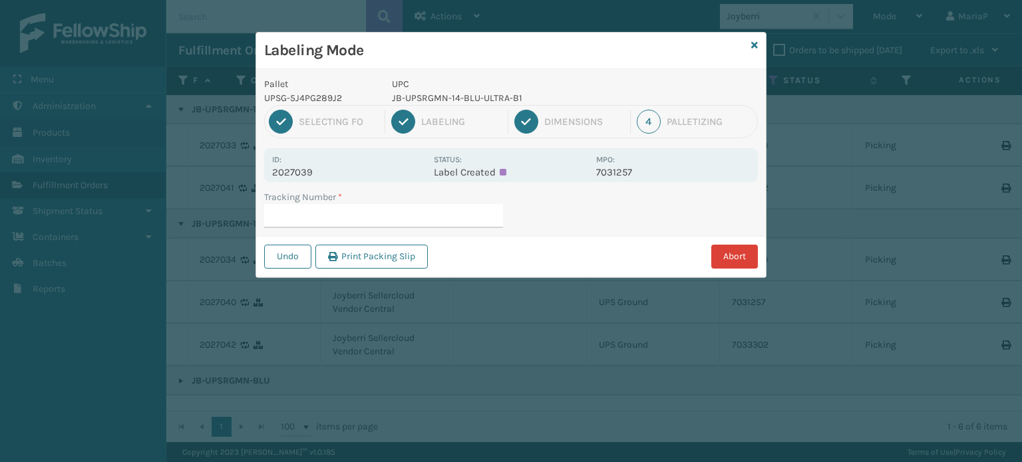
click at [717, 256] on button "Abort" at bounding box center [734, 257] width 47 height 24
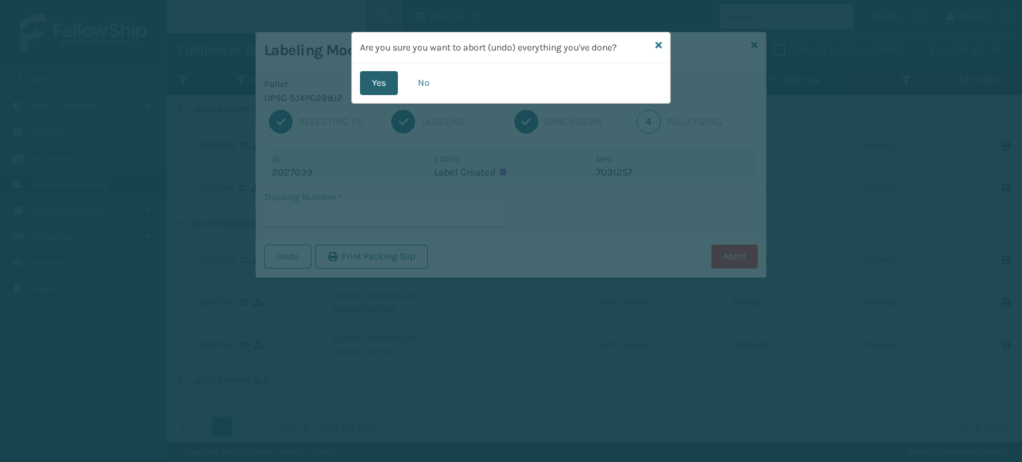
click at [370, 82] on button "Yes" at bounding box center [379, 83] width 38 height 24
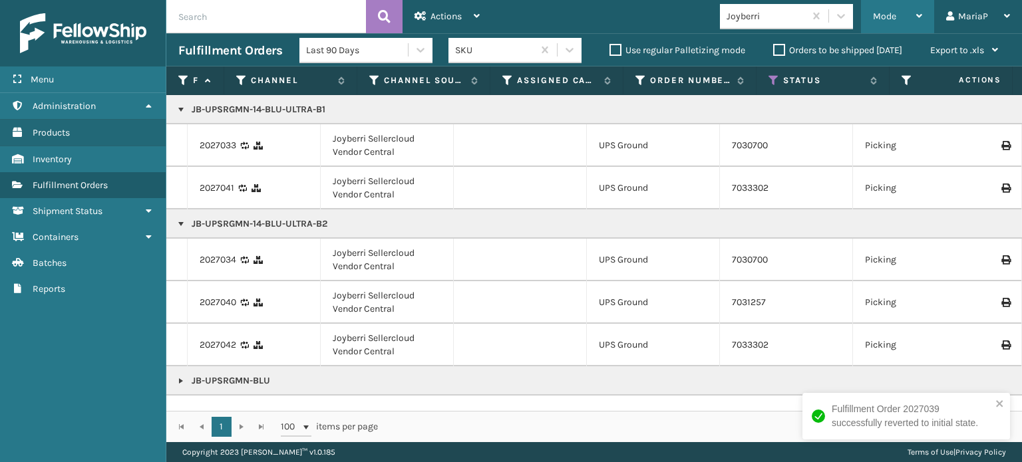
click at [898, 10] on div "Mode" at bounding box center [897, 16] width 49 height 33
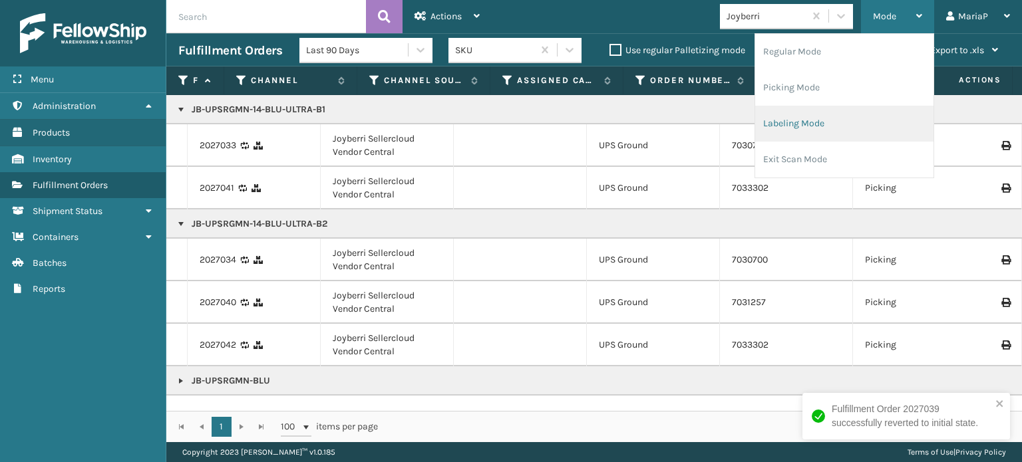
click at [842, 116] on li "Labeling Mode" at bounding box center [844, 124] width 178 height 36
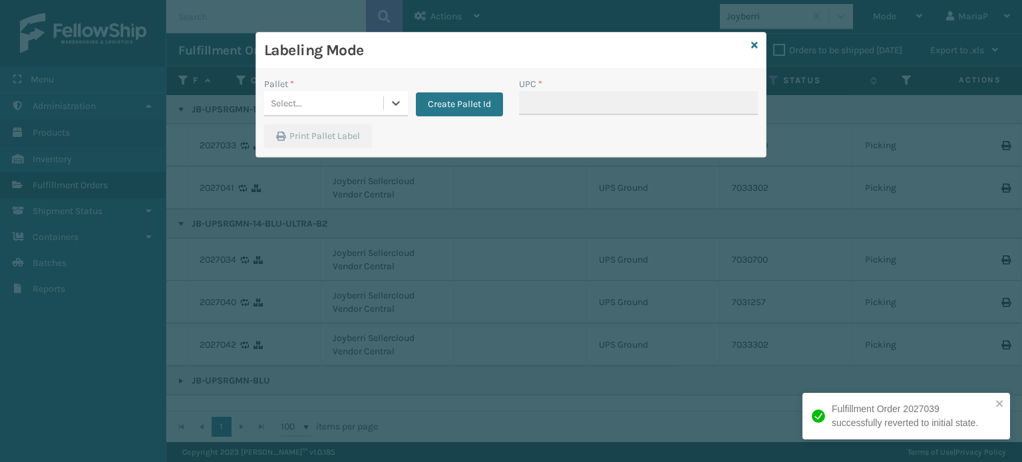
click at [335, 100] on div "Select..." at bounding box center [323, 103] width 119 height 22
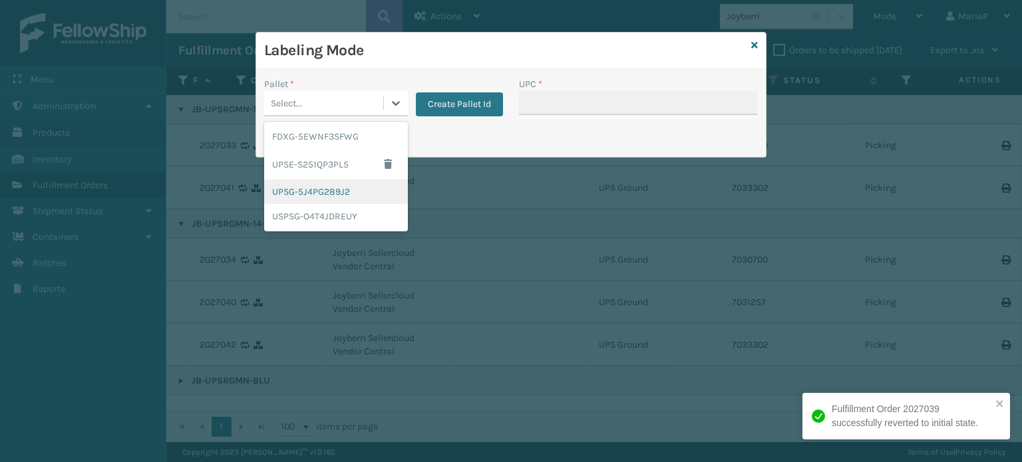
click at [339, 186] on div "UPSG-5J4PG289J2" at bounding box center [336, 192] width 144 height 25
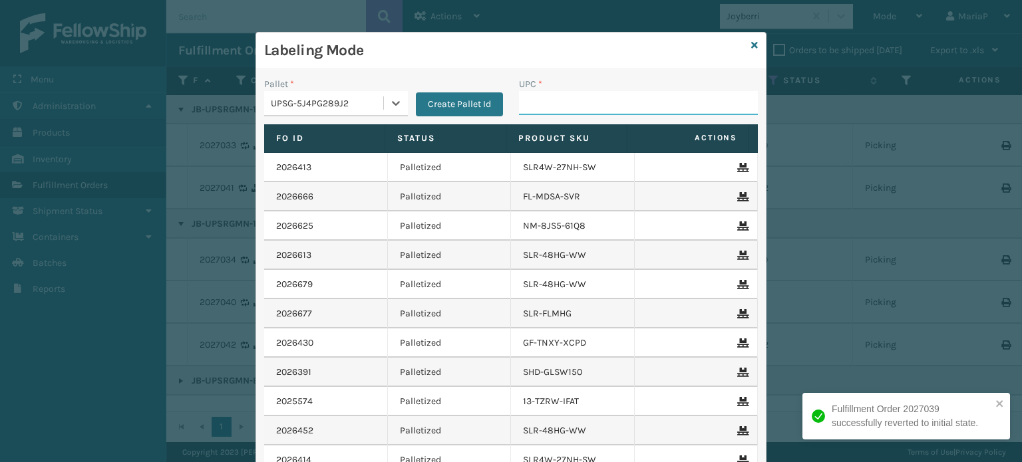
click at [536, 102] on input "UPC *" at bounding box center [638, 103] width 239 height 24
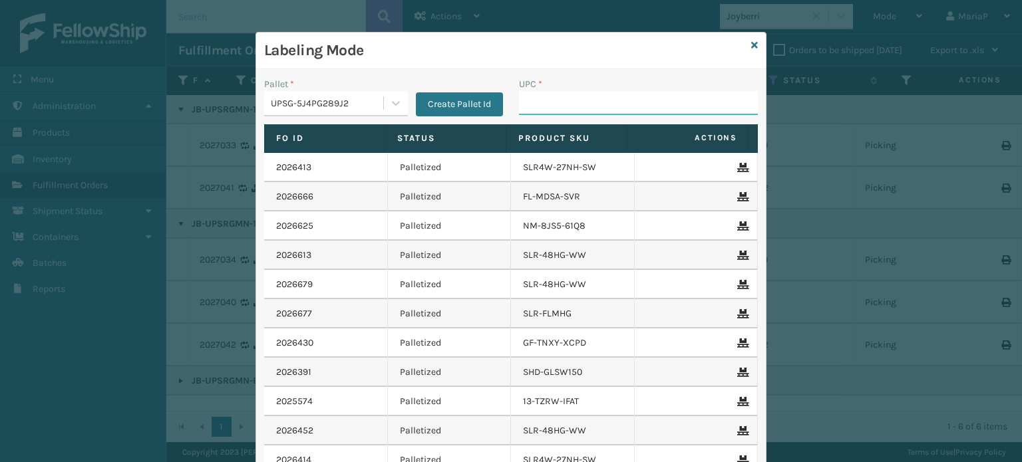
paste input "JB-UPSRGMN-14-BLU-ULTRA-B1"
type input "JB-UPSRGMN-14-BLU-ULTRA-B1"
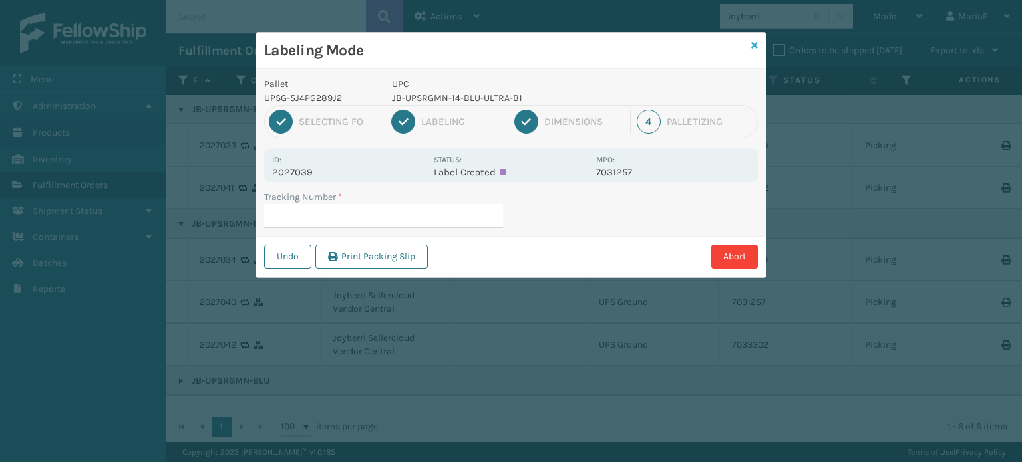
click at [756, 43] on icon at bounding box center [754, 45] width 7 height 9
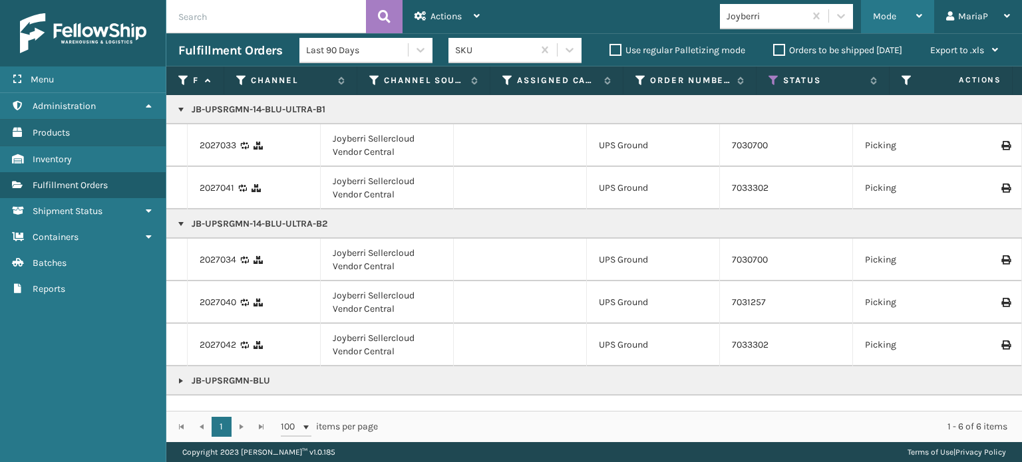
click at [892, 11] on span "Mode" at bounding box center [884, 16] width 23 height 11
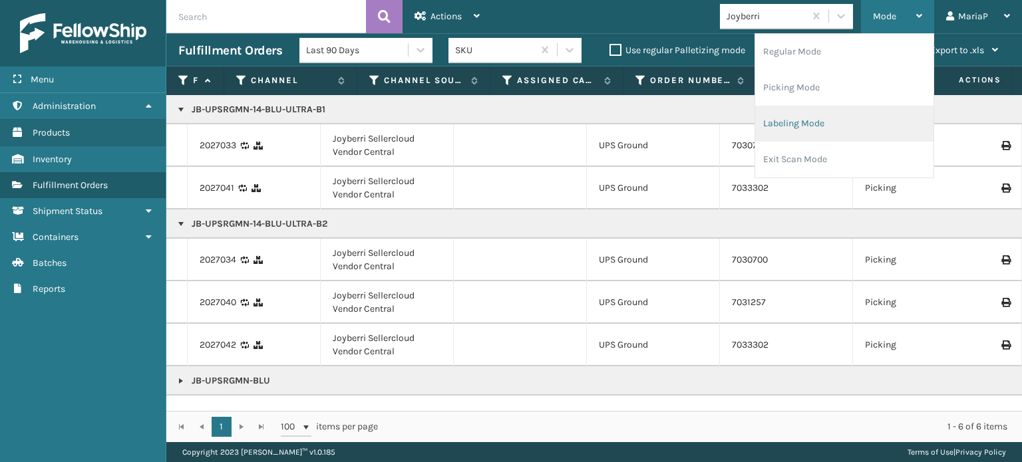
drag, startPoint x: 818, startPoint y: 128, endPoint x: 812, endPoint y: 124, distance: 7.4
click at [812, 124] on li "Labeling Mode" at bounding box center [844, 124] width 178 height 36
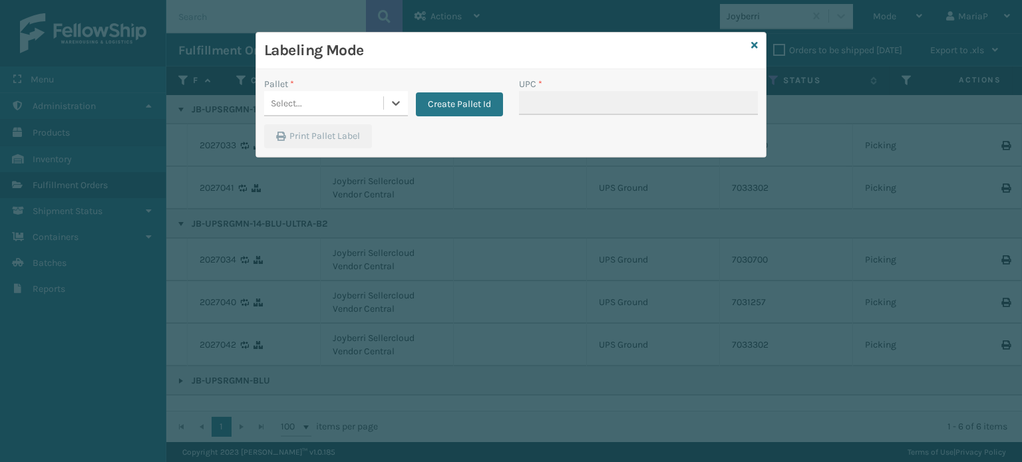
click at [342, 112] on div "Select..." at bounding box center [323, 103] width 119 height 22
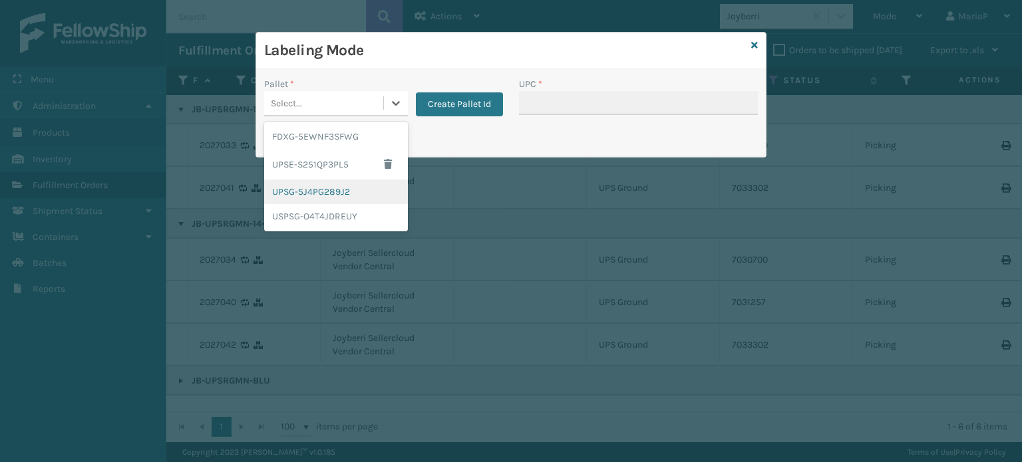
click at [330, 197] on div "UPSG-5J4PG289J2" at bounding box center [336, 192] width 144 height 25
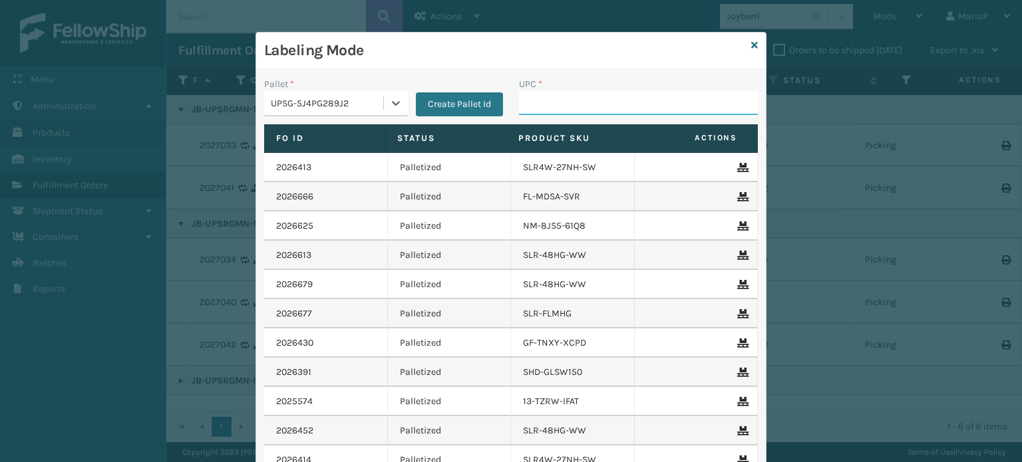
click at [589, 104] on input "UPC *" at bounding box center [638, 103] width 239 height 24
paste input "JB-UPSRGMN-14-BLU-ULTRA-B1"
type input "JB-UPSRGMN-14-BLU-ULTRA-B2"
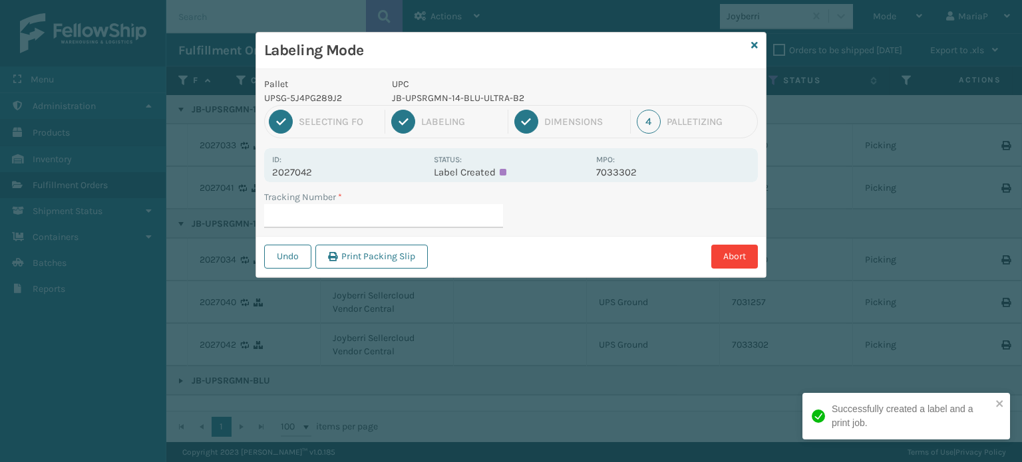
click at [426, 218] on input "Tracking Number *" at bounding box center [383, 216] width 239 height 24
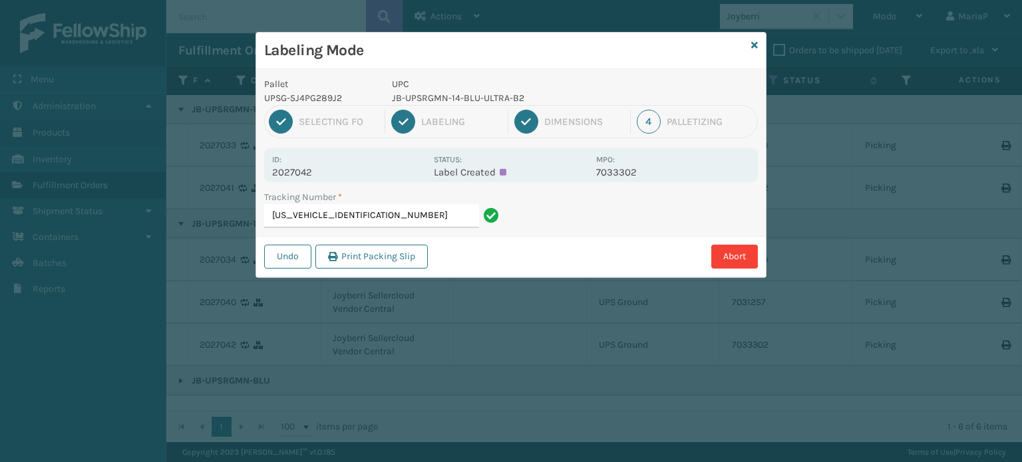
type input "1ZXH04500317769603"
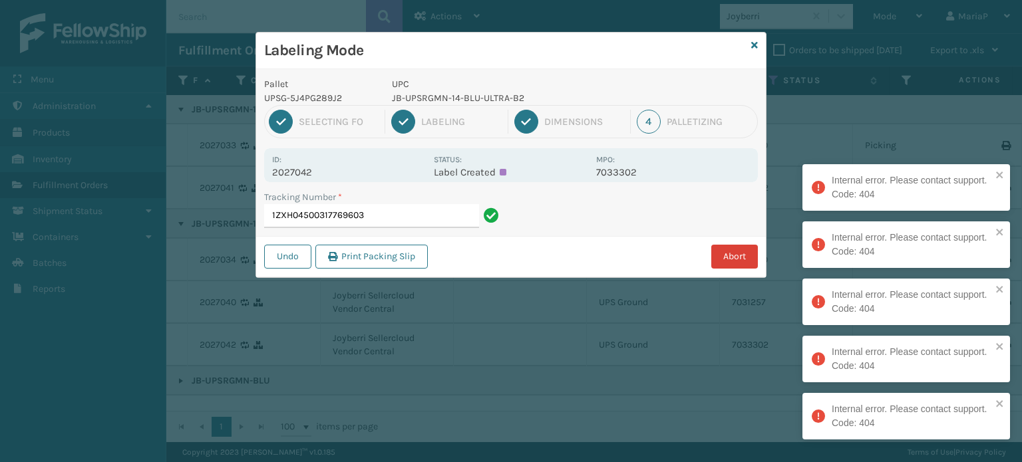
click at [742, 249] on button "Abort" at bounding box center [734, 257] width 47 height 24
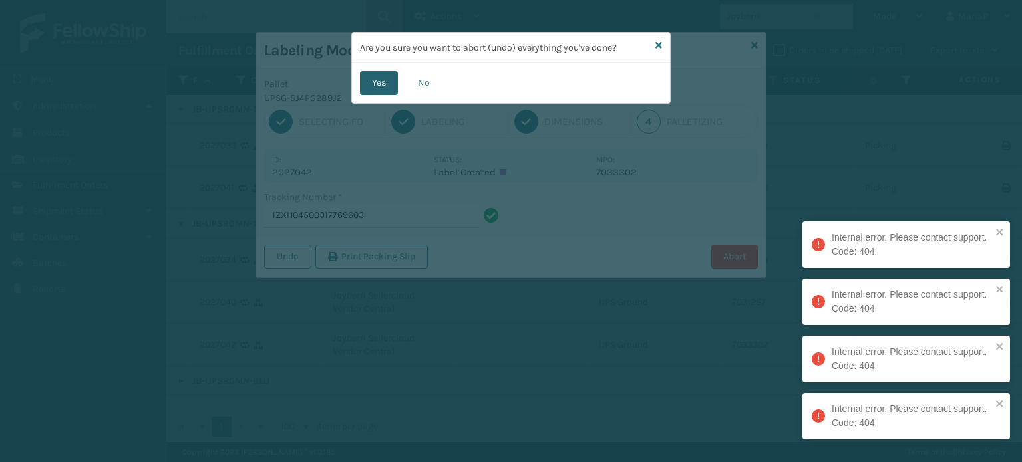
click at [371, 71] on button "Yes" at bounding box center [379, 83] width 38 height 24
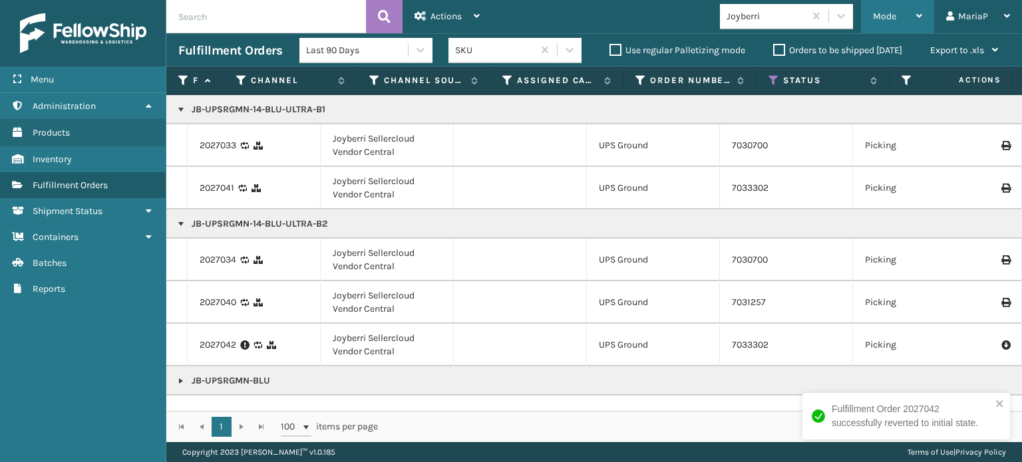
click at [898, 14] on div "Mode" at bounding box center [897, 16] width 49 height 33
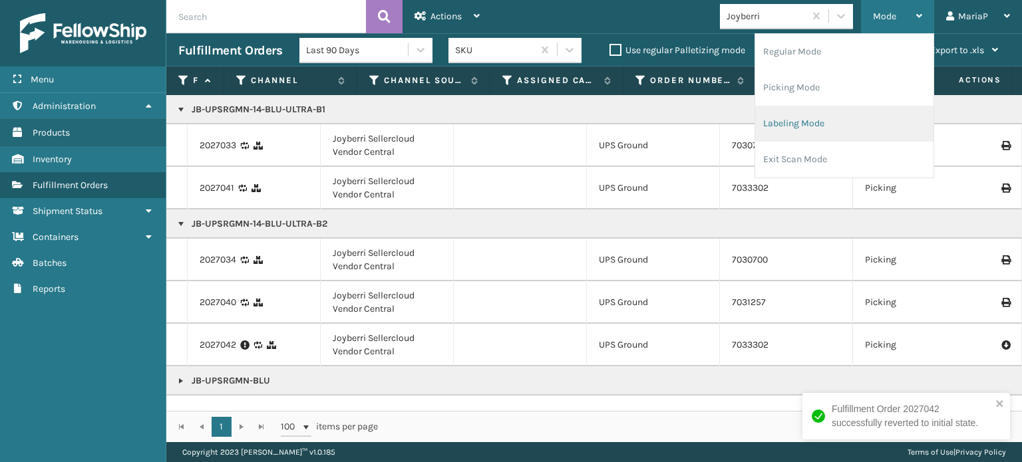
click at [790, 117] on li "Labeling Mode" at bounding box center [844, 124] width 178 height 36
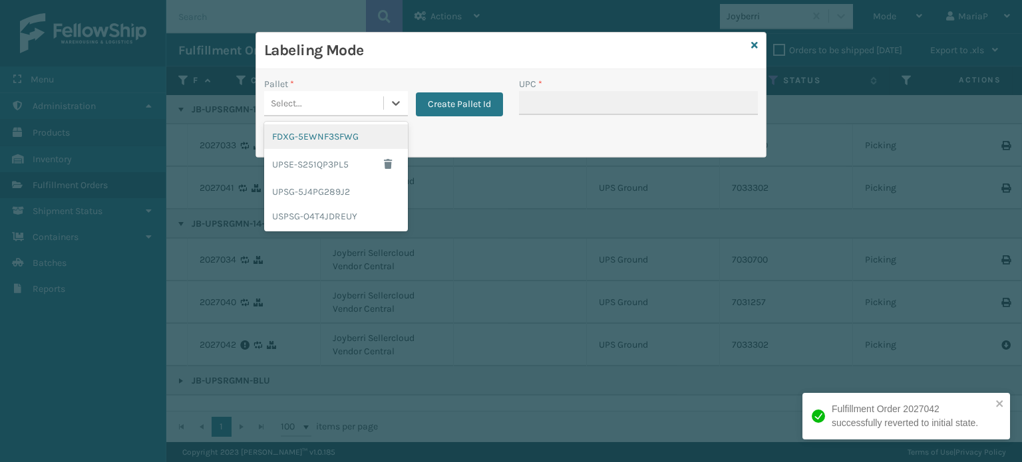
click at [333, 106] on div "Select..." at bounding box center [323, 103] width 119 height 22
click at [331, 191] on div "UPSG-5J4PG289J2" at bounding box center [336, 192] width 144 height 25
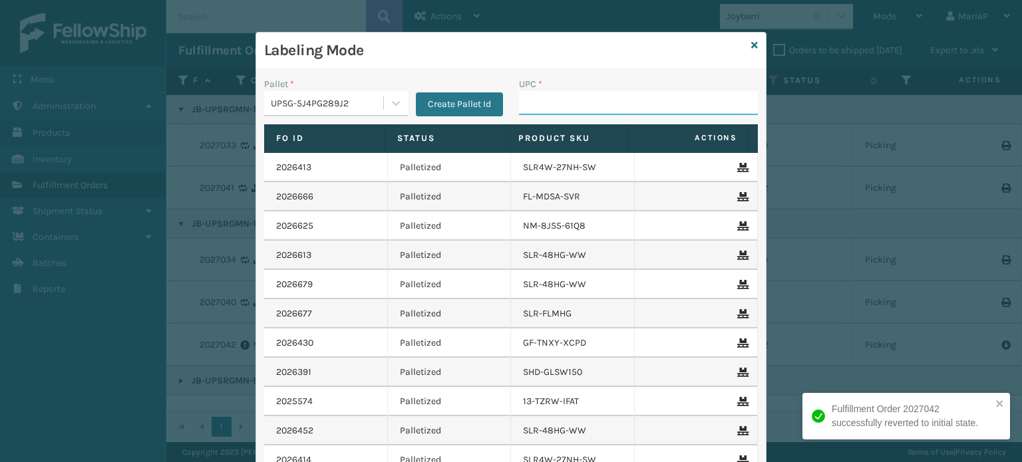
click at [566, 94] on input "UPC *" at bounding box center [638, 103] width 239 height 24
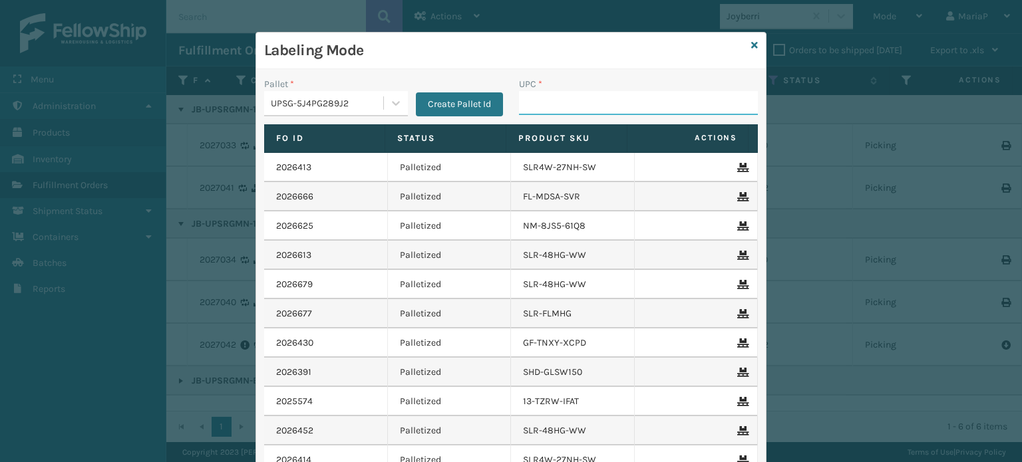
paste input "JB-UPSRGMN-14-BLU-ULTRA-B1"
type input "JB-UPSRGMN-14-BLU-ULTRA-B2"
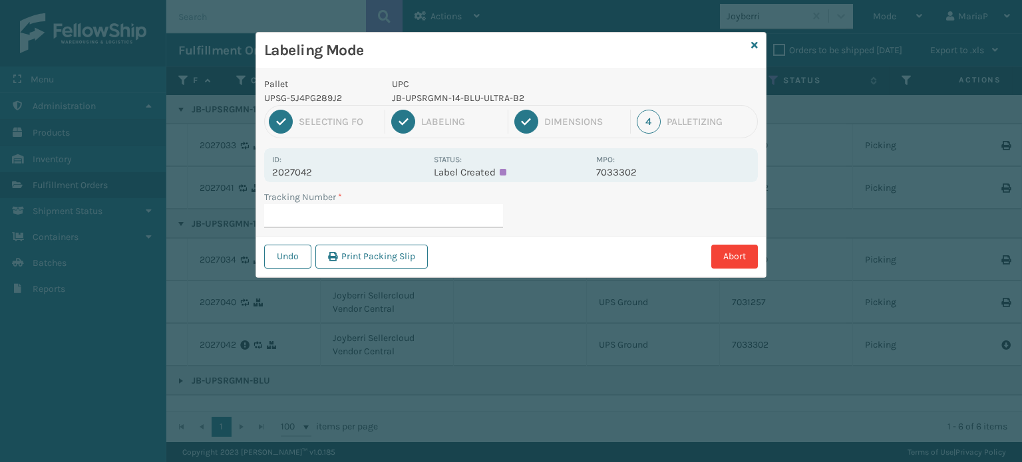
click at [389, 220] on input "Tracking Number *" at bounding box center [383, 216] width 239 height 24
type input "1ZXH04500317769603"
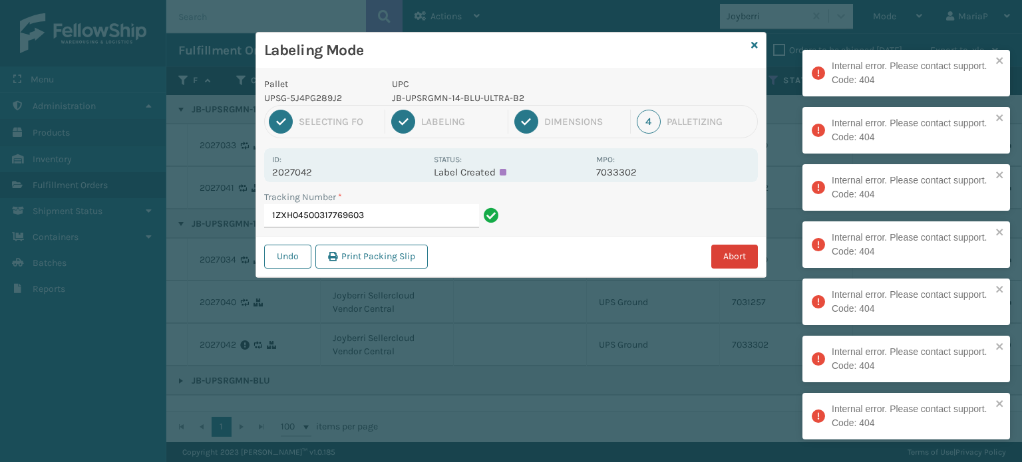
click at [747, 255] on button "Abort" at bounding box center [734, 257] width 47 height 24
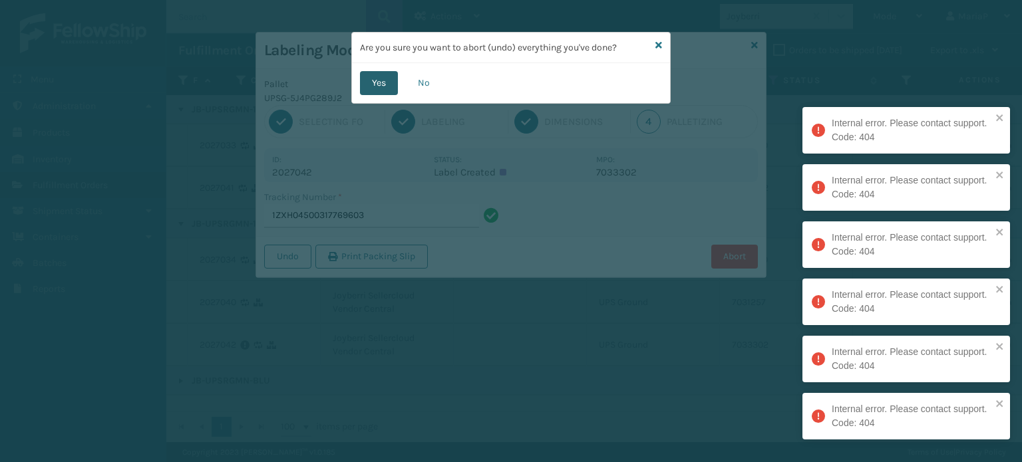
click at [375, 79] on button "Yes" at bounding box center [379, 83] width 38 height 24
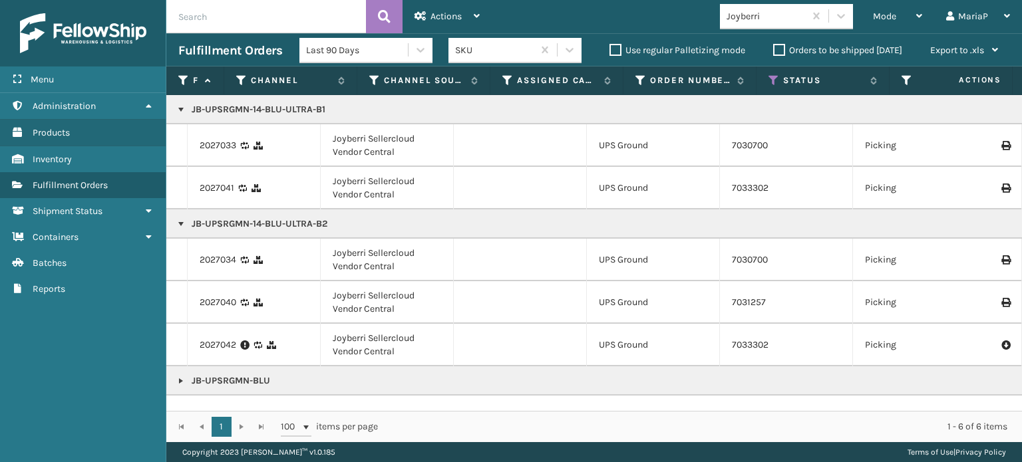
click at [176, 383] on link at bounding box center [181, 381] width 11 height 11
click at [177, 380] on link at bounding box center [181, 381] width 11 height 11
click at [182, 377] on link at bounding box center [181, 381] width 11 height 11
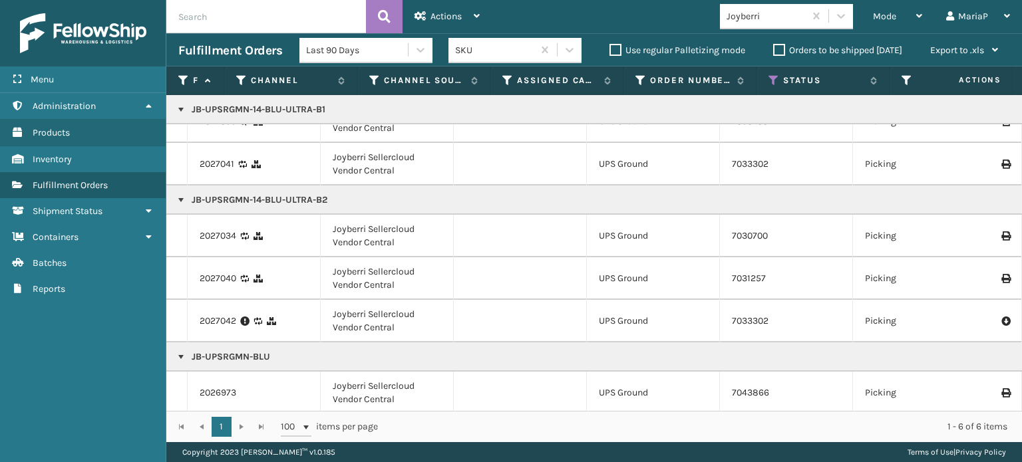
scroll to position [37, 0]
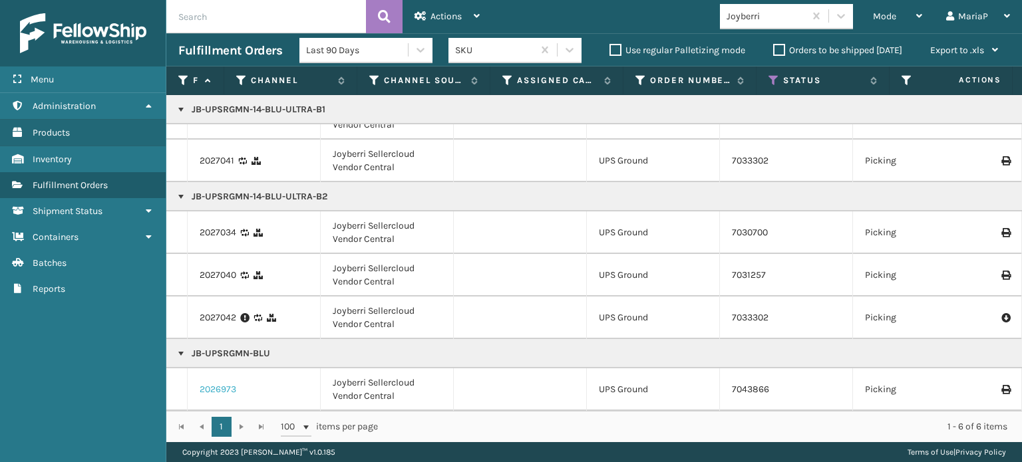
click at [232, 383] on link "2026973" at bounding box center [218, 389] width 37 height 13
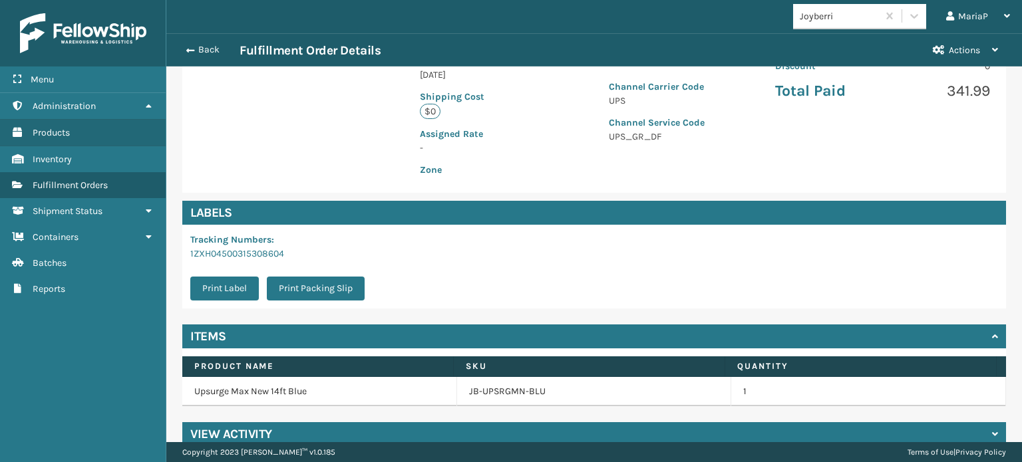
scroll to position [321, 0]
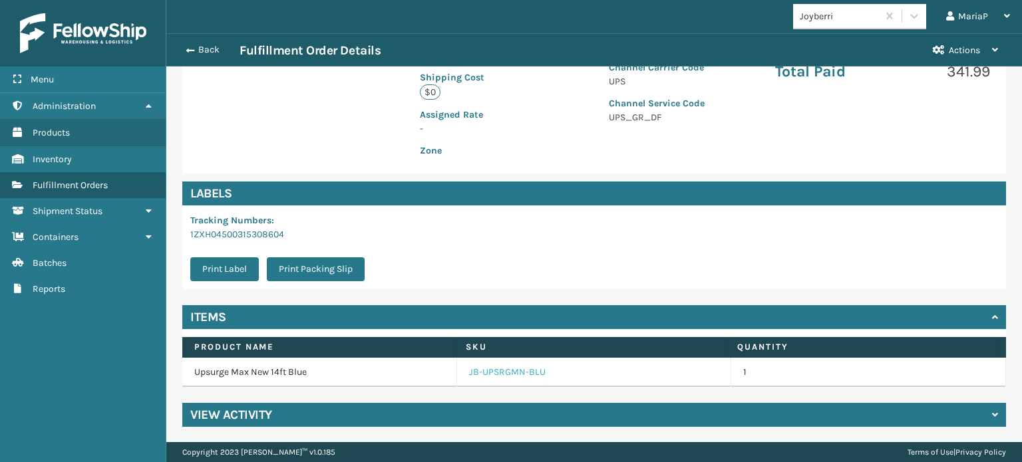
click at [503, 368] on link "JB-UPSRGMN-BLU" at bounding box center [507, 372] width 77 height 13
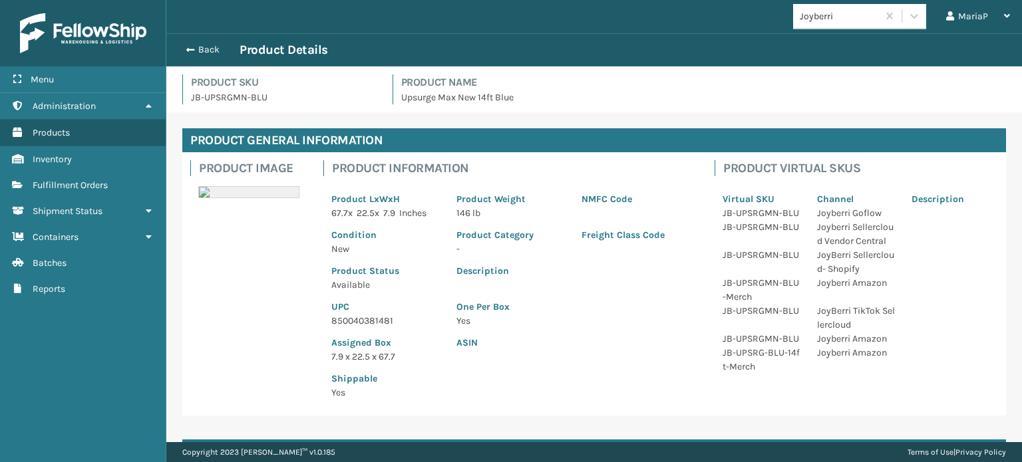
click at [369, 321] on p "850040381481" at bounding box center [385, 321] width 109 height 14
copy p "850040381481"
click at [200, 50] on button "Back" at bounding box center [208, 50] width 61 height 12
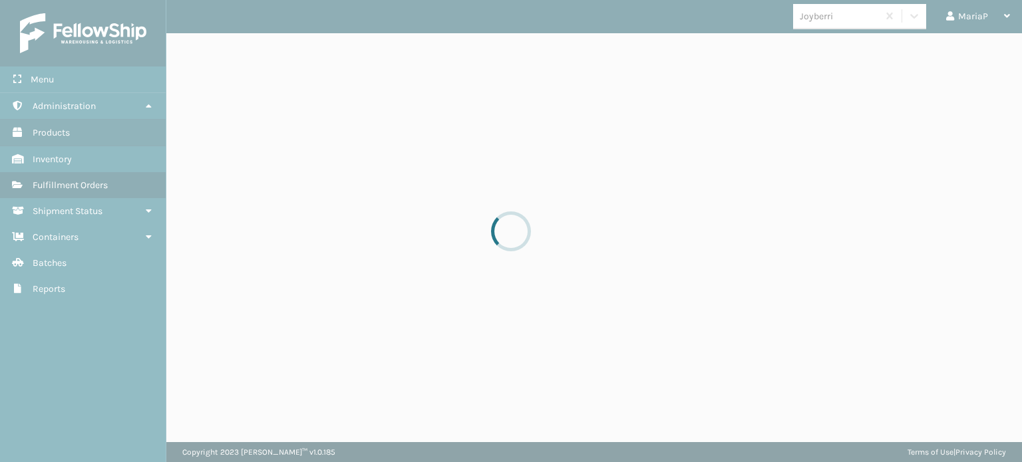
click at [201, 49] on div at bounding box center [511, 231] width 1022 height 462
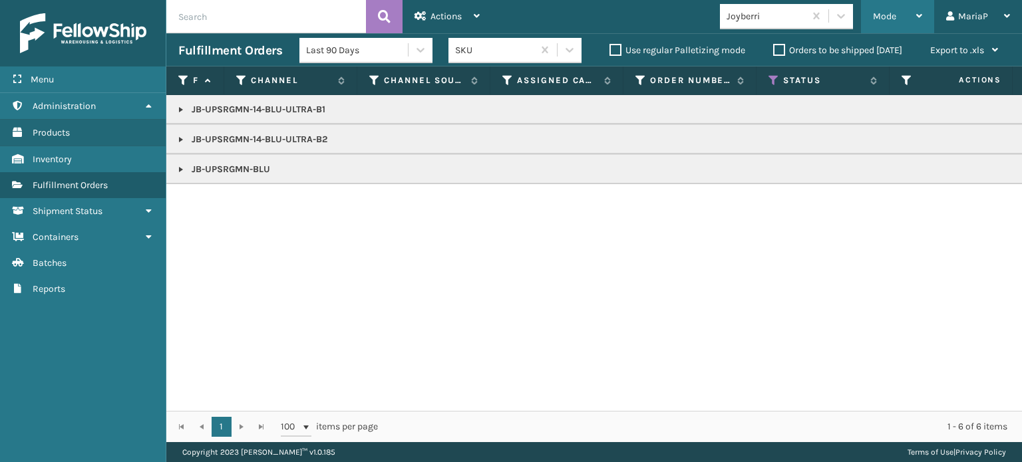
click at [896, 15] on span "Mode" at bounding box center [884, 16] width 23 height 11
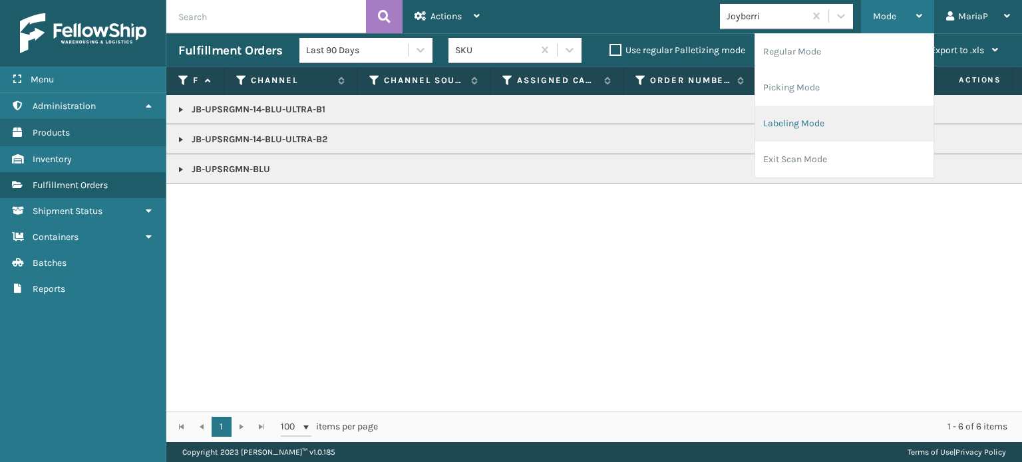
click at [830, 127] on li "Labeling Mode" at bounding box center [844, 124] width 178 height 36
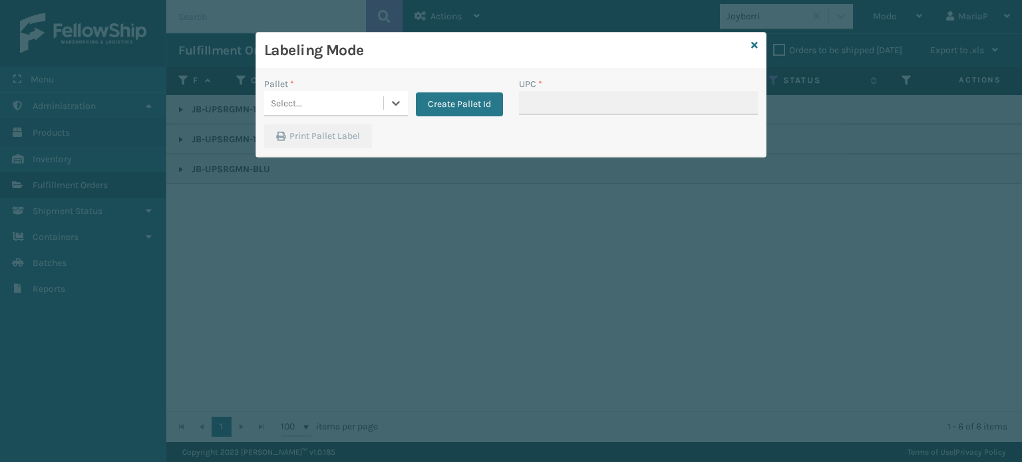
click at [333, 100] on div "Select..." at bounding box center [323, 103] width 119 height 22
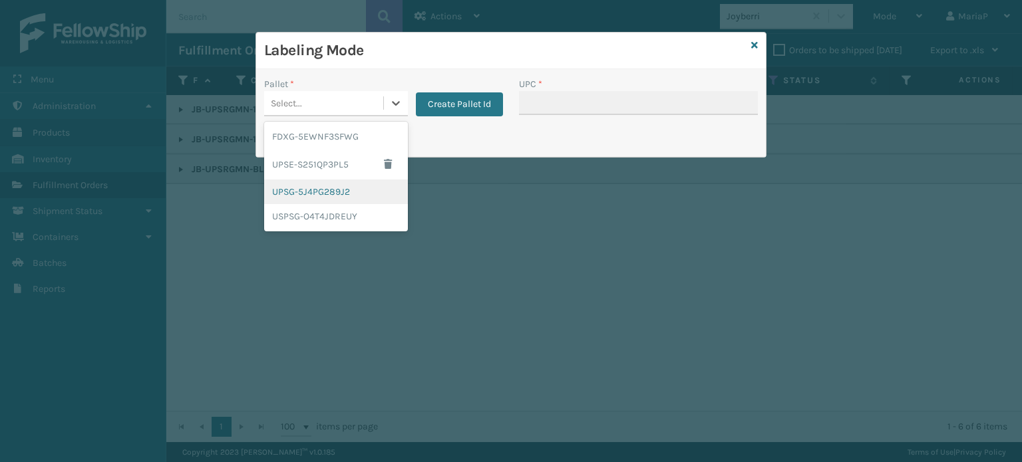
click at [318, 187] on div "UPSG-5J4PG289J2" at bounding box center [336, 192] width 144 height 25
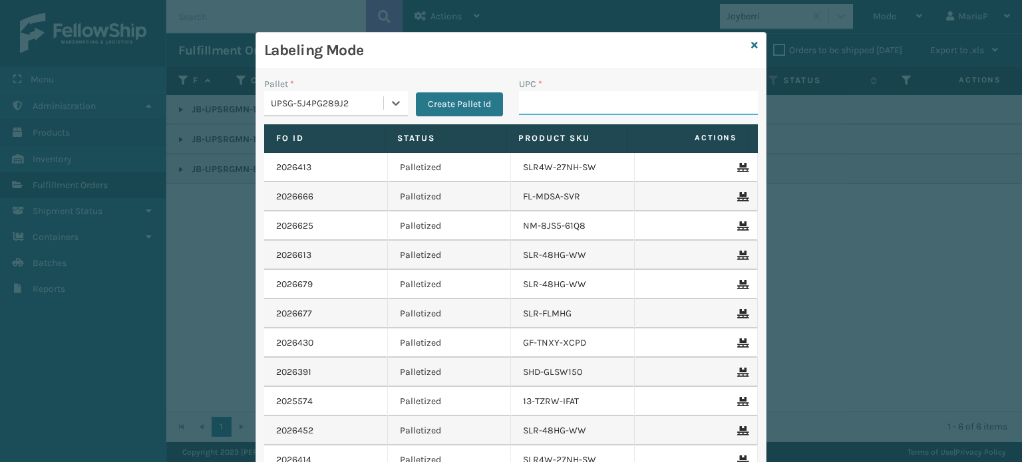
click at [538, 106] on input "UPC *" at bounding box center [638, 103] width 239 height 24
paste input "850040381481"
type input "850040381481"
